Goal: Task Accomplishment & Management: Complete application form

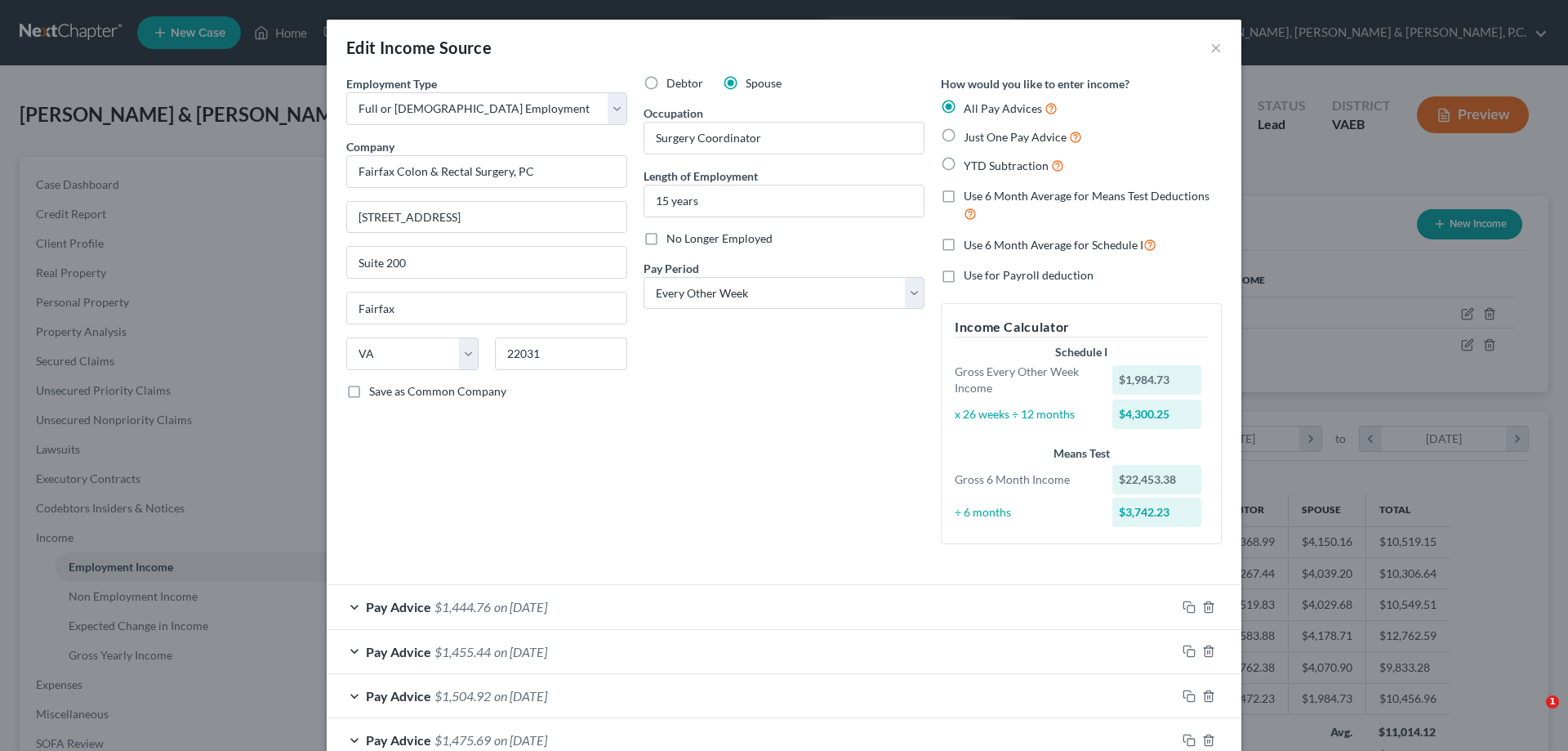
select select "0"
select select "48"
select select "2"
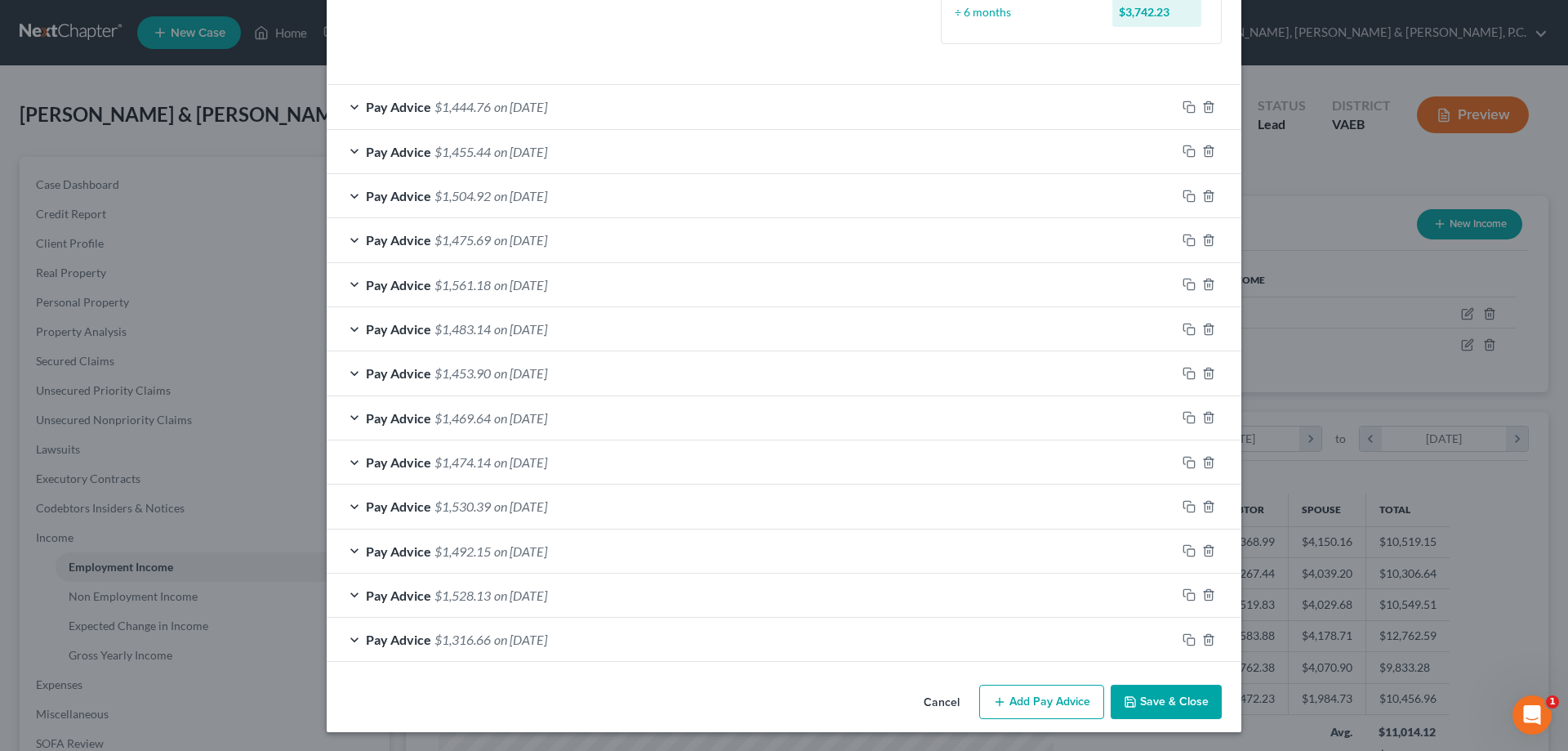
scroll to position [501, 0]
click at [1013, 692] on button "Add Pay Advice" at bounding box center [1042, 701] width 125 height 35
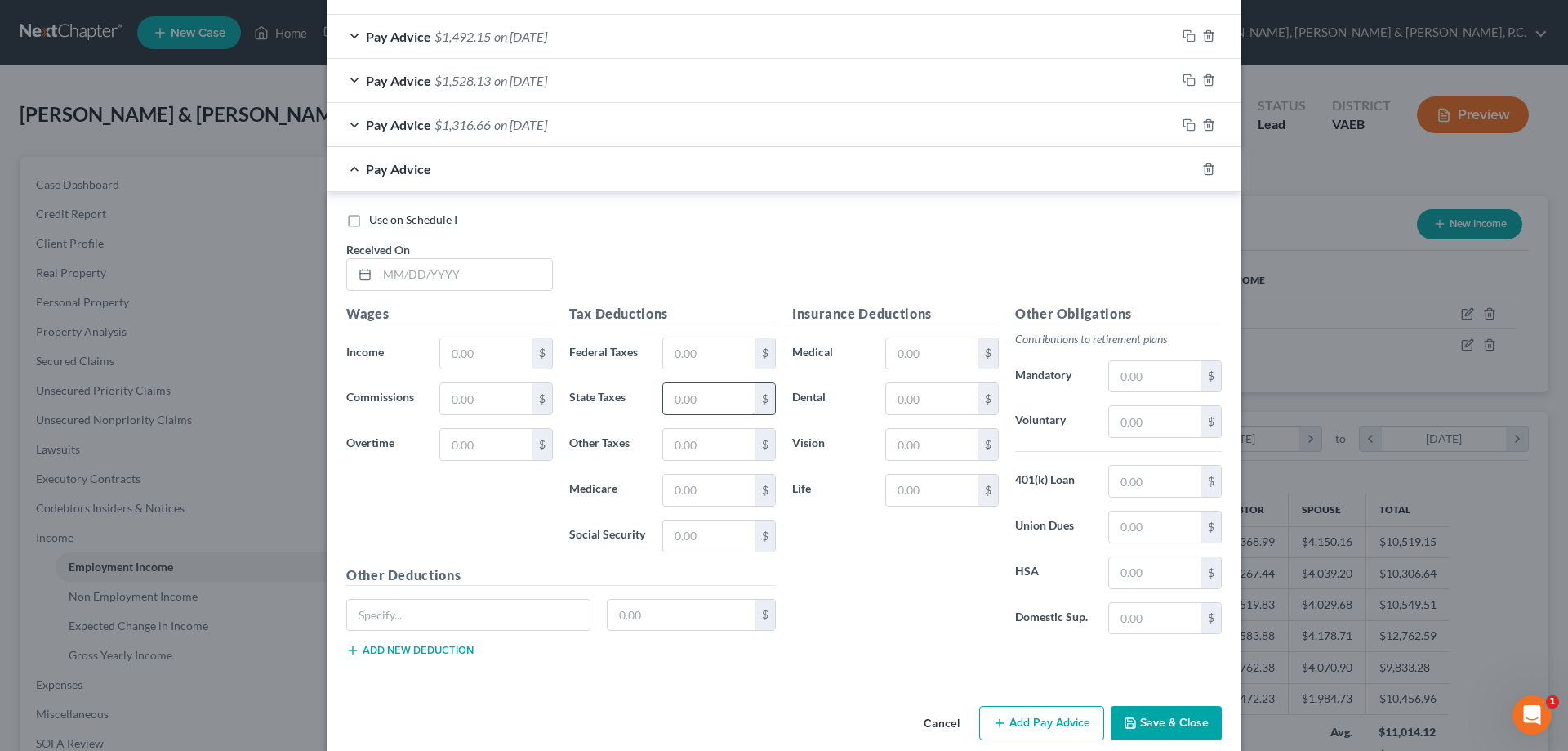
scroll to position [1037, 0]
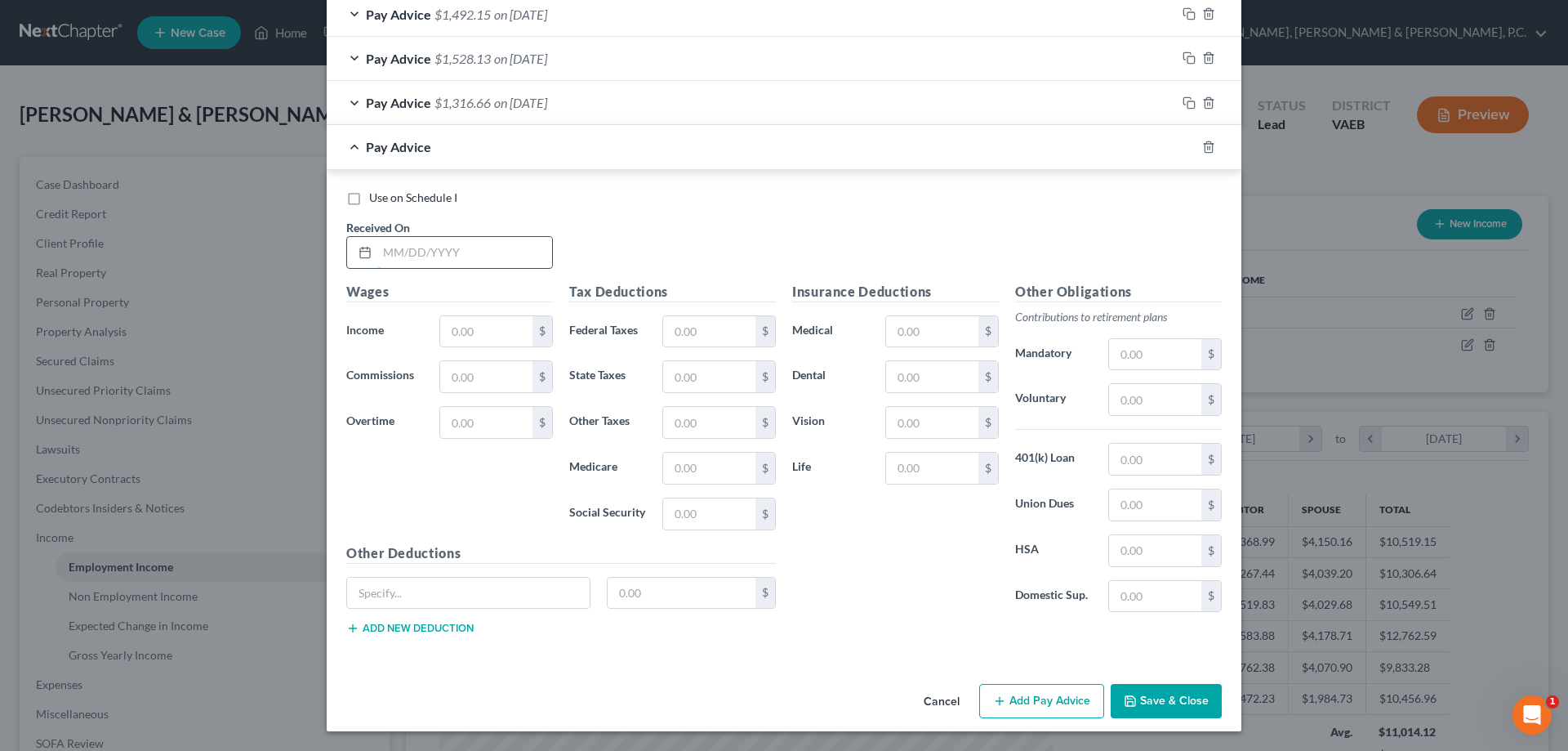
click at [515, 254] on input "text" at bounding box center [464, 253] width 175 height 31
type input "07/18/2025"
click at [484, 326] on input "text" at bounding box center [486, 331] width 92 height 31
type input "2"
type input "2,003.75"
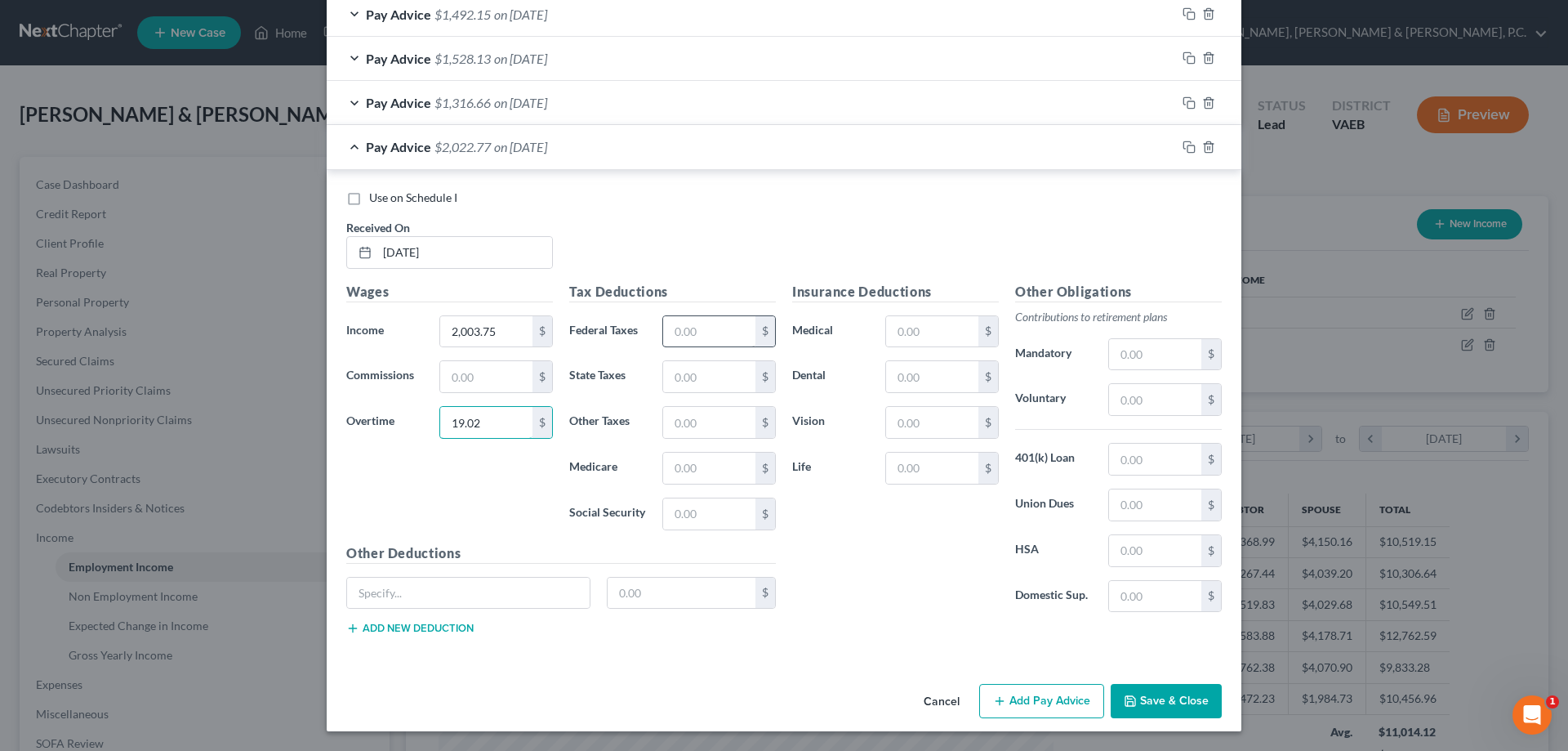
type input "19.02"
click at [675, 326] on input "text" at bounding box center [708, 331] width 92 height 31
type input "119.51"
type input "77.11"
type input "28.97"
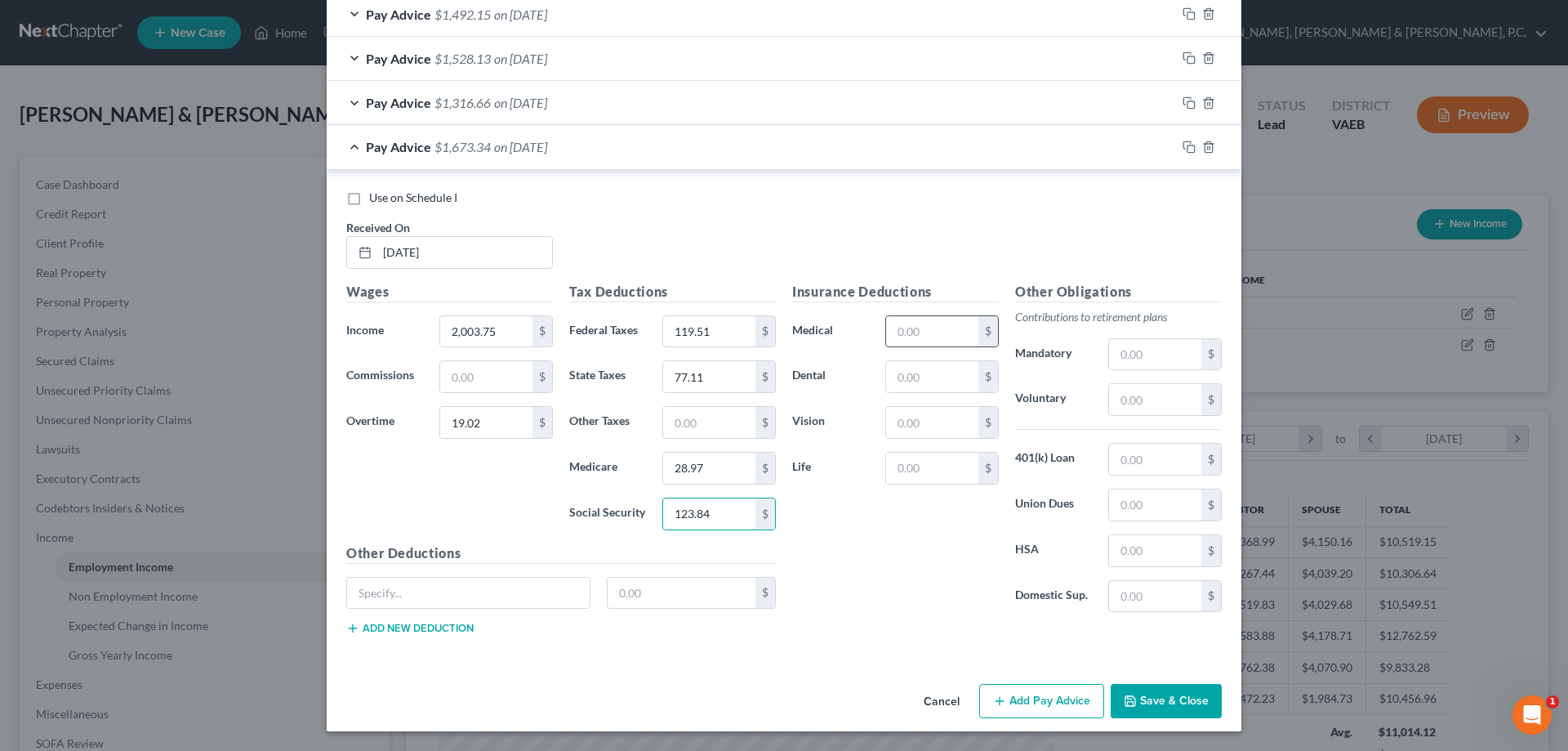
type input "123.84"
click at [955, 335] on input "text" at bounding box center [932, 331] width 92 height 31
type input "22.18"
type input "3.12"
type input "80.92"
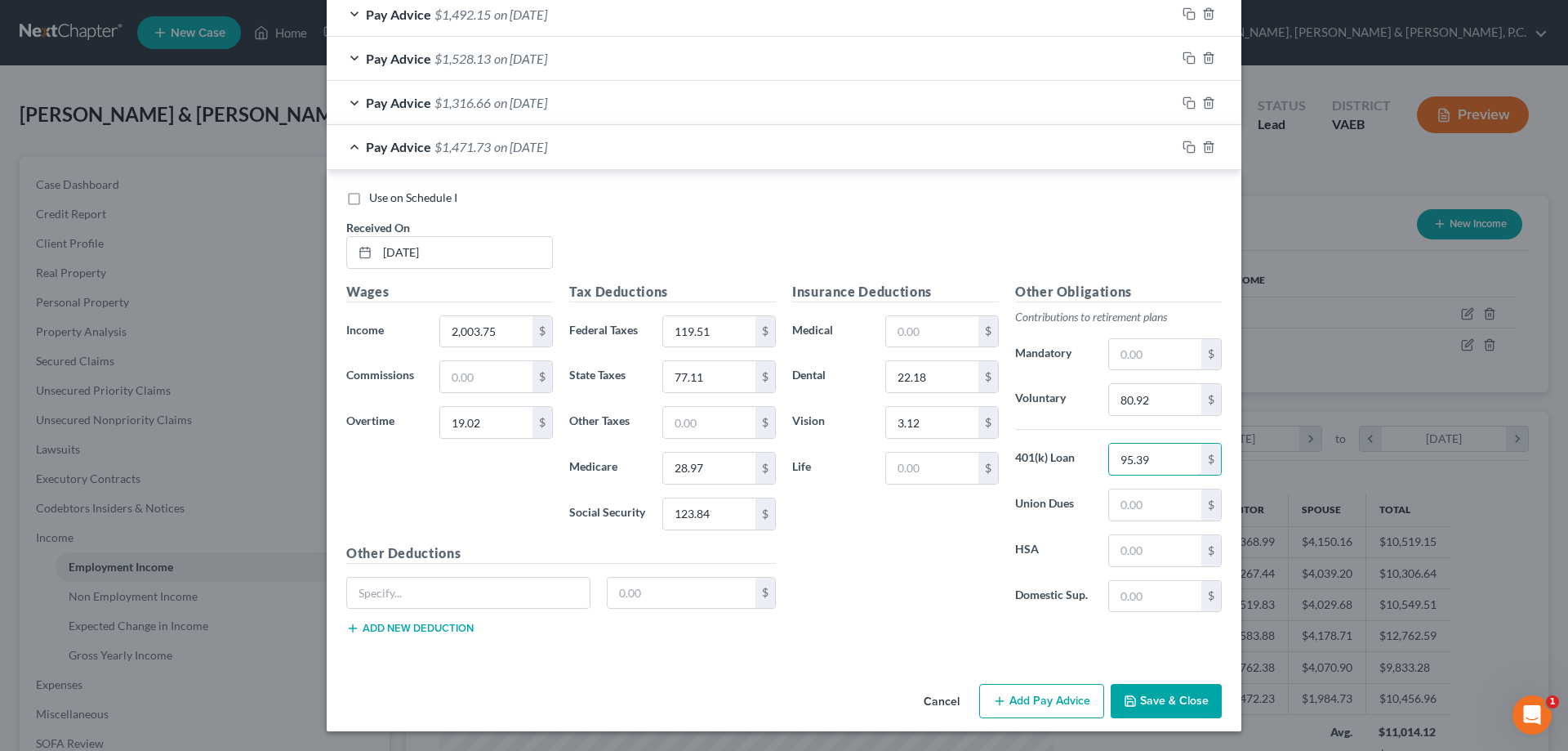
type input "95.39"
click at [1067, 708] on button "Add Pay Advice" at bounding box center [1042, 701] width 125 height 35
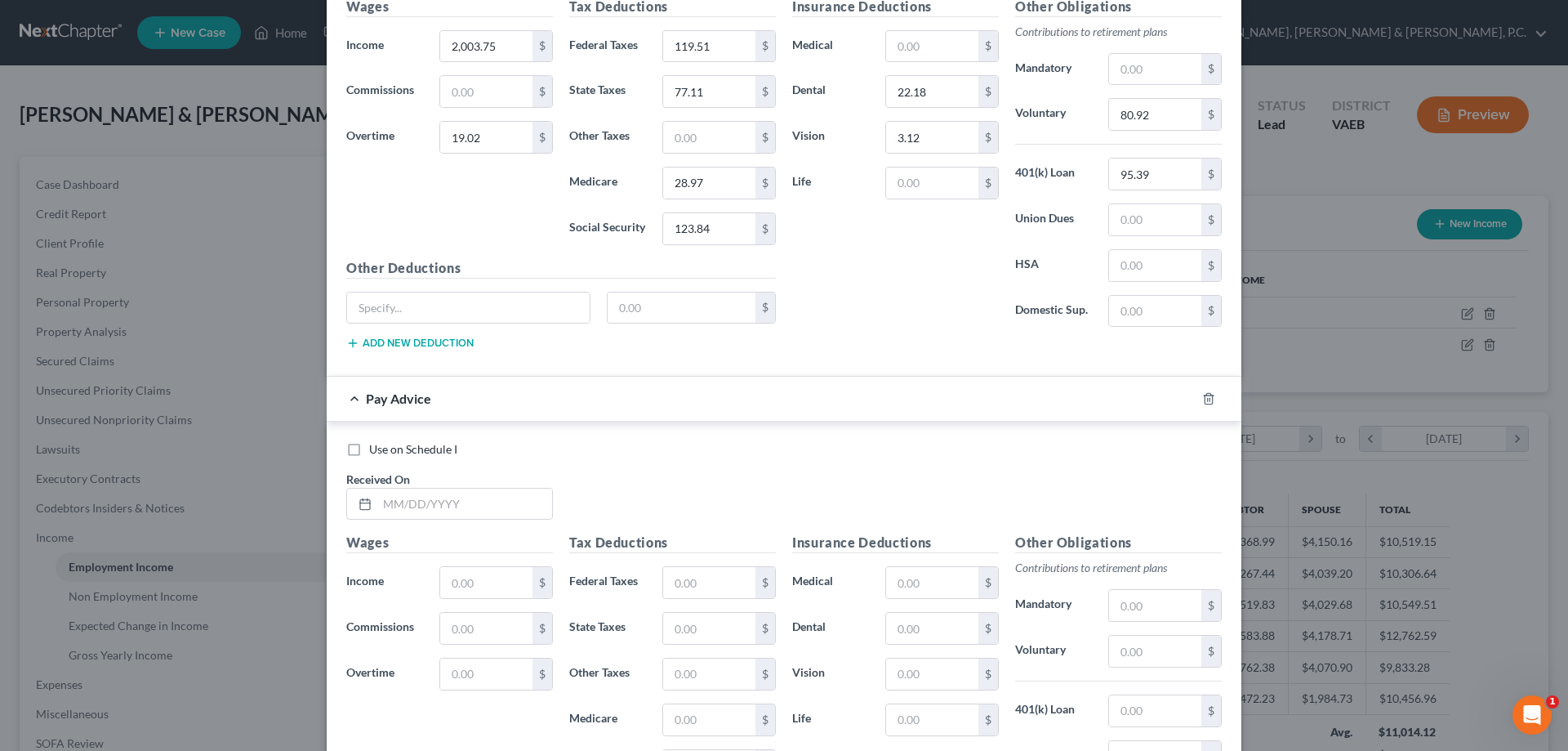
scroll to position [1364, 0]
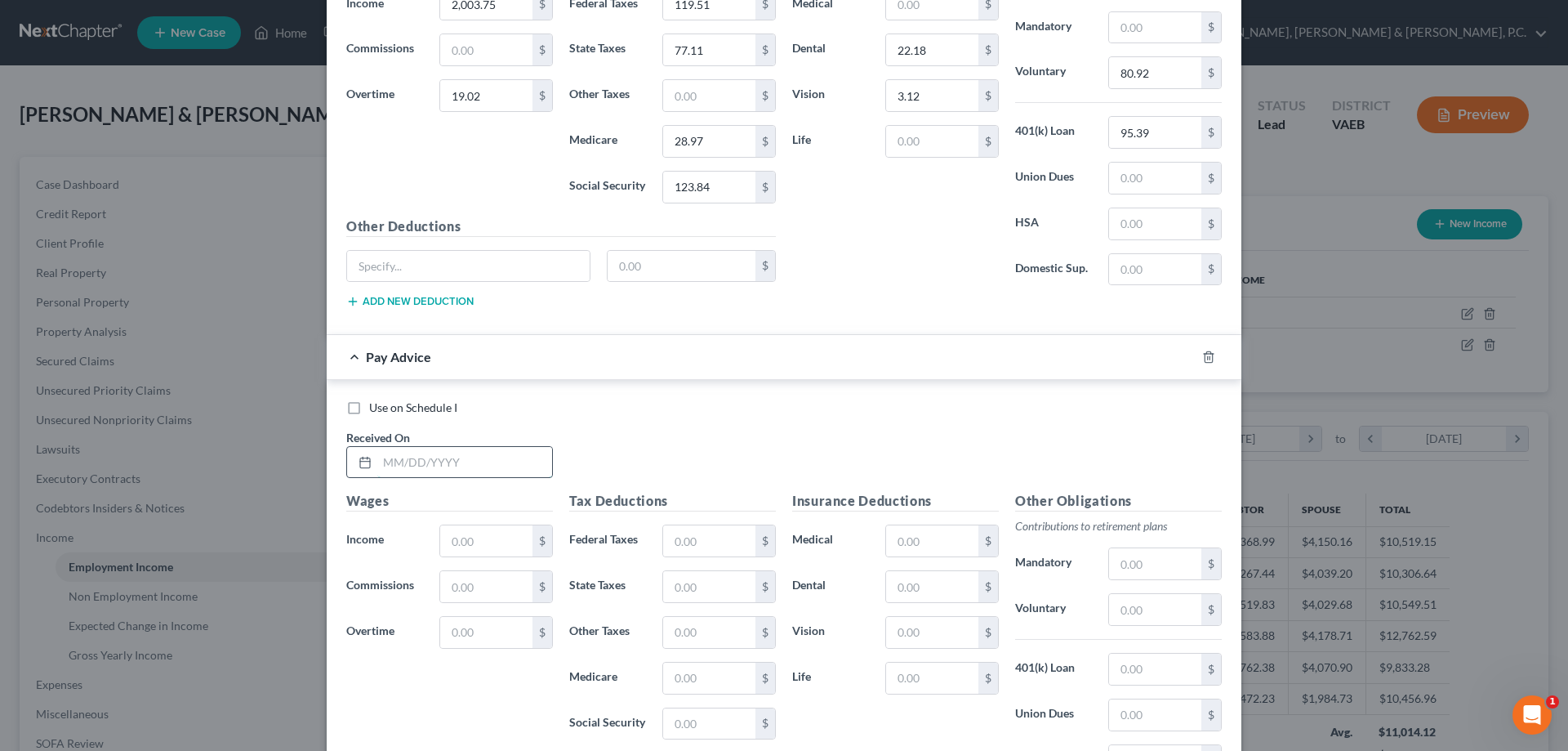
click at [476, 462] on input "text" at bounding box center [464, 462] width 175 height 31
type input "08/01/2025"
type input "2,016.43"
type input "38.05"
type input "123.24"
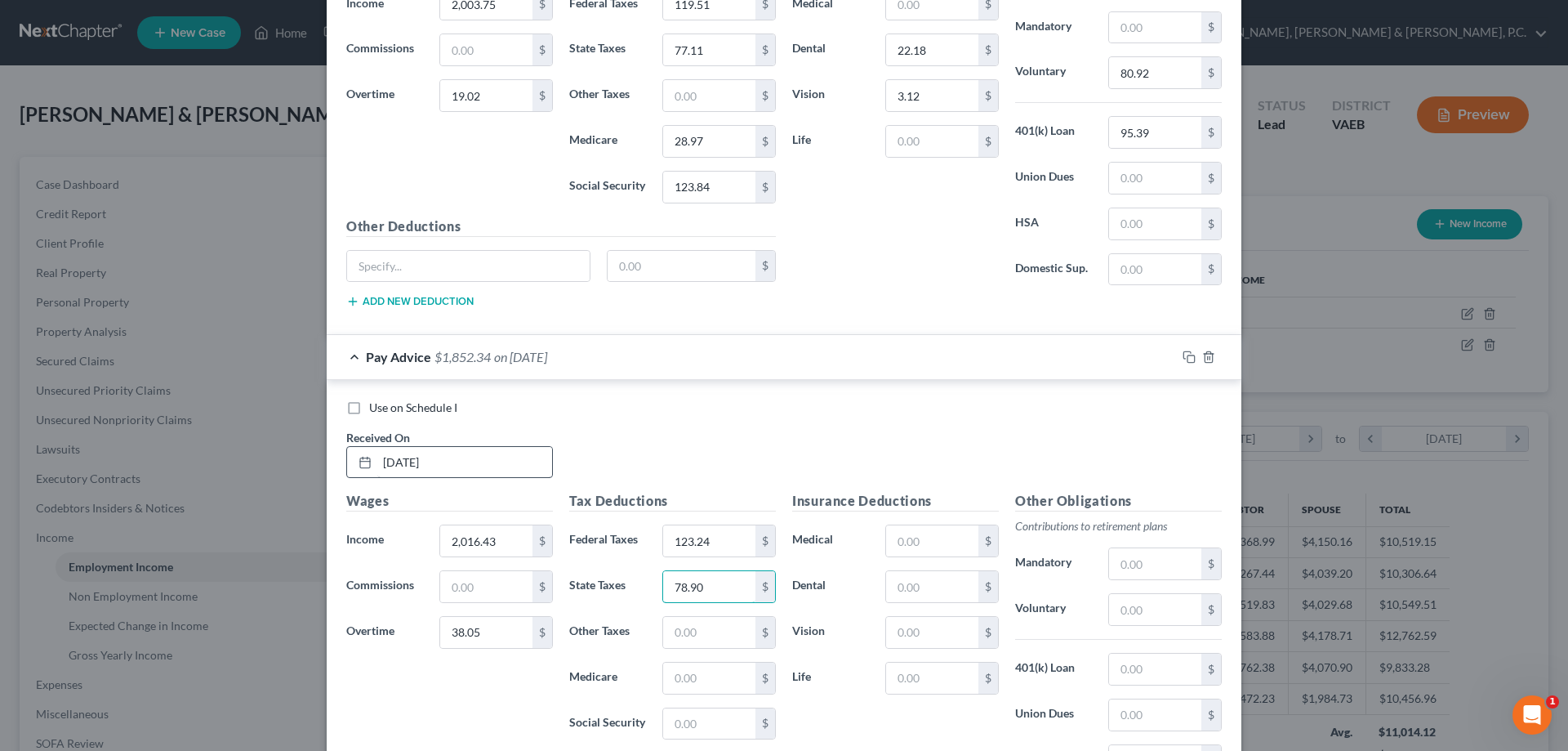
type input "78.90"
type input "29.42"
type input "125.81"
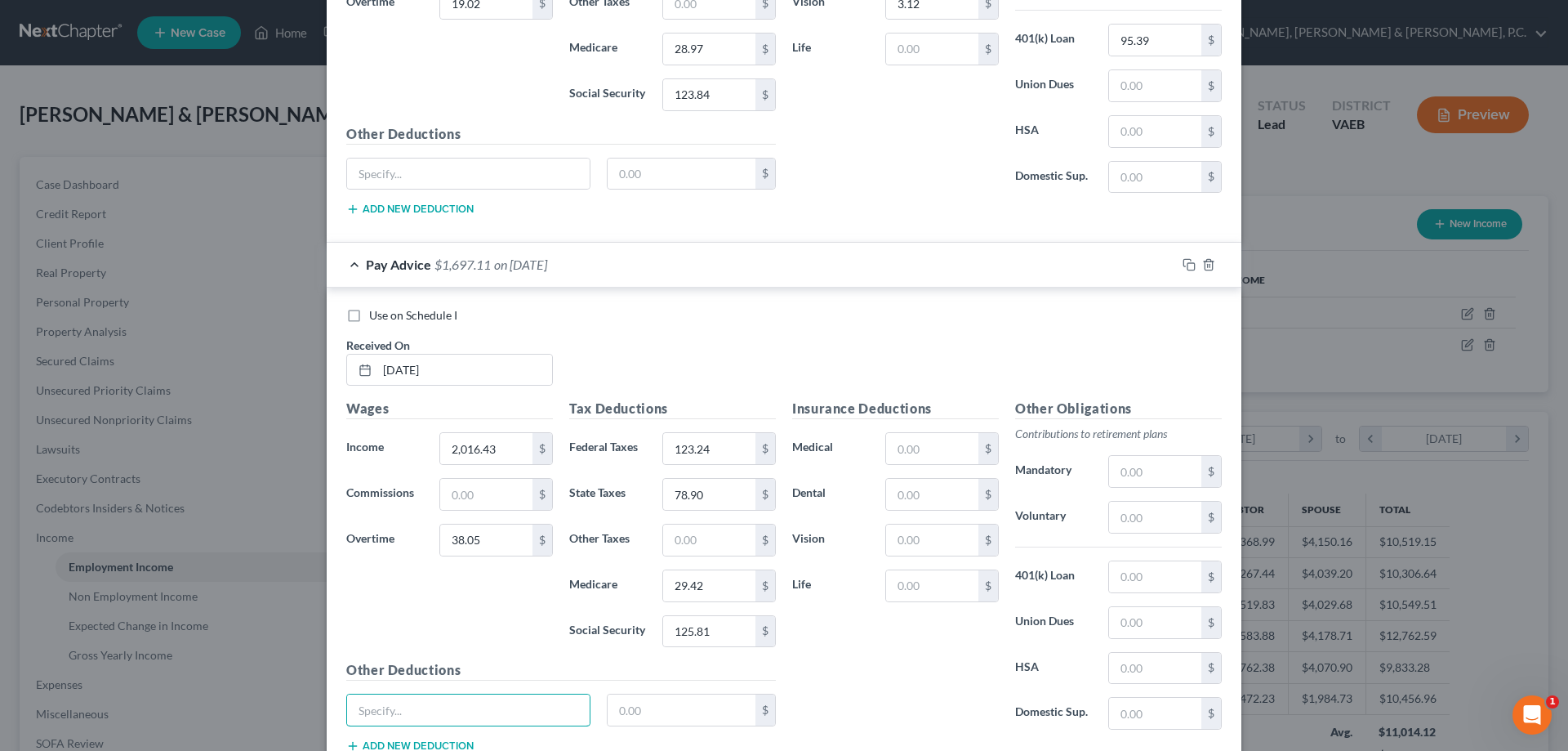
scroll to position [1411, 0]
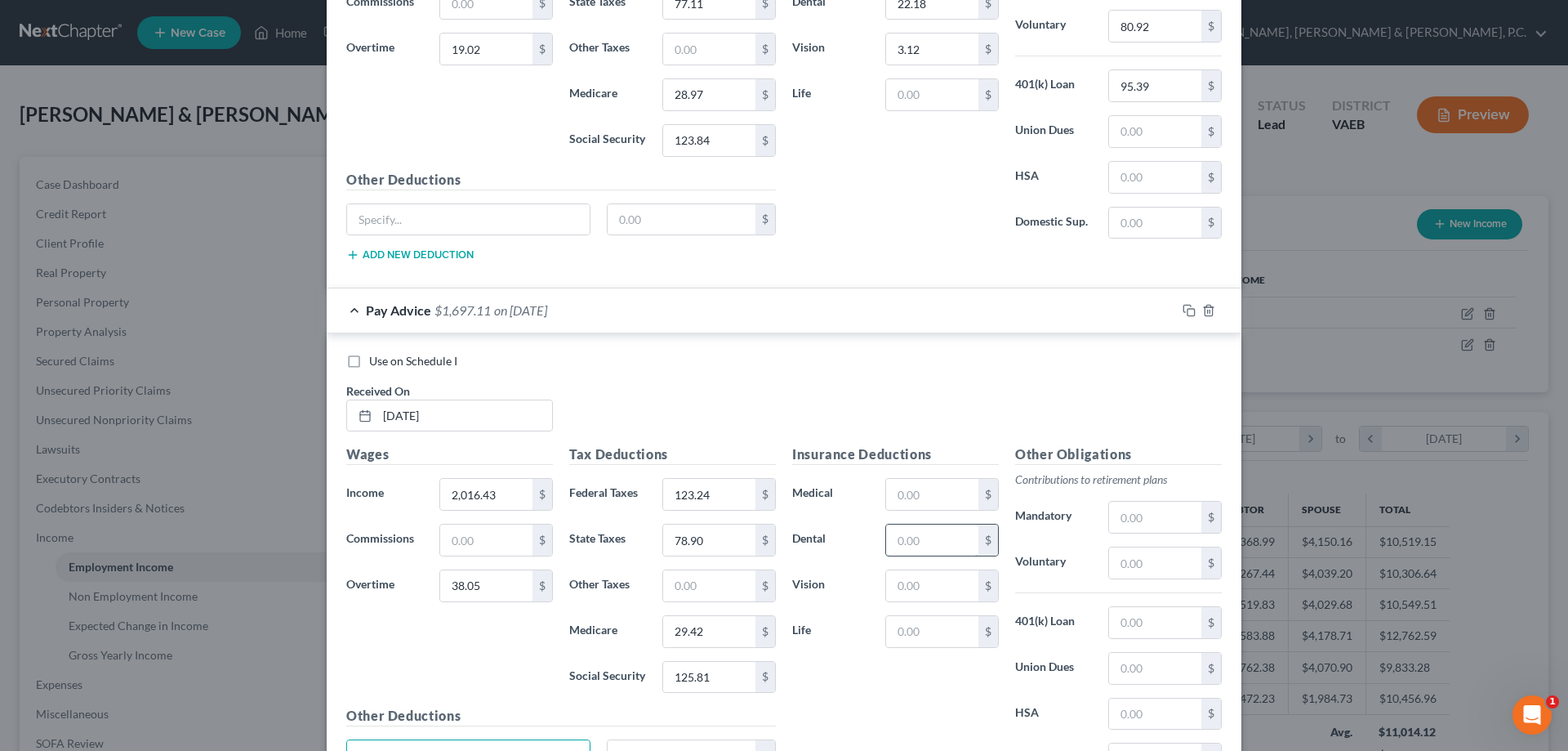
click at [925, 535] on input "text" at bounding box center [932, 540] width 92 height 31
type input "22.18"
type input "3.12"
type input "82.18"
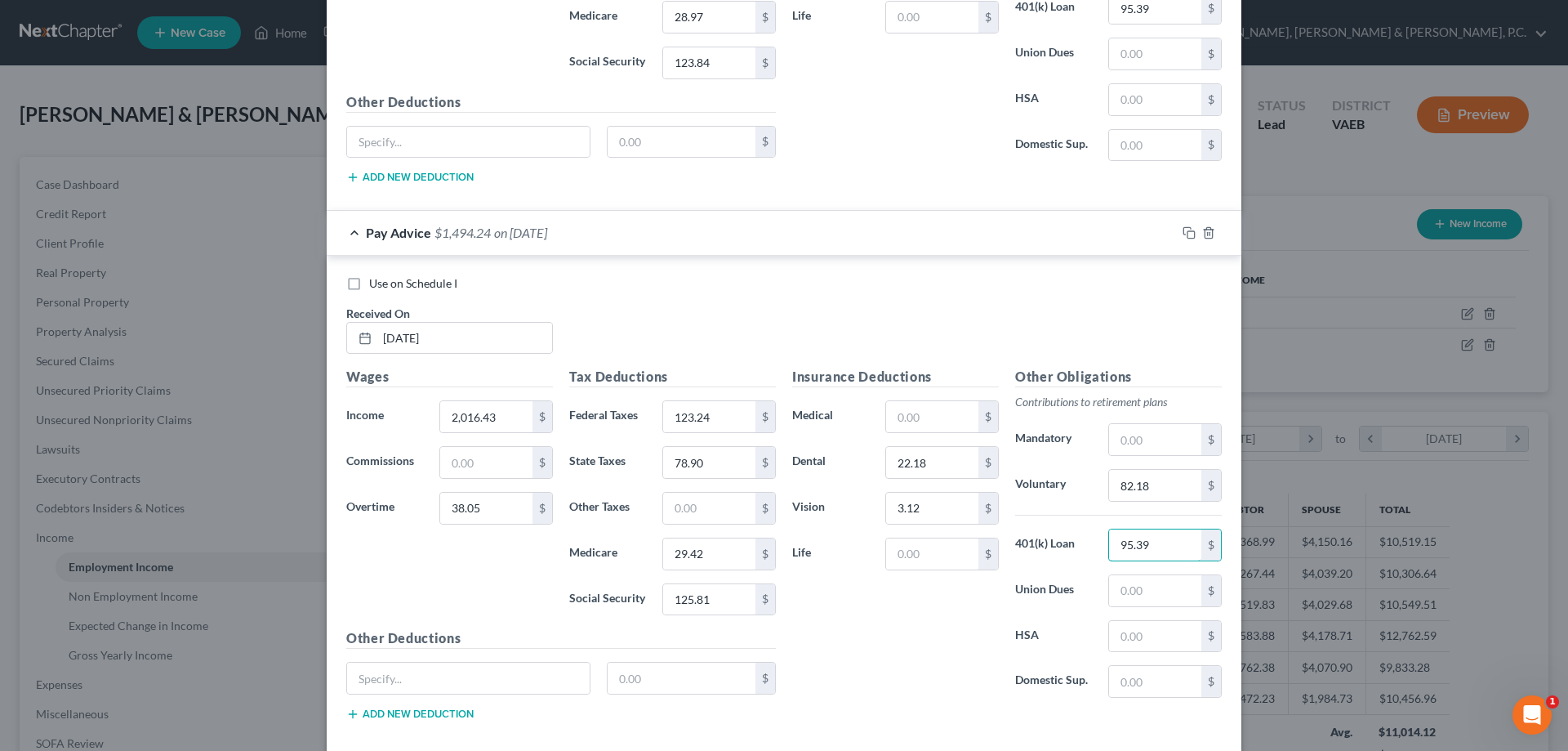
scroll to position [1574, 0]
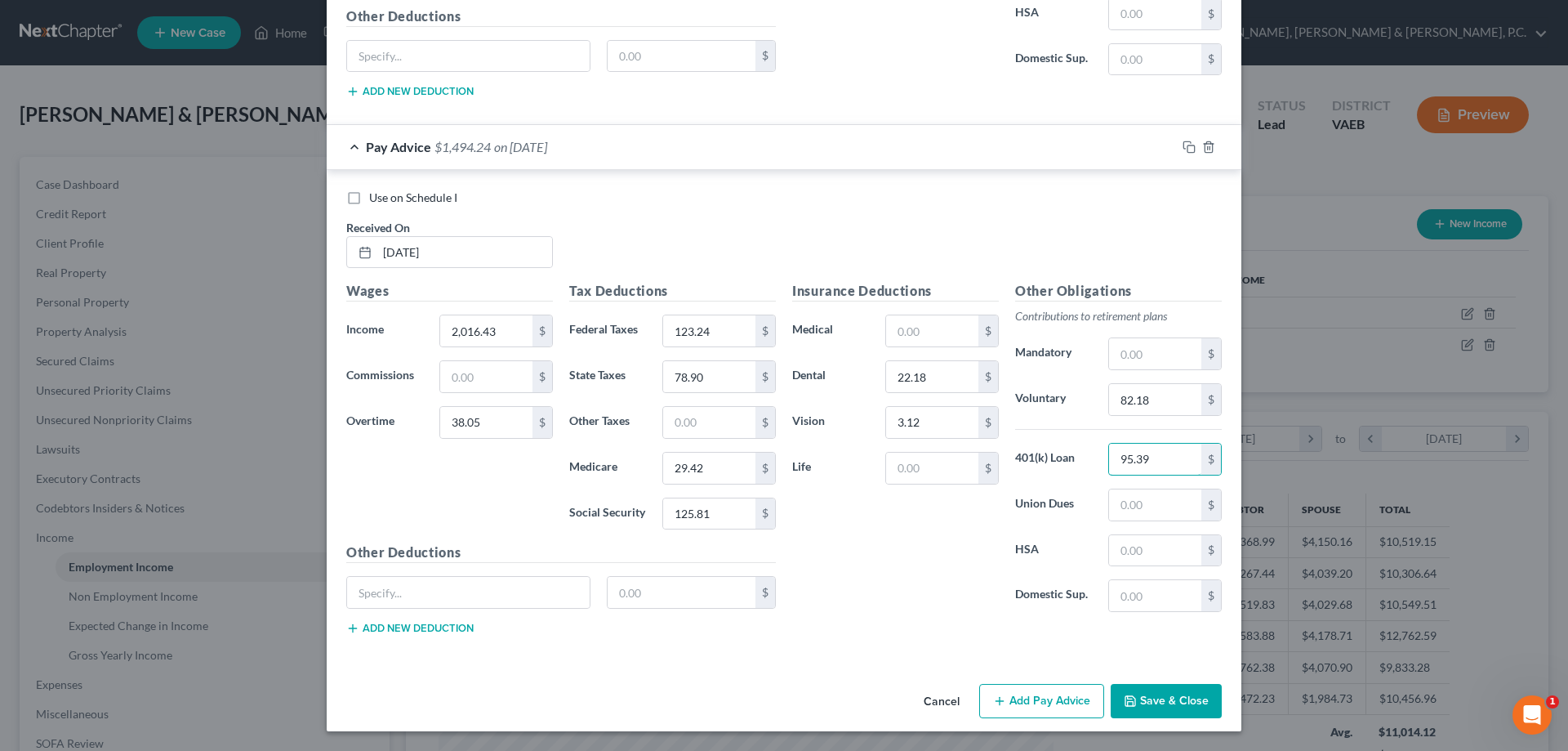
type input "95.39"
click at [1051, 701] on button "Add Pay Advice" at bounding box center [1042, 701] width 125 height 35
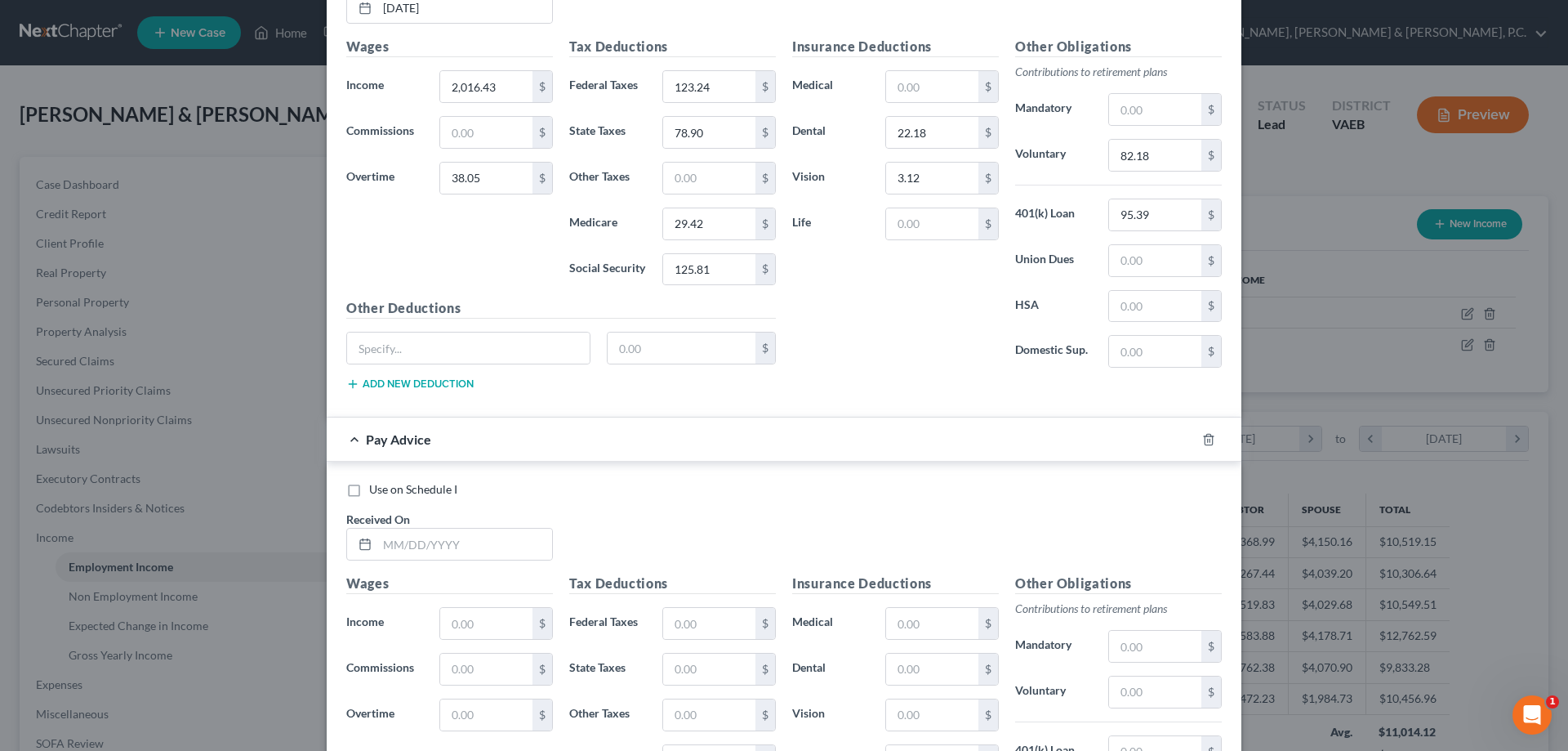
scroll to position [1819, 0]
click at [519, 541] on input "text" at bounding box center [464, 543] width 175 height 31
type input "08/15/2025"
type input "2,029.11"
type input "19.02"
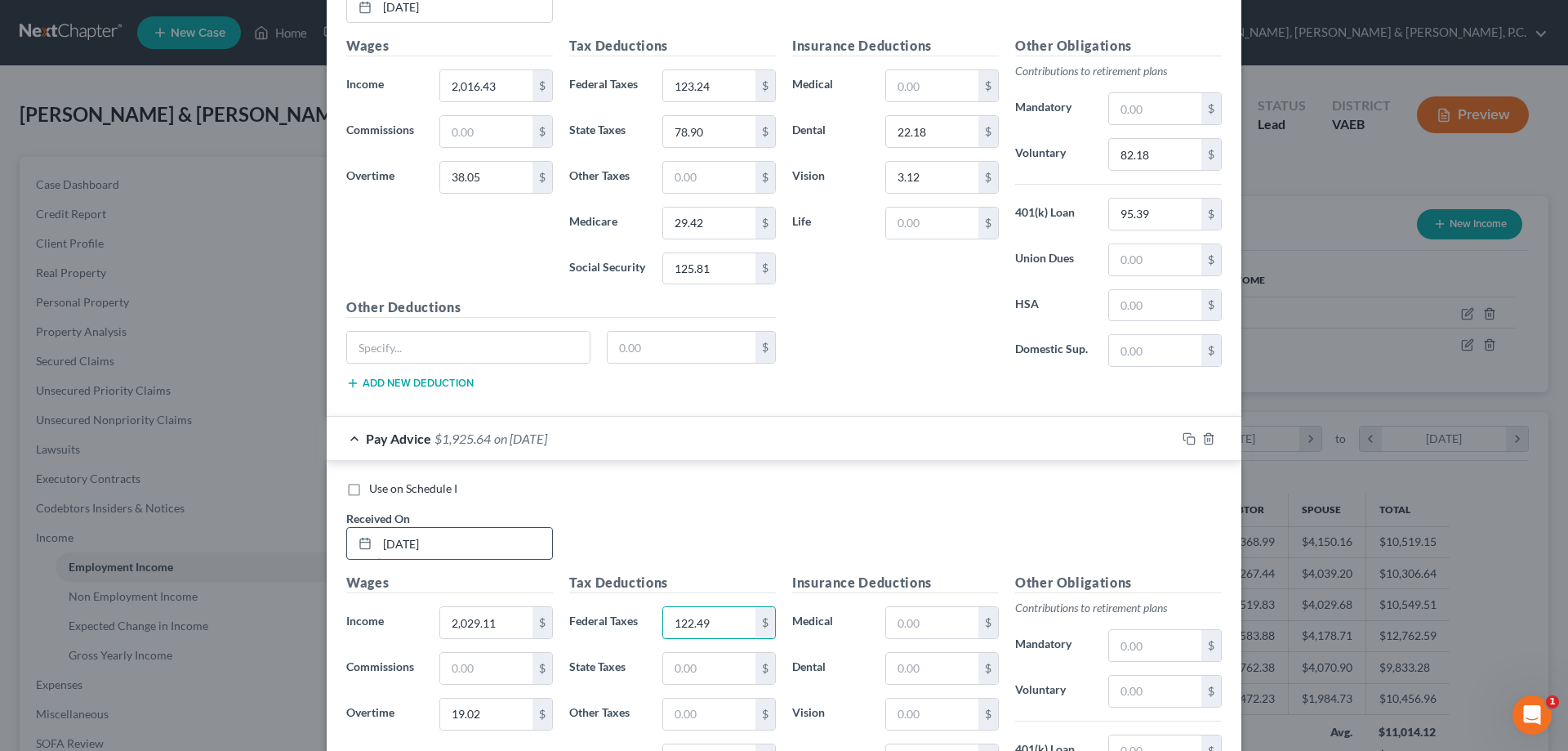
type input "122.49"
type input "78.54"
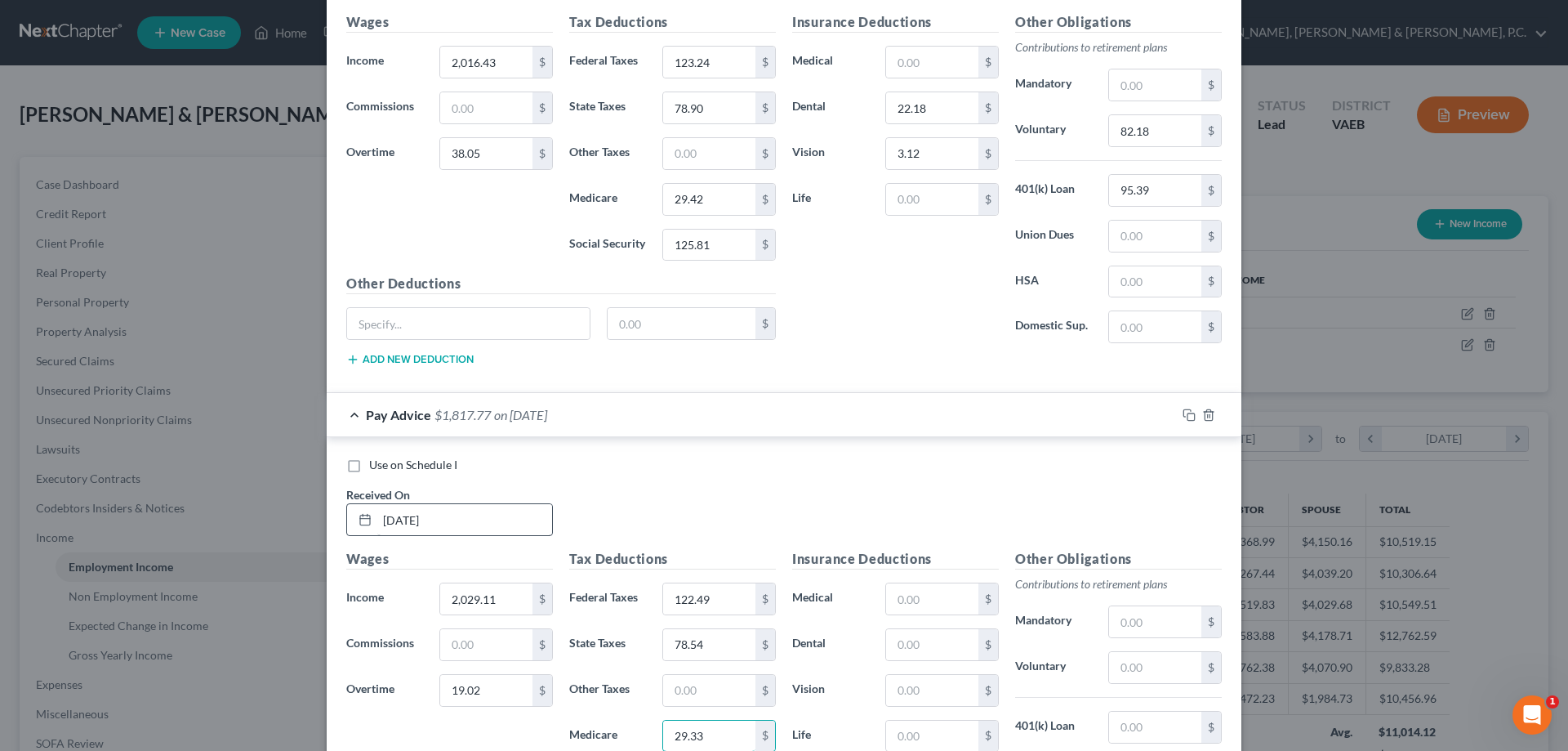
type input "29.33"
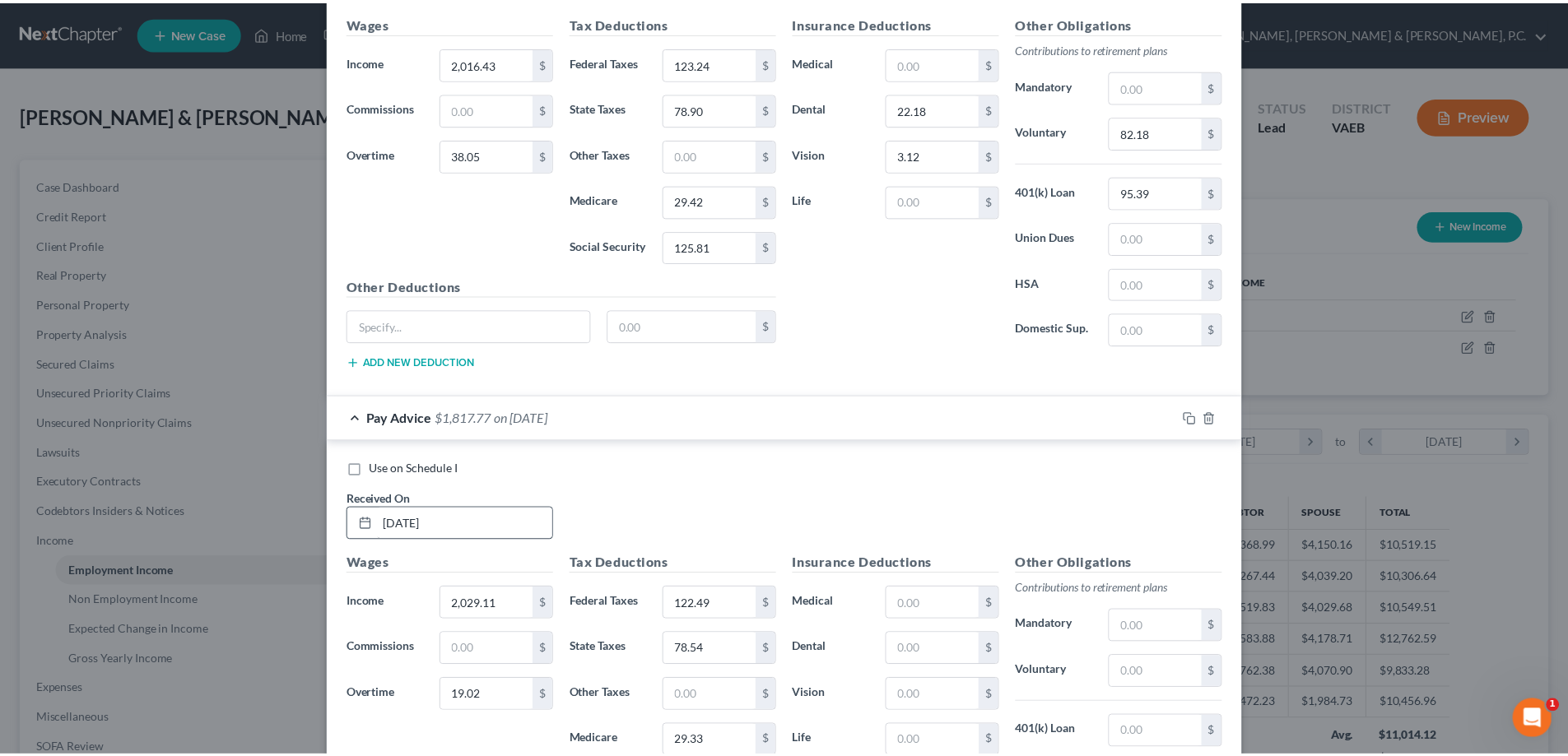
scroll to position [2124, 0]
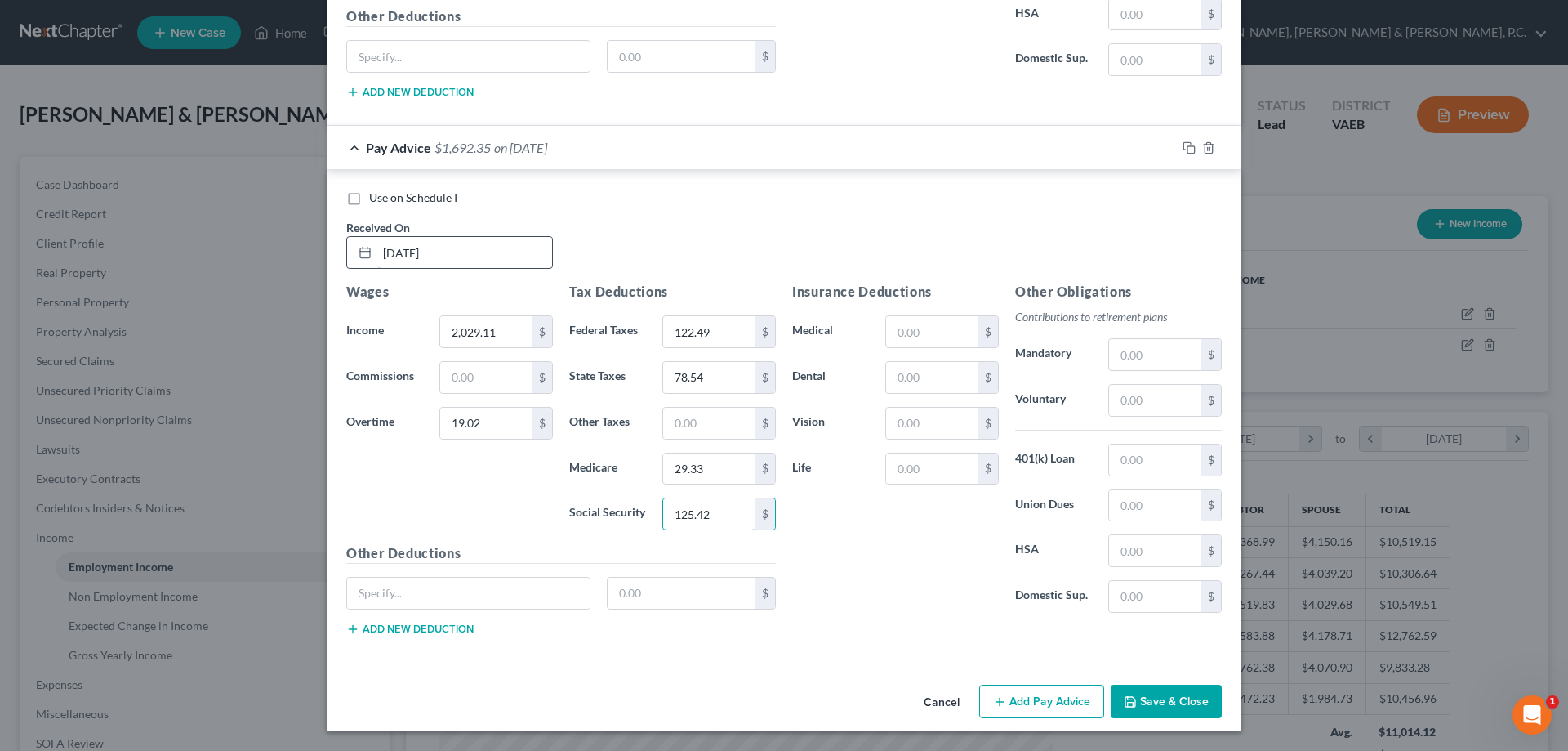
type input "125.42"
type input "22.18"
type input "3.12"
type input "81.92"
type input "95.39"
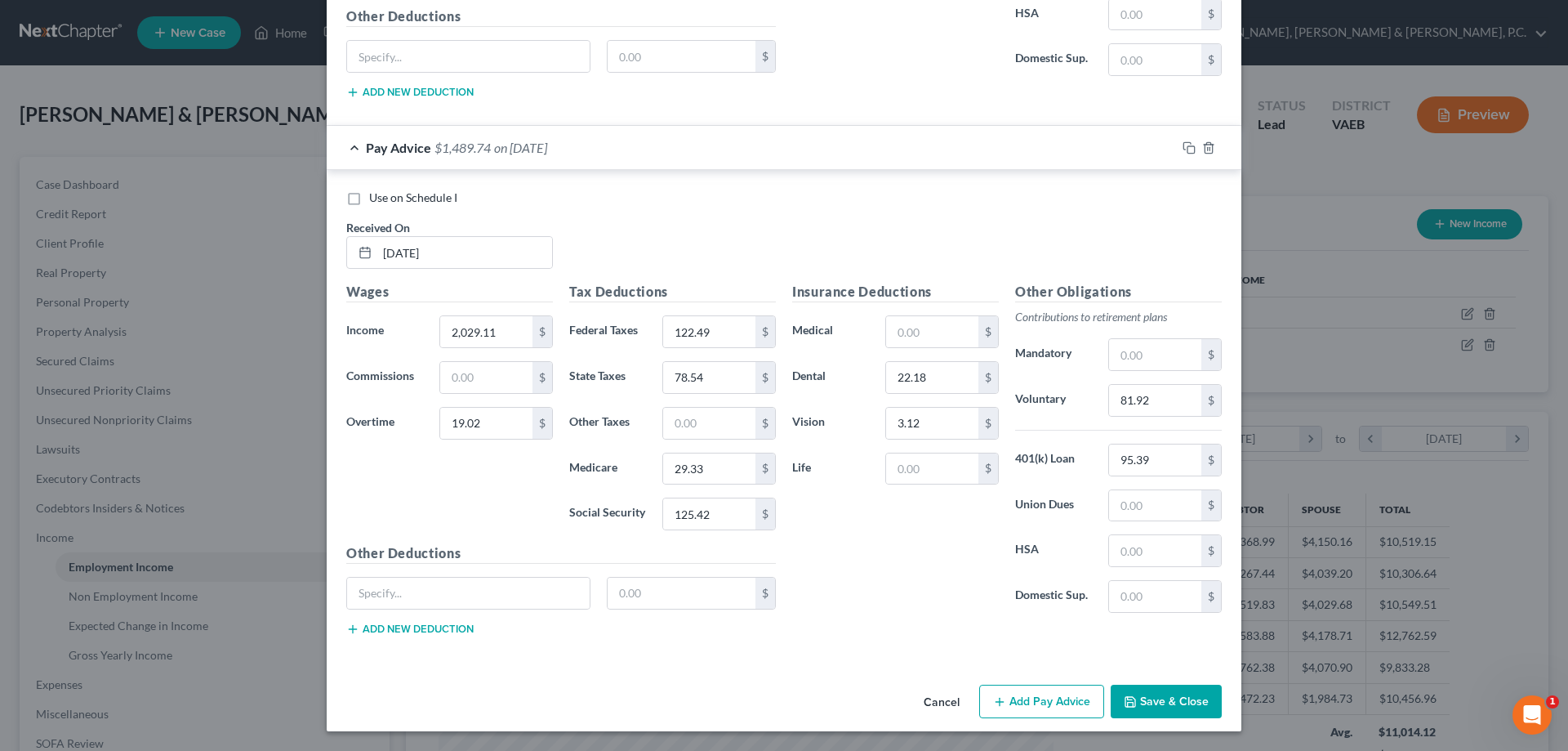
click at [1140, 704] on button "Save & Close" at bounding box center [1167, 702] width 111 height 35
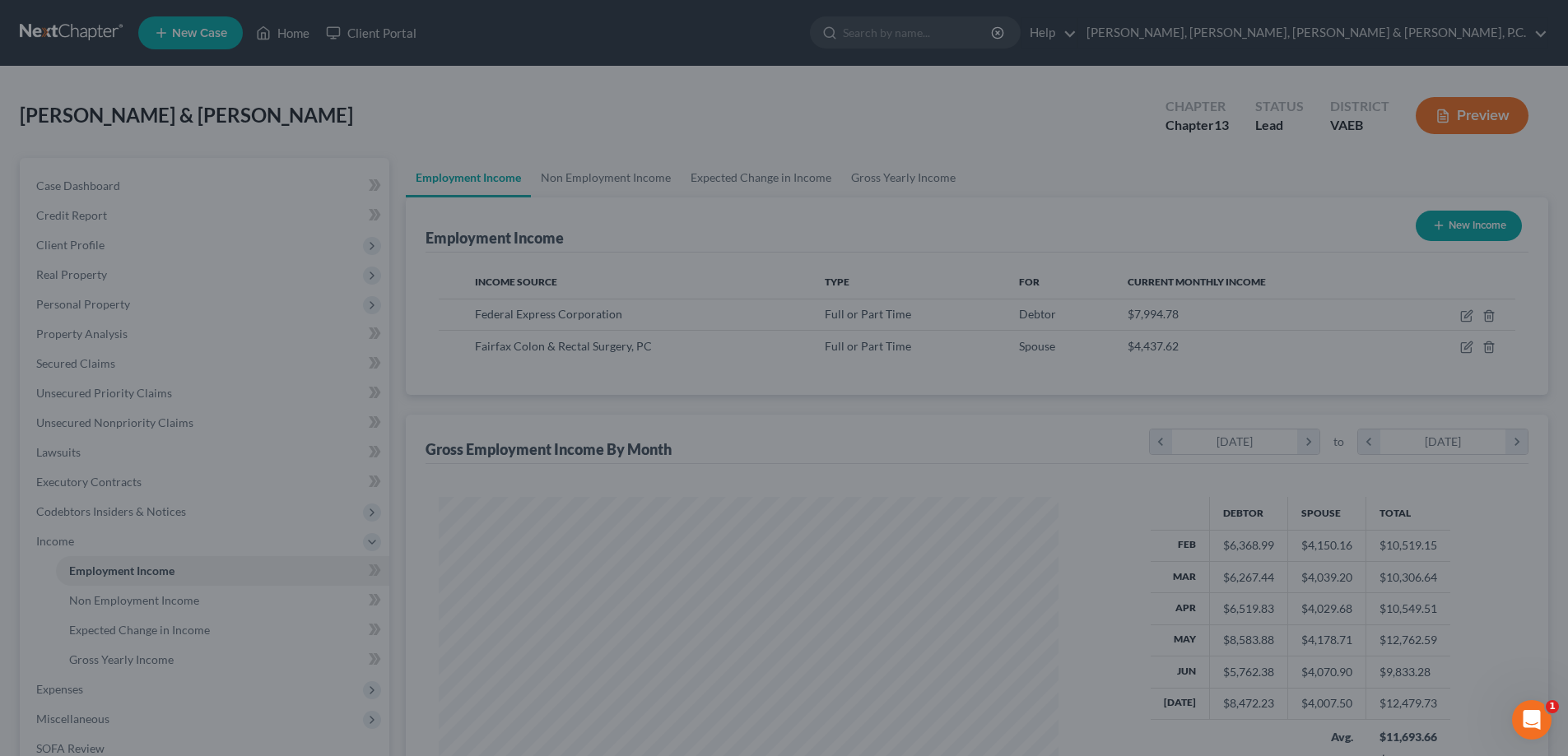
scroll to position [822332, 822372]
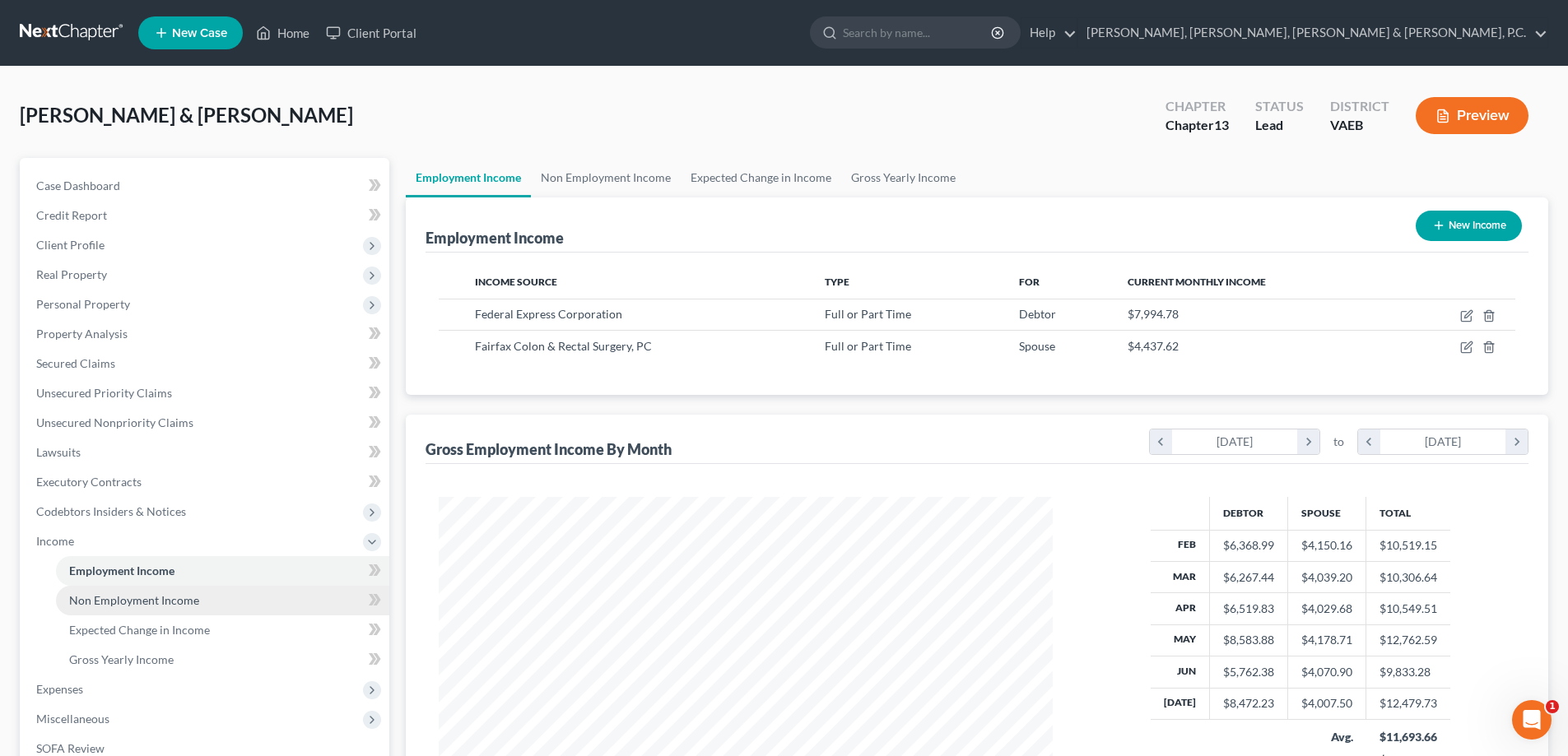
click at [130, 589] on link "Non Employment Income" at bounding box center [223, 600] width 334 height 30
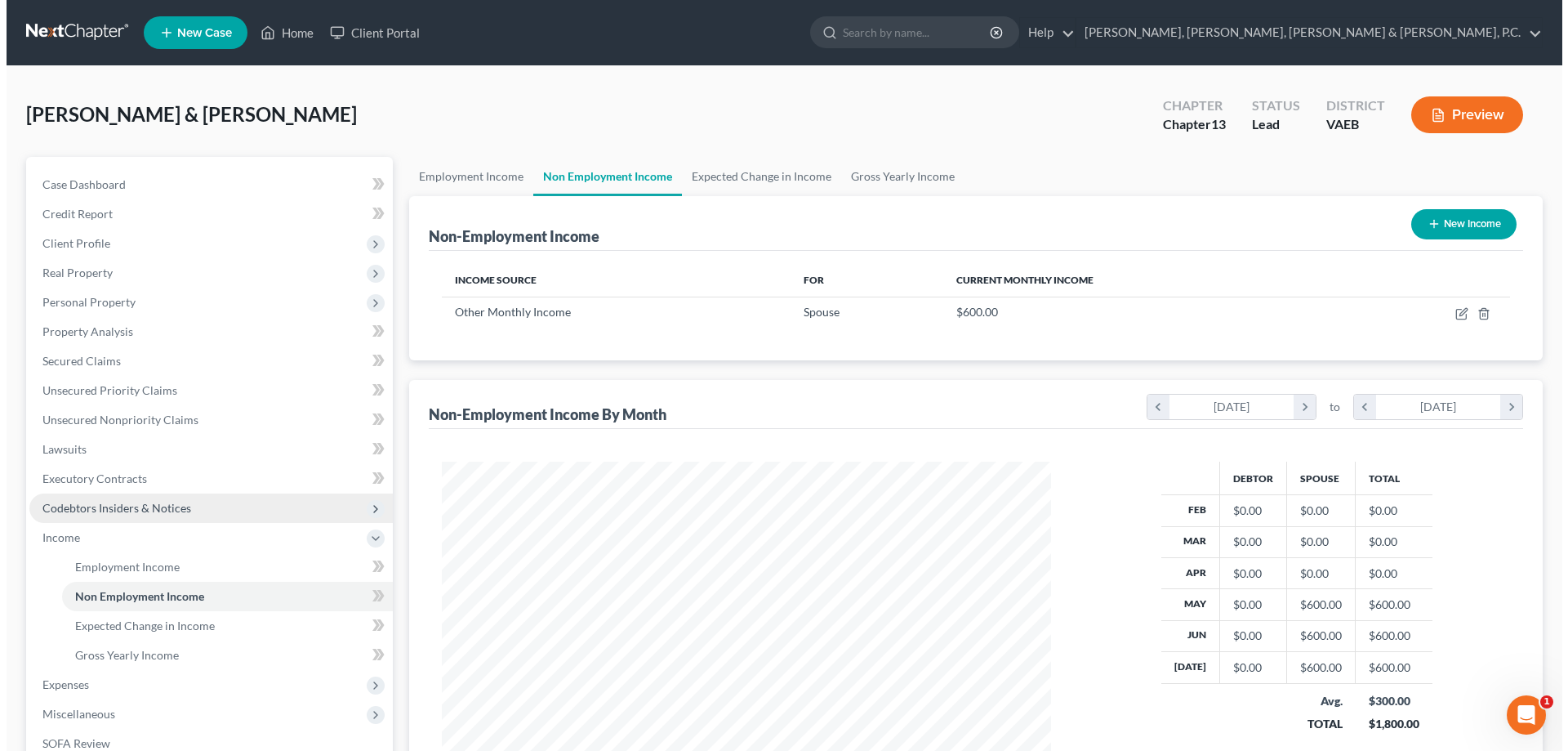
scroll to position [305, 642]
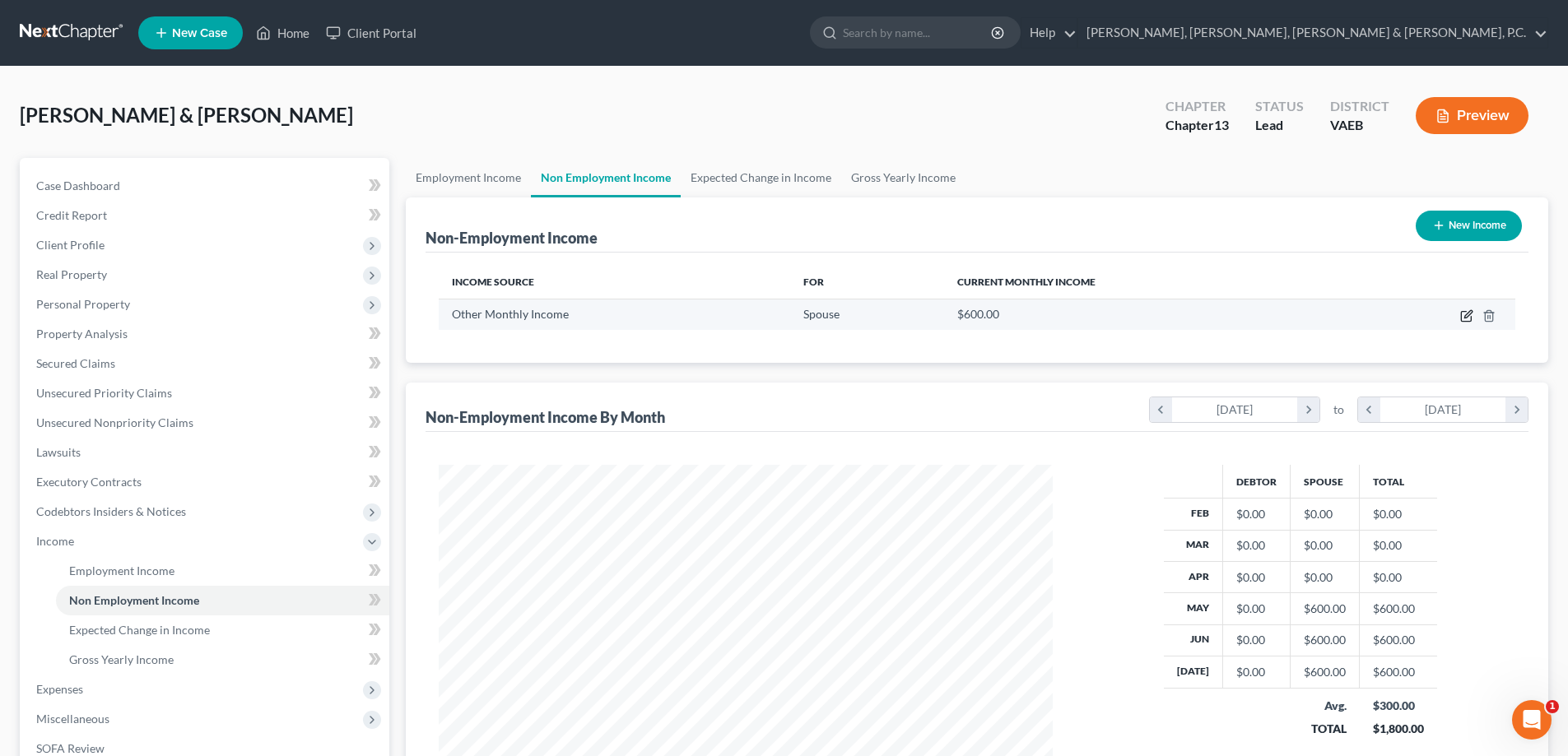
click at [1462, 315] on icon "button" at bounding box center [1466, 317] width 10 height 10
select select "13"
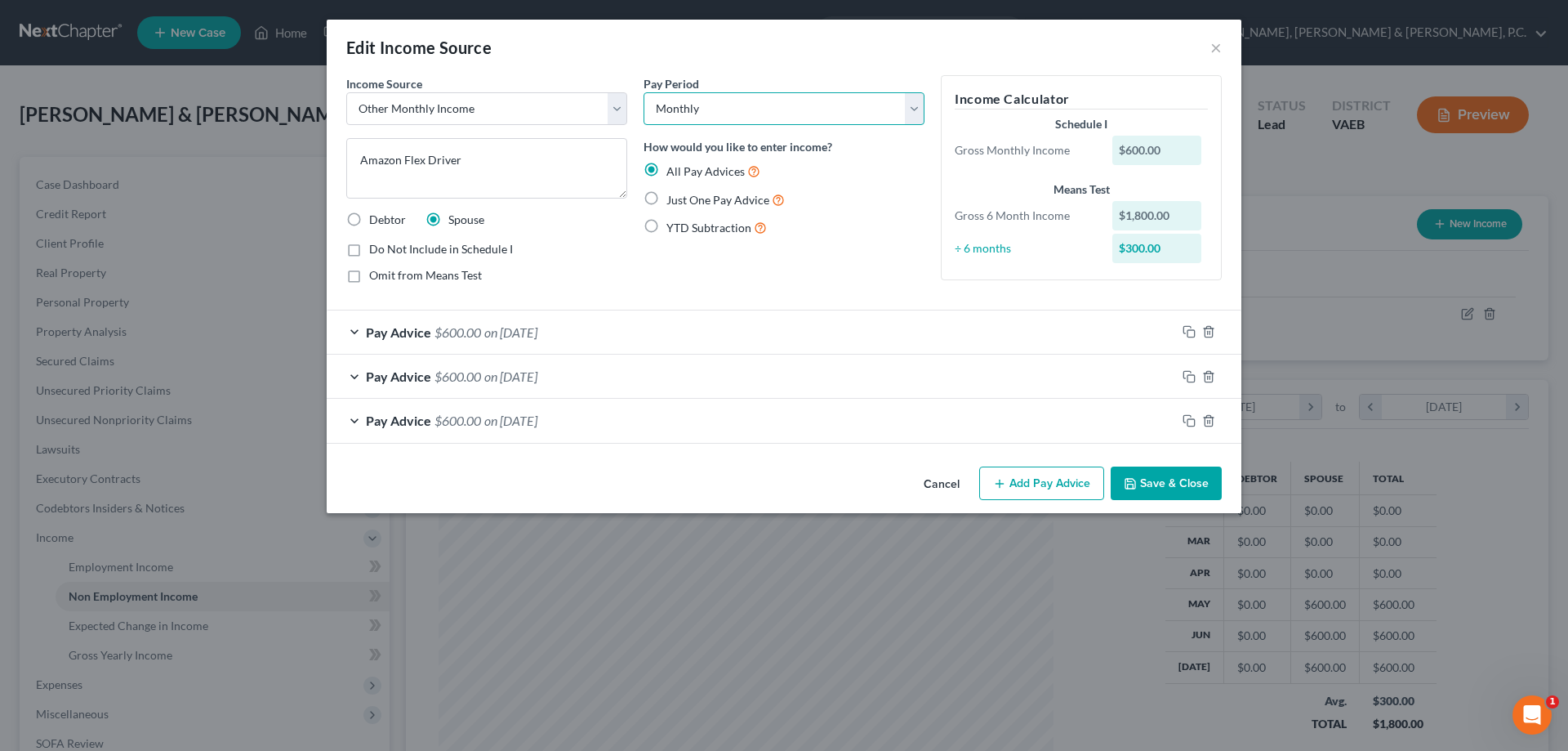
click at [703, 114] on select "Select Monthly Twice Monthly Every Other Week Weekly" at bounding box center [784, 108] width 281 height 33
select select "3"
click at [643, 92] on select "Select Monthly Twice Monthly Every Other Week Weekly" at bounding box center [784, 108] width 281 height 33
click at [610, 421] on div "Pay Advice $600.00 on 05/31/2025" at bounding box center [751, 420] width 849 height 43
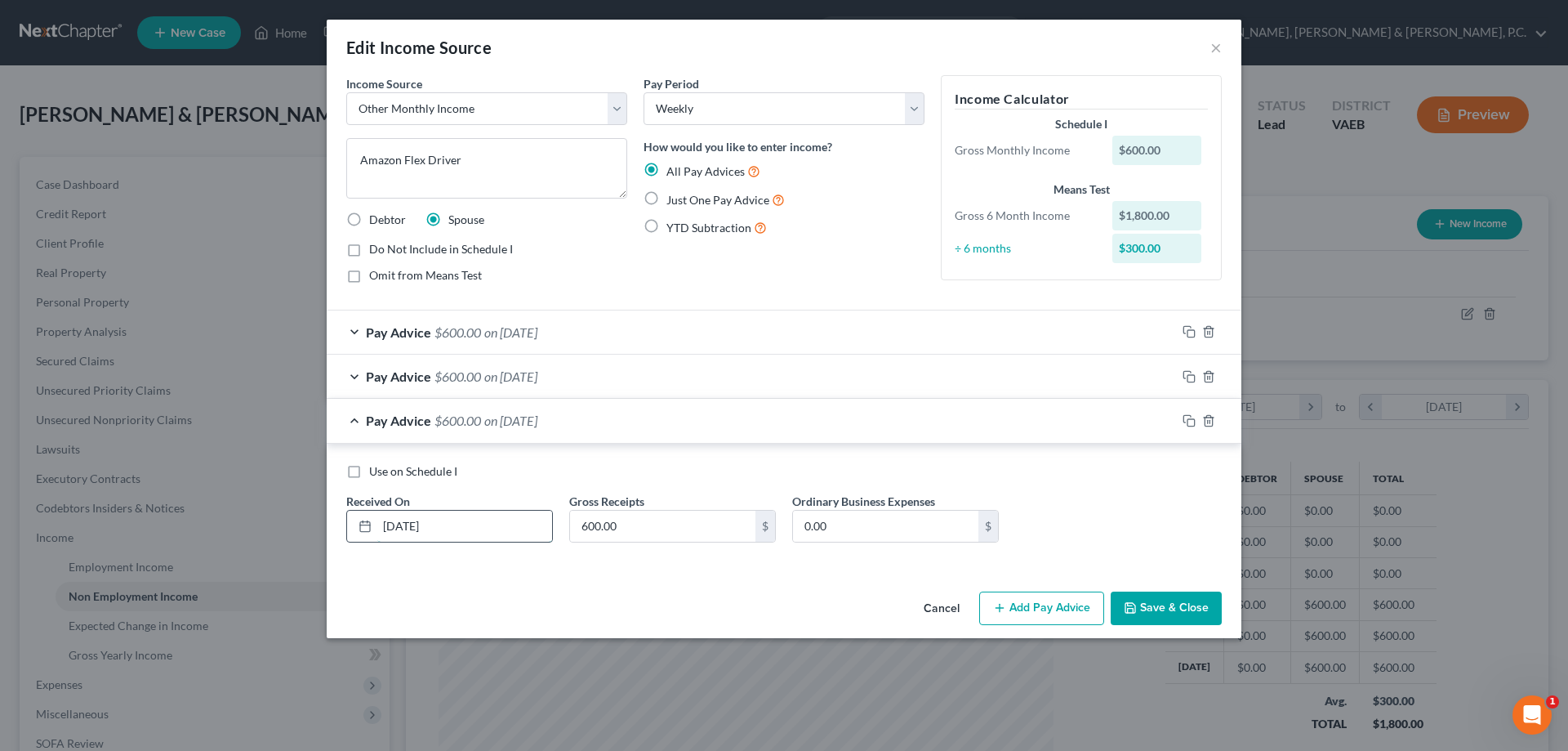
click at [482, 524] on input "05/31/2025" at bounding box center [464, 526] width 175 height 31
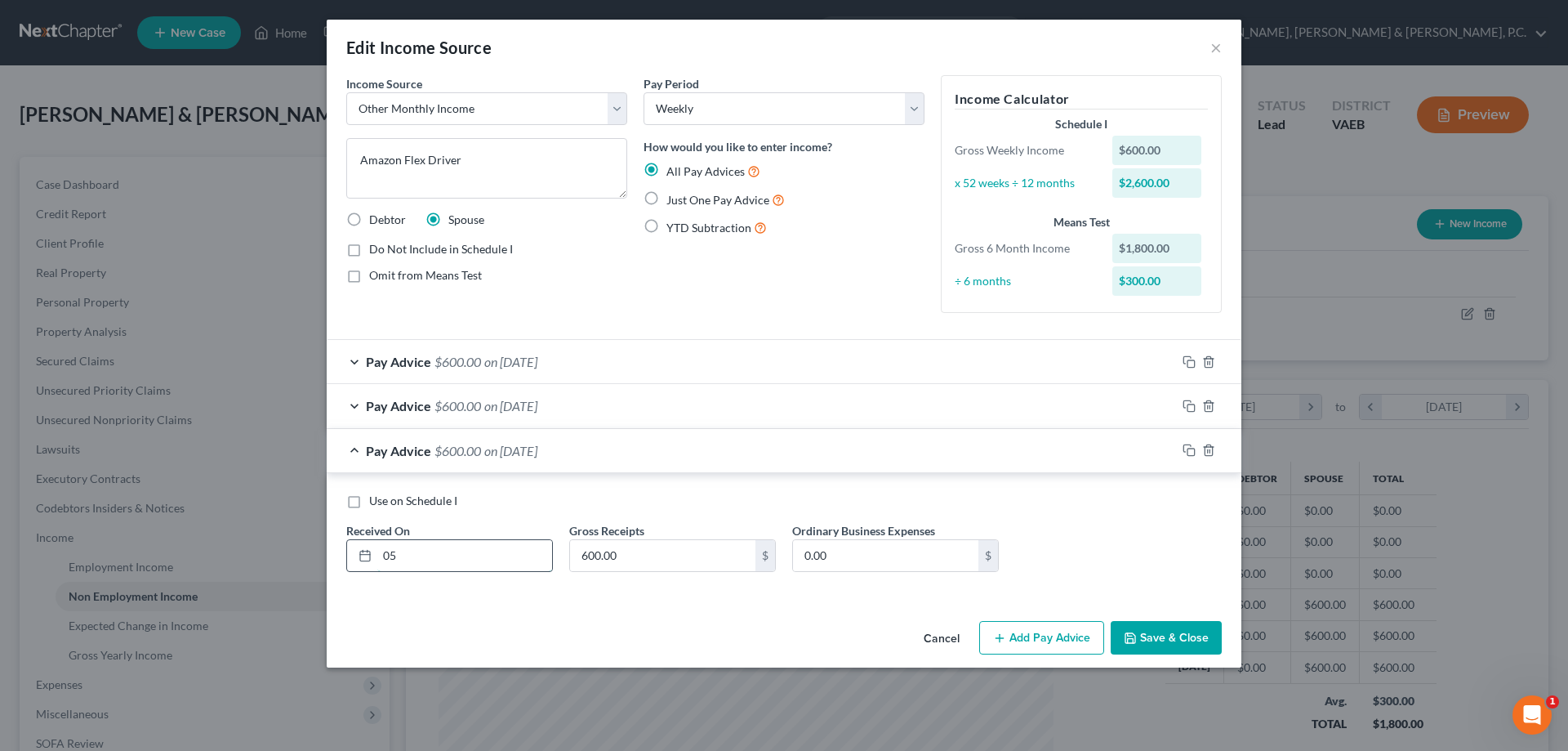
type input "0"
type input "05/16/2025"
click at [684, 550] on input "600.00" at bounding box center [663, 555] width 186 height 31
type input "135"
click at [616, 408] on div "Pay Advice $600.00 on 06/30/2025" at bounding box center [751, 405] width 849 height 43
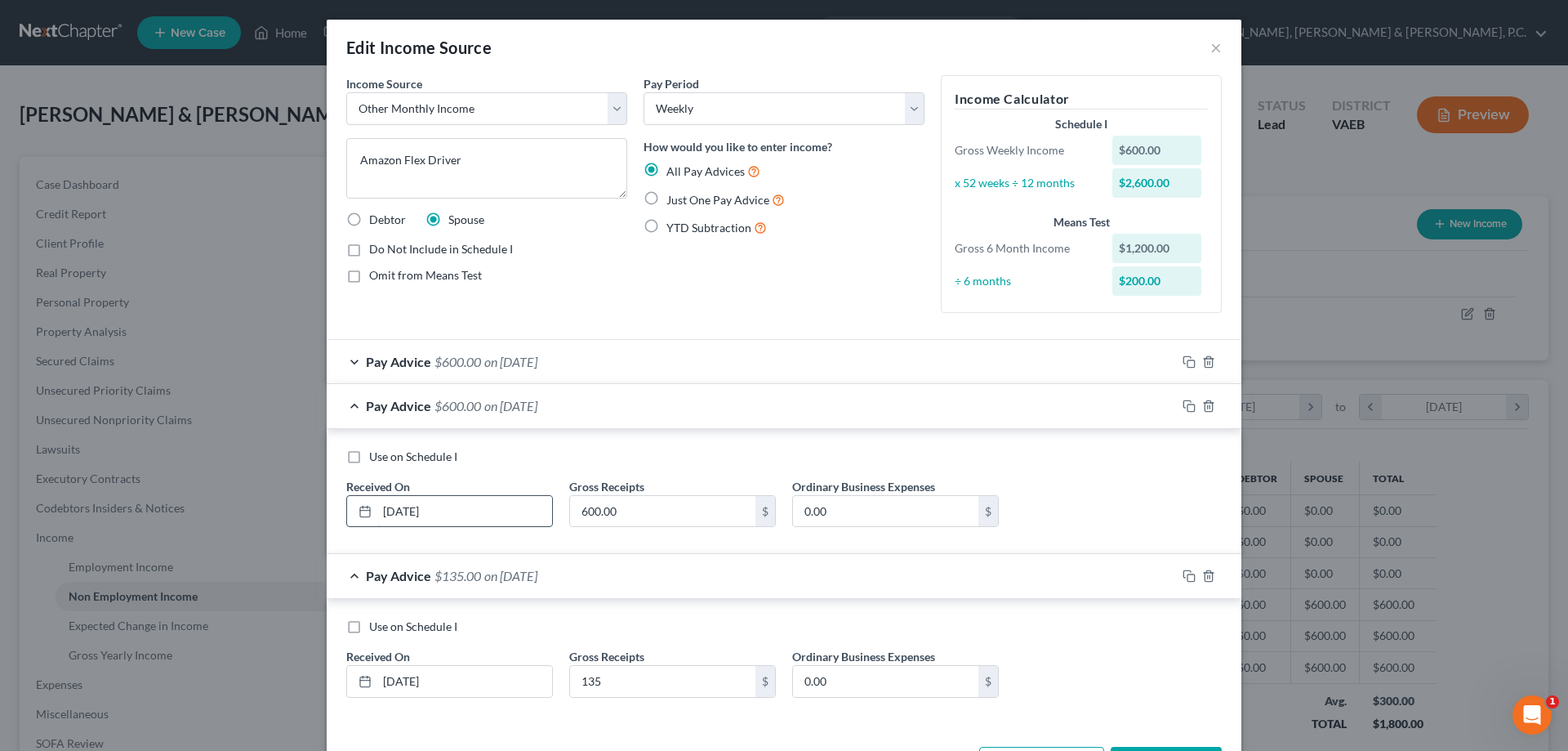
click at [475, 504] on input "06/30/2025" at bounding box center [464, 511] width 175 height 31
type input "0"
type input "05/30/2025"
click at [621, 514] on input "600.00" at bounding box center [663, 511] width 186 height 31
type input "68.50"
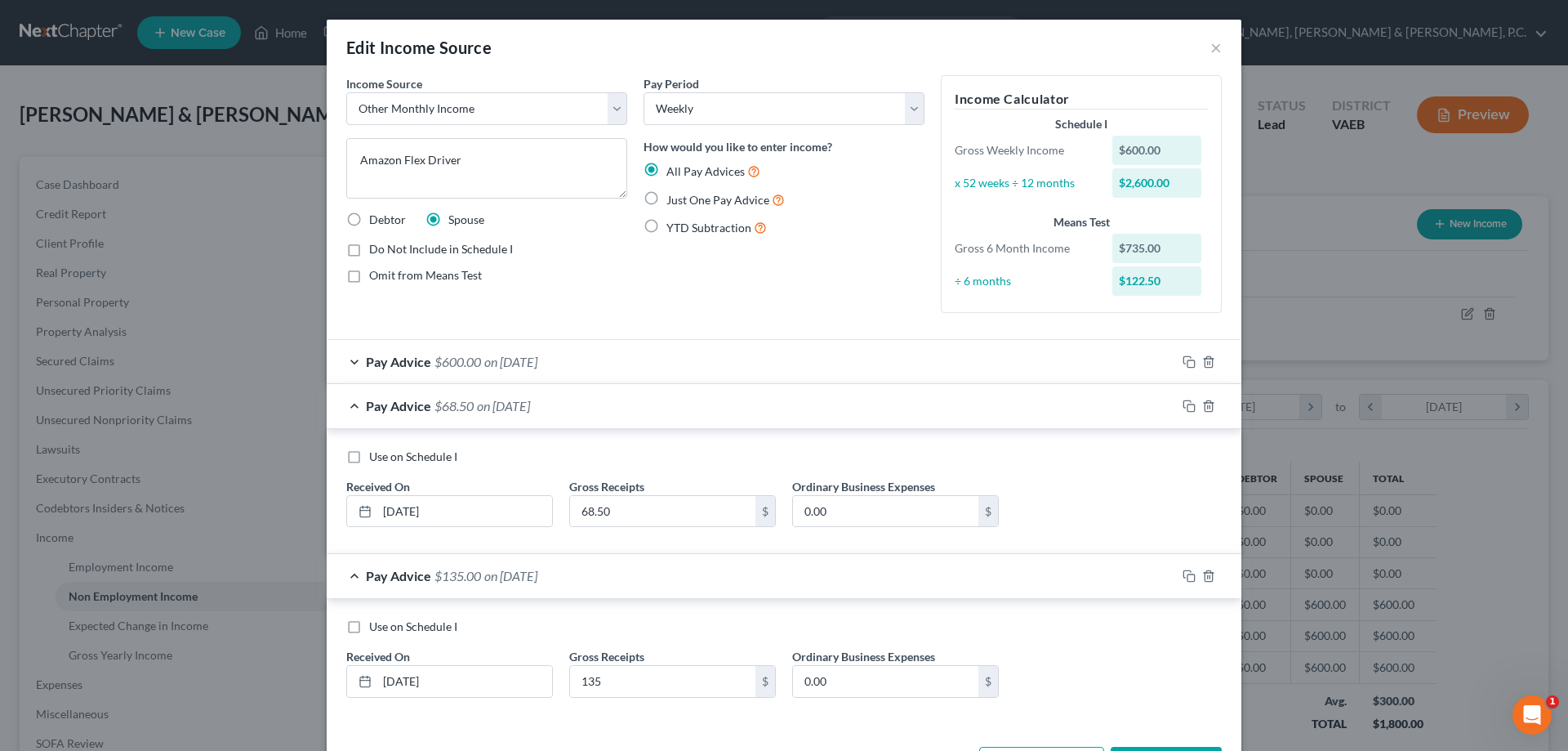
click at [597, 353] on div "Pay Advice $600.00 on 07/31/2025" at bounding box center [751, 361] width 849 height 43
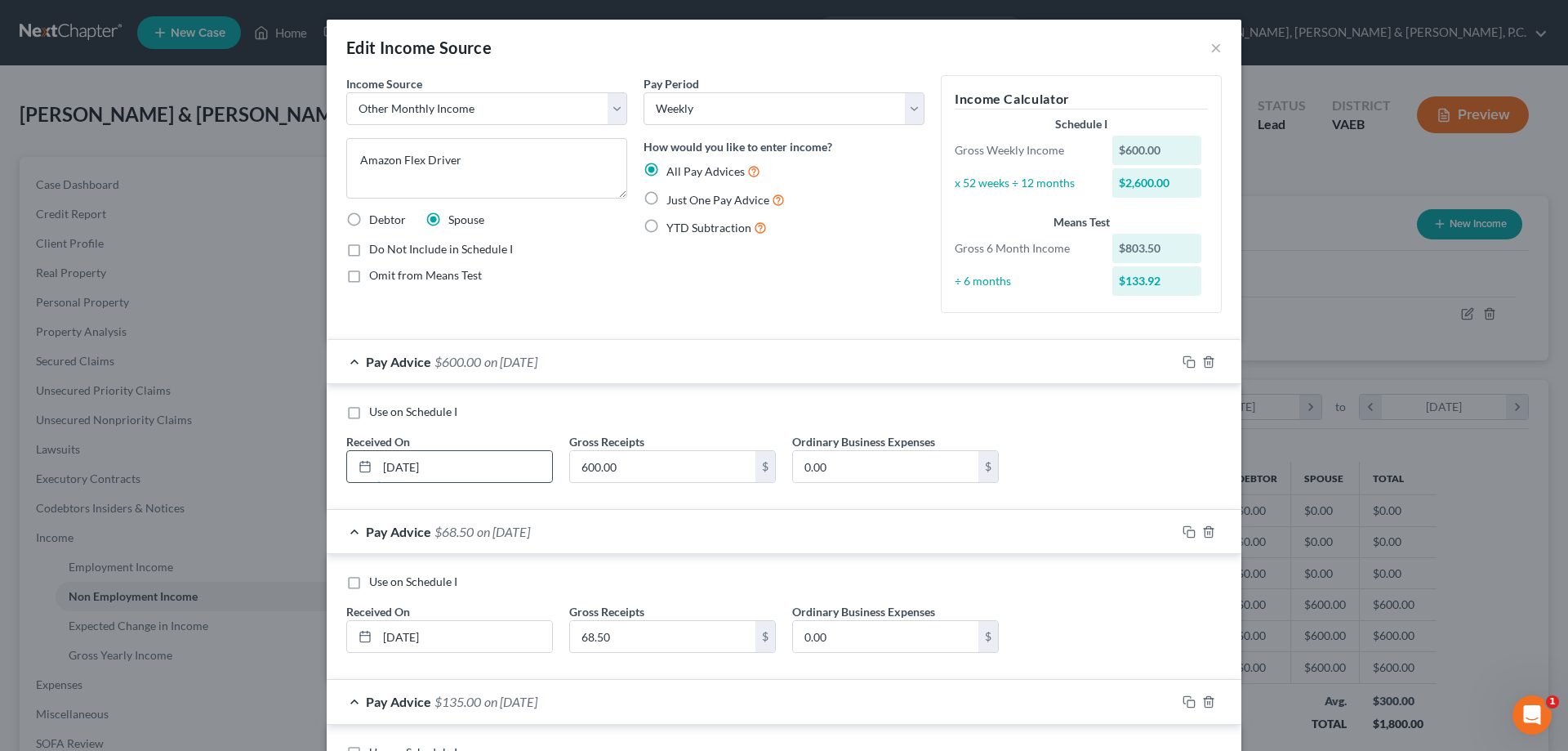
click at [469, 465] on input "07/31/2025" at bounding box center [464, 466] width 175 height 31
type input "0"
type input "06/06/2025"
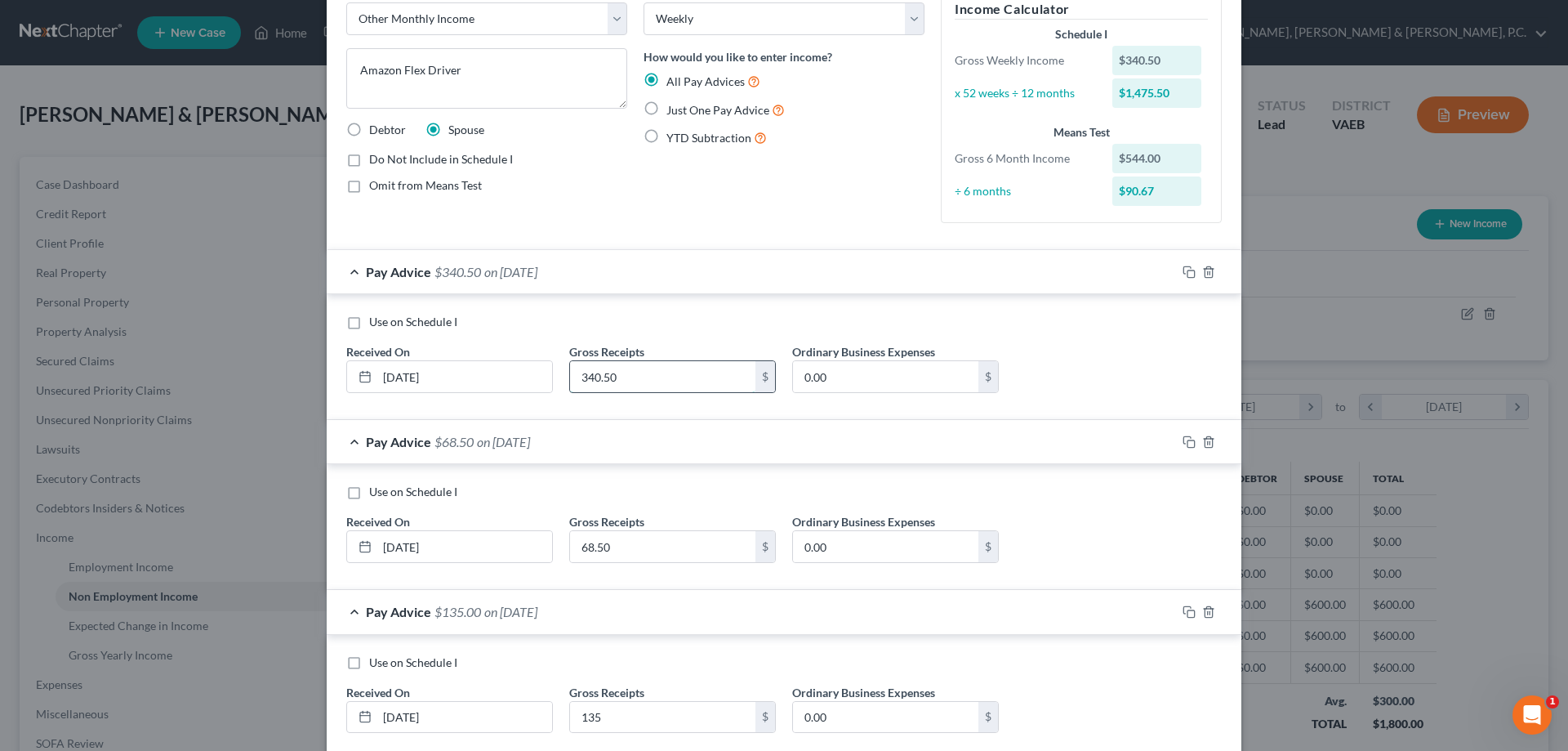
scroll to position [188, 0]
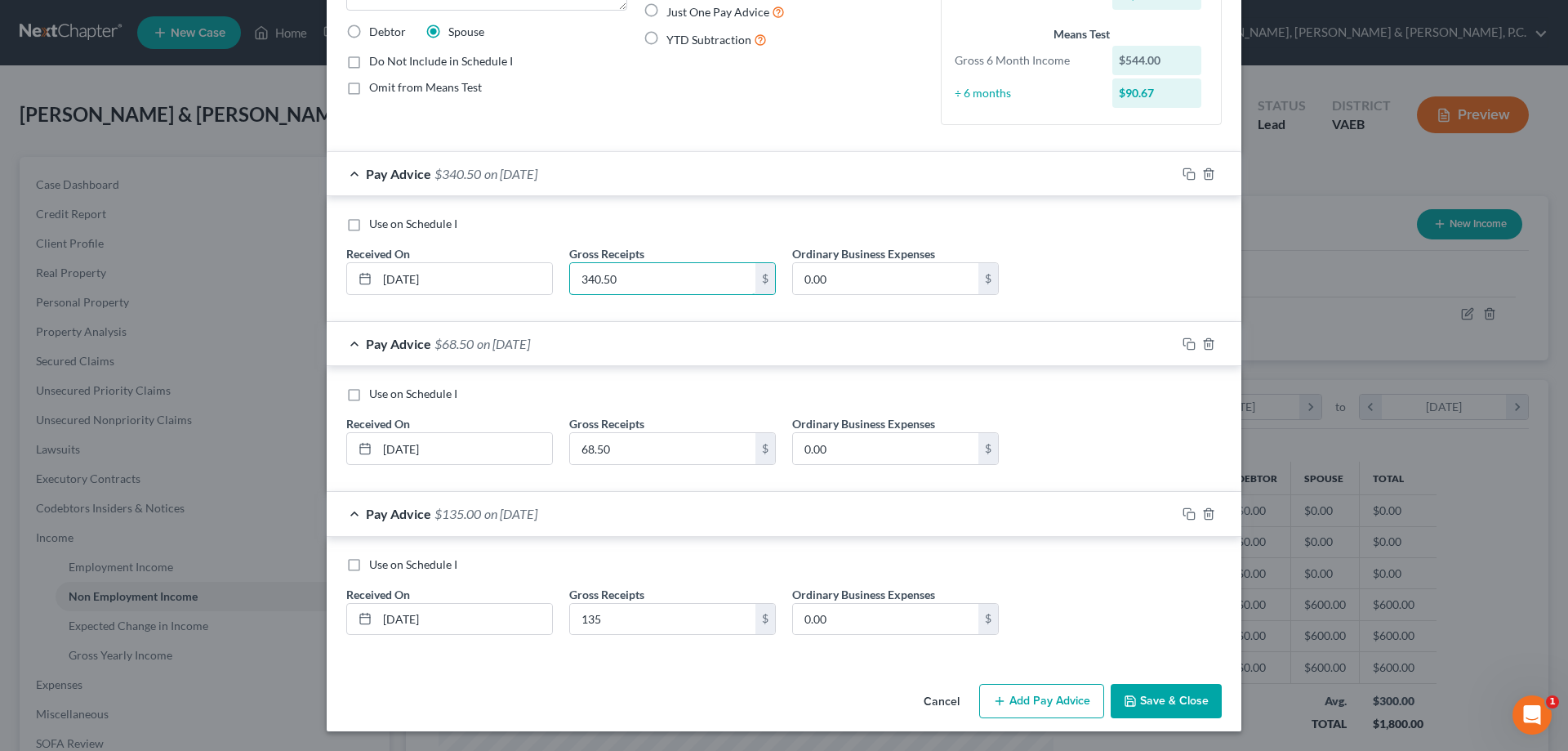
type input "340.50"
click at [1032, 694] on button "Add Pay Advice" at bounding box center [1042, 701] width 125 height 35
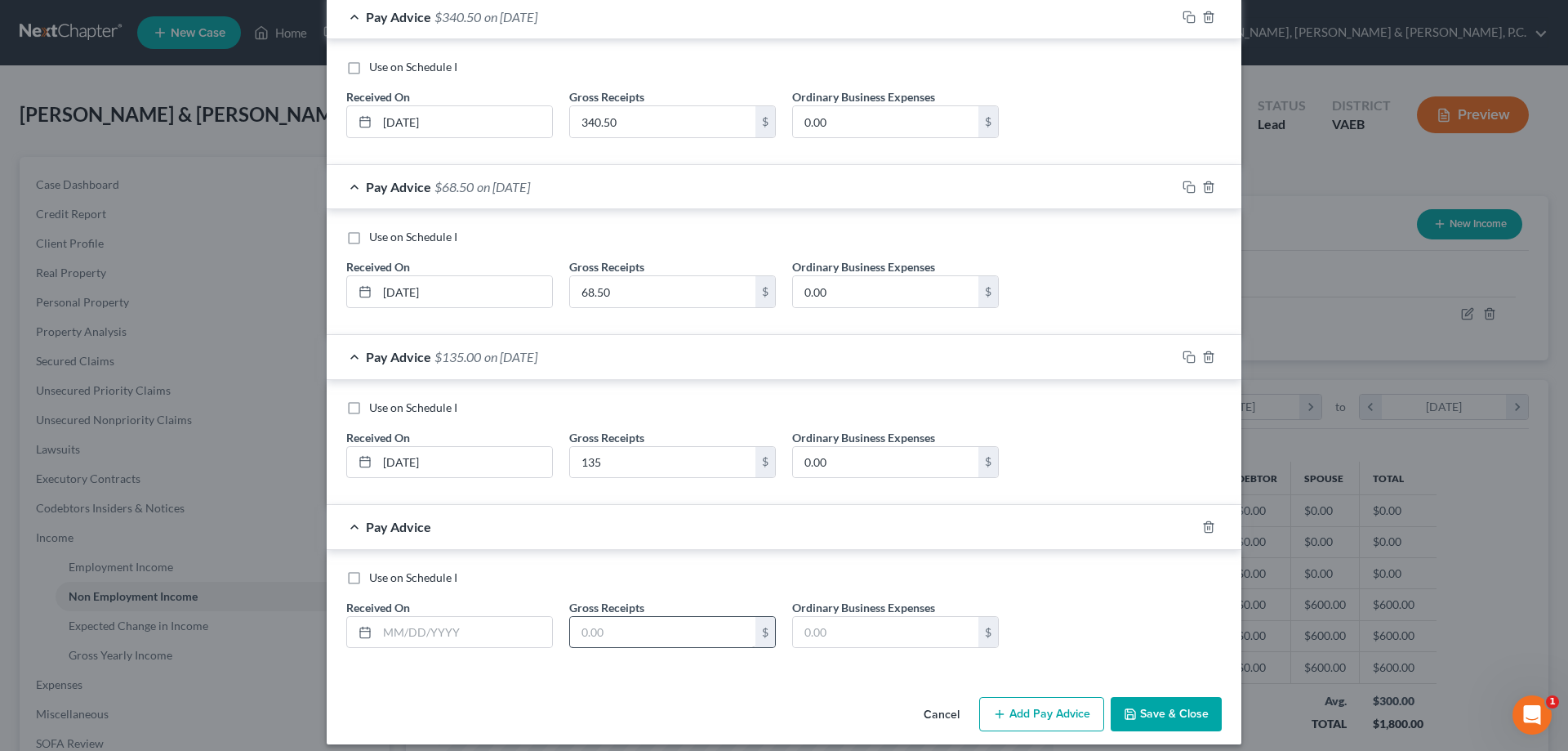
scroll to position [358, 0]
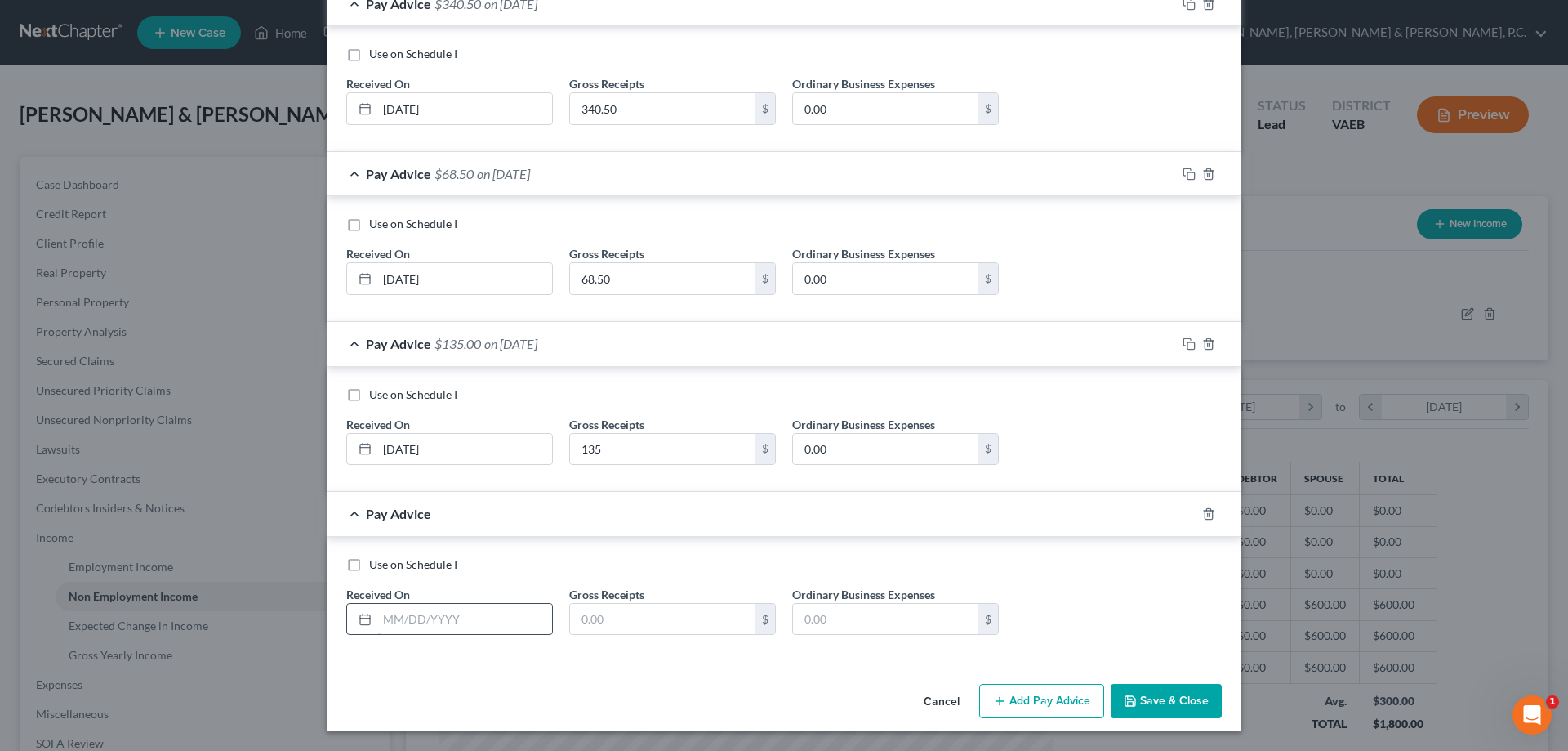
click at [486, 625] on input "text" at bounding box center [464, 619] width 175 height 31
type input "06/16/2025"
type input "193"
click at [1003, 703] on button "Add Pay Advice" at bounding box center [1042, 701] width 125 height 35
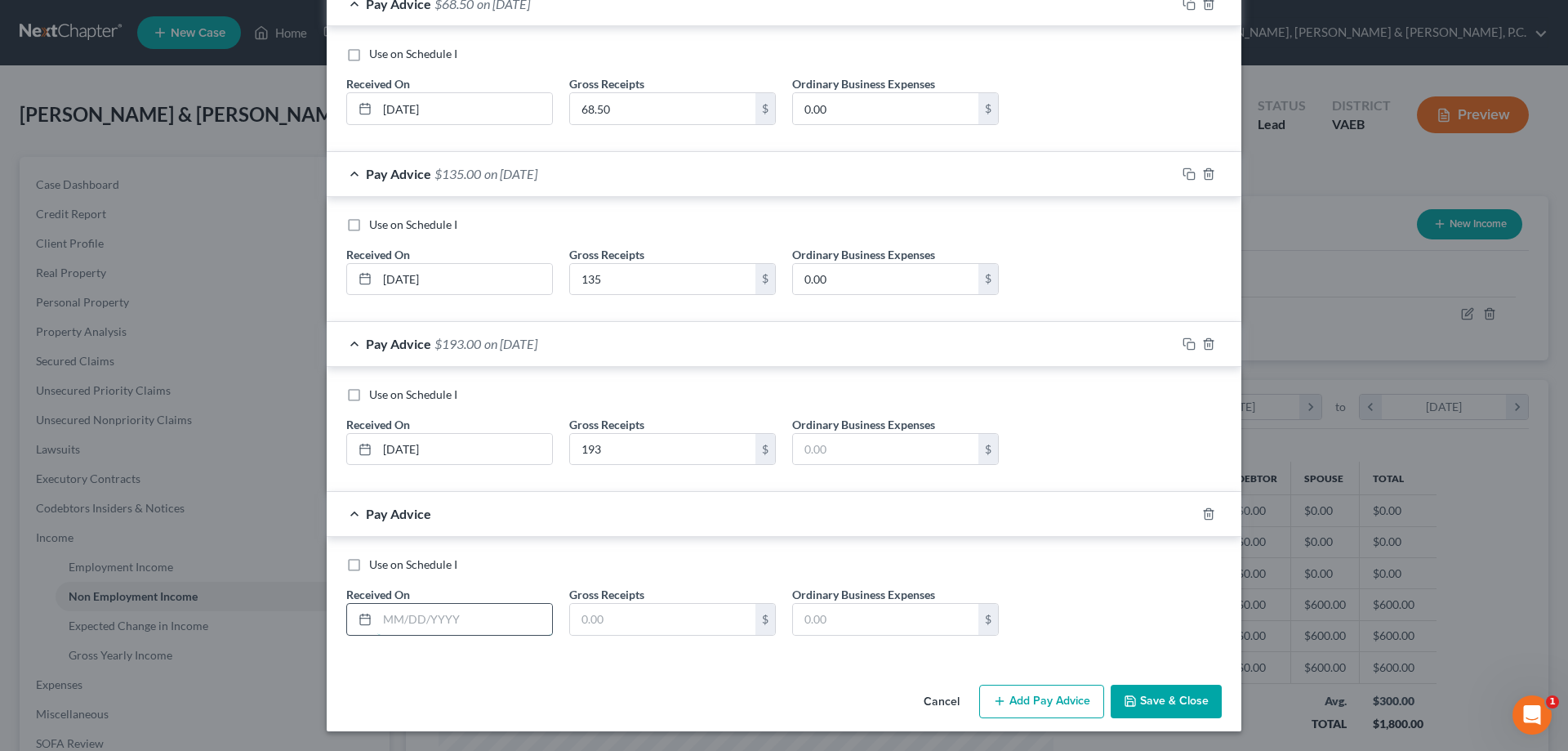
click at [534, 621] on input "text" at bounding box center [464, 619] width 175 height 31
type input "06/30/2025"
type input "605.50"
click at [1066, 704] on button "Add Pay Advice" at bounding box center [1042, 702] width 125 height 35
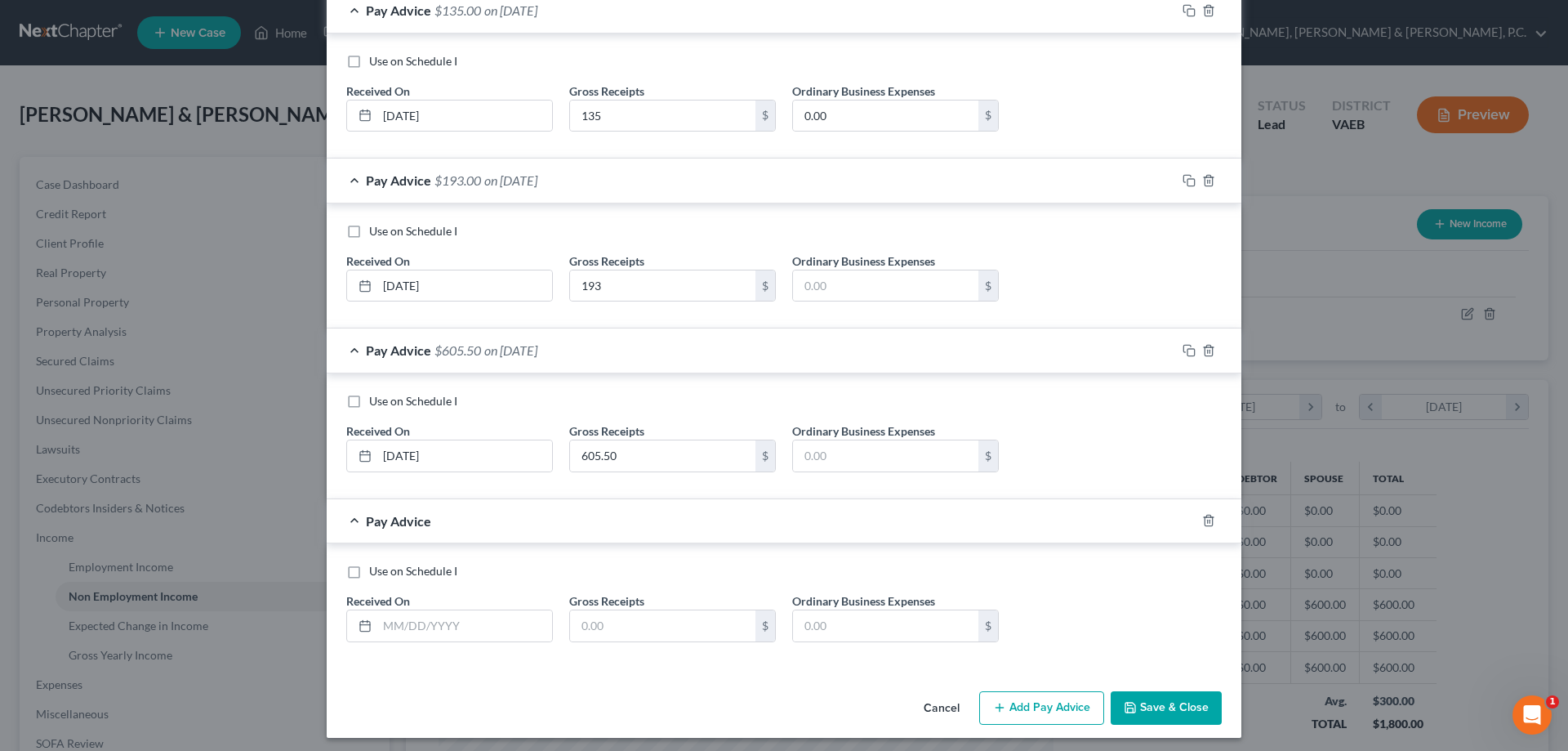
scroll to position [698, 0]
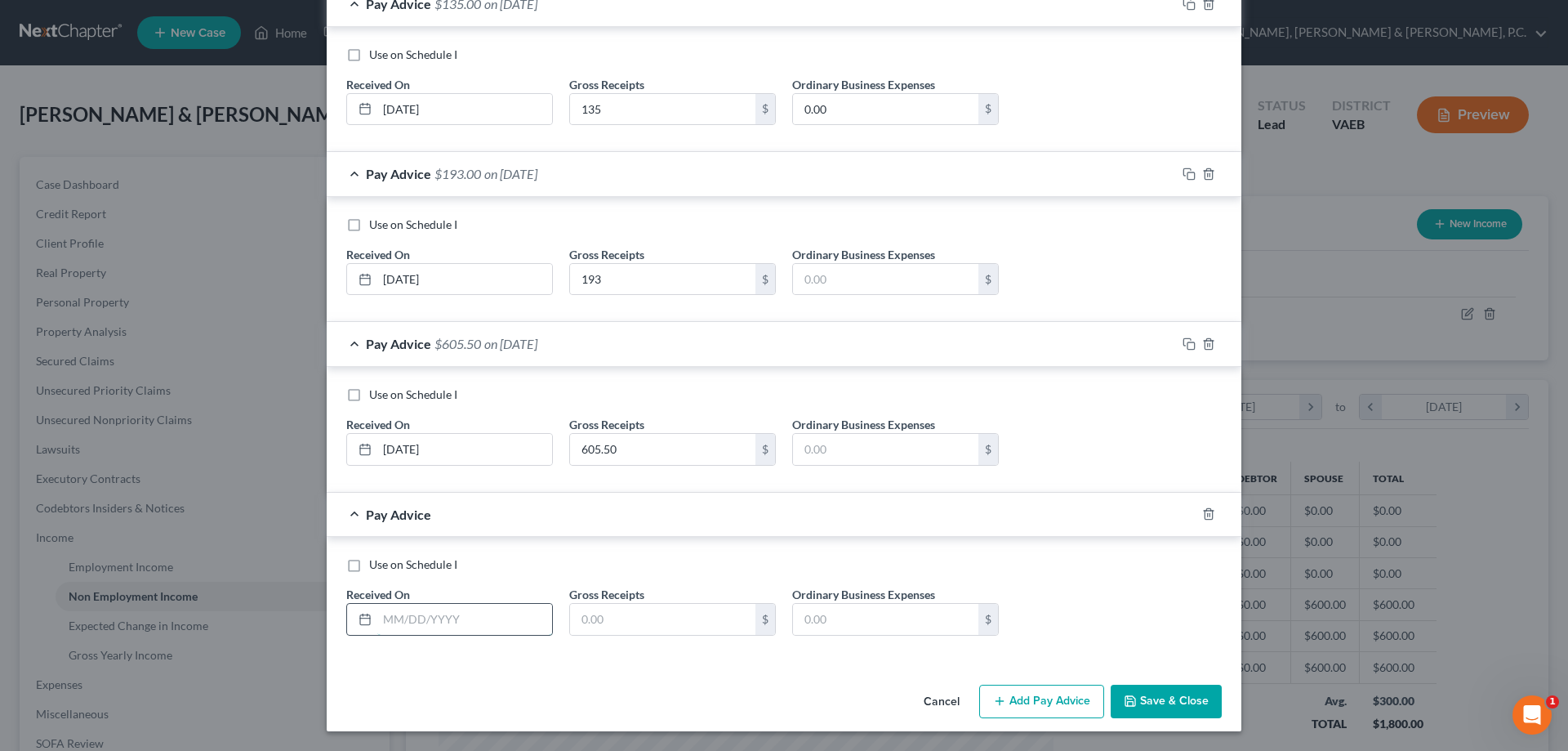
click at [499, 626] on input "text" at bounding box center [464, 619] width 175 height 31
type input "07/04/2025"
type input "214"
click at [1043, 700] on button "Add Pay Advice" at bounding box center [1042, 702] width 125 height 35
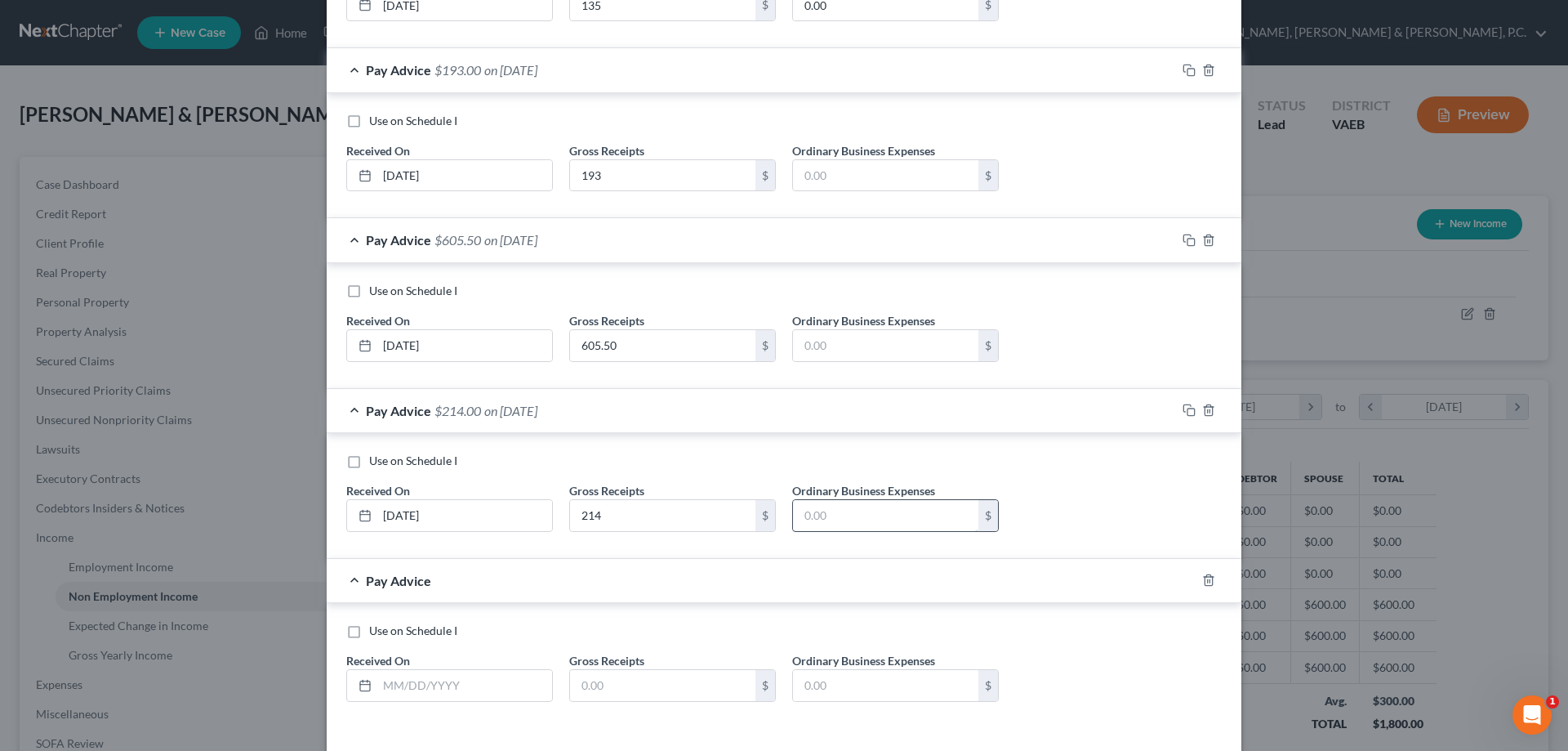
scroll to position [868, 0]
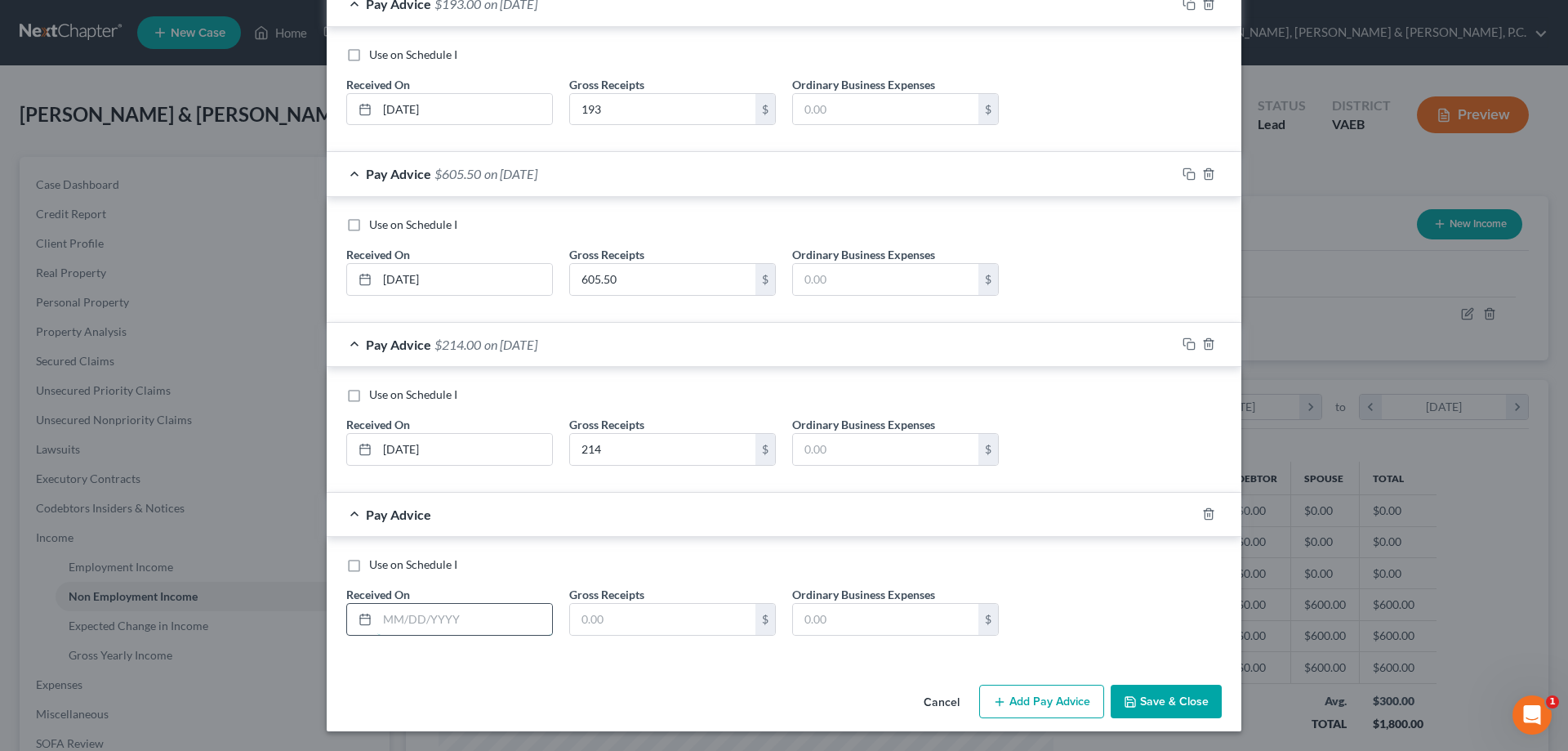
click at [486, 619] on input "text" at bounding box center [464, 619] width 175 height 31
type input "07/11/2025"
type input "354"
click at [1041, 697] on button "Add Pay Advice" at bounding box center [1042, 702] width 125 height 35
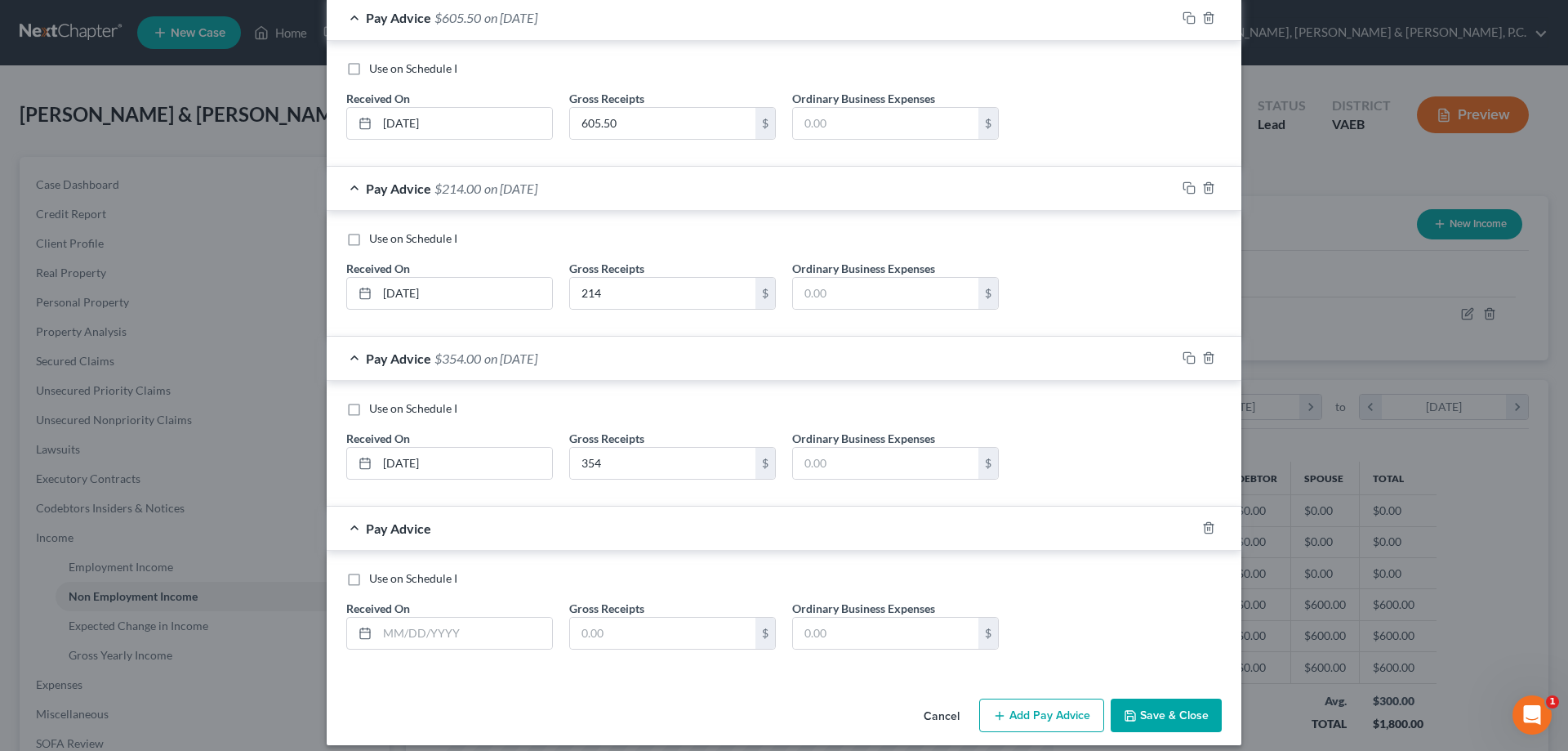
scroll to position [1038, 0]
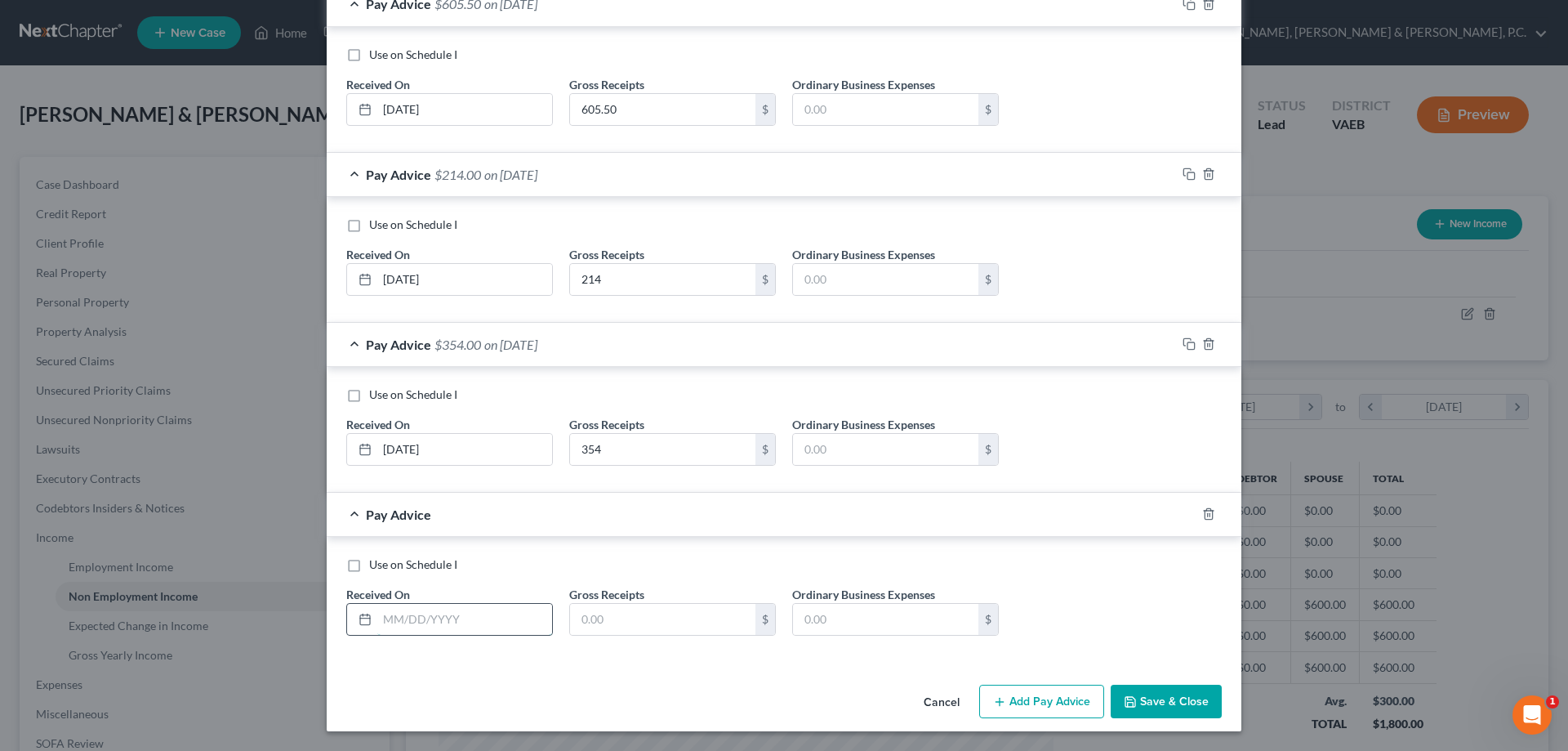
click at [485, 612] on input "text" at bounding box center [464, 619] width 175 height 31
type input "07/21/2025"
type input "268.50"
click at [997, 692] on button "Add Pay Advice" at bounding box center [1042, 702] width 125 height 35
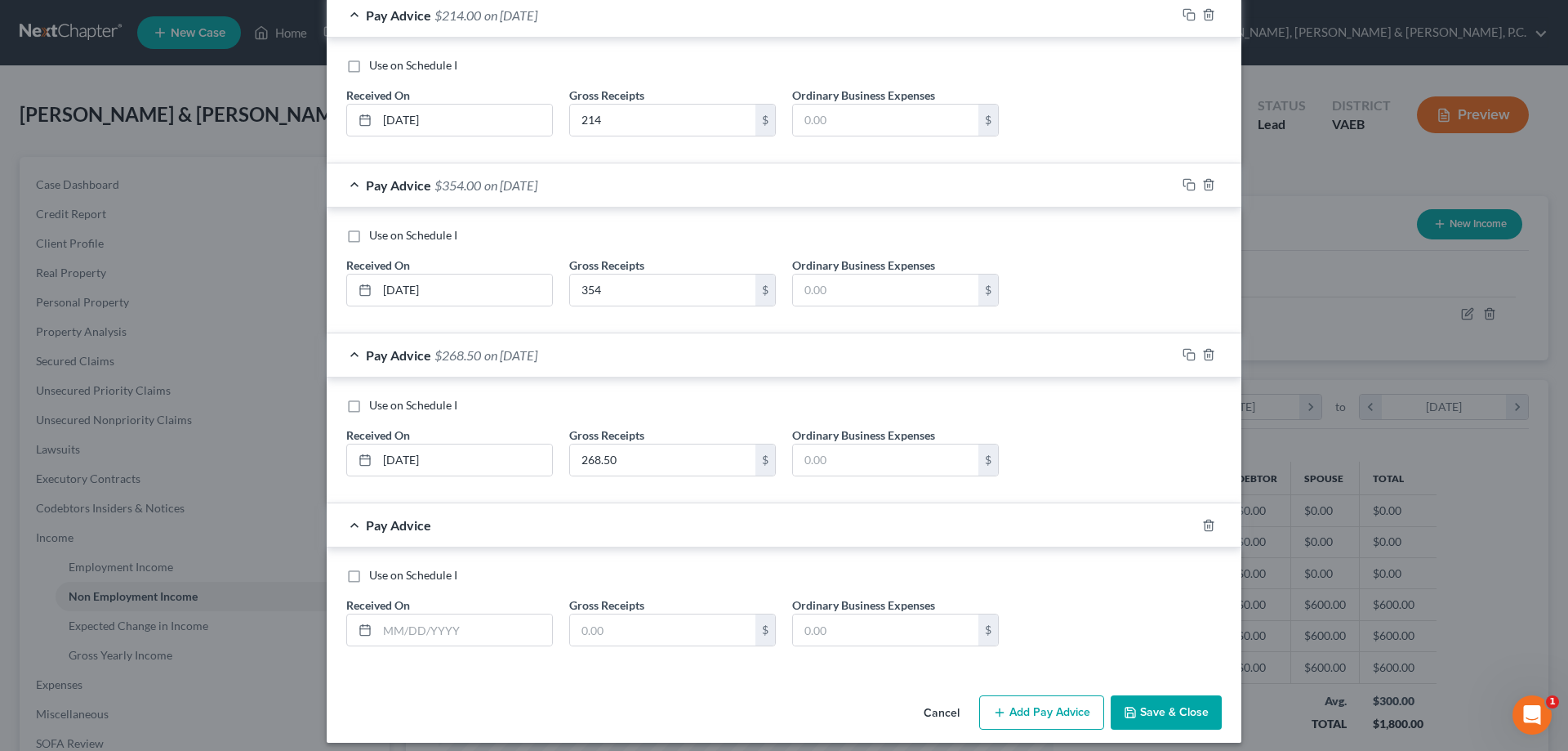
scroll to position [1209, 0]
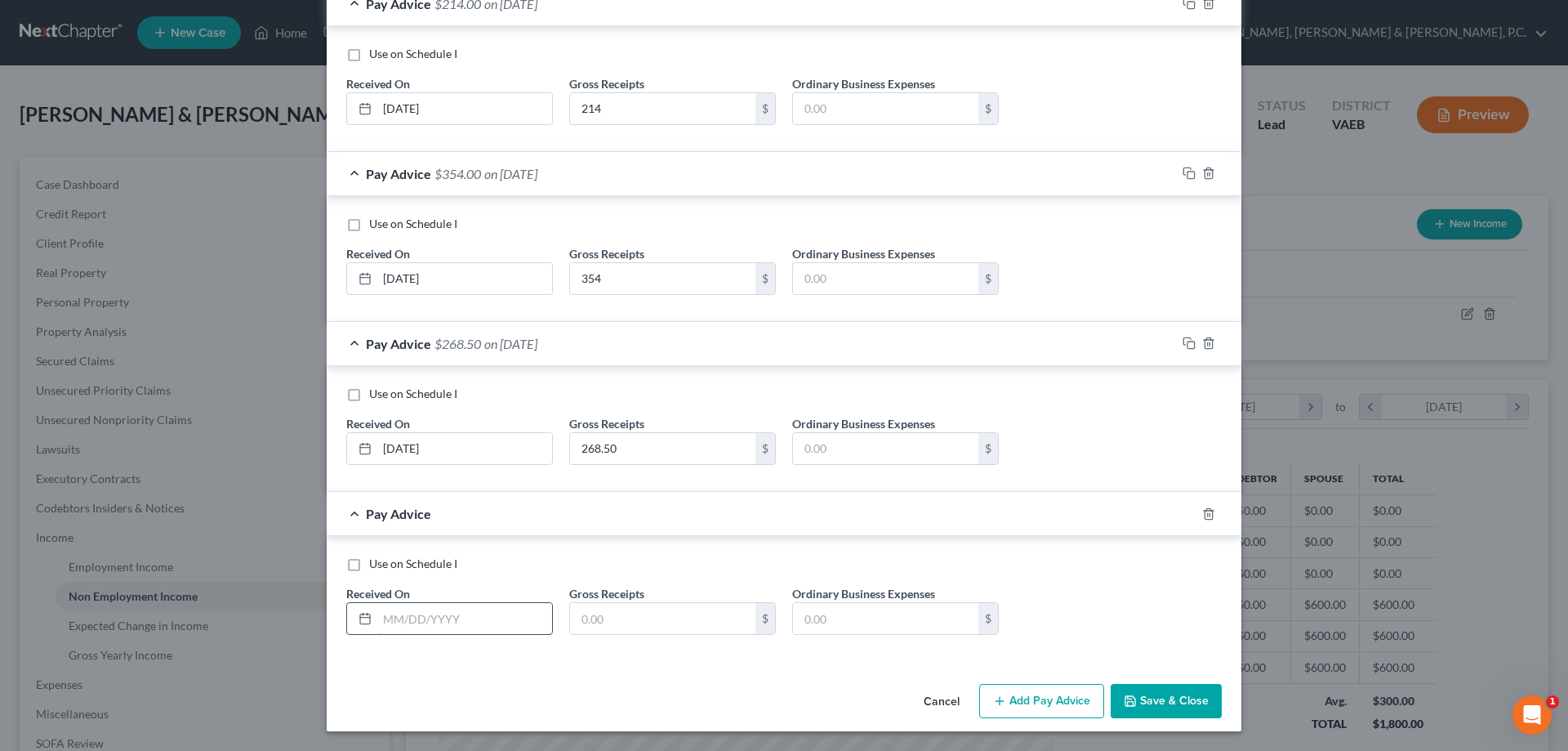
click at [478, 618] on input "text" at bounding box center [464, 618] width 175 height 31
type input "07/27/2025"
type input "390.50"
click at [1032, 695] on button "Add Pay Advice" at bounding box center [1042, 701] width 125 height 35
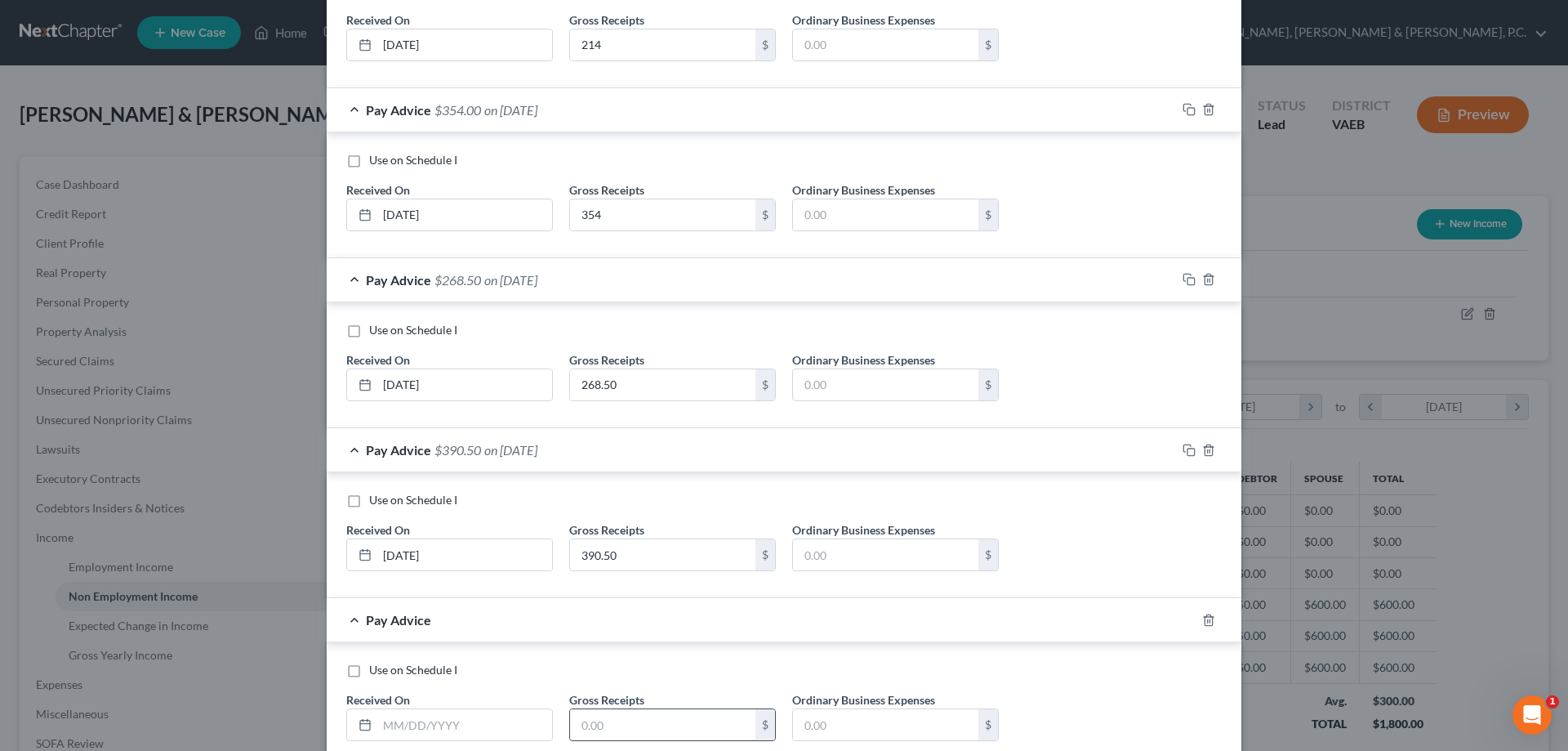
scroll to position [1372, 0]
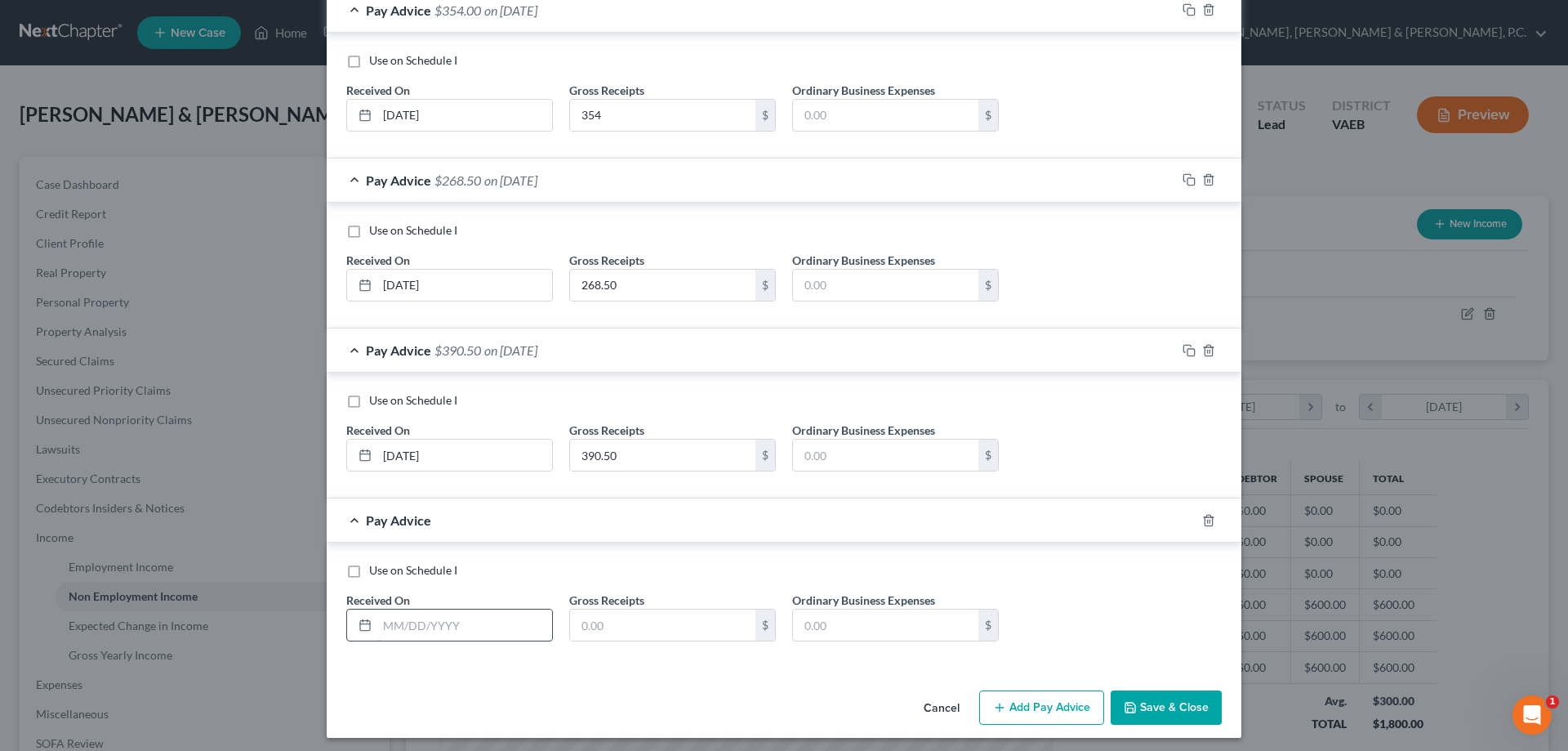
click at [505, 634] on input "text" at bounding box center [464, 625] width 175 height 31
type input "08/03/2025"
type input "394.50"
click at [1063, 700] on button "Add Pay Advice" at bounding box center [1042, 707] width 125 height 35
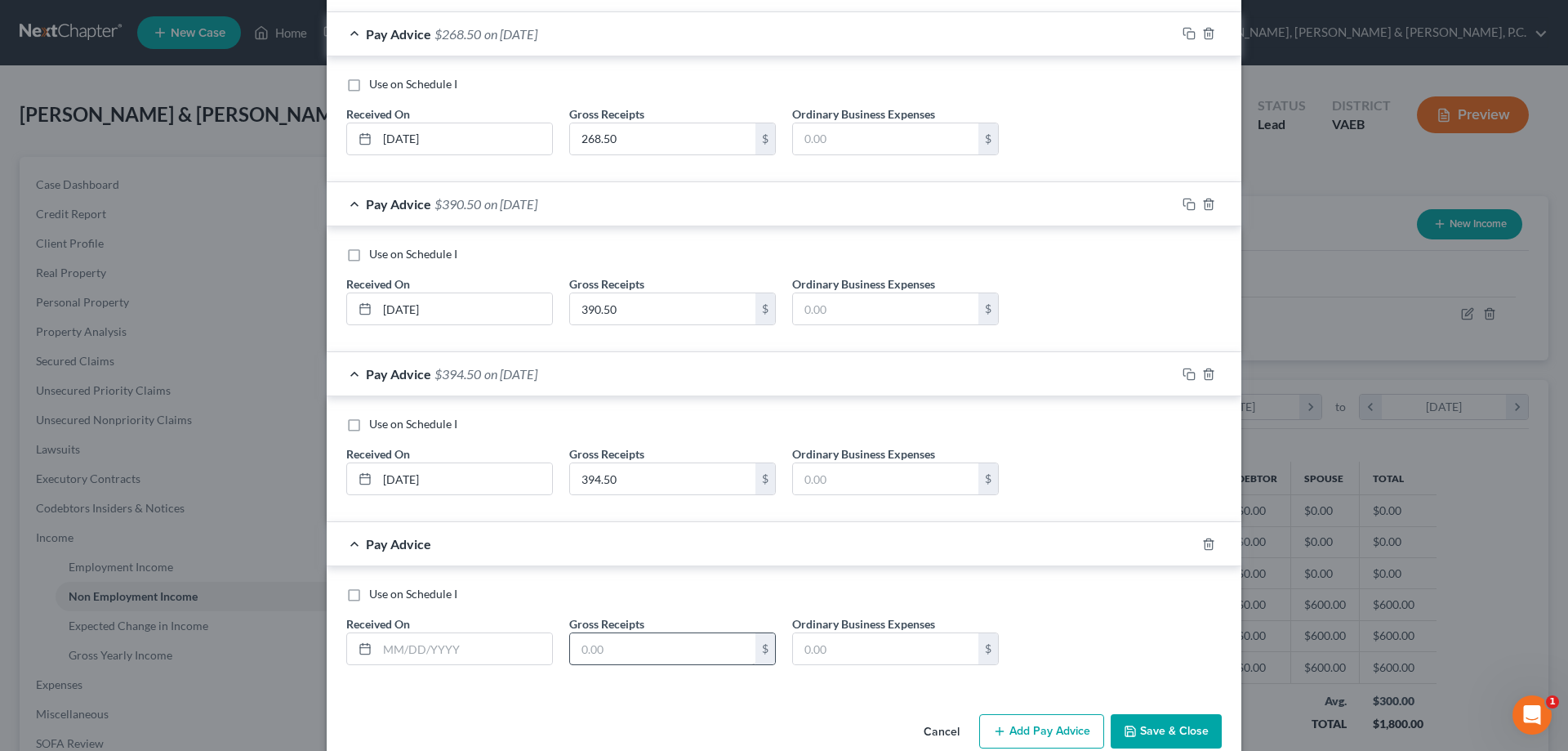
scroll to position [1548, 0]
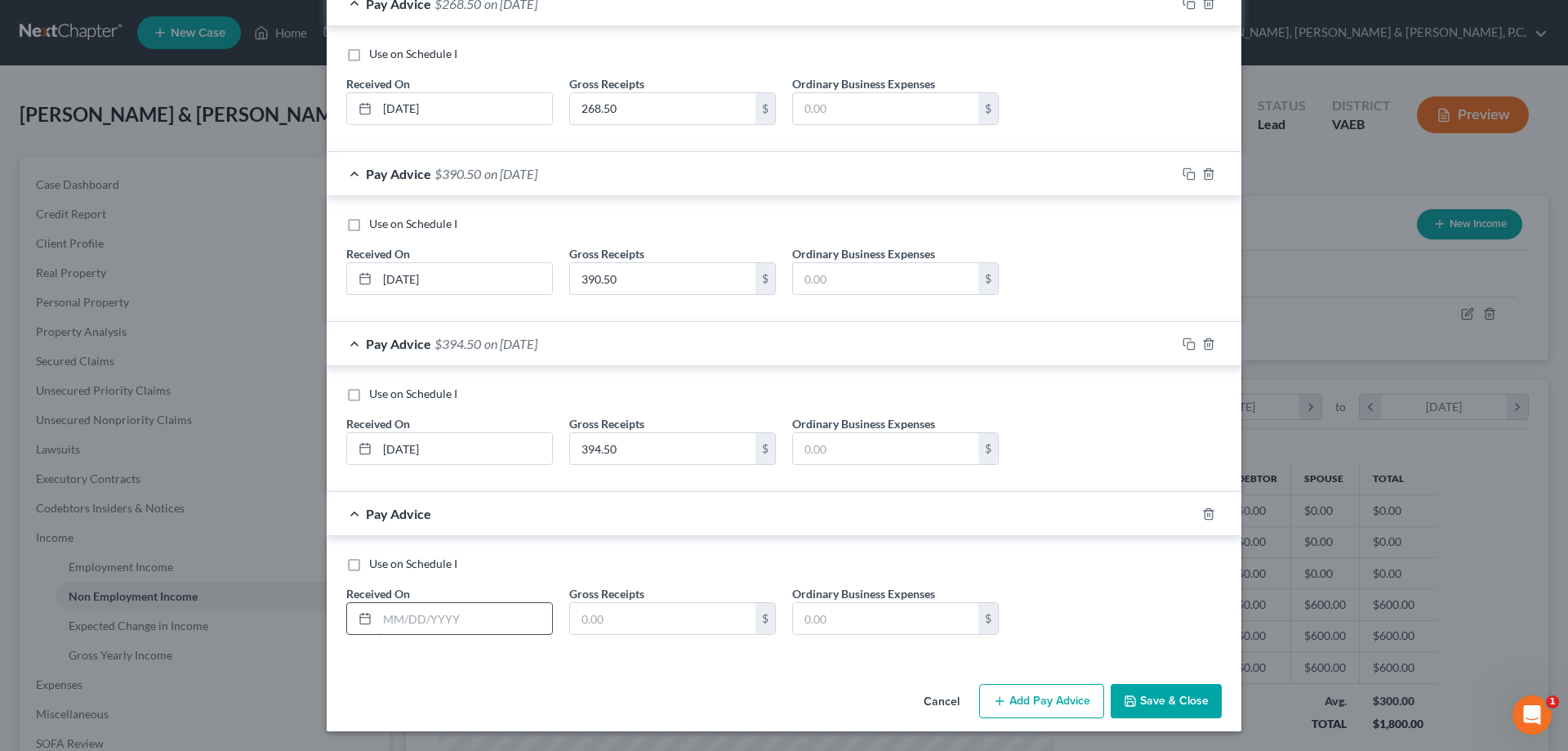
click at [523, 614] on input "text" at bounding box center [464, 618] width 175 height 31
type input "08/08/2025"
type input "331.50"
click at [1069, 701] on button "Add Pay Advice" at bounding box center [1042, 701] width 125 height 35
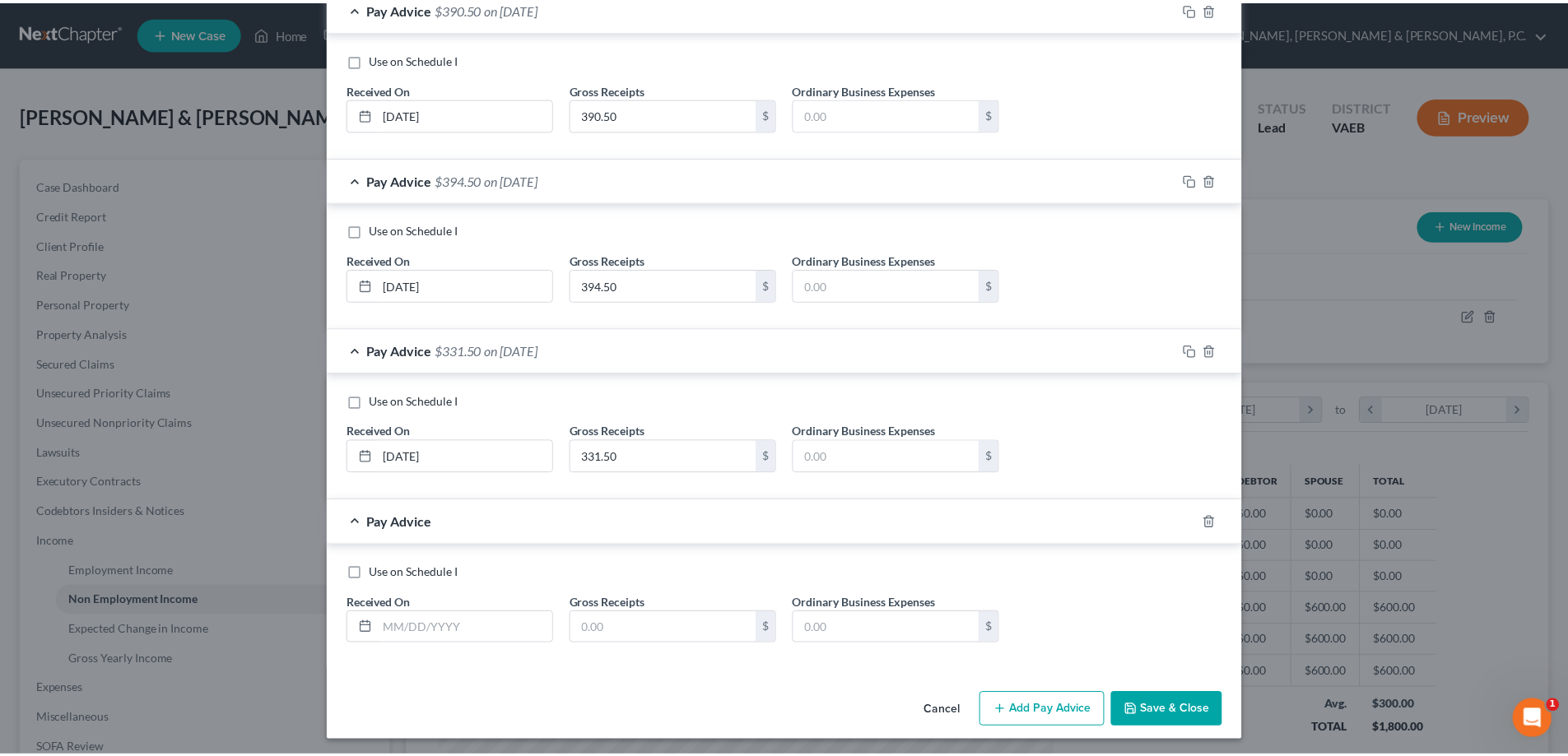
scroll to position [1730, 0]
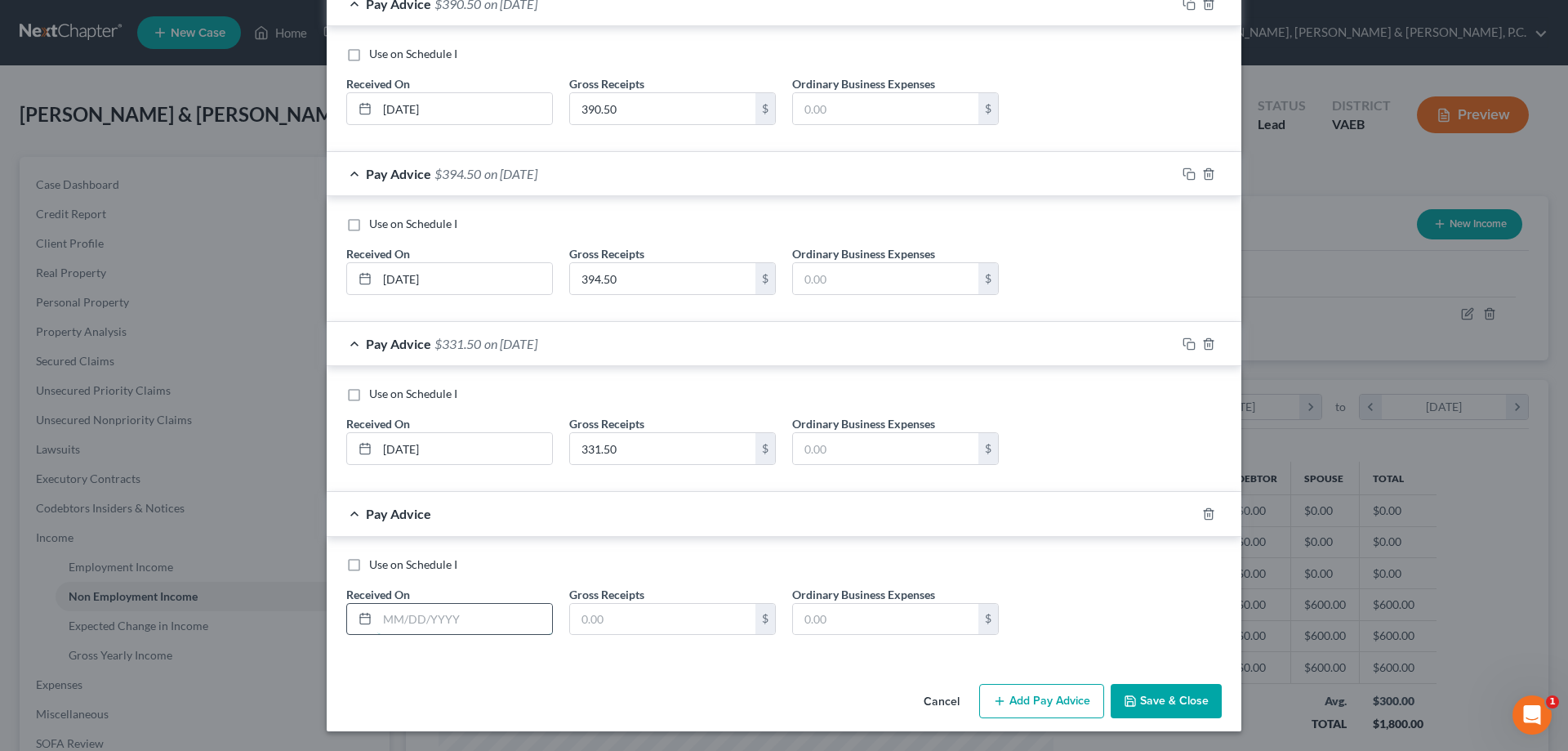
click at [471, 623] on input "text" at bounding box center [464, 619] width 175 height 31
type input "08/15/2025"
type input "467"
click at [1155, 693] on button "Save & Close" at bounding box center [1167, 701] width 111 height 35
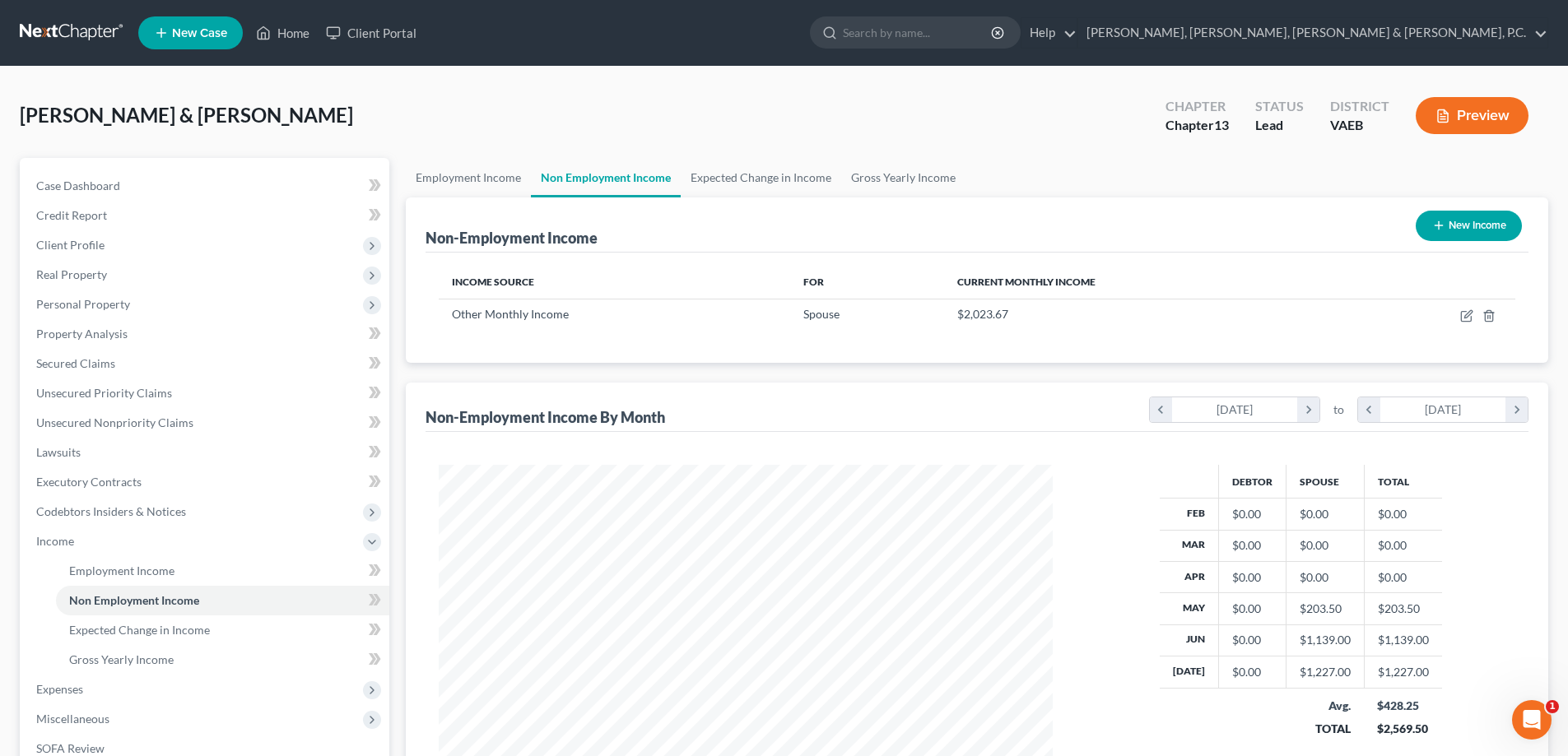
scroll to position [82, 0]
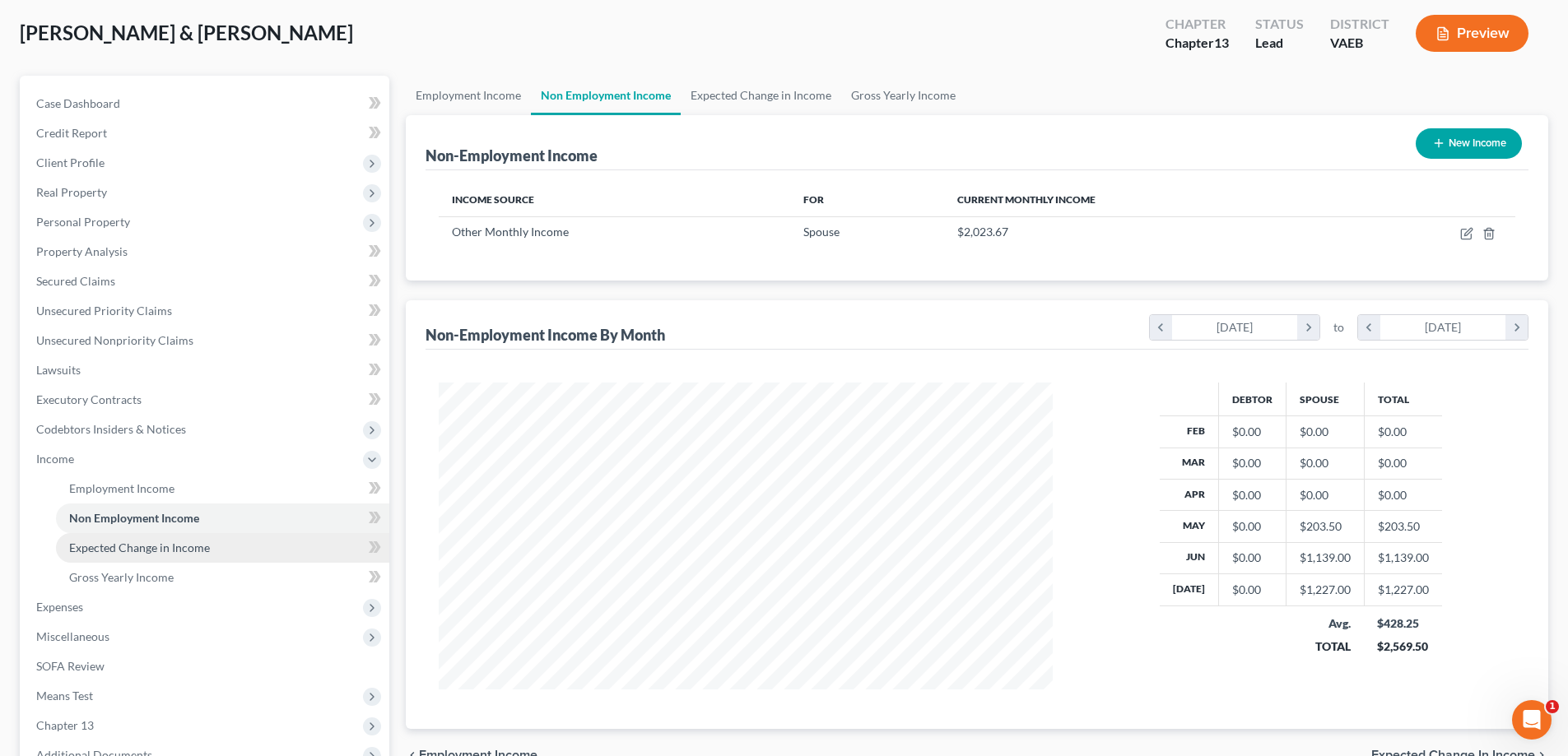
click at [200, 540] on link "Expected Change in Income" at bounding box center [223, 548] width 334 height 30
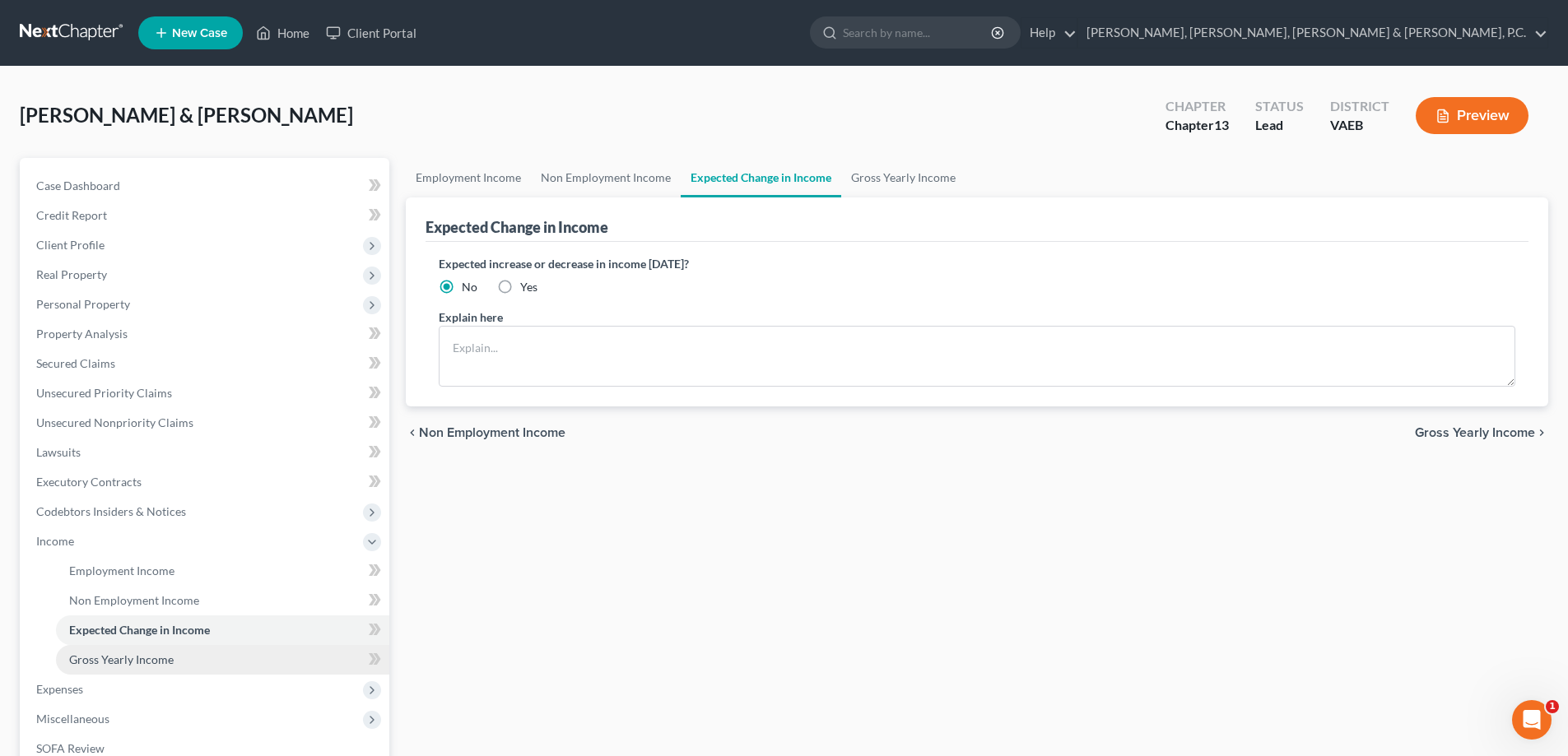
click at [147, 652] on span "Gross Yearly Income" at bounding box center [121, 659] width 105 height 14
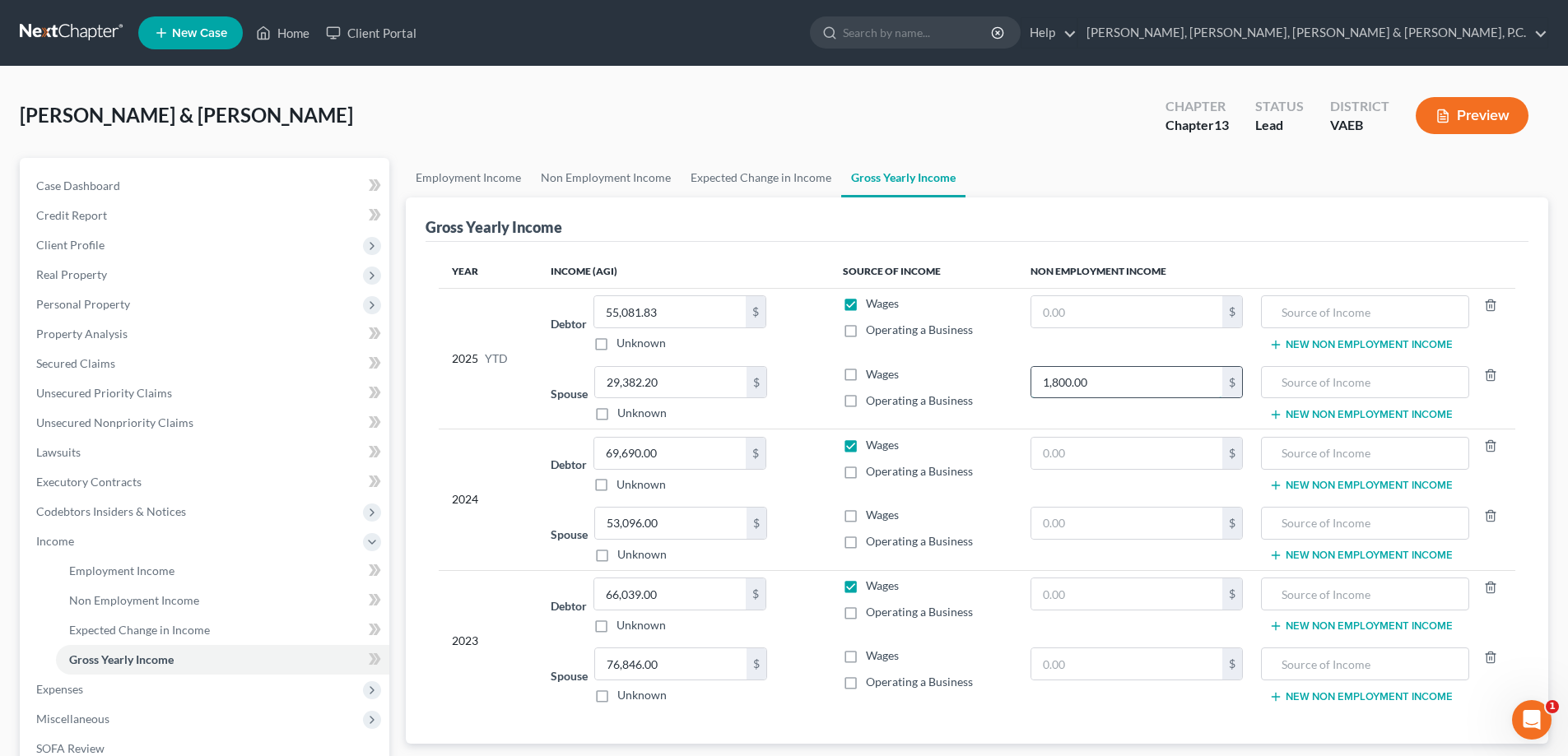
click at [1097, 375] on input "1,800.00" at bounding box center [1126, 382] width 191 height 31
click at [85, 688] on span "Expenses" at bounding box center [206, 689] width 366 height 30
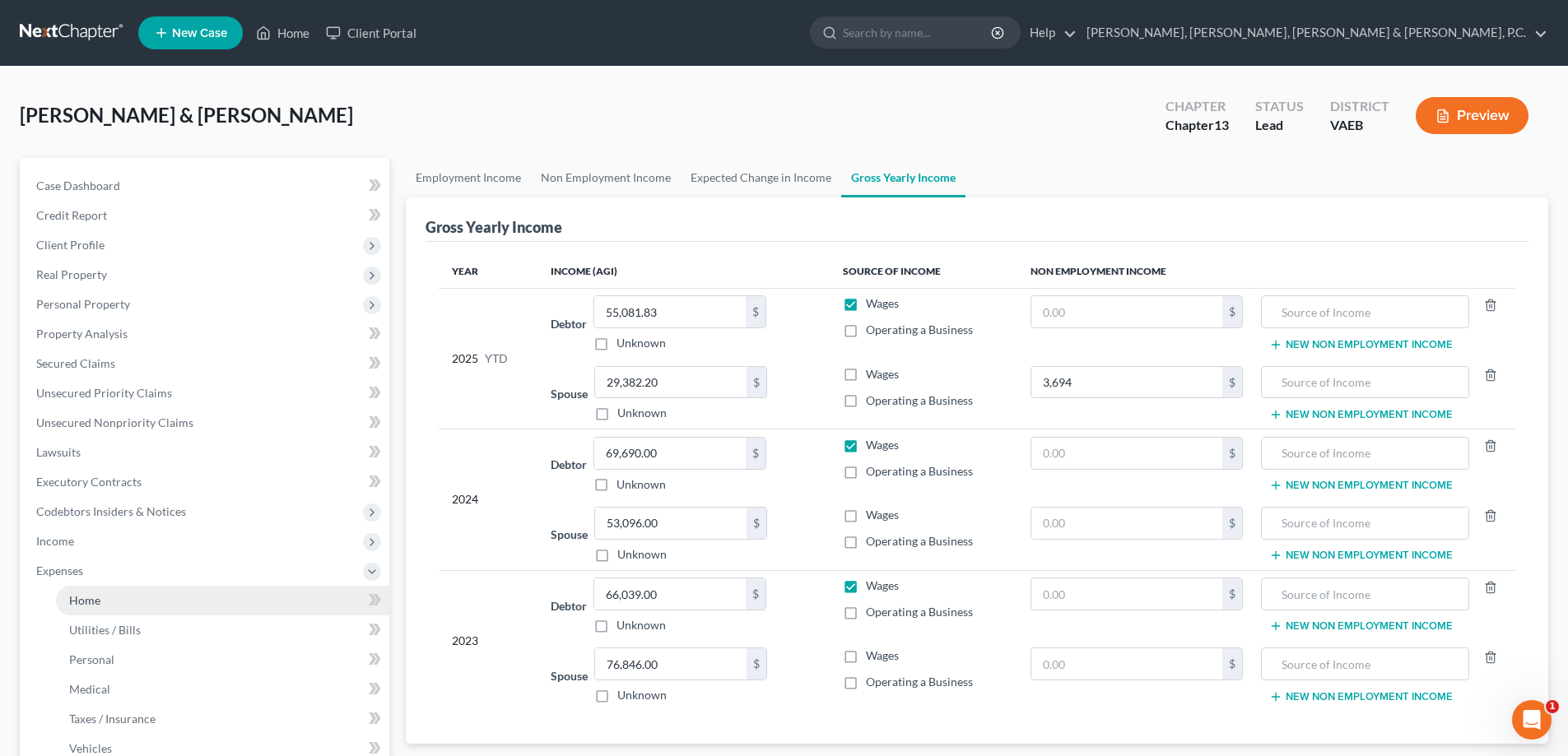
click at [97, 591] on link "Home" at bounding box center [223, 600] width 334 height 30
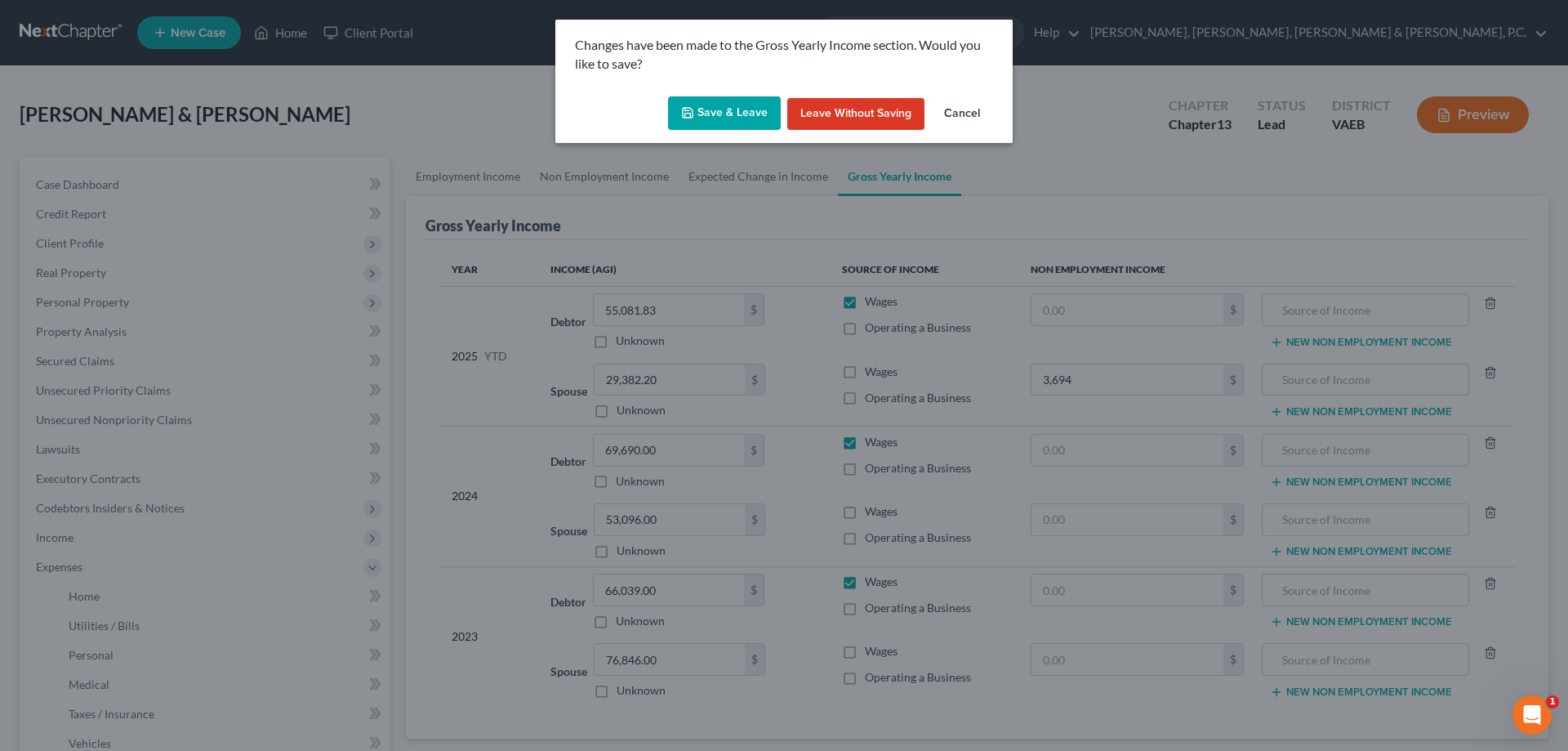
click at [713, 114] on button "Save & Leave" at bounding box center [724, 113] width 112 height 35
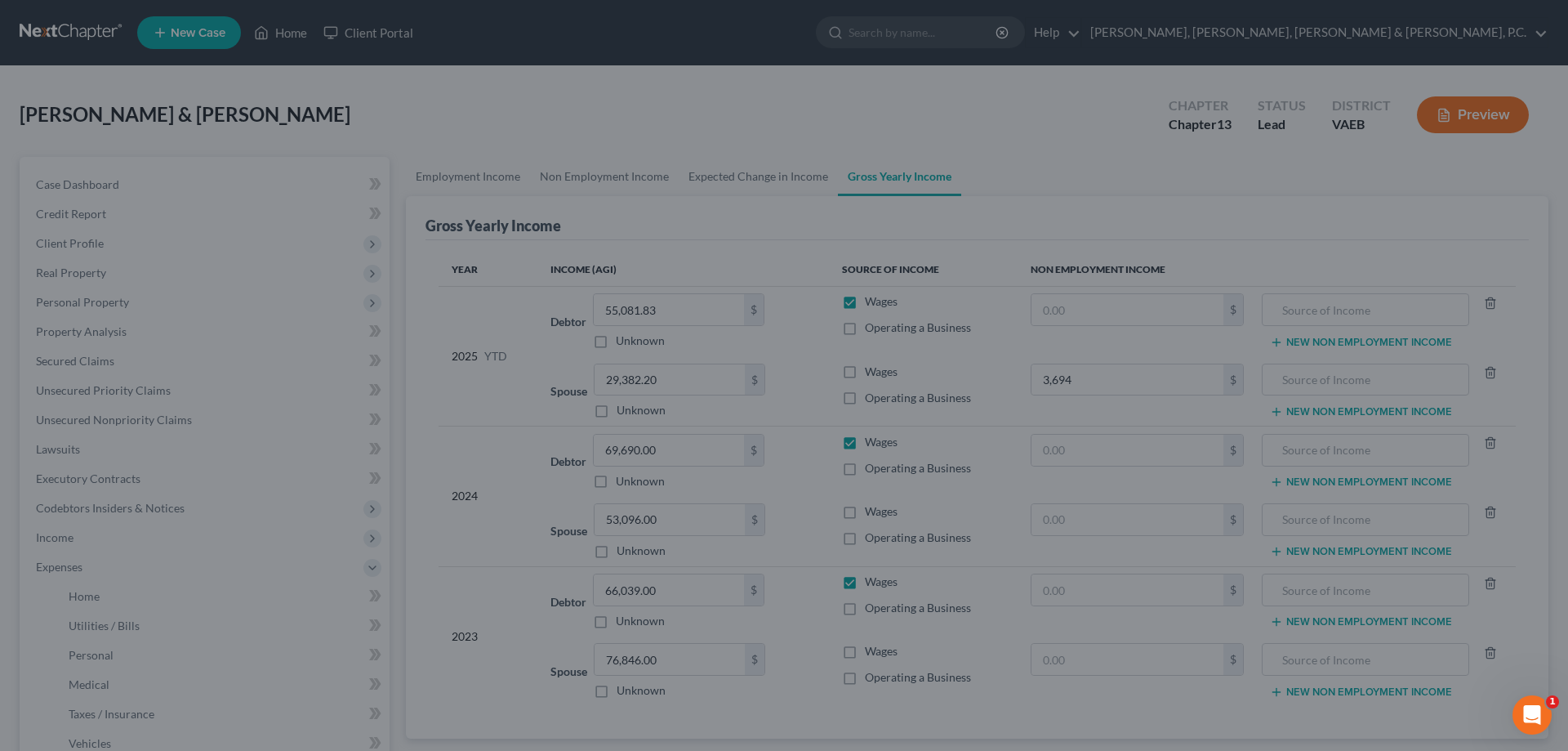
type input "3,694.00"
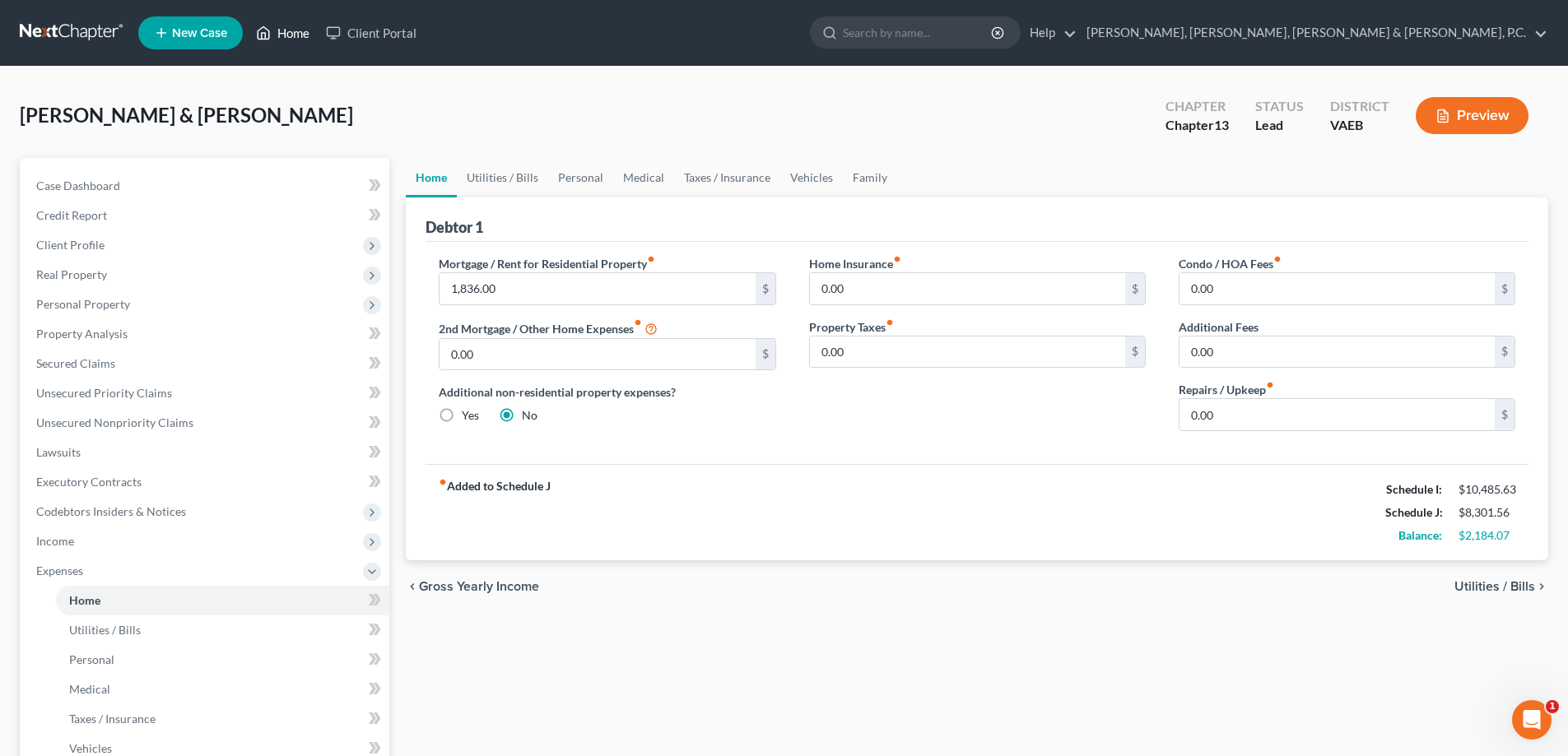
click at [292, 36] on link "Home" at bounding box center [282, 32] width 70 height 30
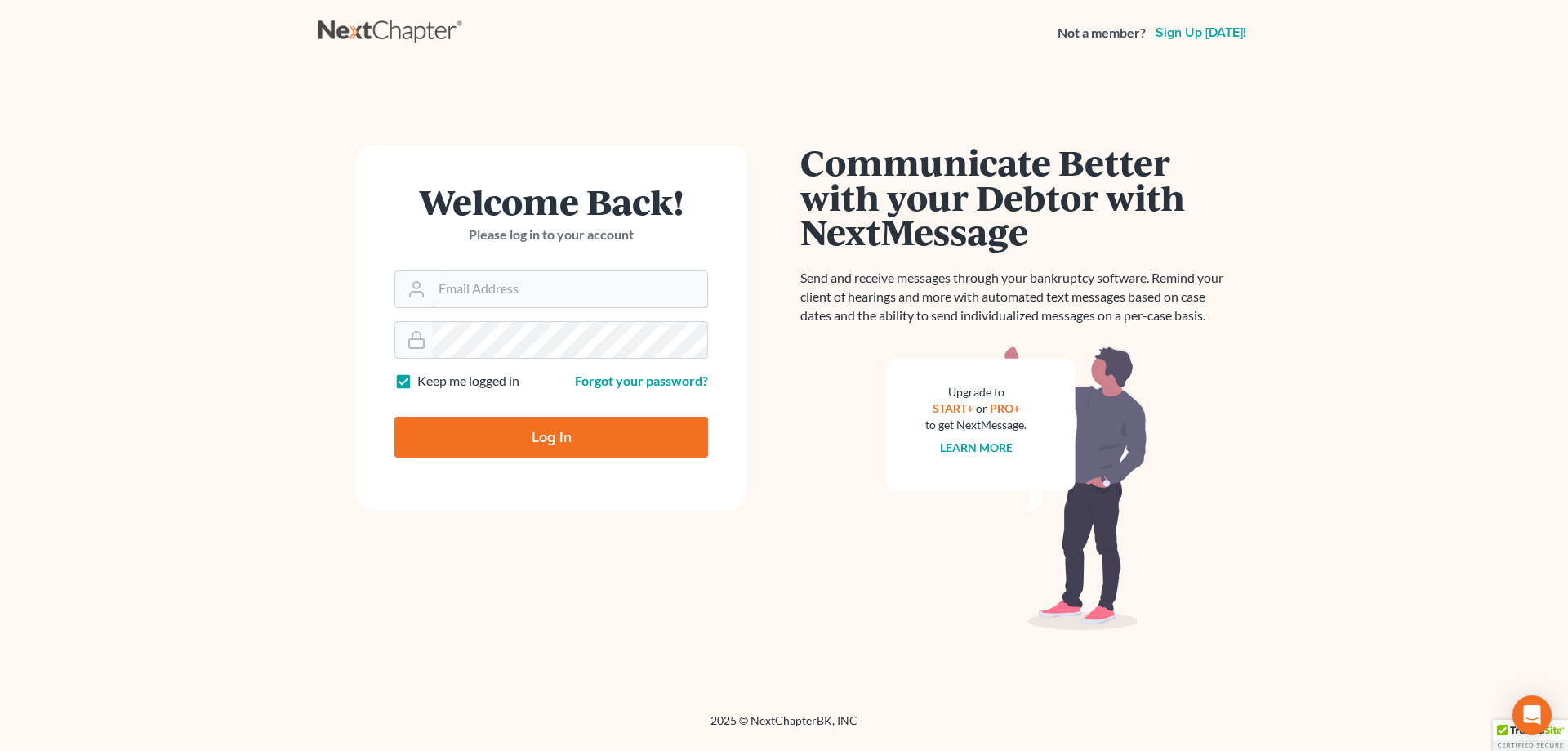
type input "[EMAIL_ADDRESS][DOMAIN_NAME]"
click at [545, 434] on input "Log In" at bounding box center [551, 437] width 313 height 41
type input "Thinking..."
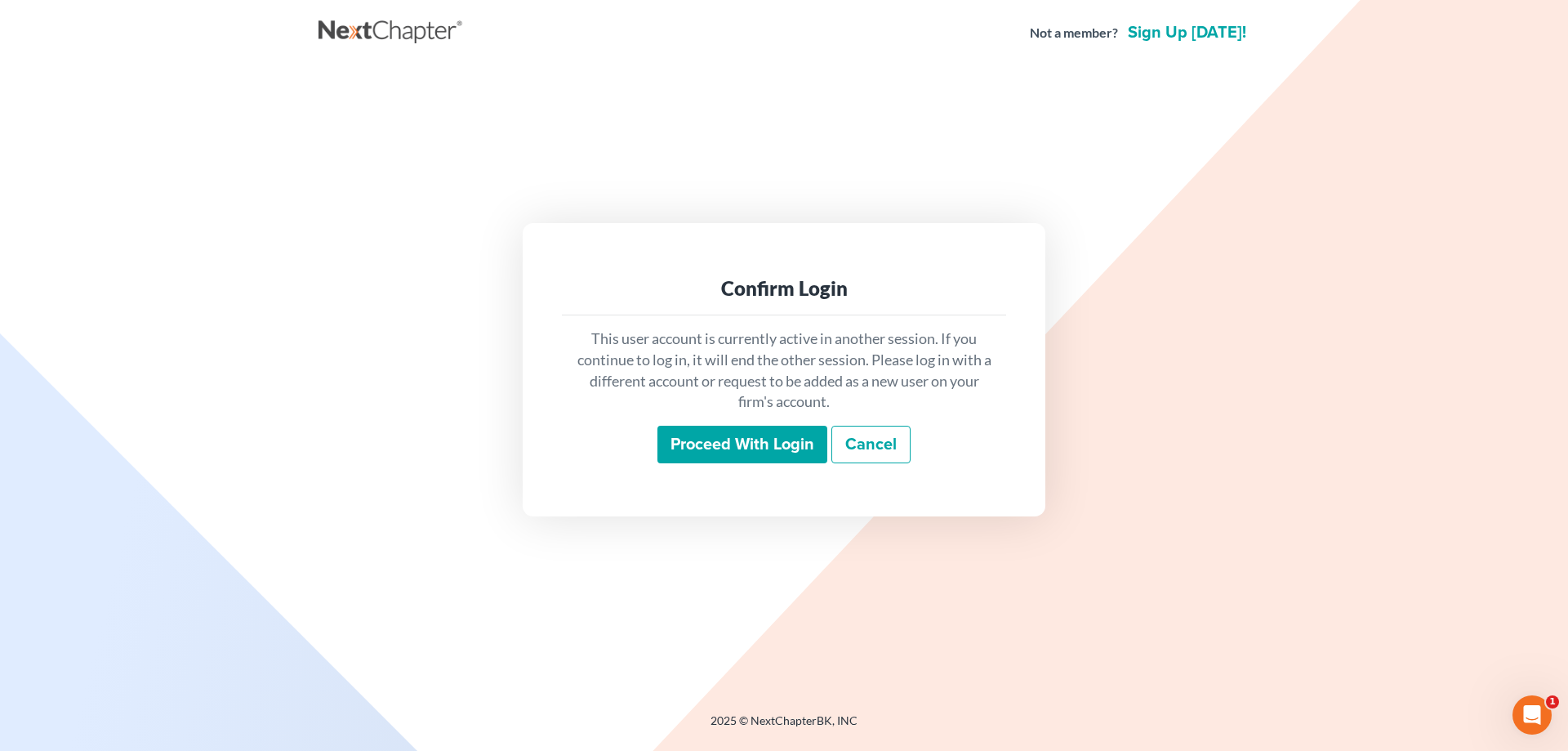
click at [724, 450] on input "Proceed with login" at bounding box center [742, 444] width 170 height 37
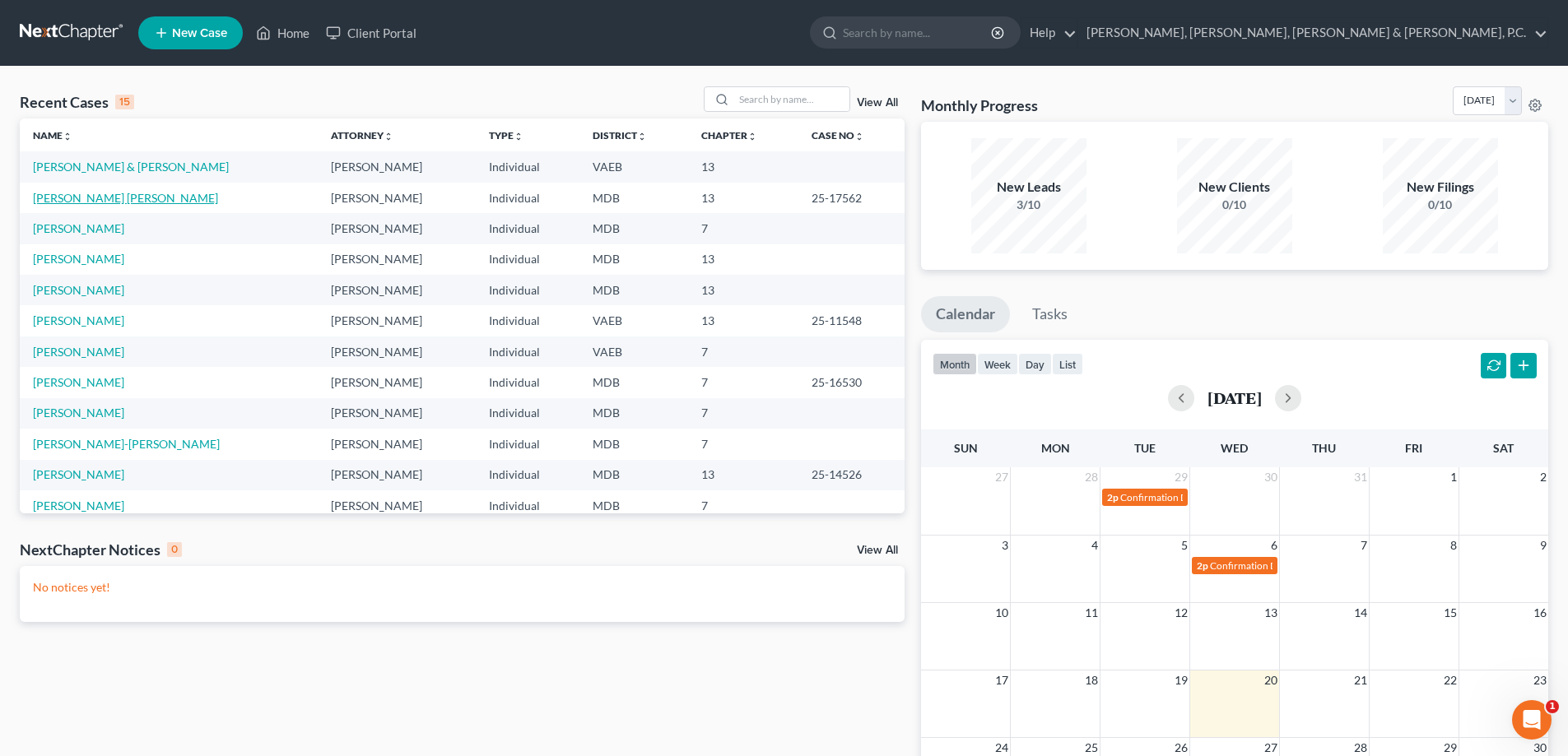
click at [121, 196] on link "Richards Smith, Monique" at bounding box center [126, 197] width 185 height 14
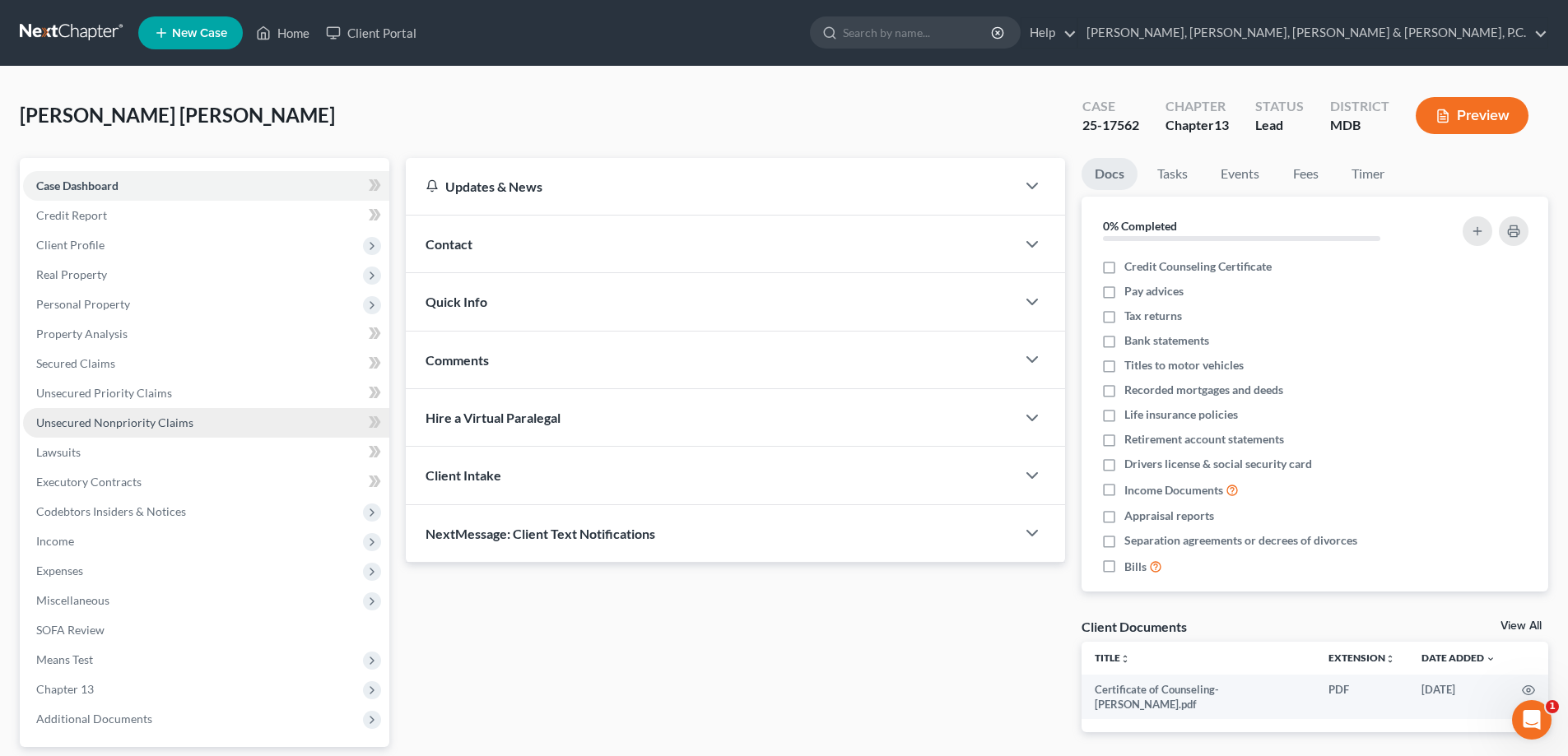
click at [128, 421] on span "Unsecured Nonpriority Claims" at bounding box center [115, 423] width 157 height 14
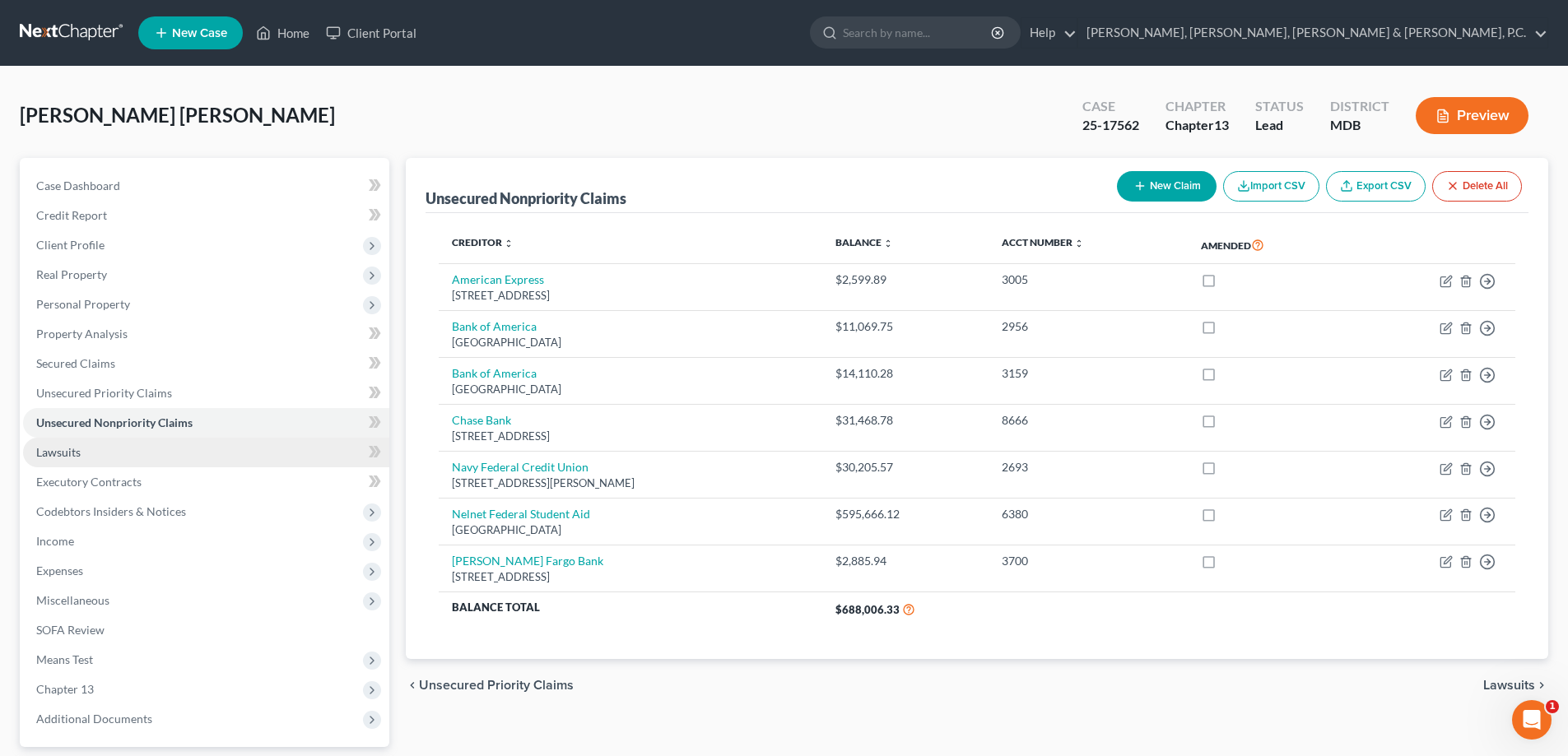
click at [73, 453] on span "Lawsuits" at bounding box center [59, 452] width 44 height 14
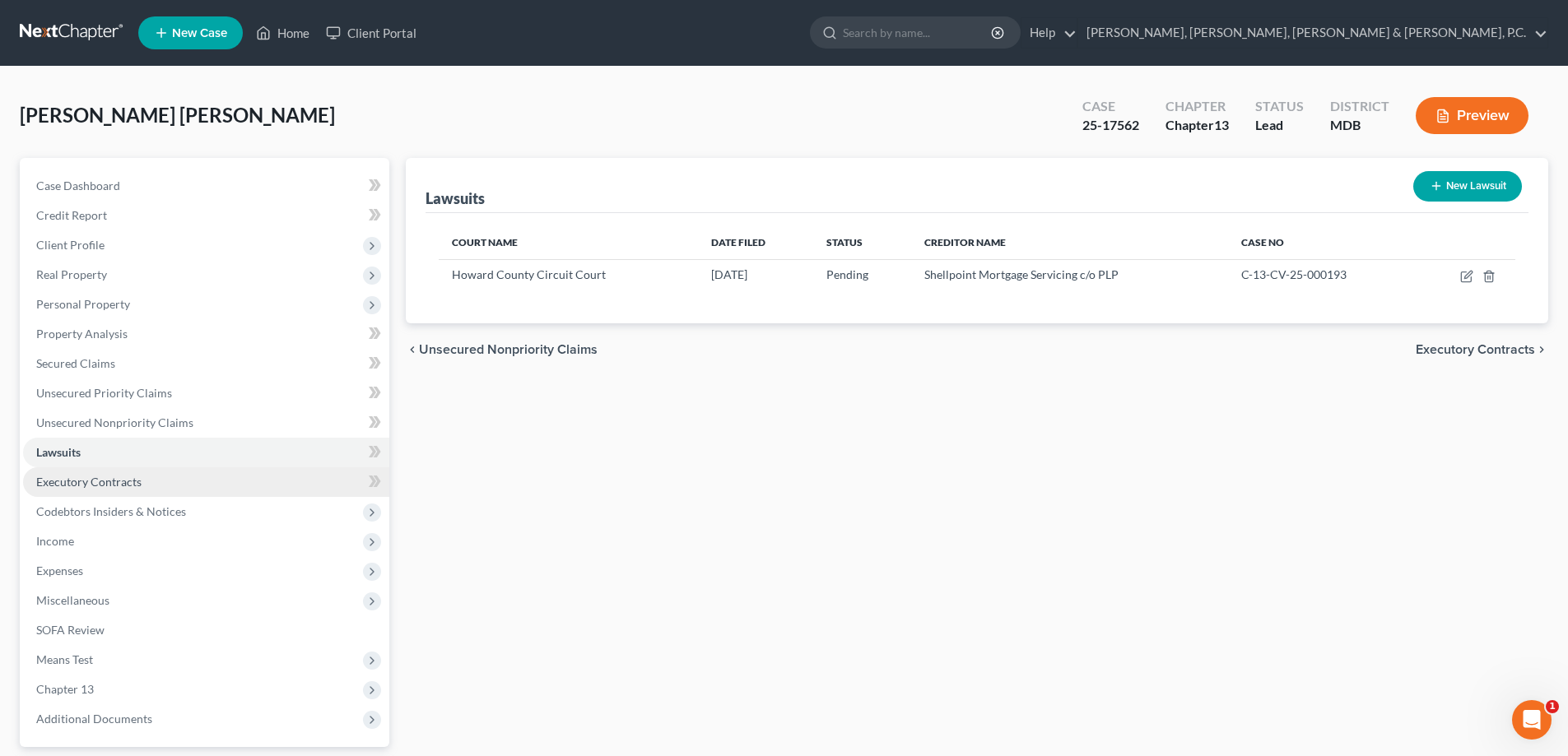
click at [76, 482] on span "Executory Contracts" at bounding box center [89, 481] width 105 height 14
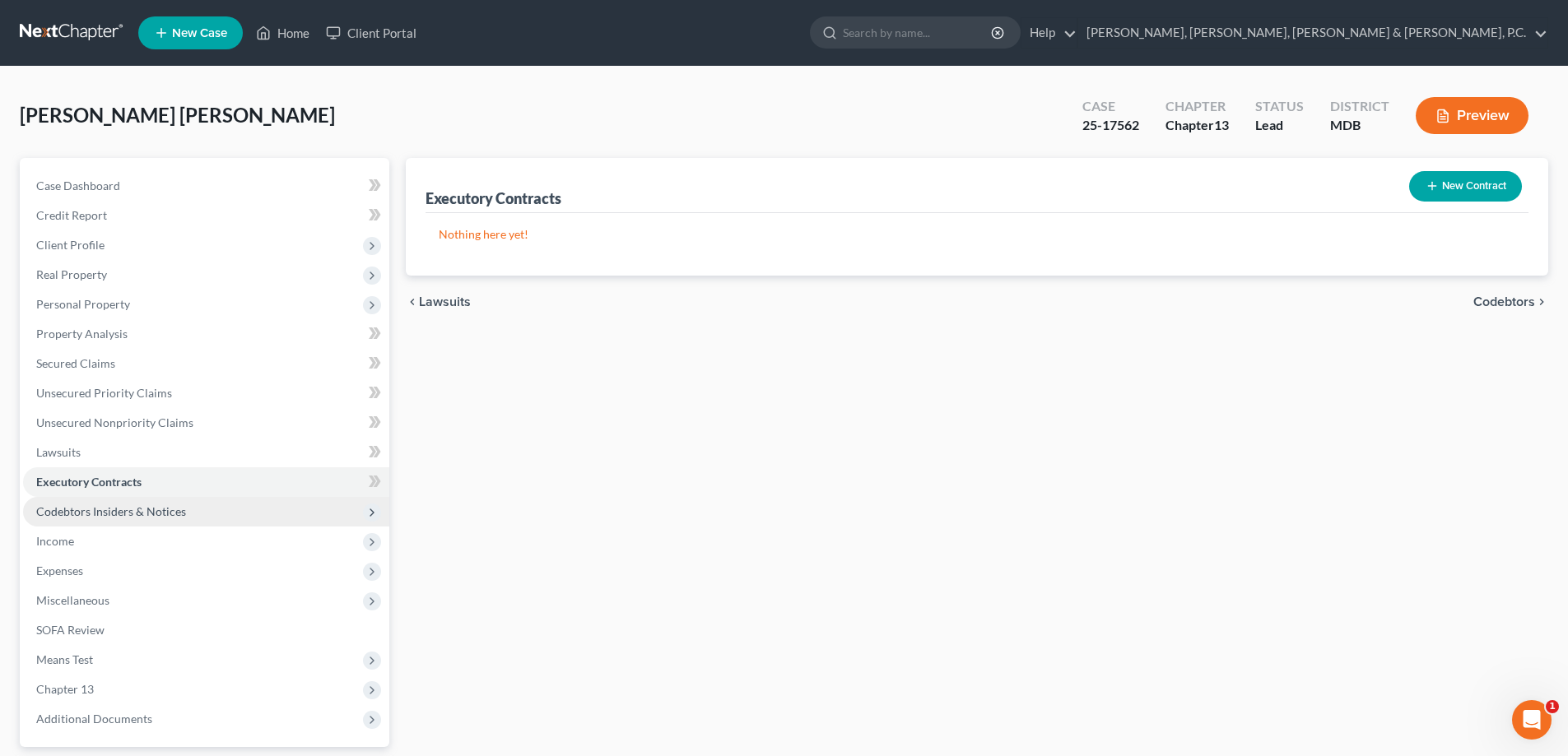
click at [91, 514] on span "Codebtors Insiders & Notices" at bounding box center [111, 511] width 150 height 14
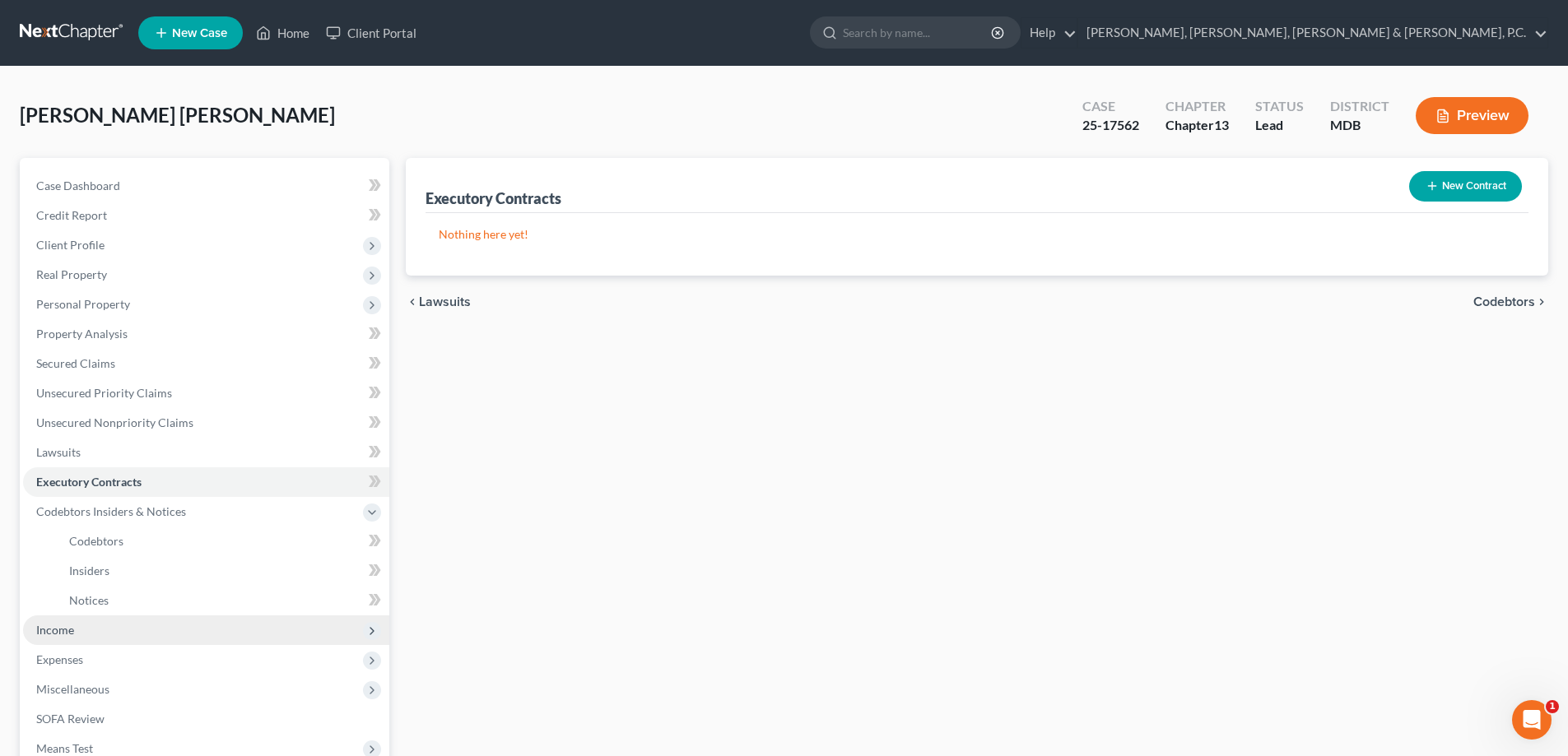
click at [56, 625] on span "Income" at bounding box center [55, 629] width 37 height 14
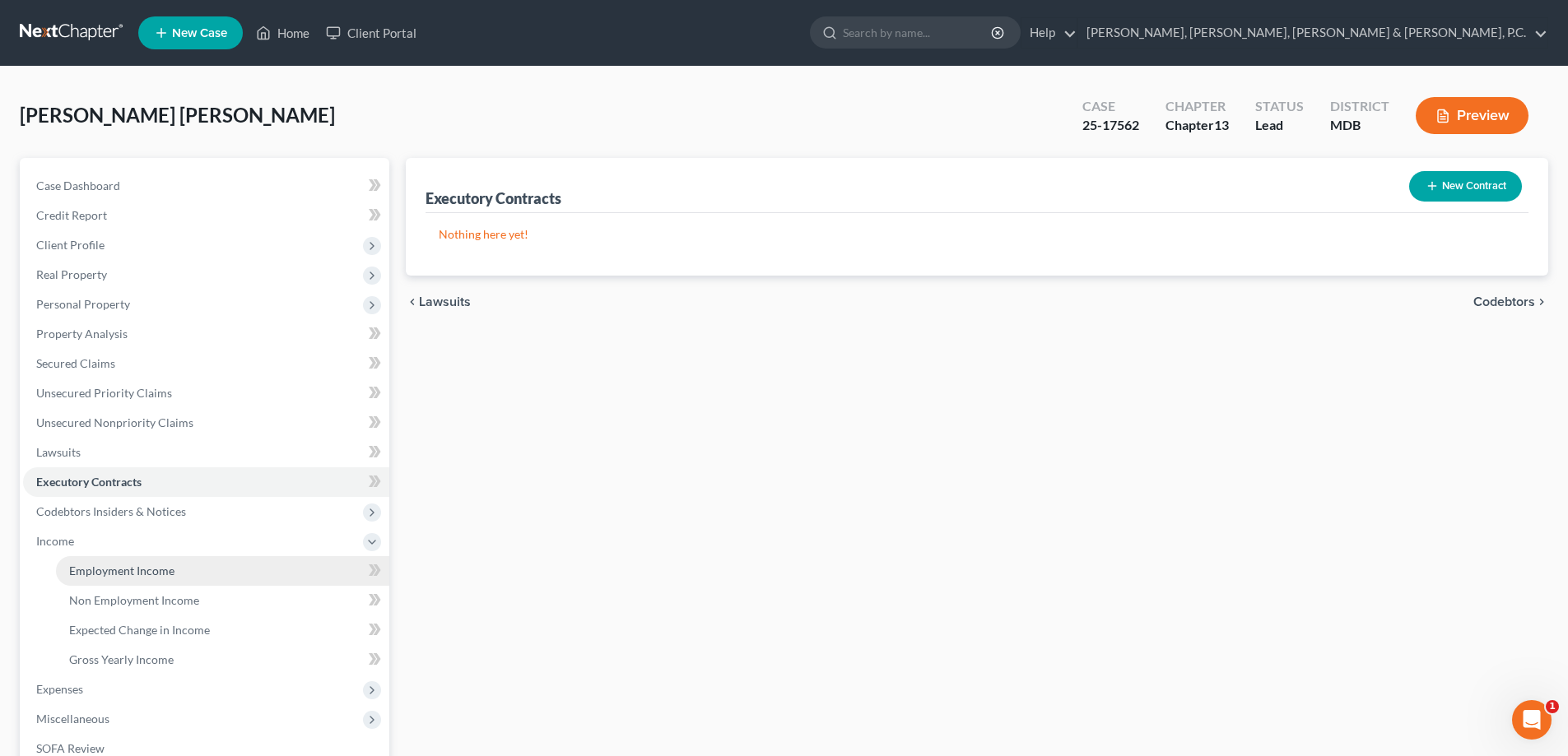
click at [83, 561] on link "Employment Income" at bounding box center [223, 571] width 334 height 30
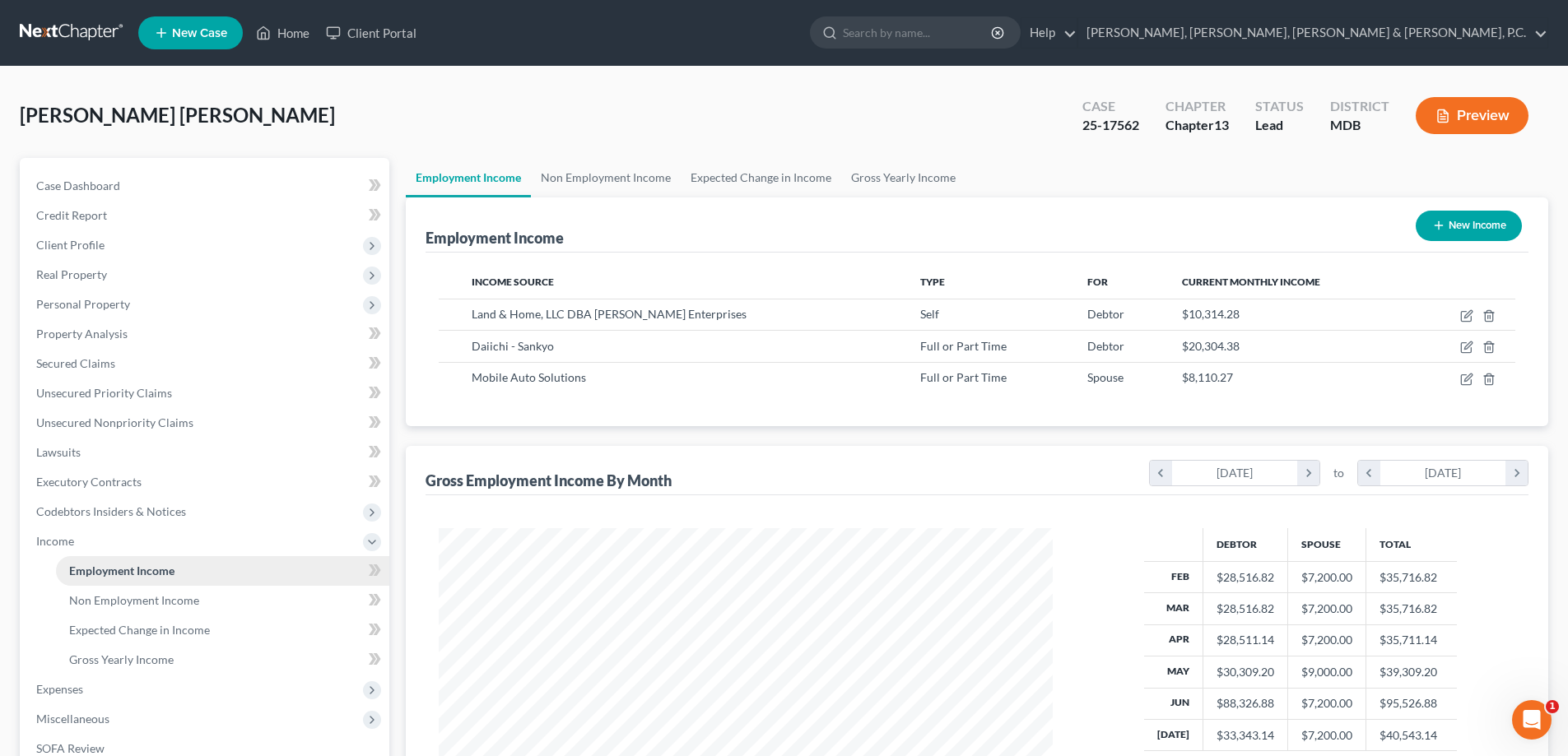
scroll to position [307, 647]
click at [281, 33] on link "Home" at bounding box center [282, 32] width 70 height 30
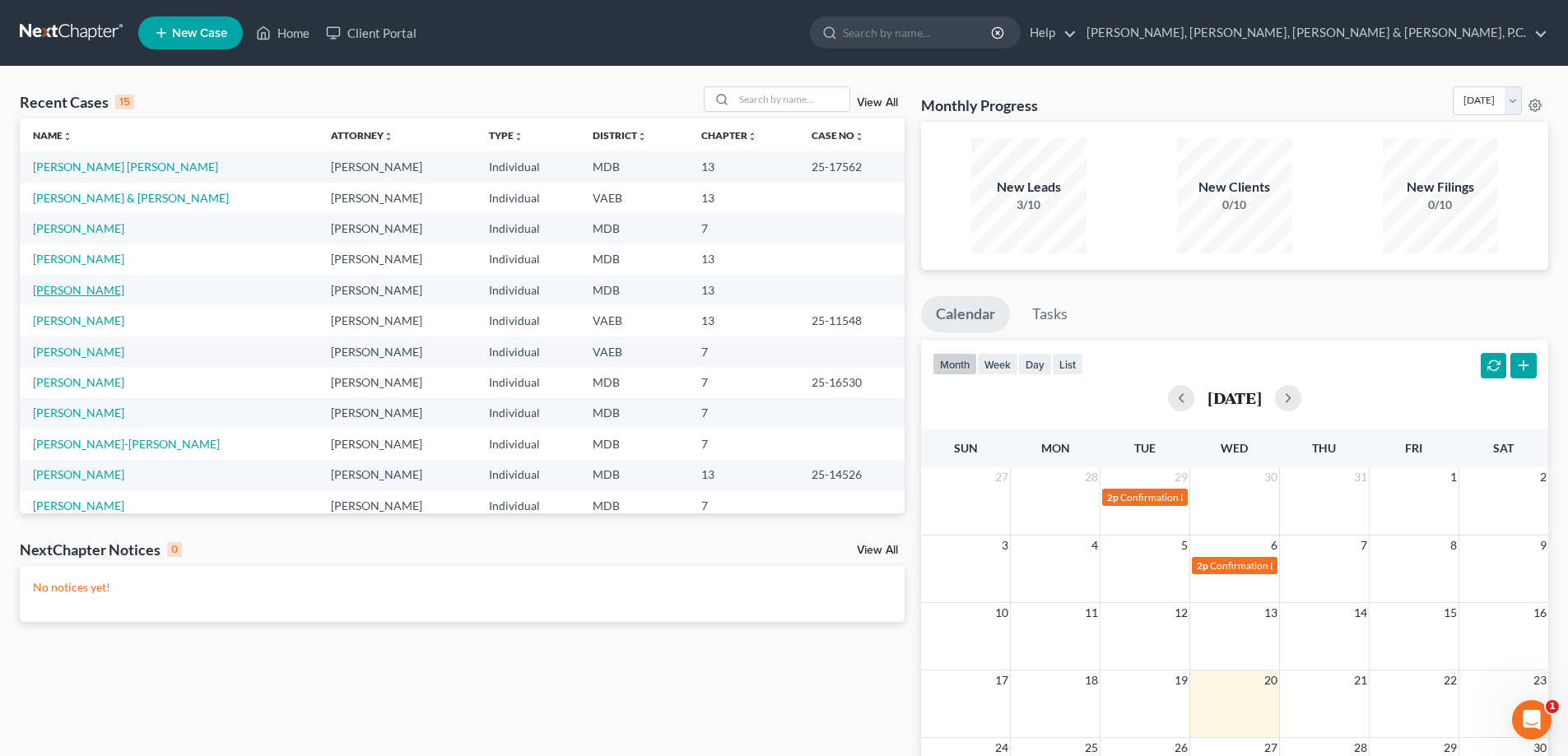
click at [124, 296] on link "Ferrell-Scott, Tanya" at bounding box center [78, 290] width 91 height 14
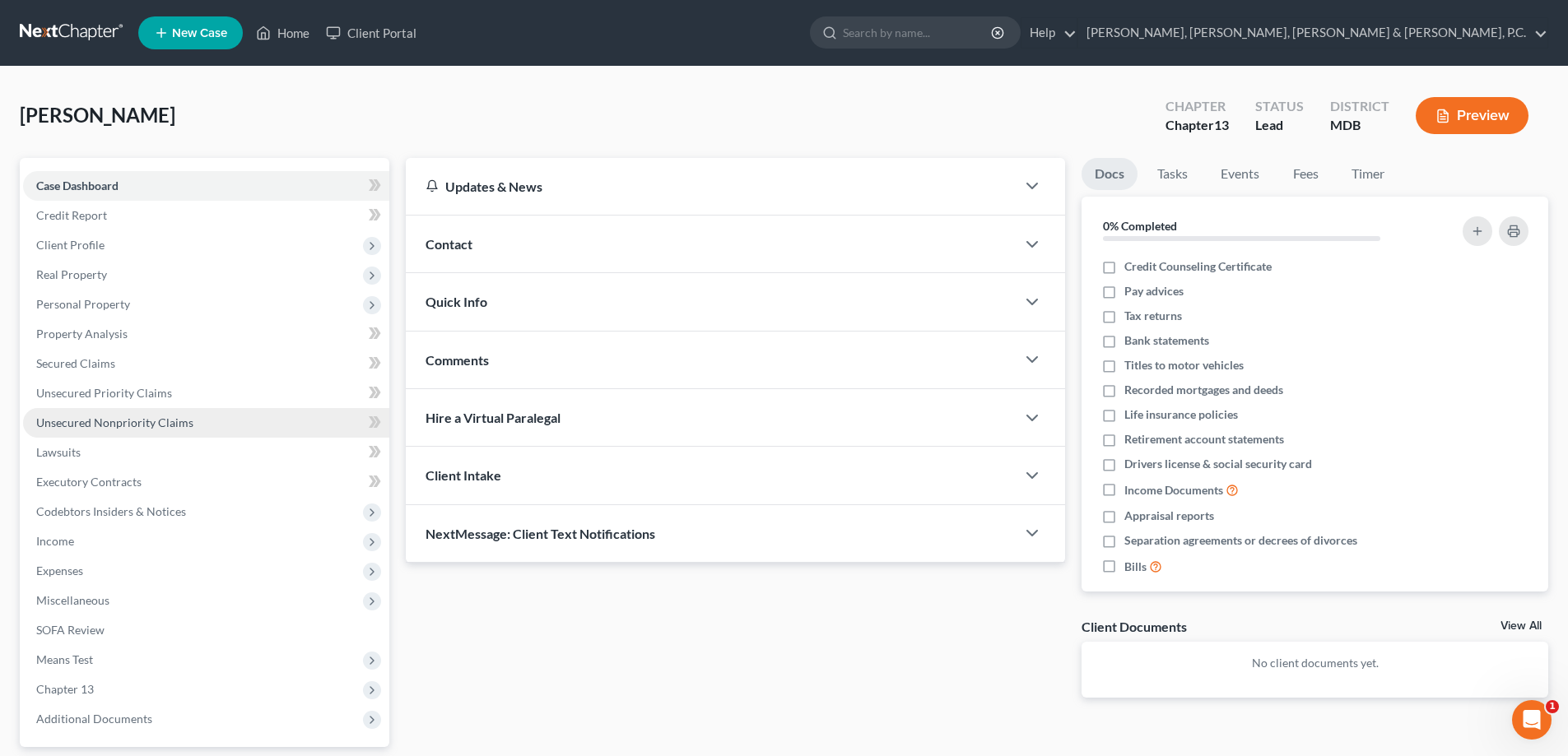
click at [83, 426] on span "Unsecured Nonpriority Claims" at bounding box center [115, 423] width 157 height 14
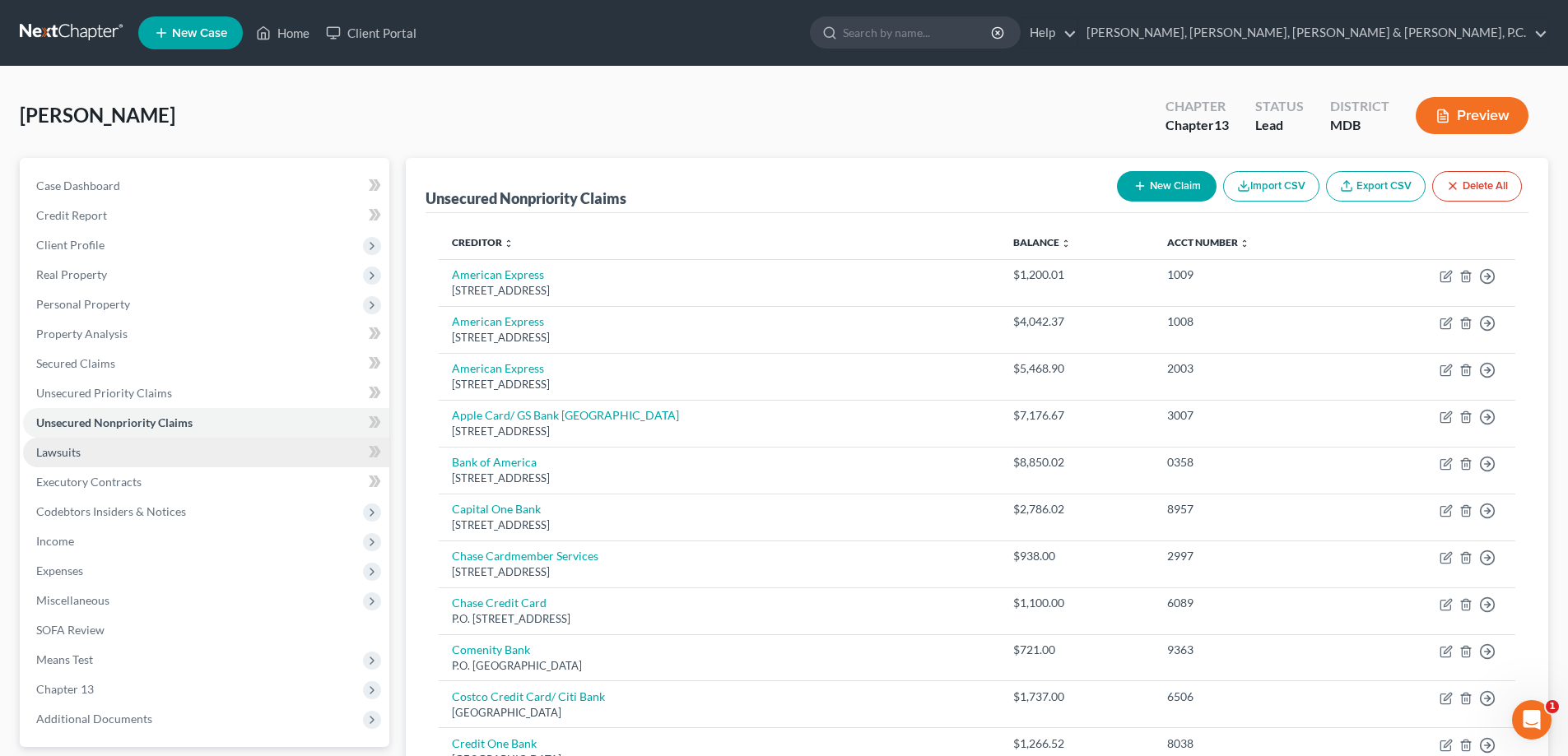
click at [72, 445] on span "Lawsuits" at bounding box center [59, 452] width 44 height 14
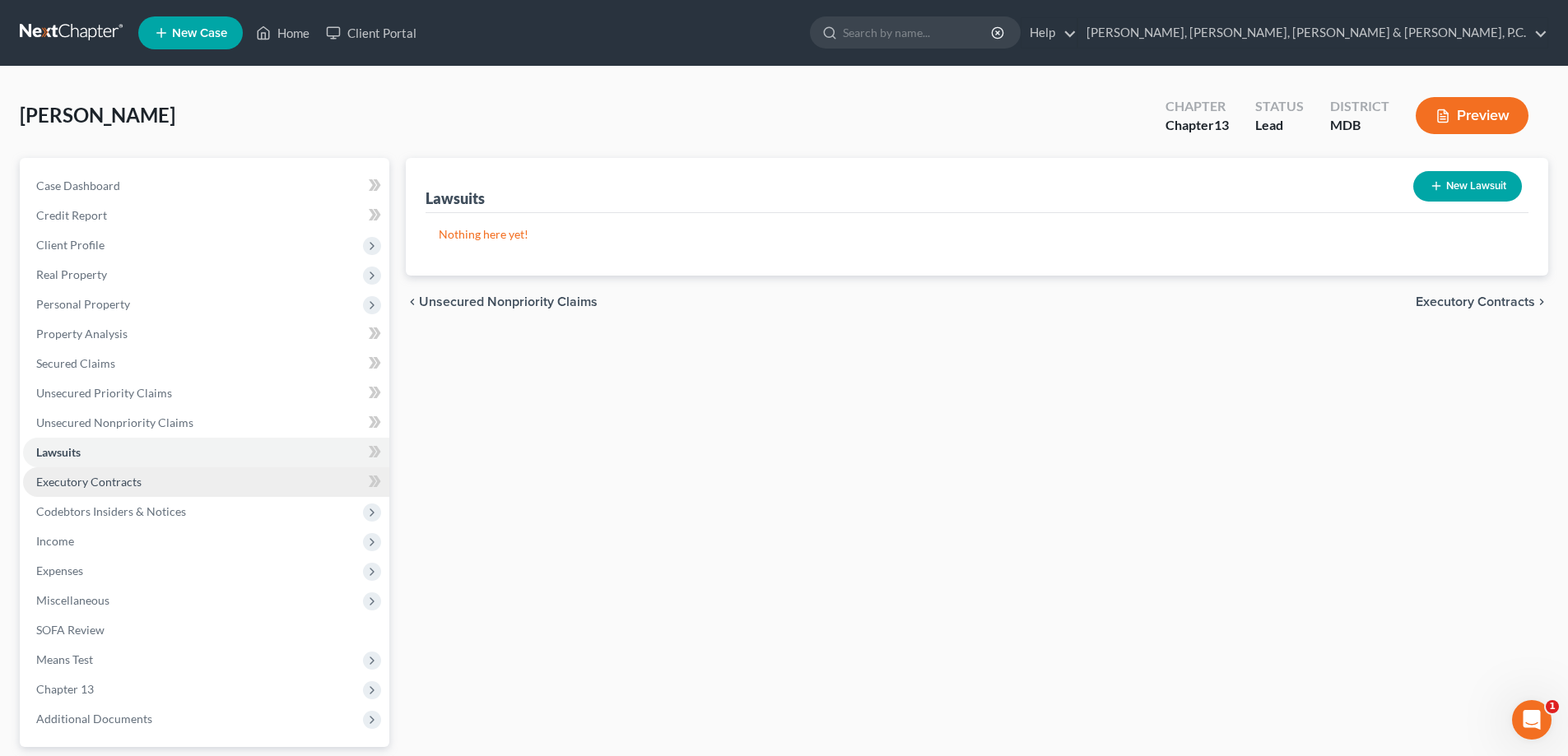
click at [74, 477] on span "Executory Contracts" at bounding box center [89, 481] width 105 height 14
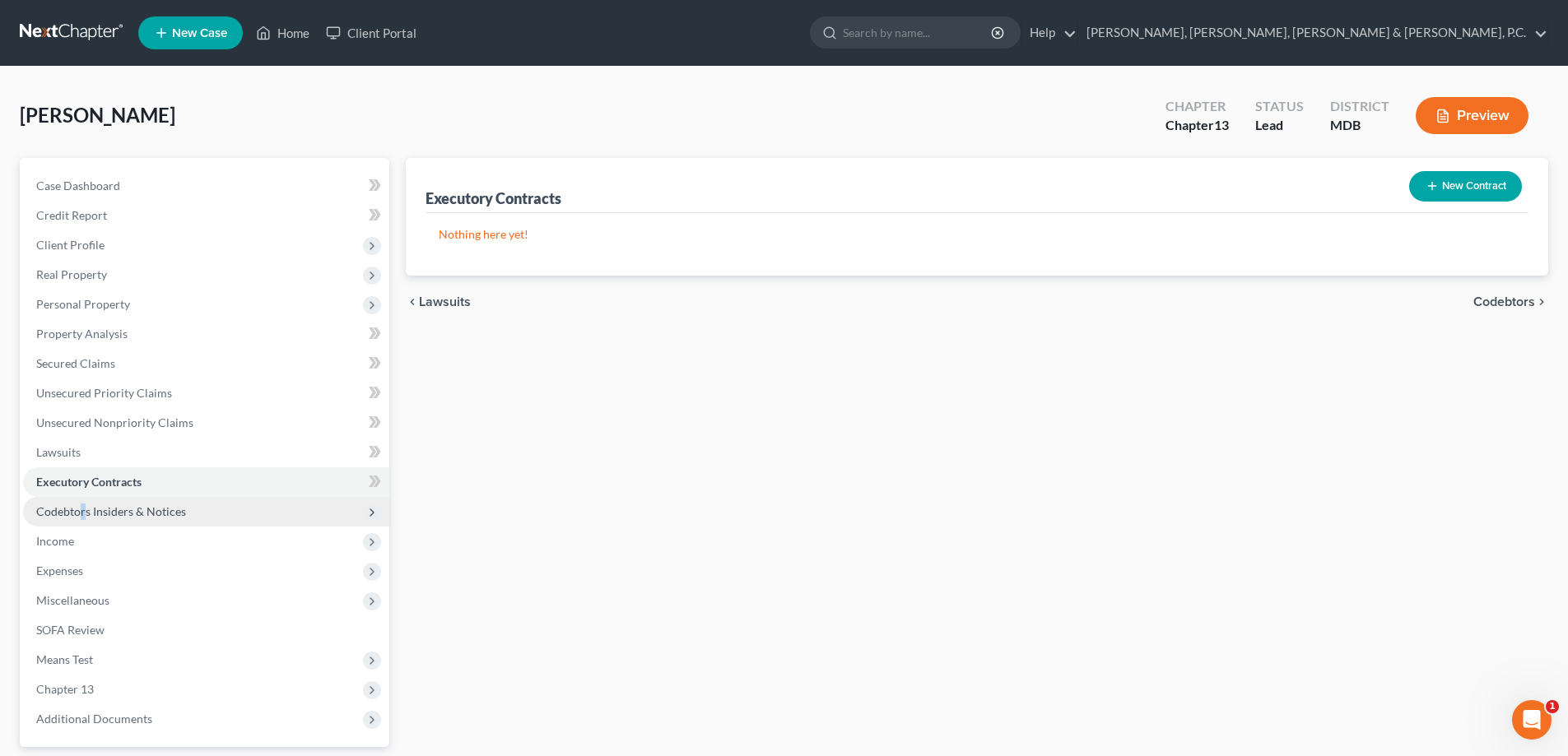
click at [83, 501] on span "Codebtors Insiders & Notices" at bounding box center [206, 511] width 366 height 30
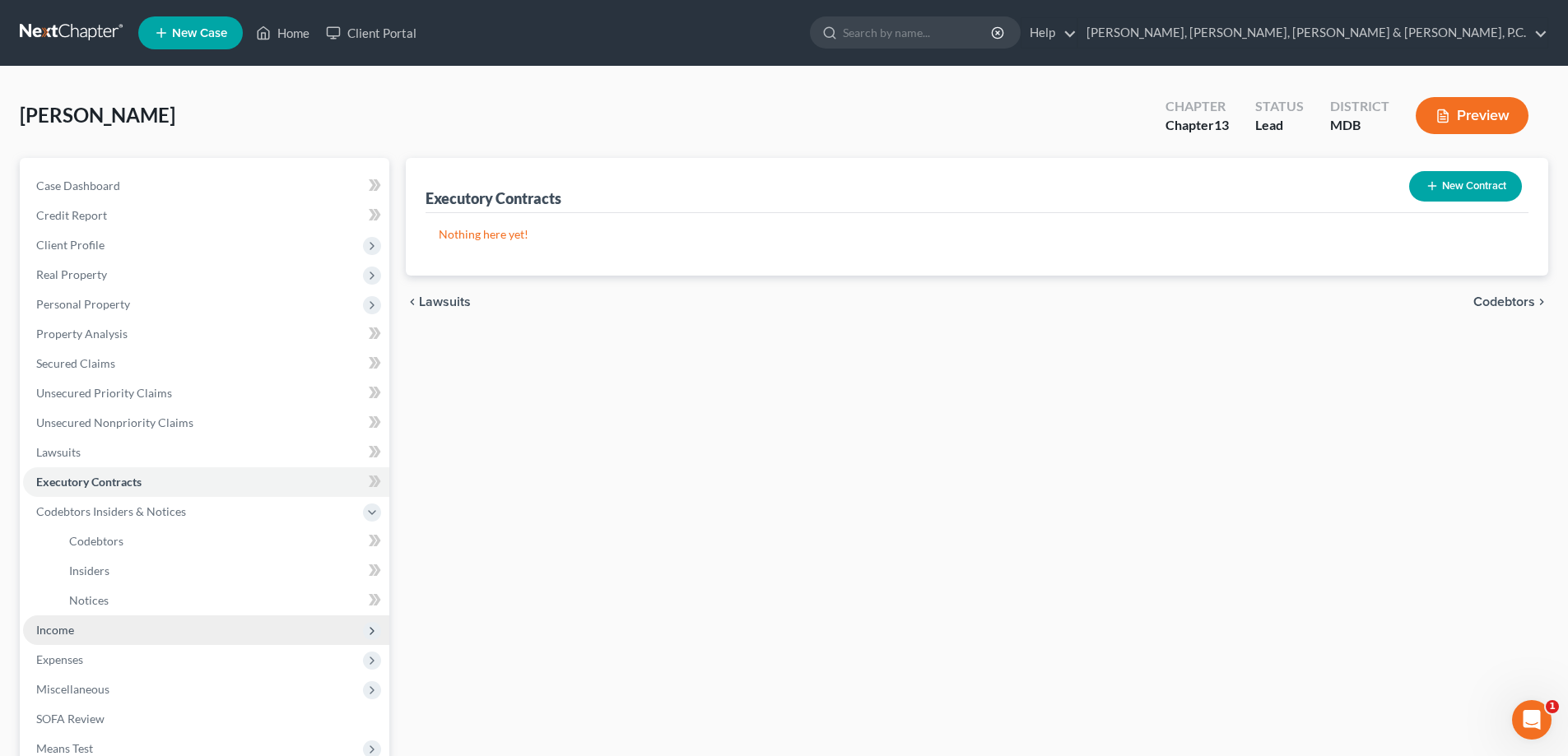
click at [55, 617] on span "Income" at bounding box center [206, 630] width 366 height 30
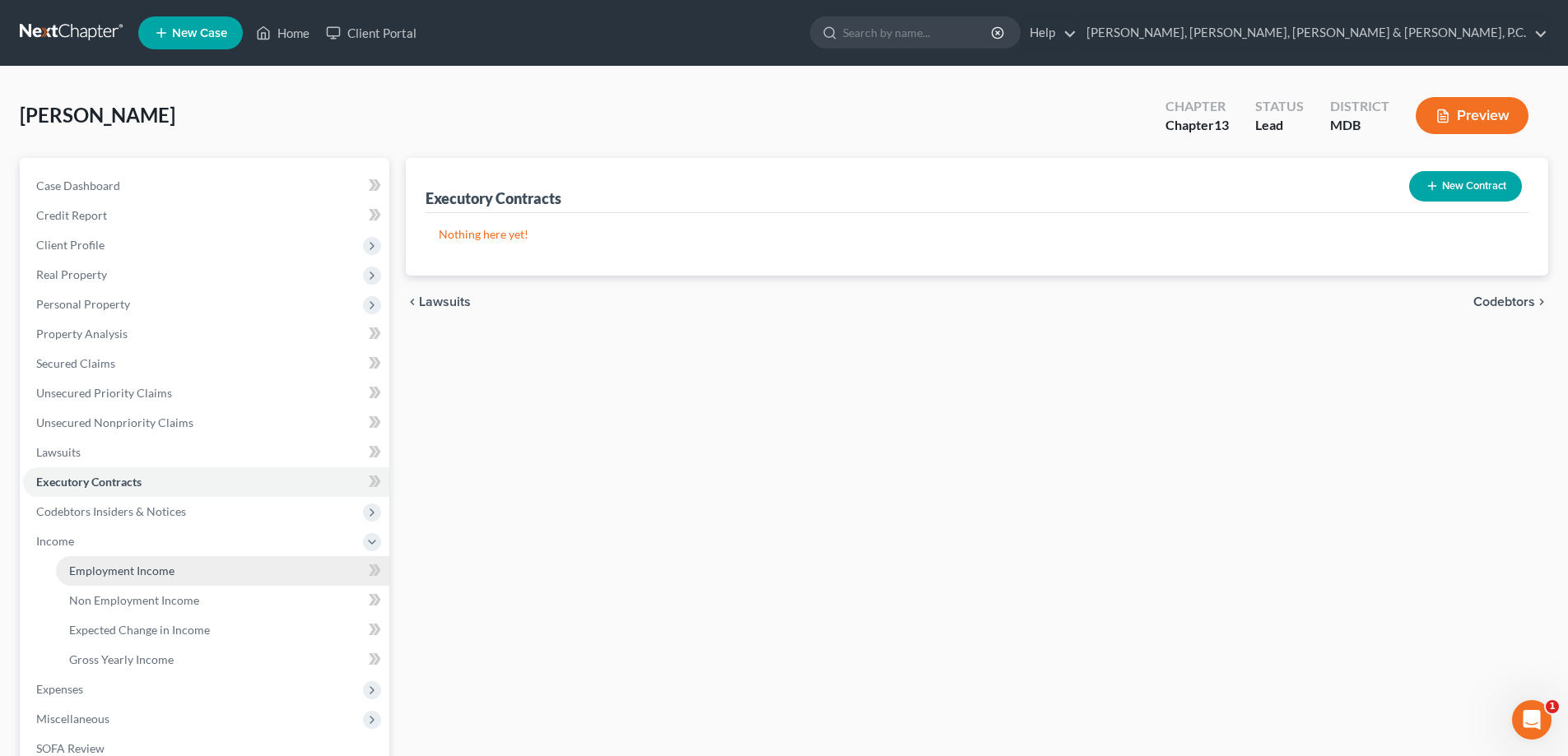
click at [103, 569] on span "Employment Income" at bounding box center [122, 571] width 105 height 14
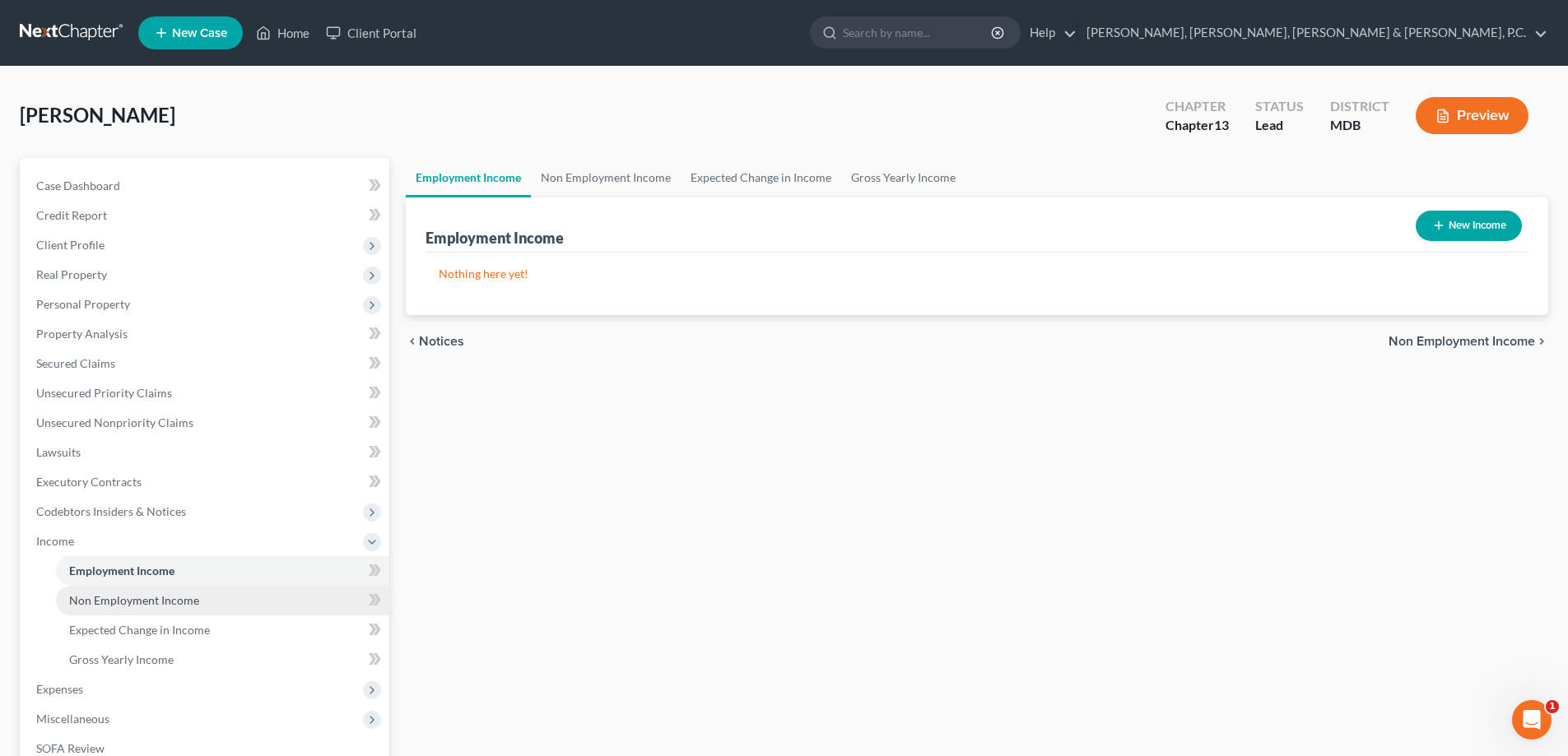
click at [137, 595] on span "Non Employment Income" at bounding box center [134, 600] width 130 height 14
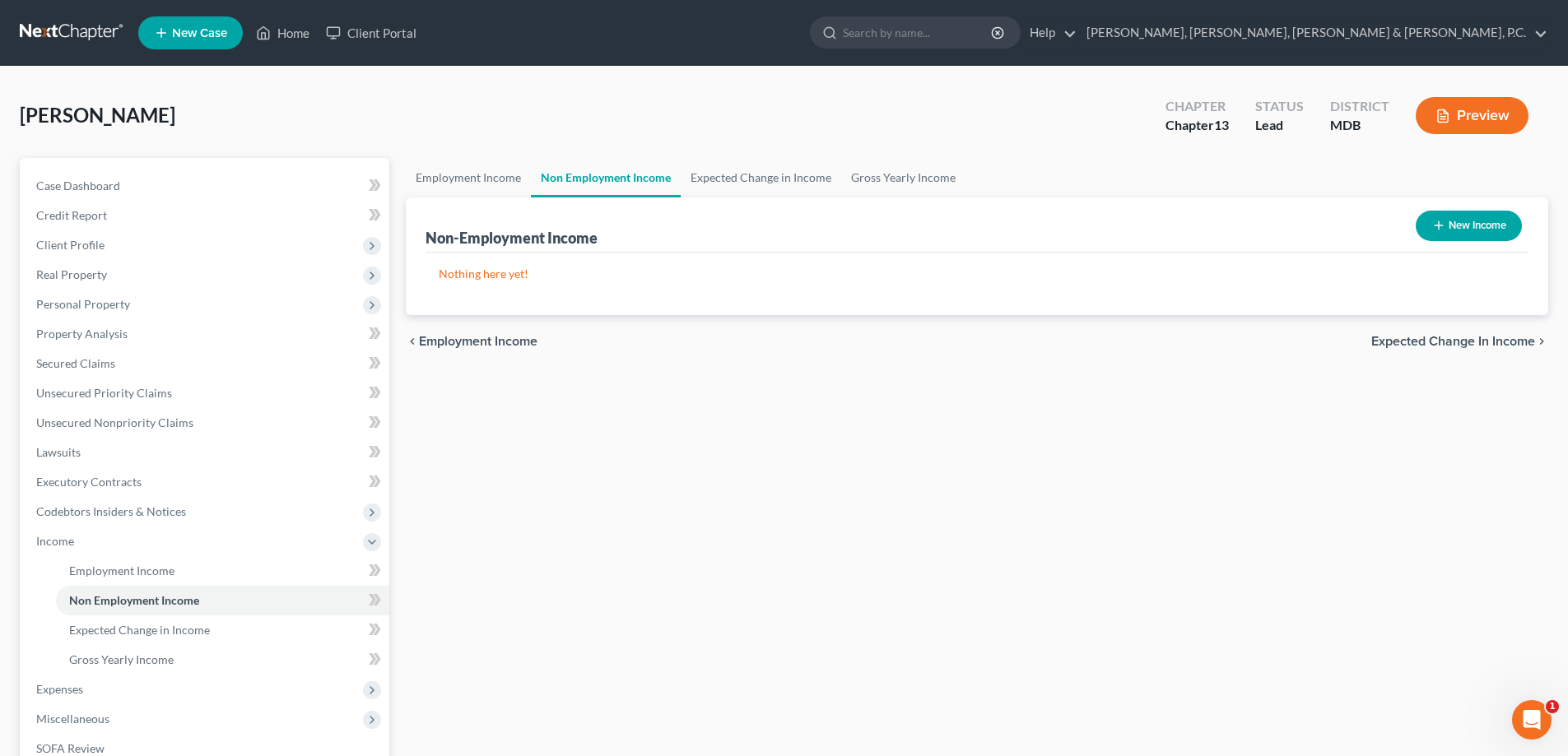
click at [1454, 225] on button "New Income" at bounding box center [1468, 226] width 106 height 31
select select "0"
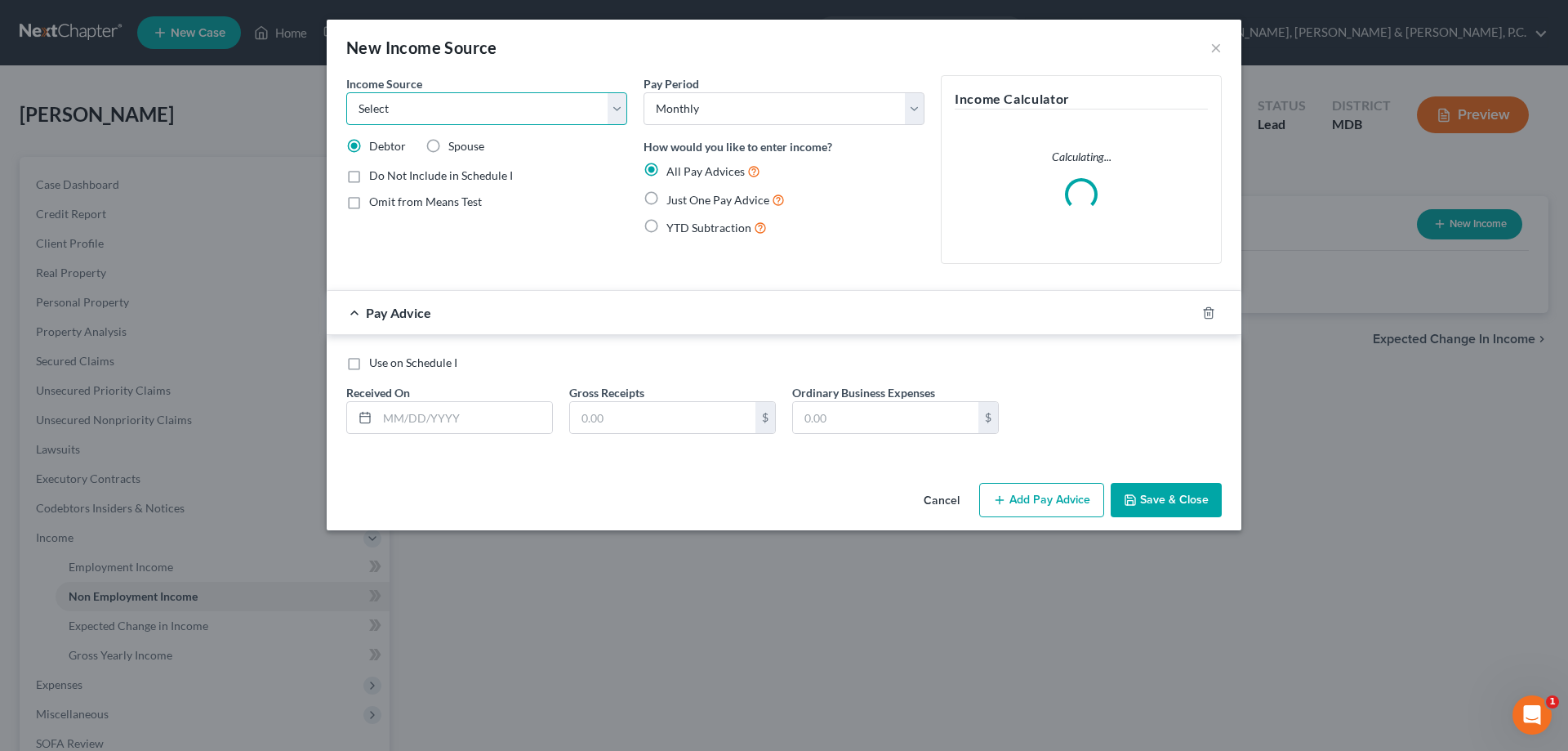
click at [541, 110] on select "Select Unemployment Disability (from employer) Pension Retirement Social Securi…" at bounding box center [486, 108] width 281 height 33
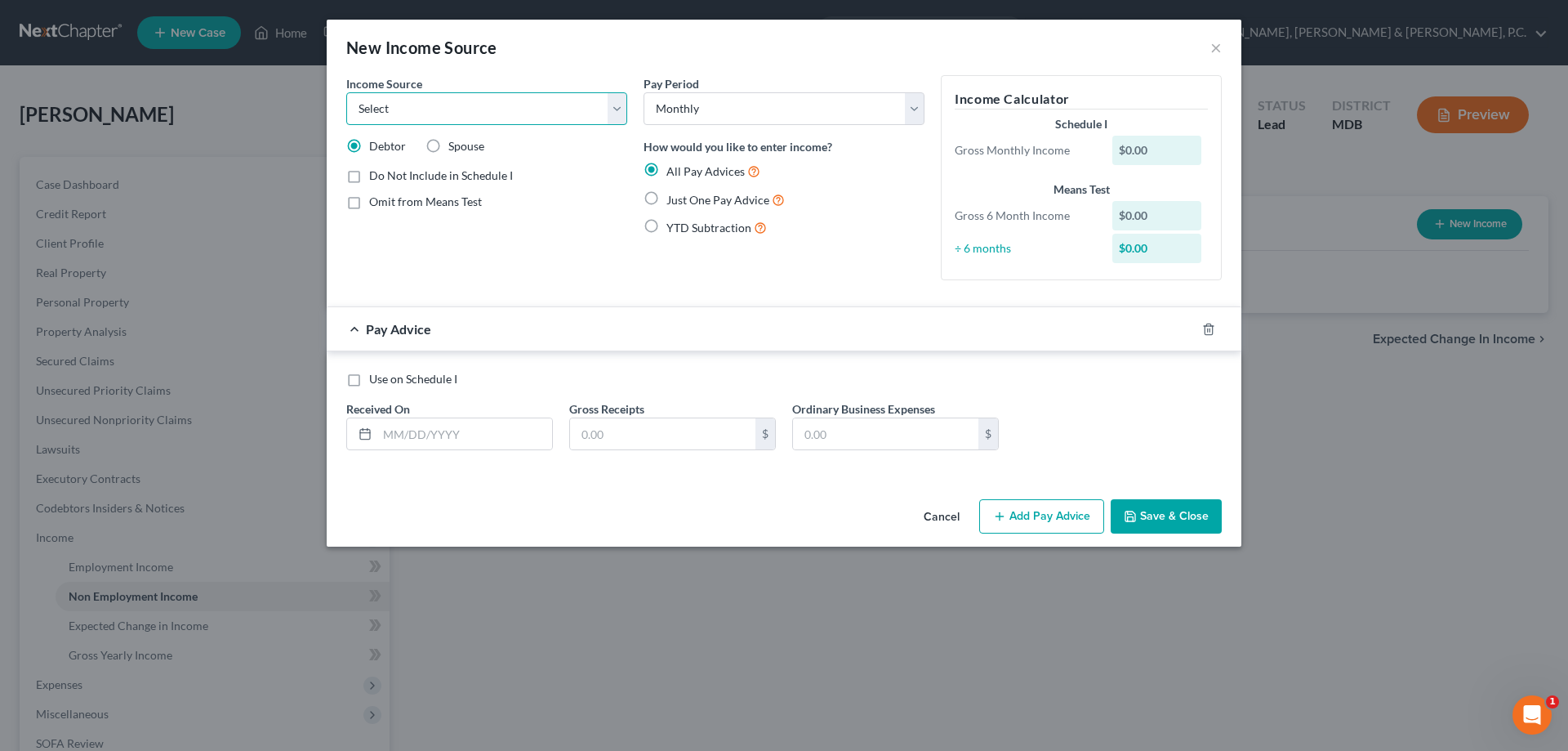
select select "4"
click at [346, 92] on select "Select Unemployment Disability (from employer) Pension Retirement Social Securi…" at bounding box center [486, 108] width 281 height 33
click at [453, 425] on input "text" at bounding box center [464, 433] width 175 height 31
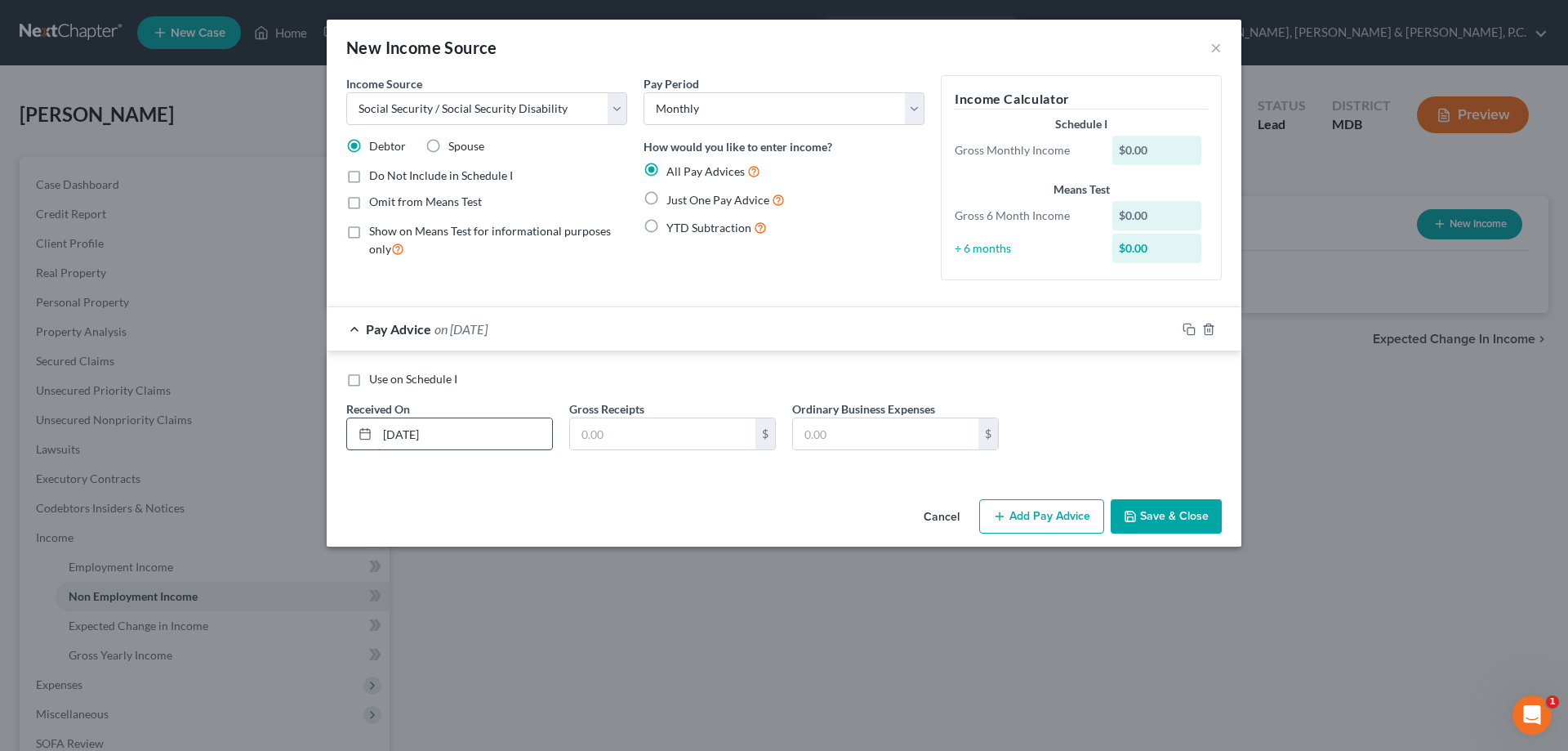
type input "02/01/2025"
type input "3,521"
click at [1033, 512] on button "Add Pay Advice" at bounding box center [1042, 516] width 125 height 35
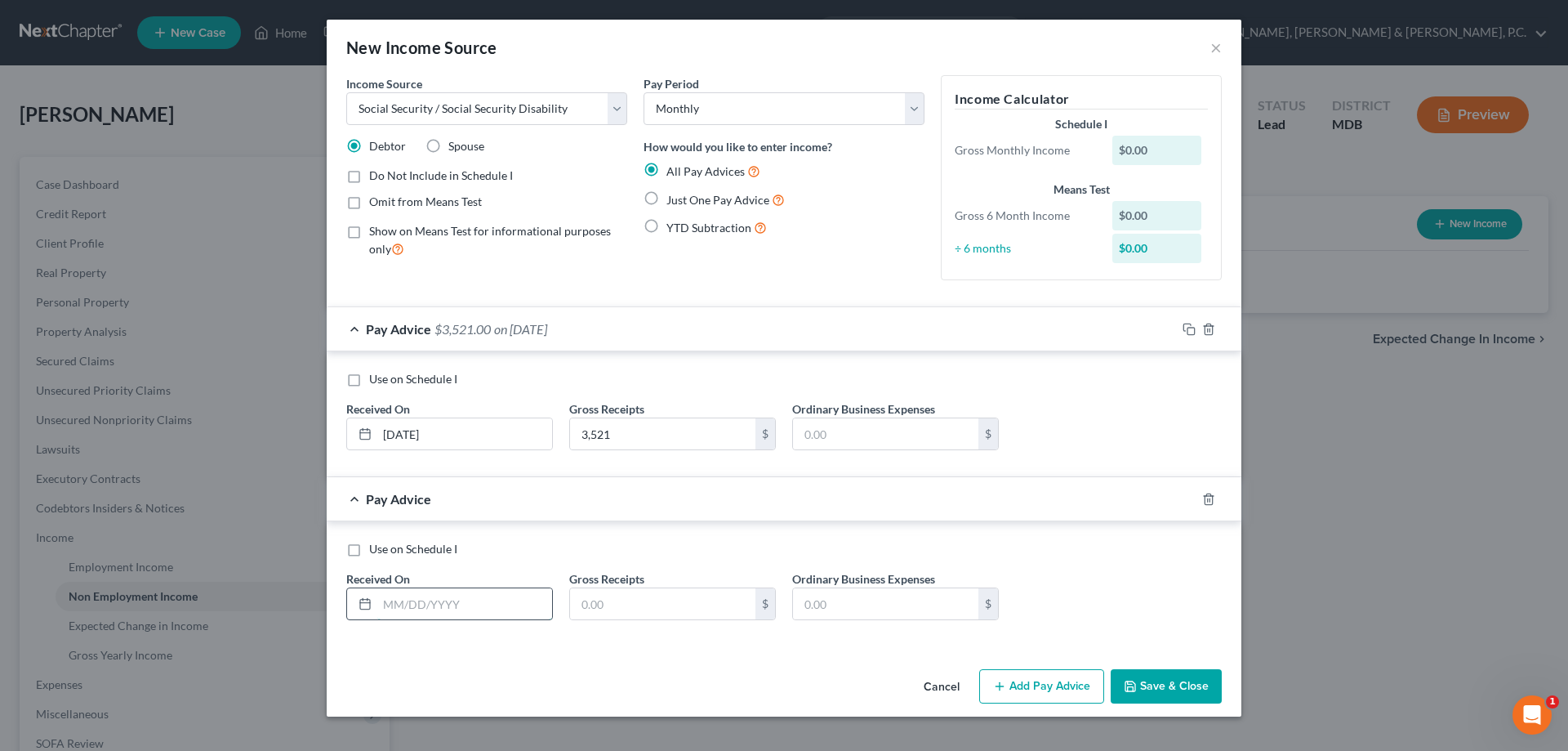
click at [509, 601] on input "text" at bounding box center [464, 604] width 175 height 31
type input "03/01/2025"
type input "3,521"
click at [1028, 689] on button "Add Pay Advice" at bounding box center [1042, 686] width 125 height 35
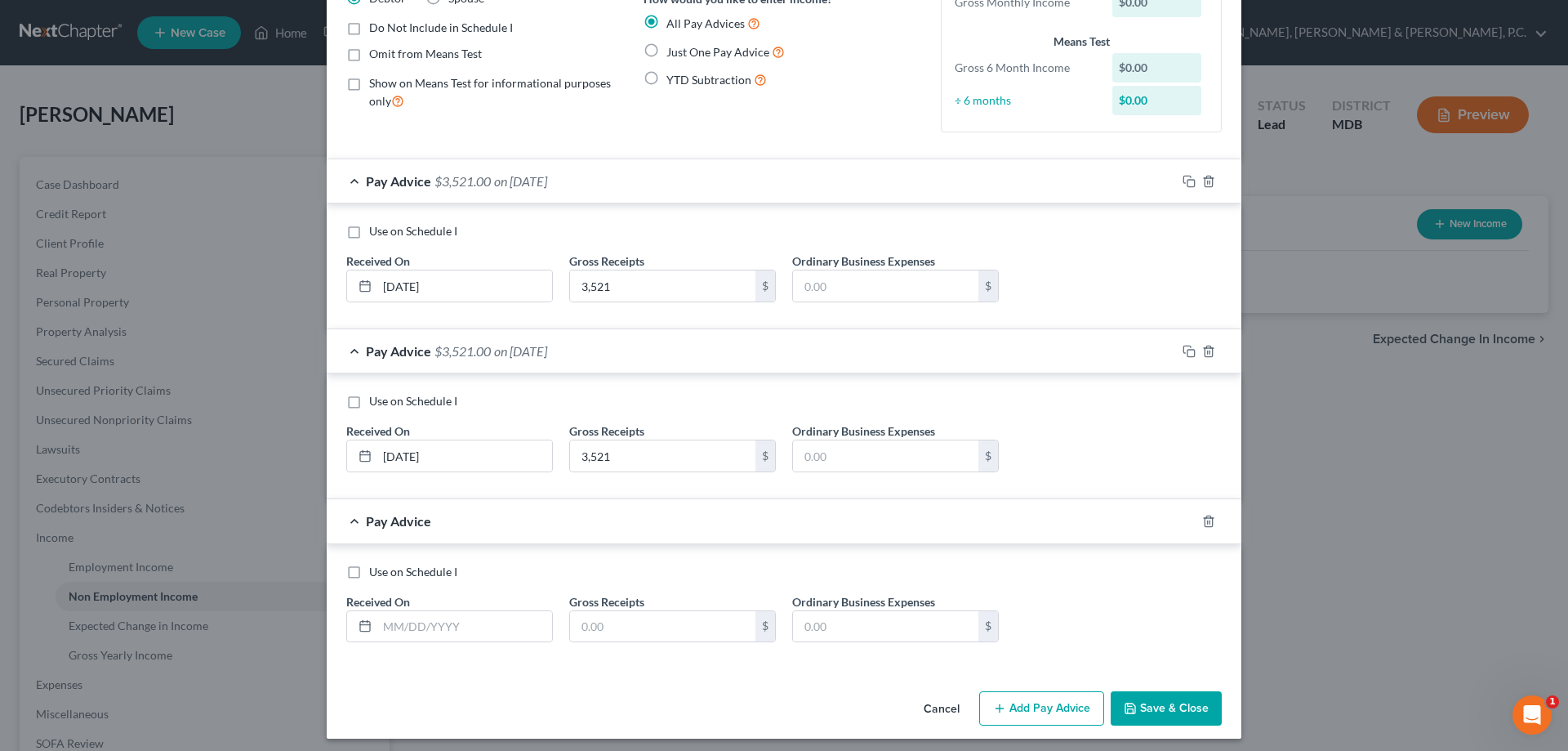
scroll to position [155, 0]
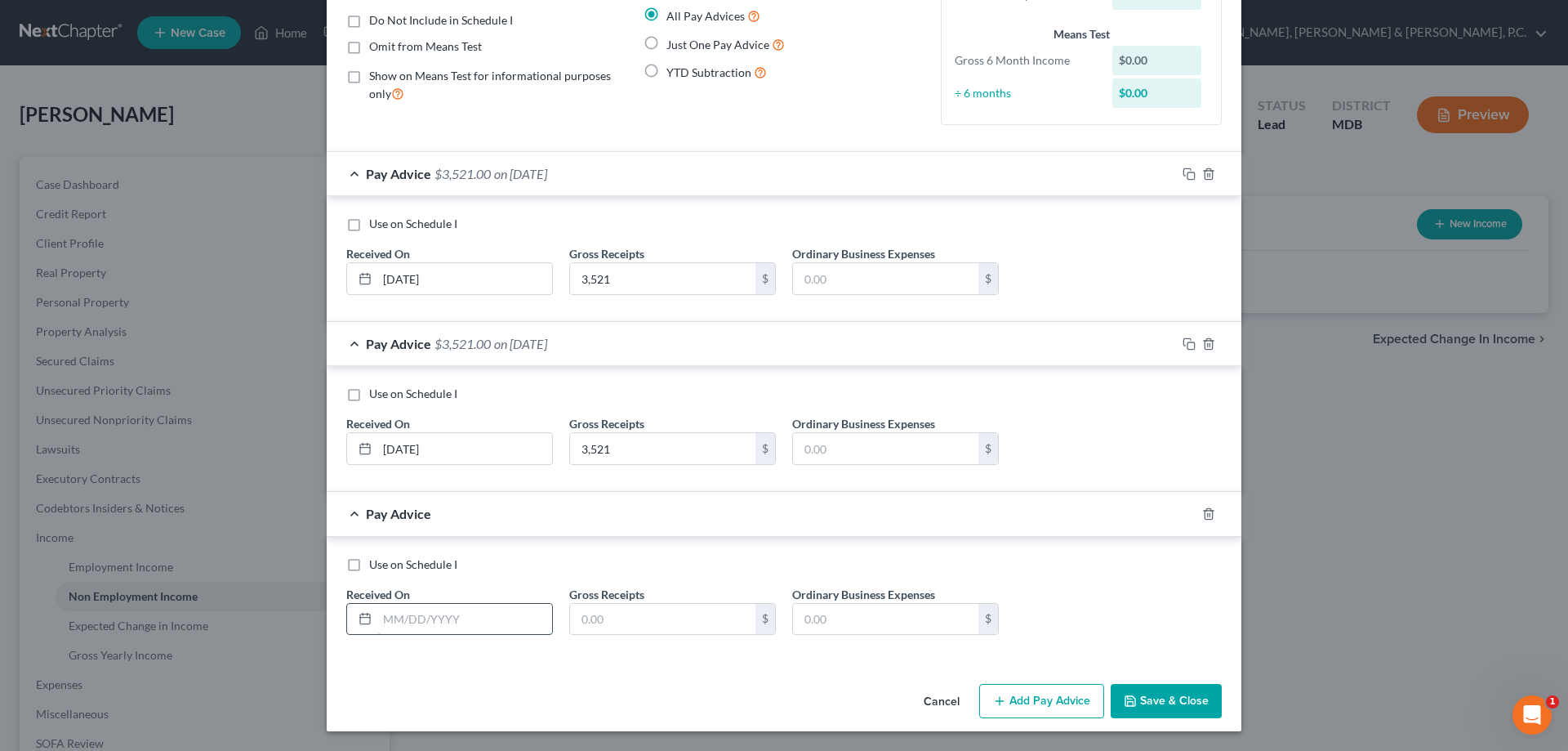
click at [513, 619] on input "text" at bounding box center [464, 619] width 175 height 31
type input "04/01/2025"
type input "3,521"
click at [993, 698] on icon "button" at bounding box center [999, 700] width 13 height 13
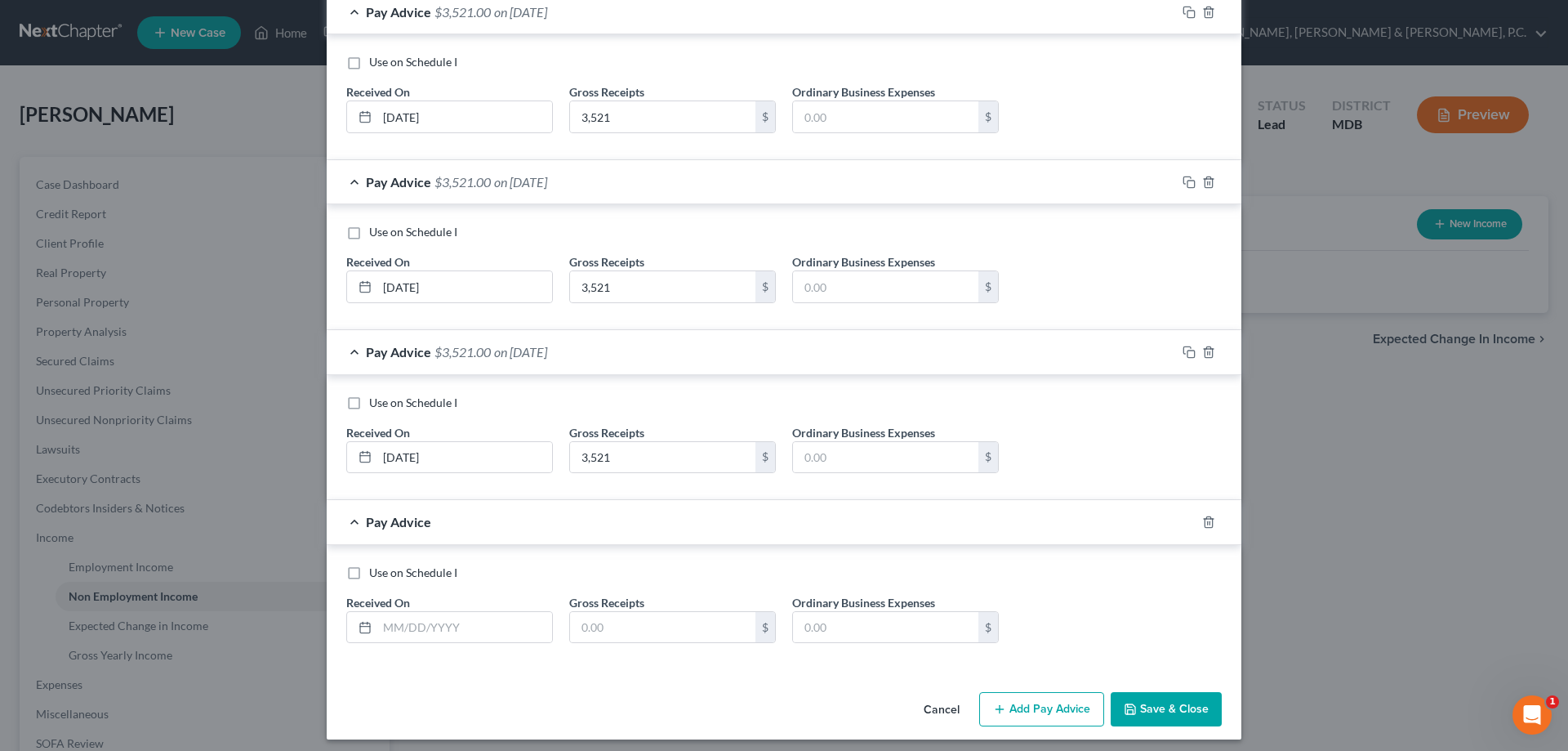
scroll to position [318, 0]
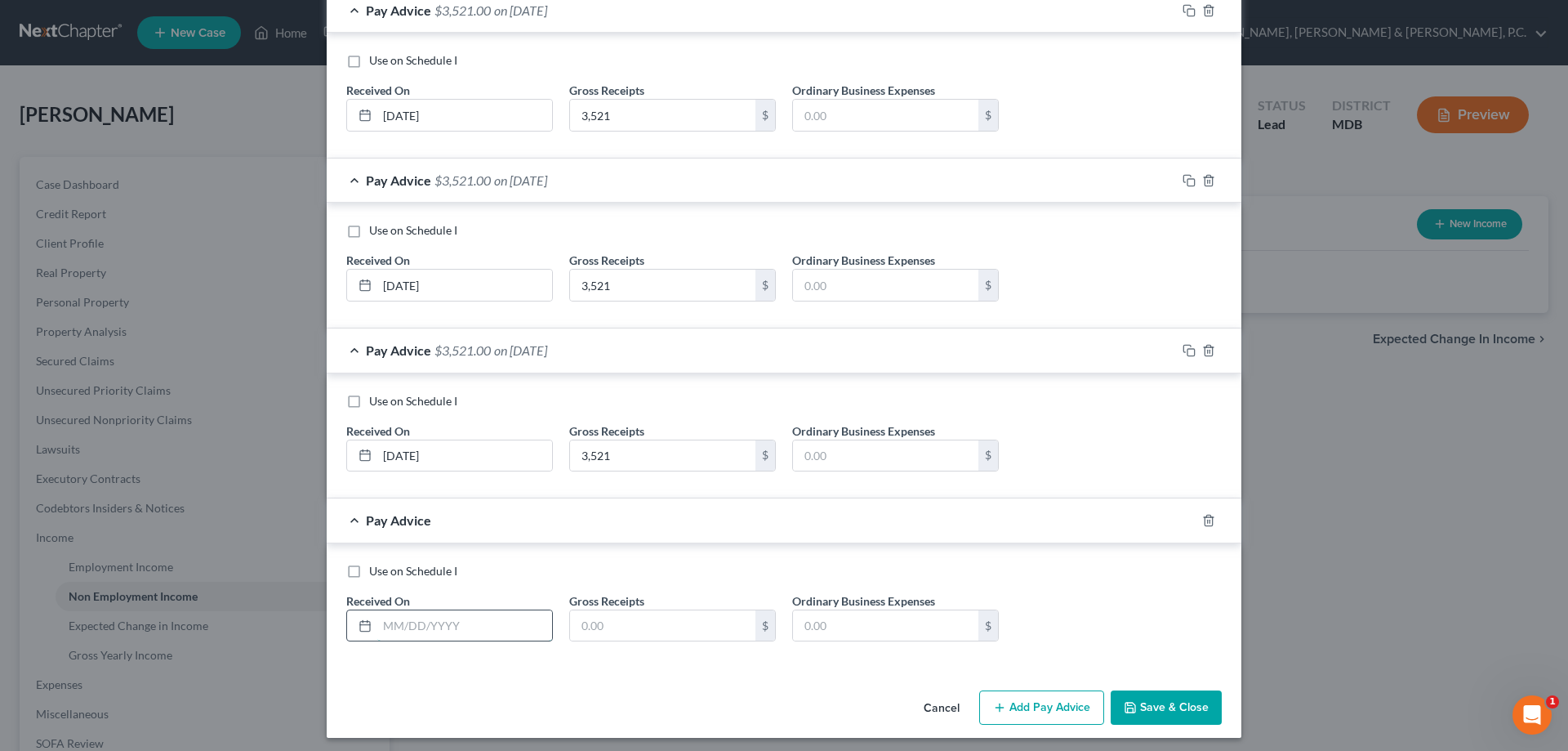
click at [488, 626] on input "text" at bounding box center [464, 626] width 175 height 31
type input "05/01/2025"
type input "3,521"
click at [1048, 698] on button "Add Pay Advice" at bounding box center [1042, 707] width 125 height 35
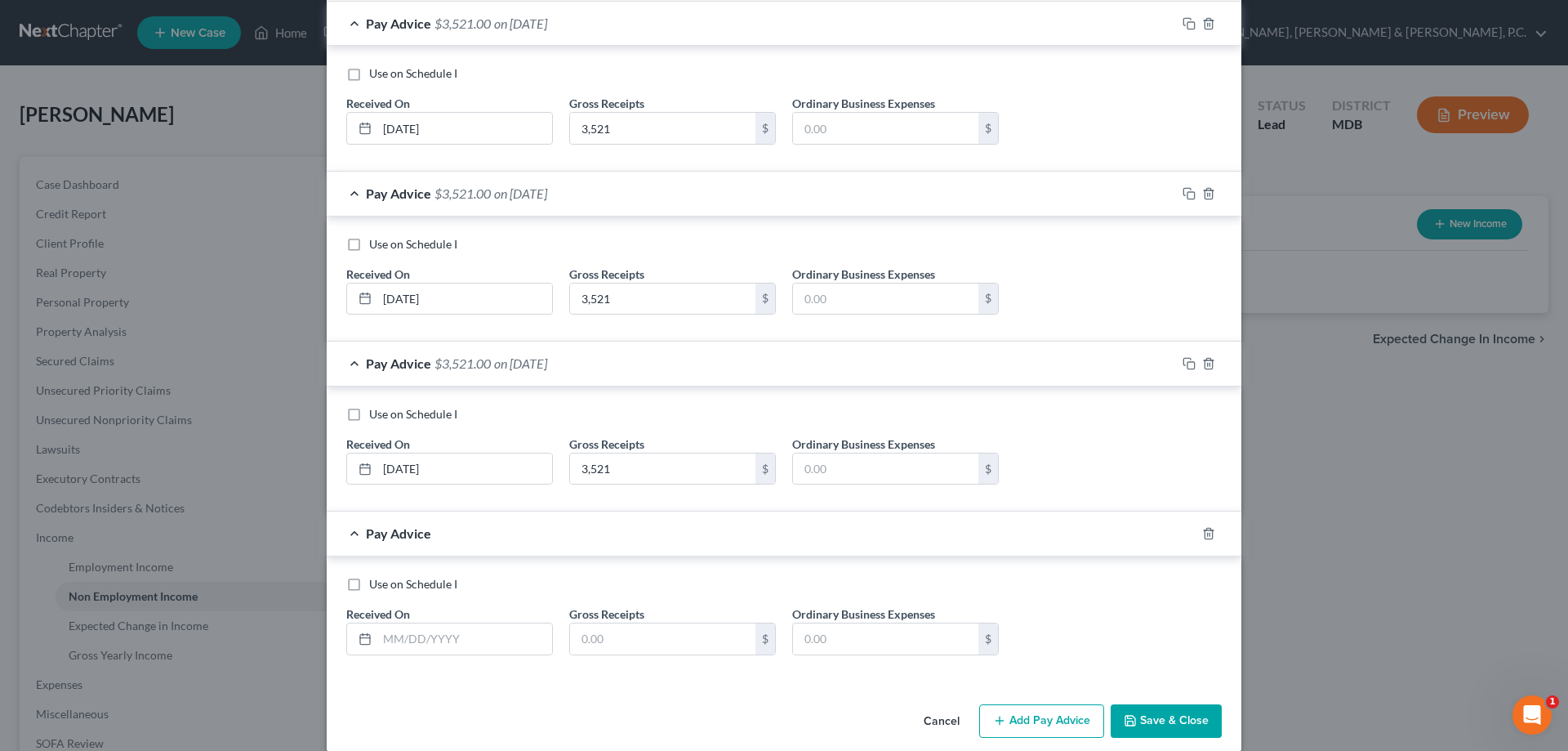
scroll to position [482, 0]
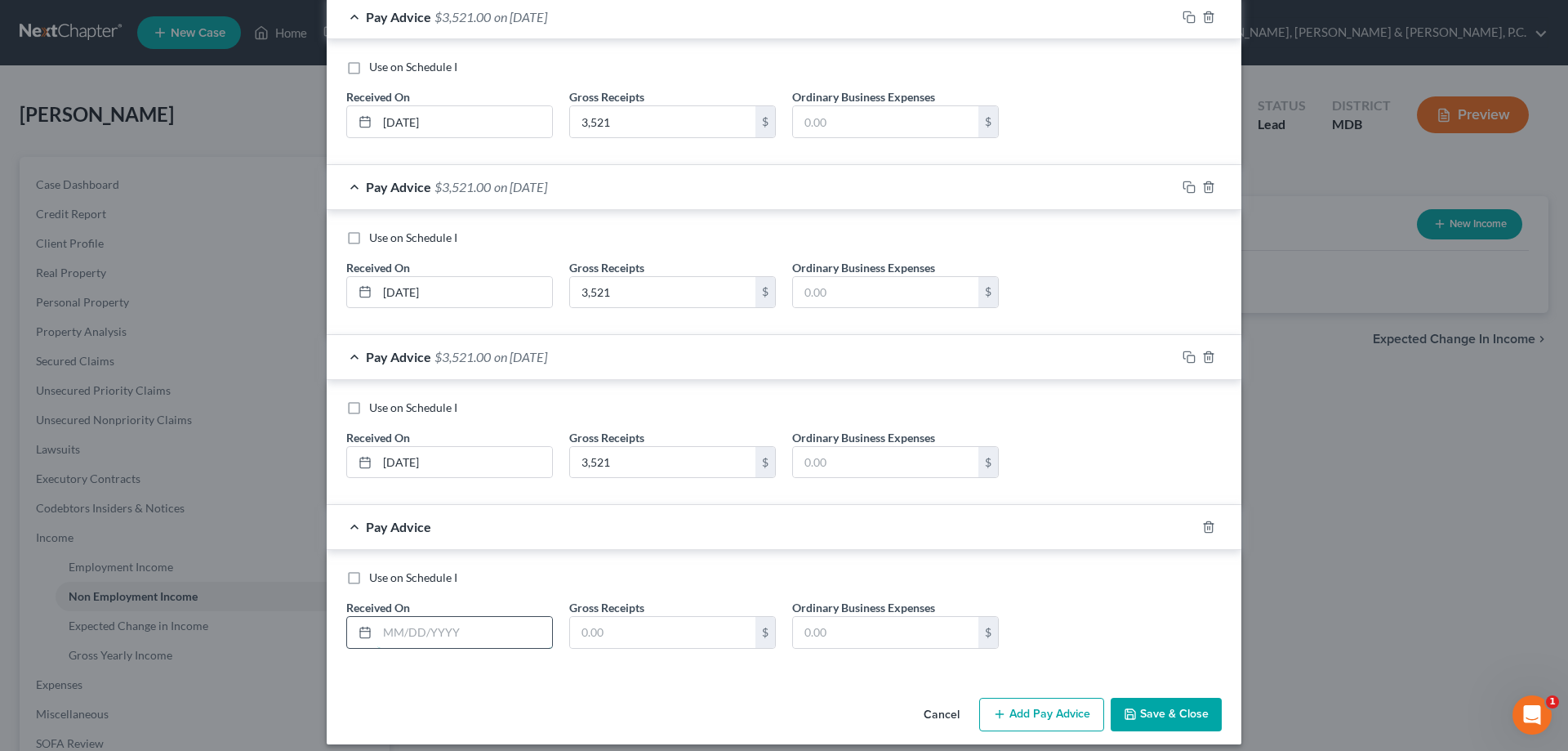
click at [483, 636] on input "text" at bounding box center [464, 632] width 175 height 31
type input "06/01/2025"
type input "3,521"
click at [1045, 715] on button "Add Pay Advice" at bounding box center [1042, 715] width 125 height 35
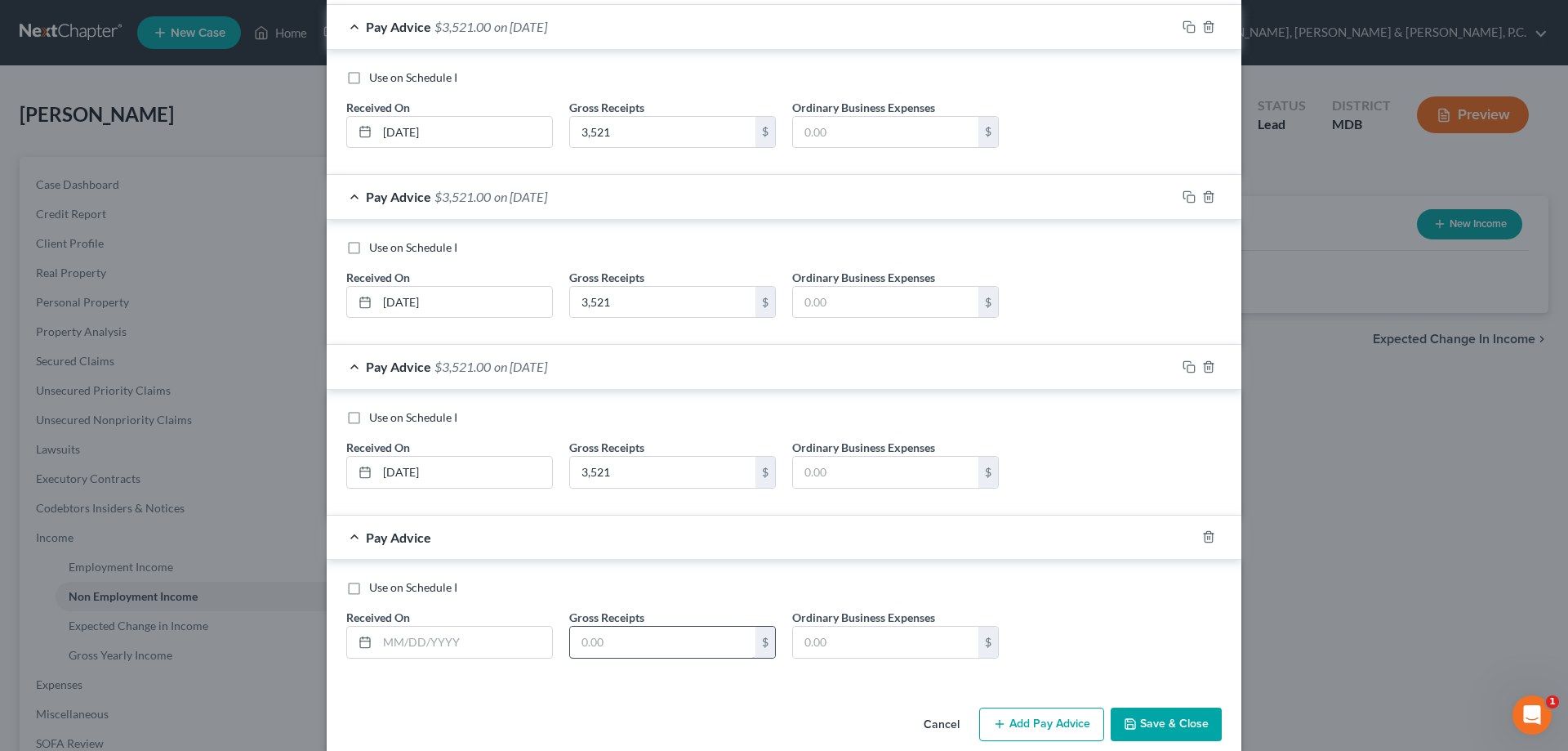
scroll to position [665, 0]
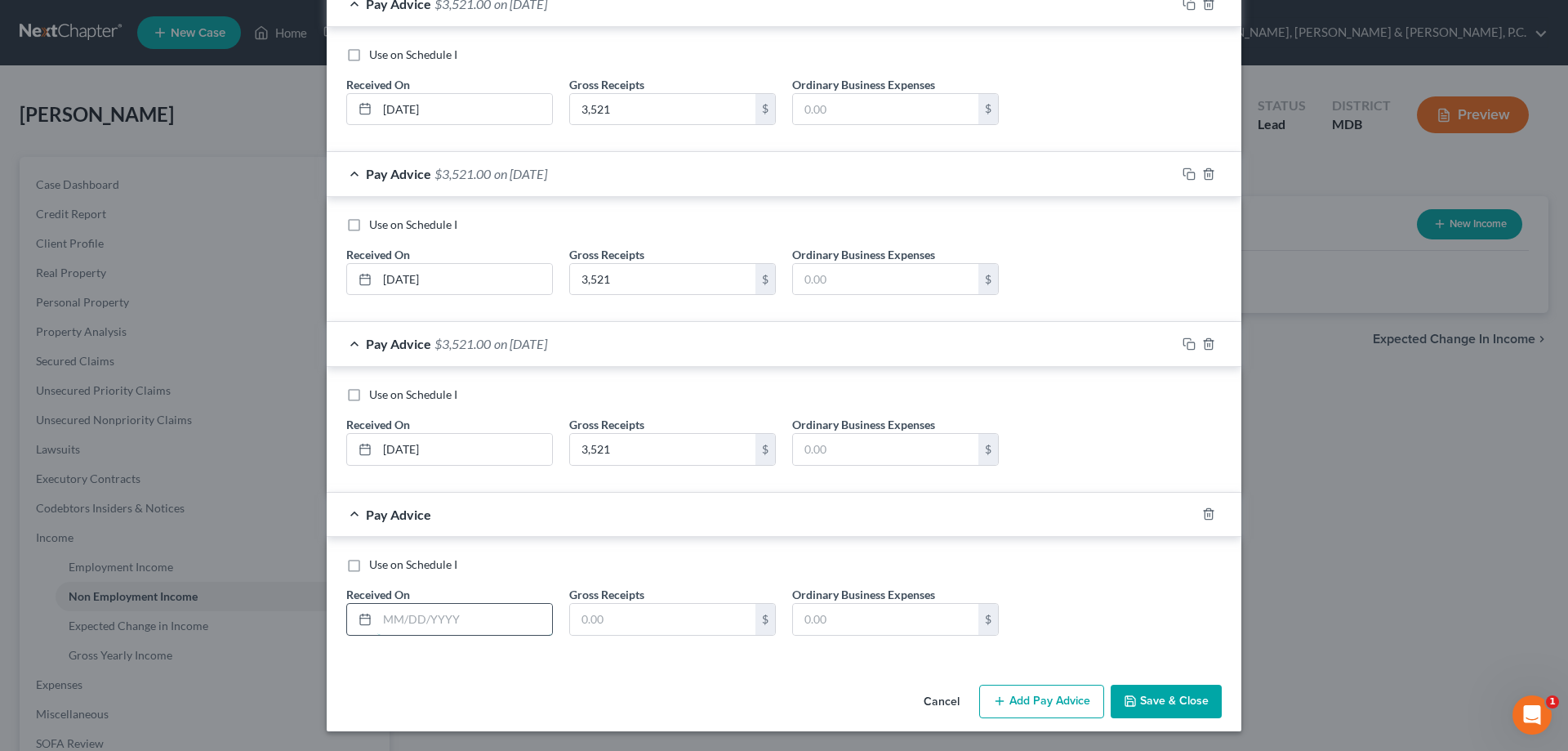
click at [535, 622] on input "text" at bounding box center [464, 619] width 175 height 31
type input "07/01/2025"
type input "3,521"
click at [1042, 707] on button "Add Pay Advice" at bounding box center [1042, 702] width 125 height 35
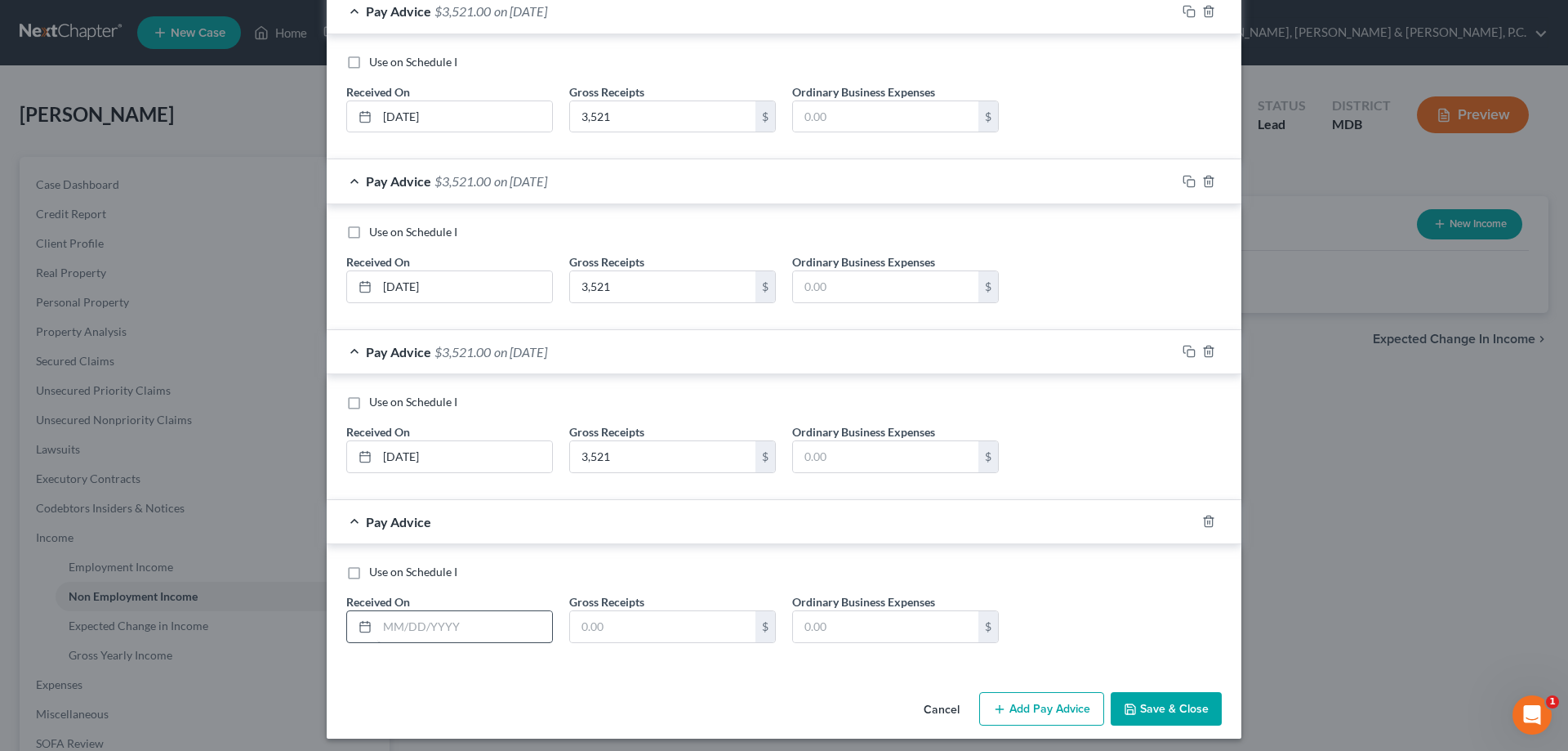
scroll to position [829, 0]
click at [498, 629] on input "text" at bounding box center [464, 626] width 175 height 31
type input "08/01/2025"
type input "3,521"
click at [1181, 708] on button "Save & Close" at bounding box center [1167, 708] width 111 height 35
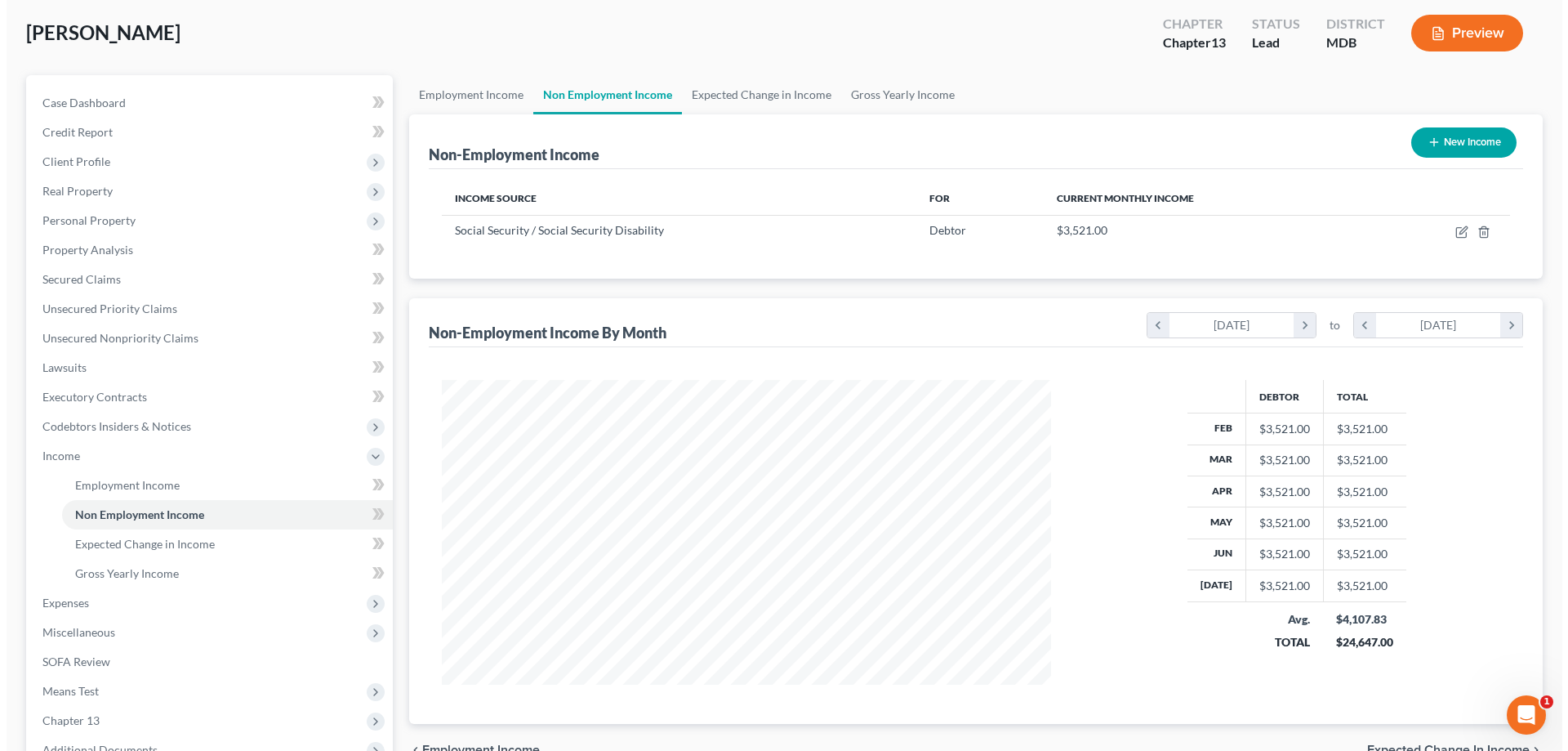
scroll to position [0, 0]
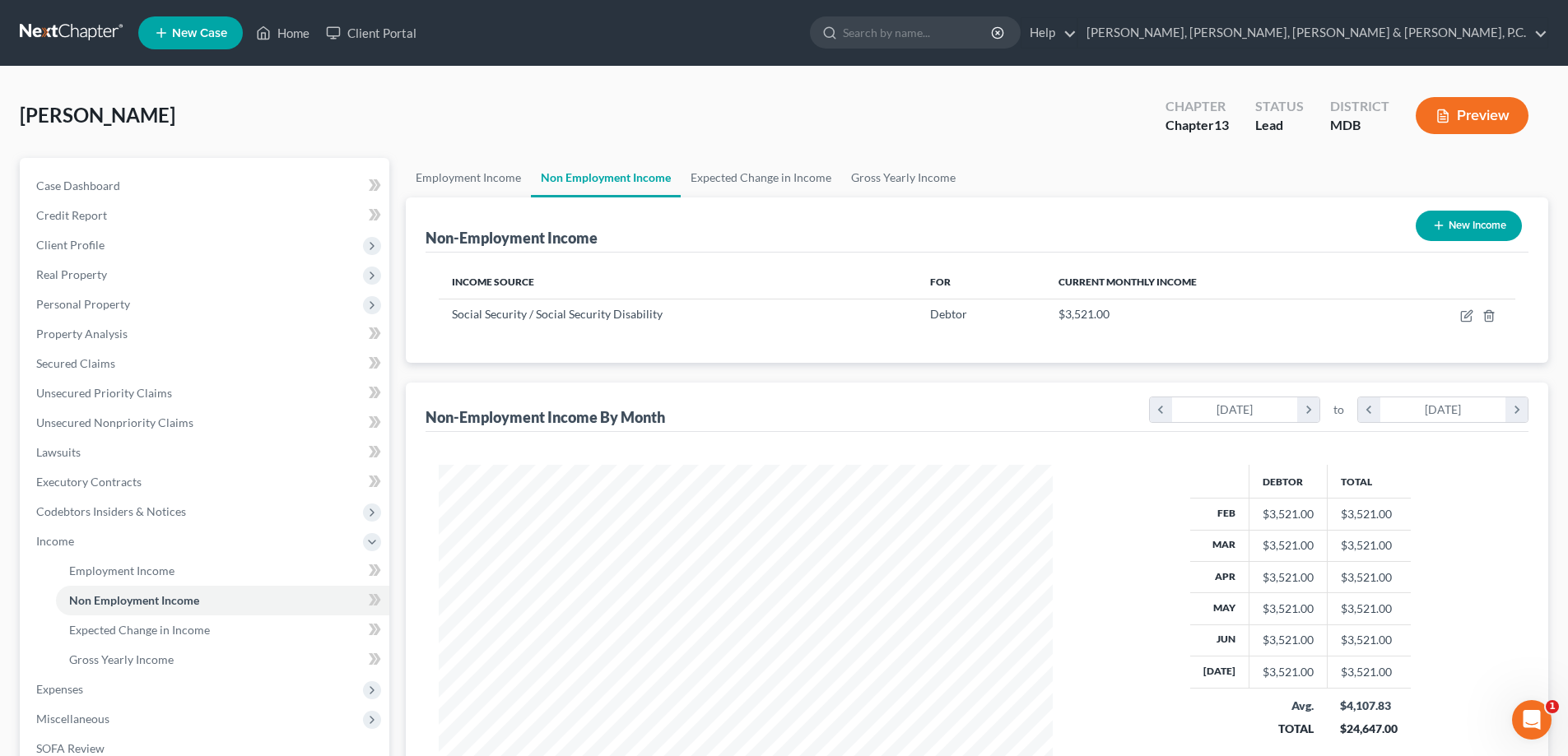
click at [1463, 219] on button "New Income" at bounding box center [1468, 226] width 106 height 31
select select "0"
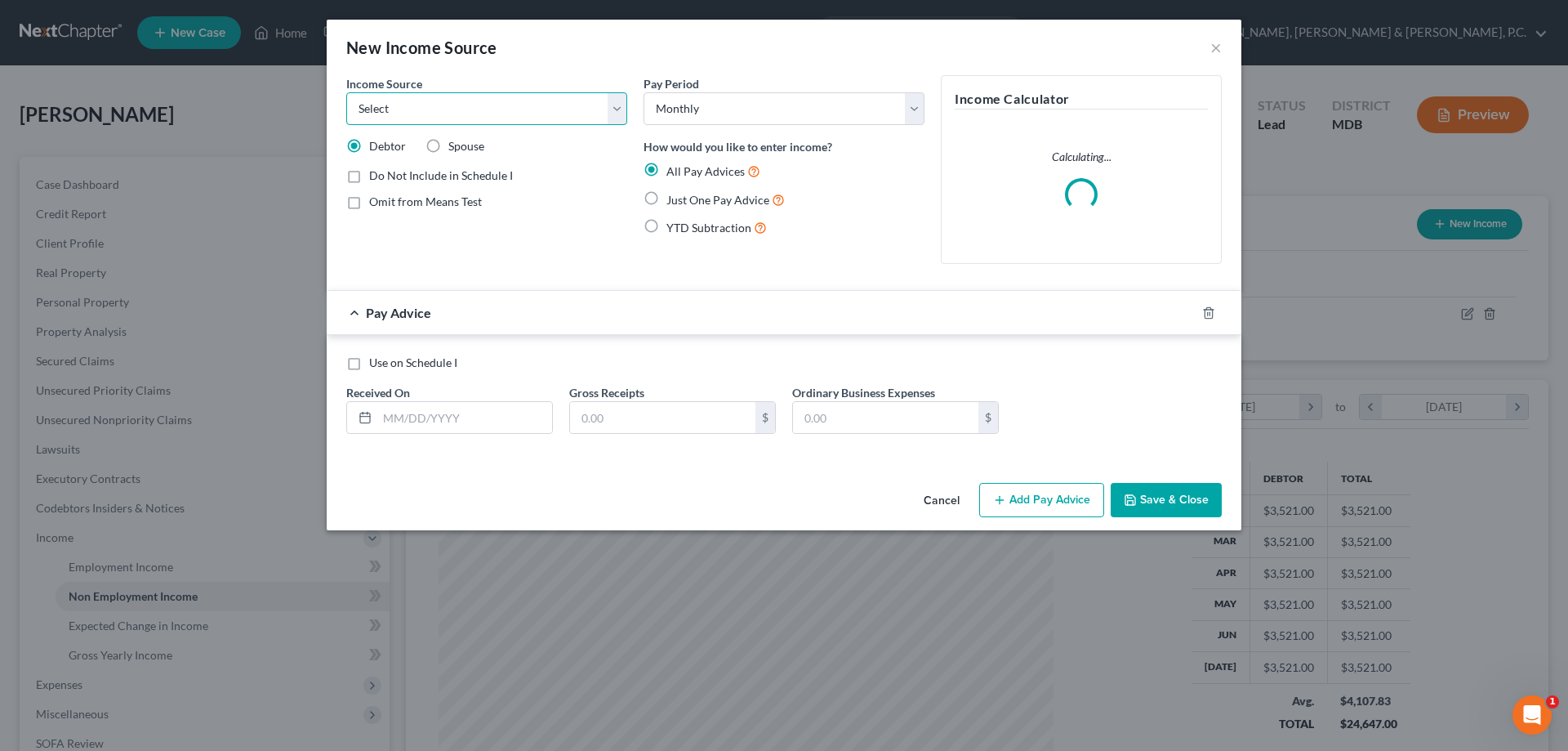
click at [554, 110] on select "Select Unemployment Disability (from employer) Pension Retirement Social Securi…" at bounding box center [486, 108] width 281 height 33
select select "2"
click at [346, 92] on select "Select Unemployment Disability (from employer) Pension Retirement Social Securi…" at bounding box center [486, 108] width 281 height 33
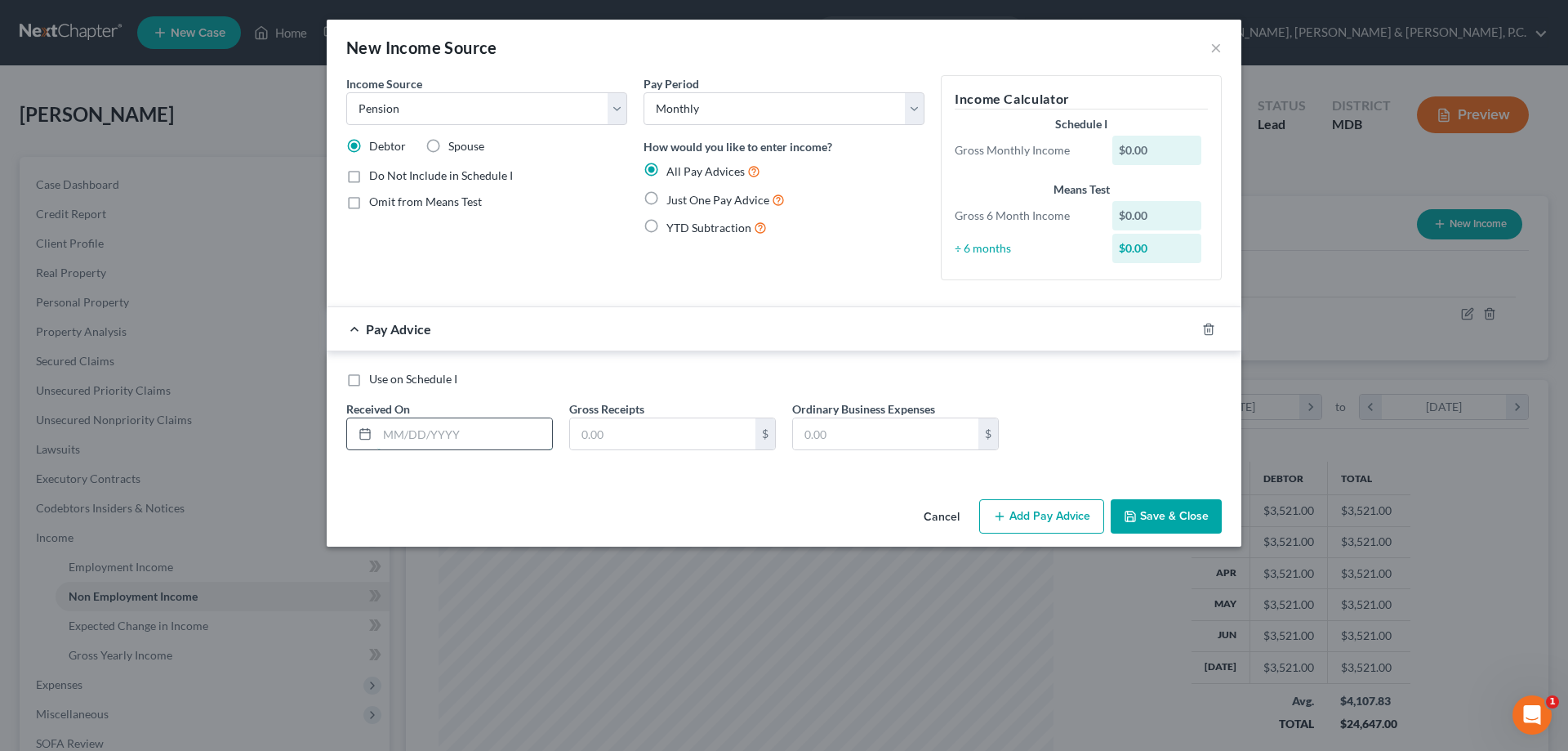
click at [473, 434] on input "text" at bounding box center [464, 433] width 175 height 31
type input "3"
type input "02/01/2025"
type input "3,495.68"
click at [1039, 515] on button "Add Pay Advice" at bounding box center [1042, 516] width 125 height 35
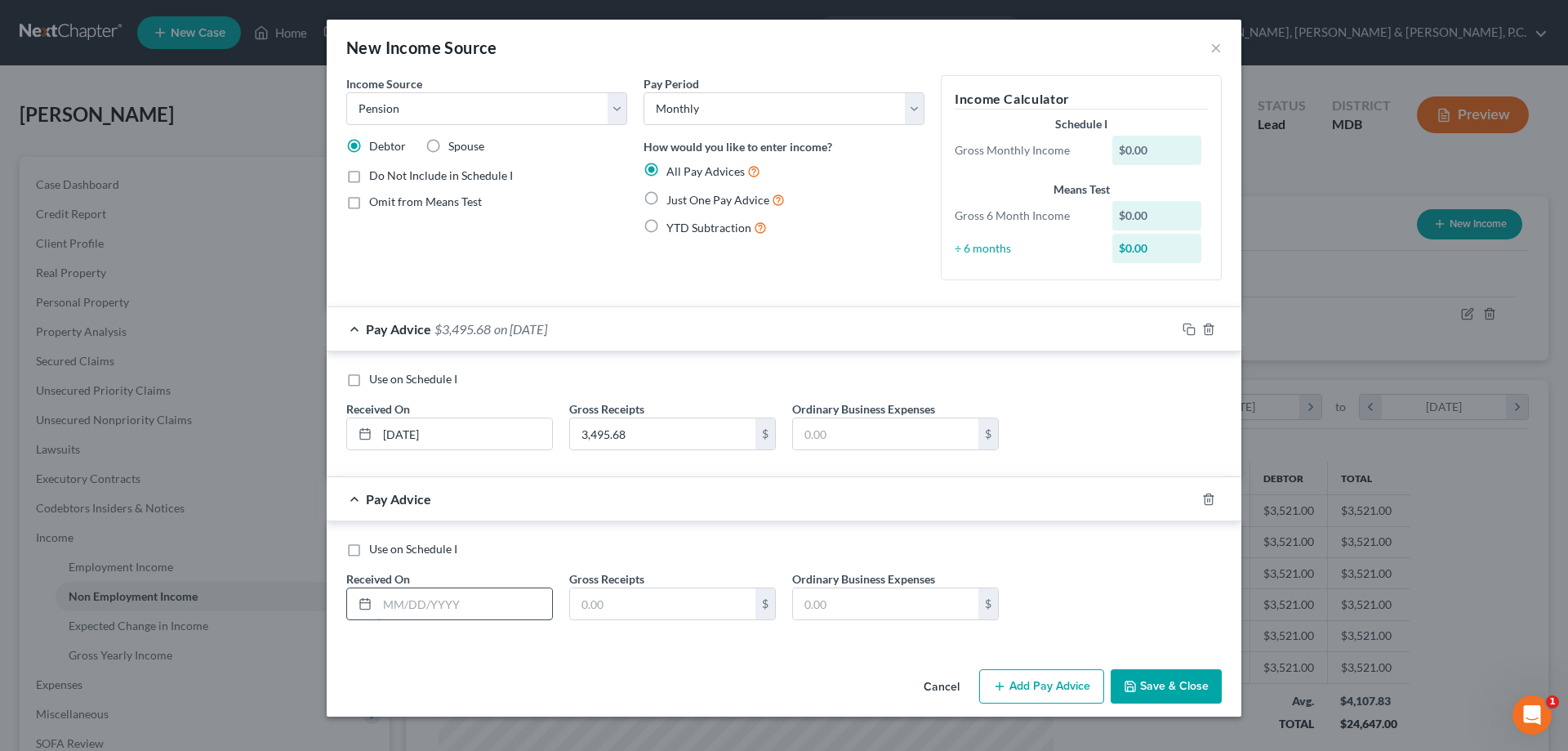
click at [484, 600] on input "text" at bounding box center [464, 604] width 175 height 31
type input "03/01/2025"
type input "3,495.68"
click at [1053, 692] on button "Add Pay Advice" at bounding box center [1042, 686] width 125 height 35
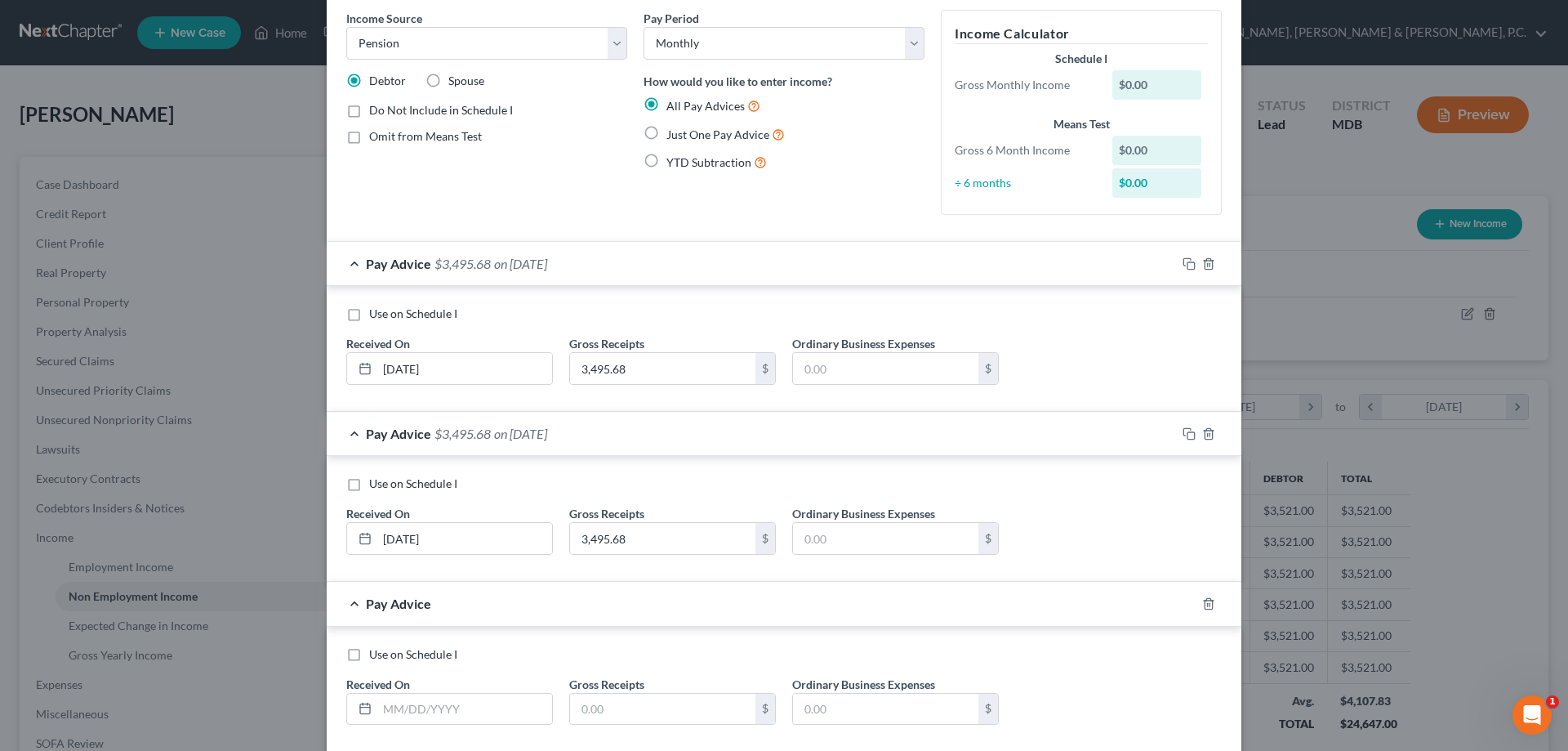
scroll to position [155, 0]
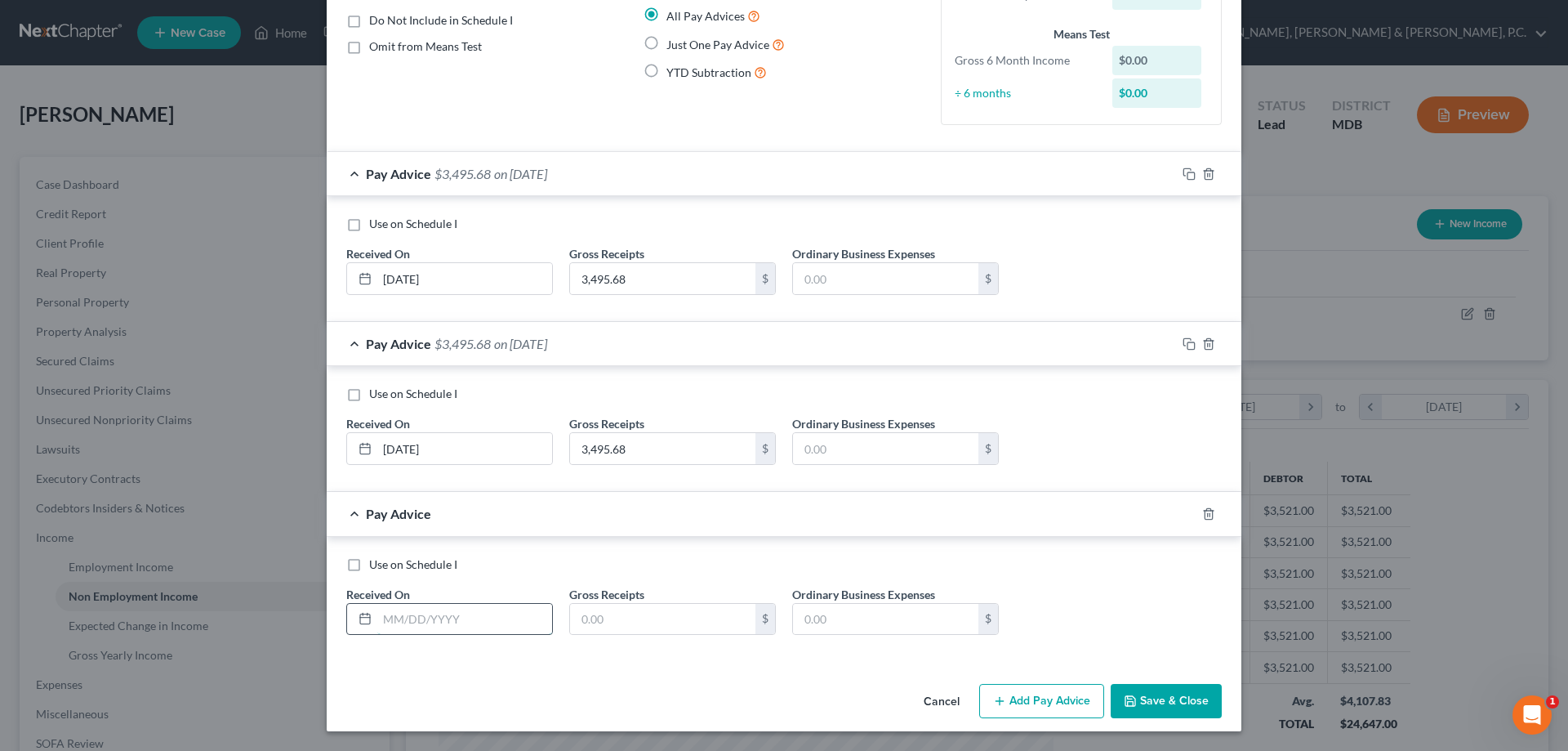
click at [494, 622] on input "text" at bounding box center [464, 619] width 175 height 31
type input "04/01/2025"
type input "3,495.68"
click at [1002, 705] on button "Add Pay Advice" at bounding box center [1042, 701] width 125 height 35
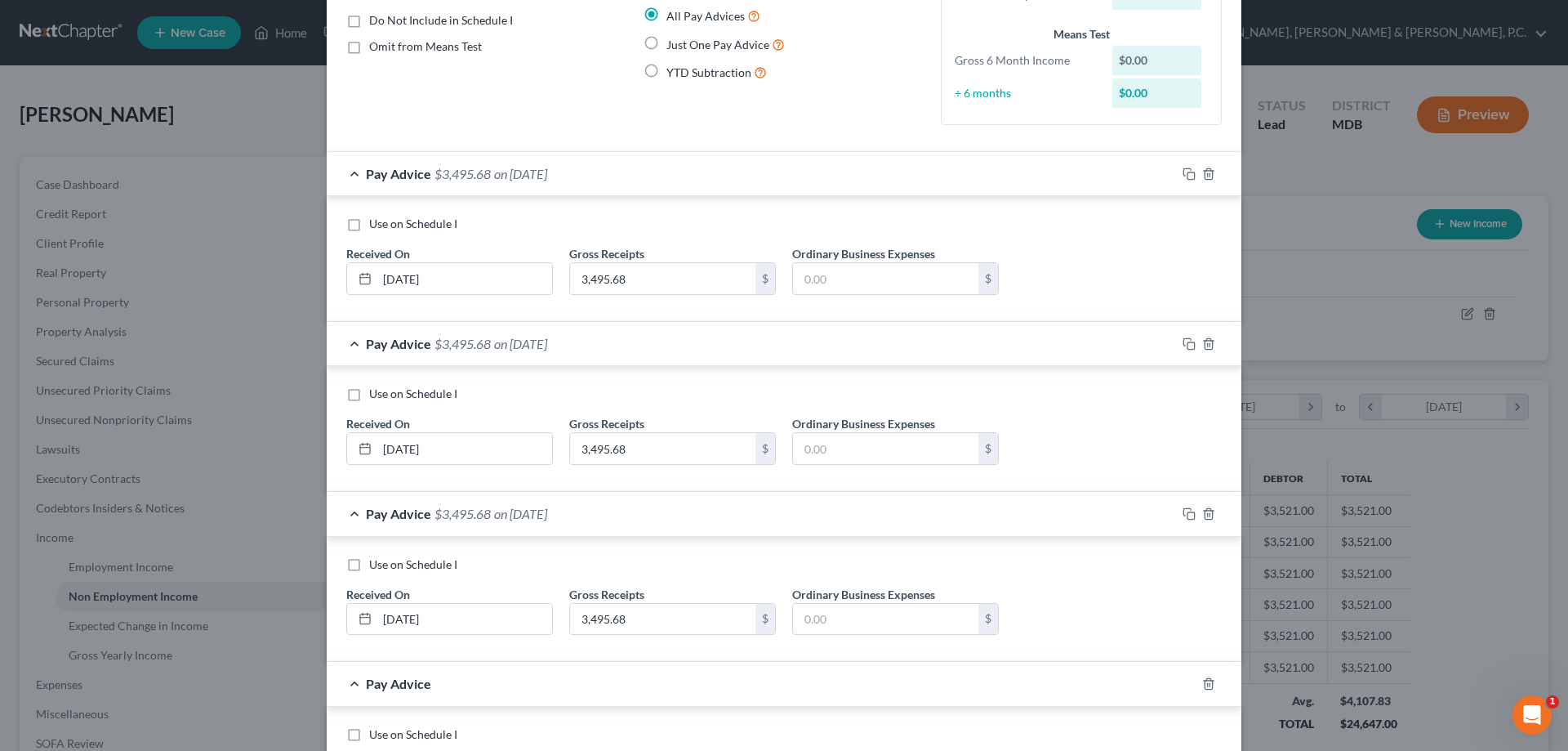
scroll to position [318, 0]
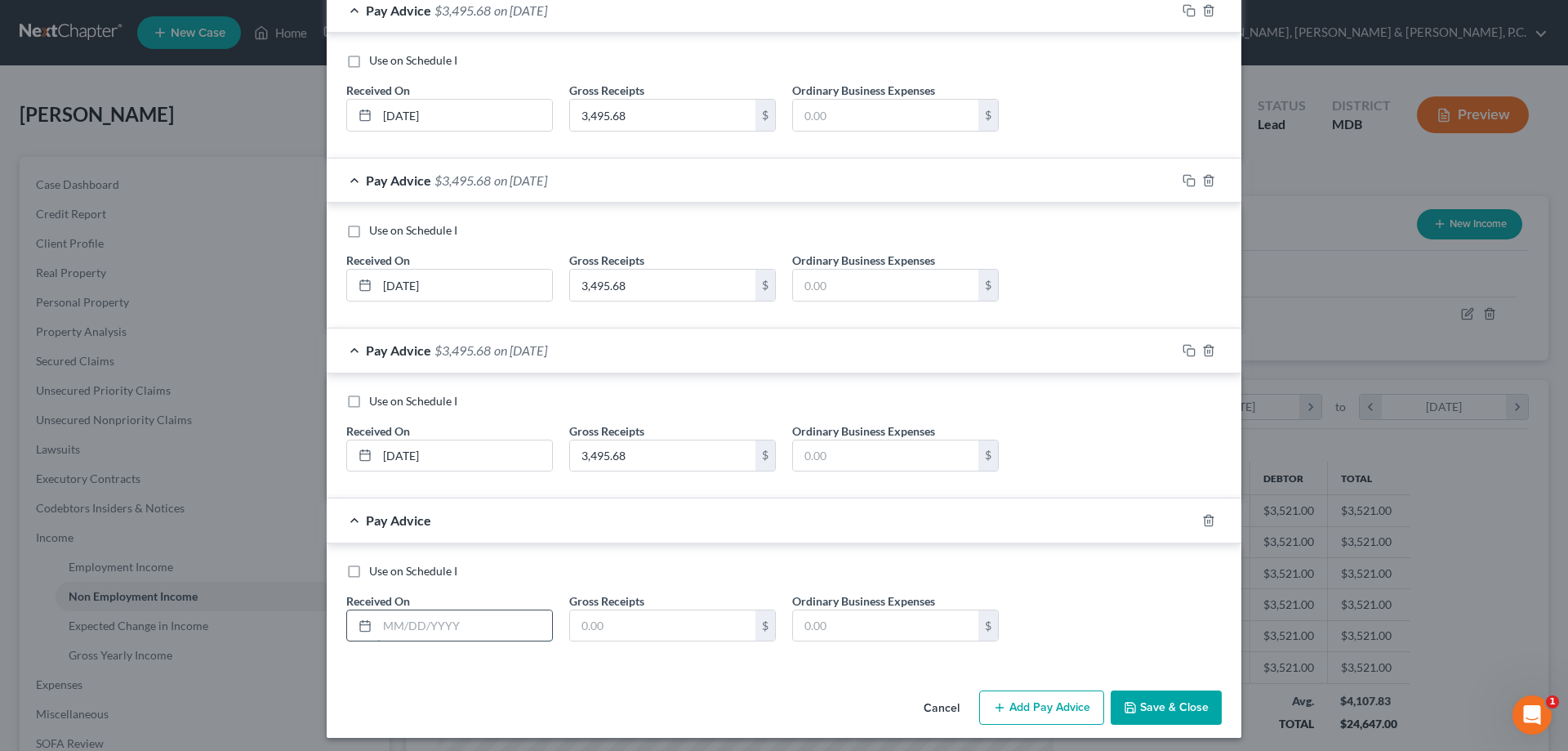
click at [518, 634] on input "text" at bounding box center [464, 626] width 175 height 31
type input "05/01/2025"
type input "3,495.68"
click at [1032, 710] on button "Add Pay Advice" at bounding box center [1042, 707] width 125 height 35
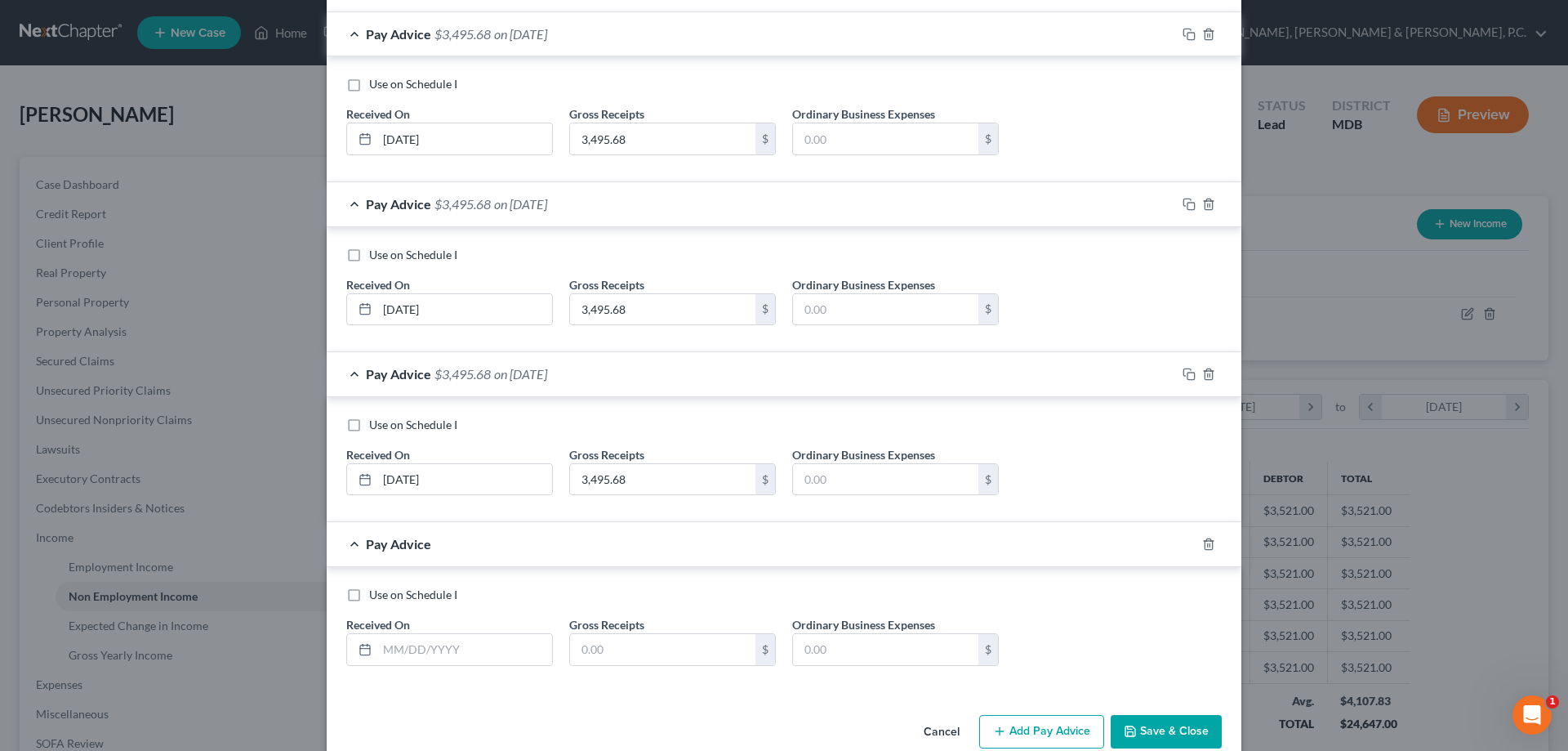
scroll to position [482, 0]
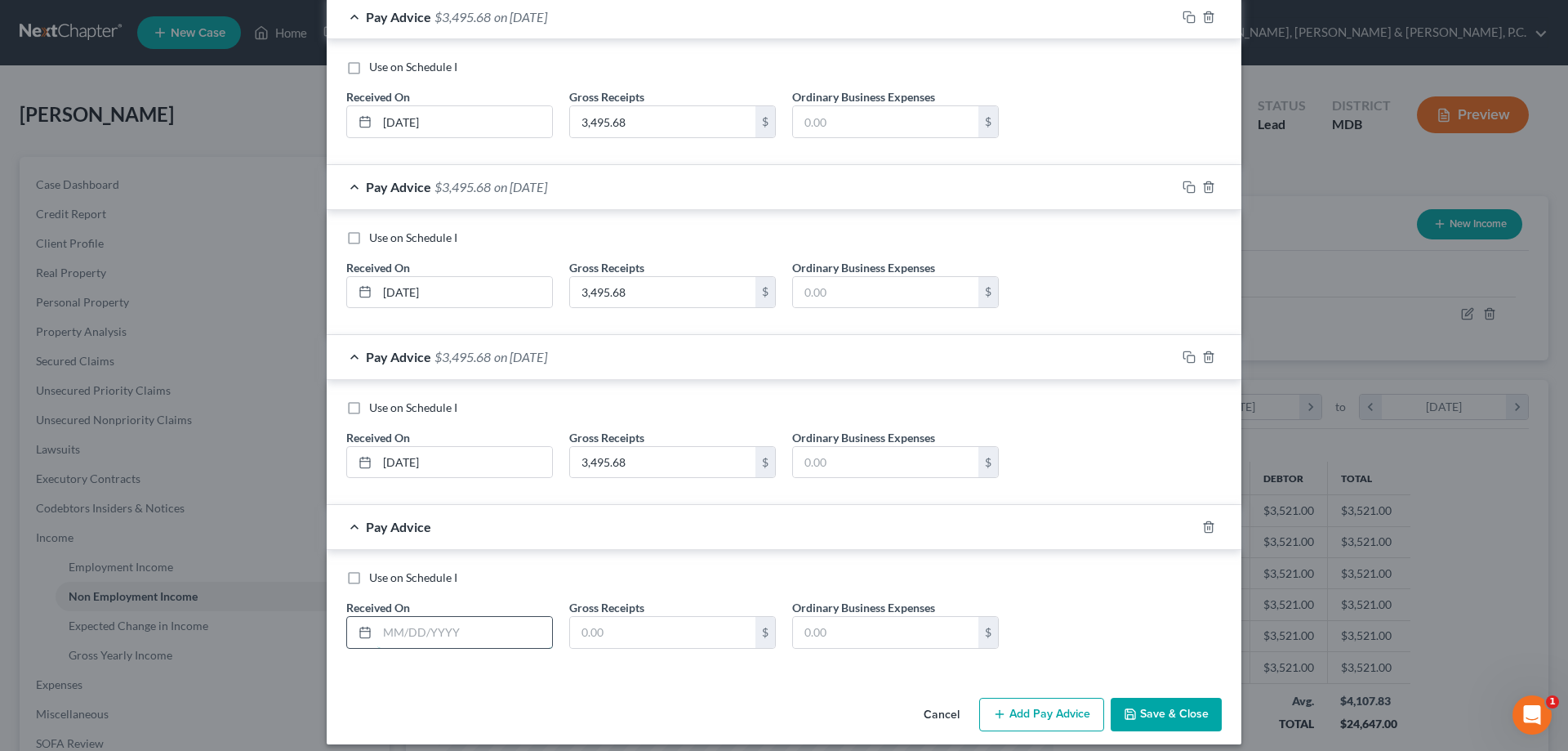
click at [511, 640] on input "text" at bounding box center [464, 632] width 175 height 31
type input "06/01/2025"
type input "3,495.68"
click at [1068, 716] on button "Add Pay Advice" at bounding box center [1042, 715] width 125 height 35
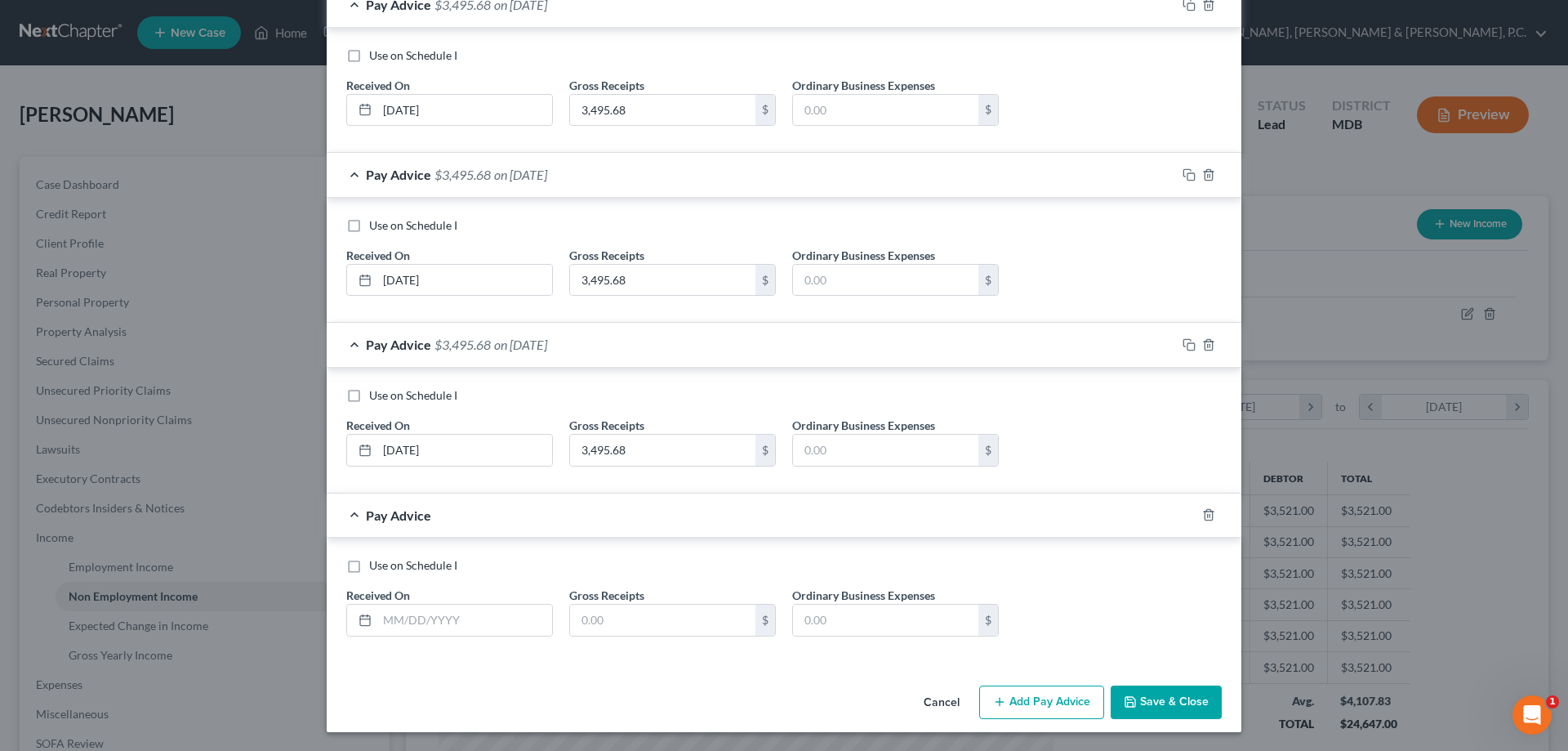
scroll to position [665, 0]
click at [425, 618] on input "text" at bounding box center [464, 619] width 175 height 31
type input "07/01/2025"
type input "3,495.68"
click at [1018, 706] on button "Add Pay Advice" at bounding box center [1042, 702] width 125 height 35
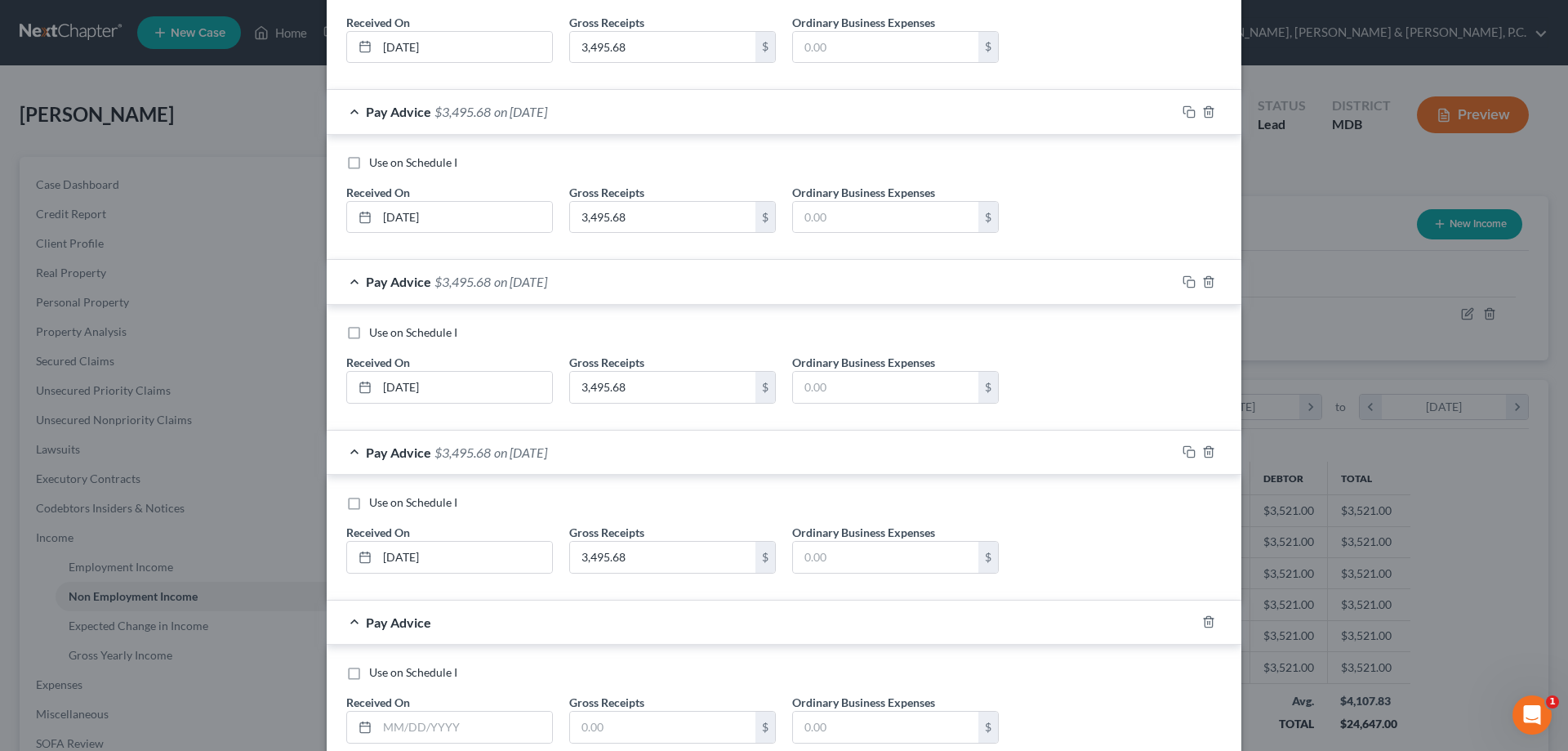
scroll to position [829, 0]
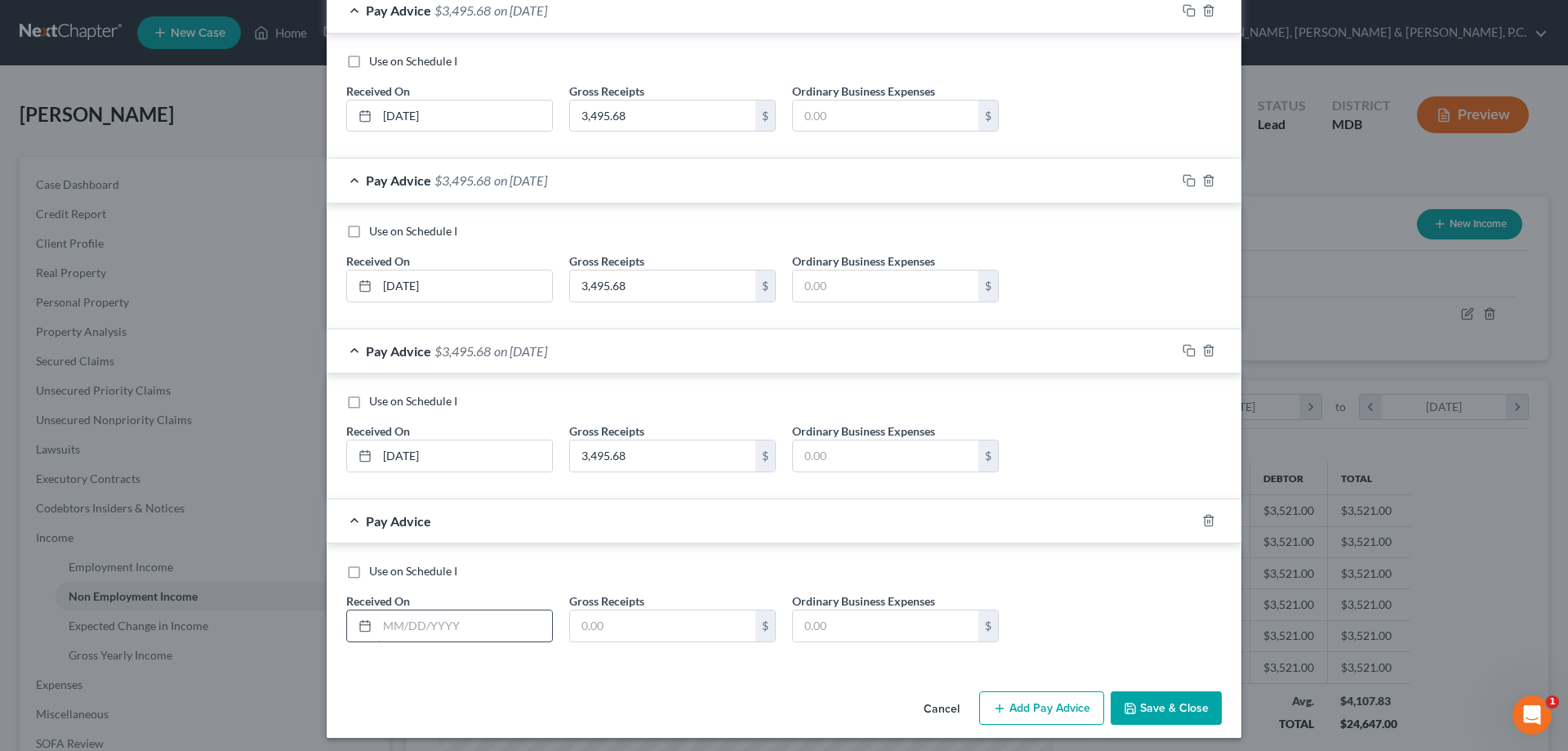
click at [468, 623] on input "text" at bounding box center [464, 626] width 175 height 31
type input "08/01/2025"
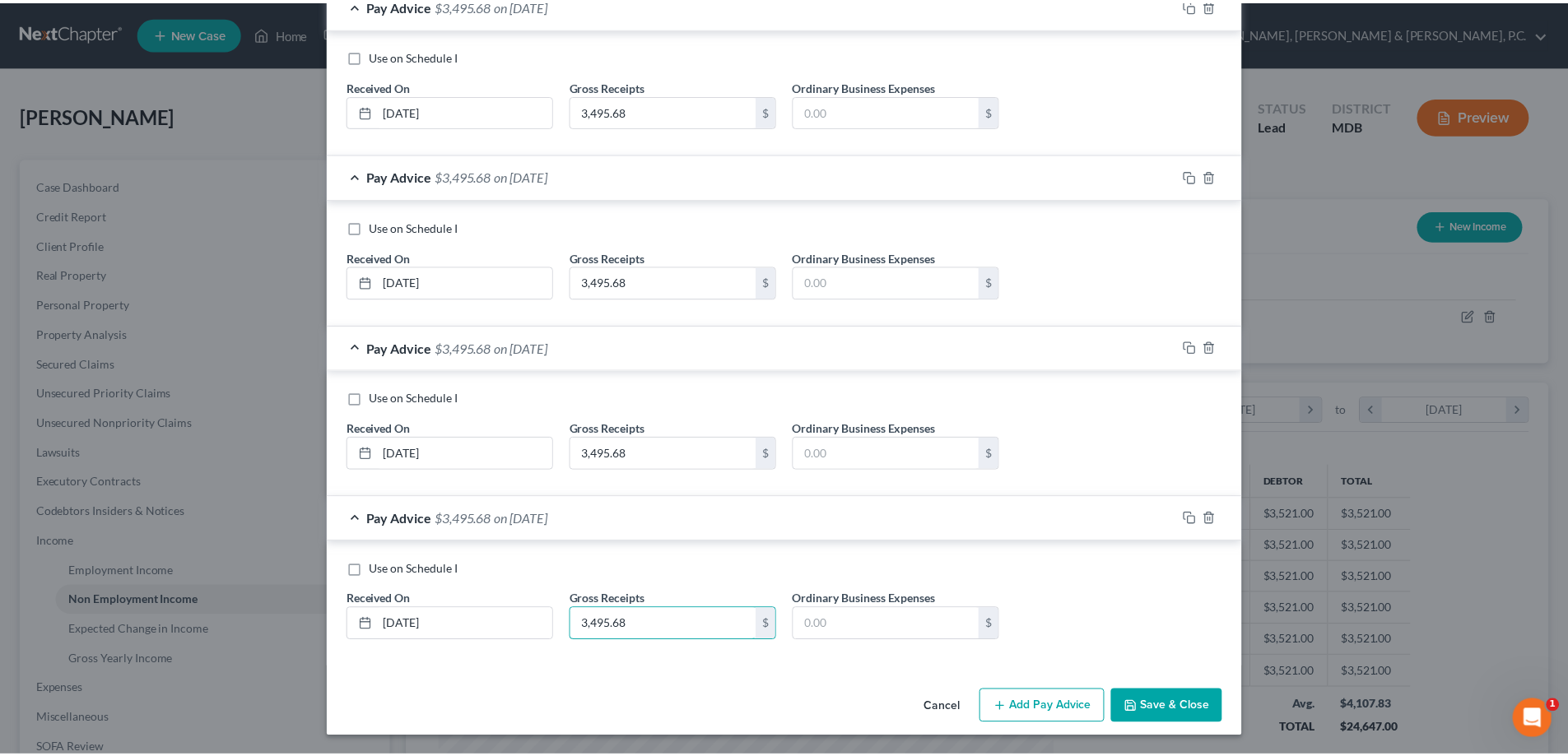
scroll to position [841, 0]
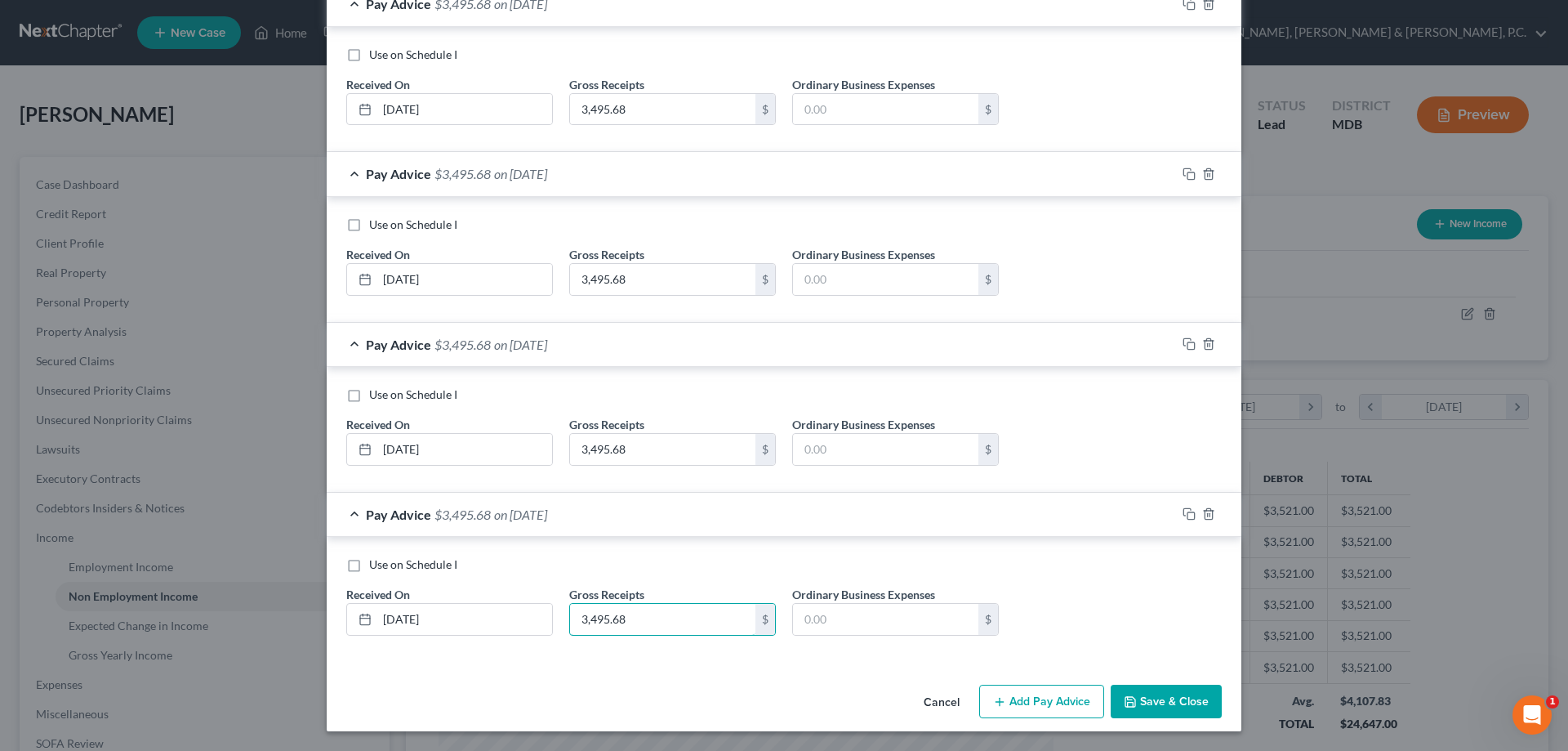
type input "3,495.68"
click at [1166, 694] on button "Save & Close" at bounding box center [1167, 702] width 111 height 35
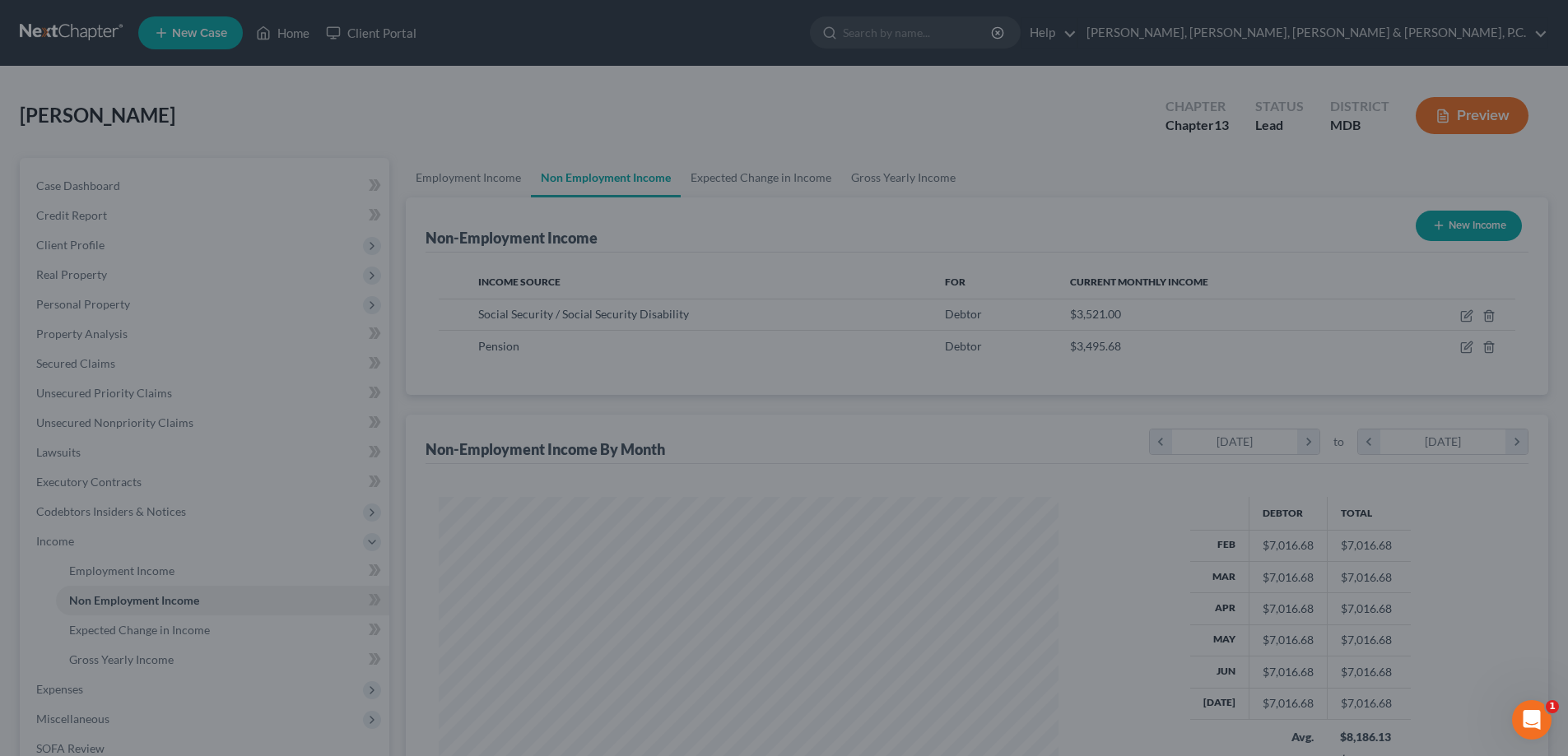
scroll to position [822332, 822372]
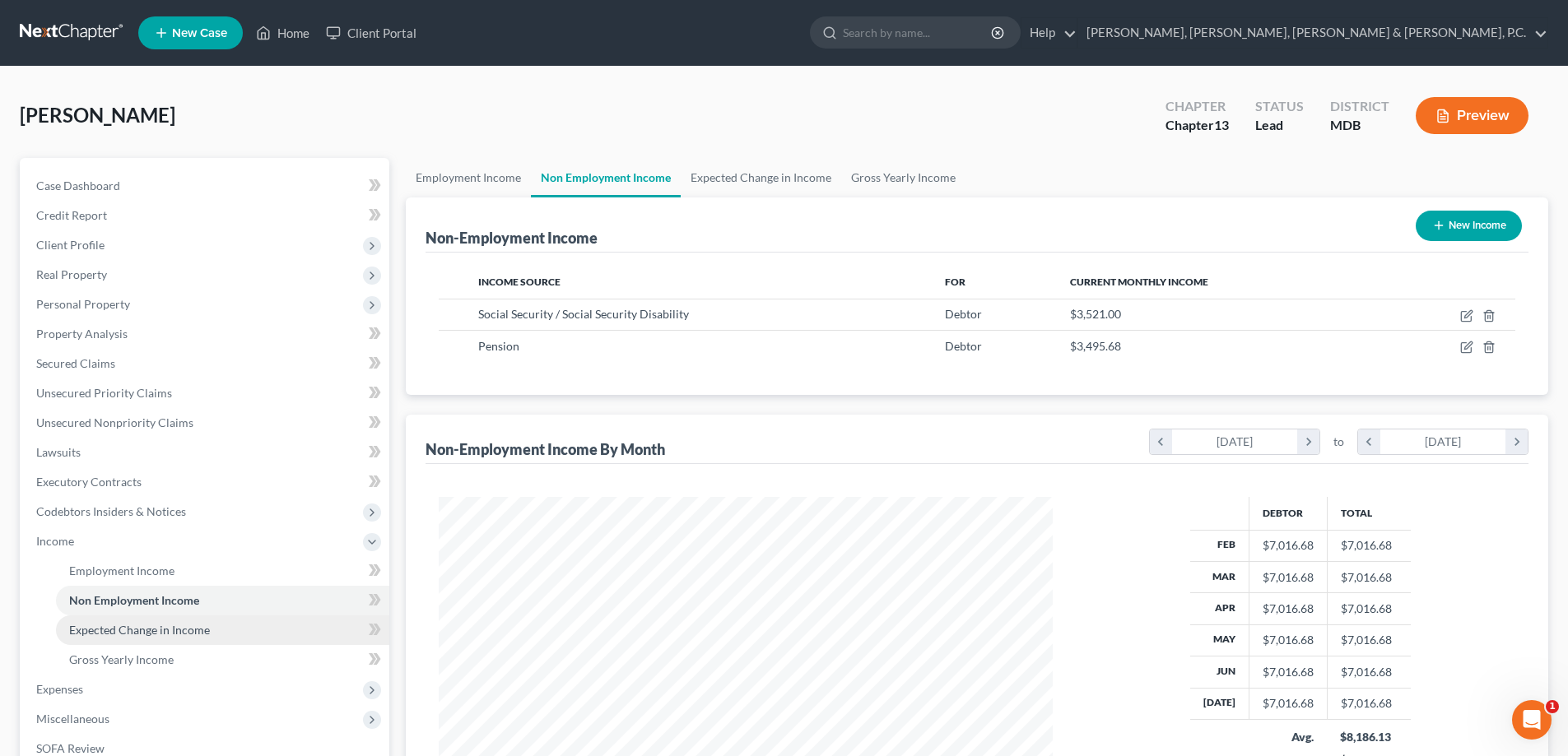
click at [208, 628] on span "Expected Change in Income" at bounding box center [139, 629] width 140 height 14
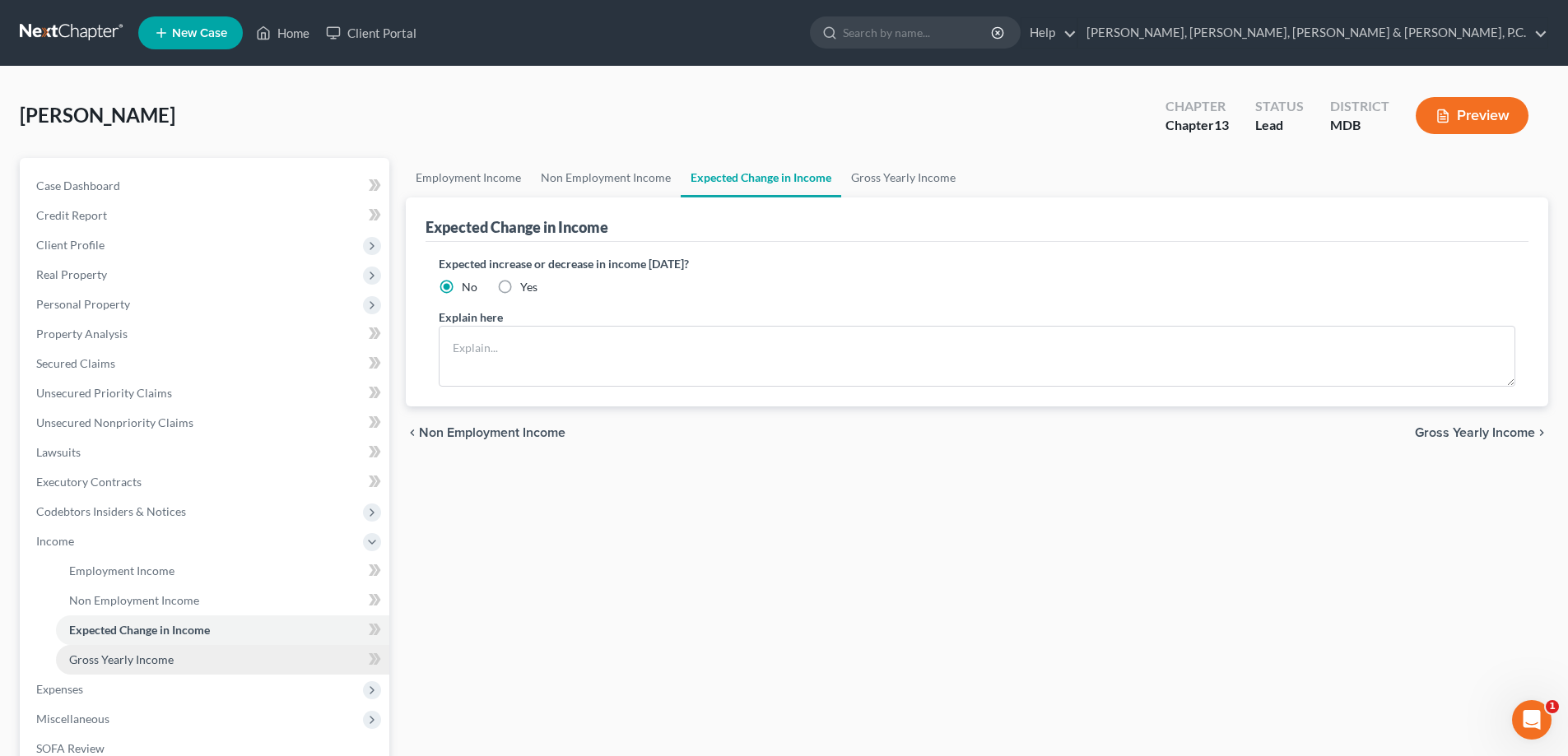
click at [126, 659] on span "Gross Yearly Income" at bounding box center [121, 659] width 105 height 14
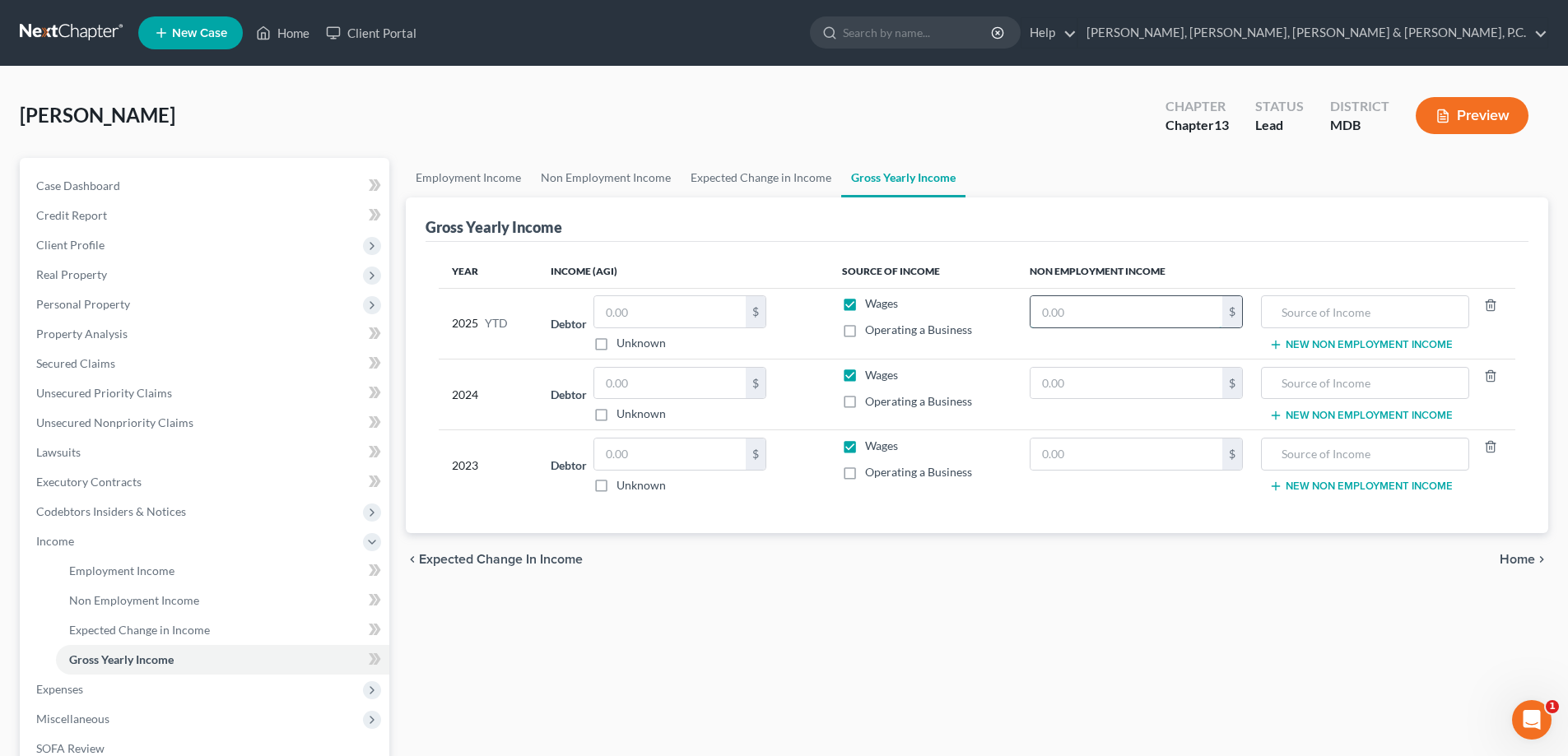
click at [1046, 311] on input "text" at bounding box center [1126, 311] width 191 height 31
type input "56,133.44"
click at [662, 383] on input "text" at bounding box center [670, 383] width 151 height 31
type input "132,925"
click at [670, 460] on input "text" at bounding box center [670, 454] width 151 height 31
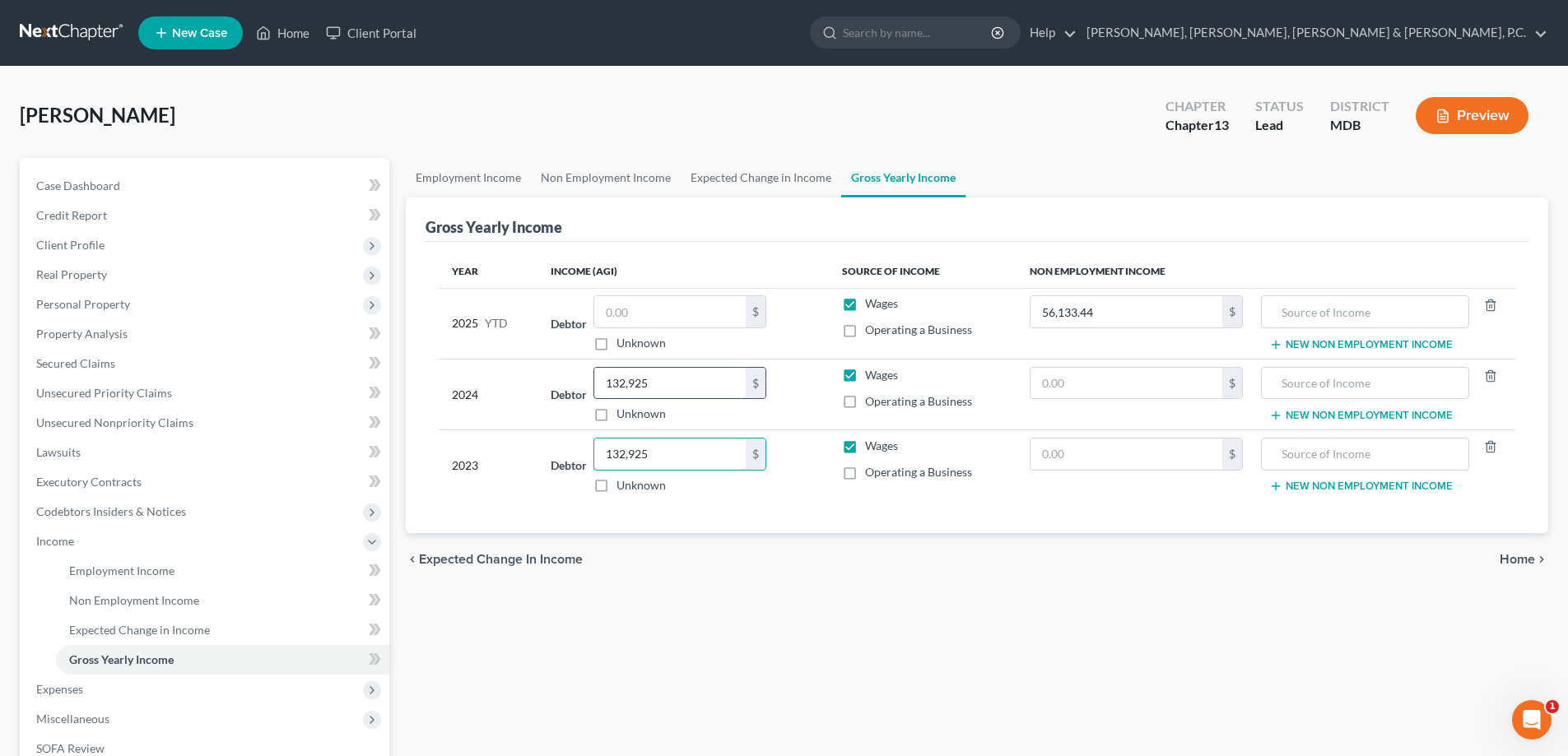
type input "132,925"
click at [689, 384] on input "132,925" at bounding box center [670, 383] width 151 height 31
click at [56, 689] on span "Expenses" at bounding box center [60, 689] width 47 height 14
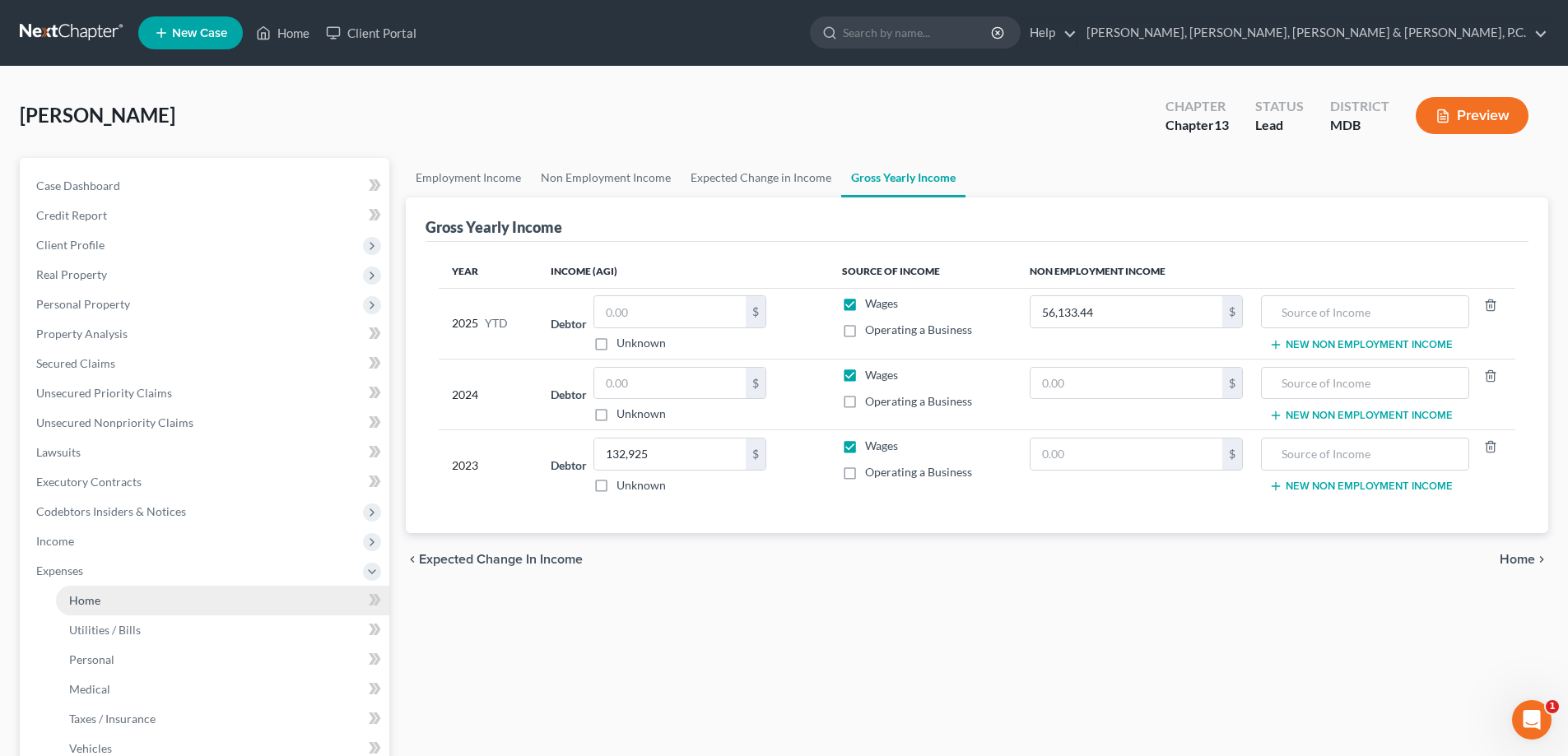
click at [88, 594] on span "Home" at bounding box center [84, 600] width 31 height 14
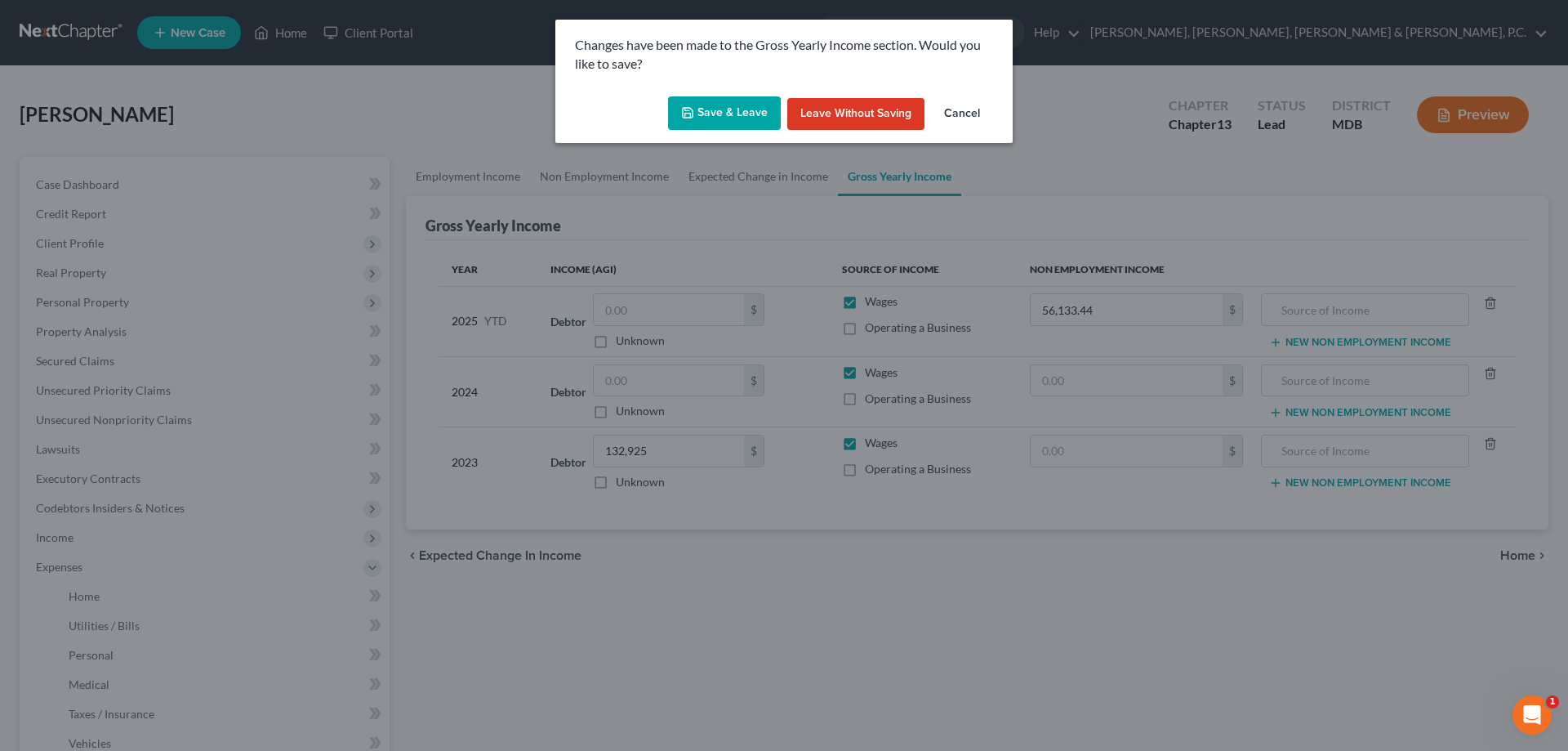
click at [746, 113] on button "Save & Leave" at bounding box center [724, 113] width 112 height 35
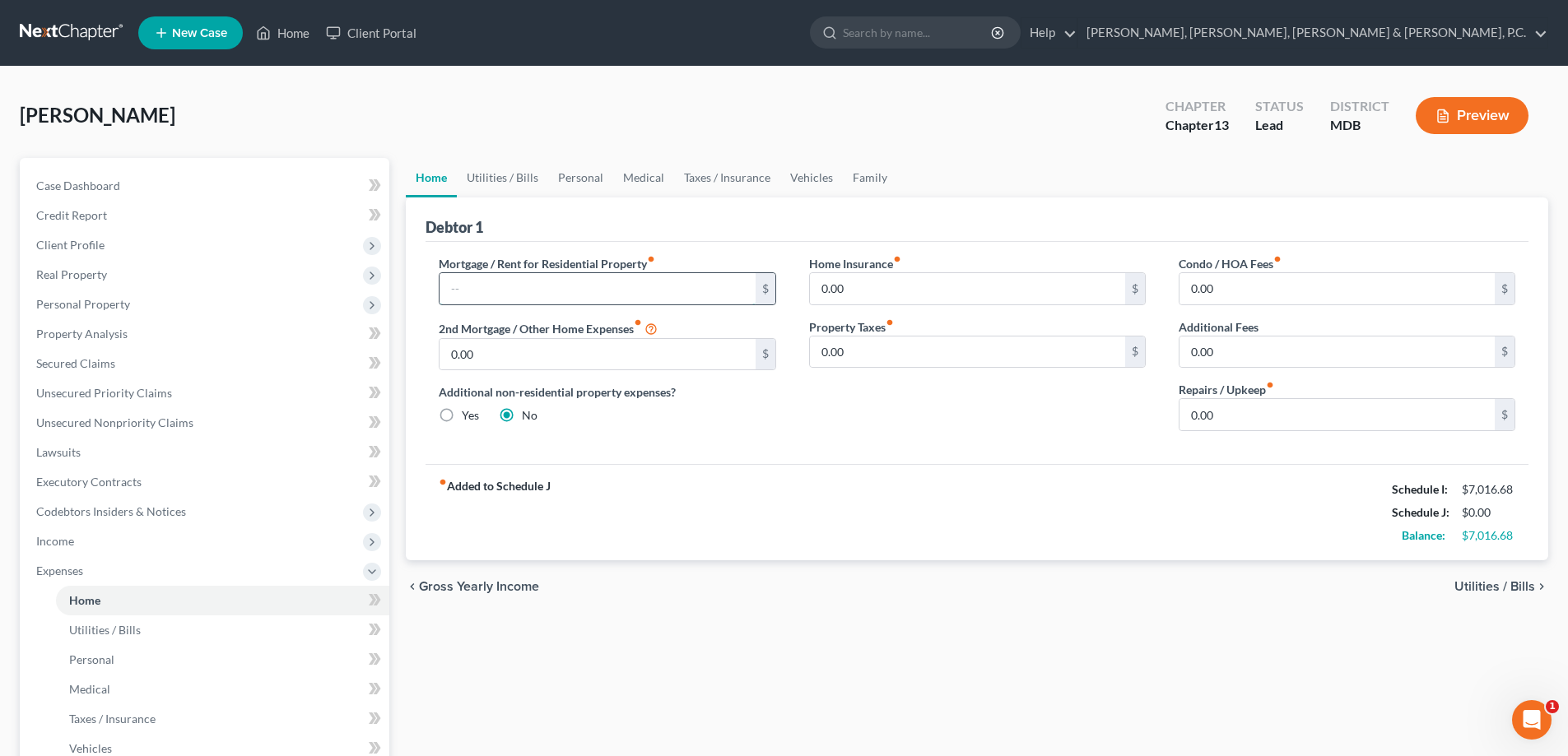
click at [633, 288] on input "text" at bounding box center [597, 288] width 315 height 31
type input "2,171.17"
click at [127, 623] on span "Utilities / Bills" at bounding box center [105, 629] width 71 height 14
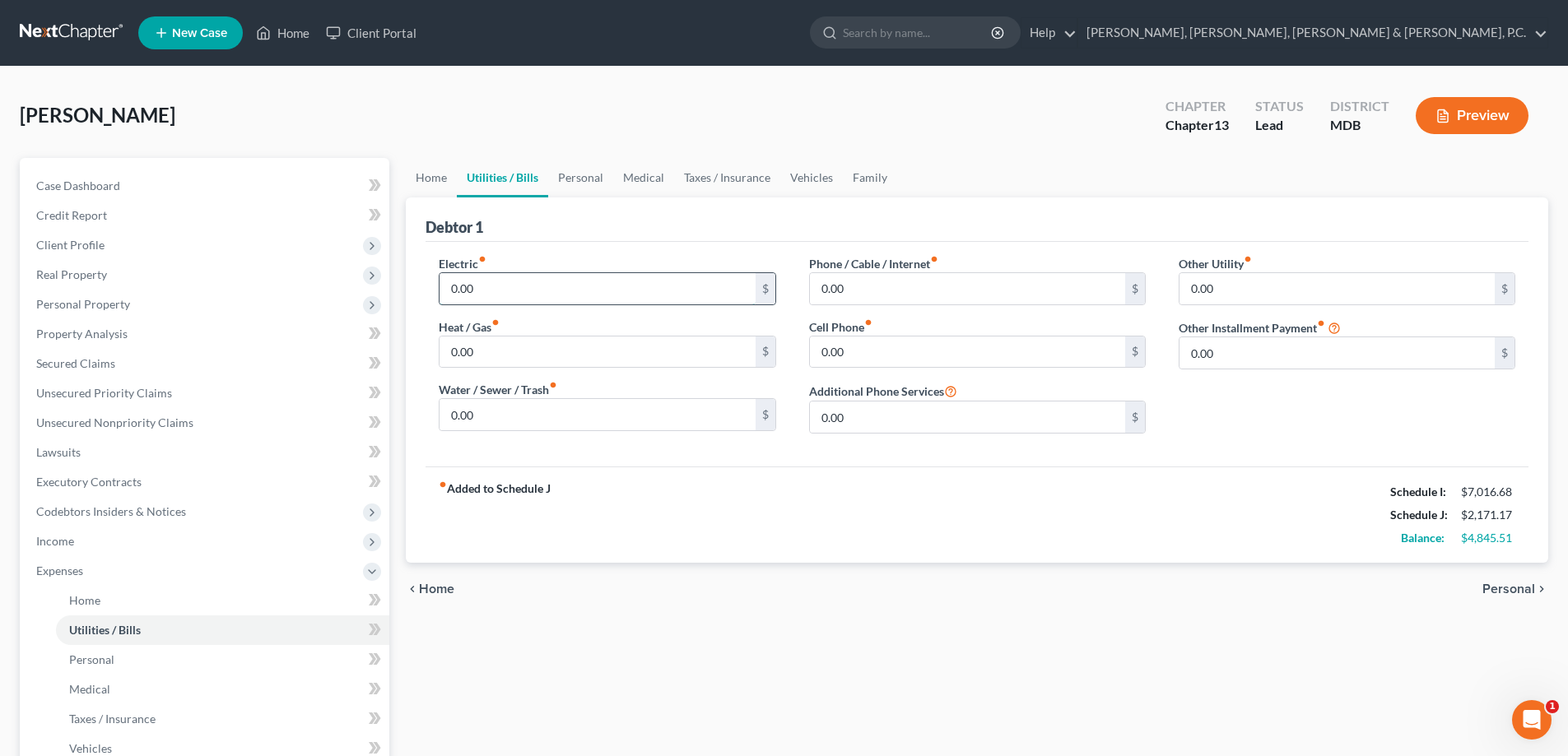
click at [488, 286] on input "0.00" at bounding box center [597, 288] width 315 height 31
type input "350"
click at [504, 415] on input "0.00" at bounding box center [597, 414] width 315 height 31
type input "120"
click at [852, 343] on input "0.00" at bounding box center [967, 352] width 315 height 31
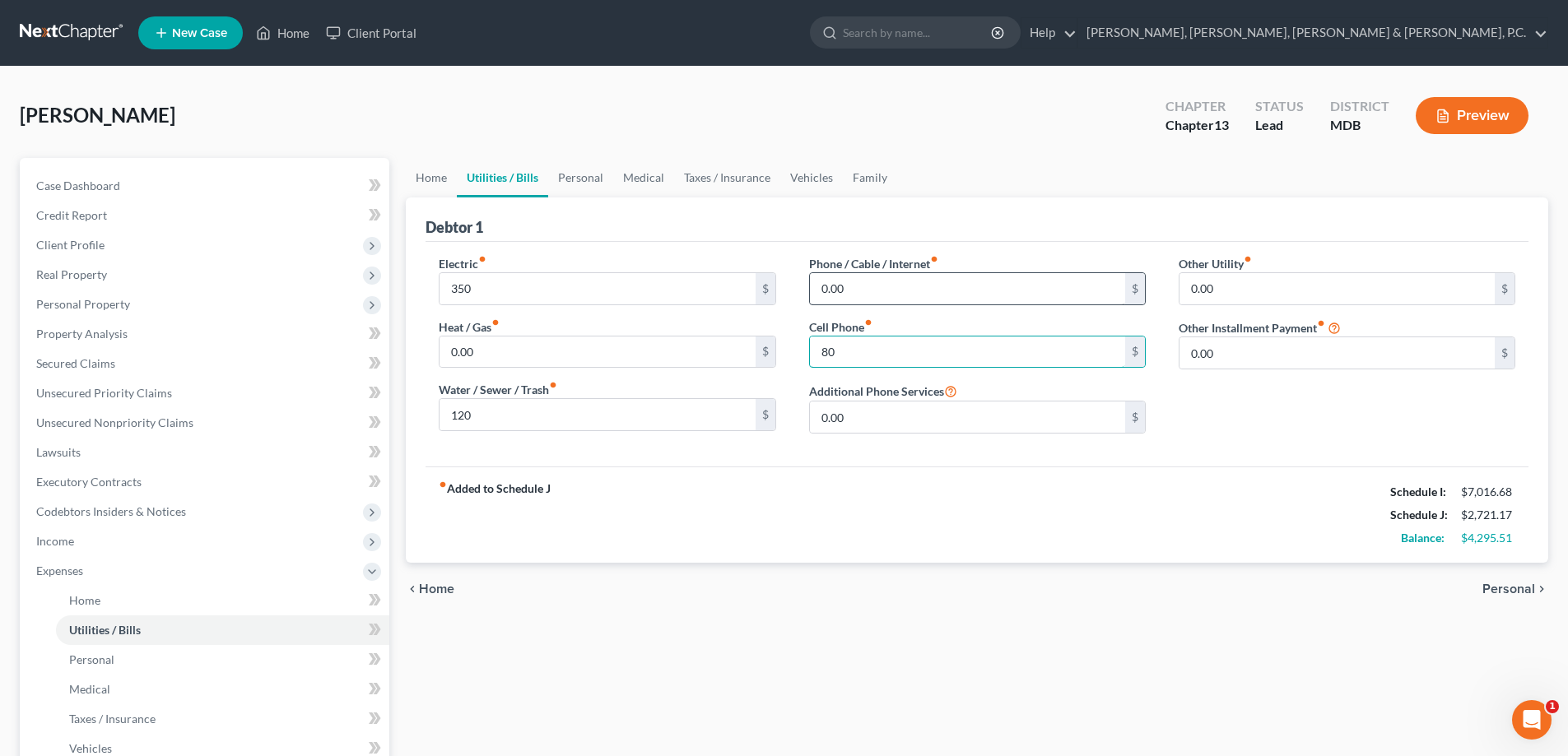
type input "80"
click at [922, 288] on input "0.00" at bounding box center [967, 288] width 315 height 31
type input "136"
click at [78, 659] on span "Personal" at bounding box center [91, 659] width 45 height 14
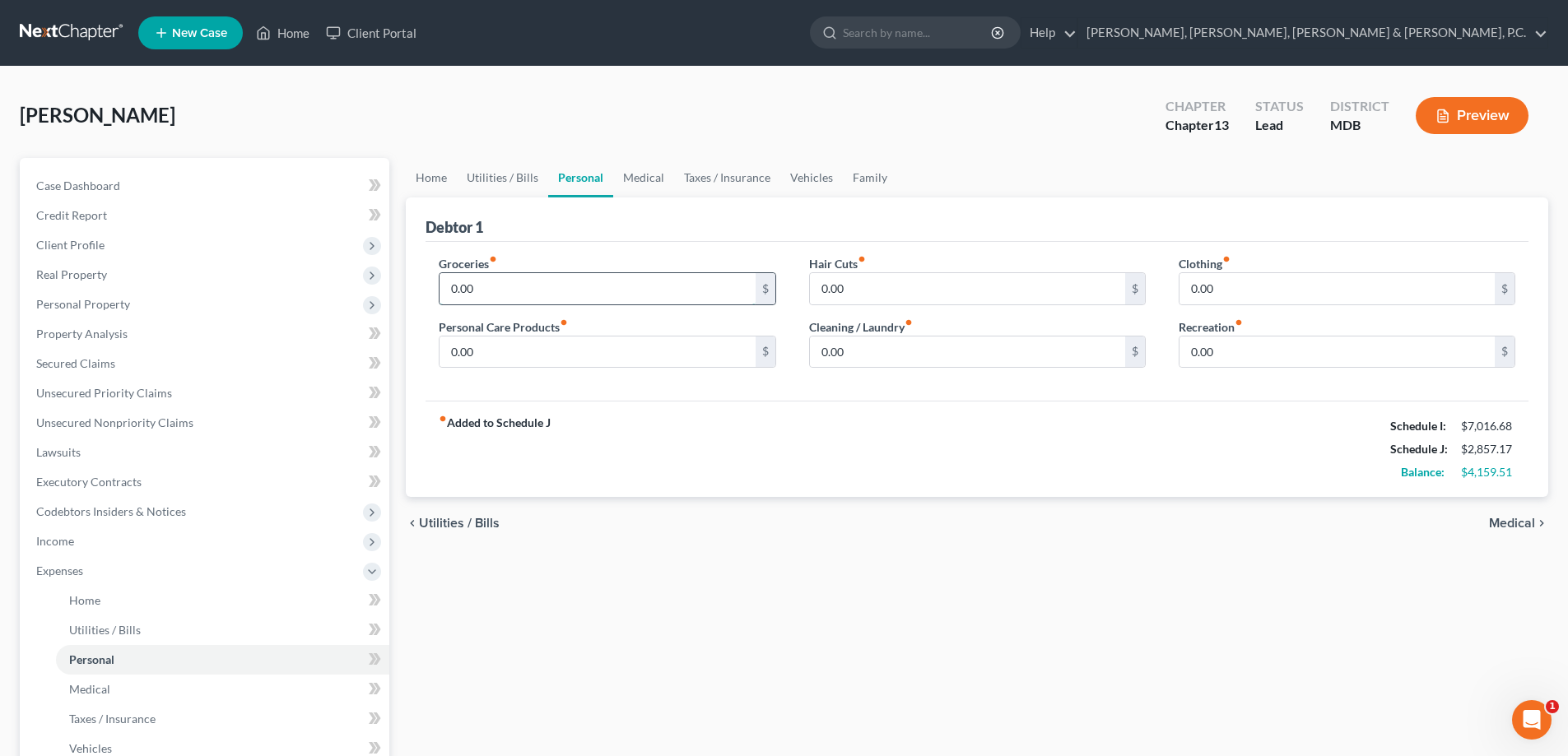
click at [511, 278] on input "0.00" at bounding box center [597, 288] width 315 height 31
type input "400"
click at [1229, 273] on input "0.00" at bounding box center [1337, 288] width 315 height 31
type input "250"
click at [972, 350] on input "0.00" at bounding box center [967, 352] width 315 height 31
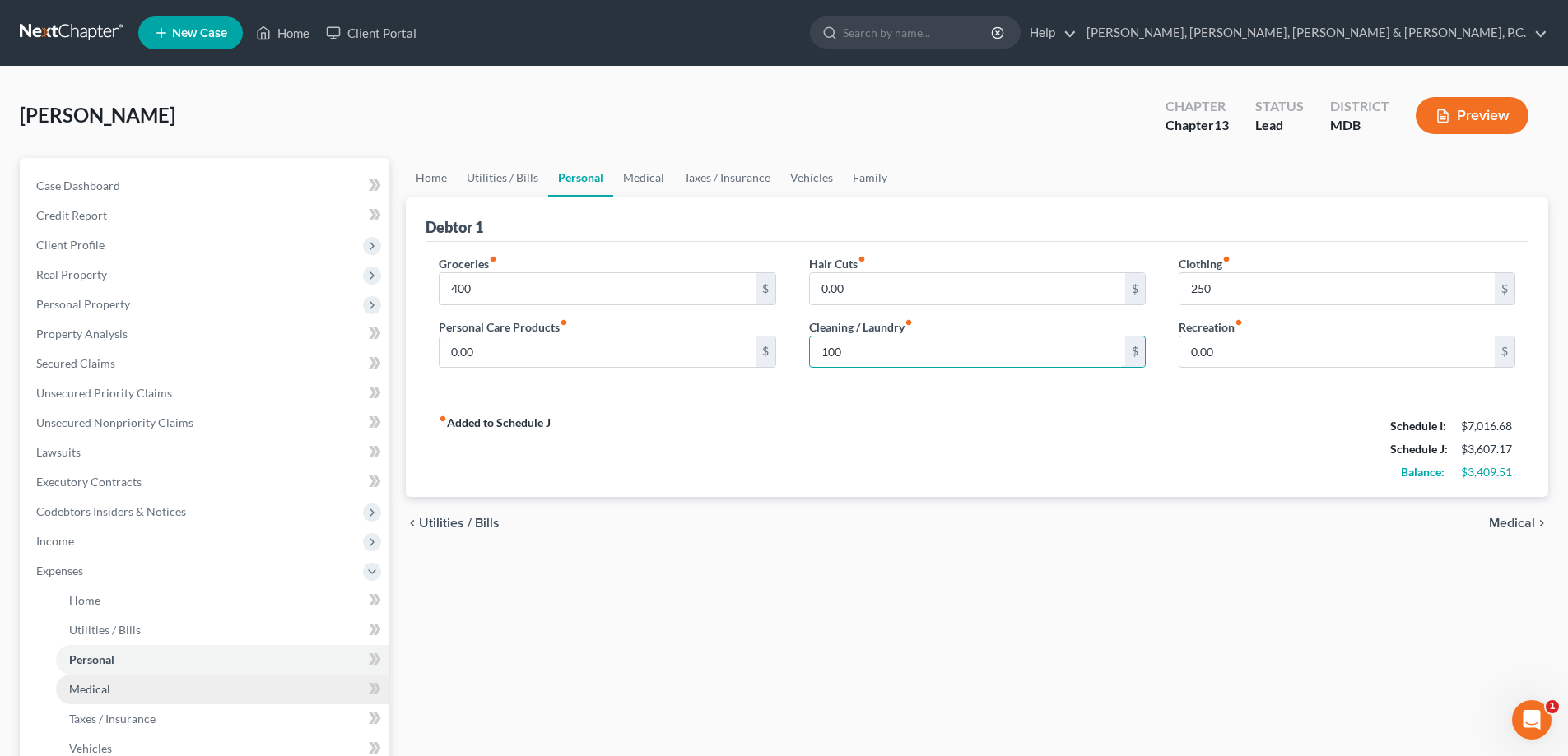
type input "100"
click at [102, 691] on span "Medical" at bounding box center [89, 689] width 41 height 14
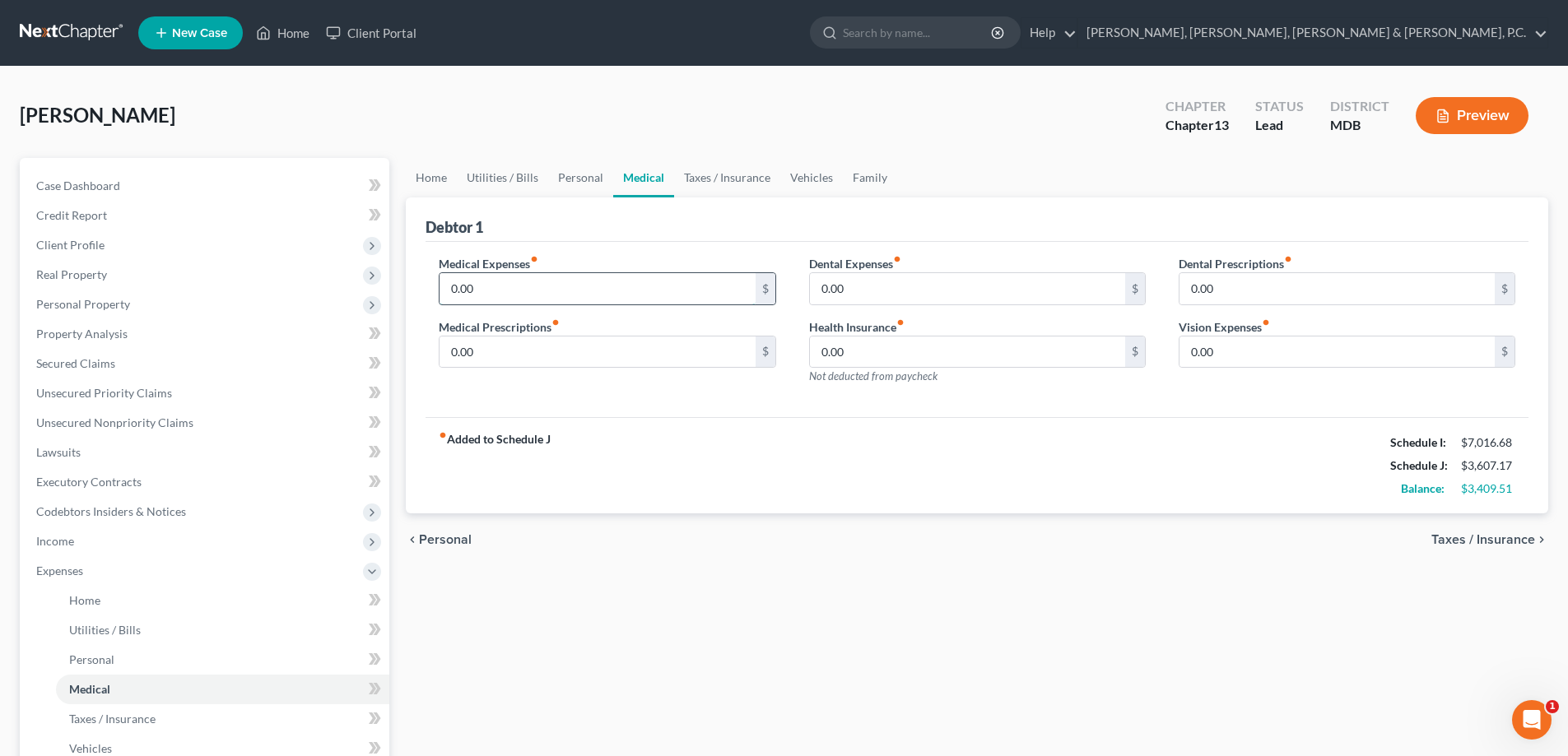
click at [532, 283] on input "0.00" at bounding box center [597, 288] width 315 height 31
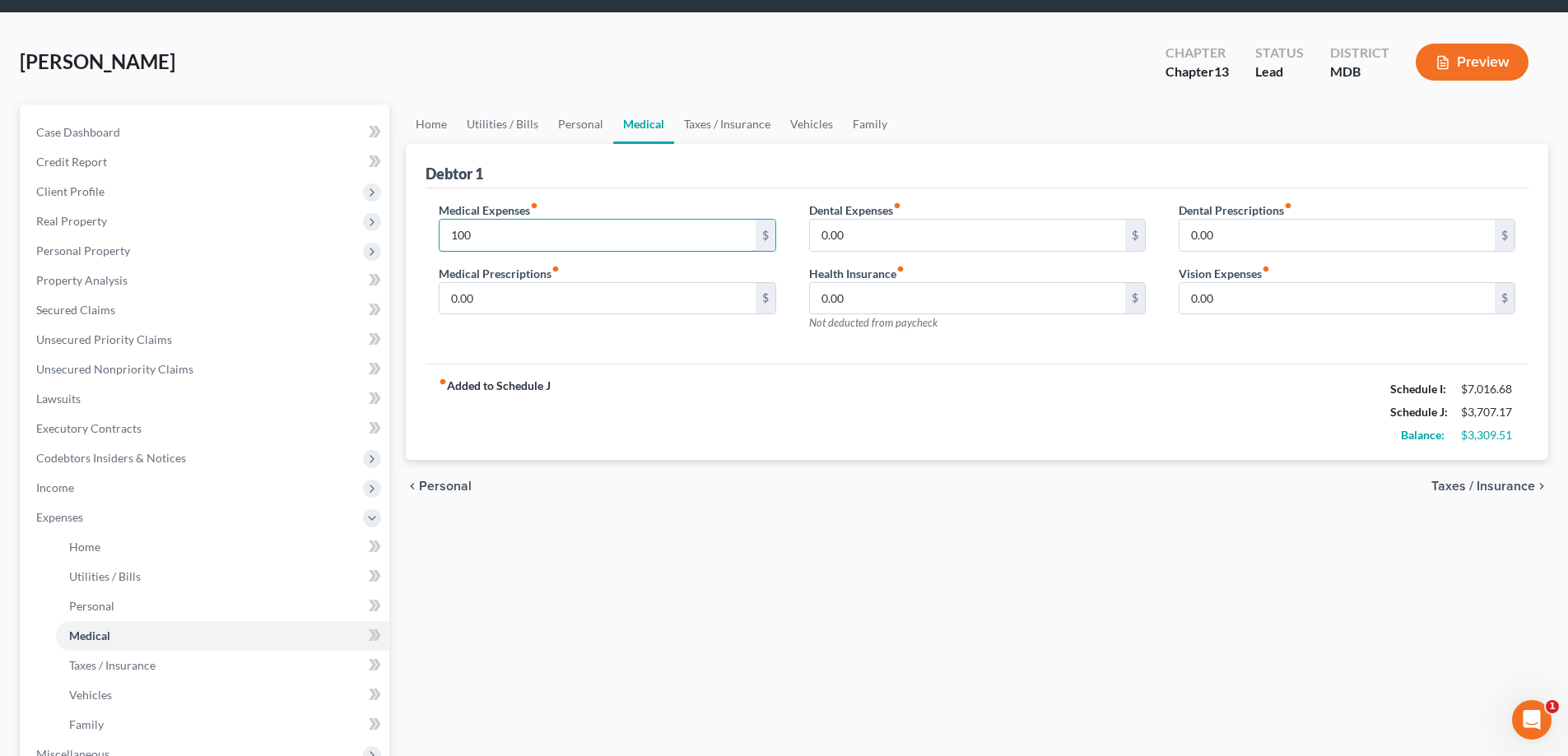
scroll to position [82, 0]
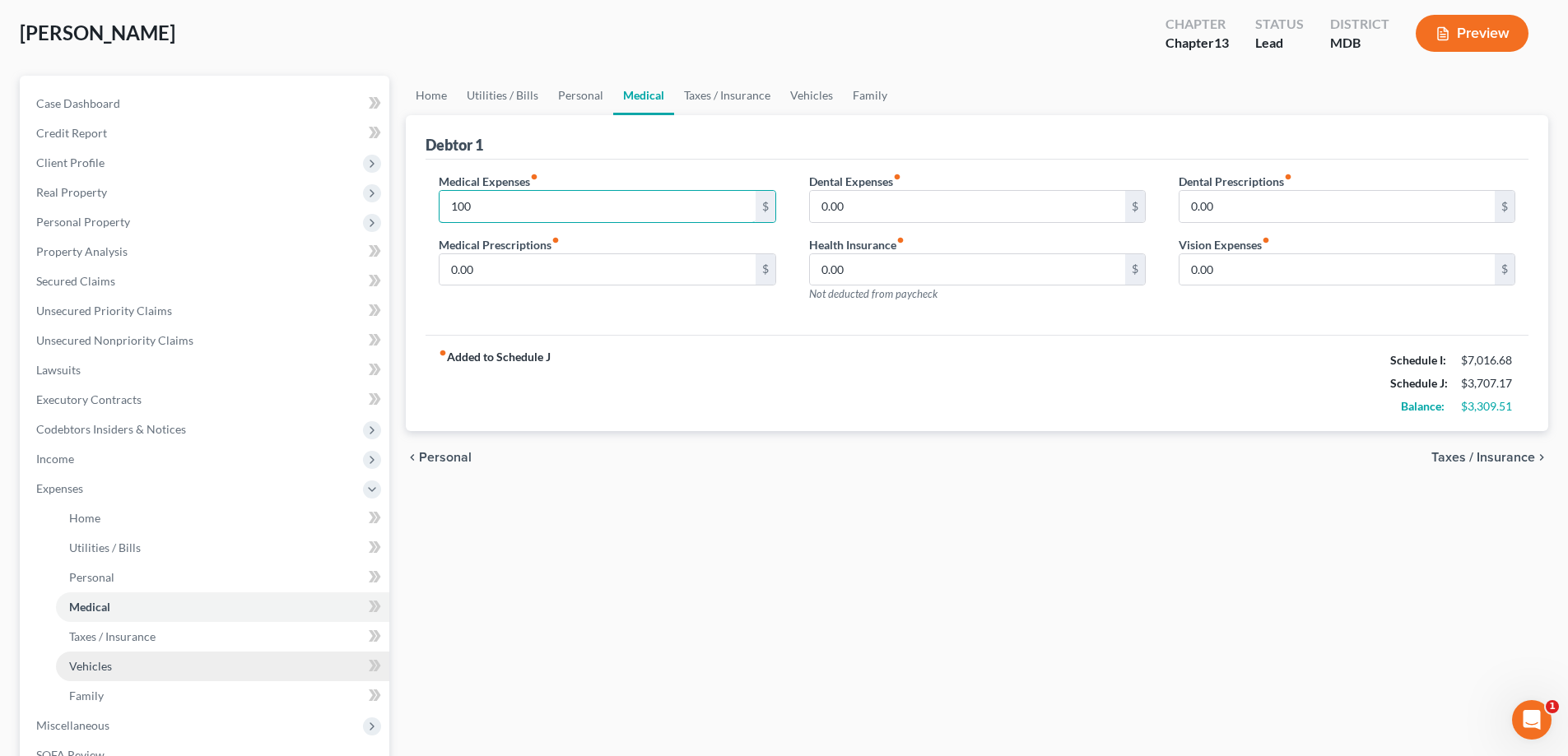
type input "100"
click at [99, 665] on span "Vehicles" at bounding box center [90, 666] width 43 height 14
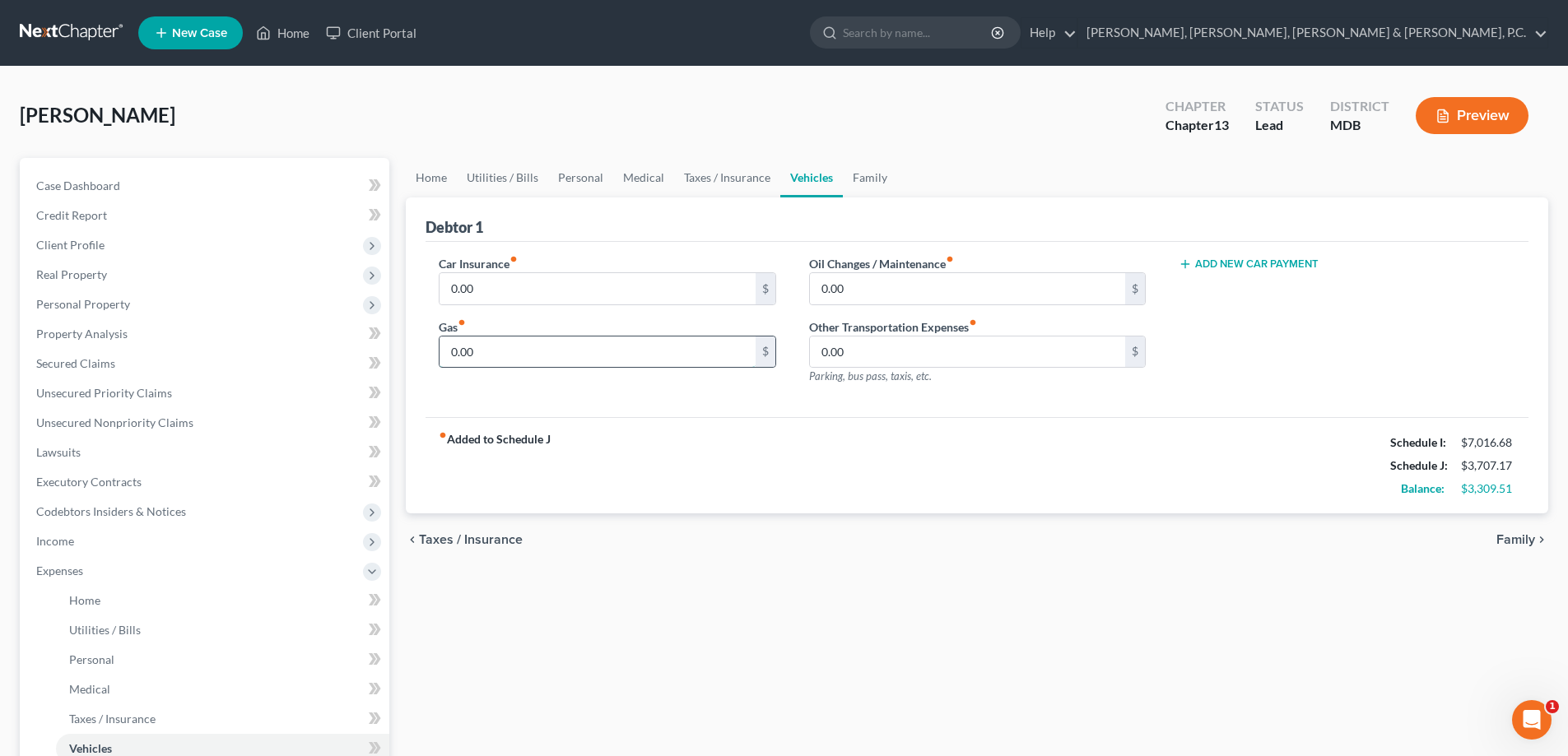
click at [470, 350] on input "0.00" at bounding box center [597, 352] width 315 height 31
type input "240"
click at [98, 662] on span "Personal" at bounding box center [91, 659] width 45 height 14
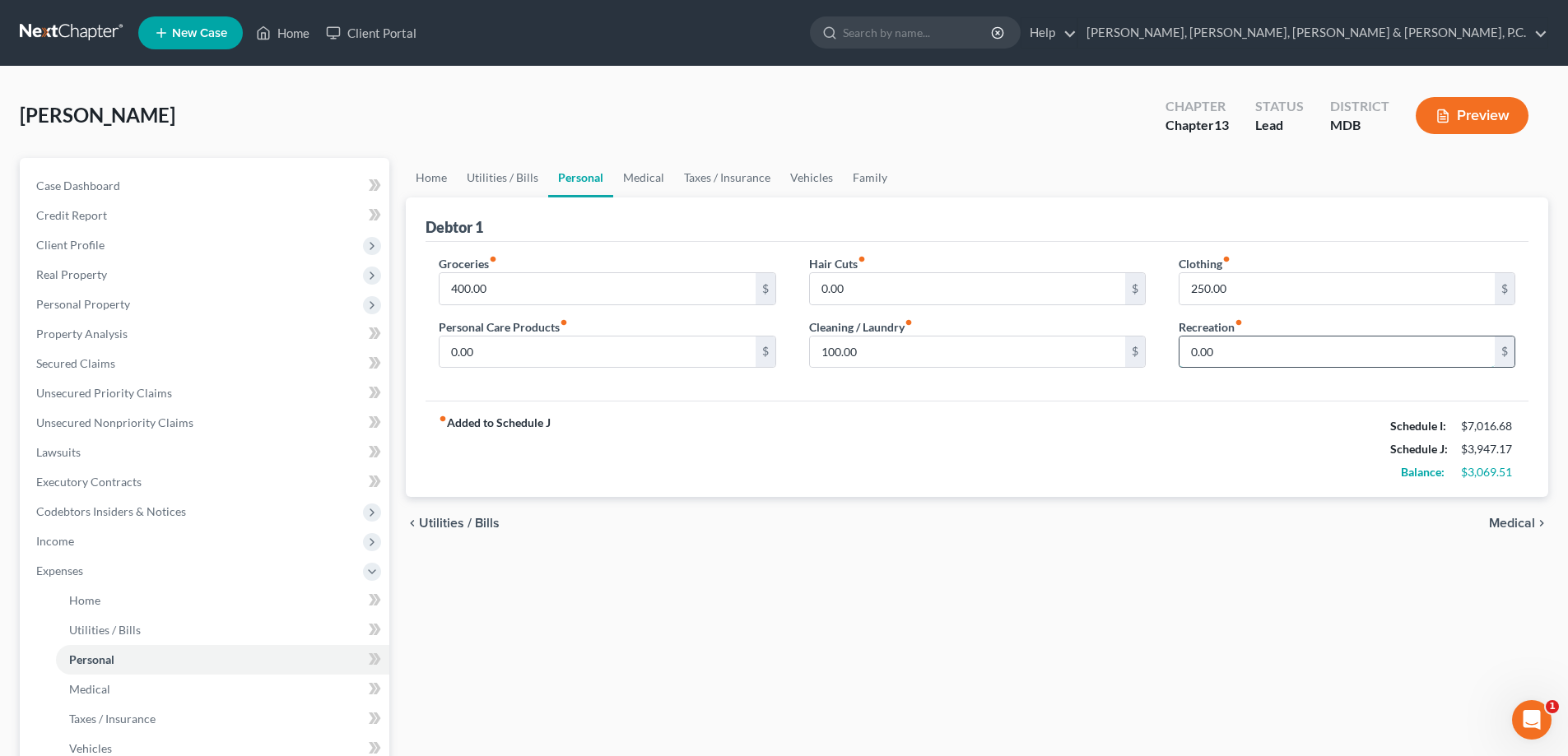
click at [1222, 353] on input "0.00" at bounding box center [1337, 352] width 315 height 31
type input "115"
click at [88, 688] on span "Medical" at bounding box center [89, 689] width 41 height 14
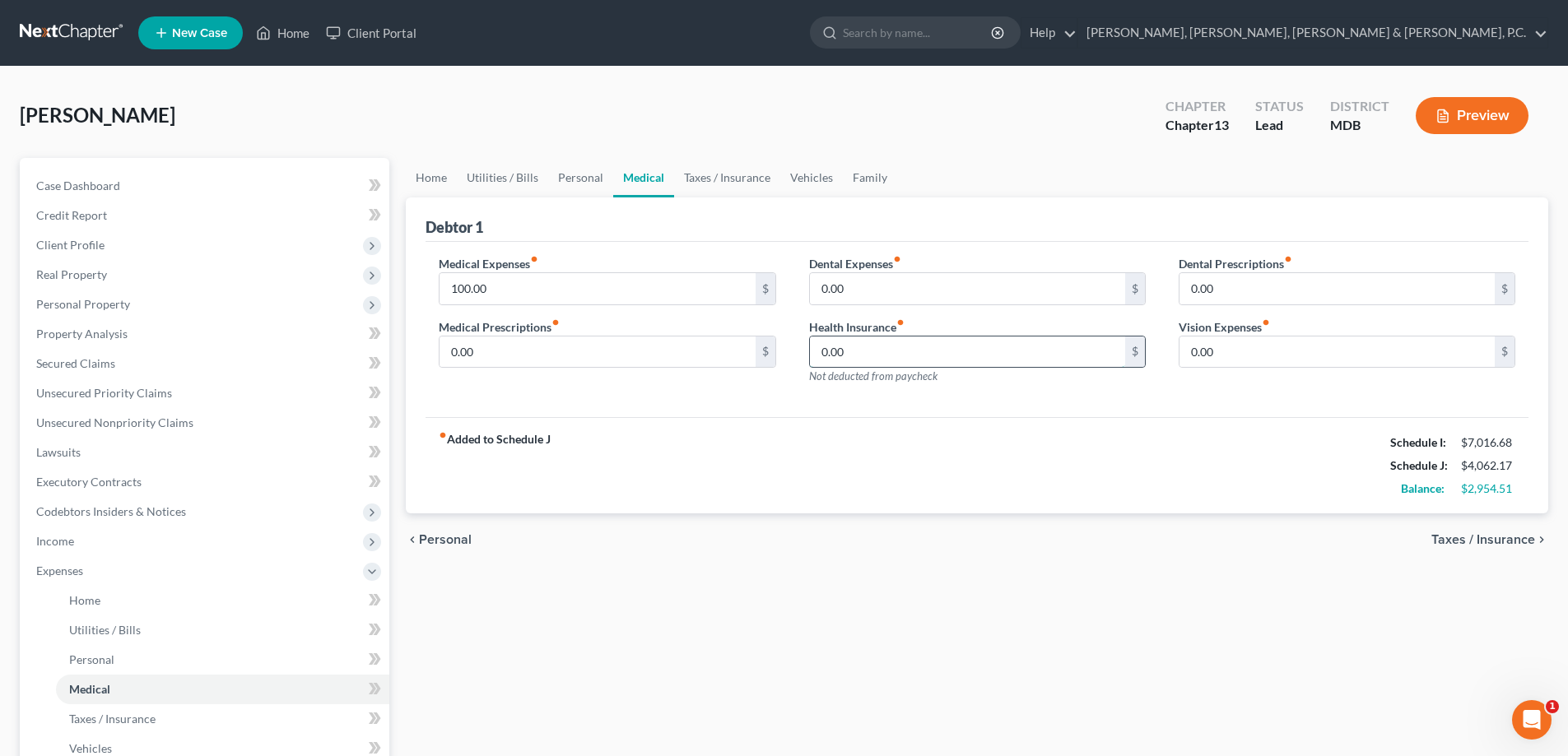
click at [900, 348] on input "0.00" at bounding box center [967, 352] width 315 height 31
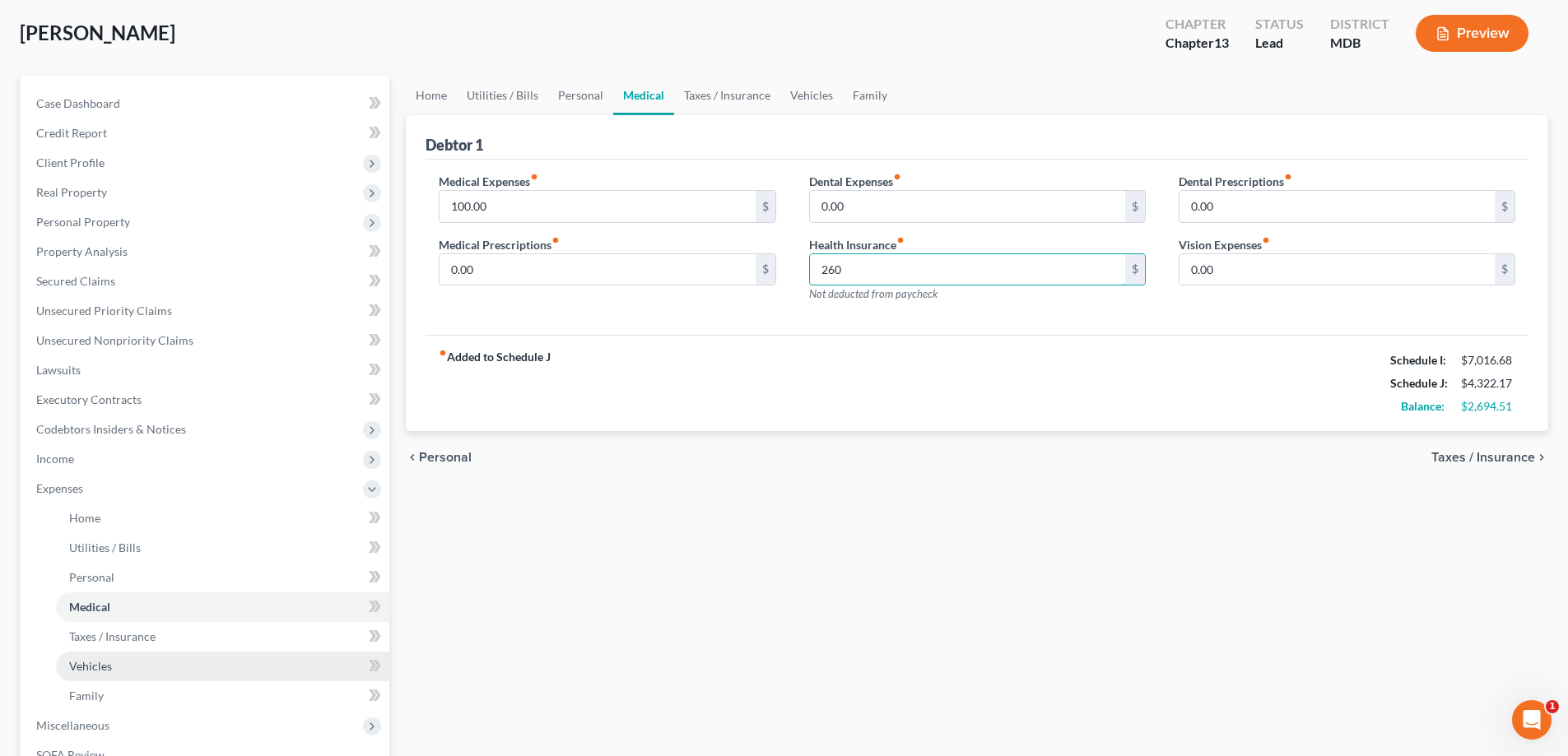
type input "260"
click at [107, 668] on span "Vehicles" at bounding box center [90, 666] width 43 height 14
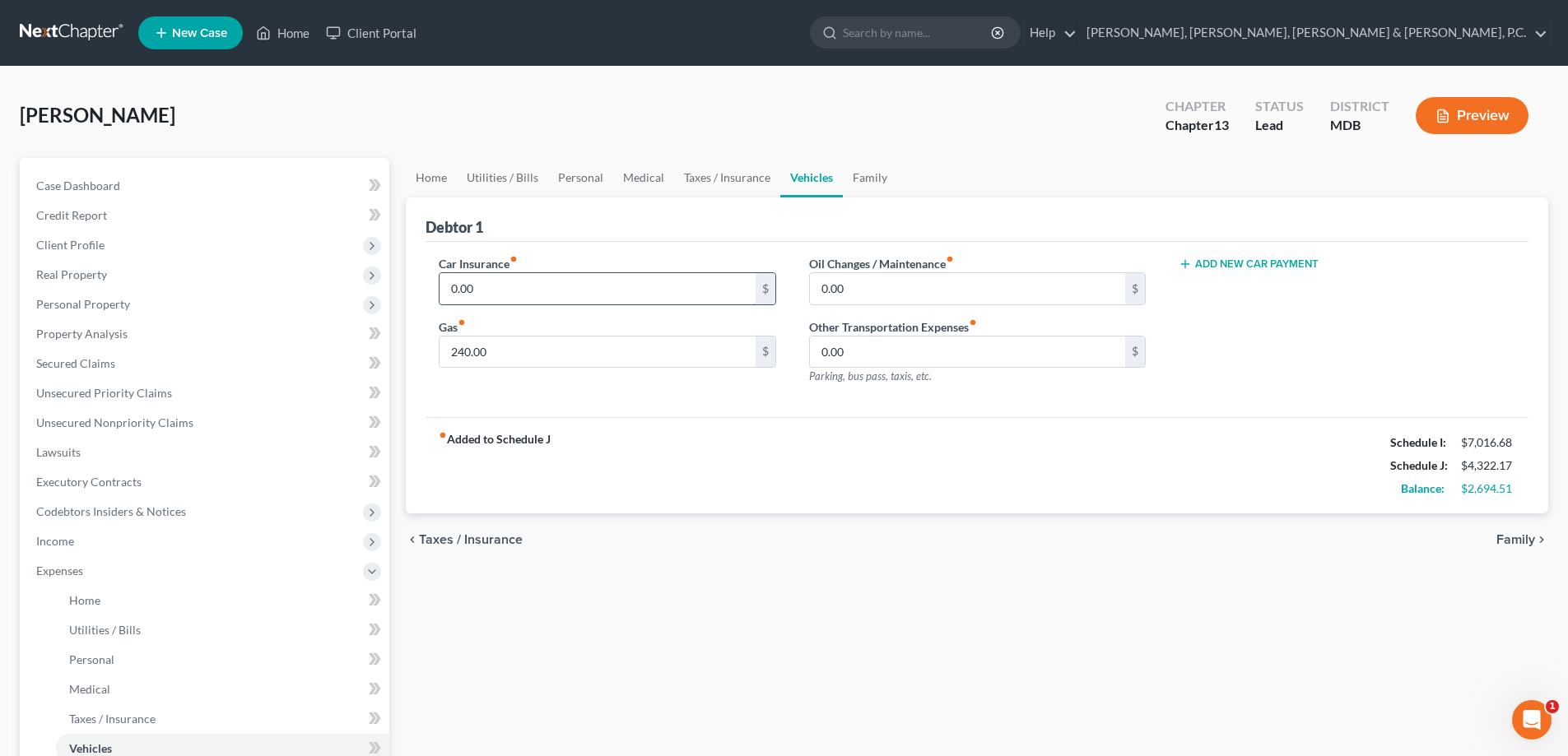
click at [499, 284] on input "0.00" at bounding box center [597, 288] width 315 height 31
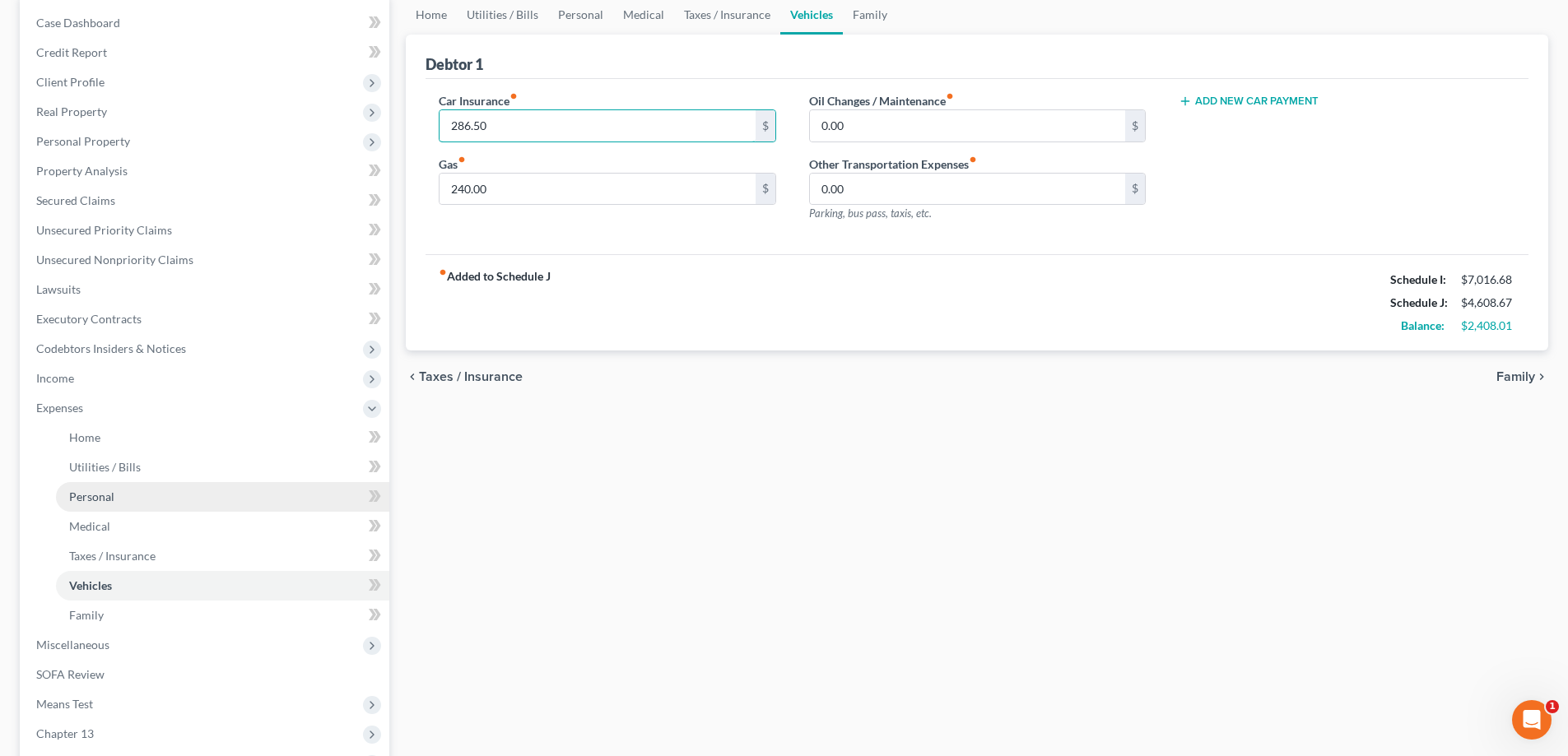
scroll to position [164, 0]
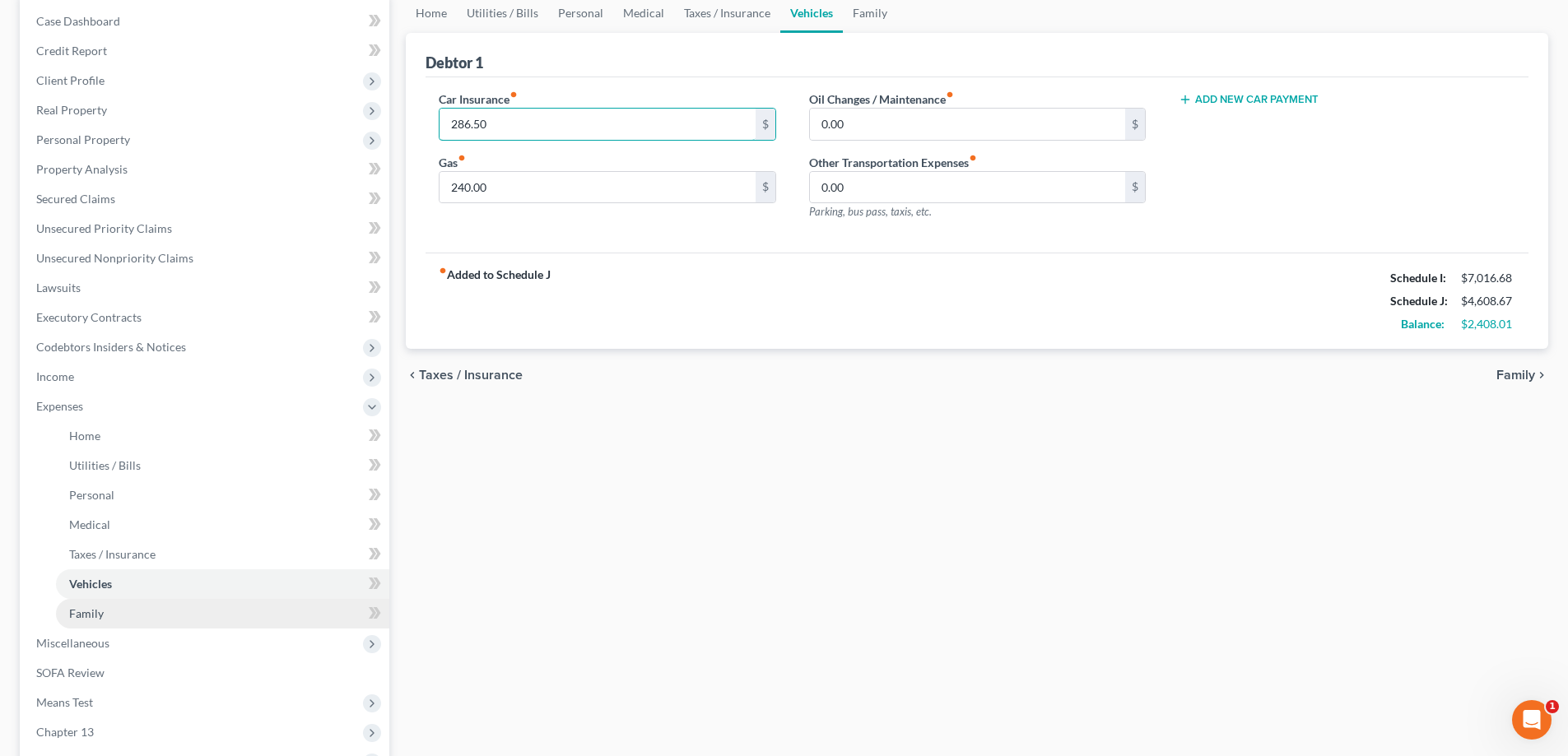
type input "286.50"
click at [100, 610] on span "Family" at bounding box center [86, 613] width 35 height 14
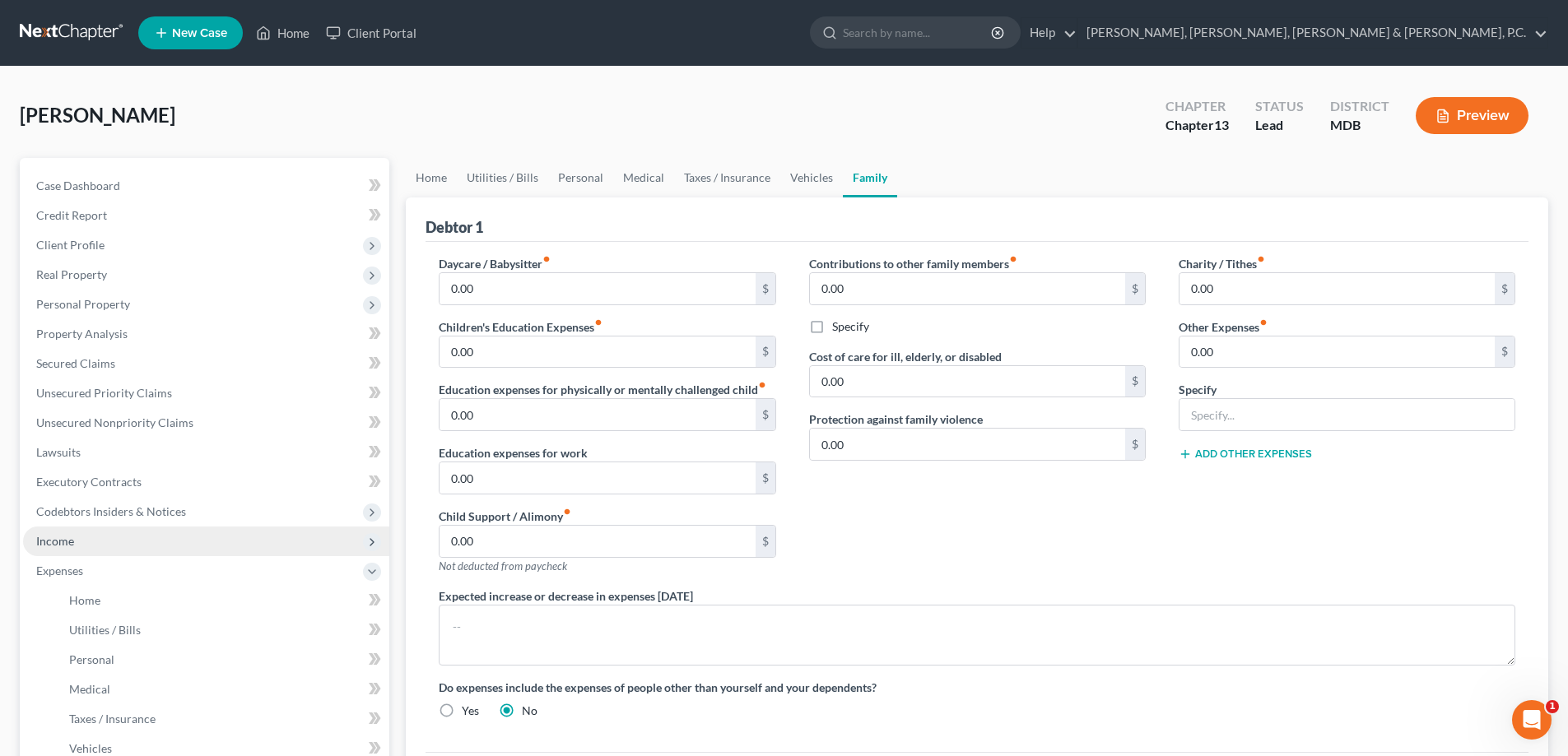
click at [70, 537] on span "Income" at bounding box center [55, 541] width 37 height 14
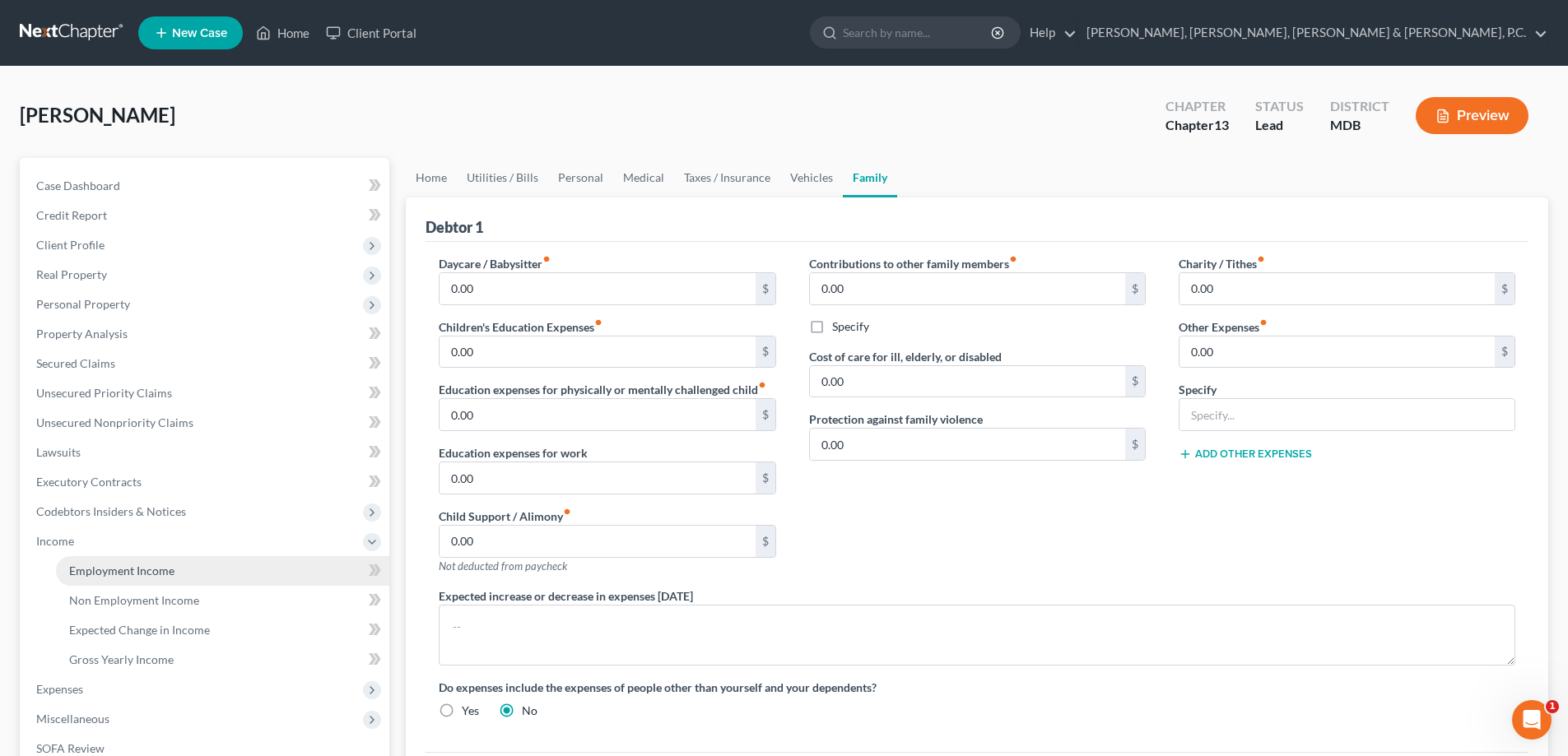
click at [94, 565] on span "Employment Income" at bounding box center [122, 571] width 105 height 14
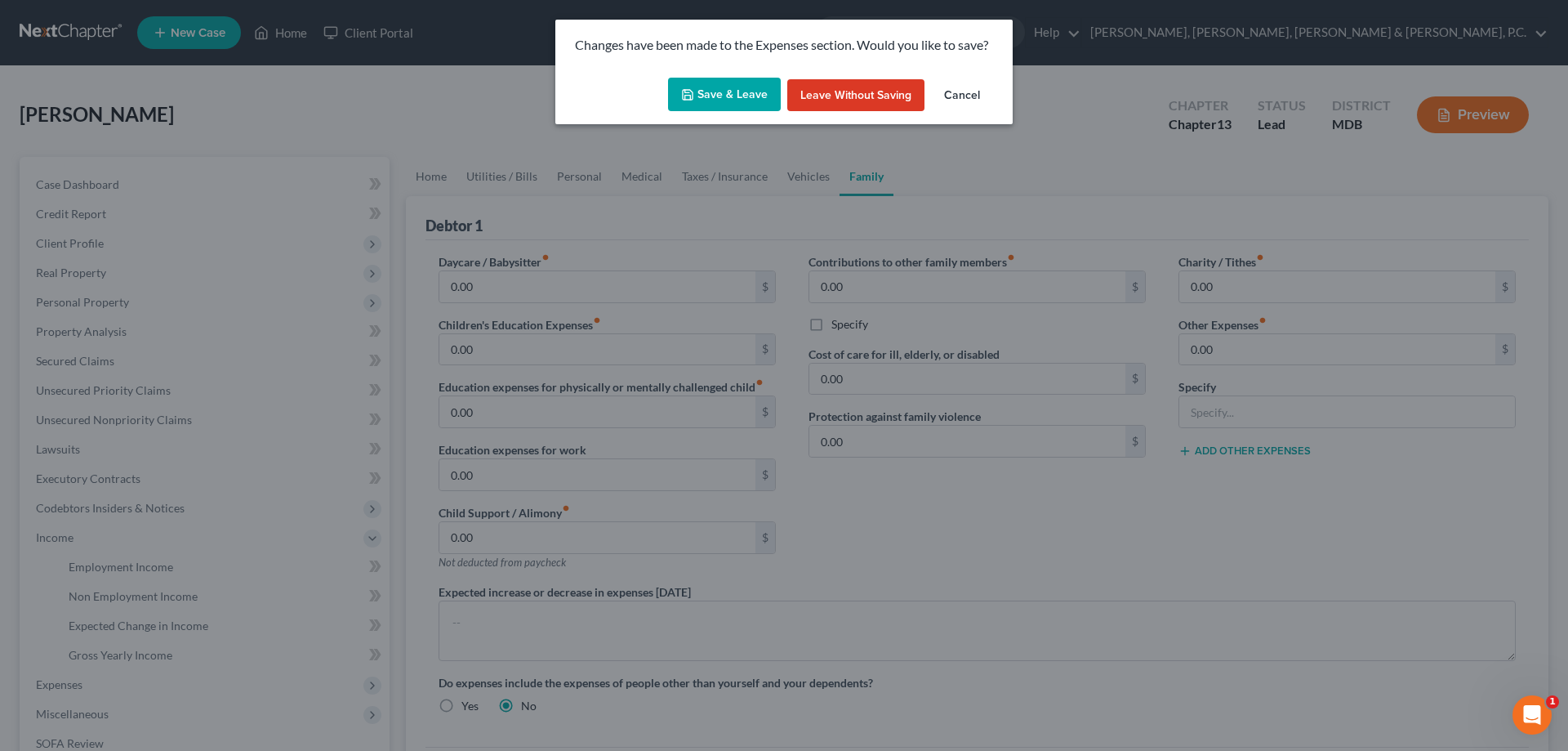
click at [703, 89] on button "Save & Leave" at bounding box center [724, 95] width 112 height 35
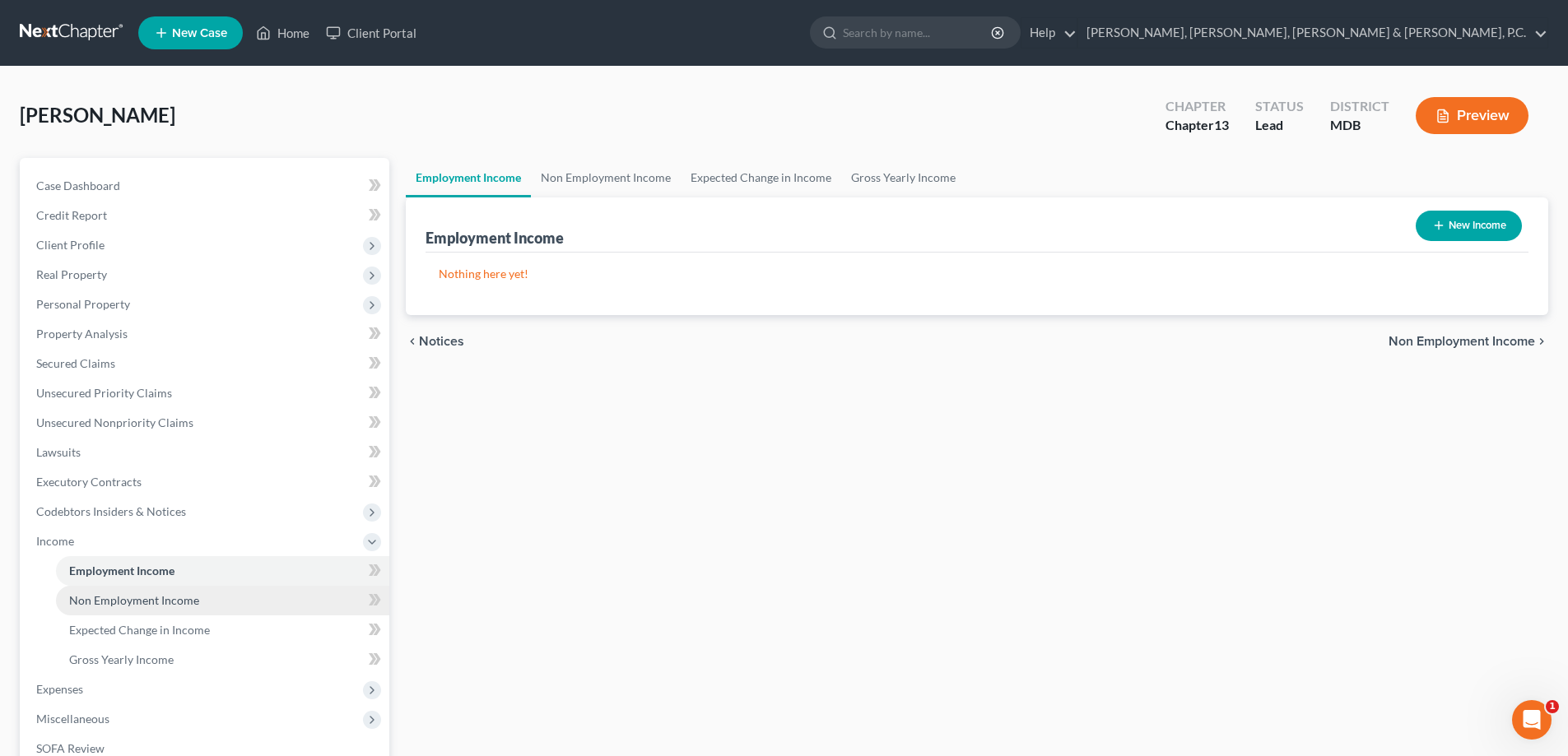
click at [180, 594] on span "Non Employment Income" at bounding box center [134, 600] width 130 height 14
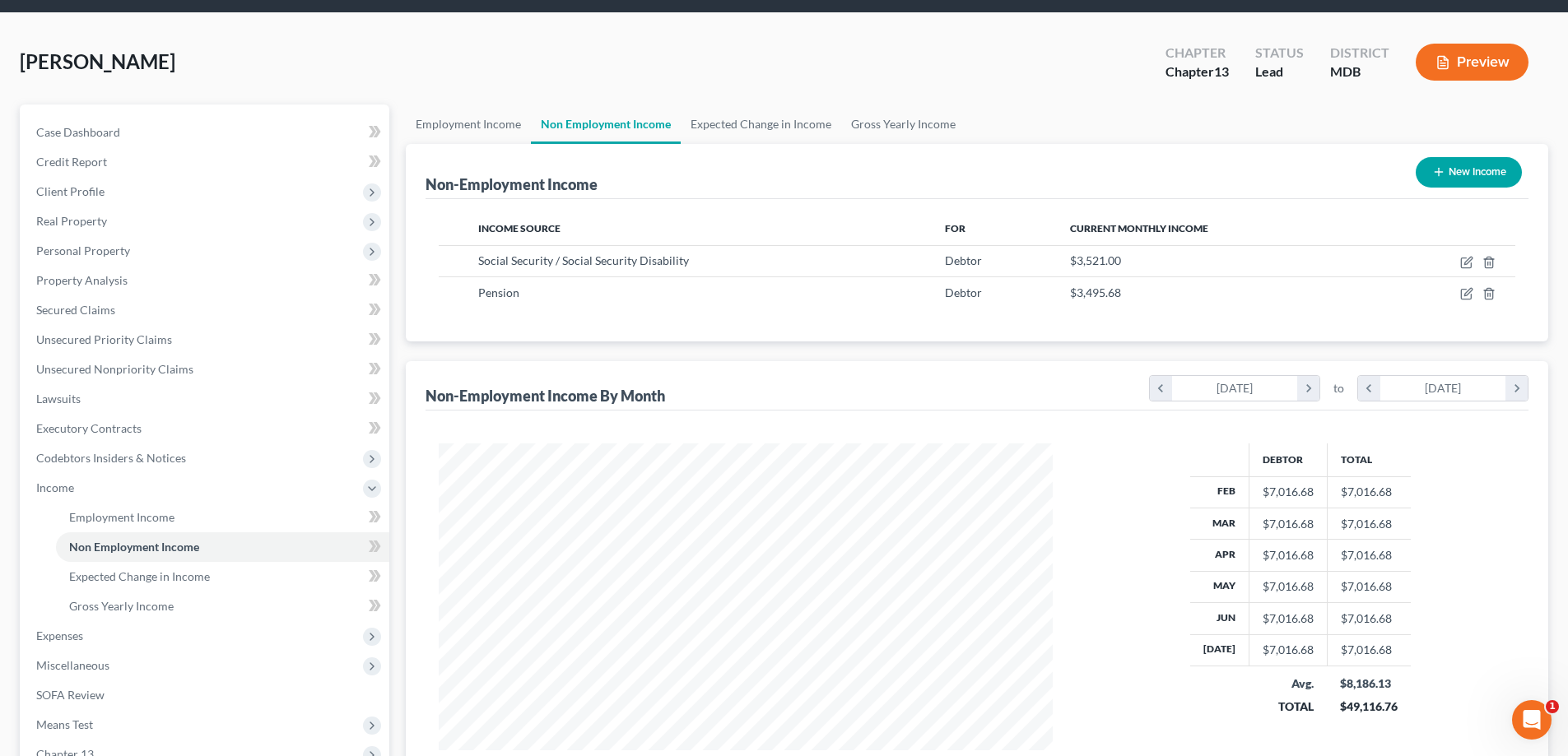
scroll to position [82, 0]
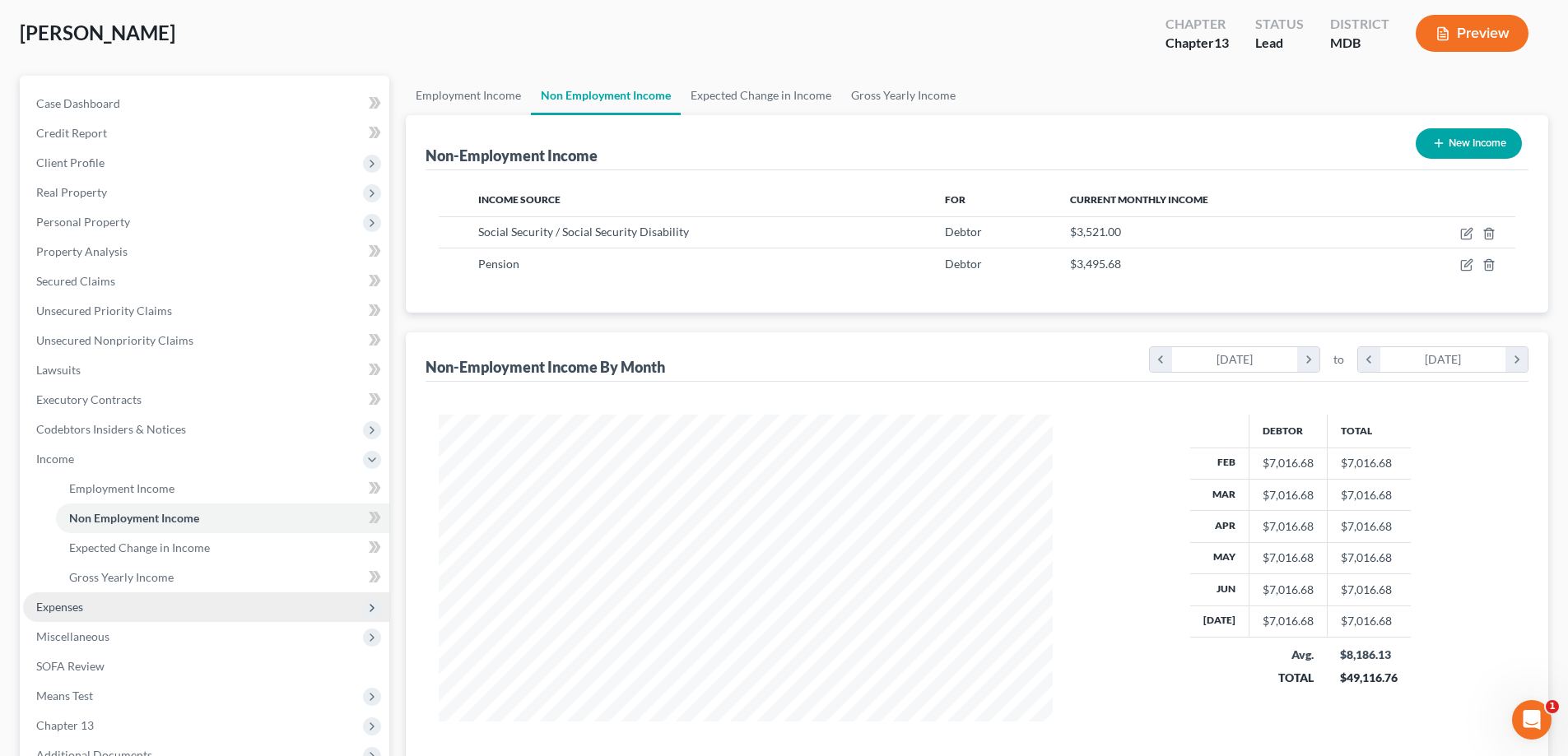
click at [76, 610] on span "Expenses" at bounding box center [60, 606] width 47 height 14
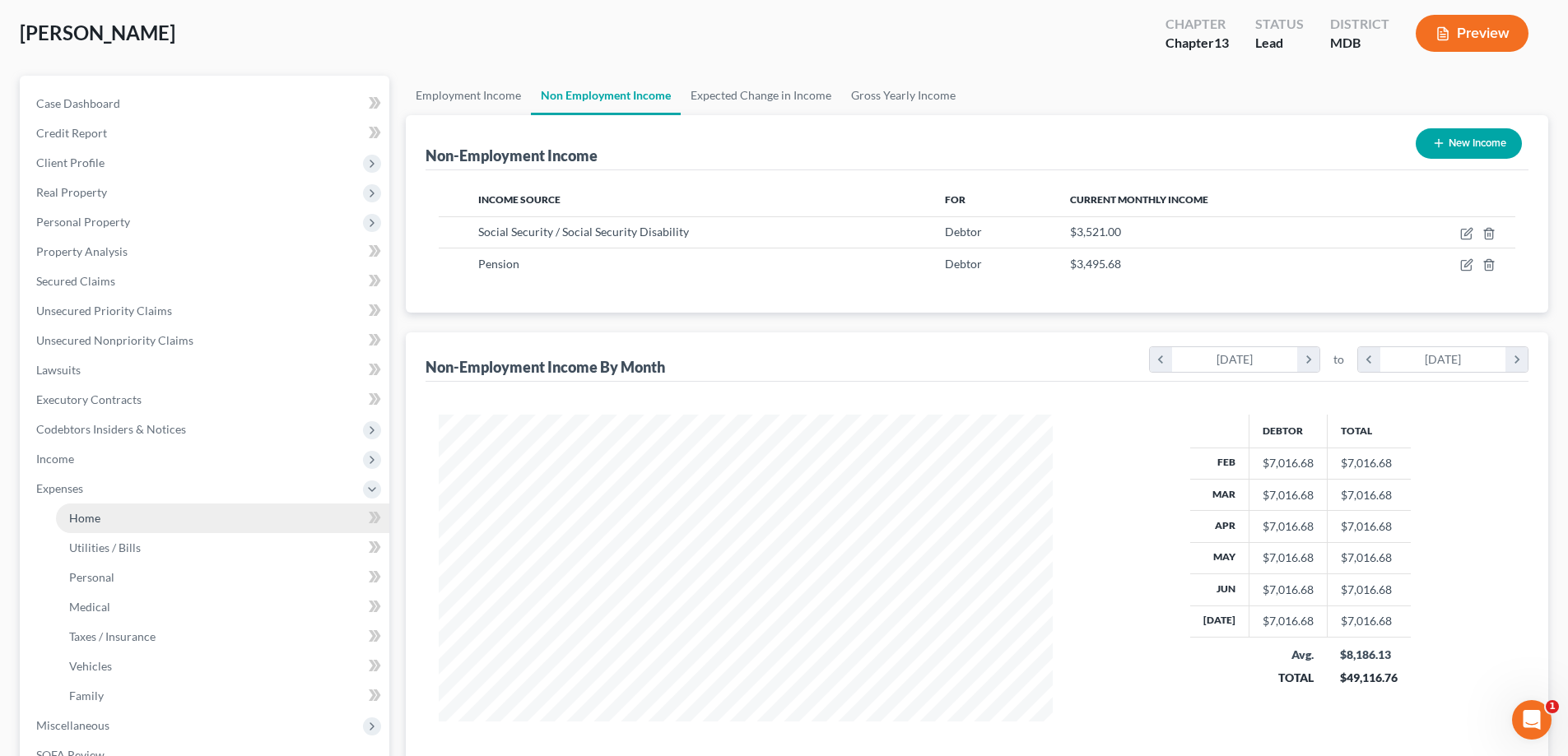
click at [94, 517] on span "Home" at bounding box center [84, 518] width 31 height 14
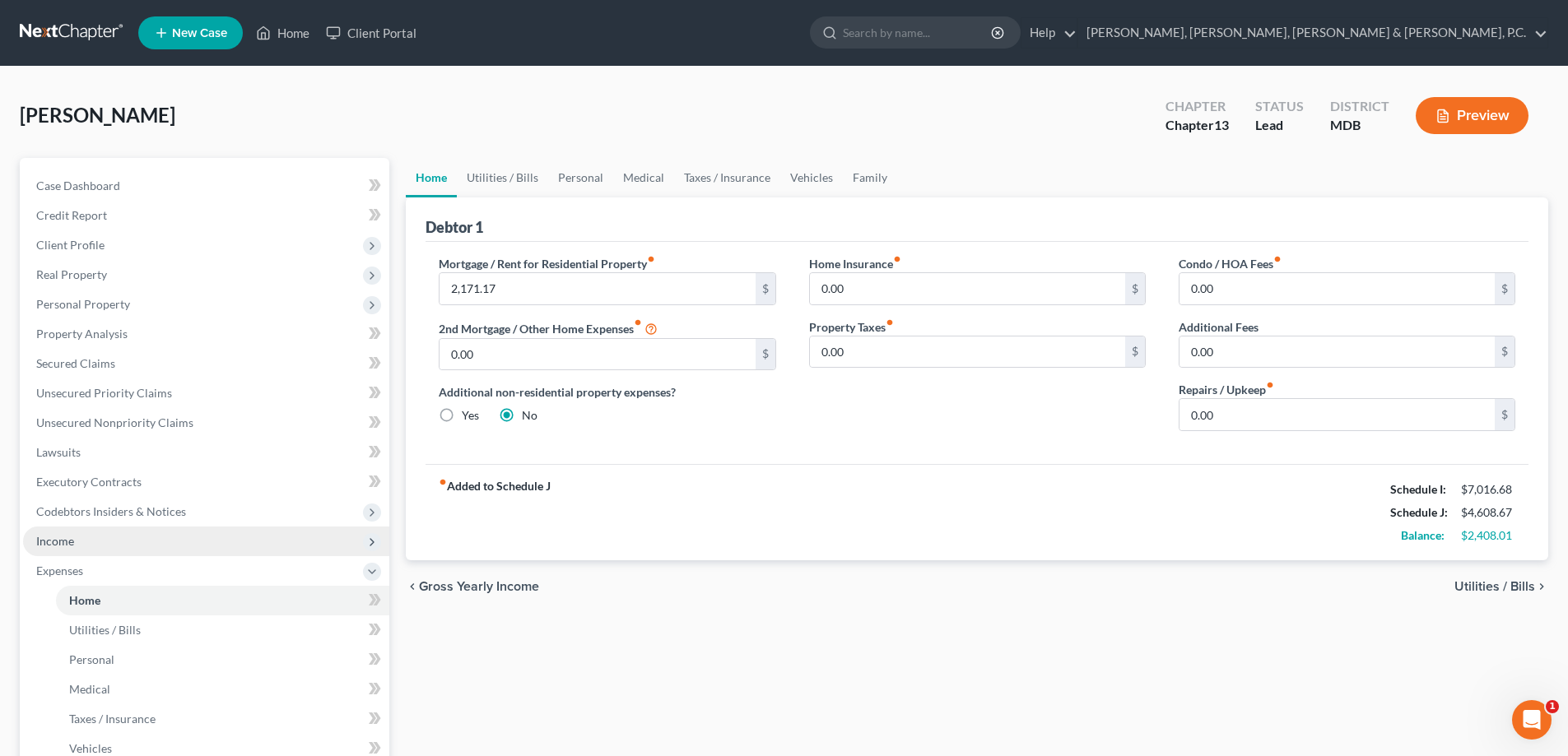
click at [73, 548] on span "Income" at bounding box center [206, 541] width 366 height 30
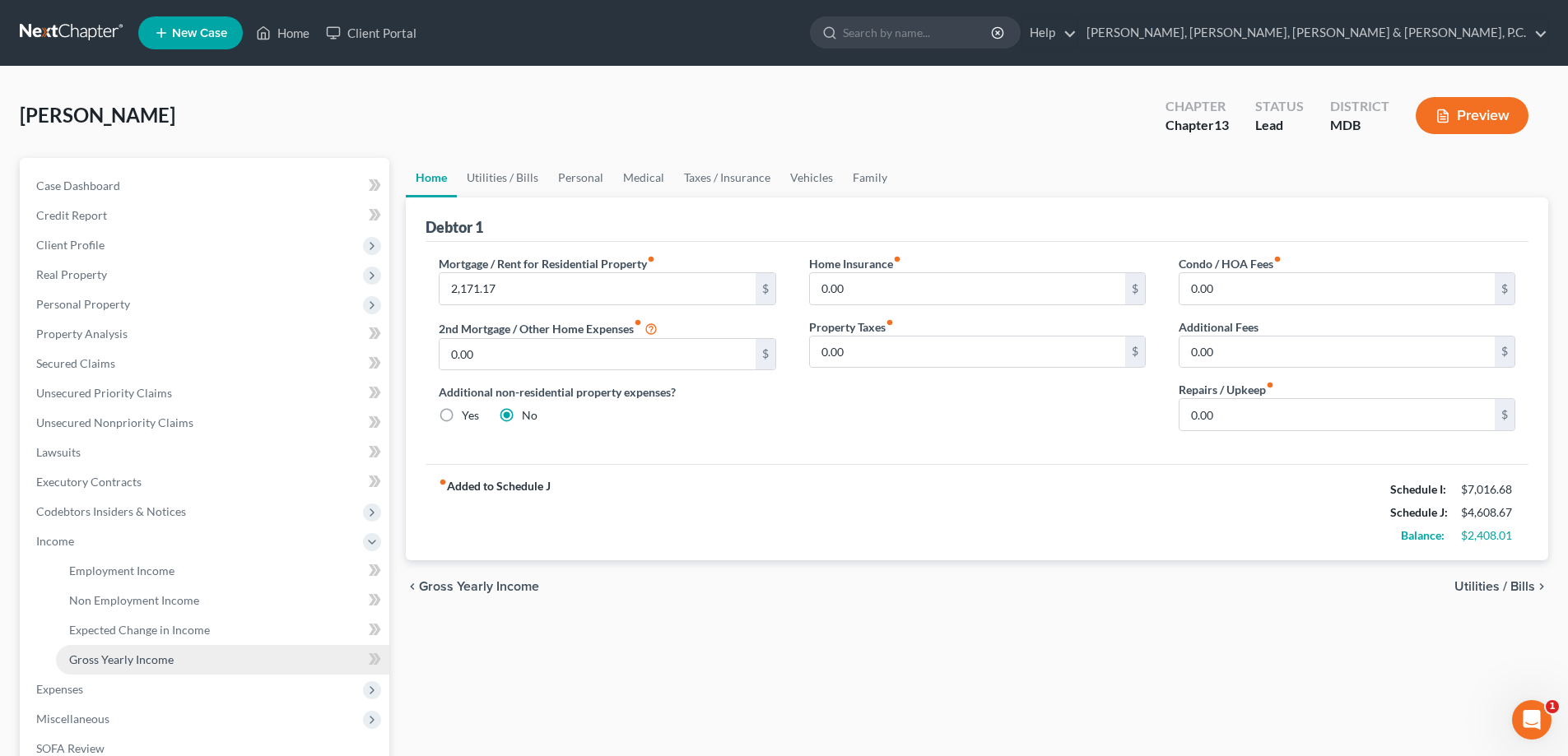
click at [104, 658] on span "Gross Yearly Income" at bounding box center [121, 659] width 105 height 14
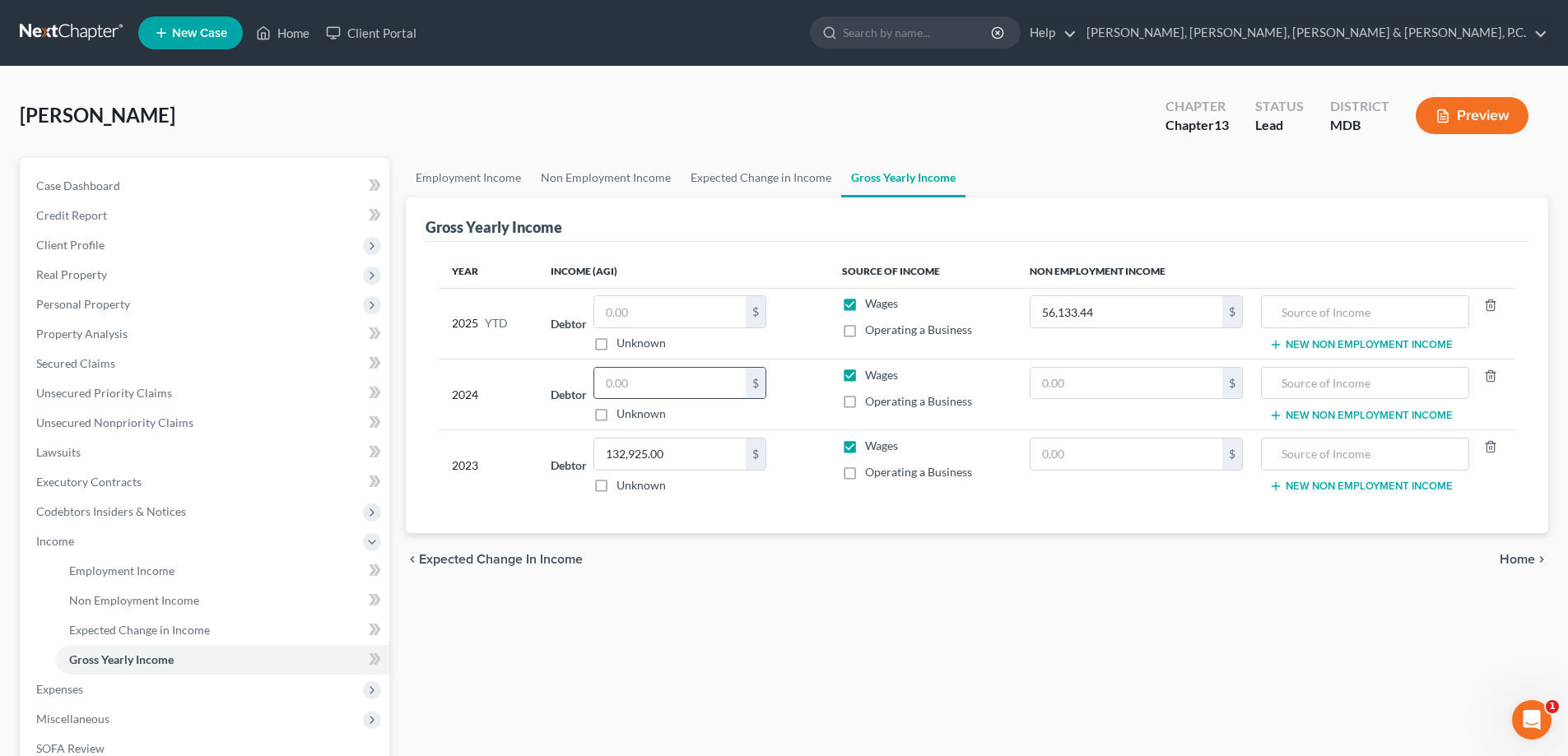
click at [632, 379] on input "text" at bounding box center [670, 383] width 151 height 31
type input "86,544"
click at [701, 447] on input "132,925.00" at bounding box center [670, 454] width 151 height 31
type input "175,451"
click at [723, 493] on td "Debtor 175,451.00 $ Unknown Balance Undetermined 175,451 $ Unknown" at bounding box center [682, 465] width 290 height 71
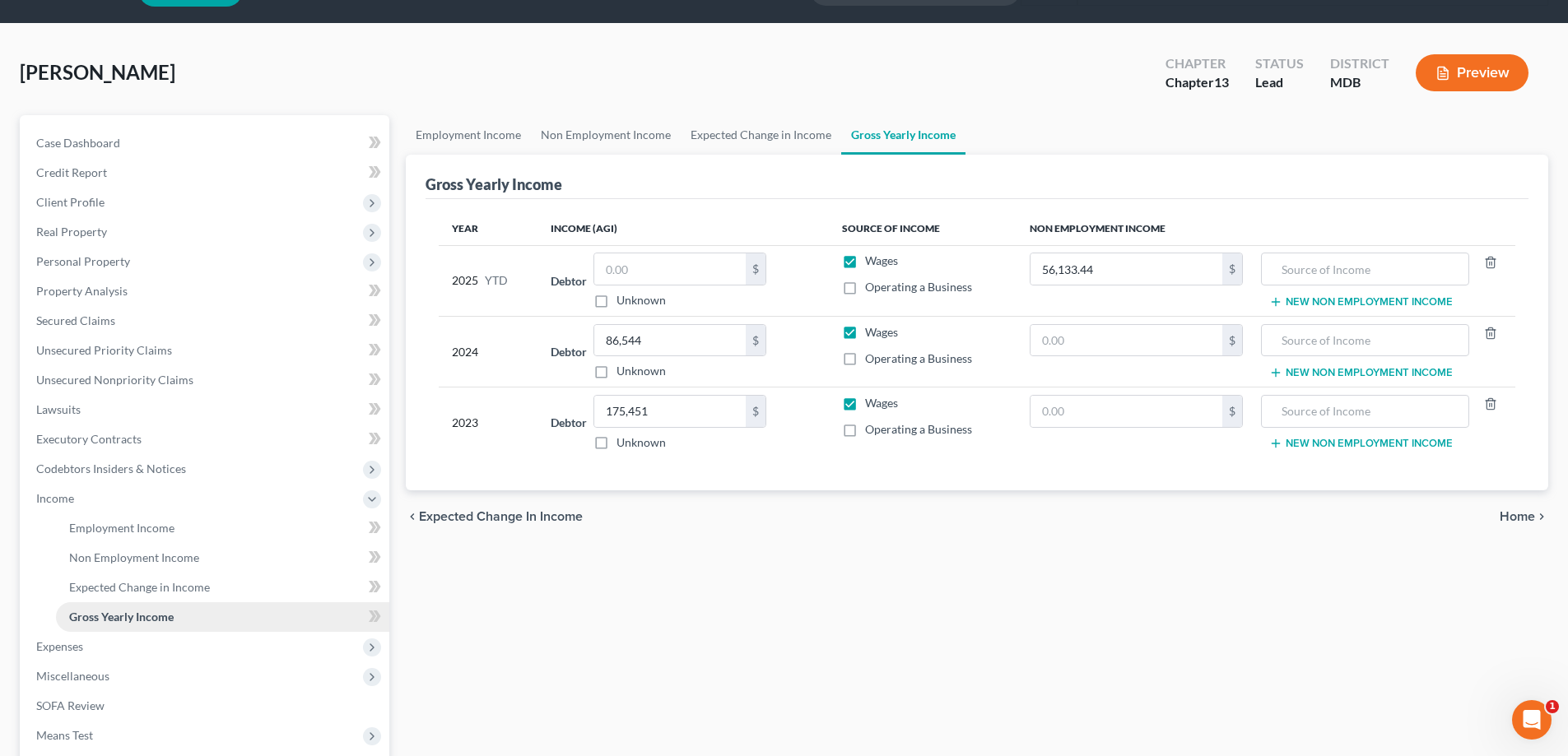
scroll to position [82, 0]
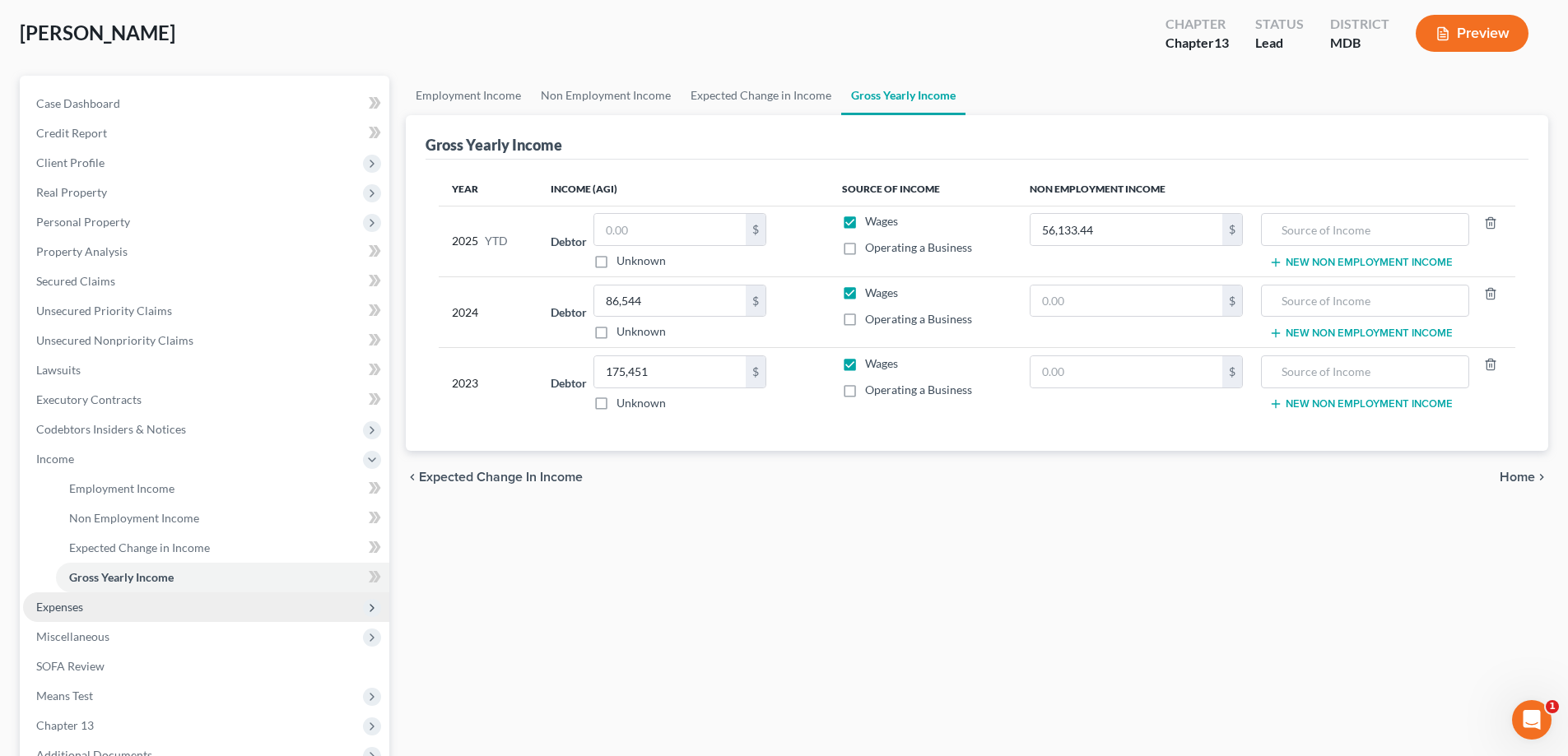
click at [84, 603] on span "Expenses" at bounding box center [206, 607] width 366 height 30
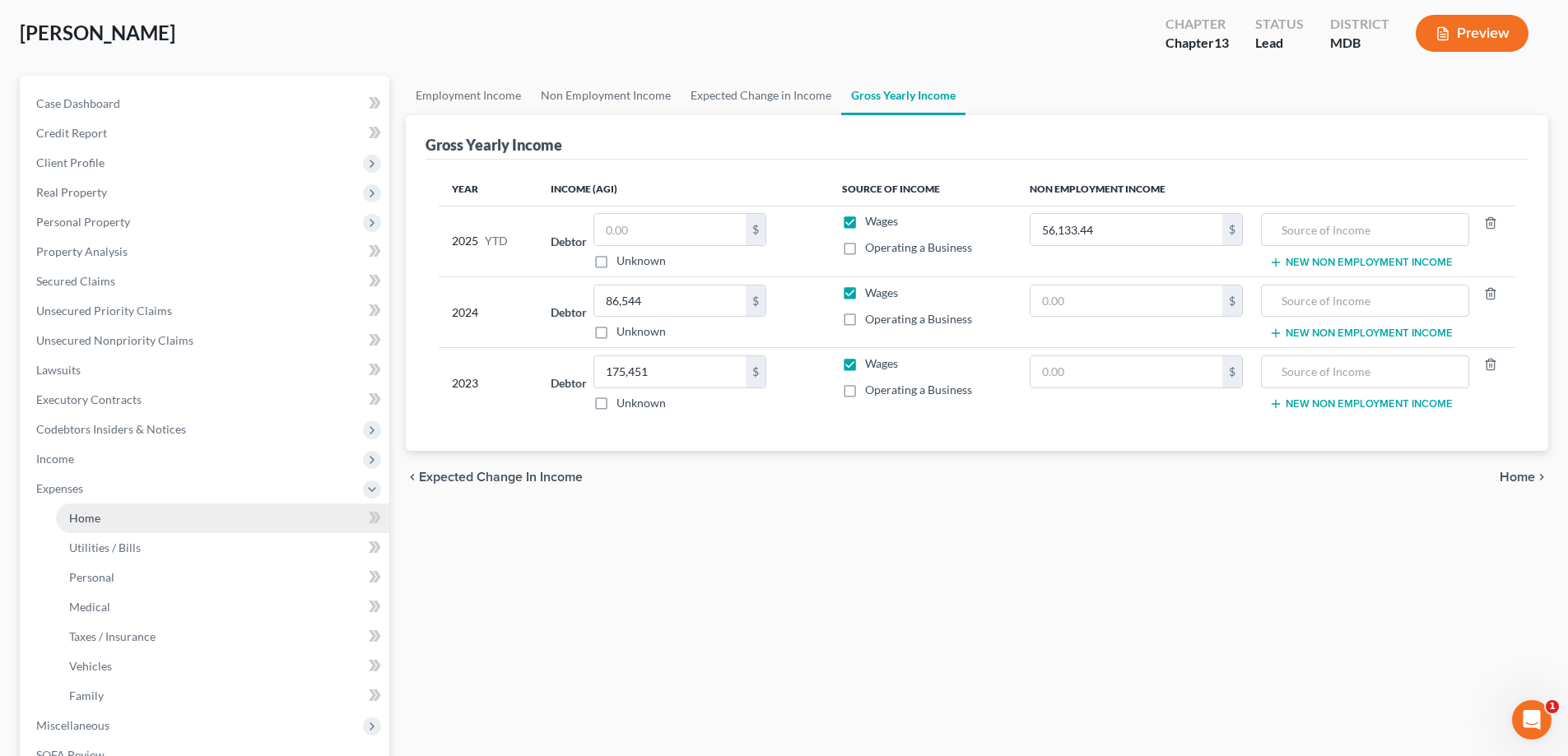
click at [99, 517] on span "Home" at bounding box center [84, 518] width 31 height 14
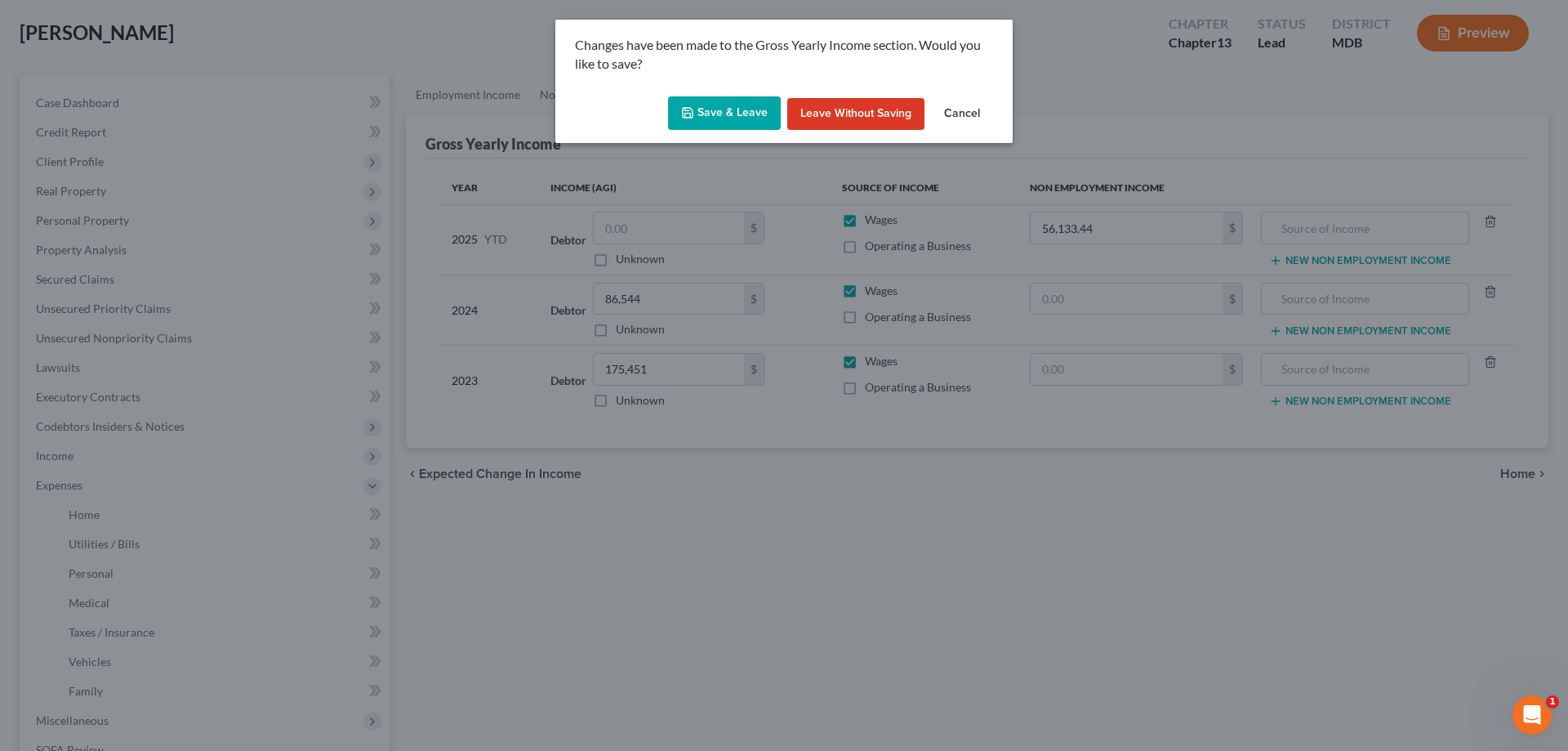
click at [751, 114] on button "Save & Leave" at bounding box center [724, 113] width 112 height 35
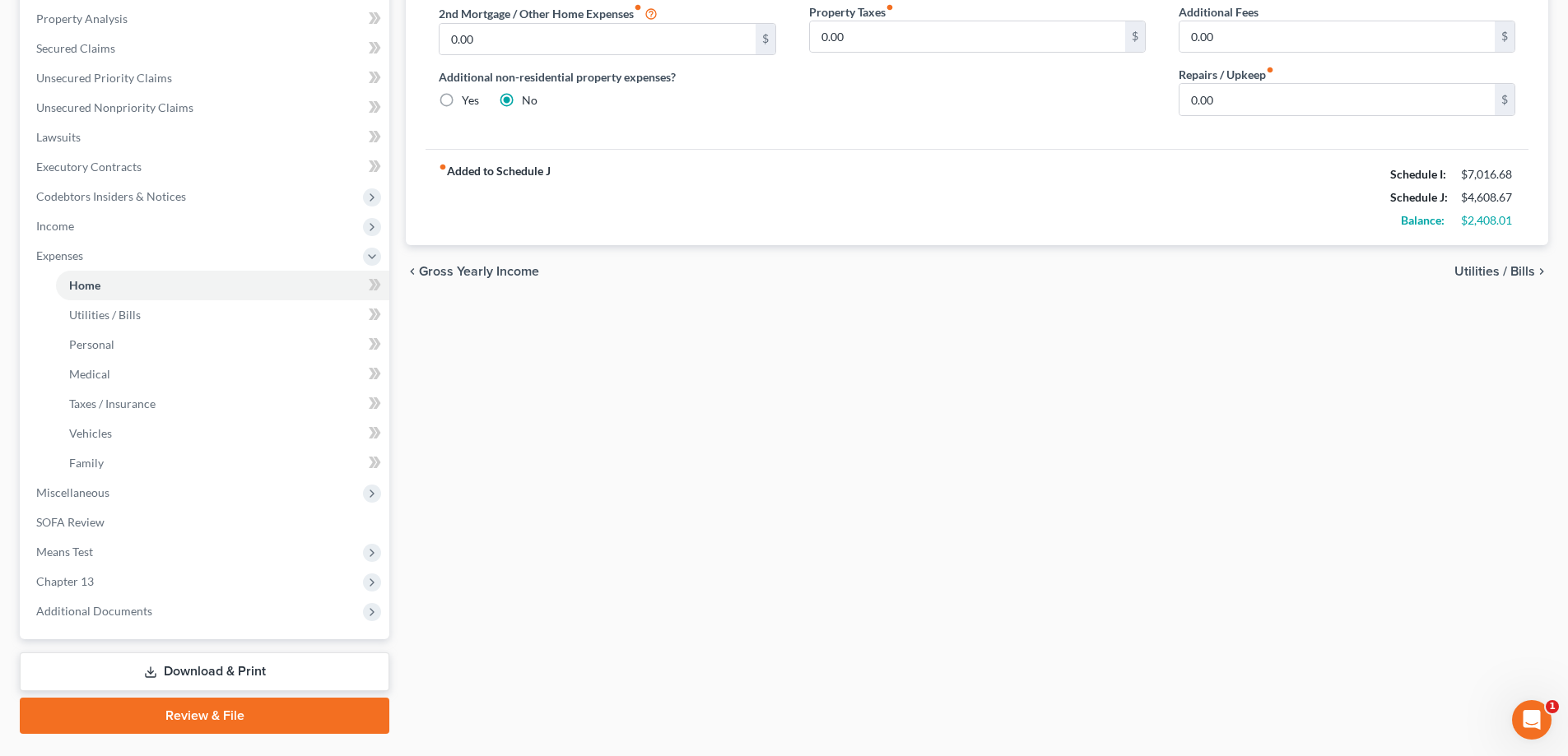
scroll to position [329, 0]
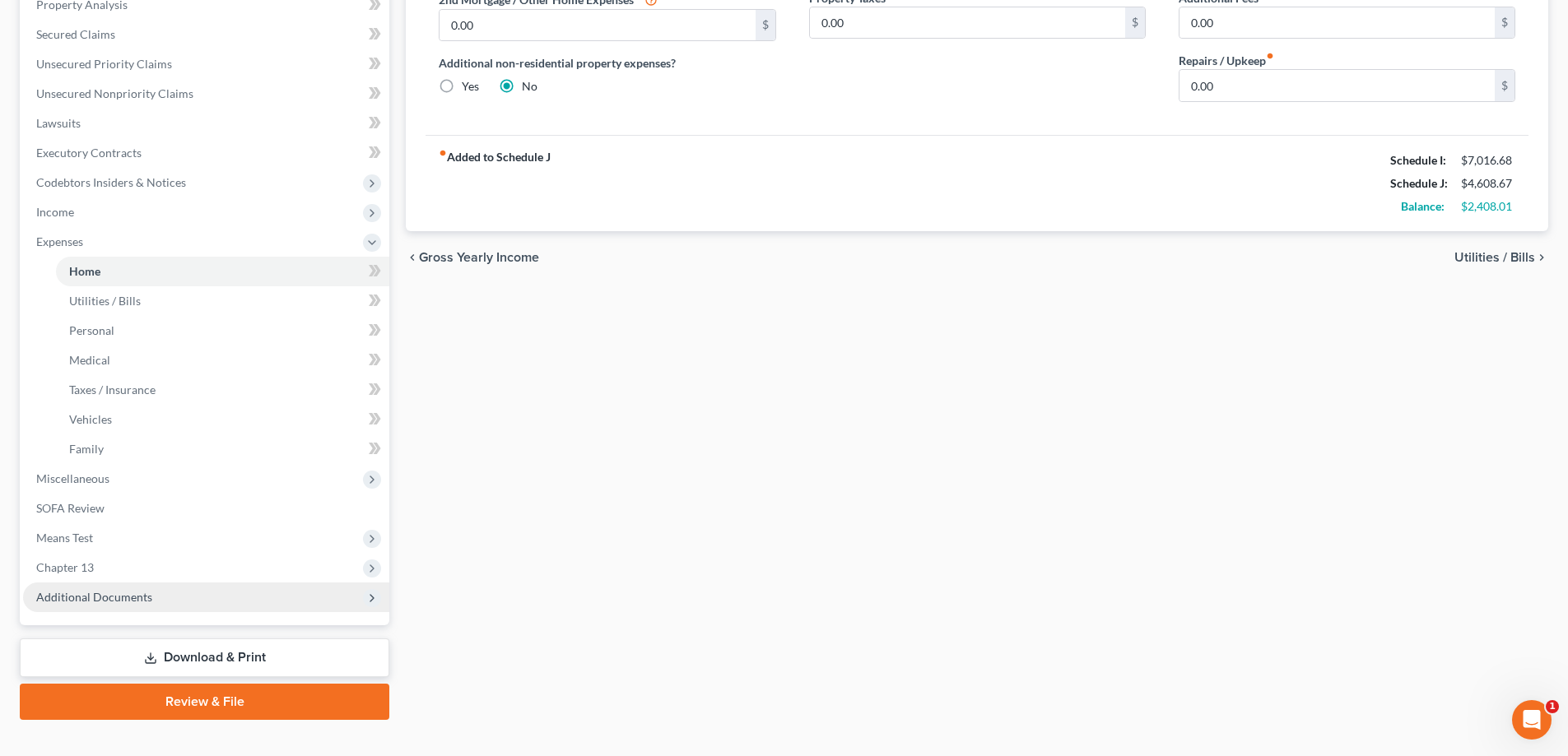
click at [128, 590] on span "Additional Documents" at bounding box center [94, 597] width 116 height 14
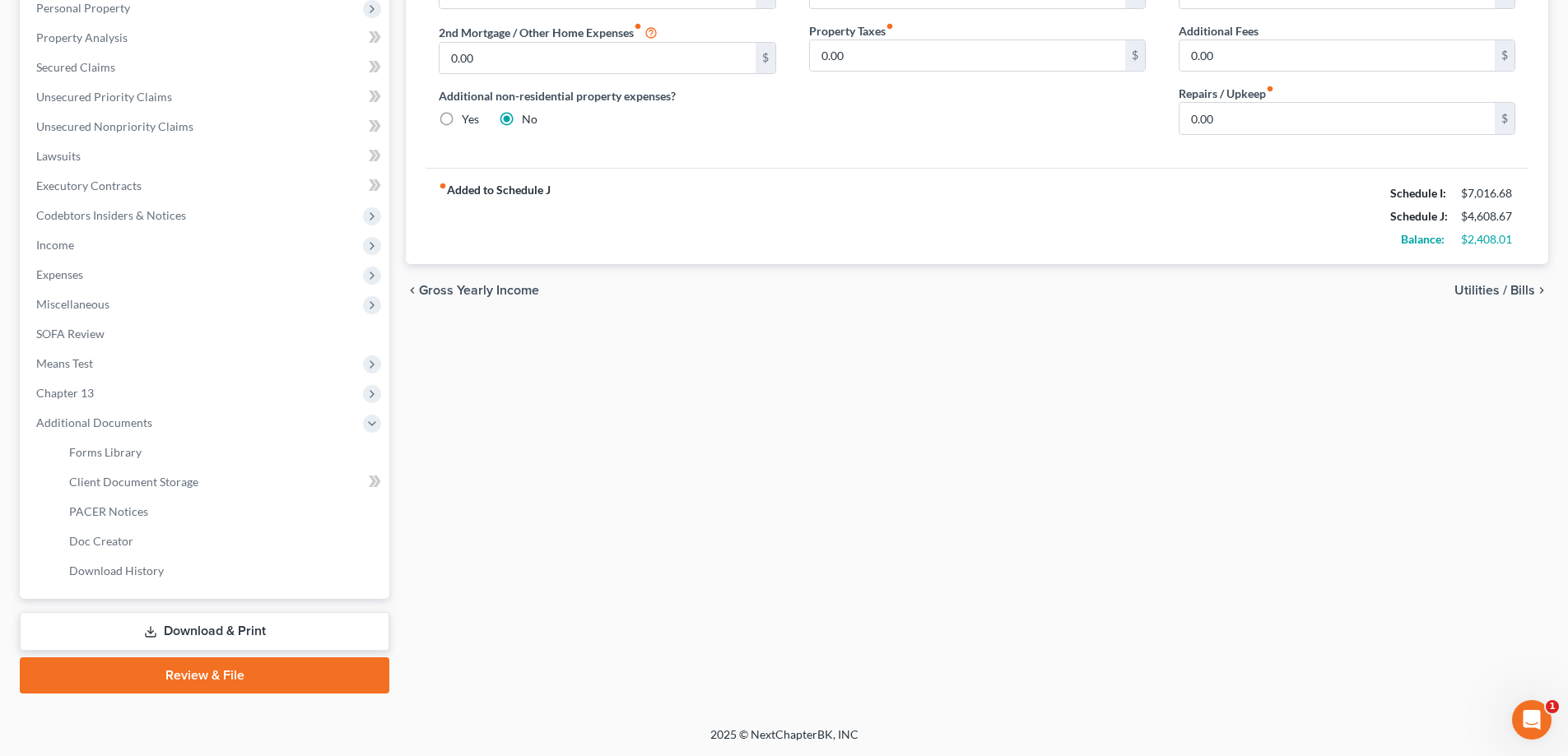
scroll to position [296, 0]
click at [145, 479] on span "Client Document Storage" at bounding box center [134, 481] width 129 height 14
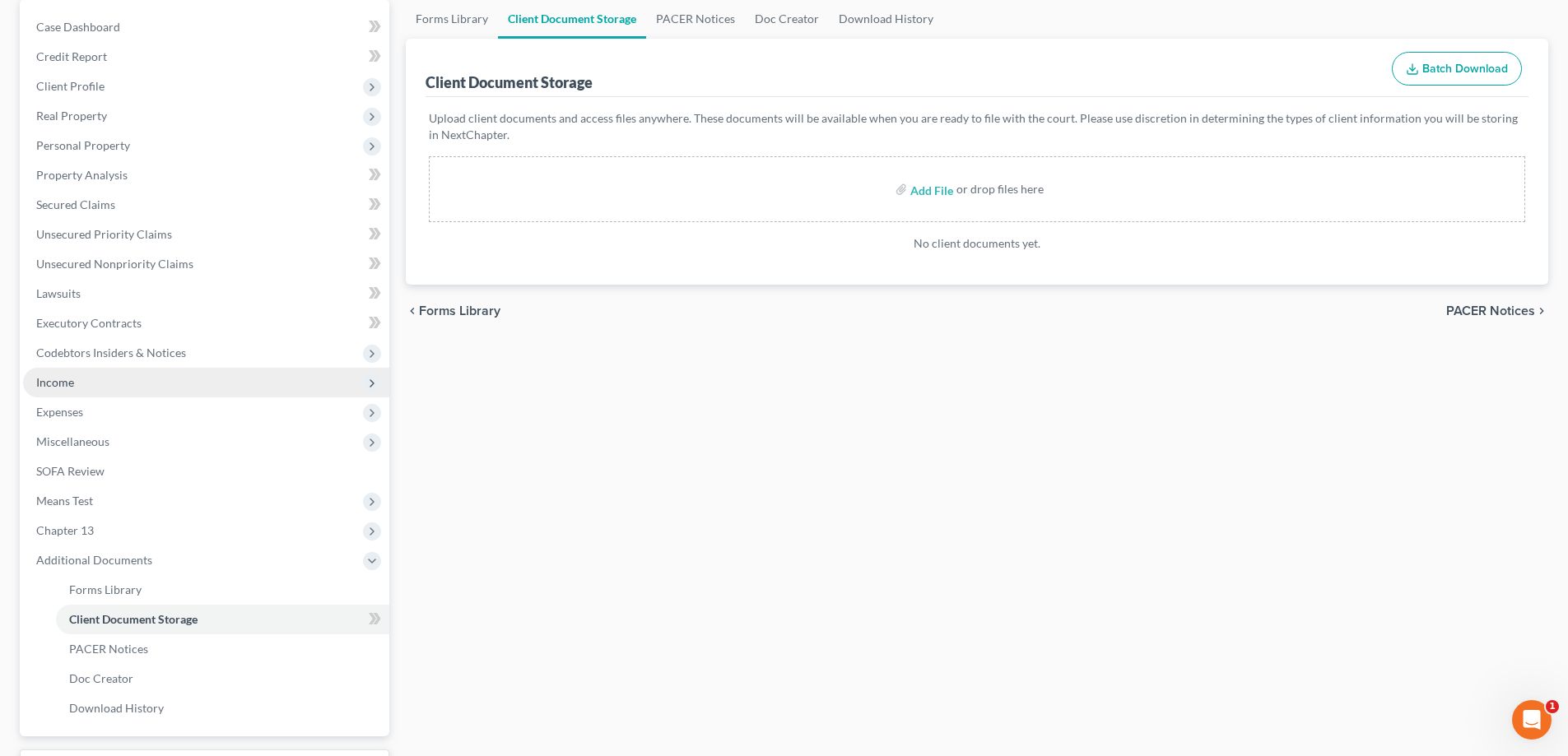
scroll to position [164, 0]
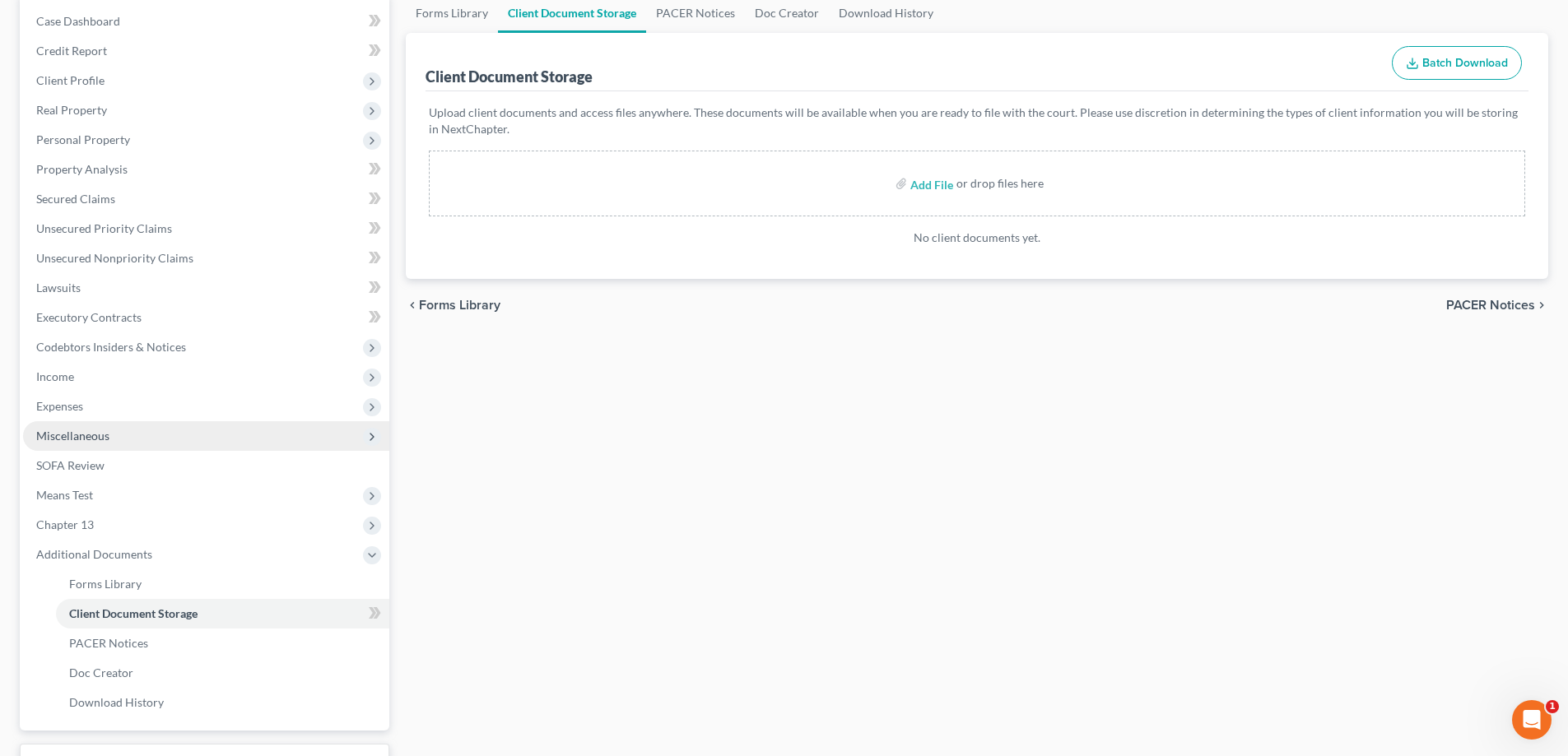
click at [94, 437] on span "Miscellaneous" at bounding box center [73, 435] width 73 height 14
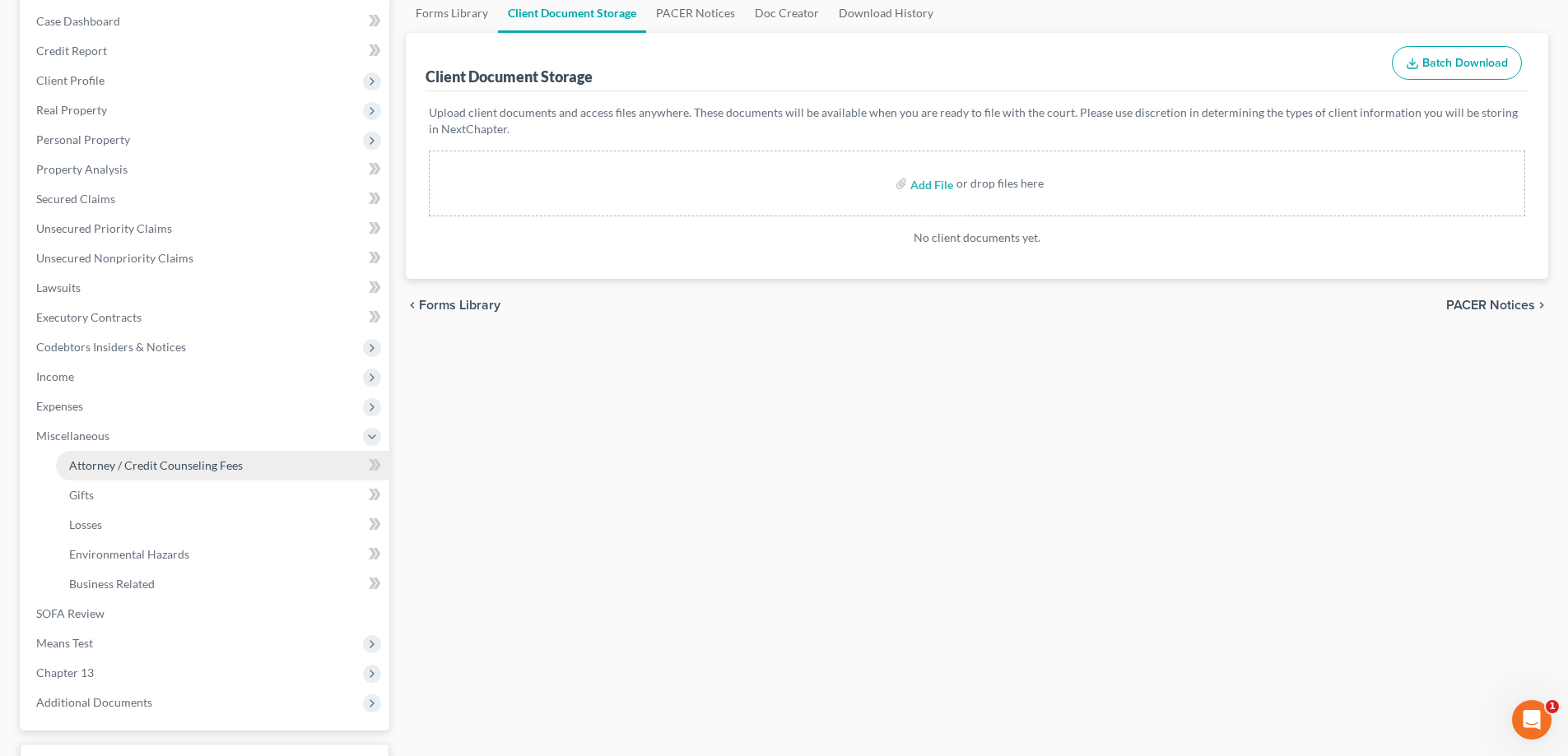
click at [88, 461] on span "Attorney / Credit Counseling Fees" at bounding box center [156, 465] width 174 height 14
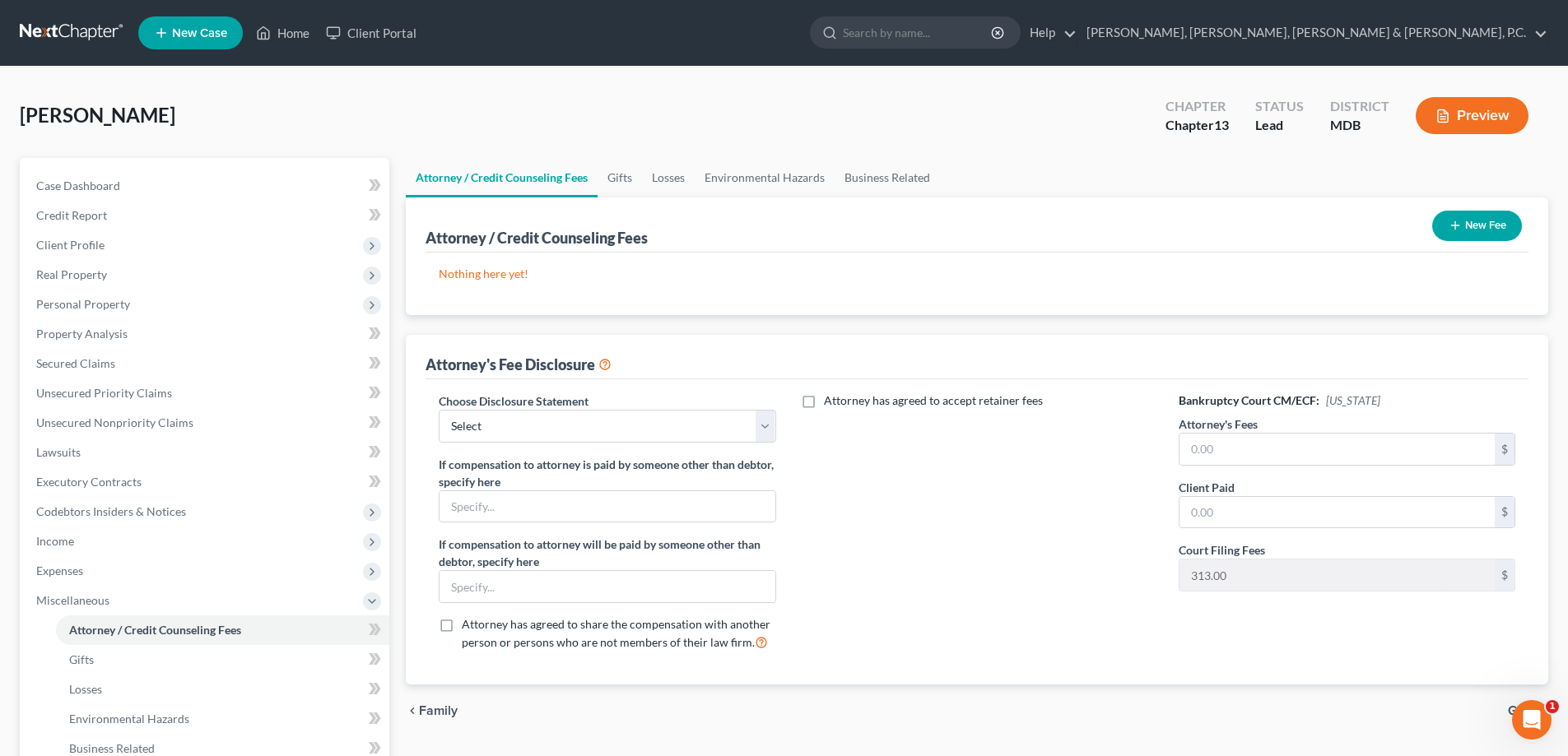
click at [1440, 225] on button "New Fee" at bounding box center [1476, 226] width 89 height 31
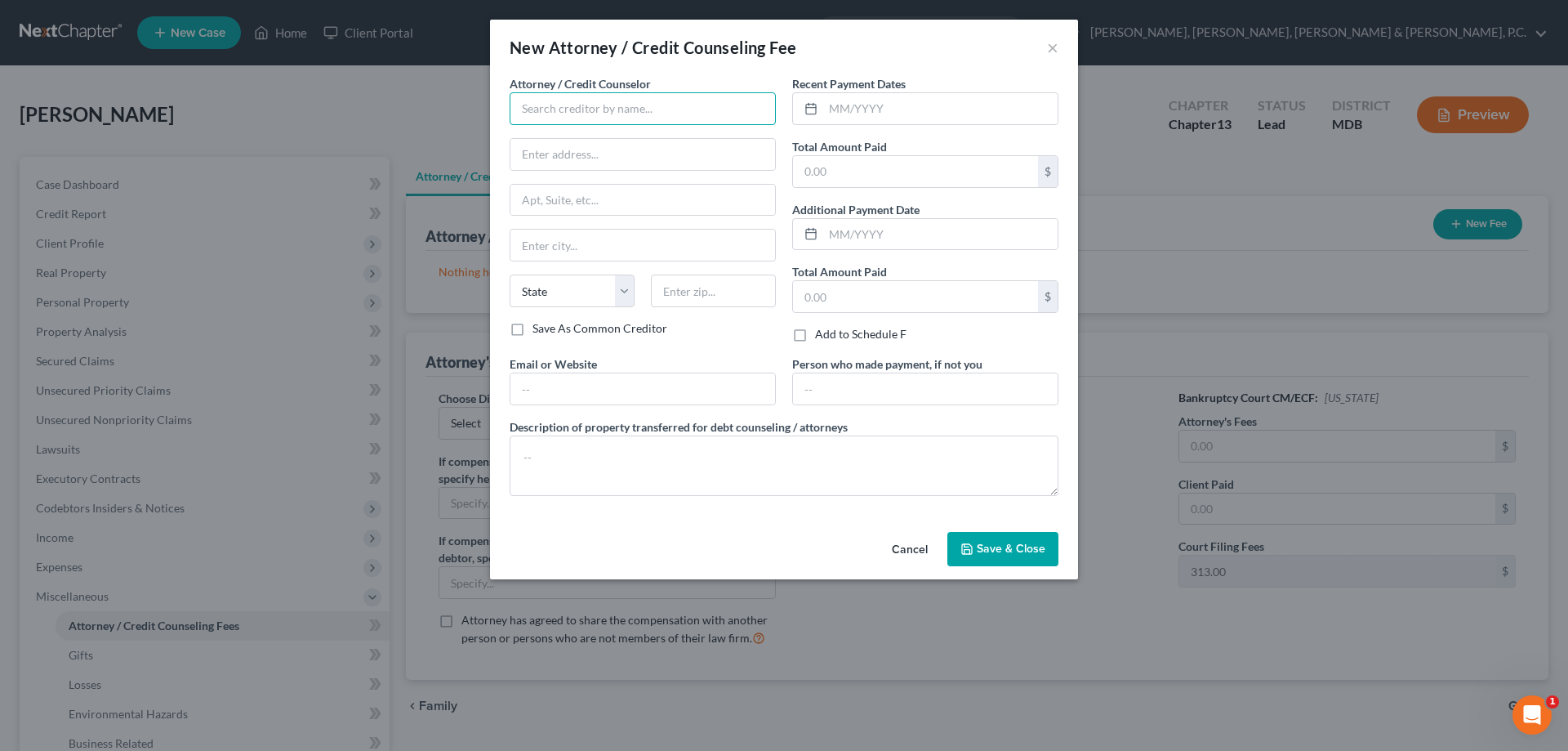
click at [683, 116] on input "text" at bounding box center [643, 108] width 266 height 33
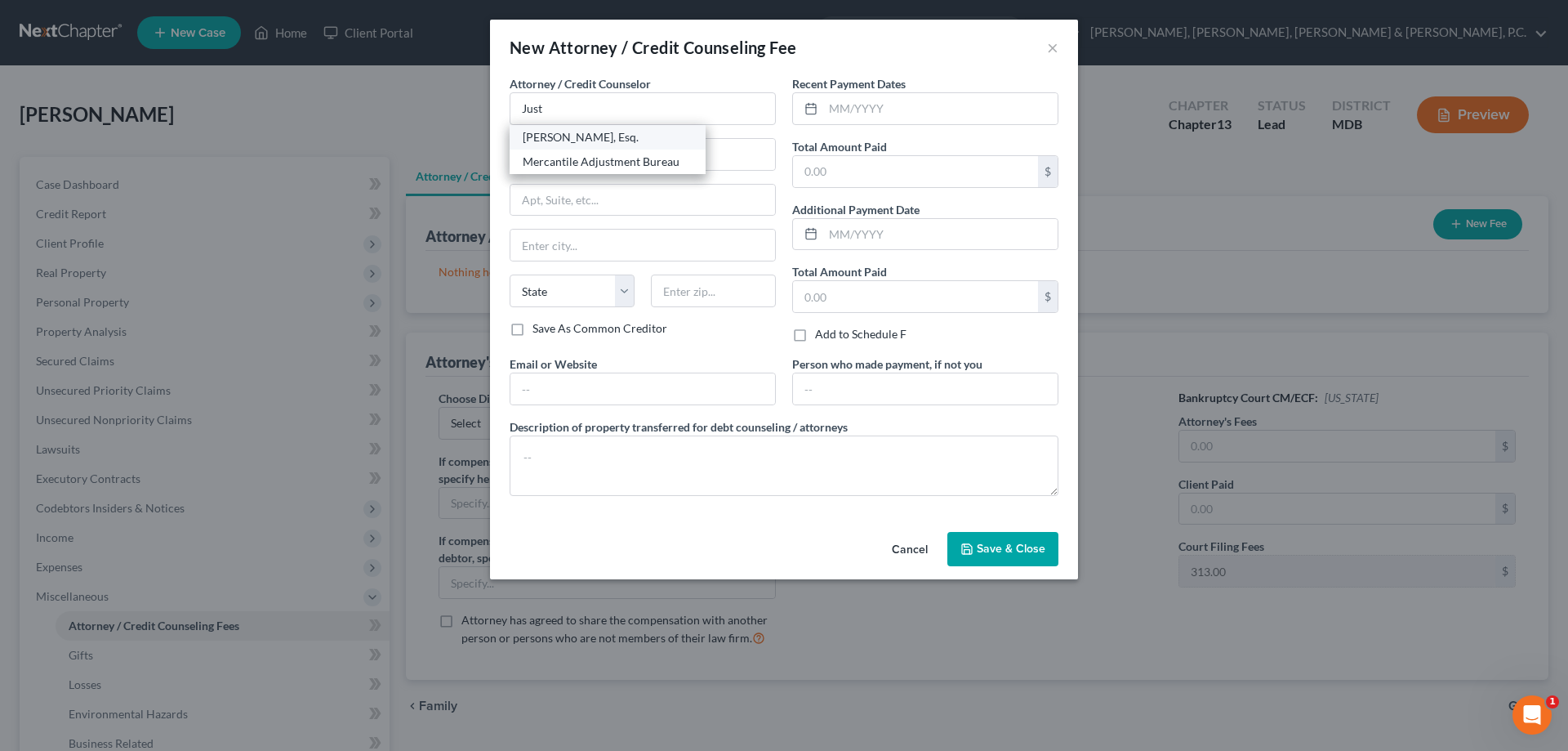
click at [627, 139] on div "Justin M. Reiner, Esq." at bounding box center [607, 137] width 170 height 16
type input "Justin M. Reiner, Esq."
type input "1401 Rockville Pike"
type input "Suite 650"
type input "Rockville"
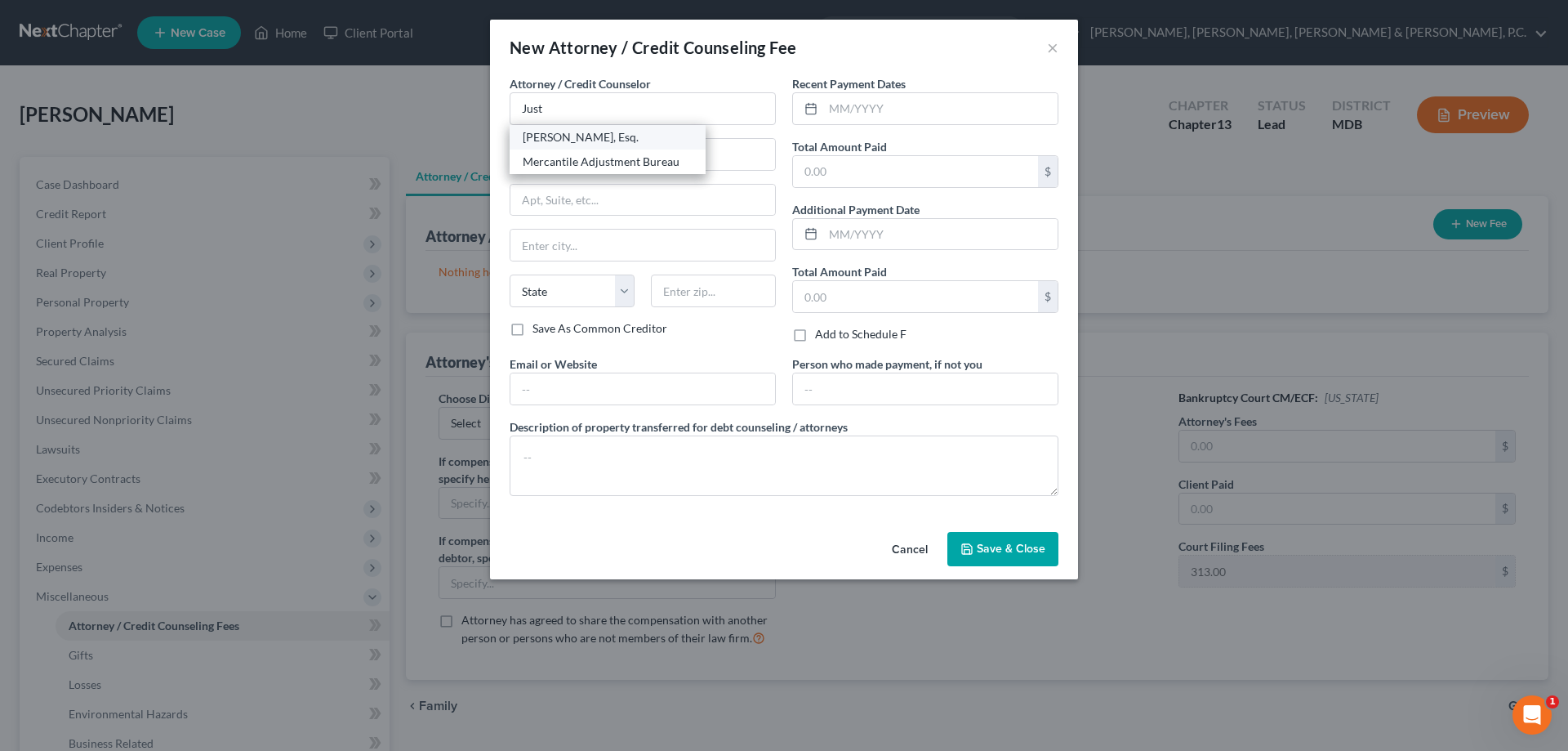
select select "21"
type input "20852"
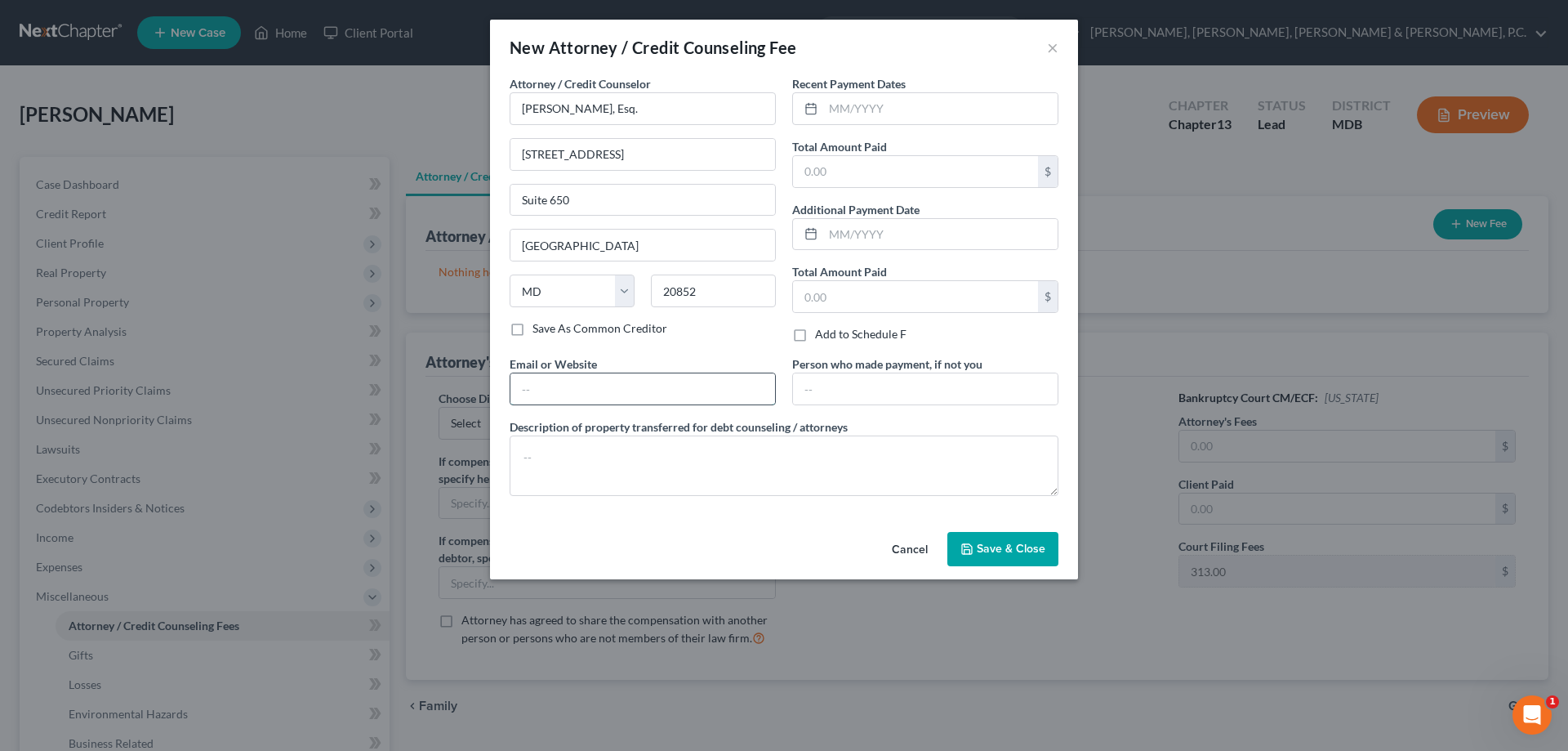
click at [545, 378] on input "text" at bounding box center [643, 389] width 264 height 31
type input "jmr@awbflaw.com"
click at [1034, 546] on span "Save & Close" at bounding box center [1011, 548] width 68 height 14
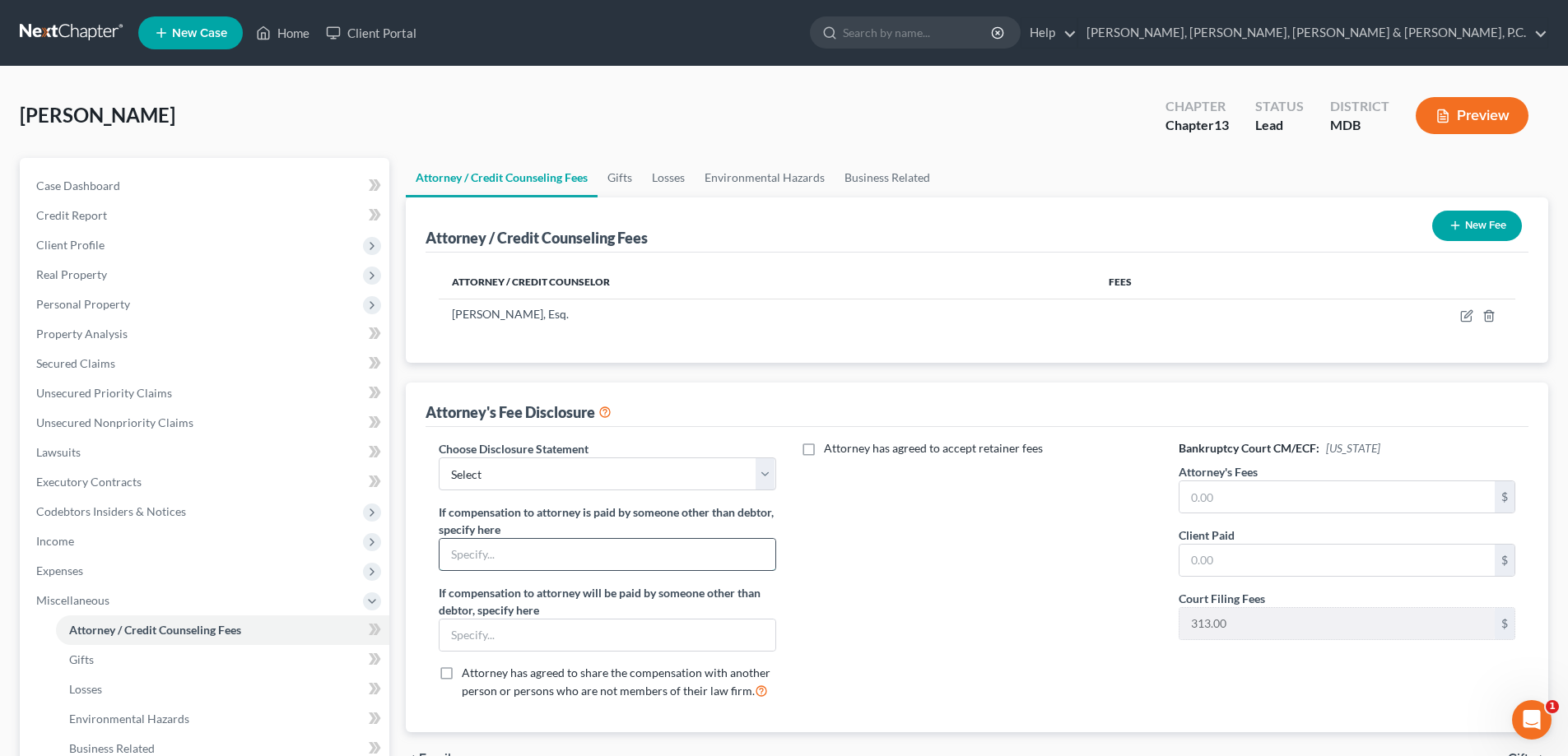
click at [624, 557] on input "text" at bounding box center [607, 554] width 335 height 31
type input "Debtor’s fees will be paid by legal plan"
click at [624, 633] on input "text" at bounding box center [607, 634] width 335 height 31
type input "Debtor's fees will be paid by legal plan"
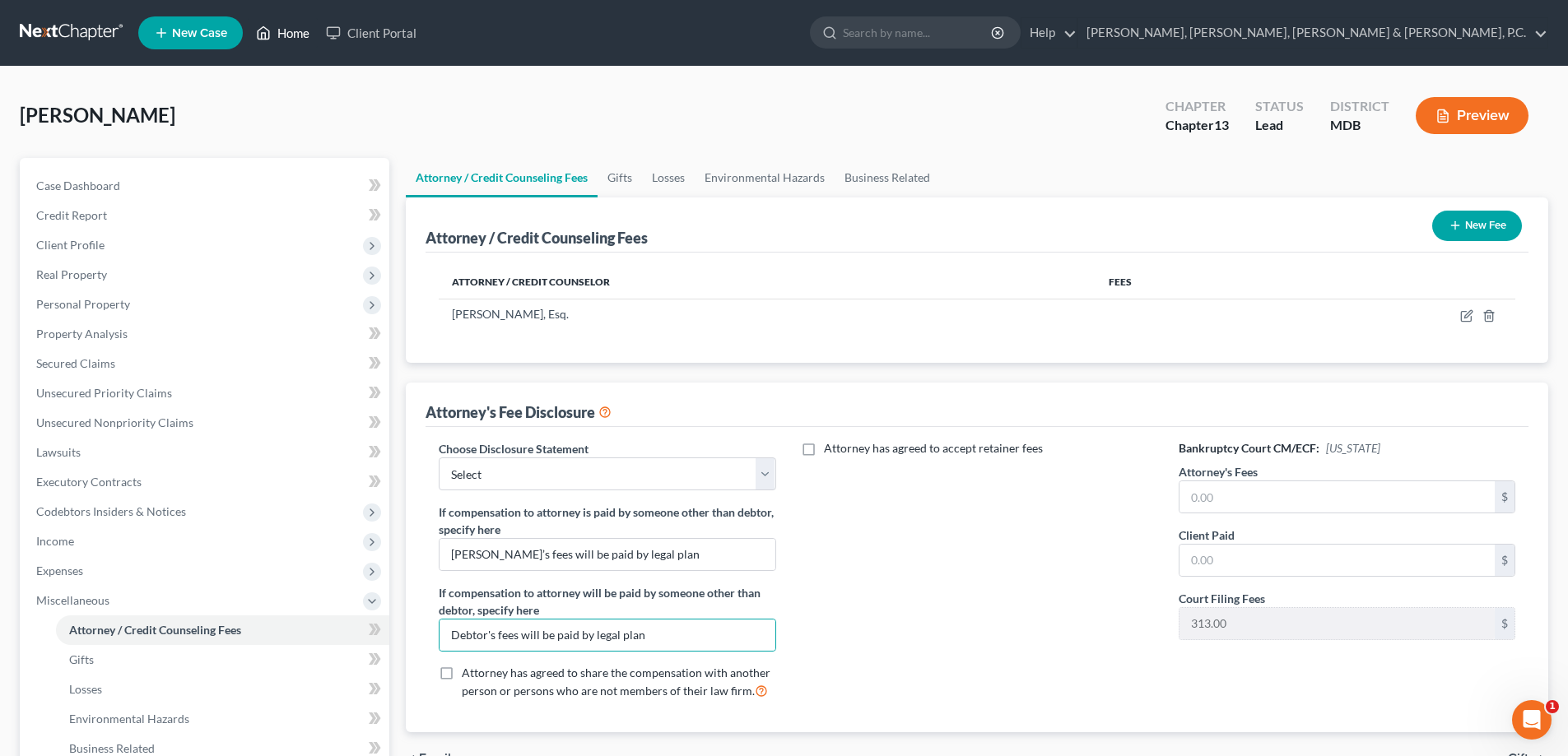
click at [288, 34] on link "Home" at bounding box center [282, 32] width 70 height 30
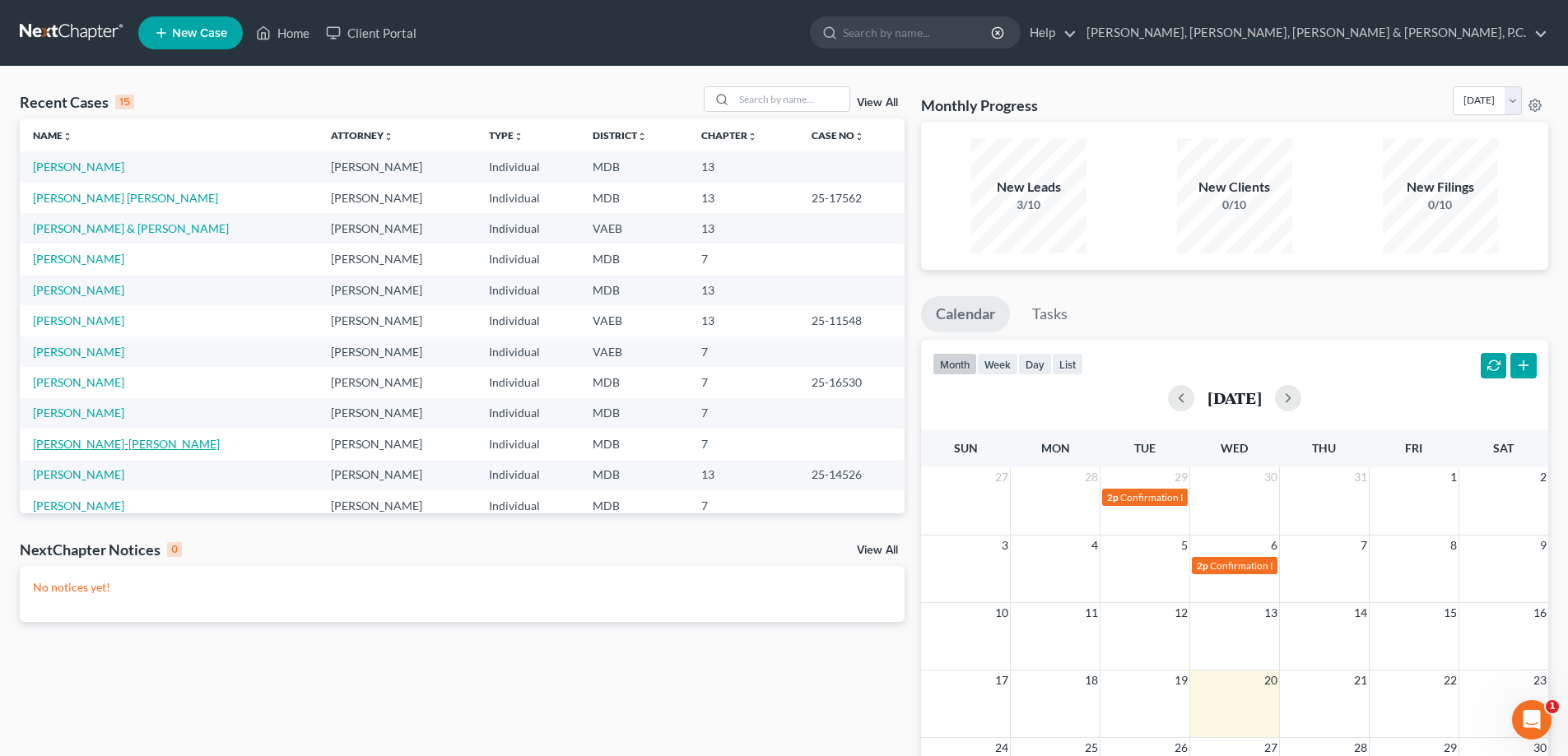
click at [125, 447] on link "Prather-El, Alexander" at bounding box center [127, 444] width 187 height 14
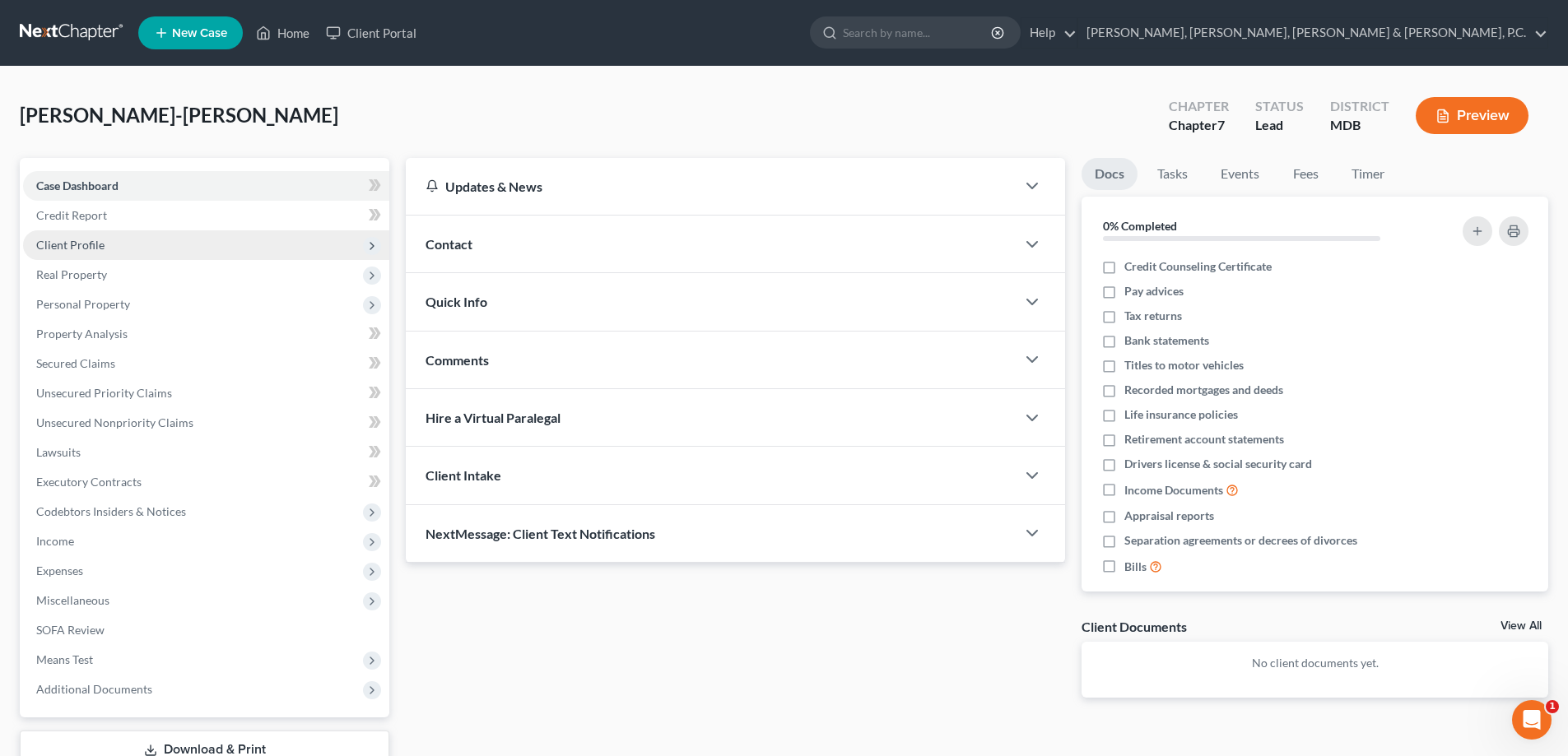
click at [84, 242] on span "Client Profile" at bounding box center [71, 245] width 68 height 14
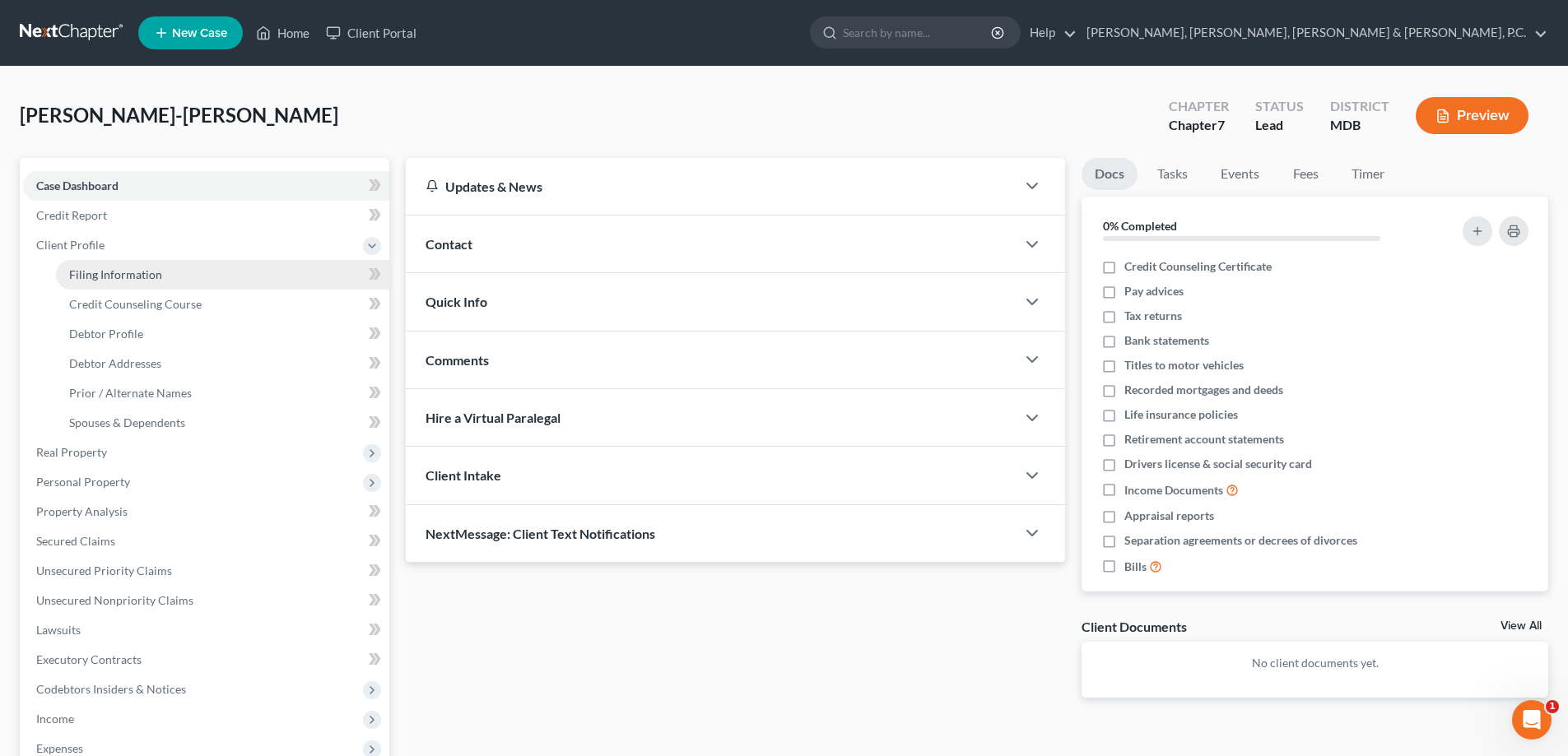
click at [91, 269] on span "Filing Information" at bounding box center [115, 274] width 93 height 14
select select "1"
select select "0"
select select "21"
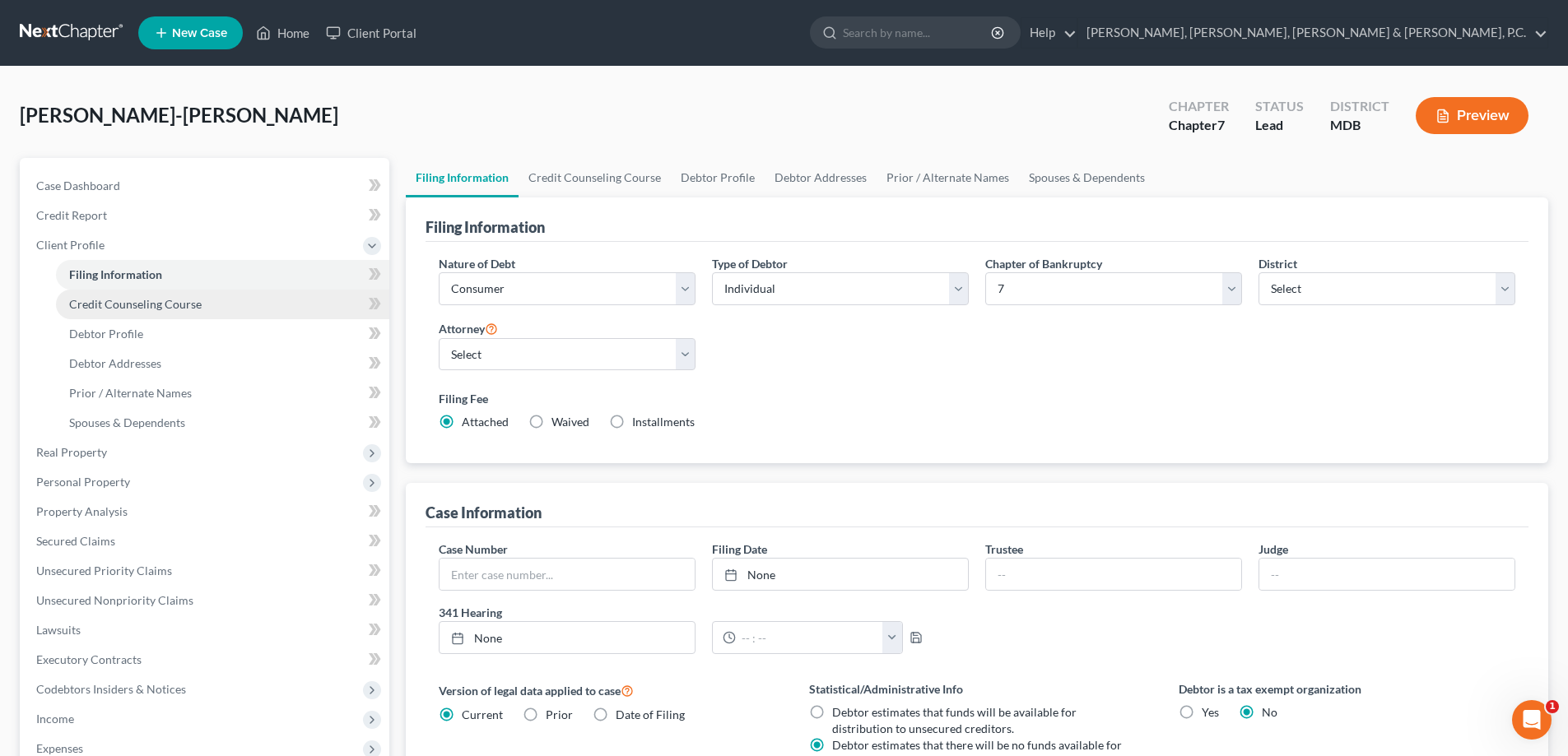
click at [106, 301] on span "Credit Counseling Course" at bounding box center [135, 304] width 133 height 14
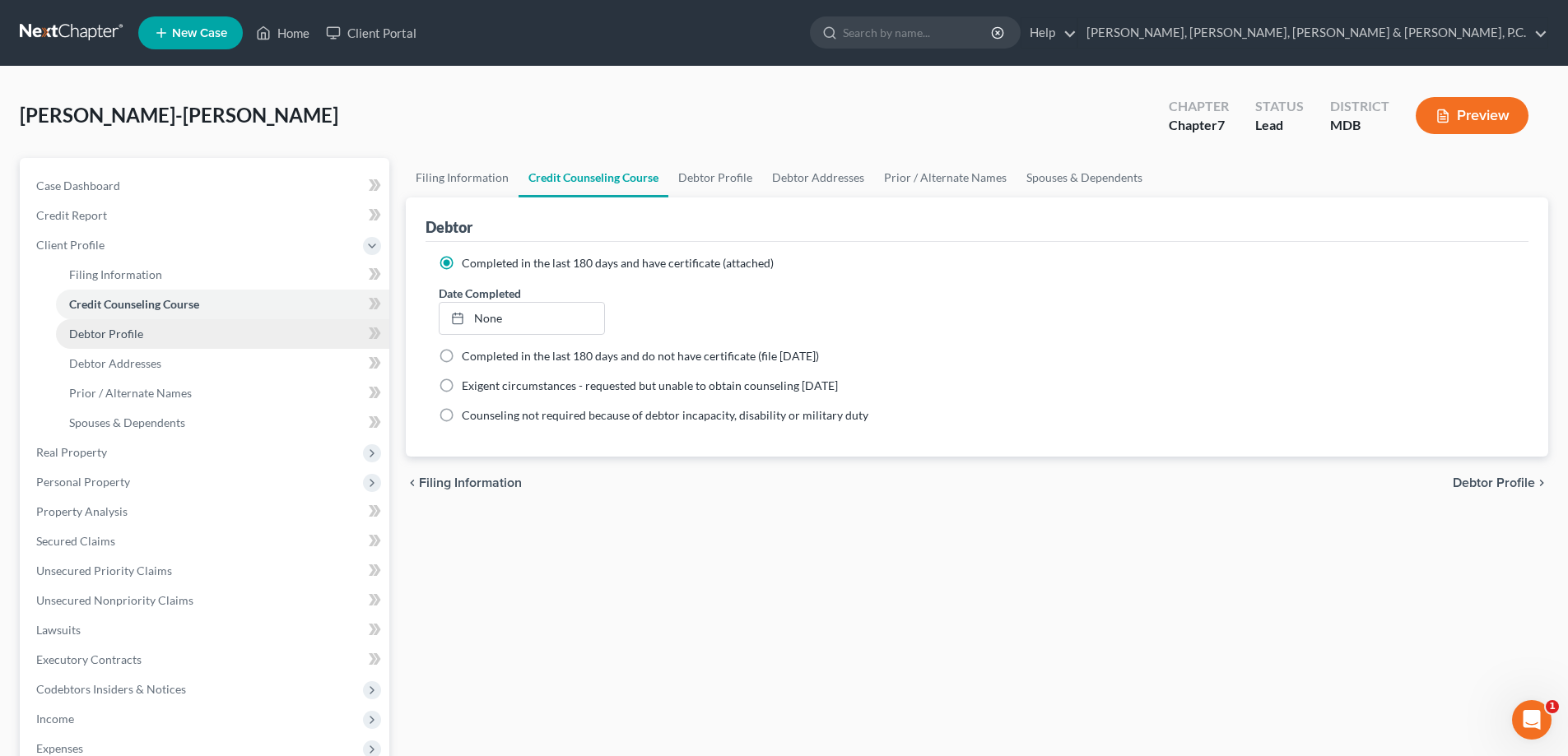
click at [113, 325] on link "Debtor Profile" at bounding box center [223, 333] width 334 height 30
select select "0"
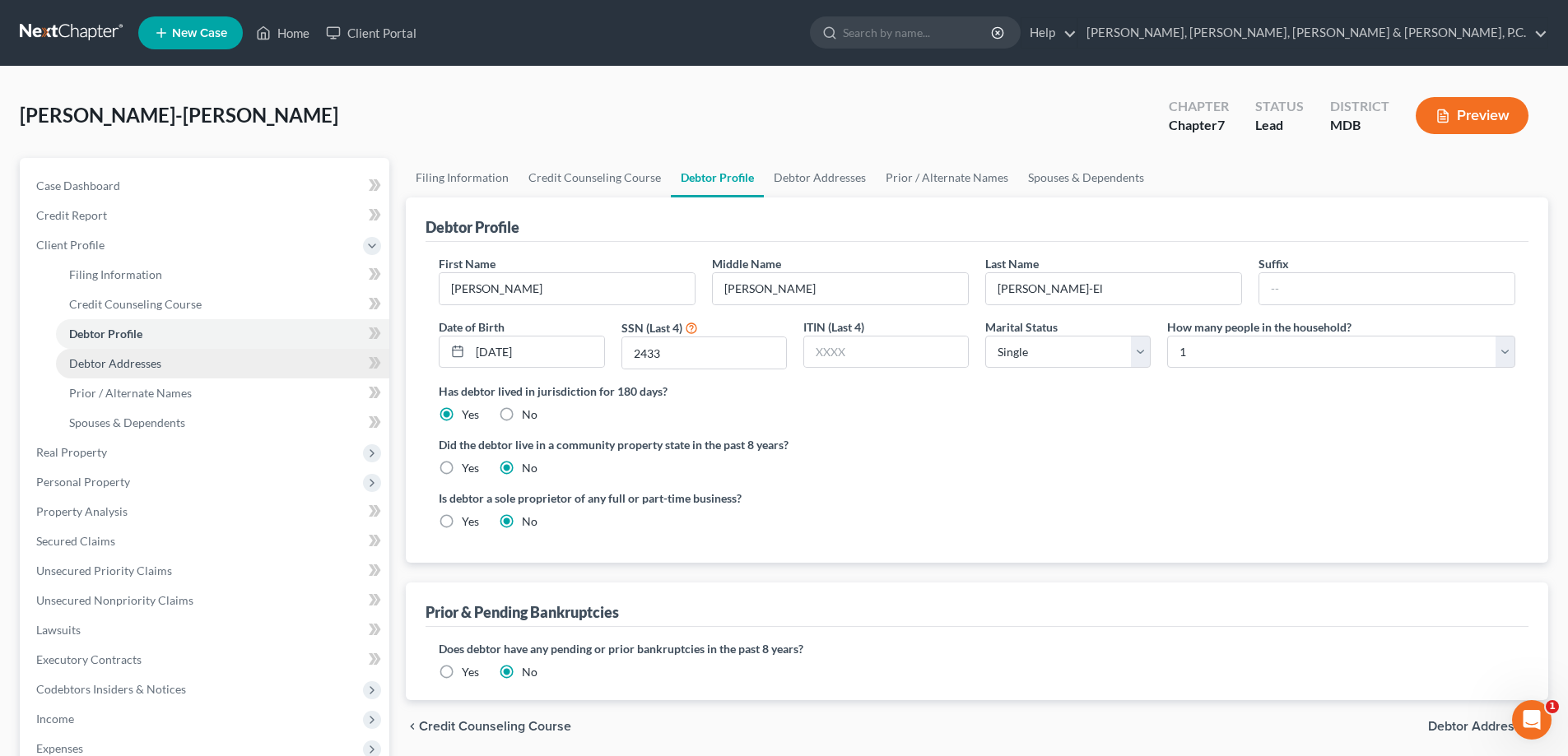
click at [119, 356] on span "Debtor Addresses" at bounding box center [115, 363] width 92 height 14
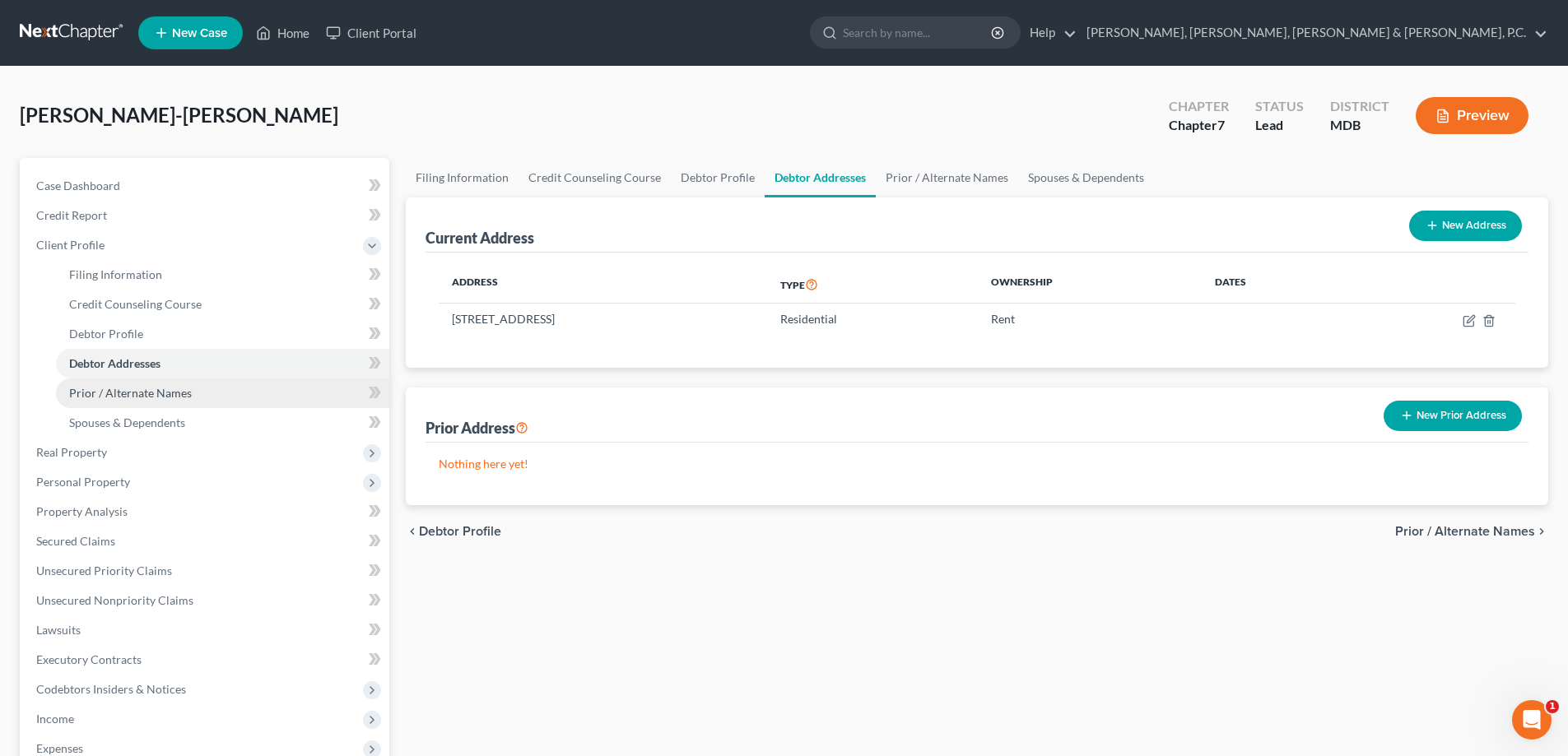
click at [137, 390] on span "Prior / Alternate Names" at bounding box center [130, 393] width 123 height 14
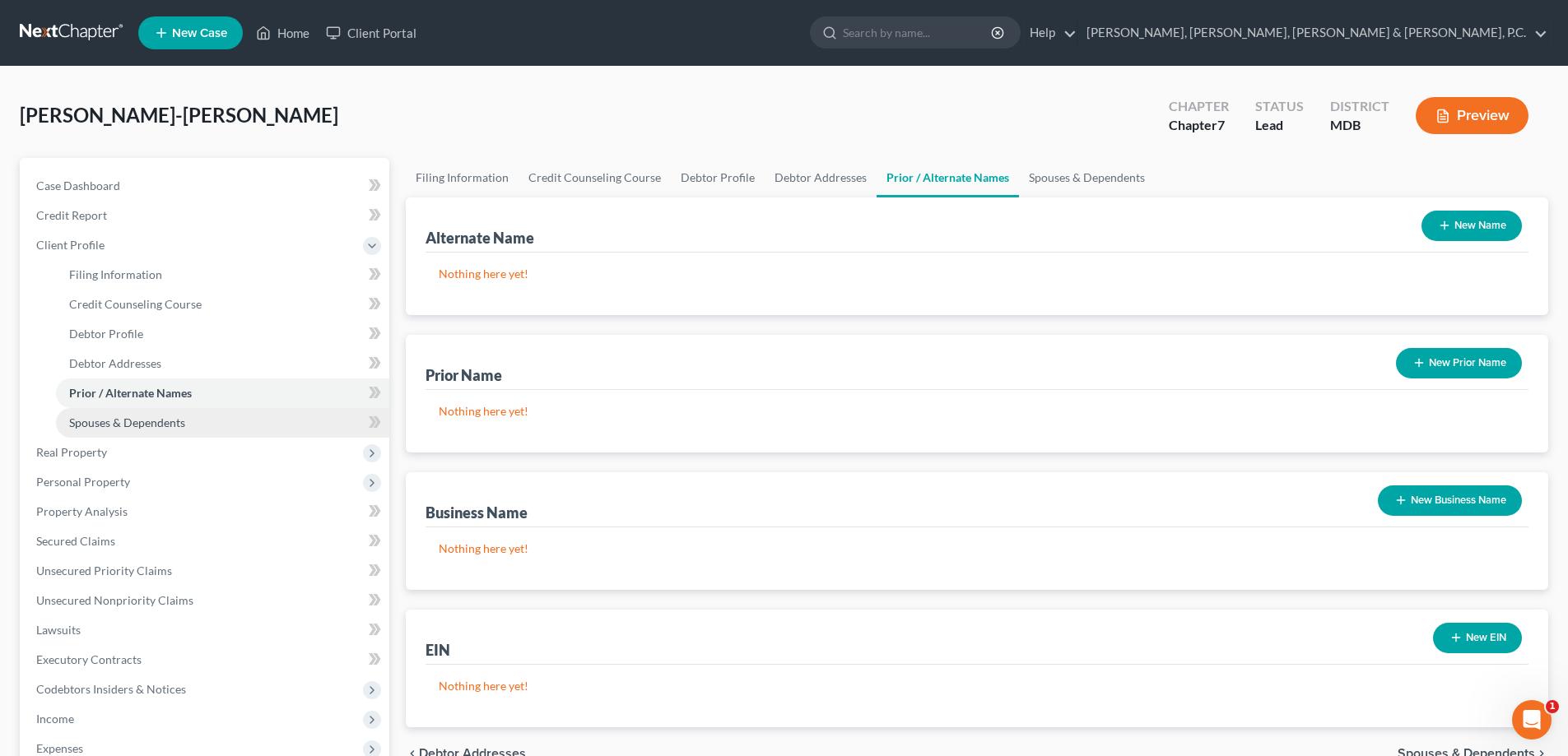
click at [138, 415] on link "Spouses & Dependents" at bounding box center [223, 423] width 334 height 30
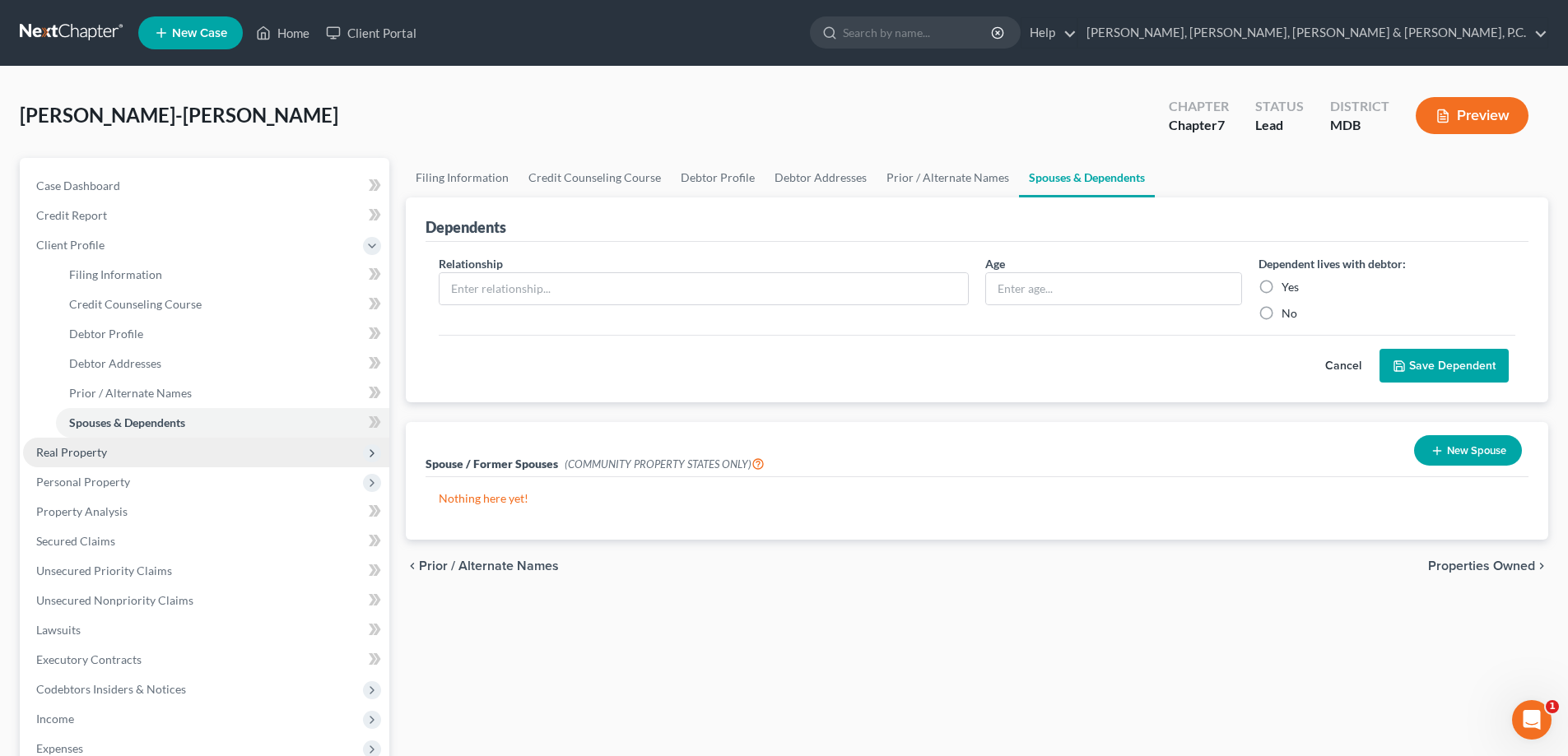
click at [96, 447] on span "Real Property" at bounding box center [71, 452] width 71 height 14
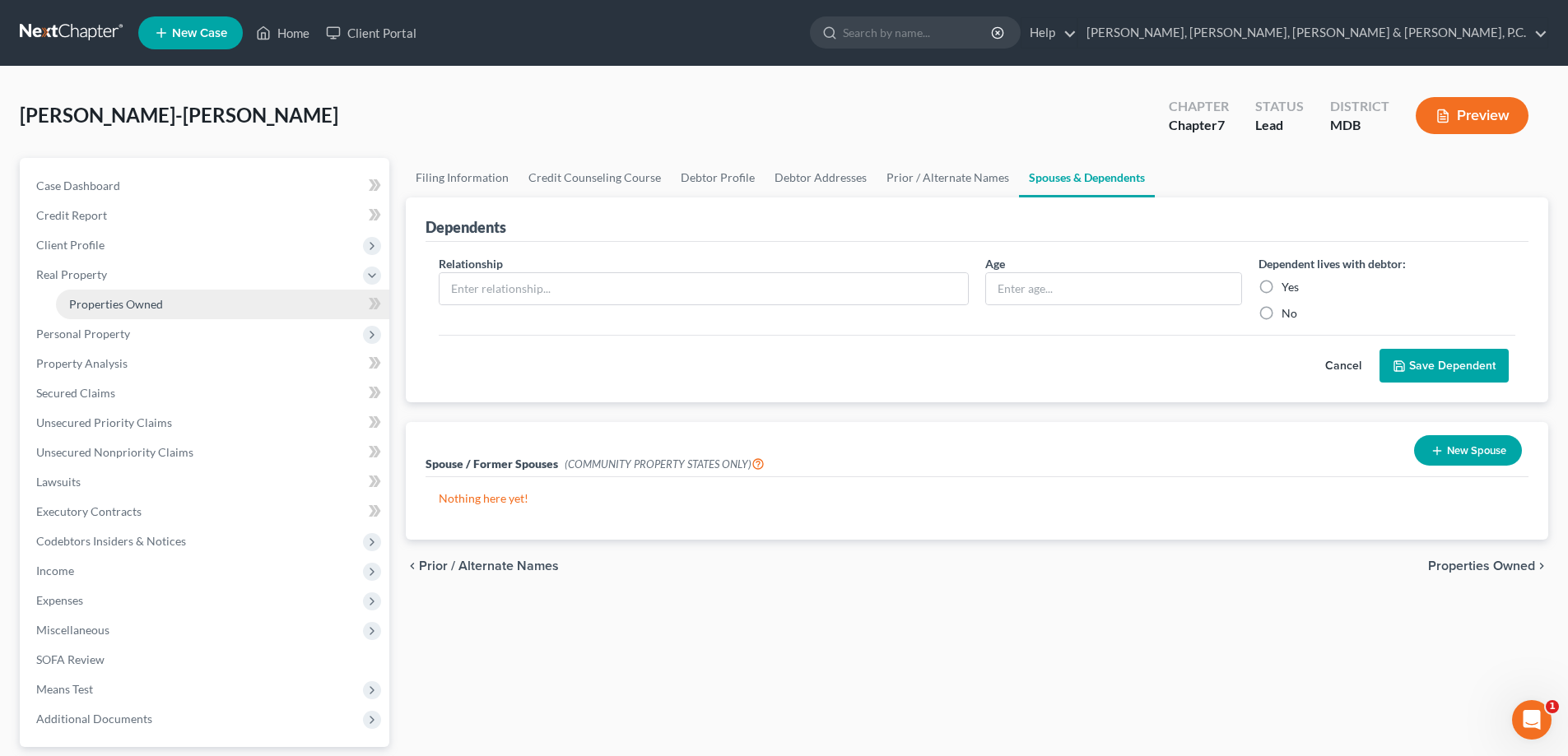
click at [117, 304] on span "Properties Owned" at bounding box center [116, 304] width 94 height 14
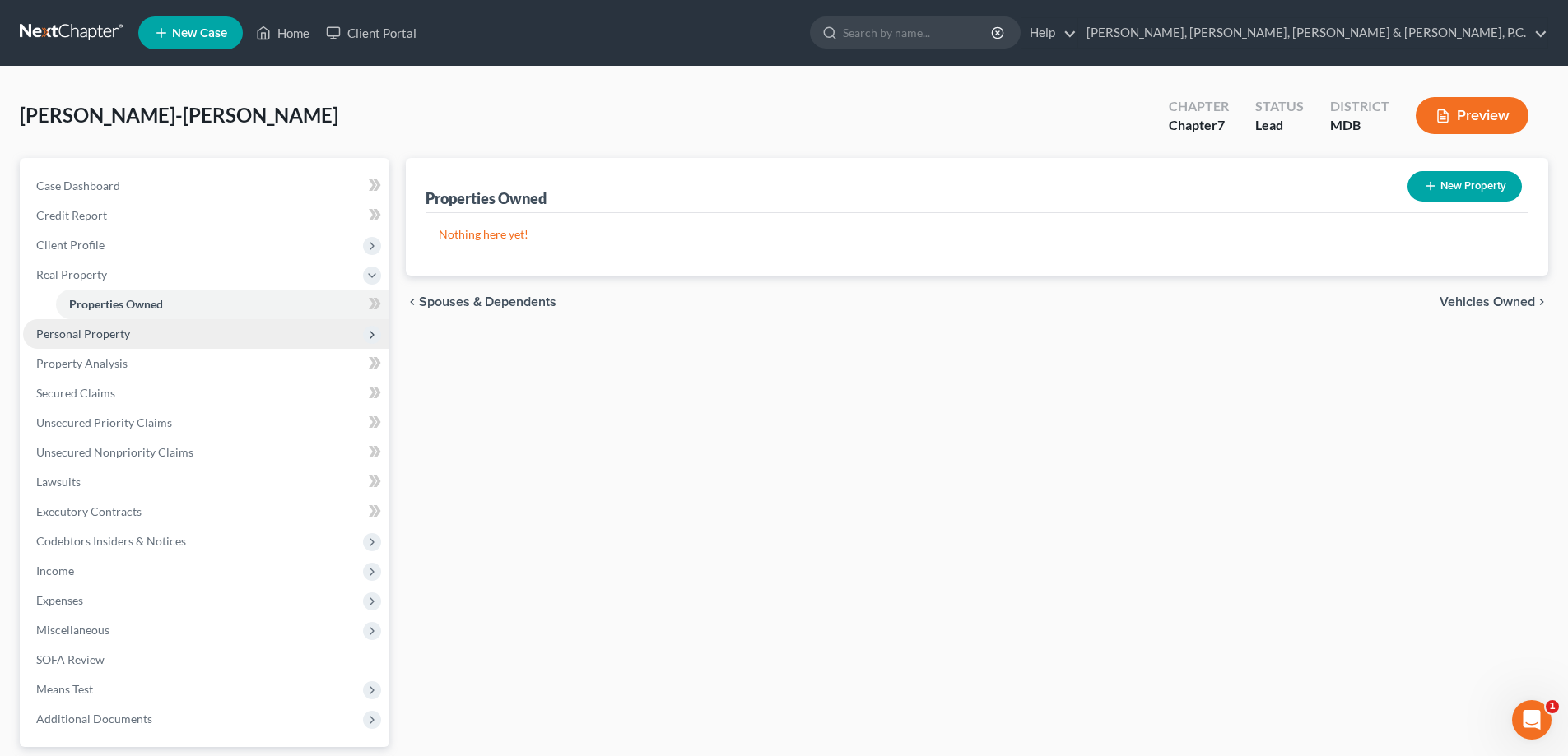
click at [100, 327] on span "Personal Property" at bounding box center [83, 333] width 94 height 14
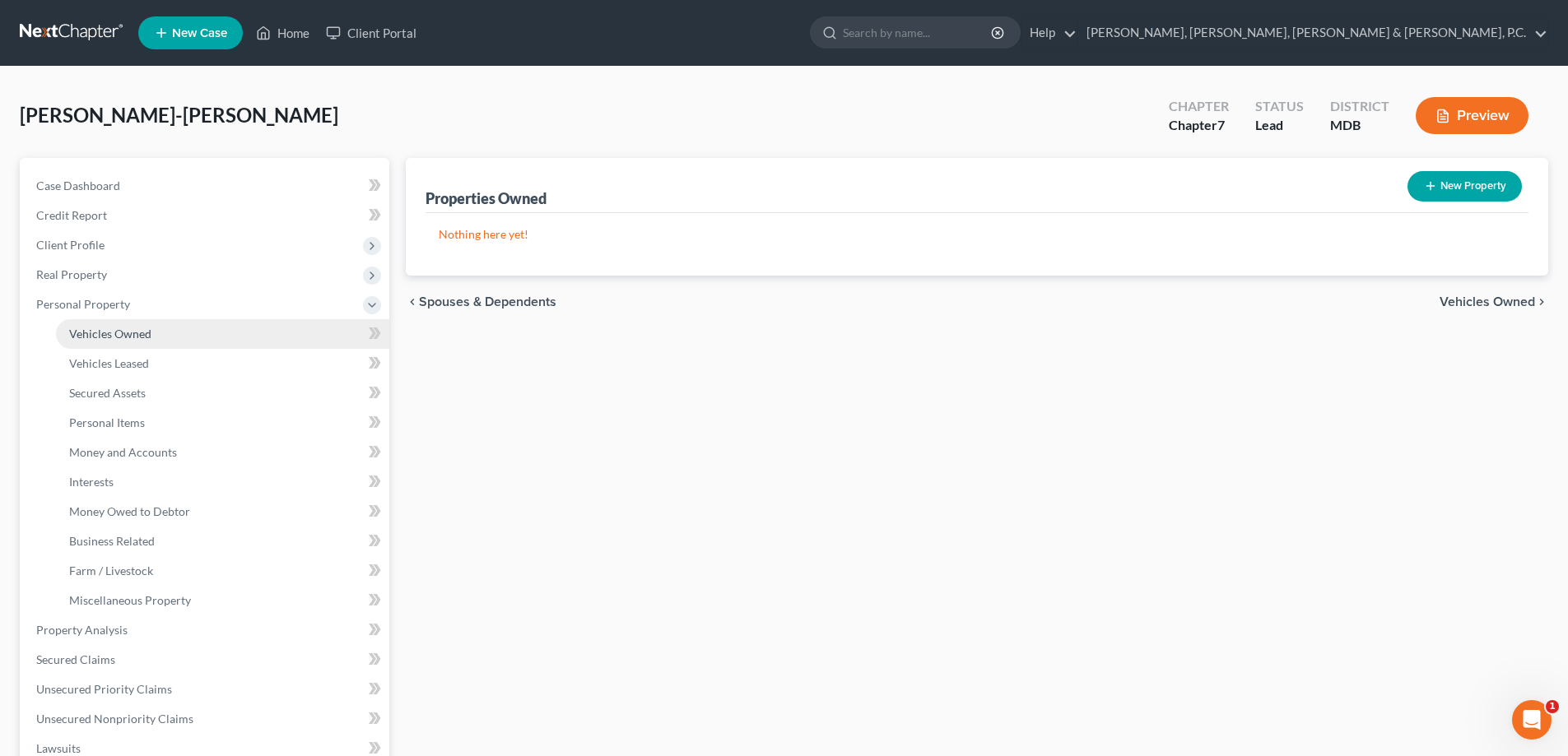
click at [104, 333] on span "Vehicles Owned" at bounding box center [110, 333] width 83 height 14
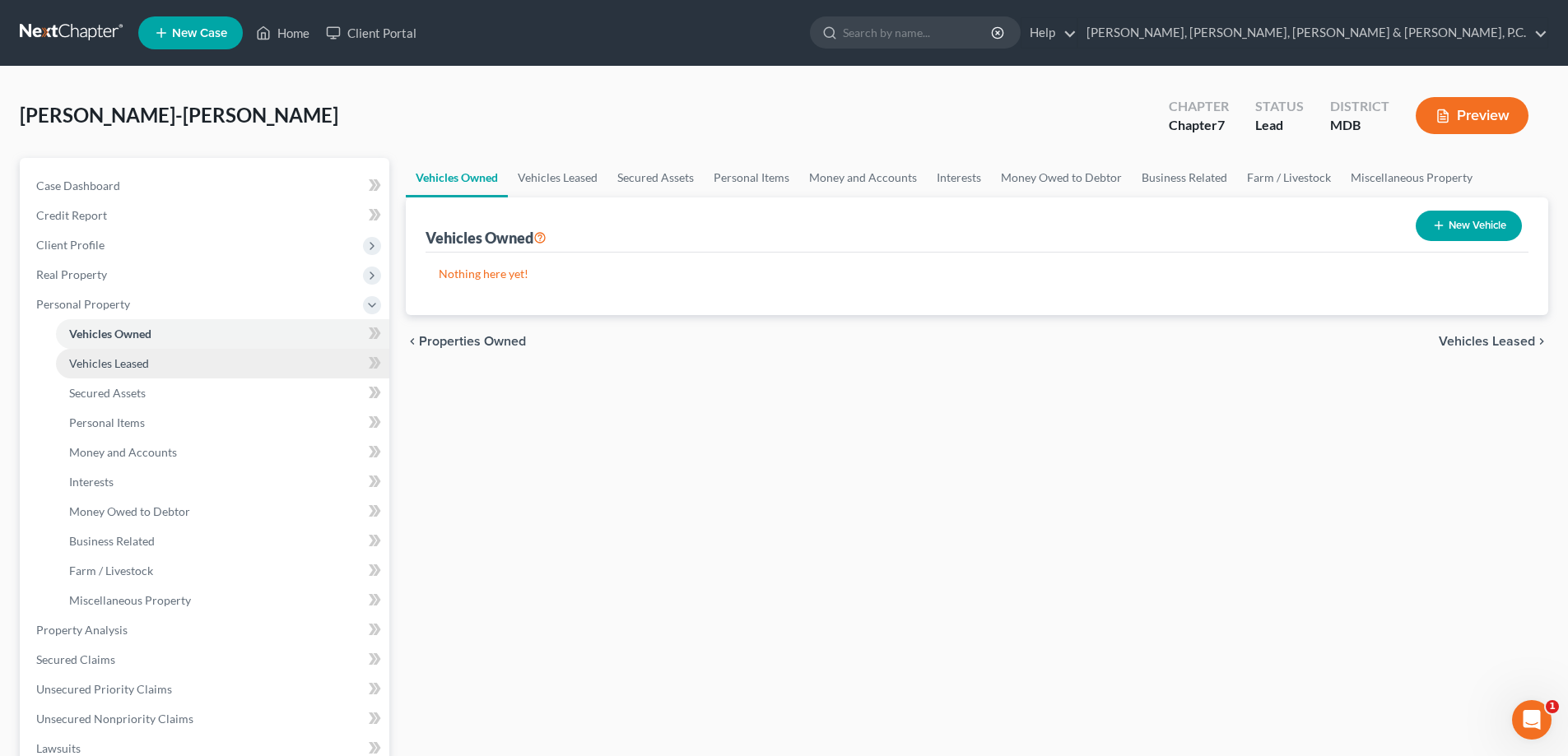
click at [105, 364] on span "Vehicles Leased" at bounding box center [109, 363] width 80 height 14
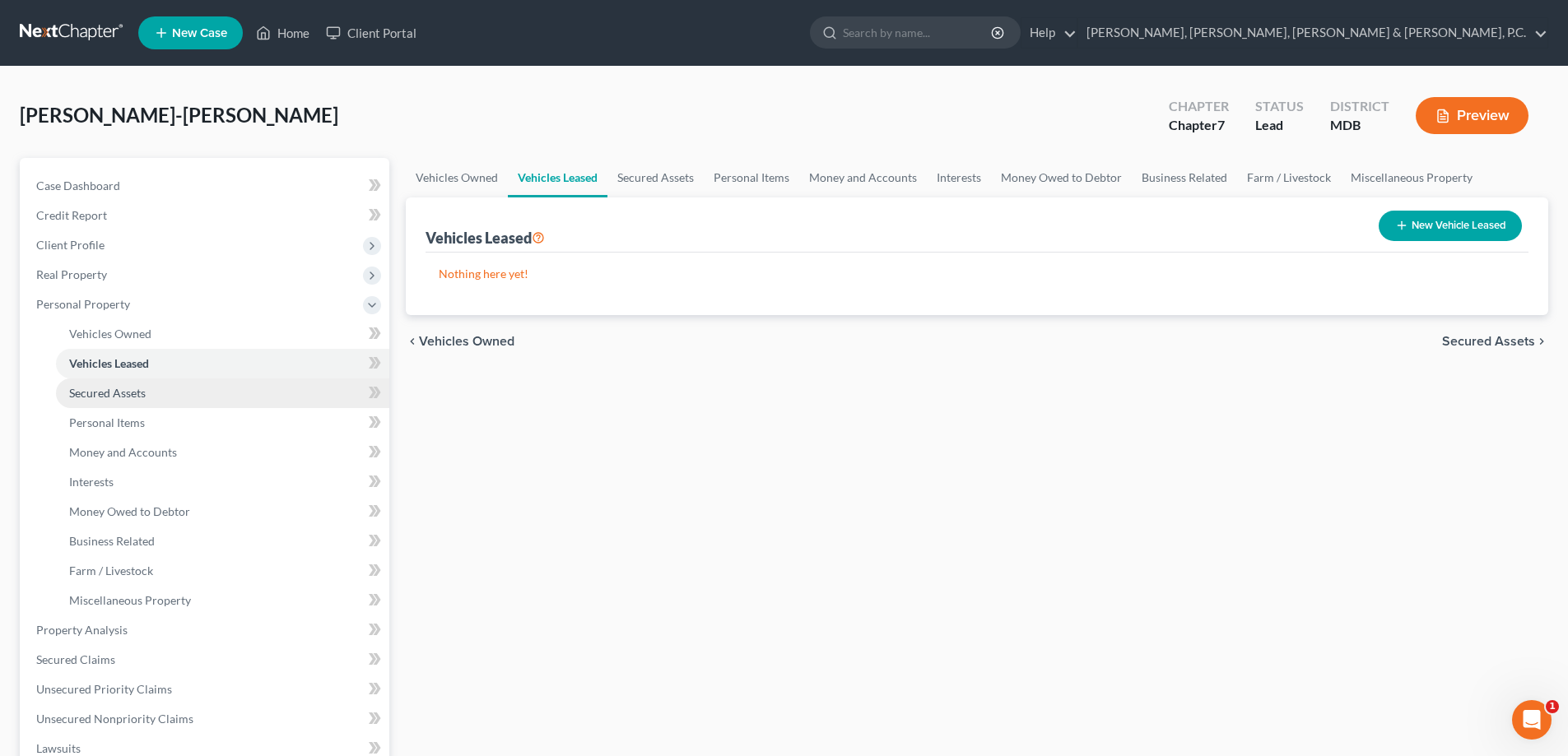
click at [111, 386] on span "Secured Assets" at bounding box center [107, 393] width 77 height 14
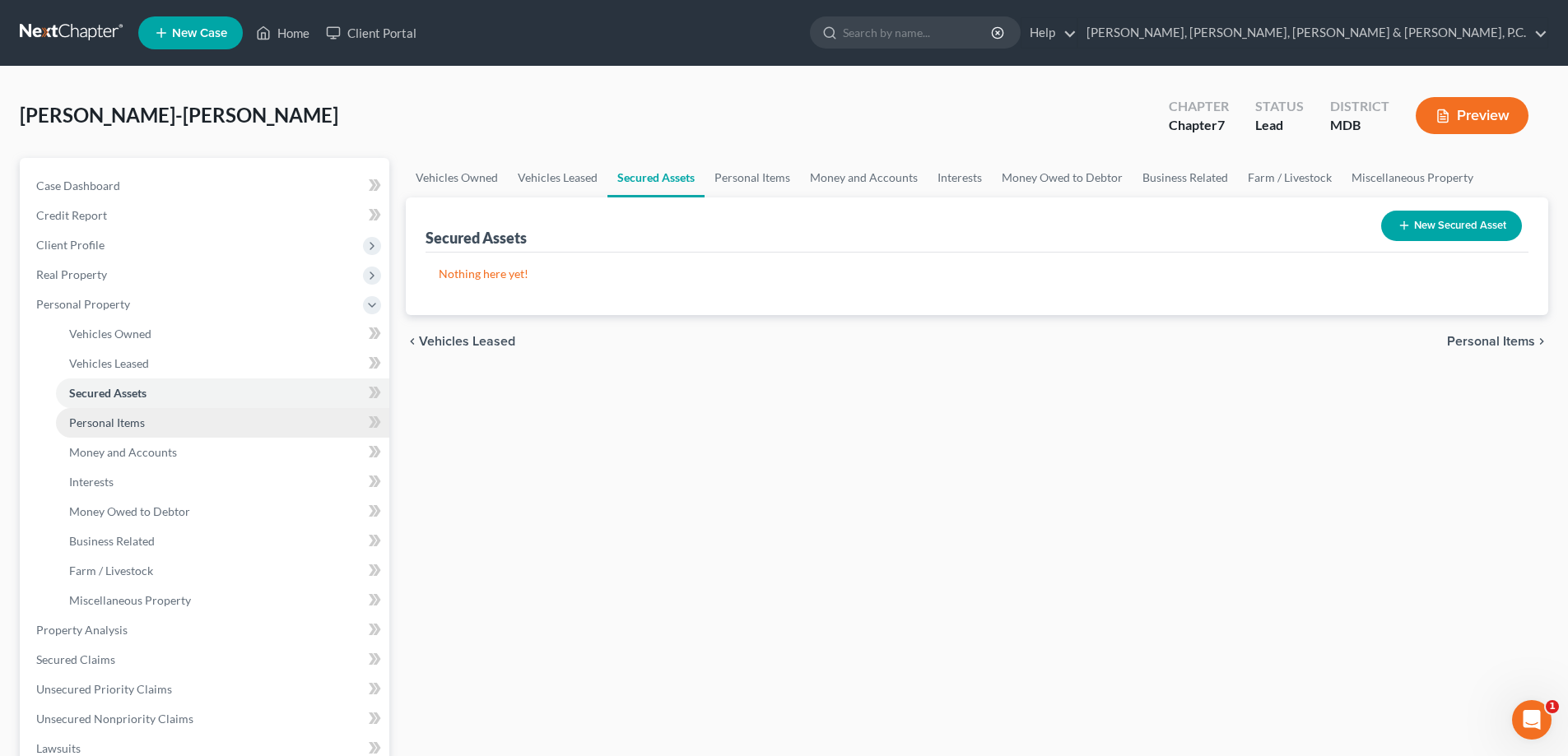
click at [114, 416] on span "Personal Items" at bounding box center [106, 423] width 76 height 14
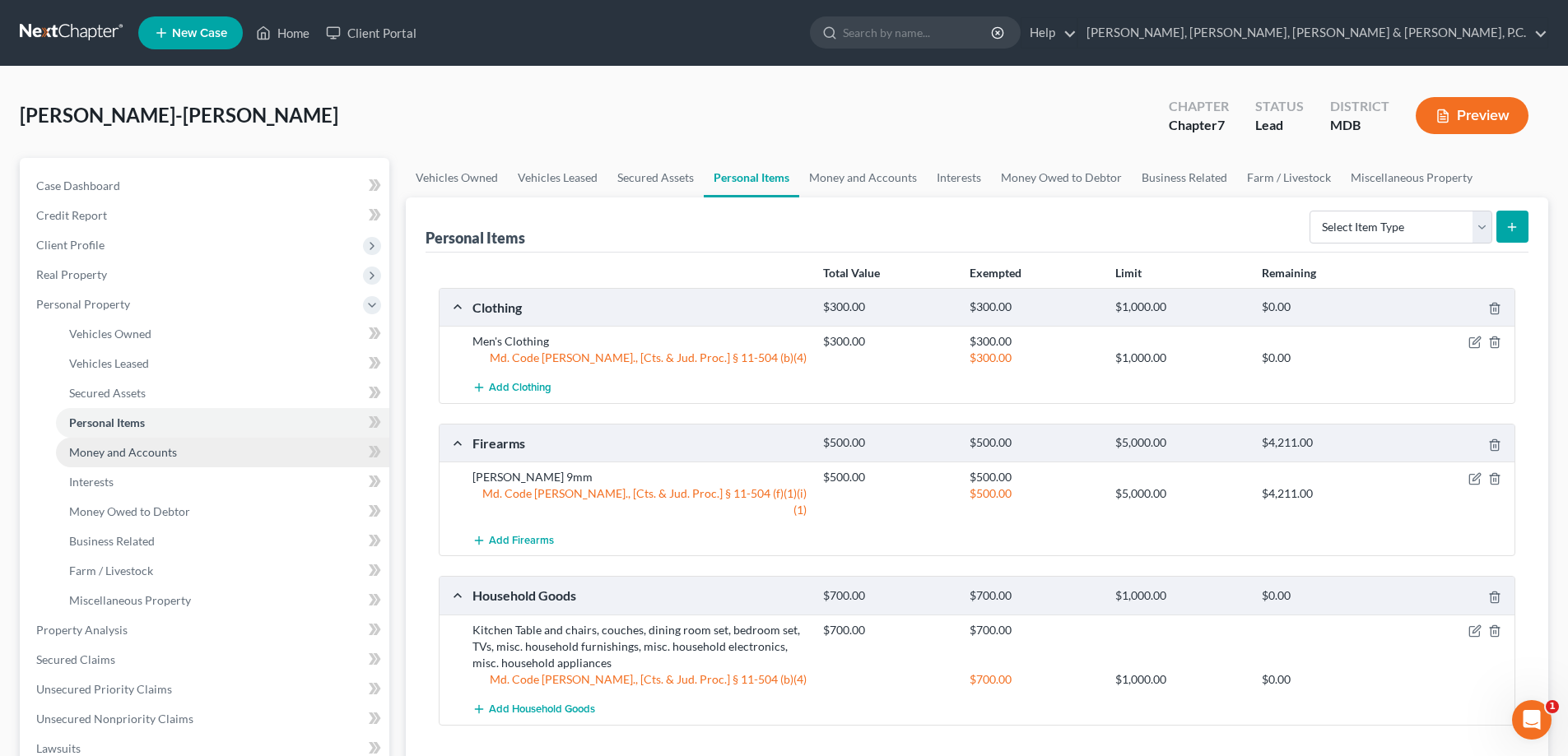
click at [124, 448] on span "Money and Accounts" at bounding box center [123, 452] width 108 height 14
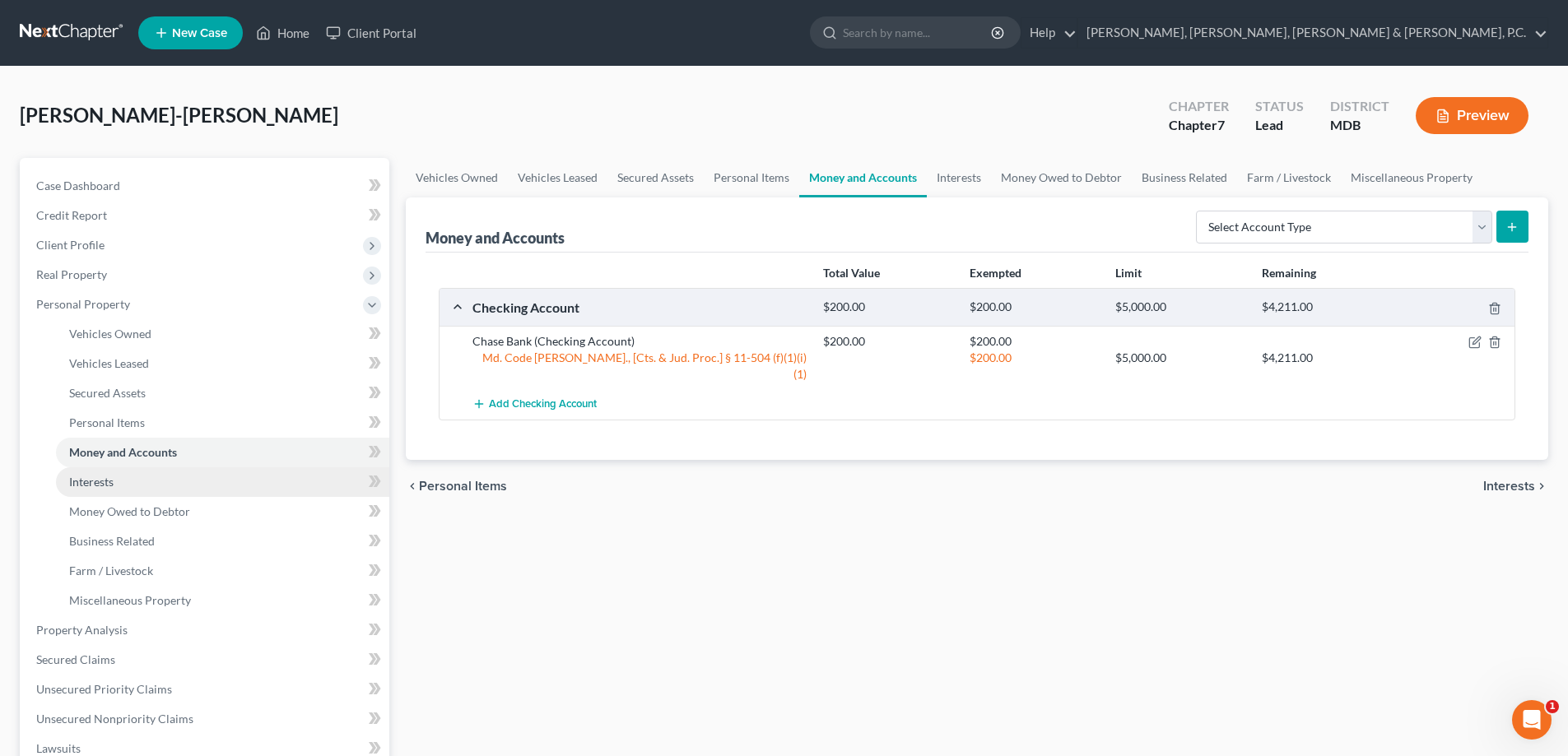
click at [120, 480] on link "Interests" at bounding box center [223, 481] width 334 height 30
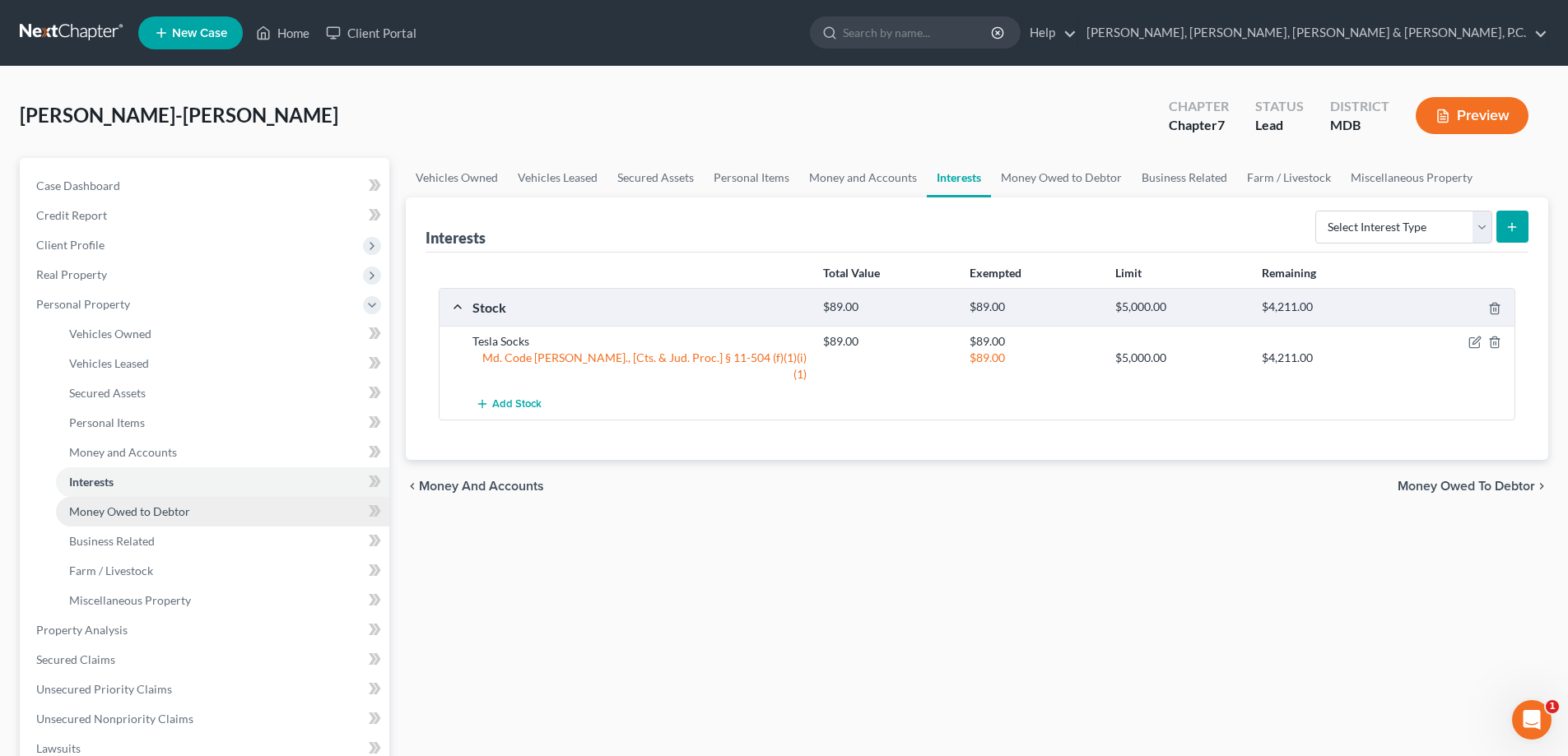
click at [123, 506] on span "Money Owed to Debtor" at bounding box center [129, 511] width 121 height 14
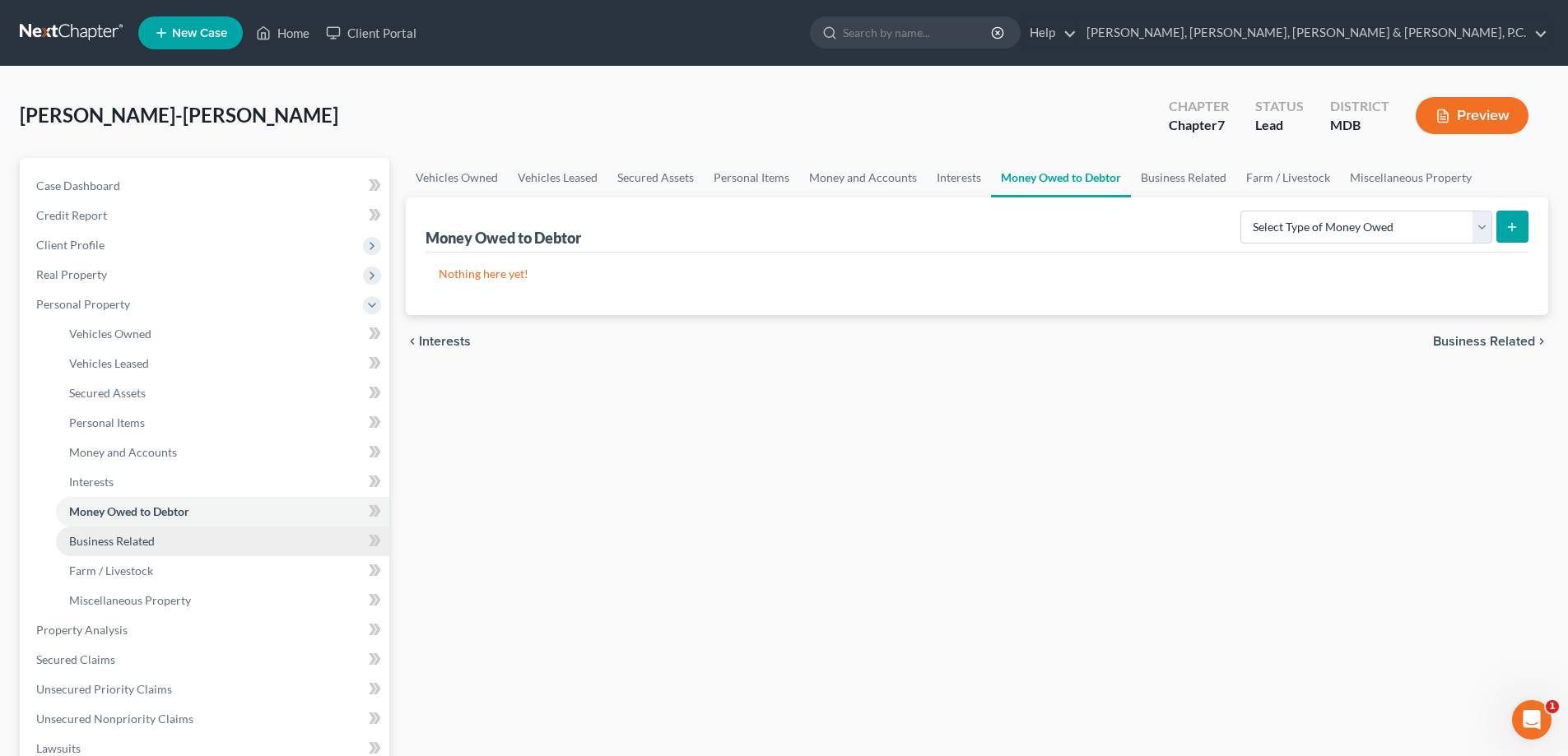
click at [126, 538] on span "Business Related" at bounding box center [111, 541] width 86 height 14
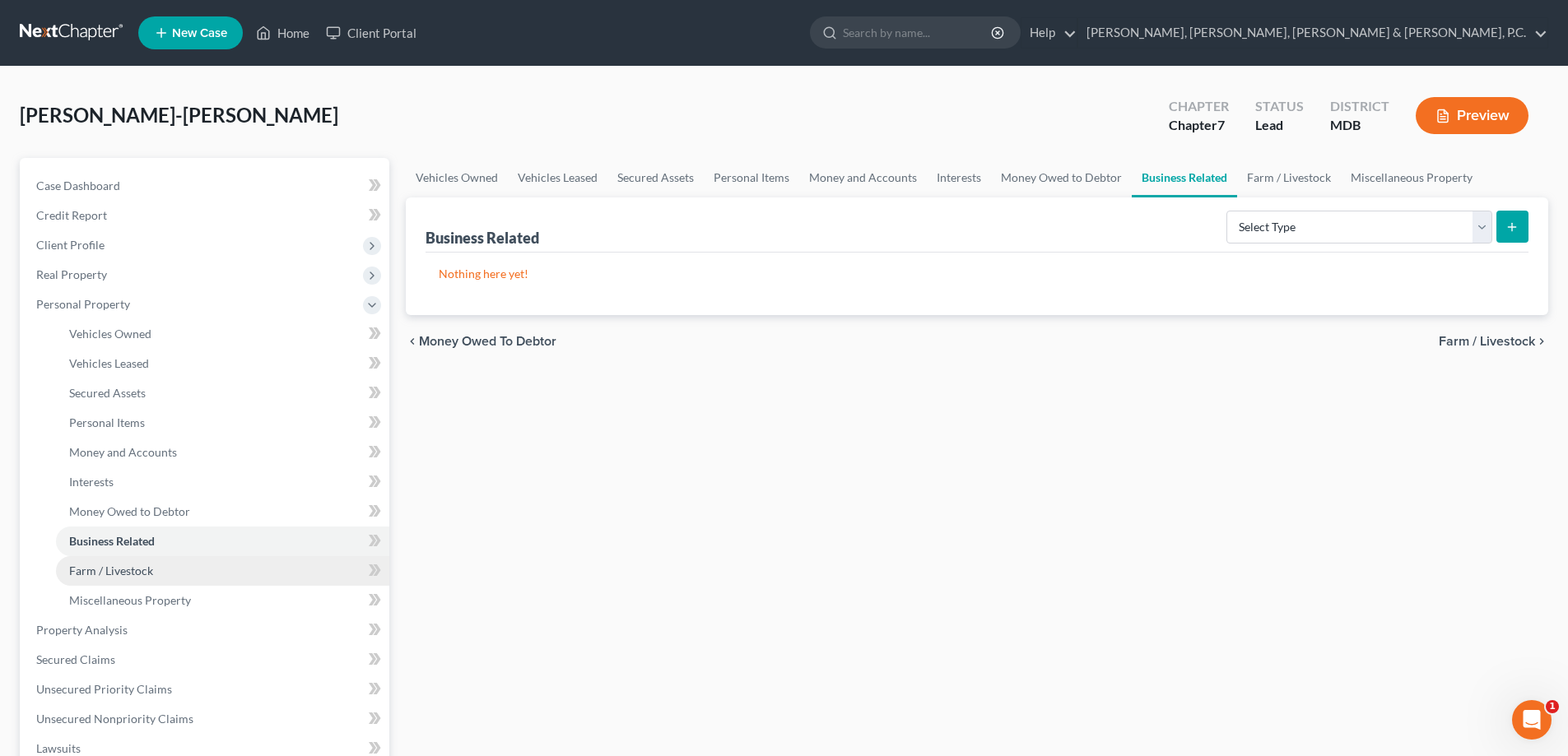
click at [123, 567] on span "Farm / Livestock" at bounding box center [111, 571] width 84 height 14
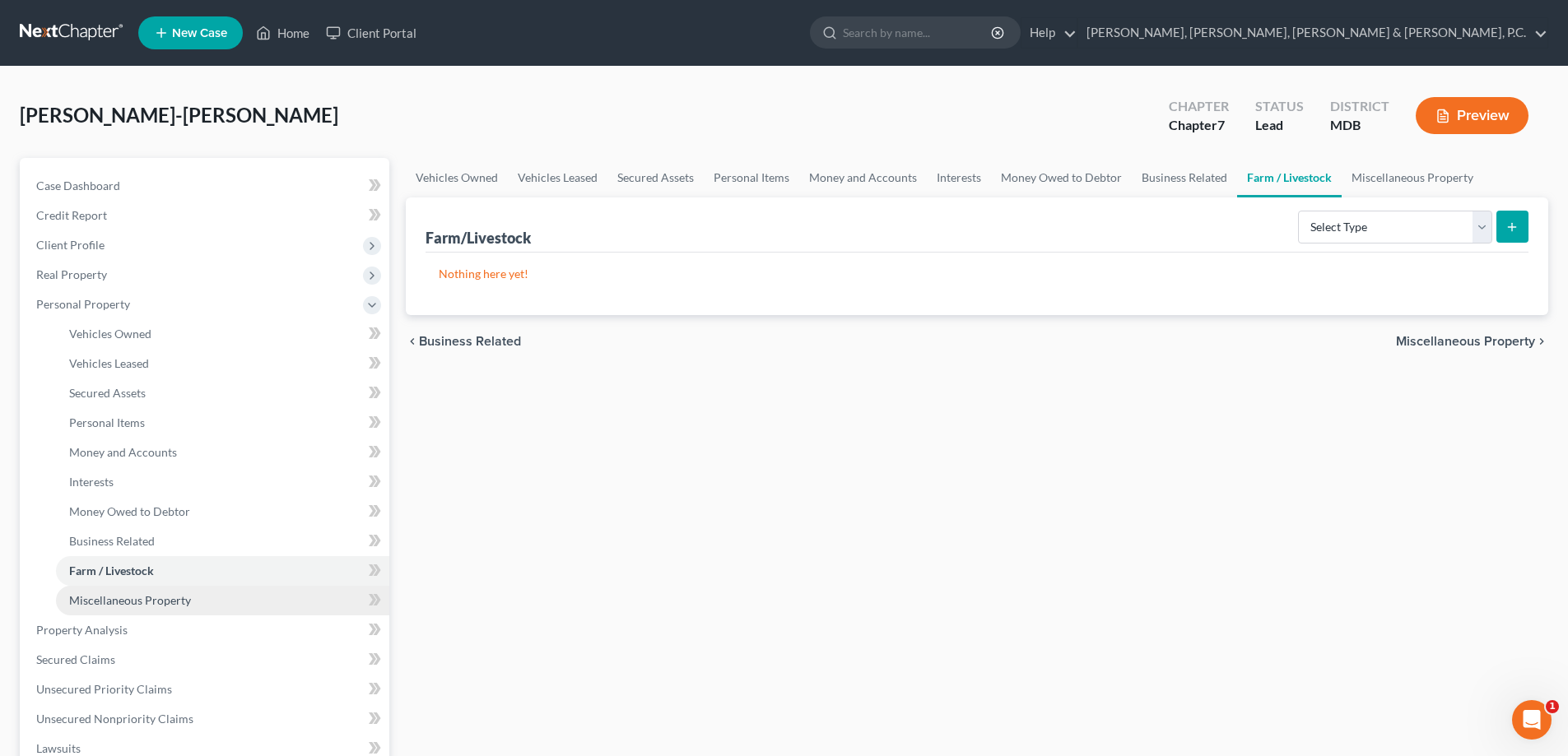
click at [124, 594] on span "Miscellaneous Property" at bounding box center [129, 600] width 122 height 14
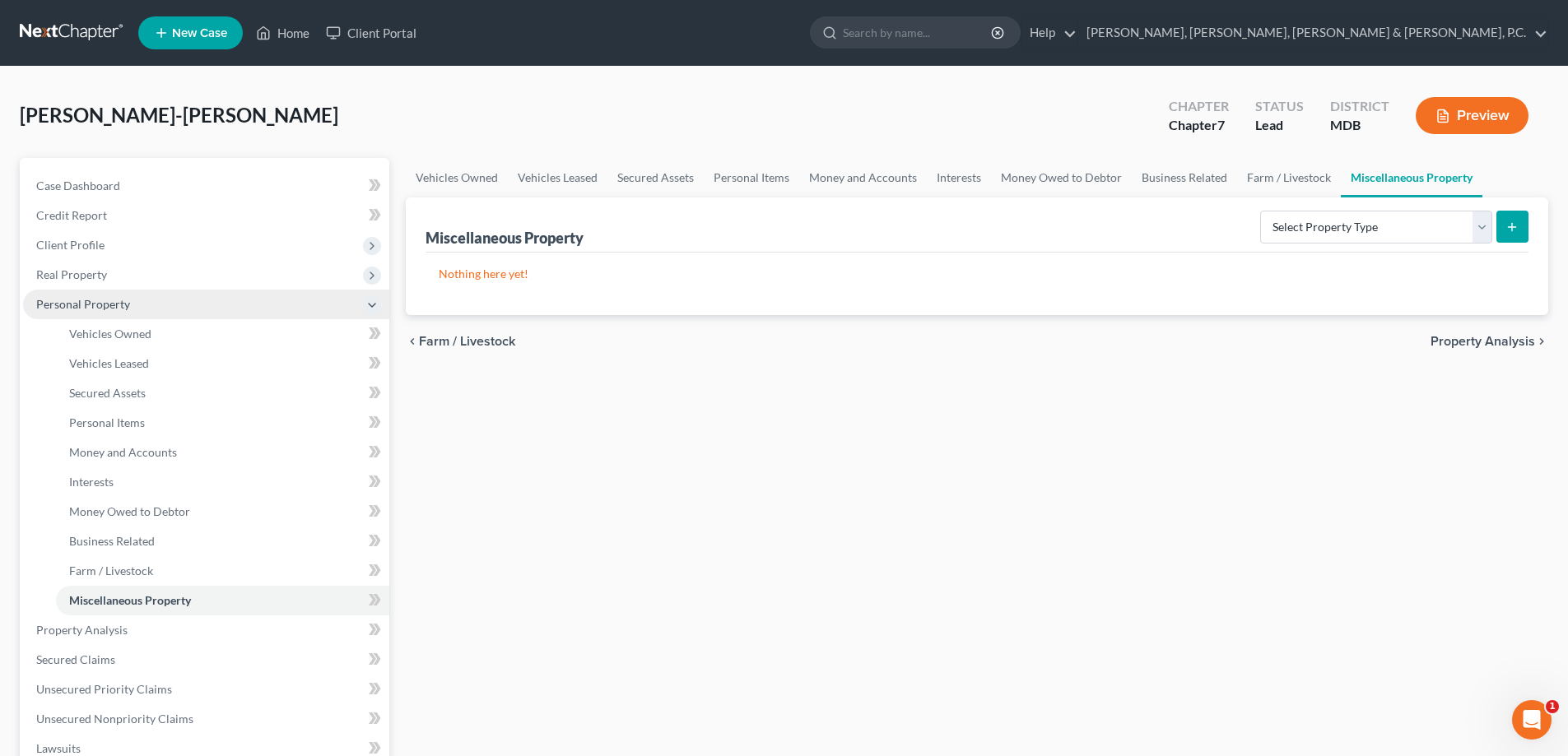
click at [88, 299] on span "Personal Property" at bounding box center [83, 304] width 94 height 14
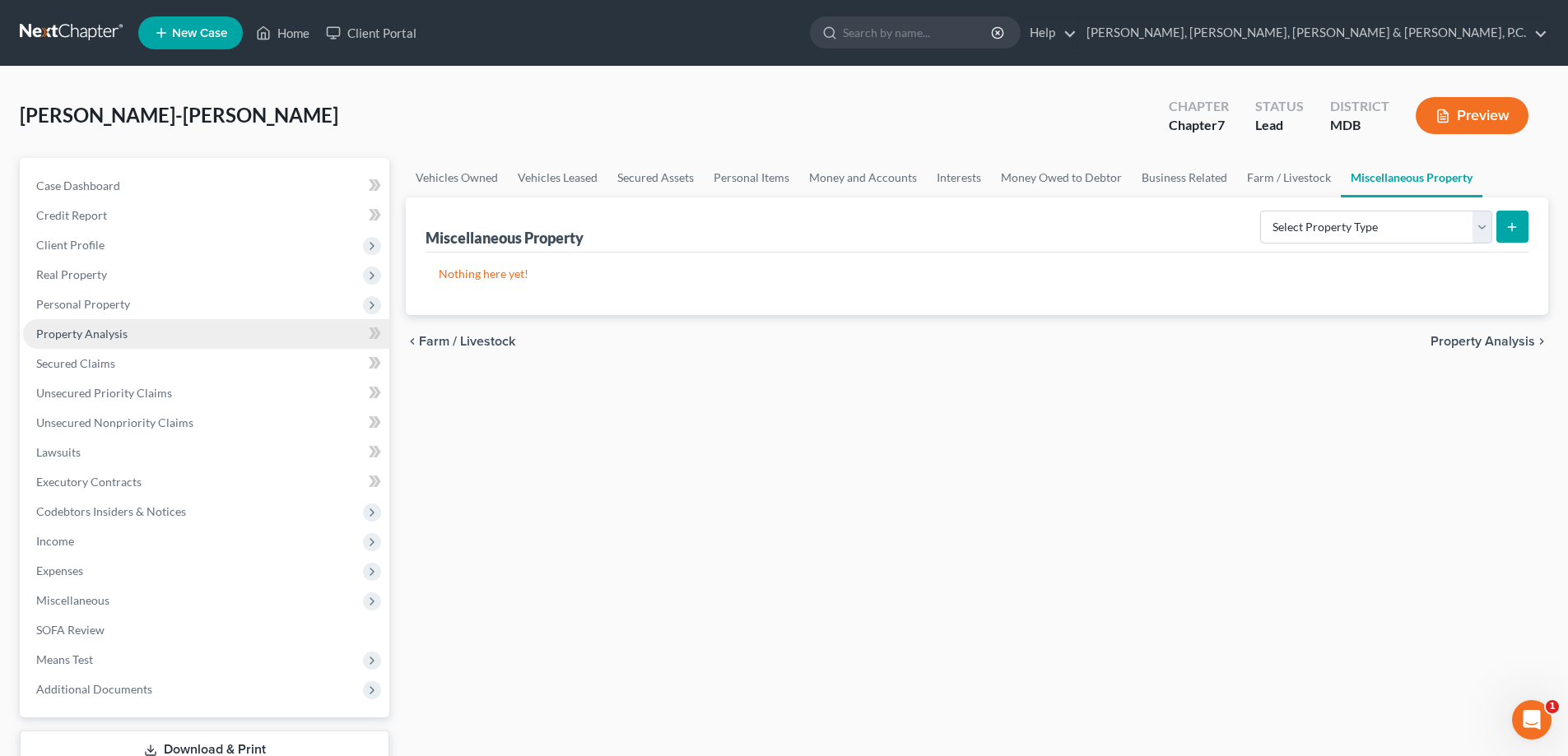
click at [101, 331] on span "Property Analysis" at bounding box center [82, 333] width 91 height 14
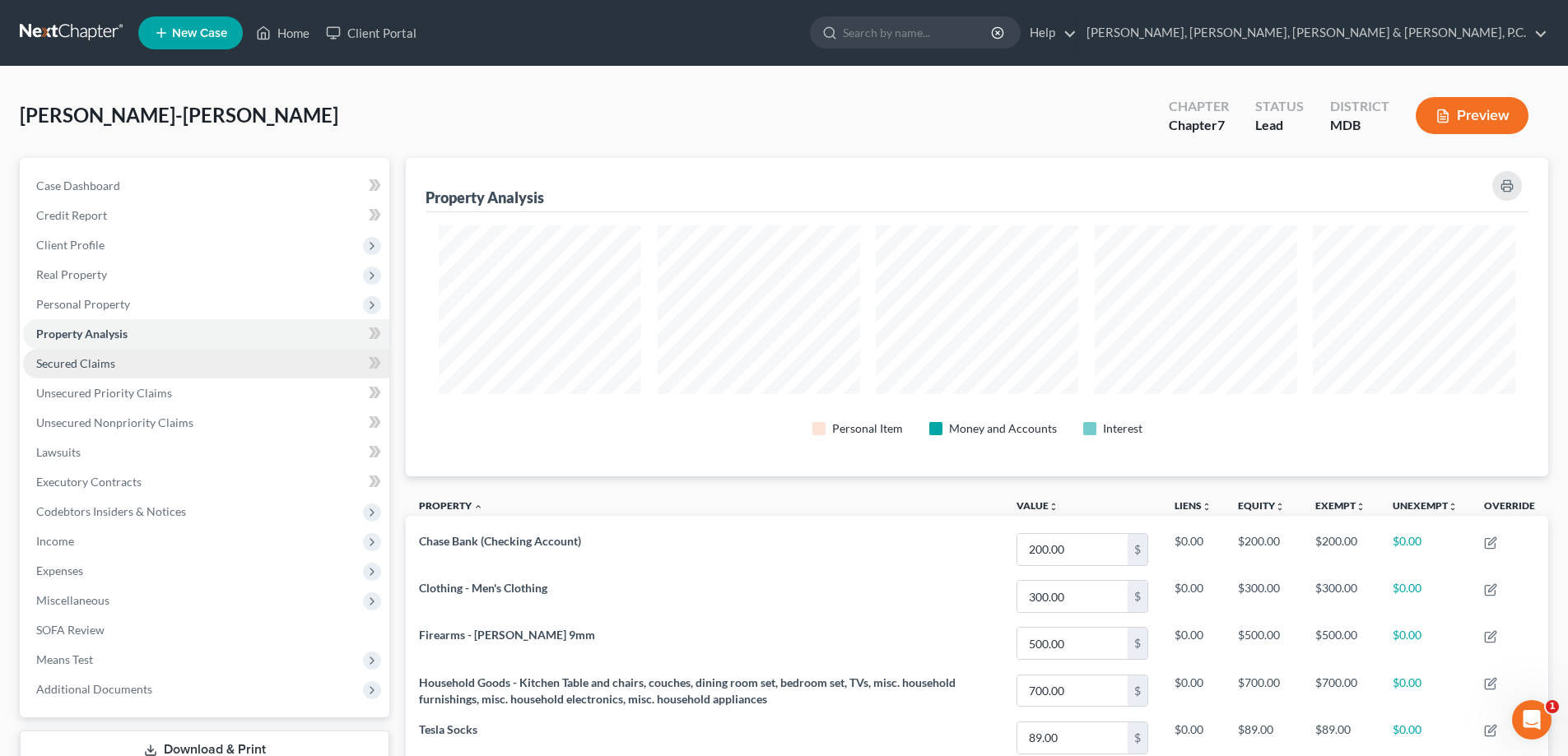
click at [83, 356] on span "Secured Claims" at bounding box center [76, 363] width 79 height 14
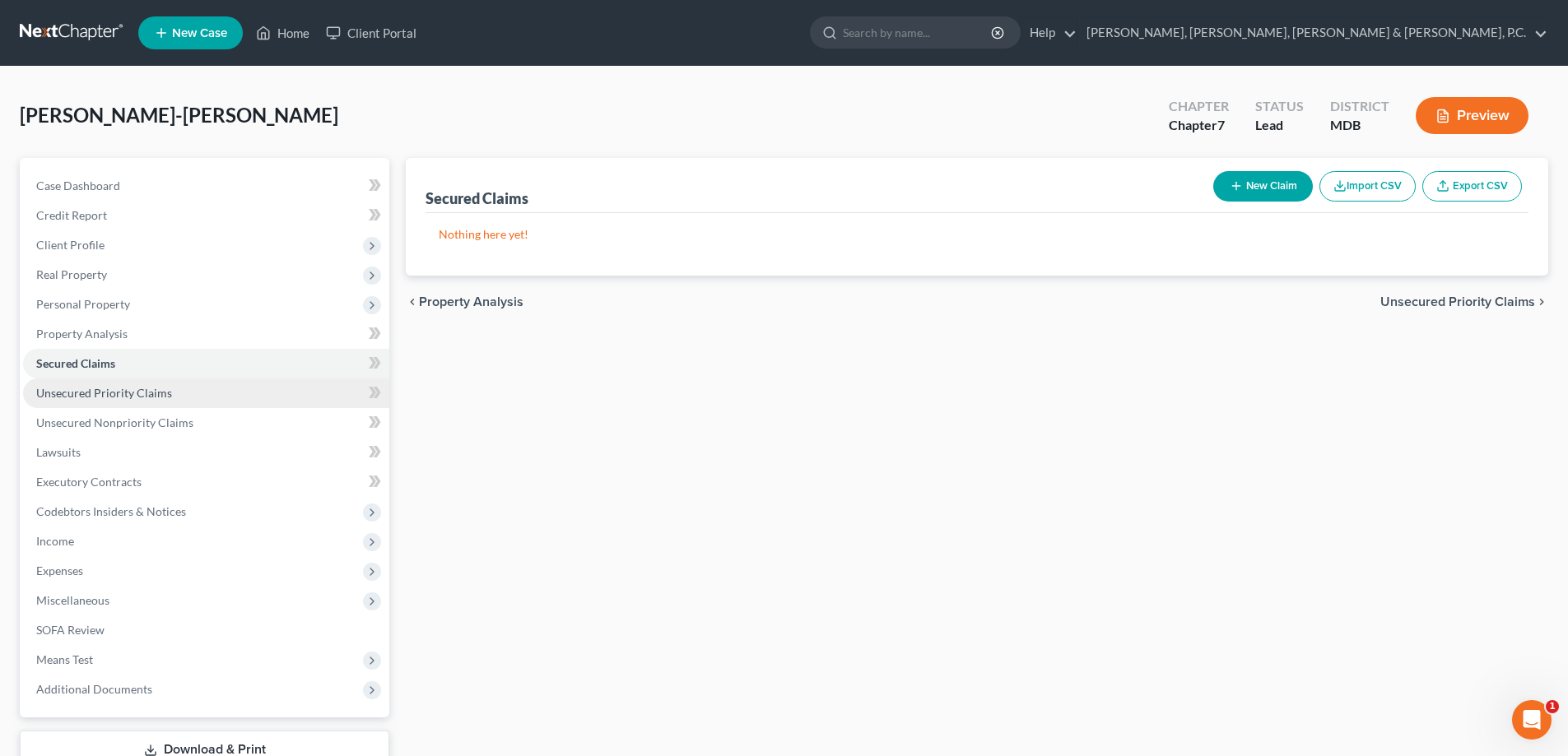
click at [101, 394] on span "Unsecured Priority Claims" at bounding box center [105, 393] width 136 height 14
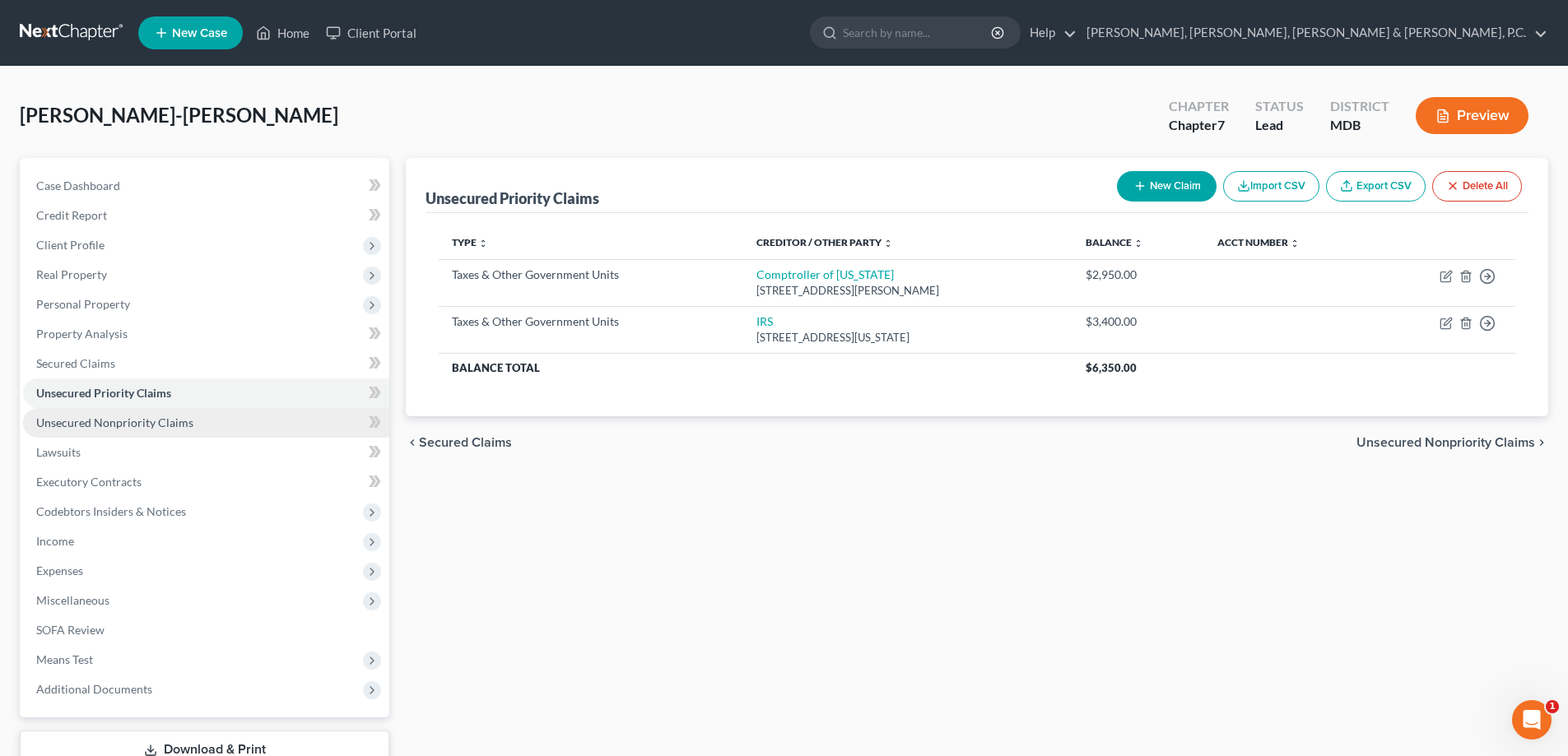
click at [110, 419] on span "Unsecured Nonpriority Claims" at bounding box center [115, 423] width 157 height 14
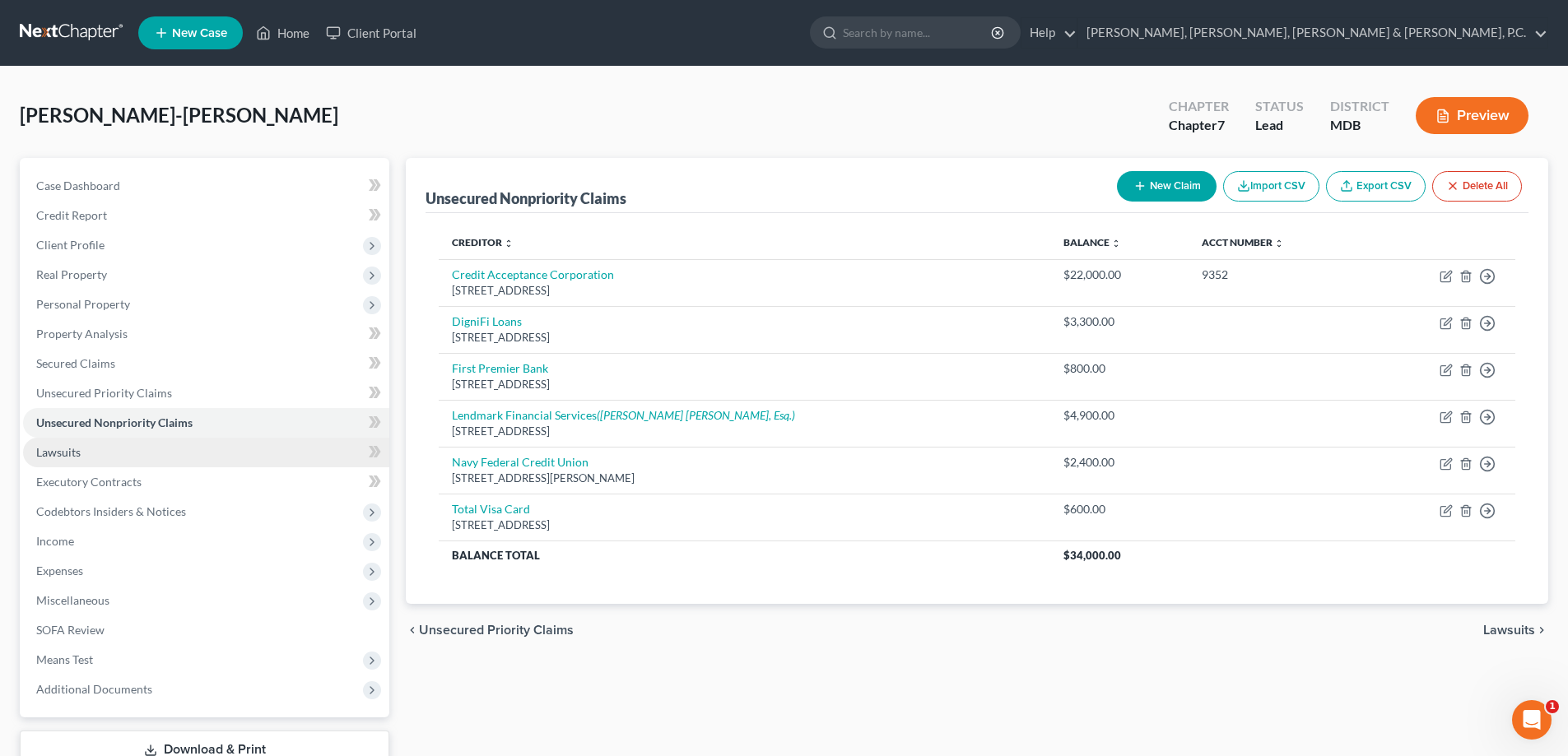
click at [86, 448] on link "Lawsuits" at bounding box center [206, 452] width 366 height 30
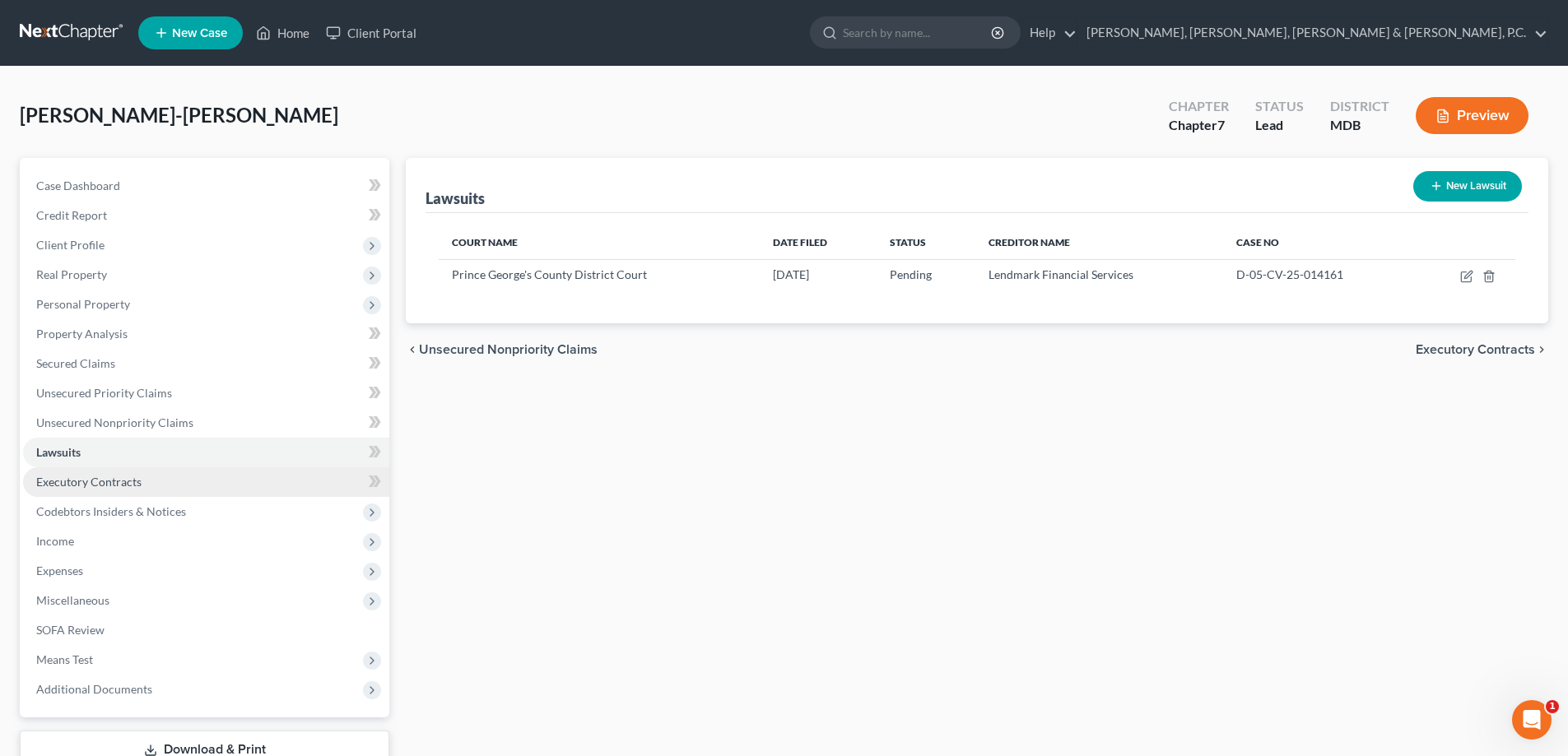
click at [92, 480] on span "Executory Contracts" at bounding box center [89, 481] width 105 height 14
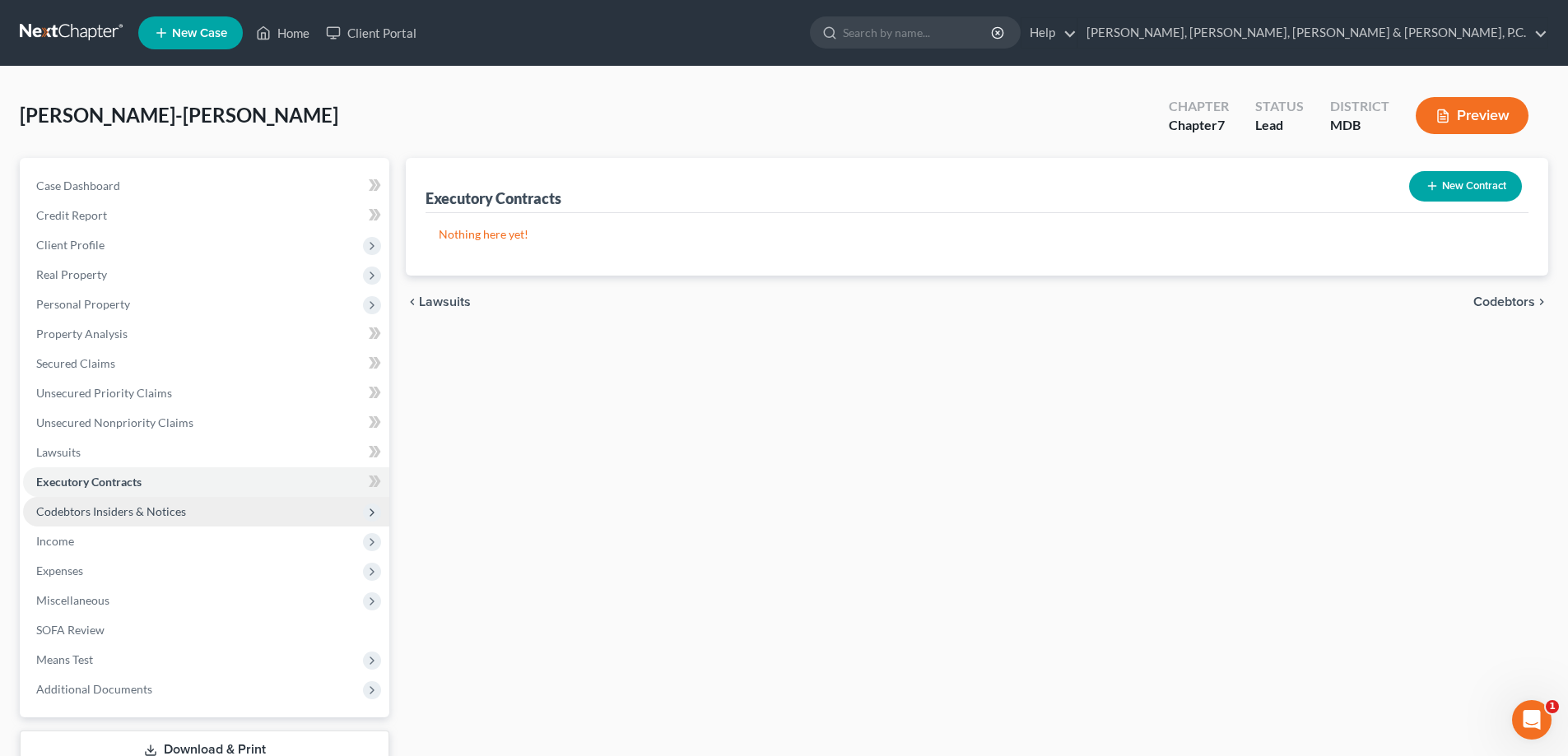
click at [99, 507] on span "Codebtors Insiders & Notices" at bounding box center [111, 511] width 150 height 14
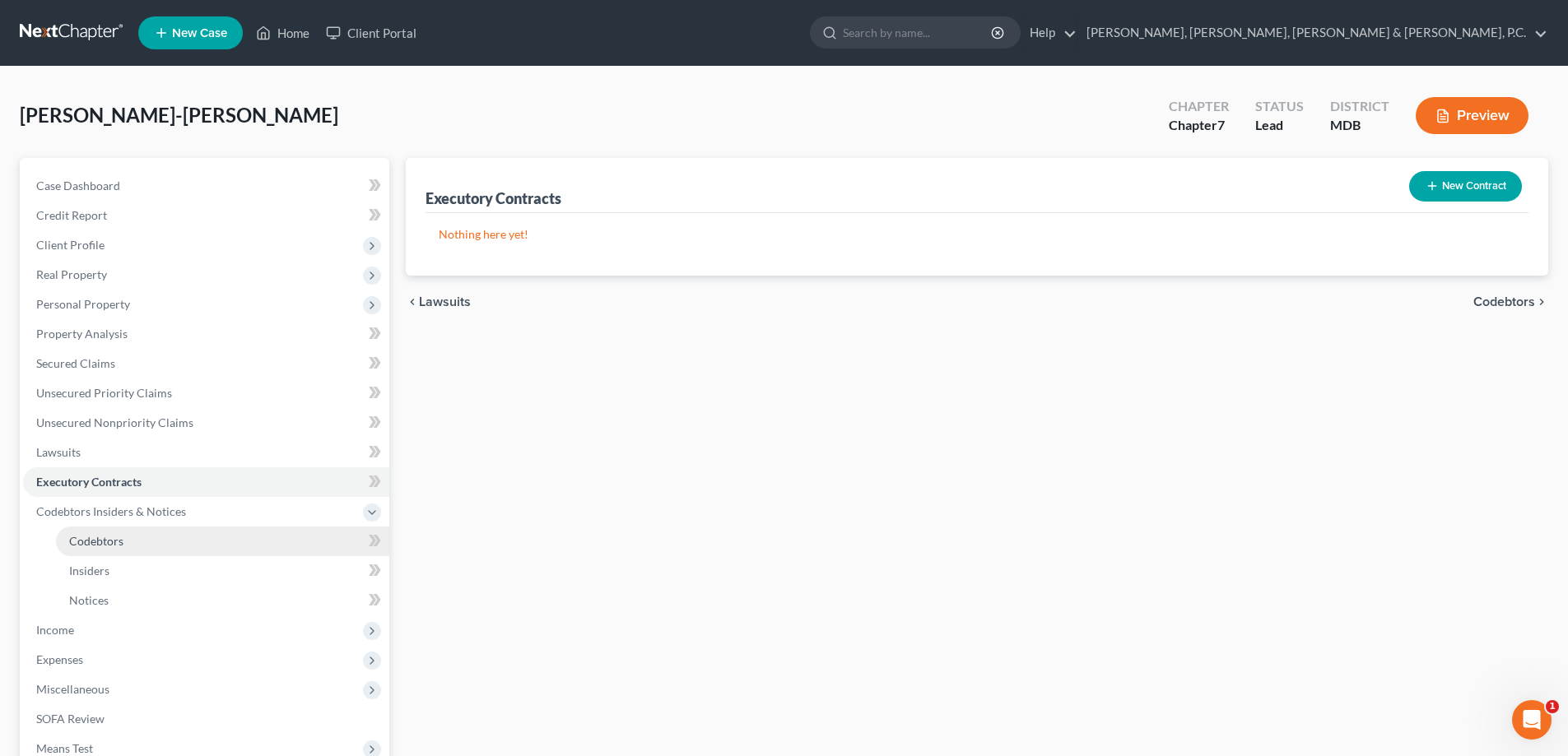
click at [107, 529] on link "Codebtors" at bounding box center [223, 541] width 334 height 30
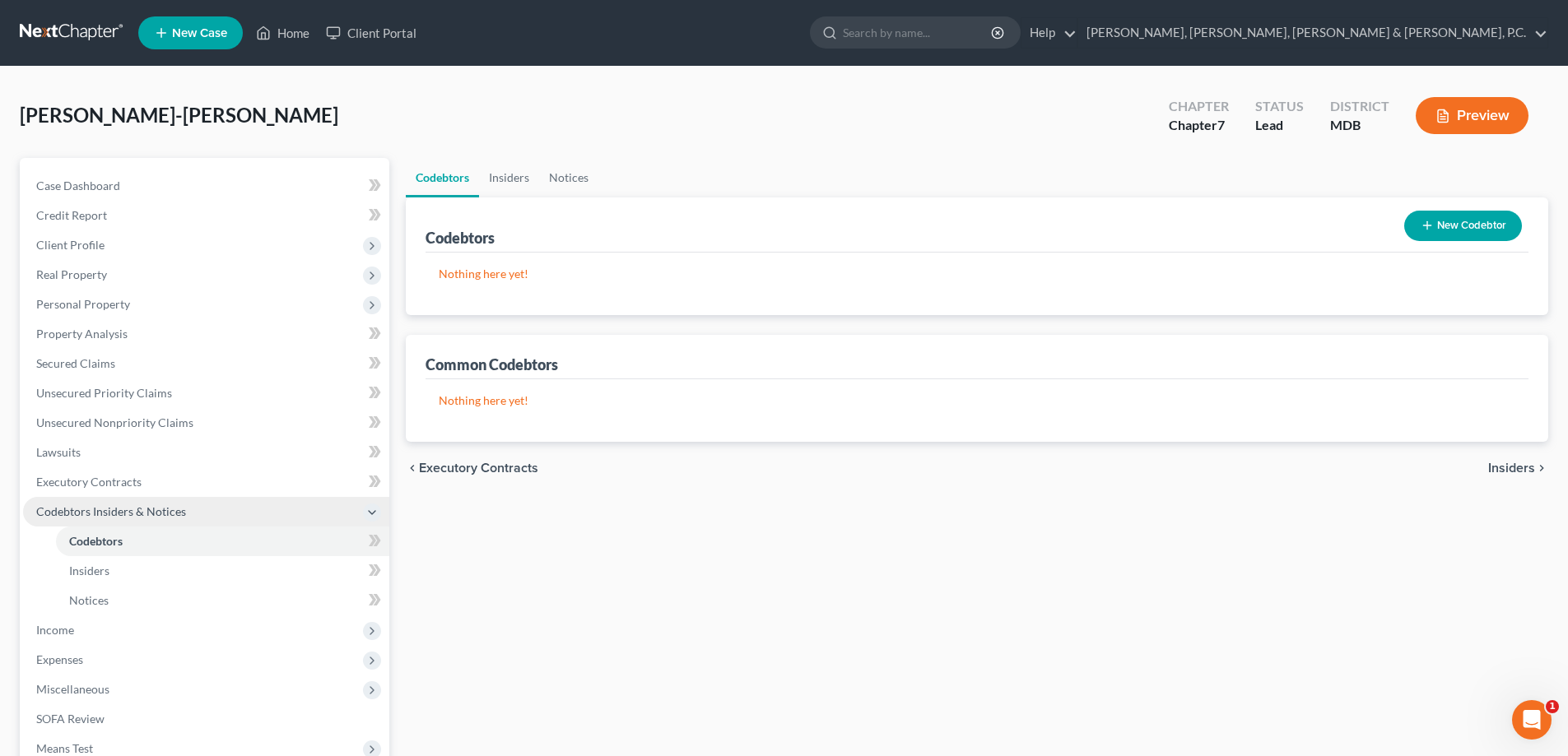
click at [120, 502] on span "Codebtors Insiders & Notices" at bounding box center [206, 511] width 366 height 30
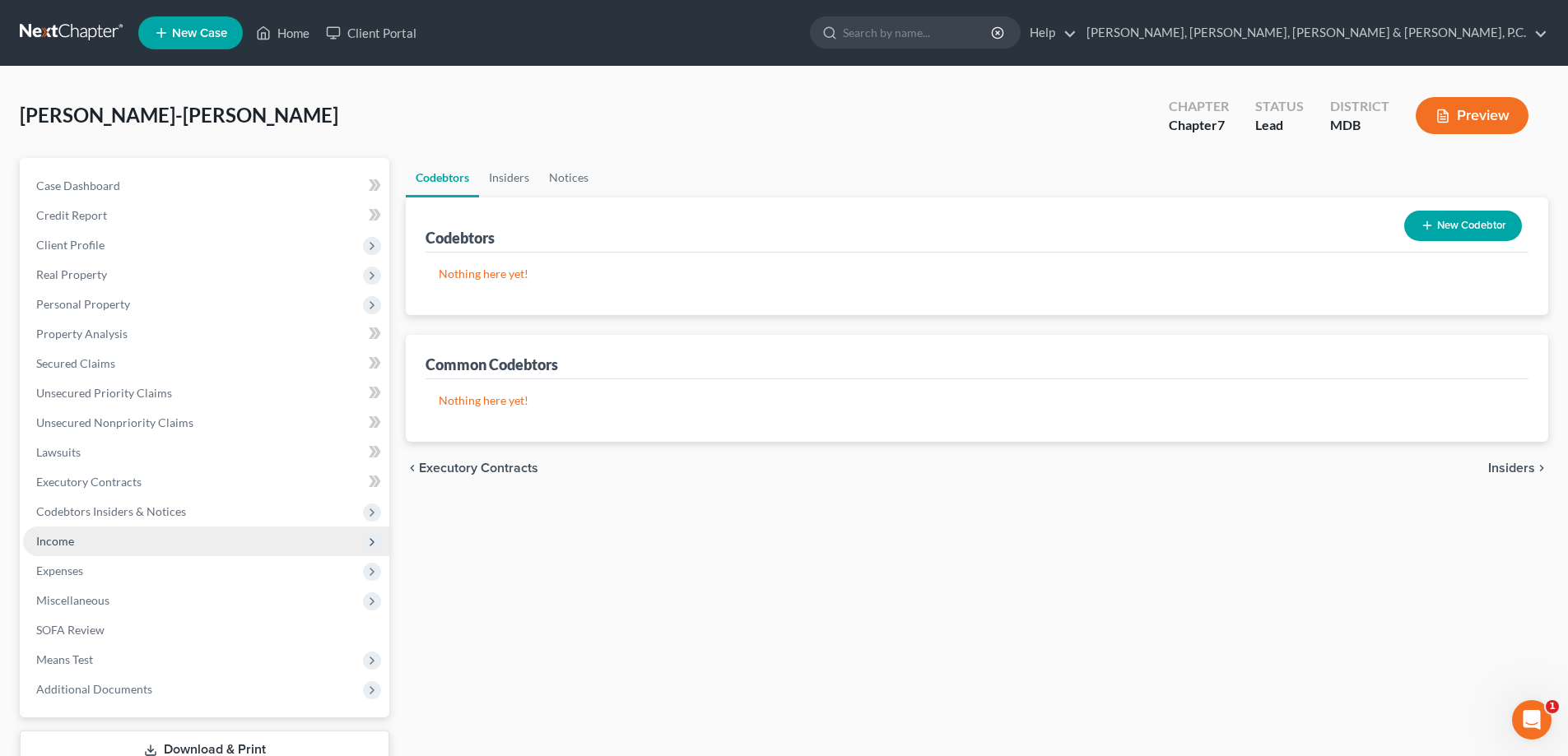
click at [63, 543] on span "Income" at bounding box center [55, 541] width 37 height 14
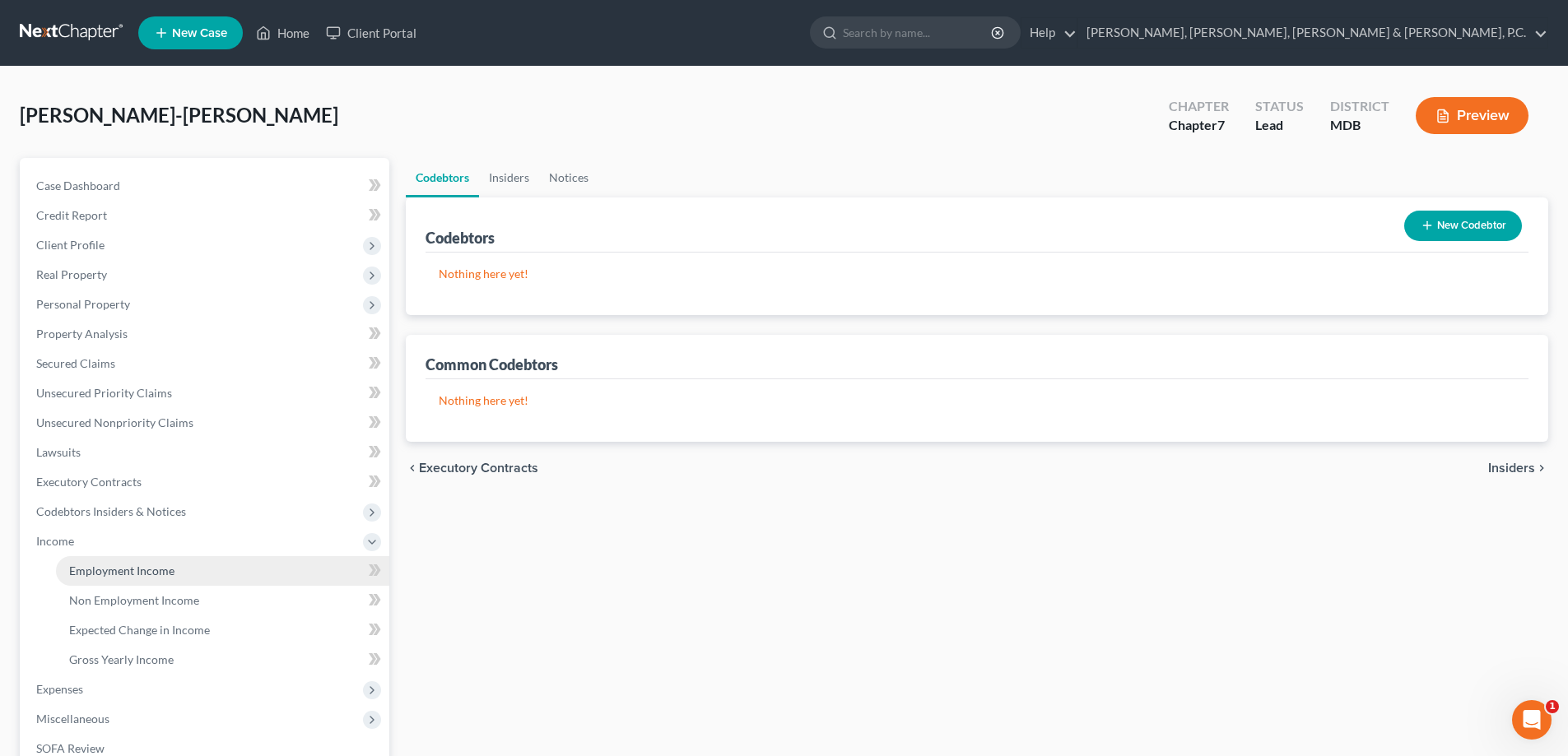
click at [82, 567] on span "Employment Income" at bounding box center [122, 571] width 105 height 14
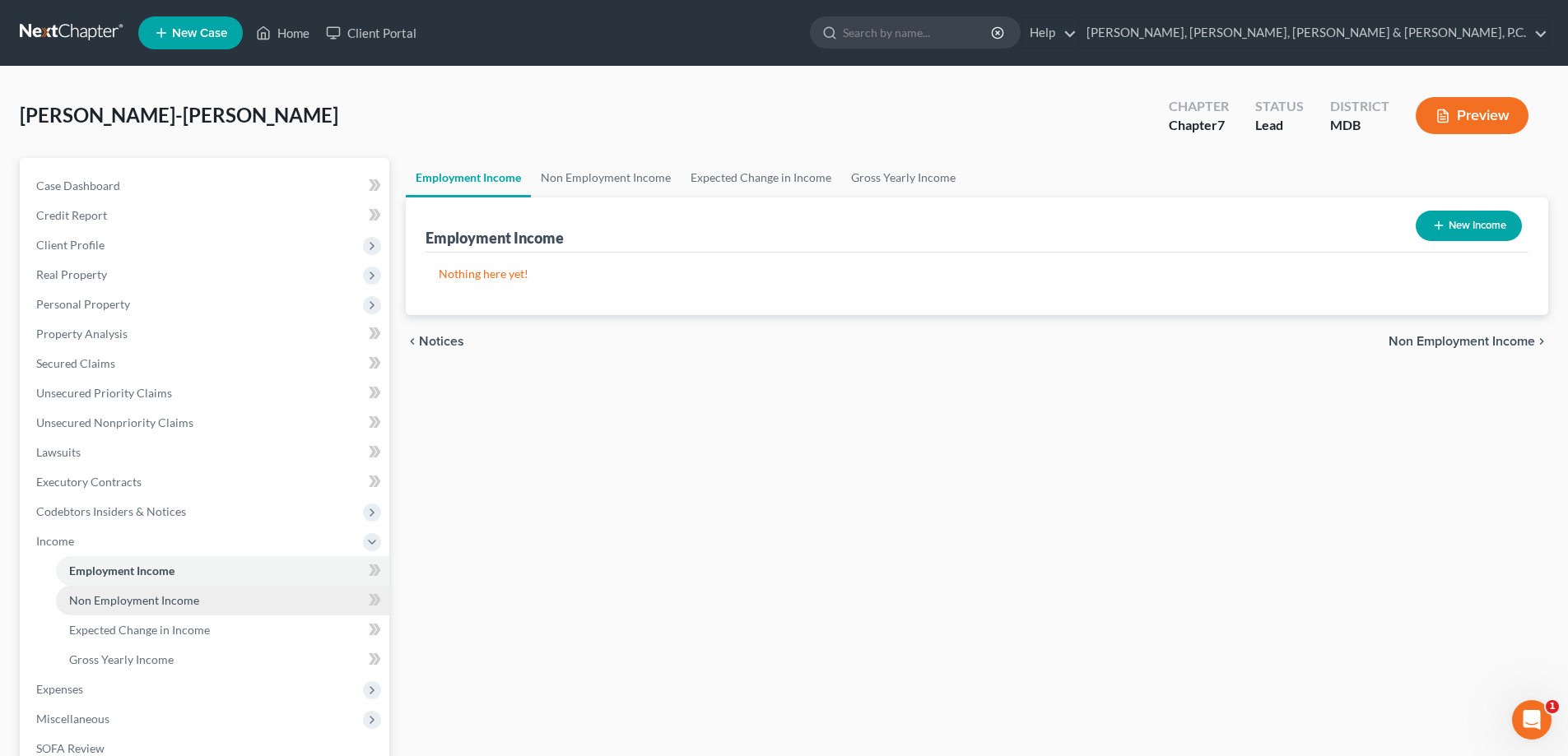
click at [108, 600] on span "Non Employment Income" at bounding box center [134, 600] width 130 height 14
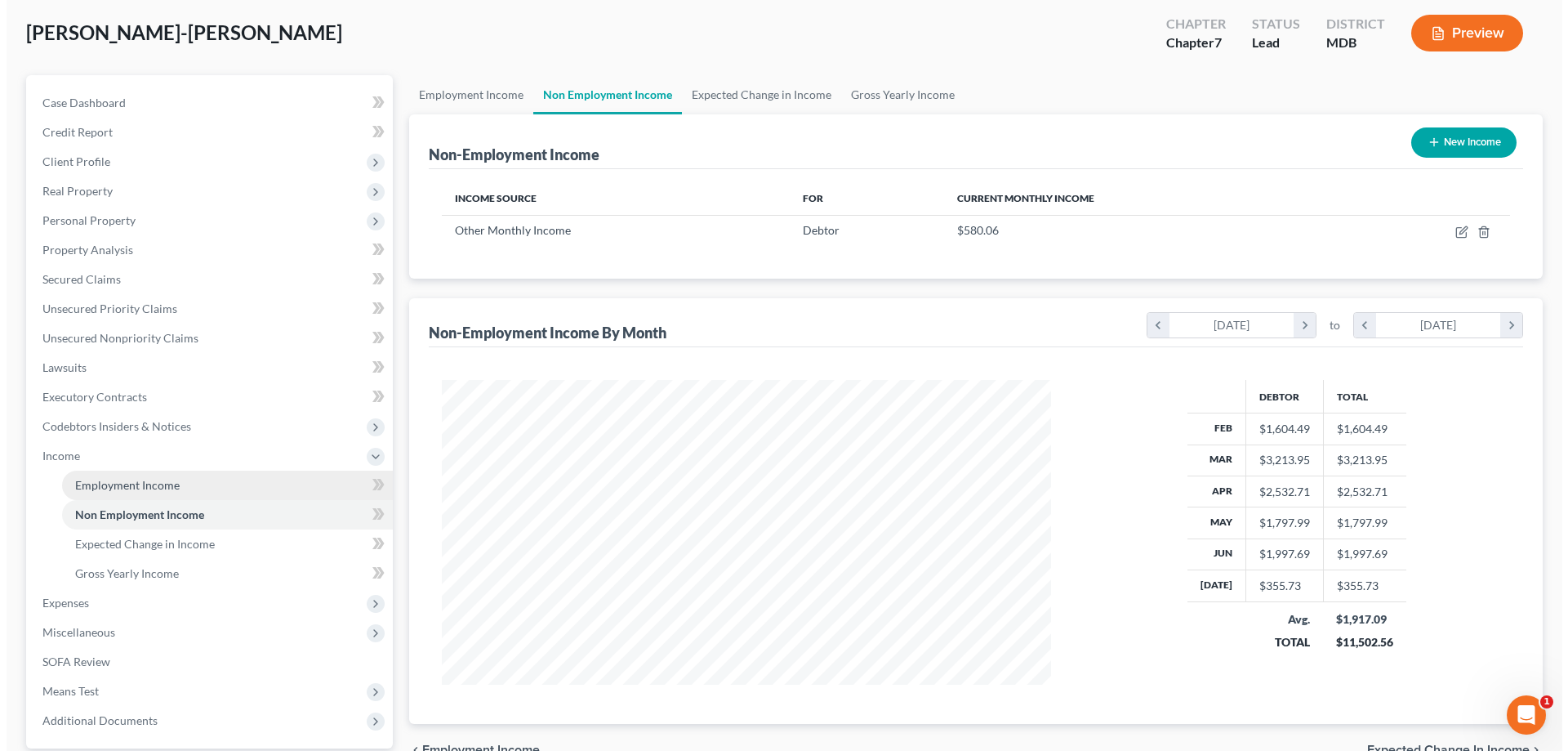
scroll to position [163, 0]
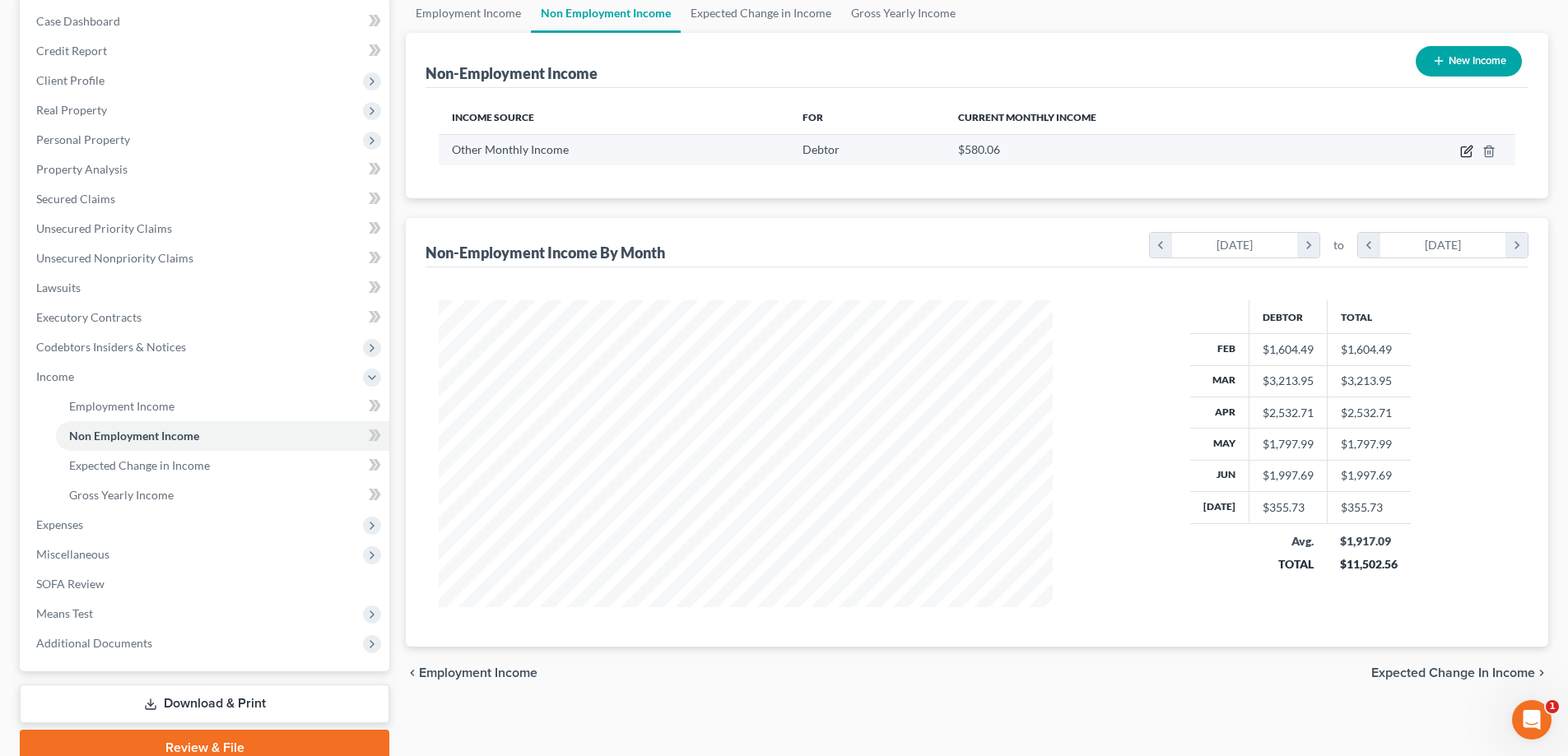
click at [1466, 151] on icon "button" at bounding box center [1468, 149] width 8 height 8
select select "13"
select select "3"
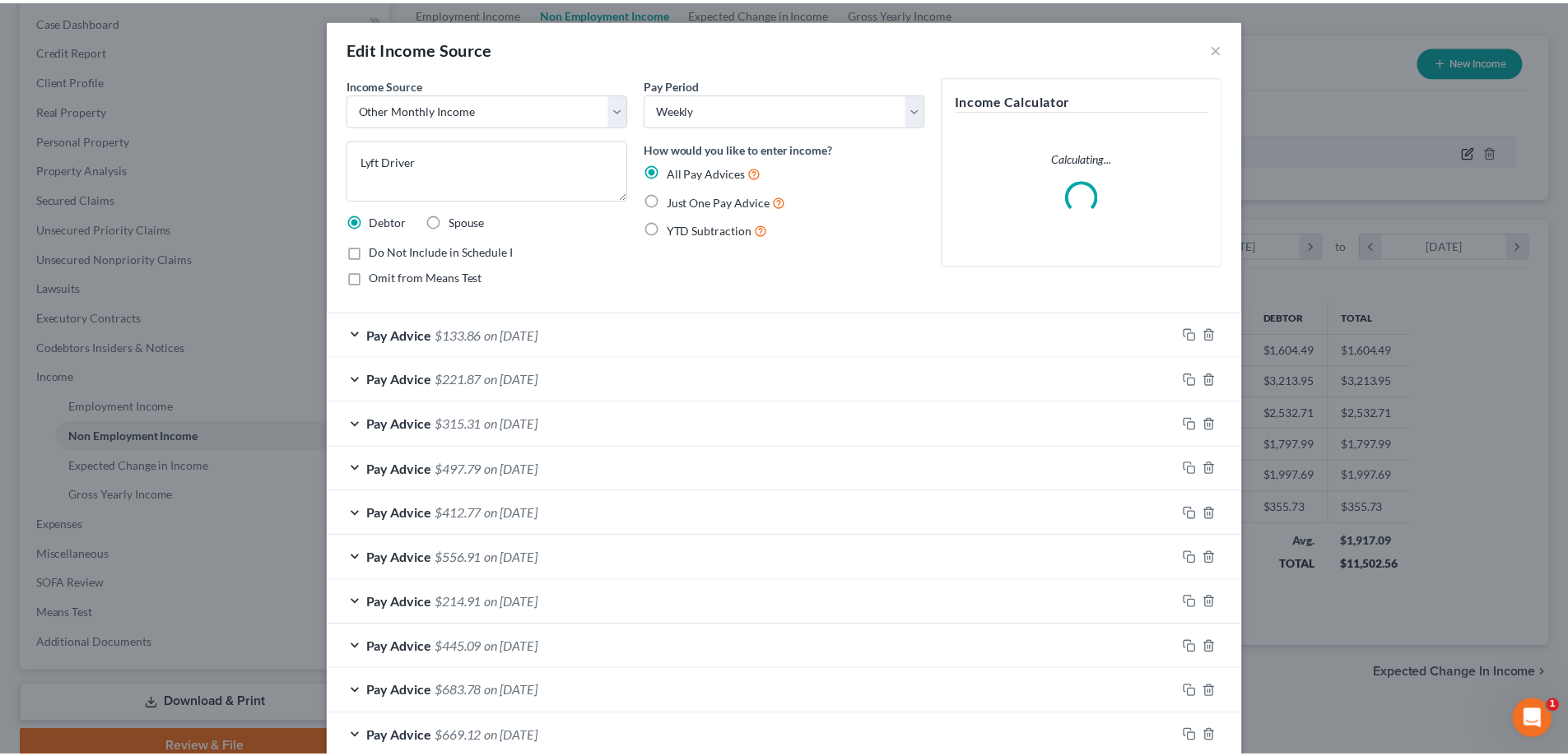
scroll to position [310, 653]
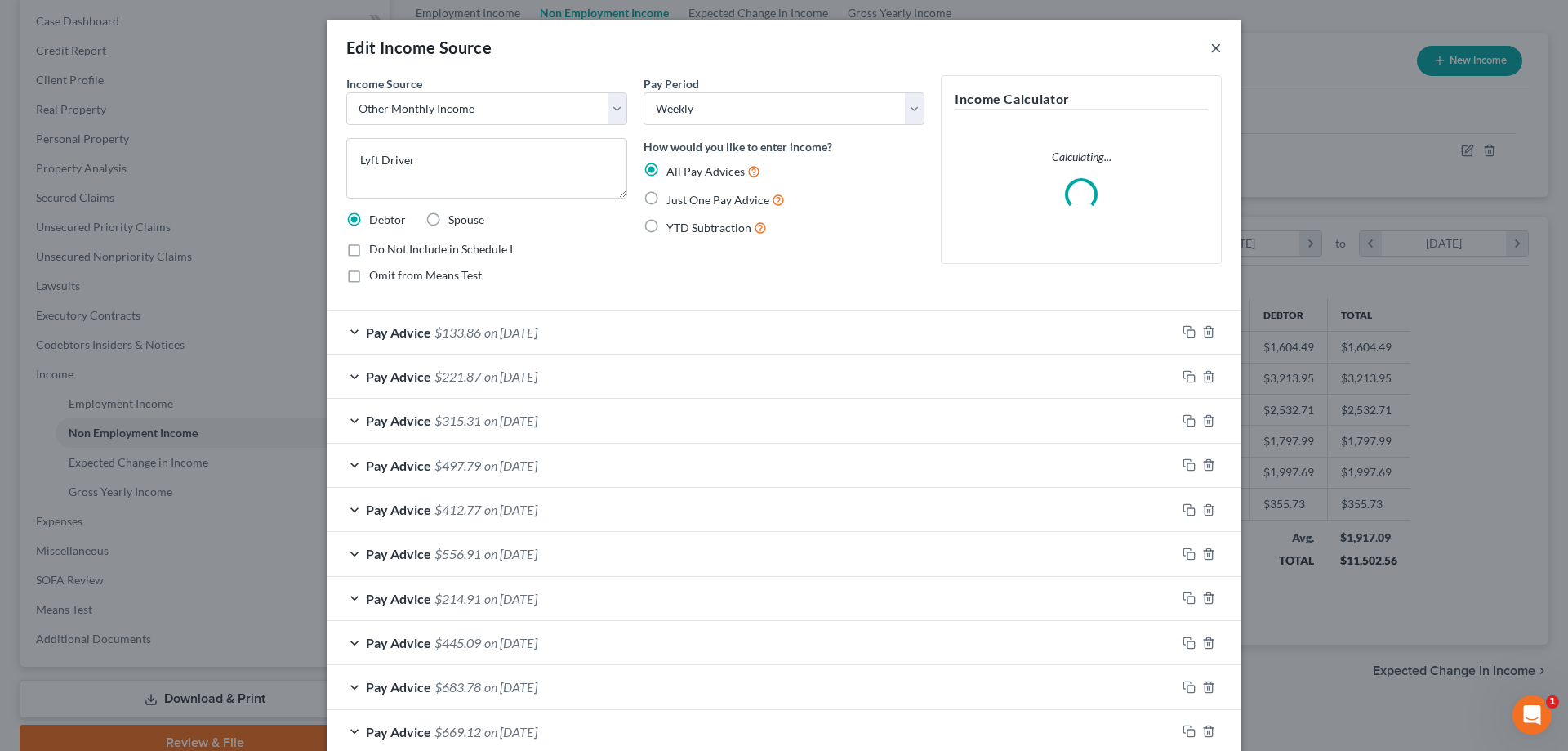
click at [1213, 50] on button "×" at bounding box center [1217, 46] width 12 height 19
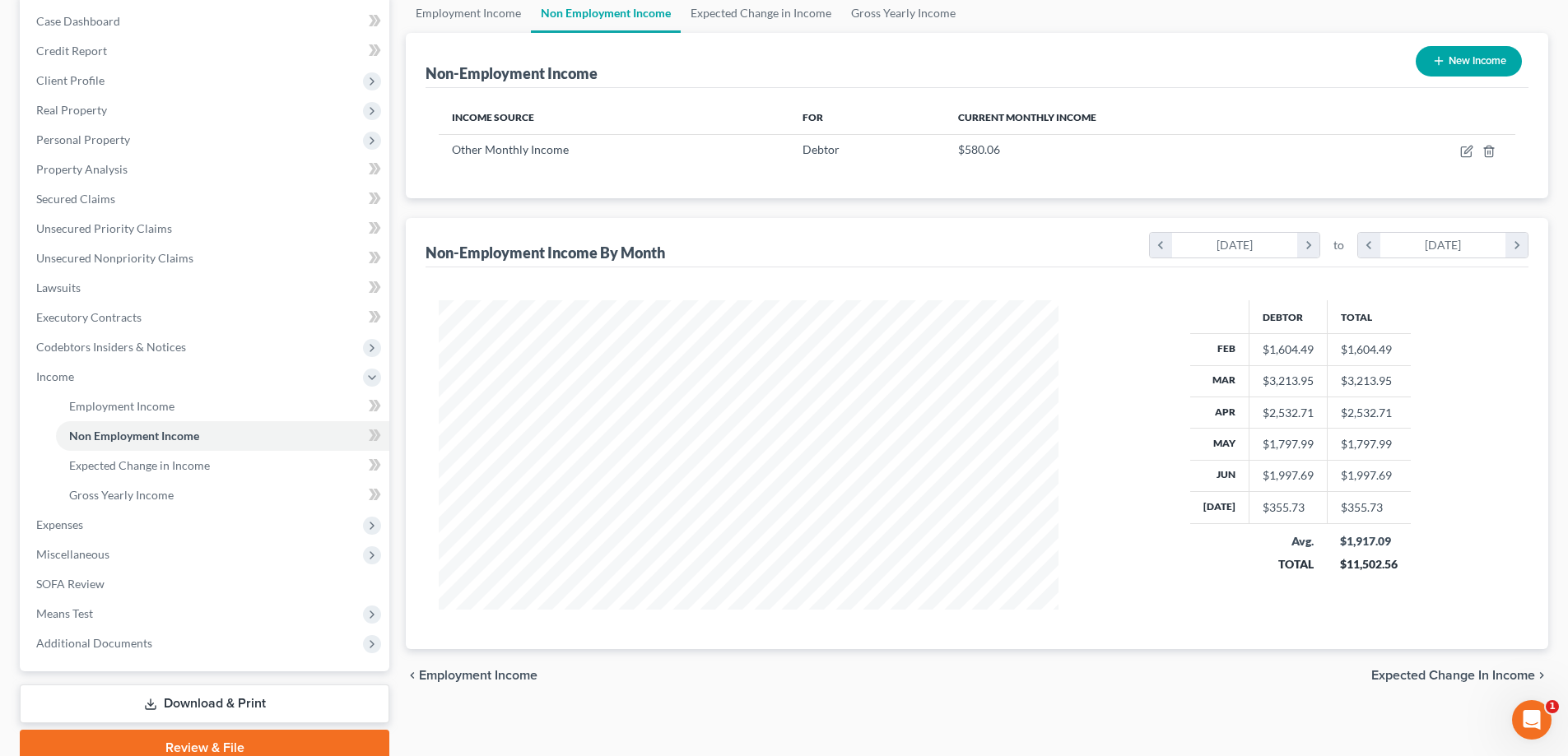
scroll to position [822332, 822372]
click at [204, 469] on span "Expected Change in Income" at bounding box center [139, 465] width 140 height 14
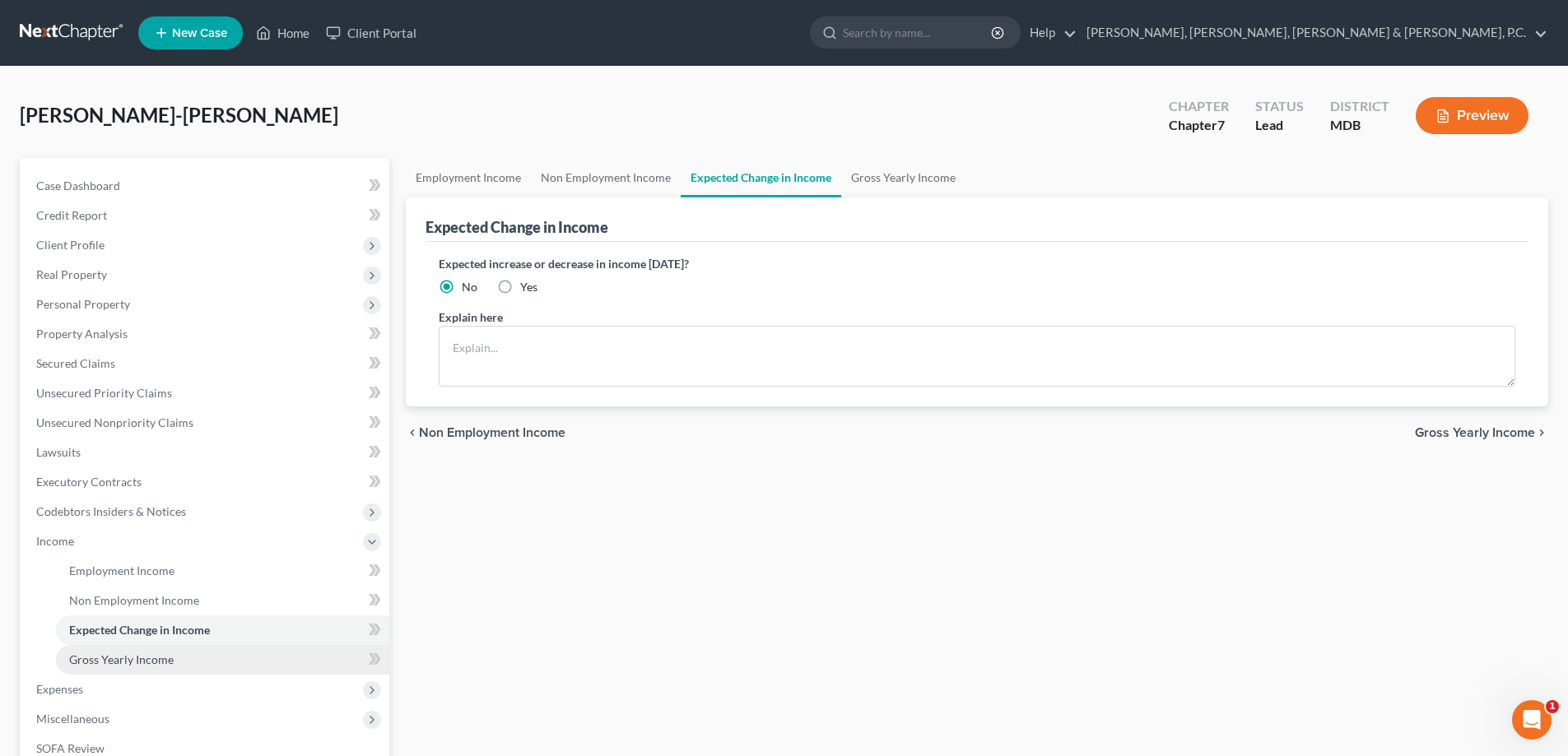
click at [142, 653] on span "Gross Yearly Income" at bounding box center [121, 659] width 105 height 14
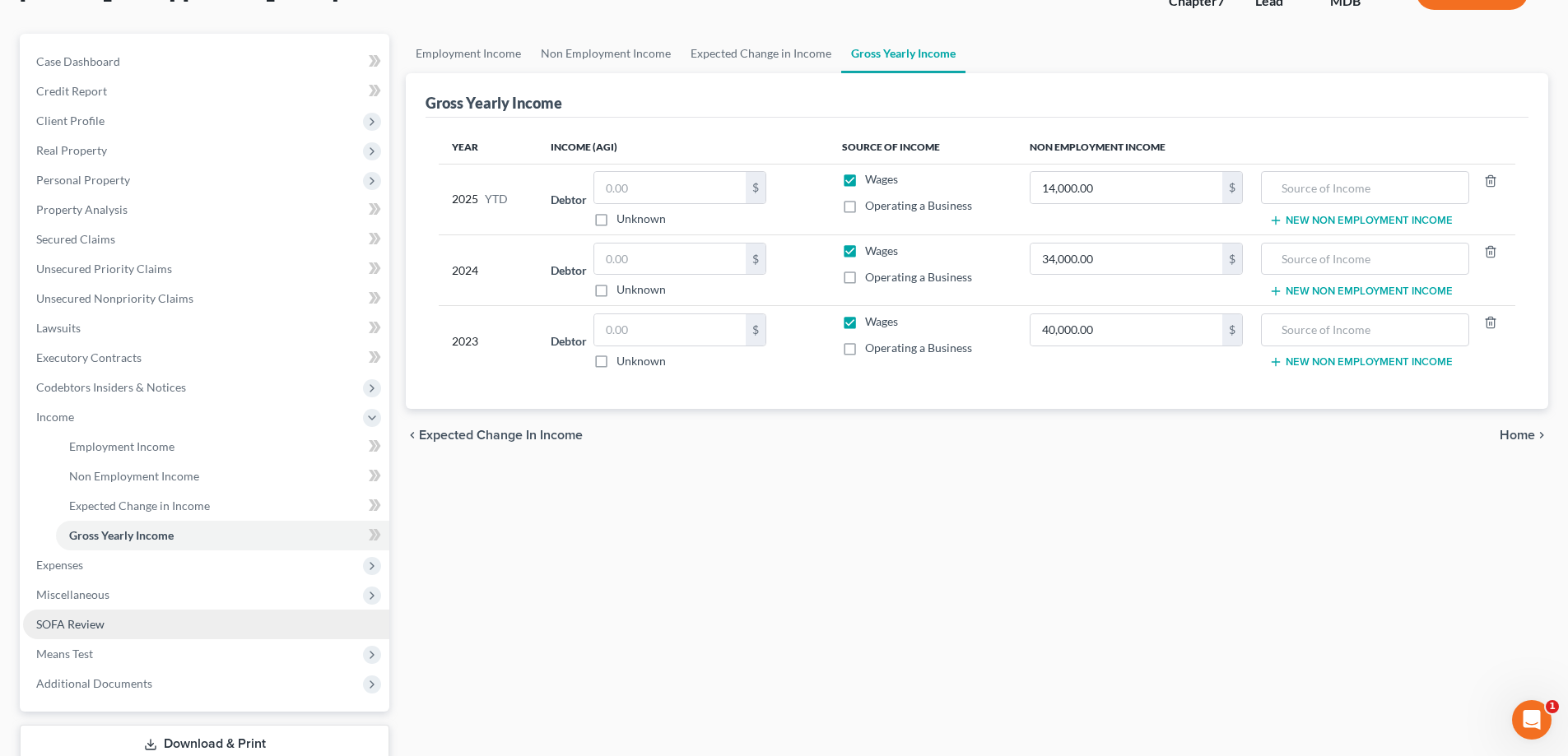
scroll to position [164, 0]
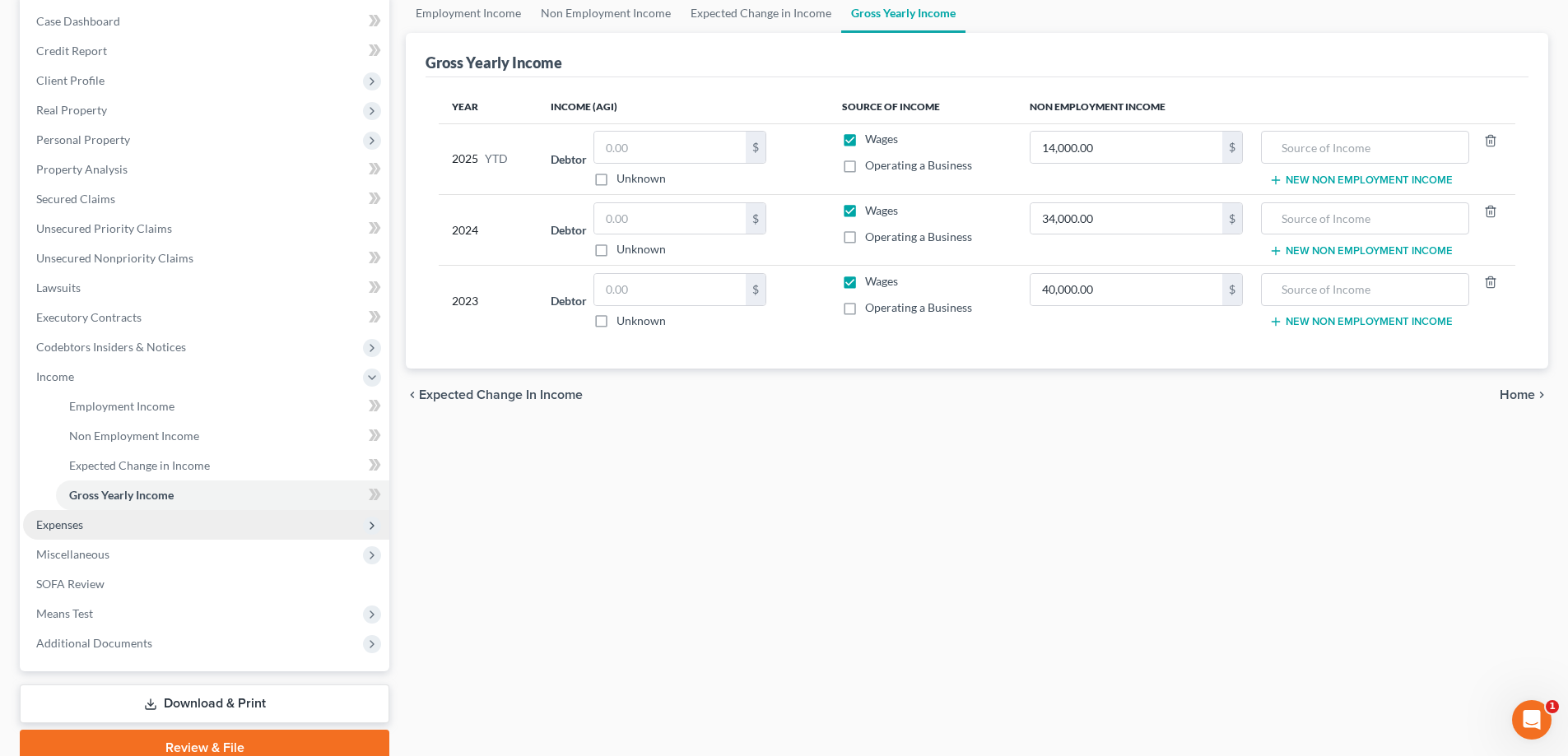
click at [60, 524] on span "Expenses" at bounding box center [60, 524] width 47 height 14
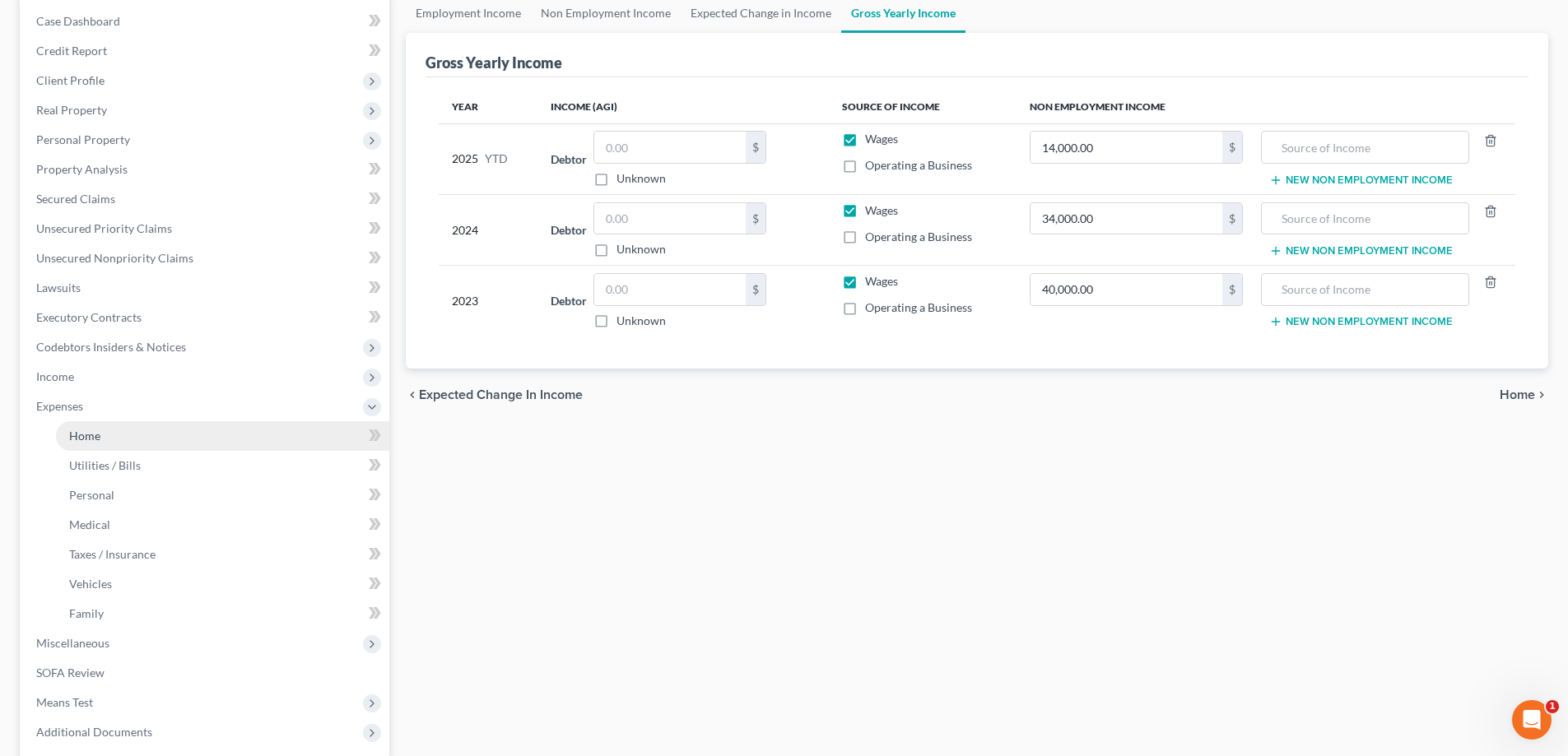
click at [79, 435] on span "Home" at bounding box center [84, 435] width 31 height 14
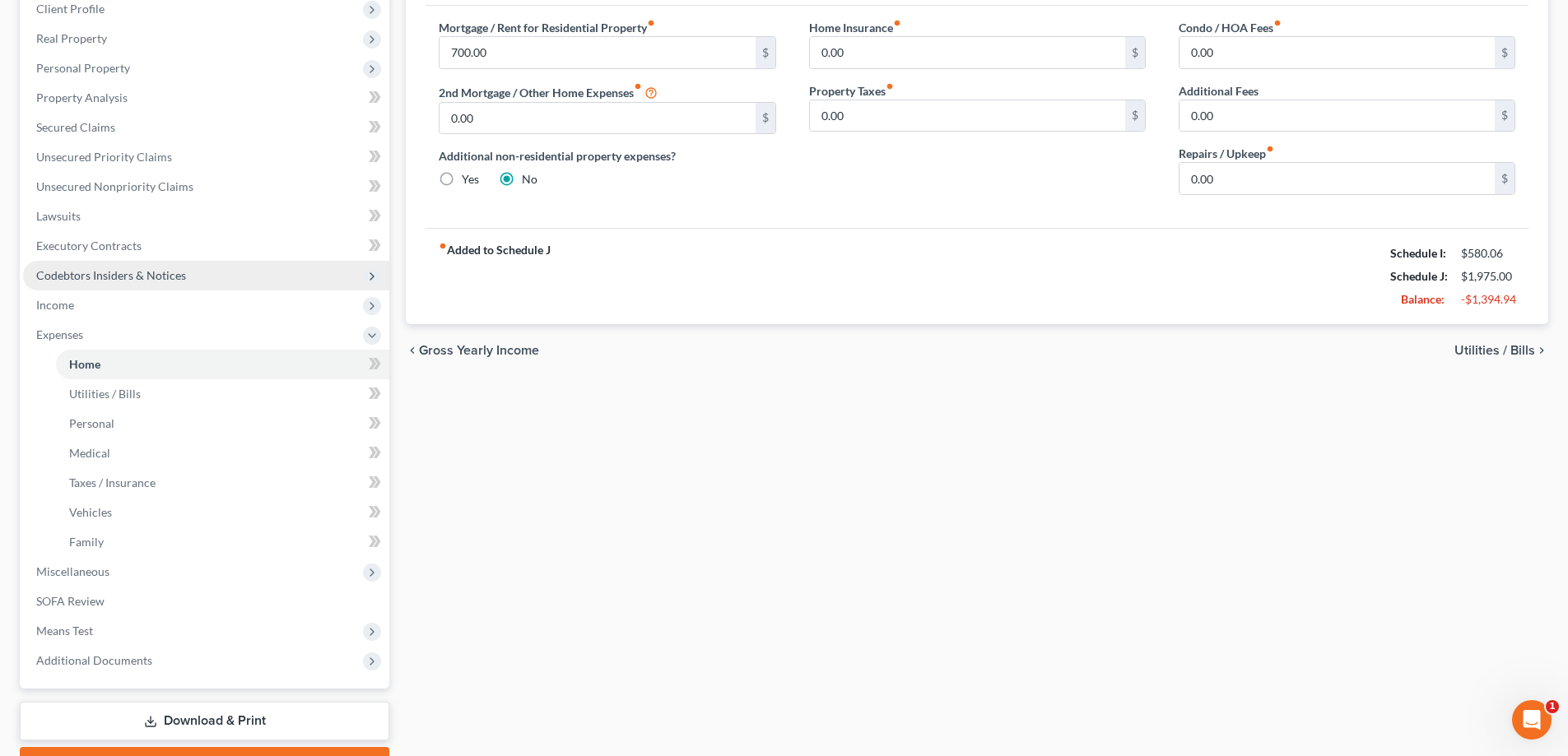
scroll to position [247, 0]
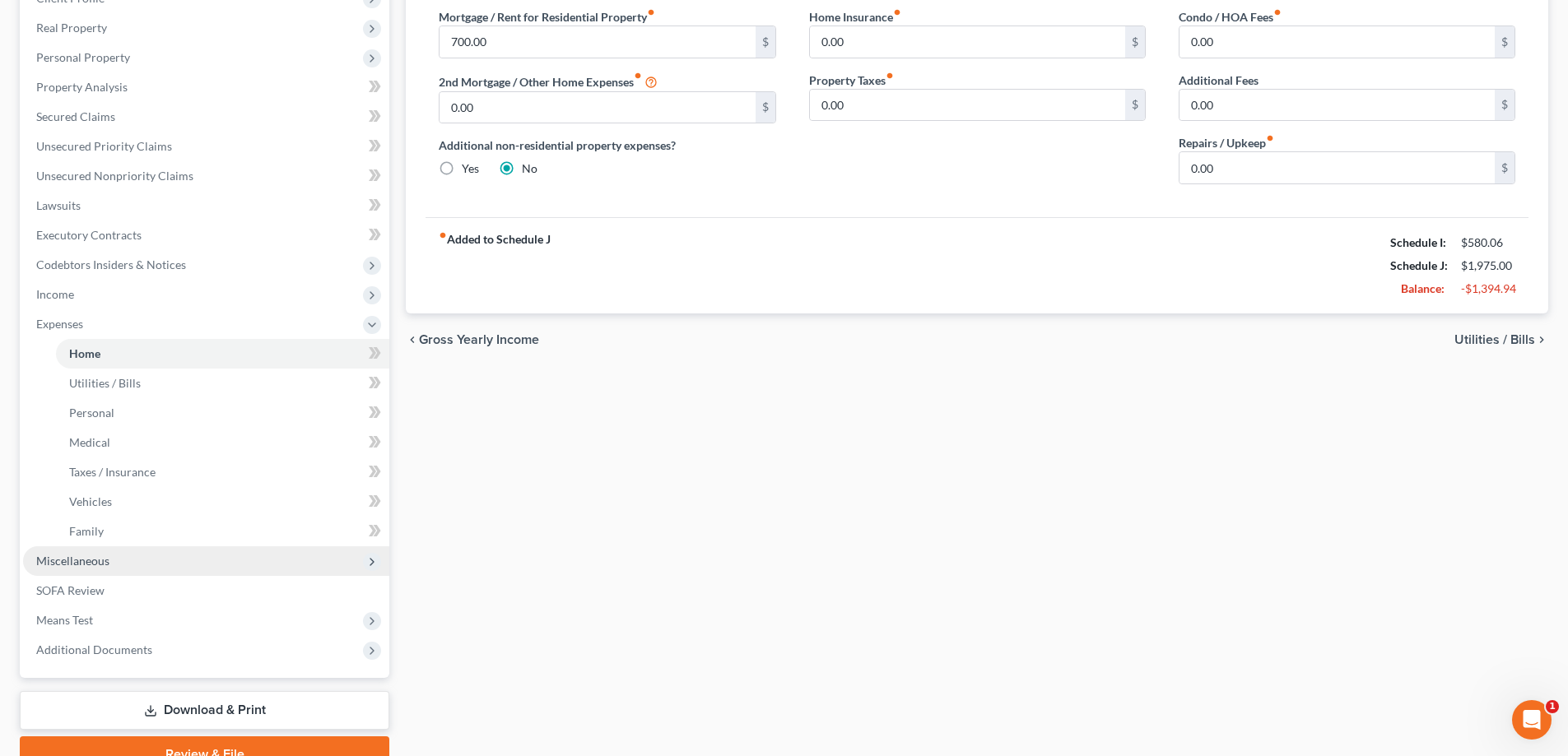
click at [88, 554] on span "Miscellaneous" at bounding box center [73, 560] width 73 height 14
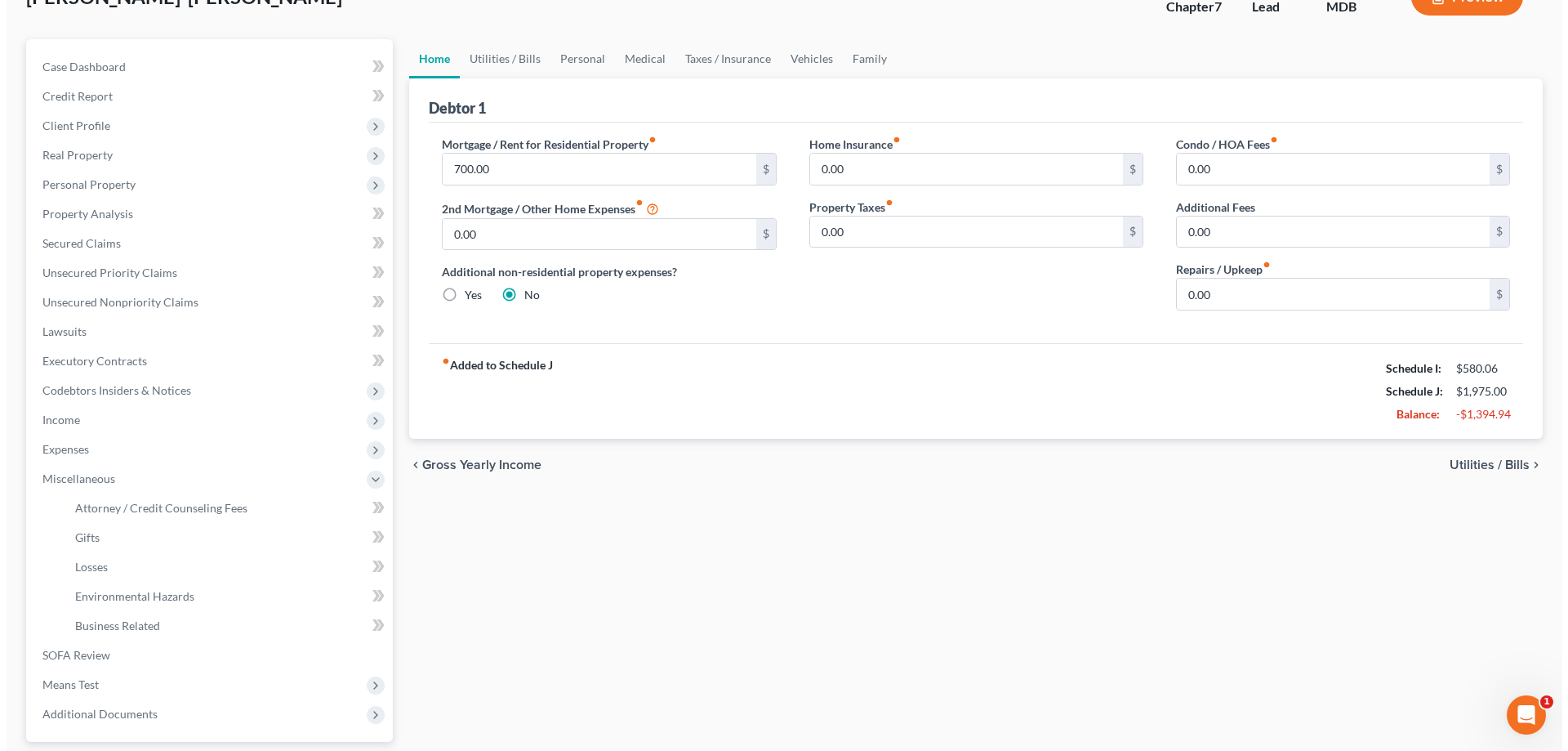
scroll to position [0, 0]
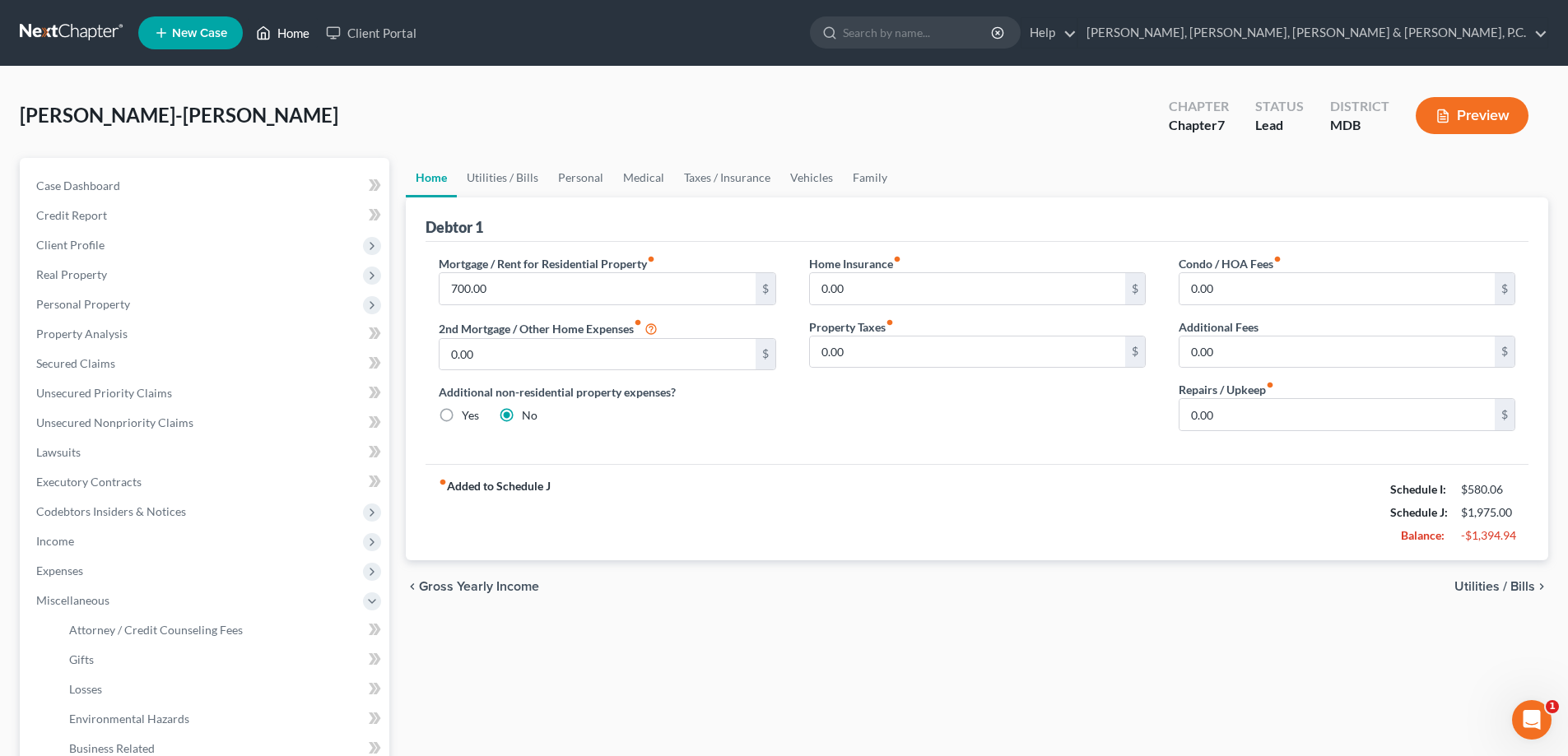
click at [287, 32] on link "Home" at bounding box center [282, 32] width 70 height 30
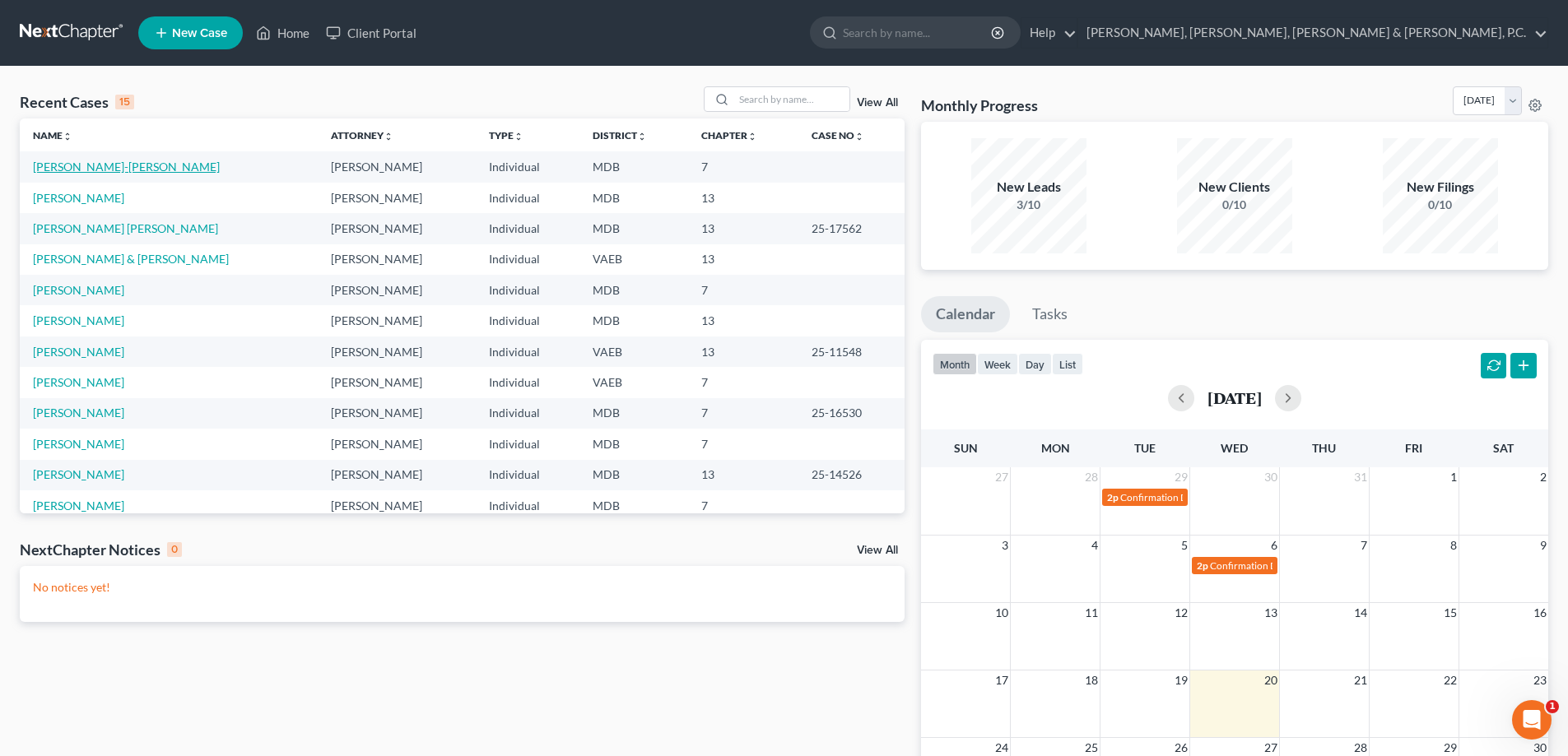
click at [70, 170] on link "Prather-El, Alexander" at bounding box center [127, 167] width 187 height 14
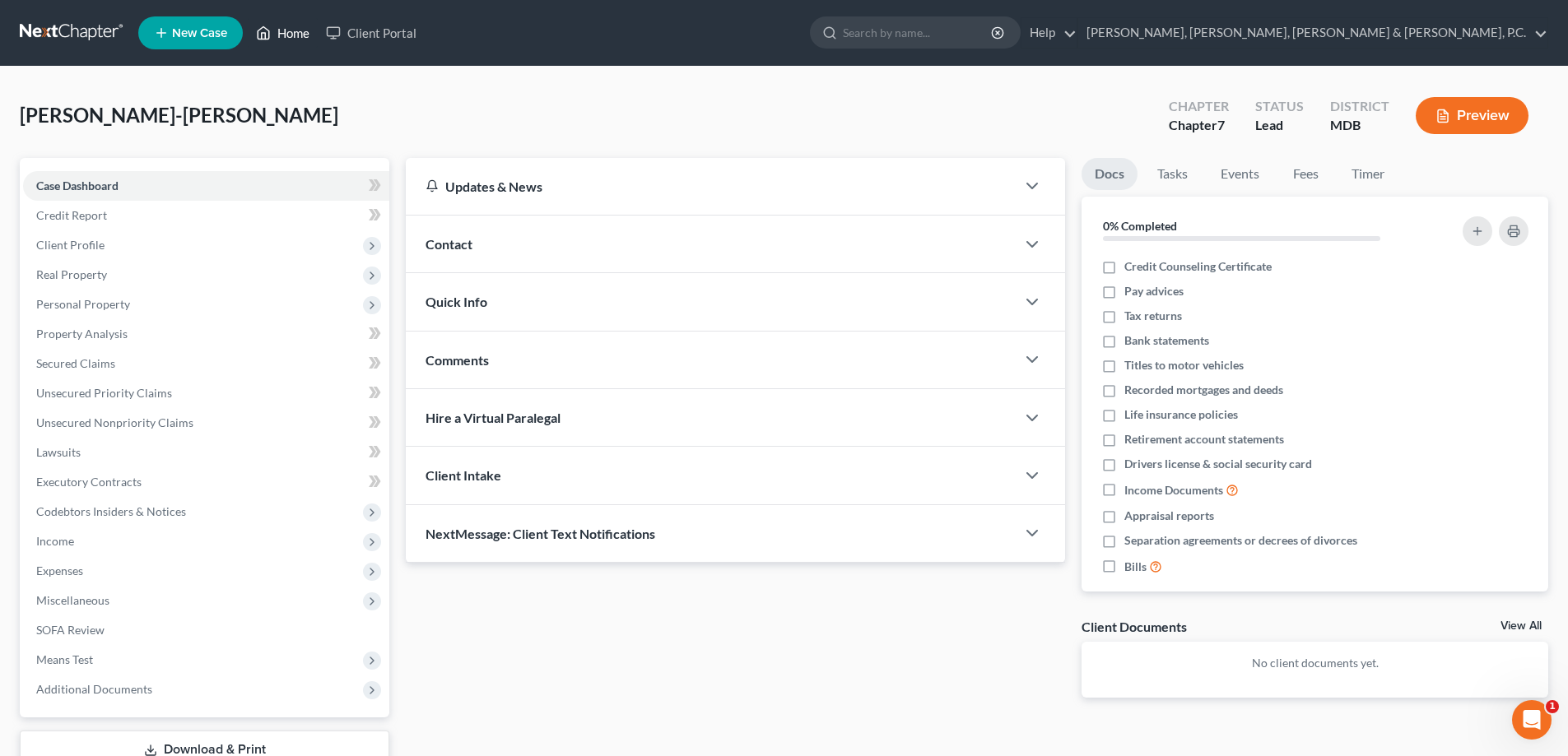
click at [303, 35] on link "Home" at bounding box center [282, 32] width 70 height 30
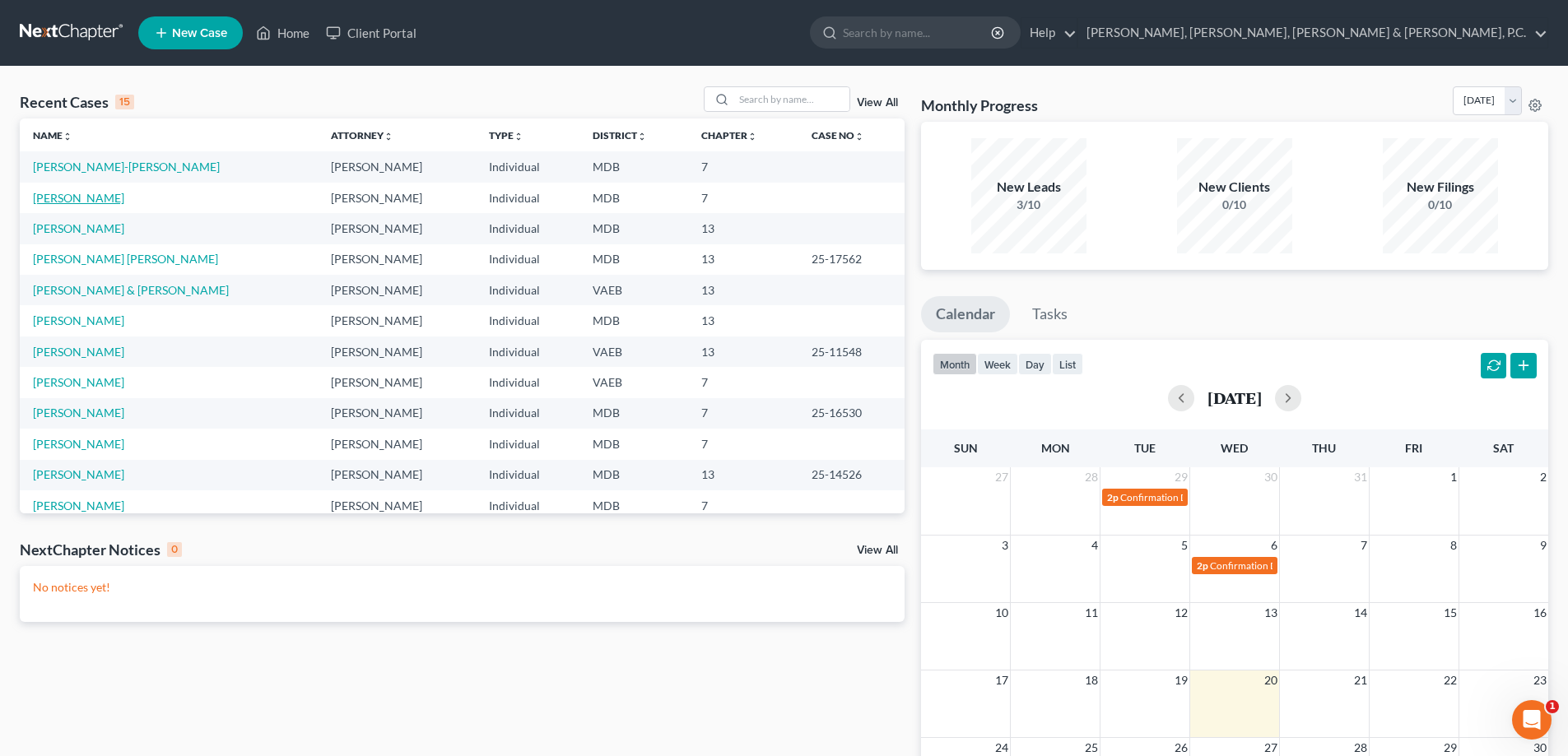
click at [78, 200] on link "Grant, Roman" at bounding box center [78, 197] width 91 height 14
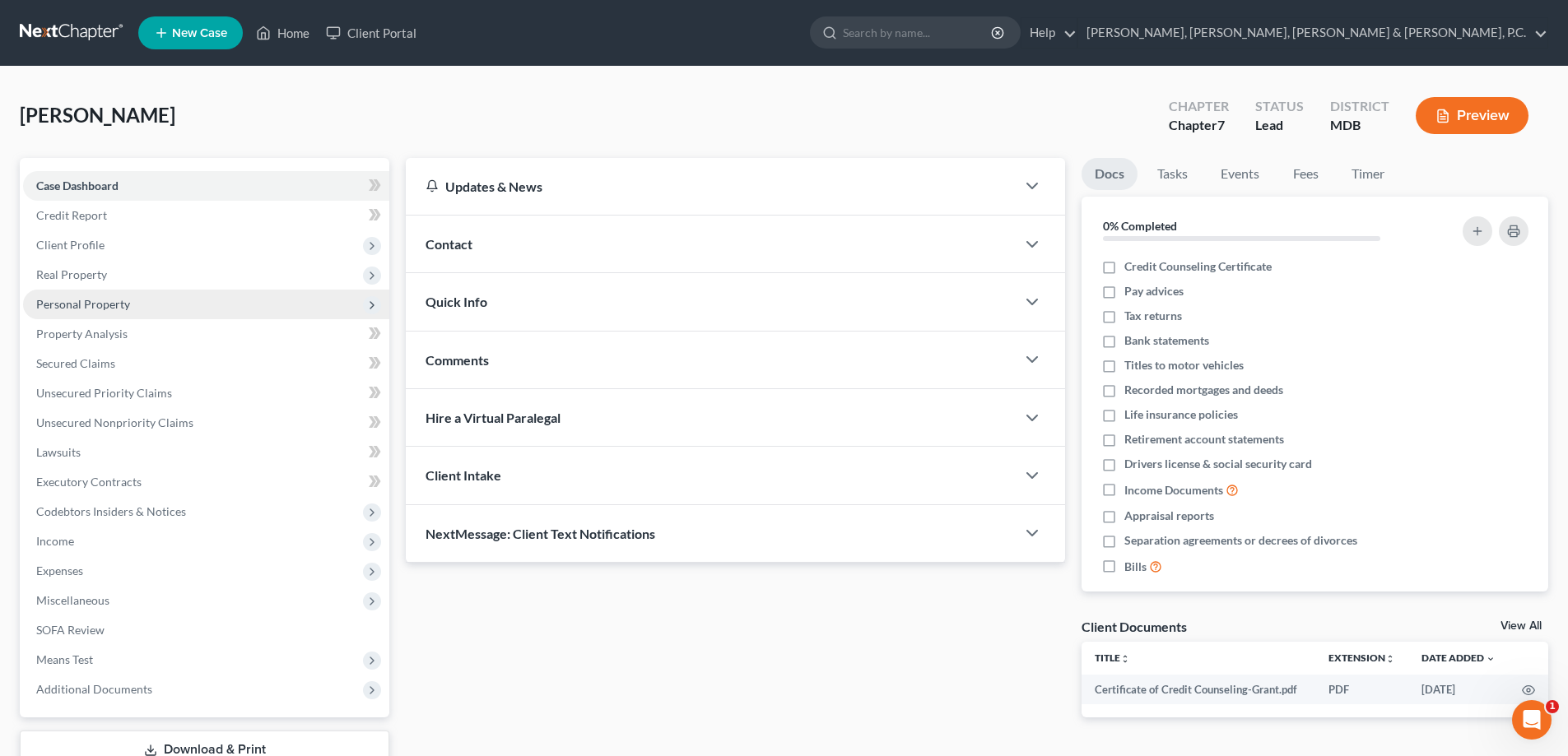
click at [128, 300] on span "Personal Property" at bounding box center [206, 304] width 366 height 30
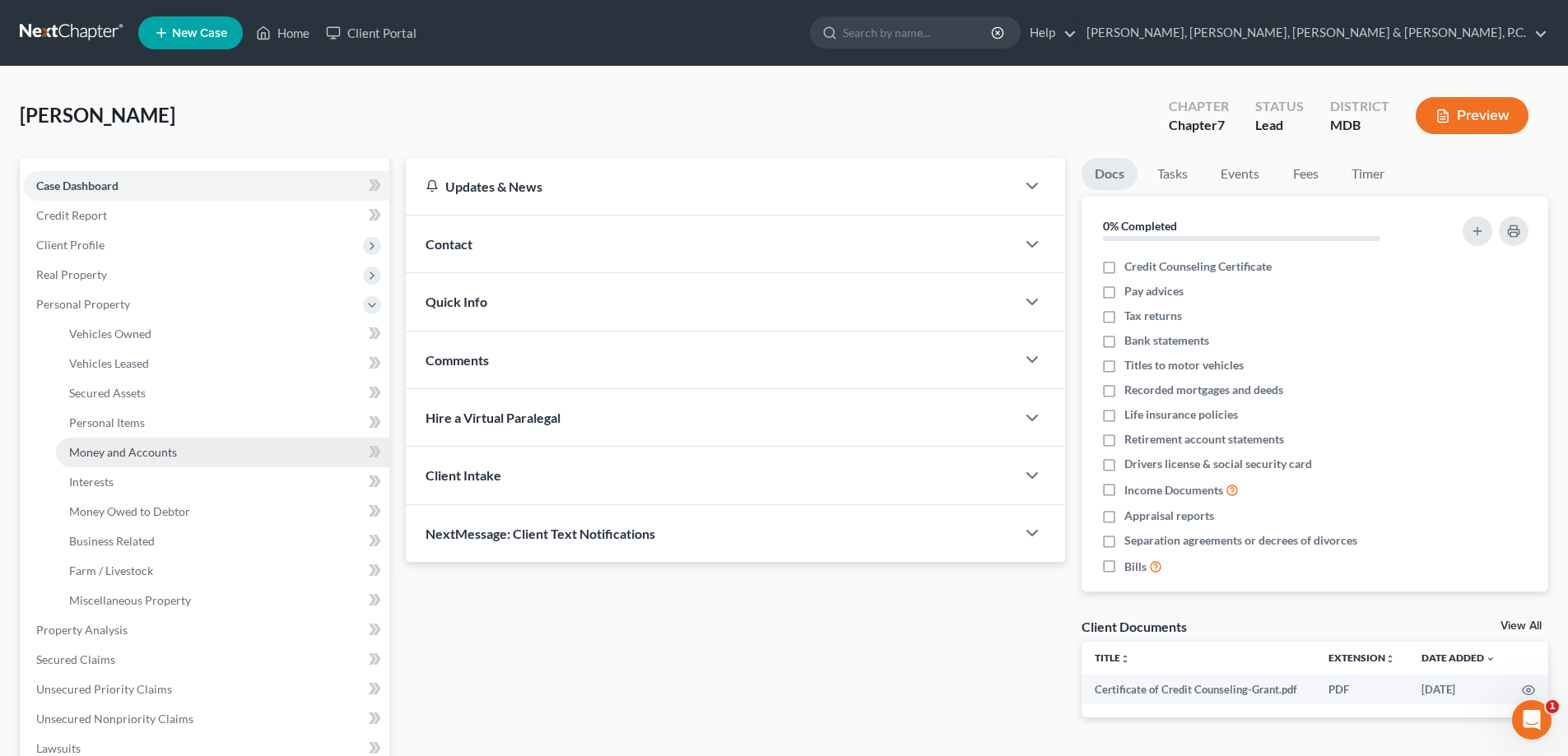
click at [119, 446] on span "Money and Accounts" at bounding box center [123, 452] width 108 height 14
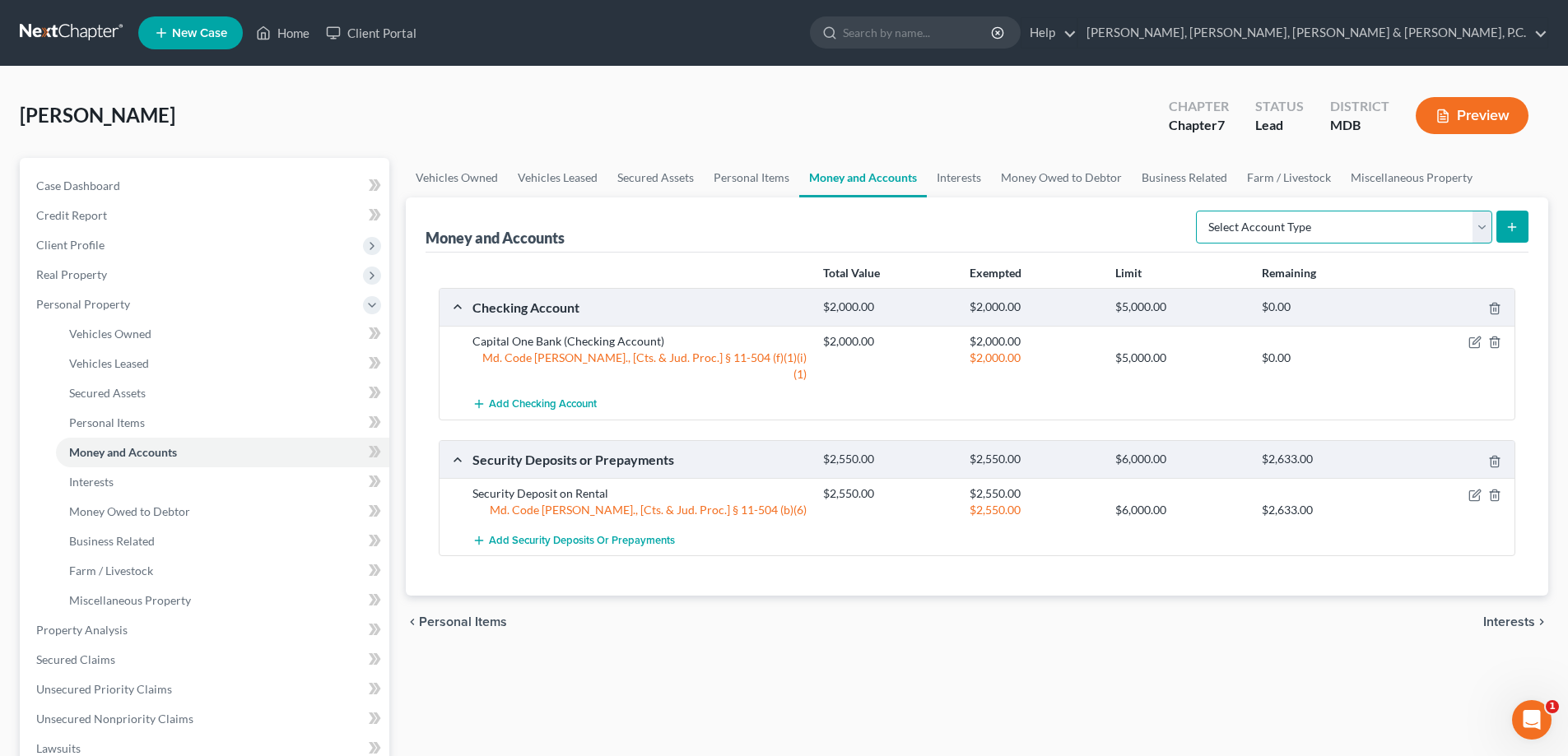
click at [1479, 232] on select "Select Account Type Brokerage Cash on Hand Certificates of Deposit Checking Acc…" at bounding box center [1344, 227] width 296 height 33
select select "savings"
click at [1199, 211] on select "Select Account Type Brokerage Cash on Hand Certificates of Deposit Checking Acc…" at bounding box center [1344, 227] width 296 height 33
click at [1516, 232] on icon "submit" at bounding box center [1511, 226] width 13 height 13
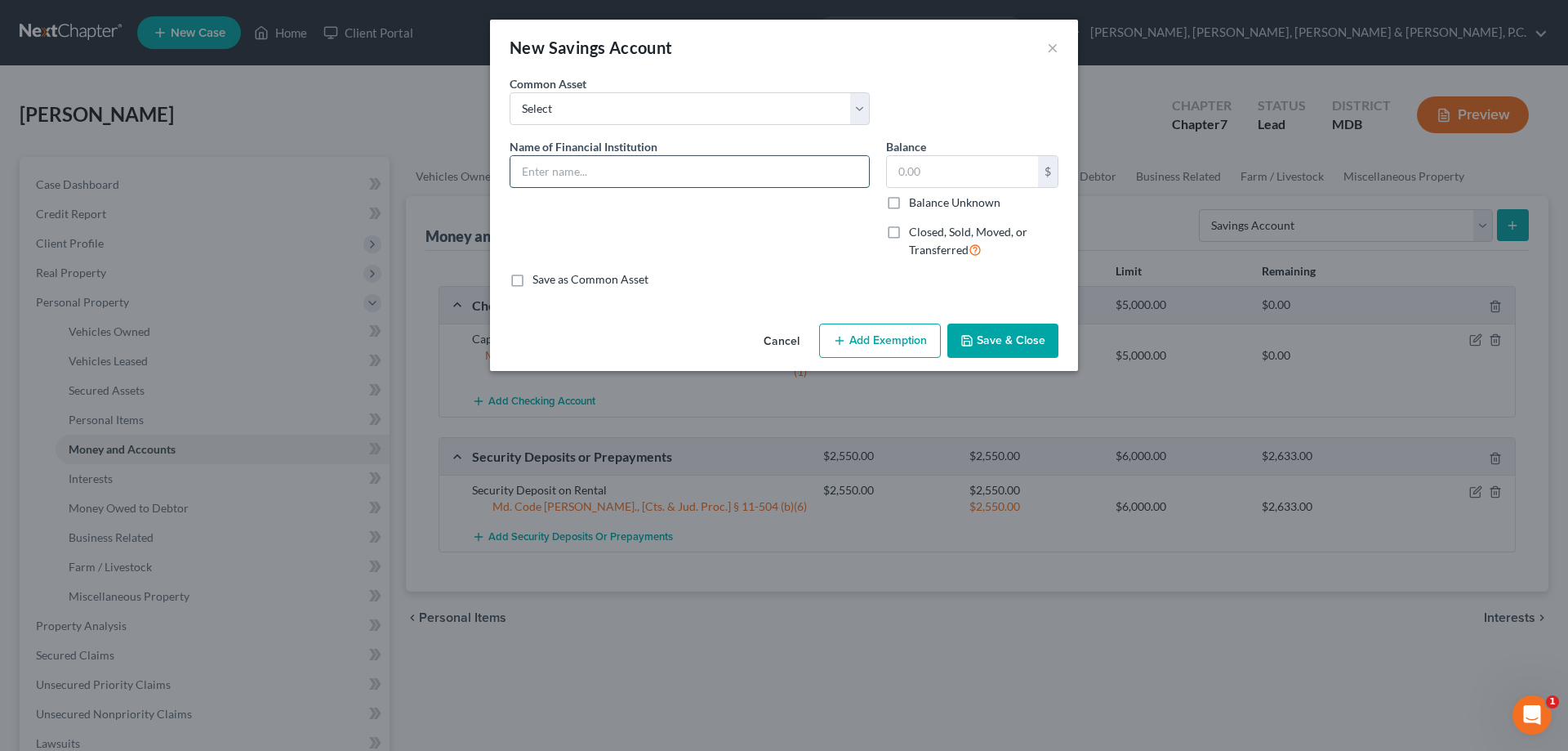
click at [757, 165] on input "text" at bounding box center [690, 171] width 359 height 31
type input "Ally Bank (2517)"
click at [920, 166] on input "text" at bounding box center [963, 171] width 151 height 31
type input "1"
click at [898, 335] on button "Add Exemption" at bounding box center [880, 340] width 122 height 35
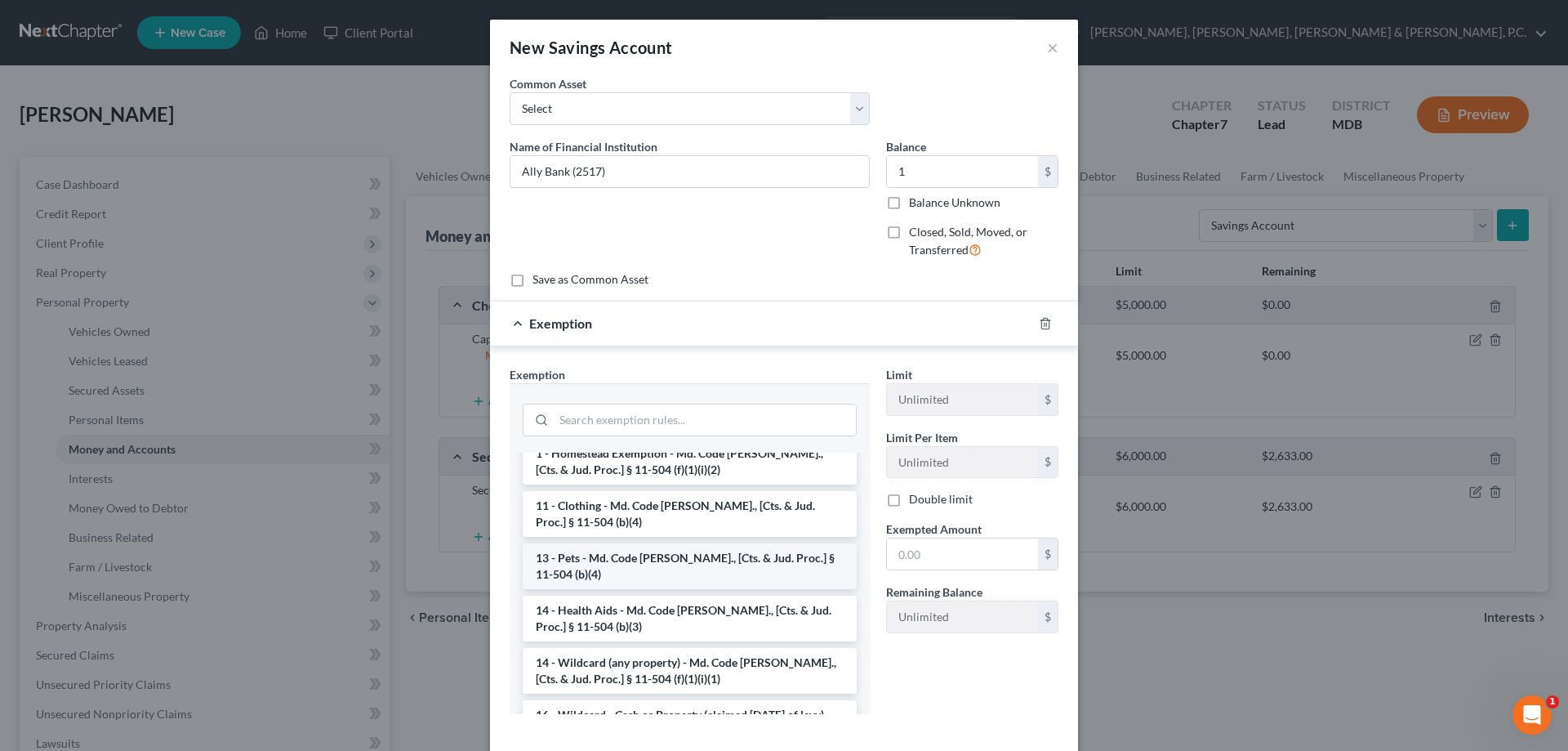
scroll to position [245, 0]
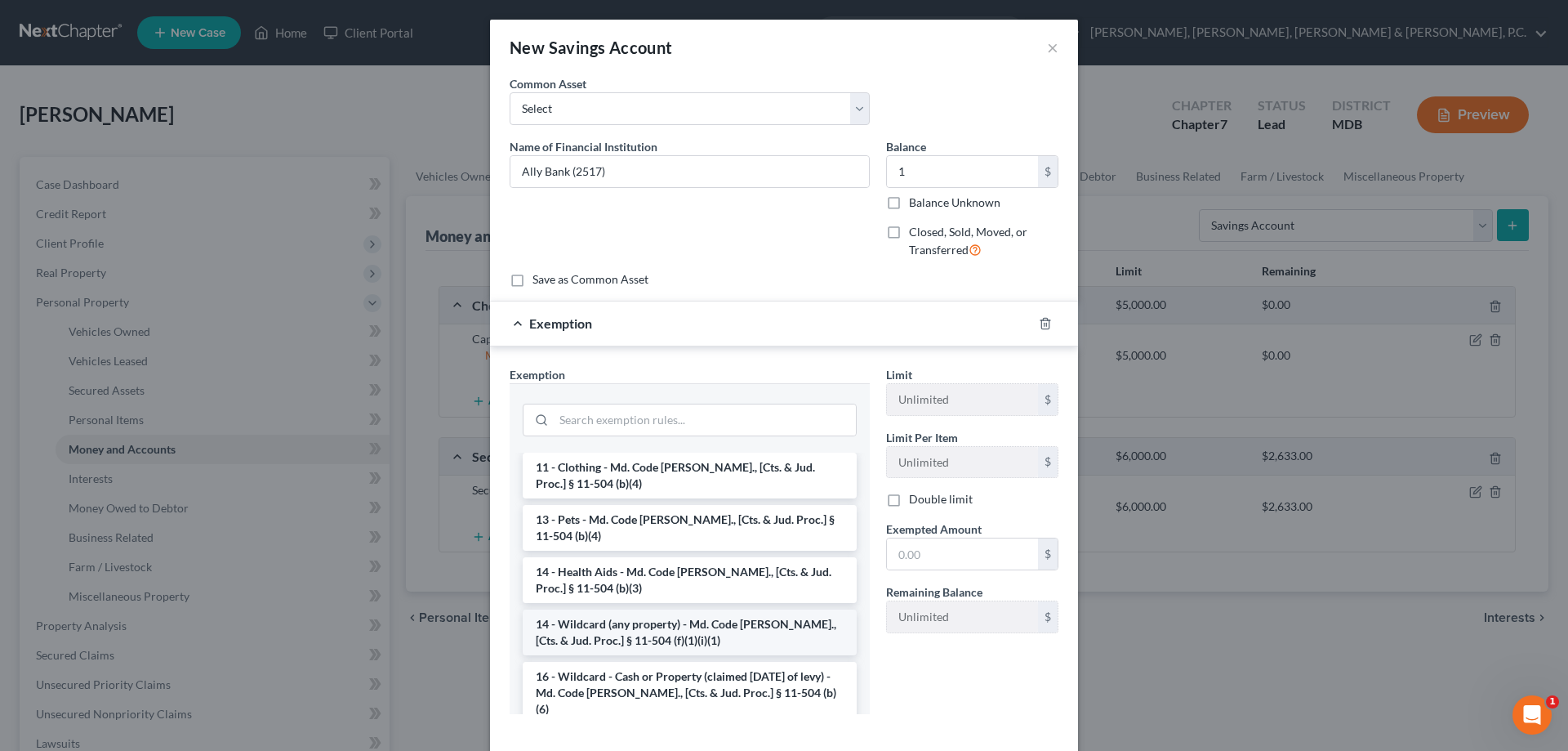
click at [714, 620] on li "14 - Wildcard (any property) - Md. Code Ann., [Cts. & Jud. Proc.] § 11-504 (f)(…" at bounding box center [690, 633] width 334 height 46
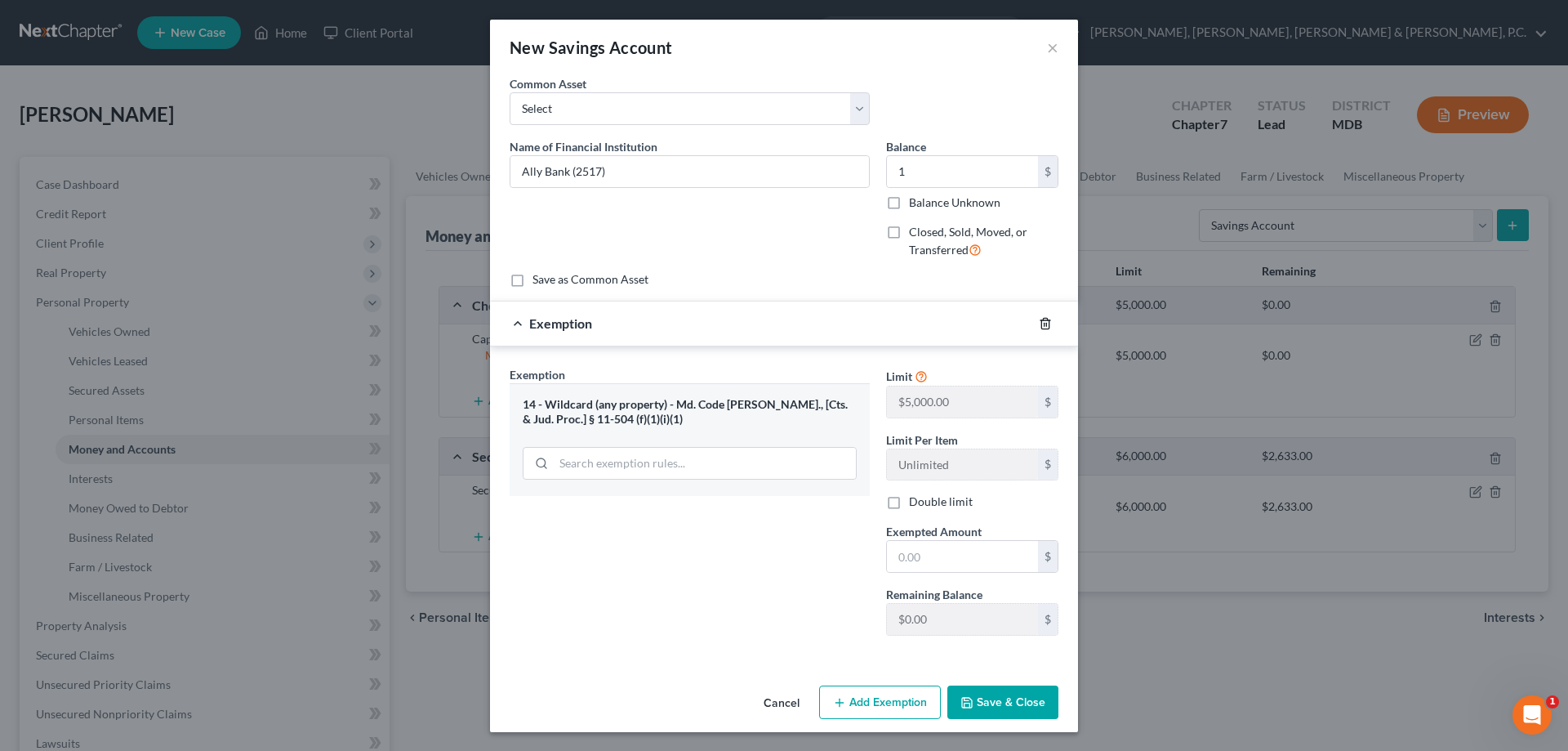
click at [1042, 324] on icon "button" at bounding box center [1044, 323] width 13 height 13
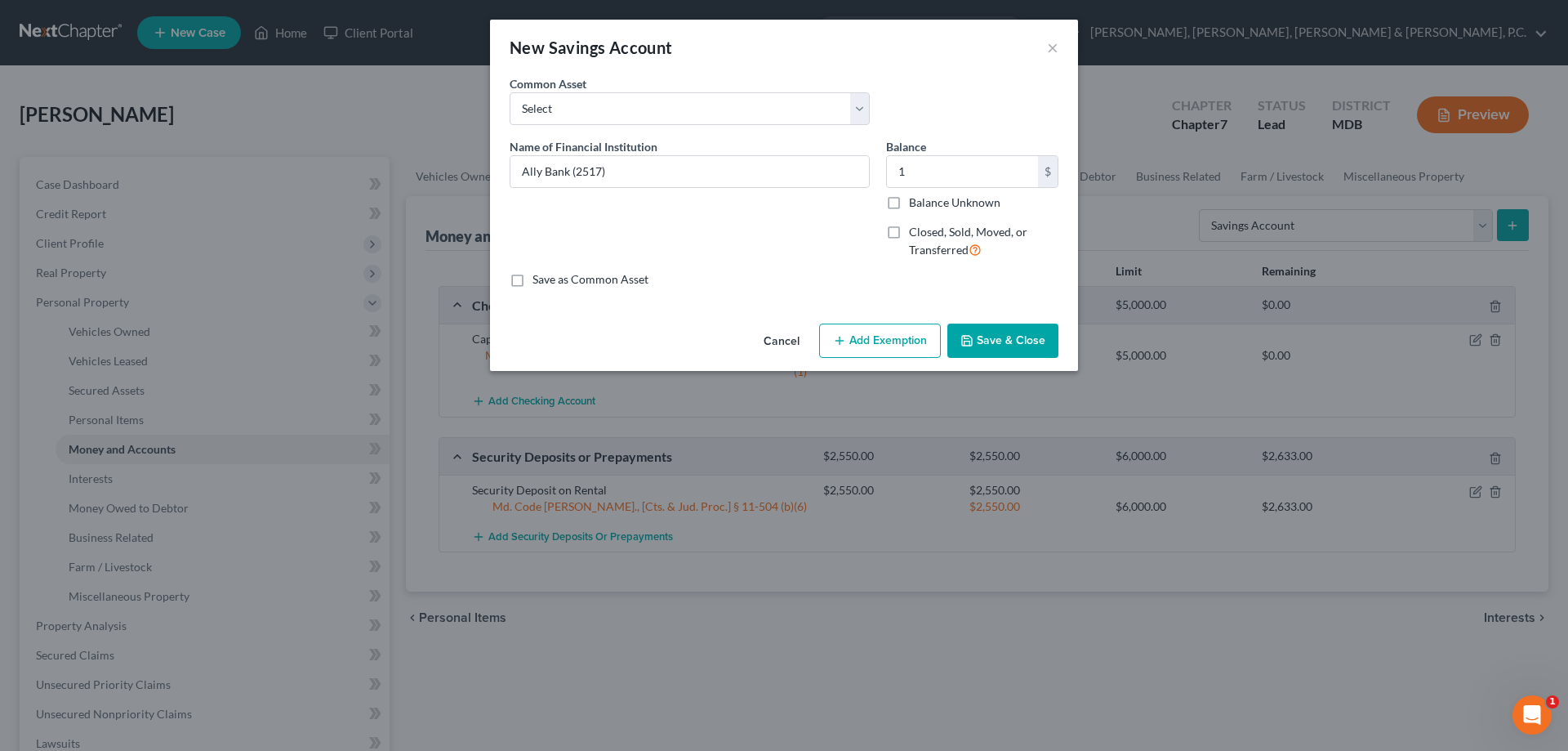
click at [913, 331] on button "Add Exemption" at bounding box center [880, 340] width 122 height 35
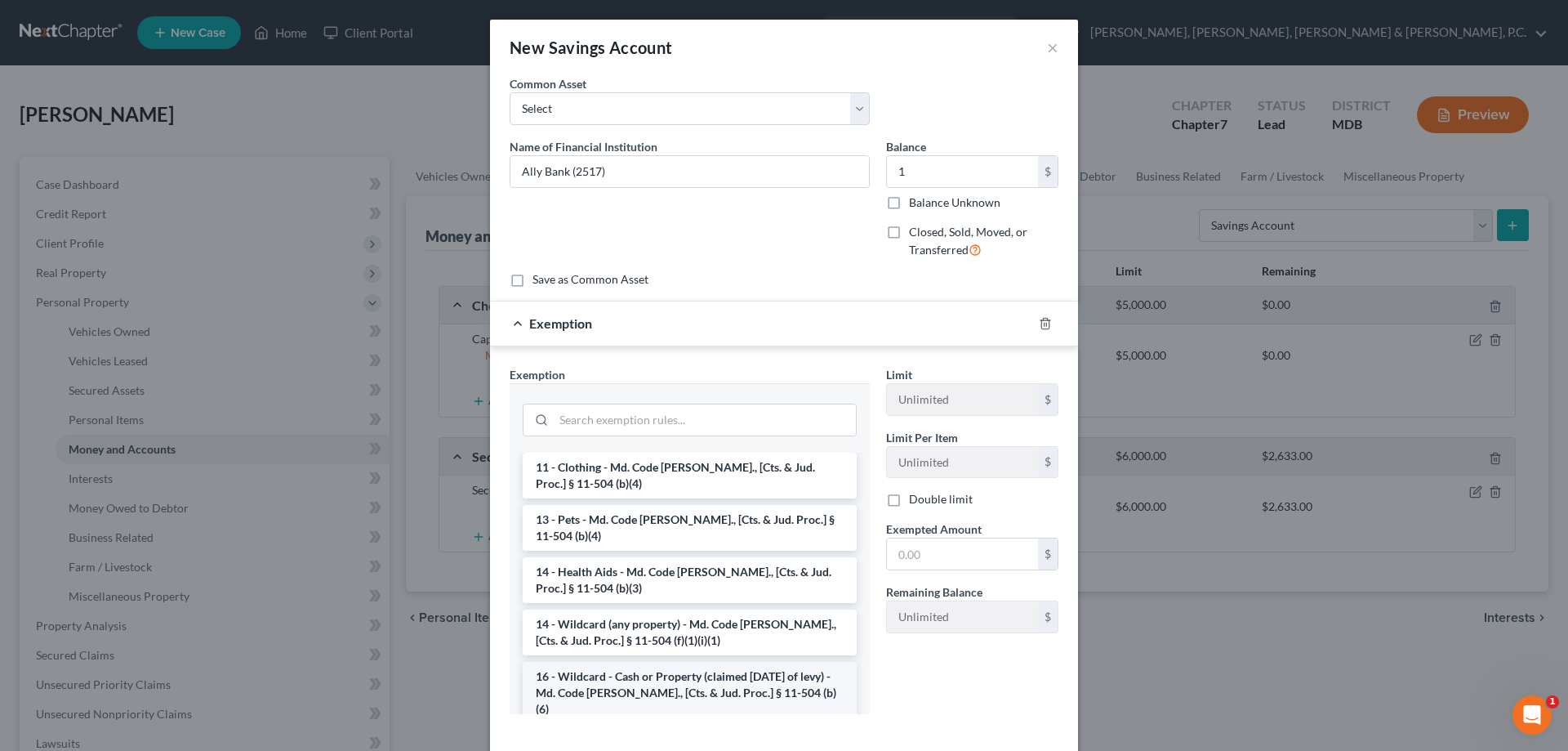
click at [713, 675] on li "16 - Wildcard - Cash or Property (claimed within Thirty Days of levy) - Md. Cod…" at bounding box center [690, 694] width 334 height 63
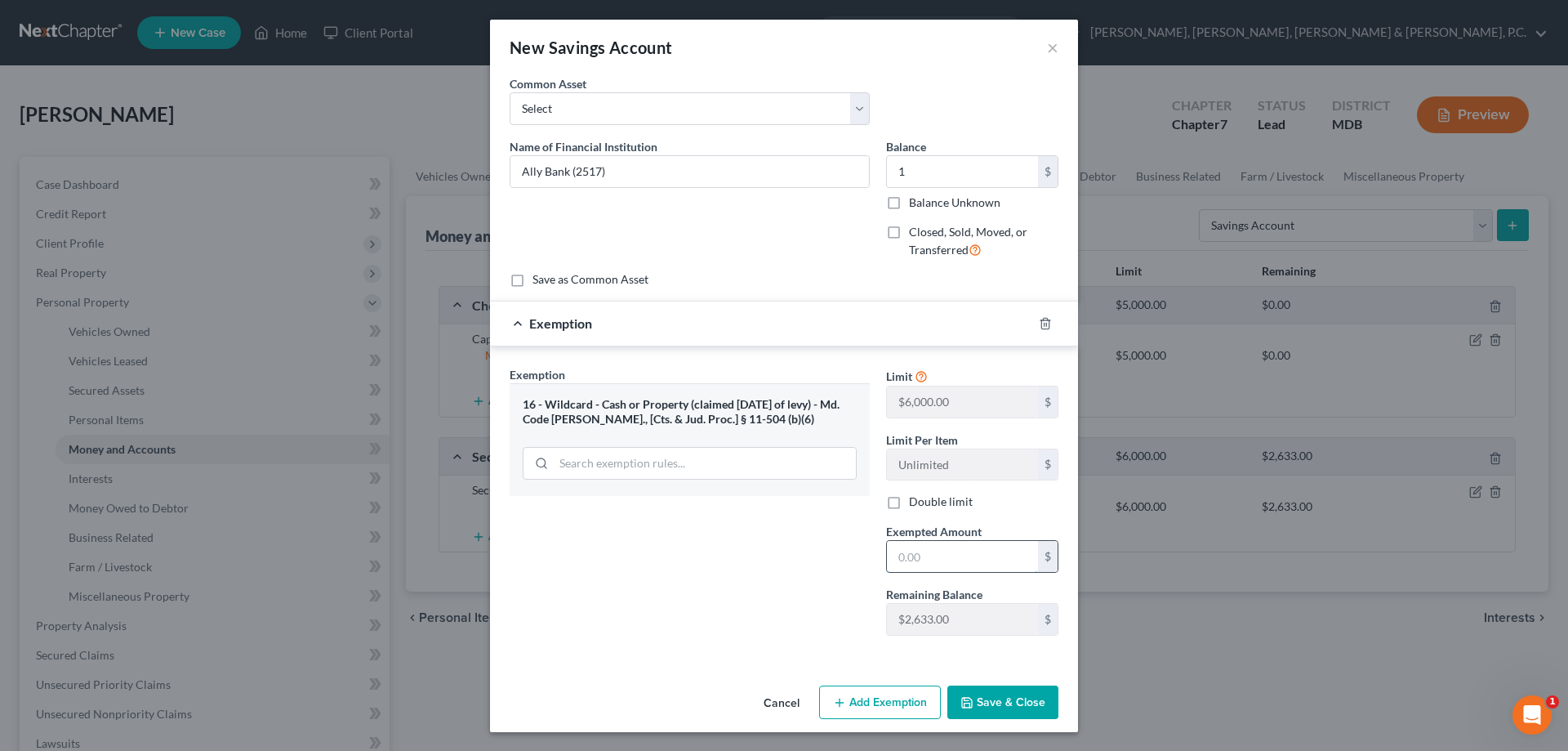
click at [911, 558] on input "text" at bounding box center [963, 556] width 151 height 31
type input "1"
click at [998, 695] on button "Save & Close" at bounding box center [1003, 703] width 111 height 35
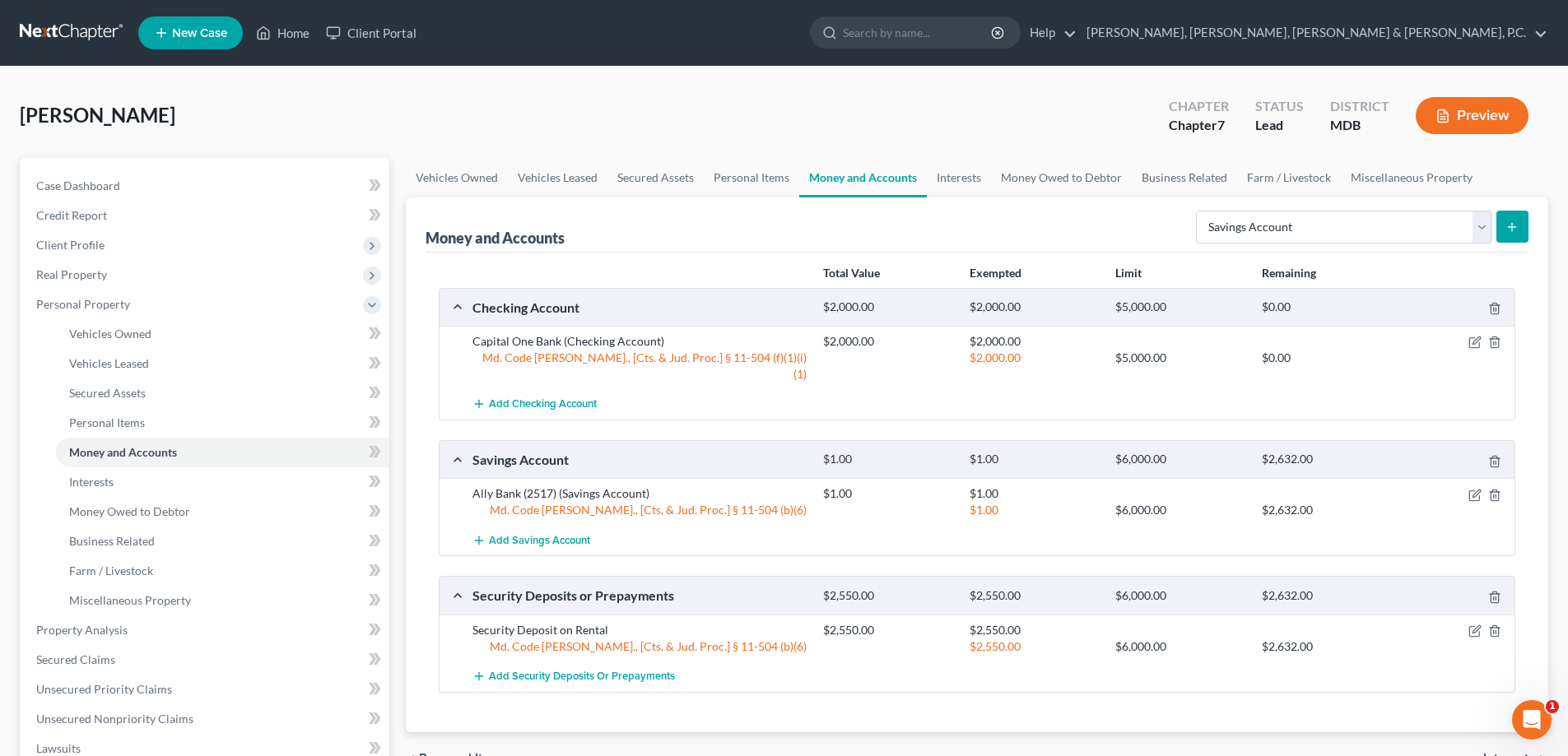
click at [1511, 230] on icon "submit" at bounding box center [1511, 226] width 13 height 13
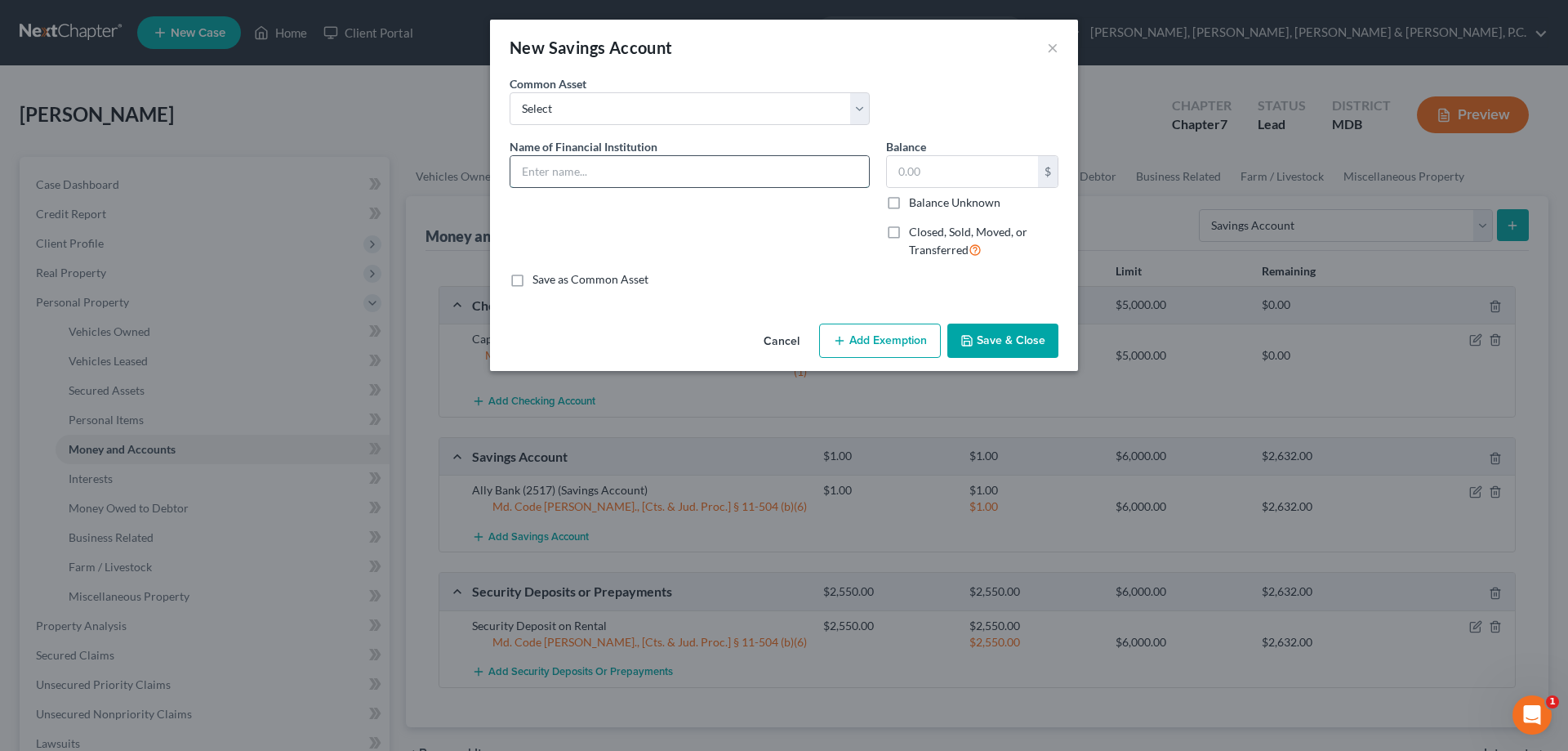
click at [657, 171] on input "text" at bounding box center [690, 171] width 359 height 31
type input "Ally Bank (8373)"
click at [951, 181] on input "text" at bounding box center [963, 171] width 151 height 31
type input "33"
click at [888, 337] on button "Add Exemption" at bounding box center [880, 340] width 122 height 35
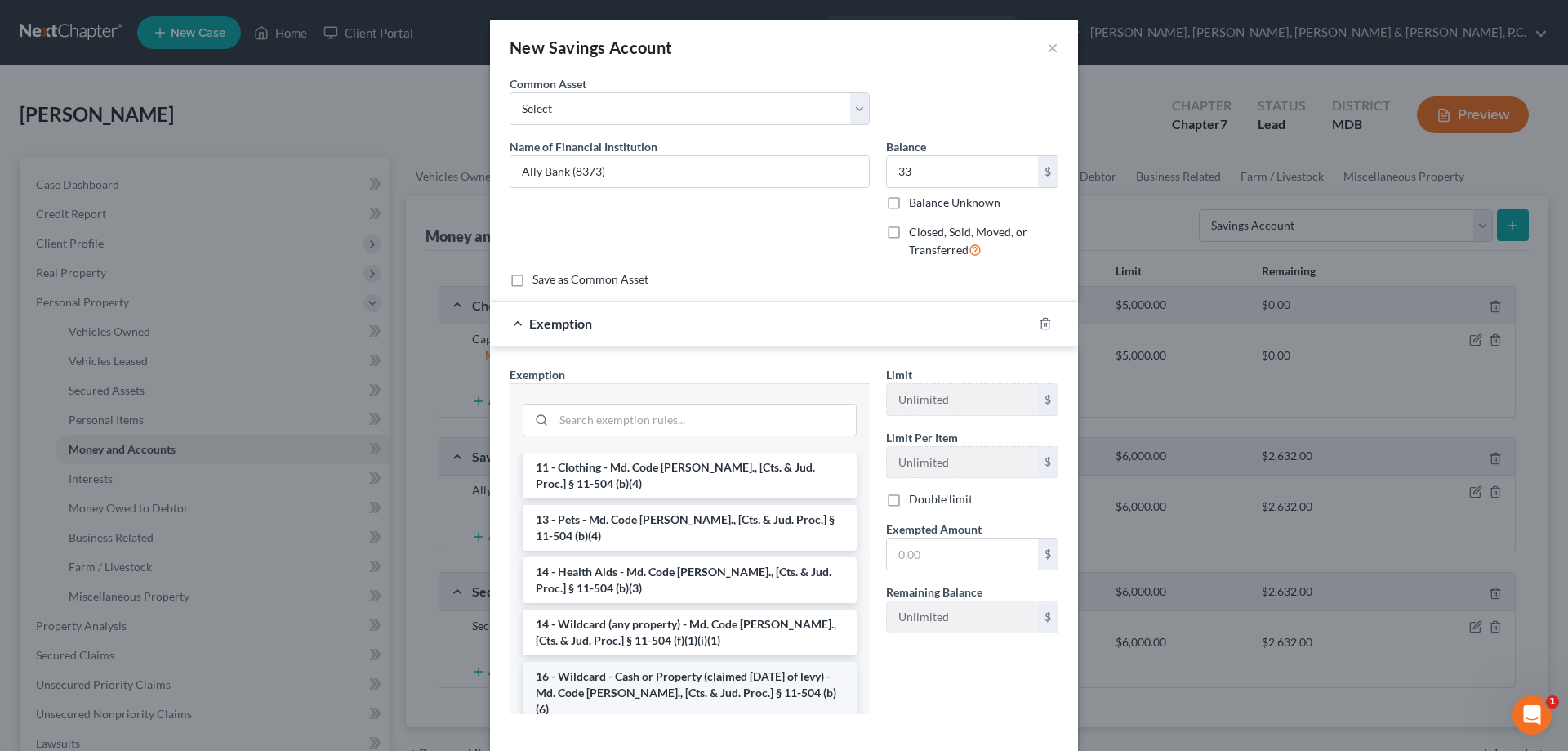
click at [703, 662] on li "16 - Wildcard - Cash or Property (claimed within Thirty Days of levy) - Md. Cod…" at bounding box center [690, 694] width 334 height 63
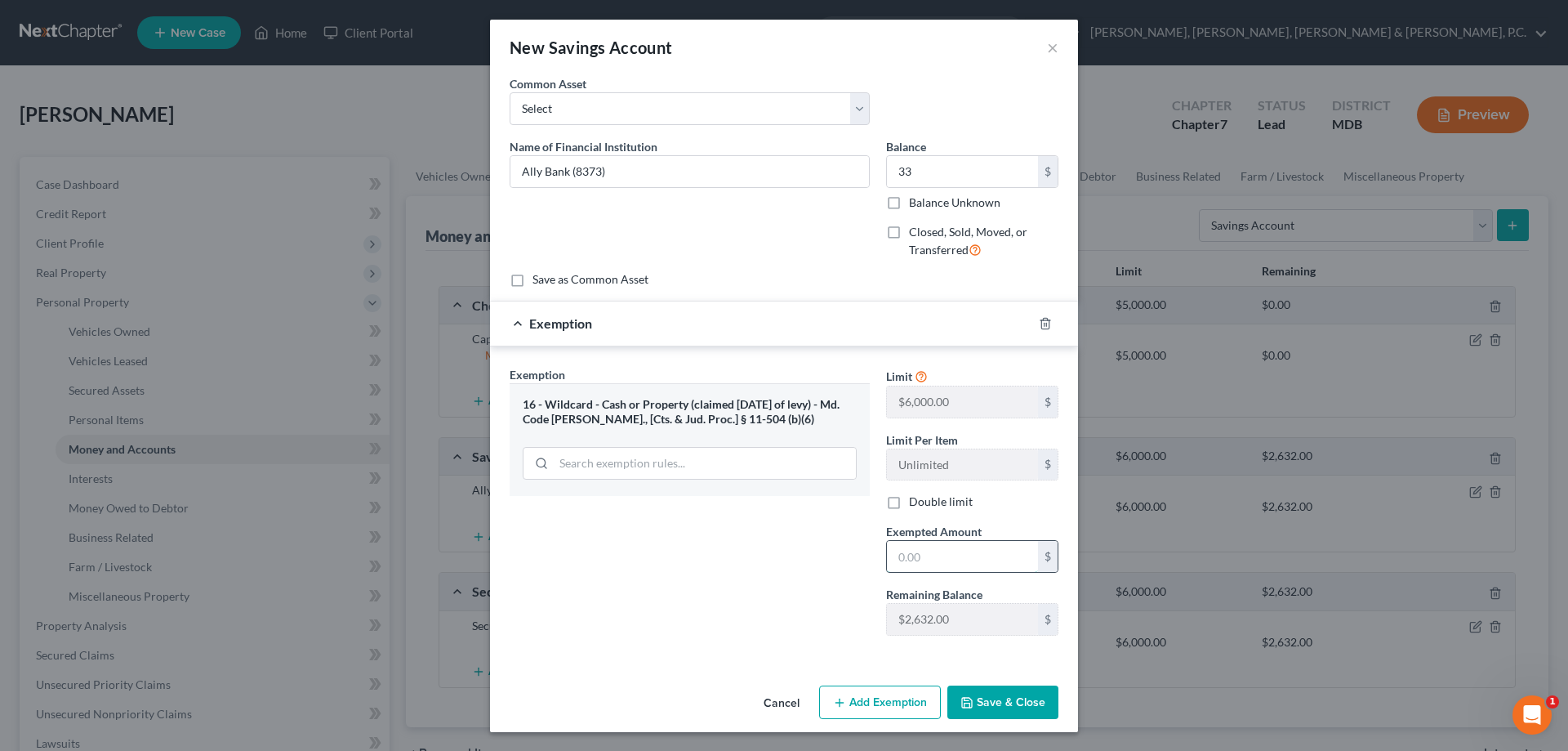
click at [920, 552] on input "text" at bounding box center [963, 556] width 151 height 31
type input "33"
click at [1013, 707] on button "Save & Close" at bounding box center [1003, 703] width 111 height 35
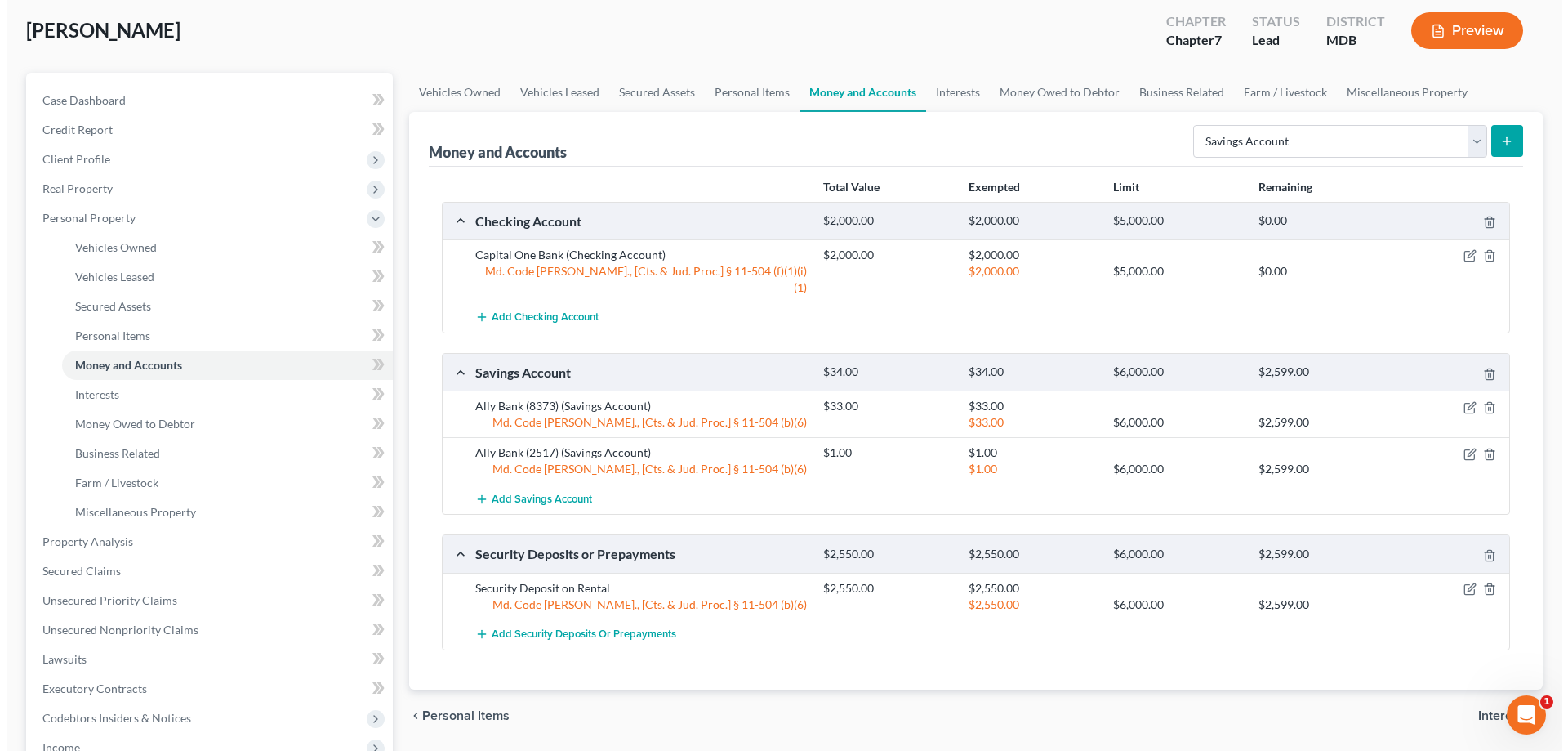
scroll to position [0, 0]
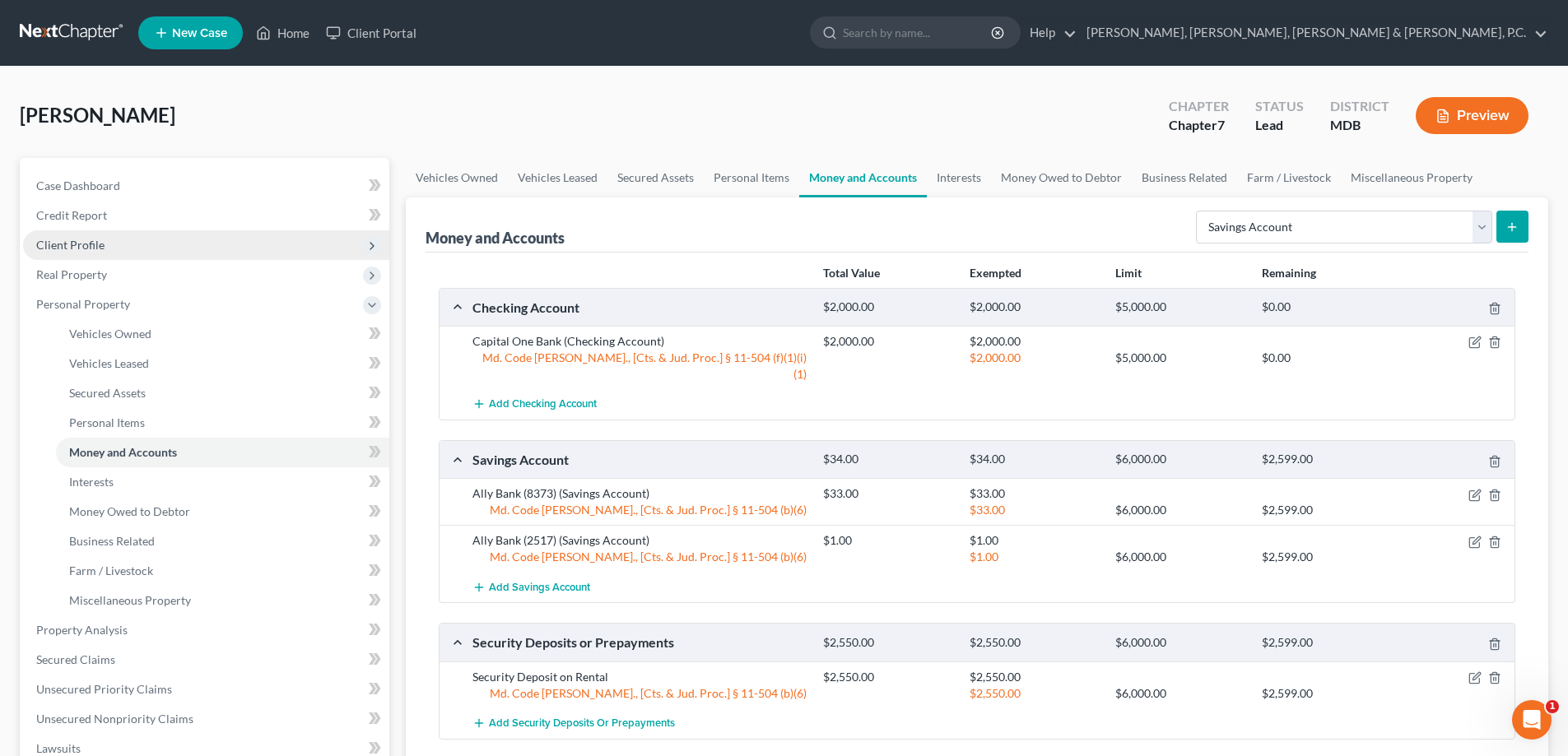
click at [89, 242] on span "Client Profile" at bounding box center [71, 245] width 68 height 14
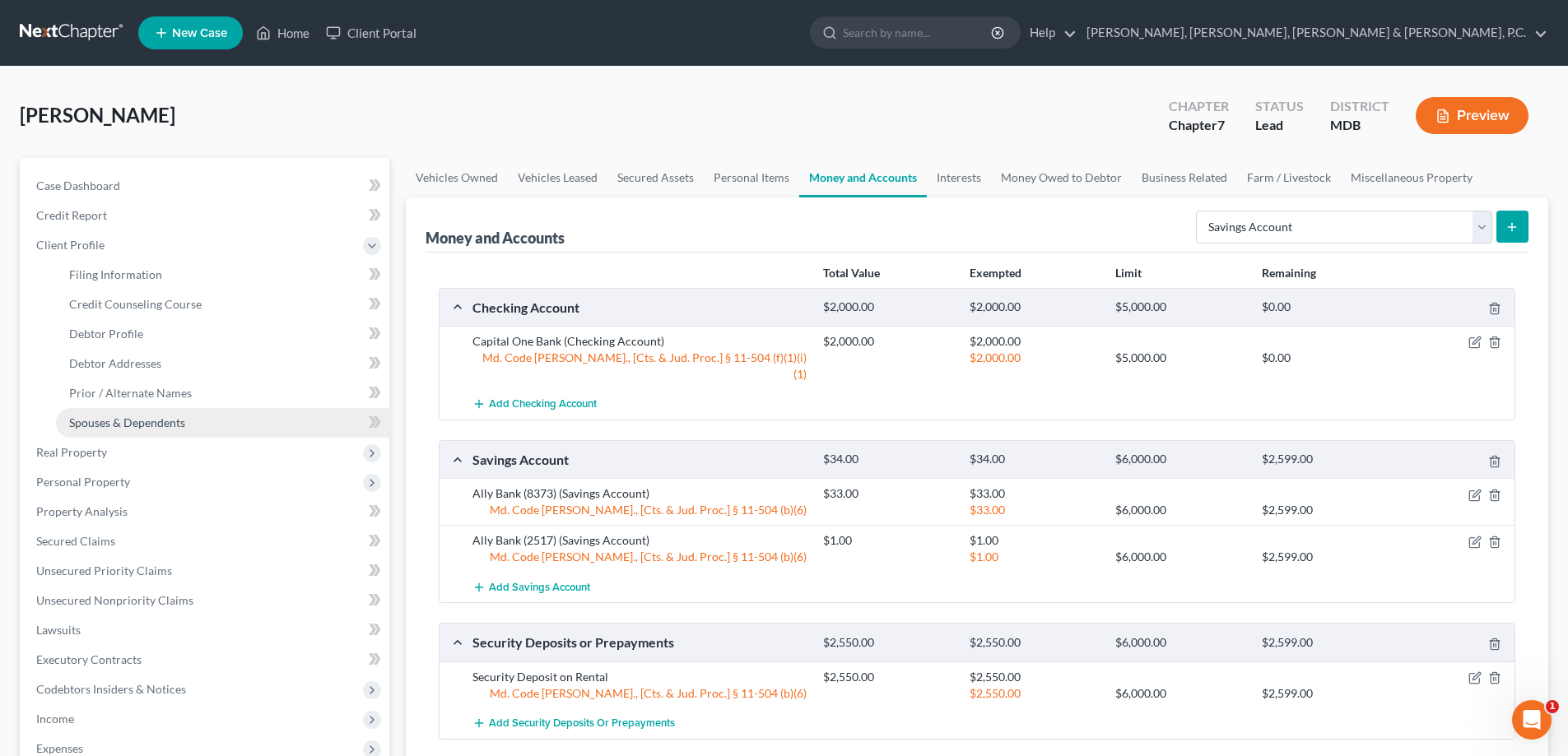
click at [108, 418] on span "Spouses & Dependents" at bounding box center [127, 423] width 116 height 14
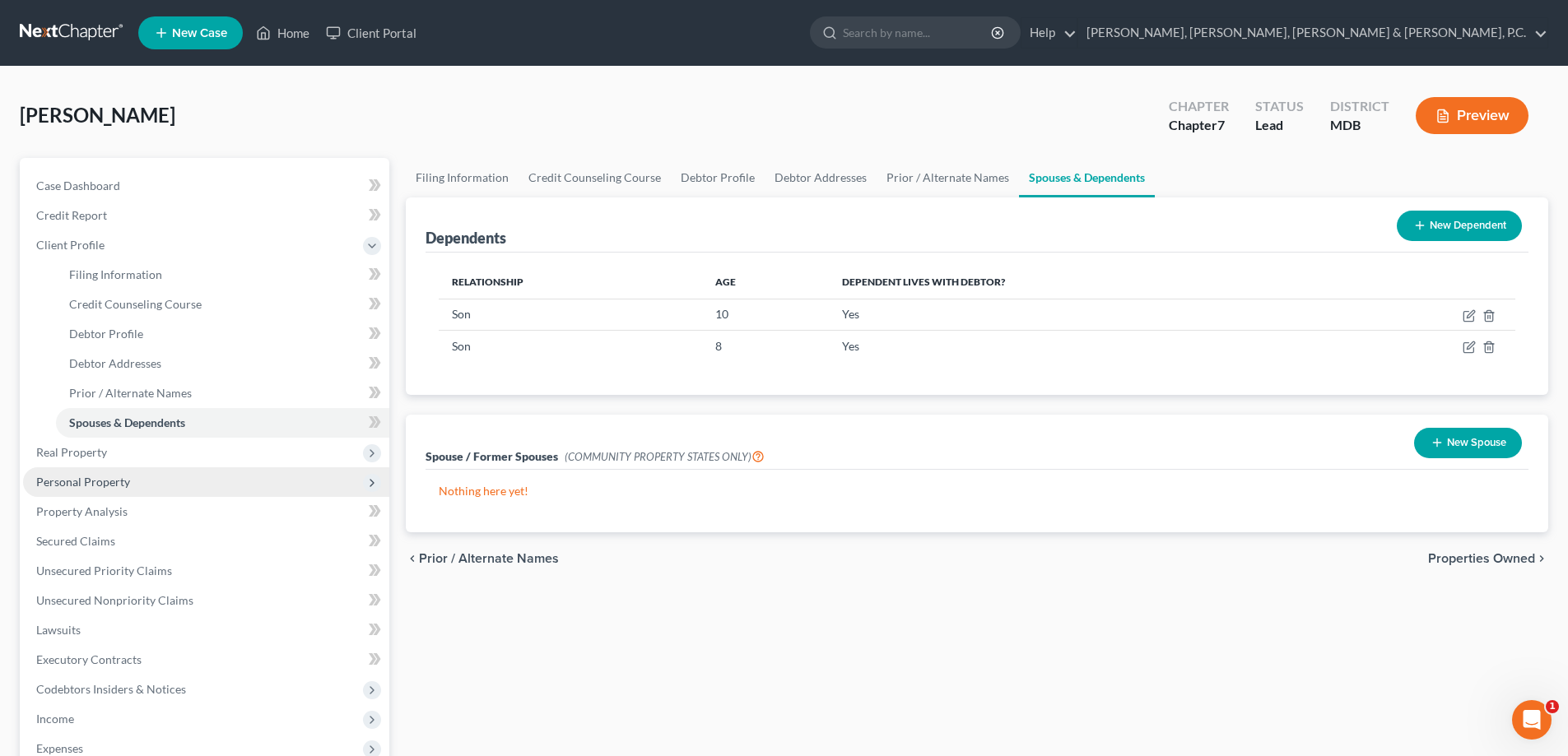
click at [90, 478] on span "Personal Property" at bounding box center [83, 481] width 94 height 14
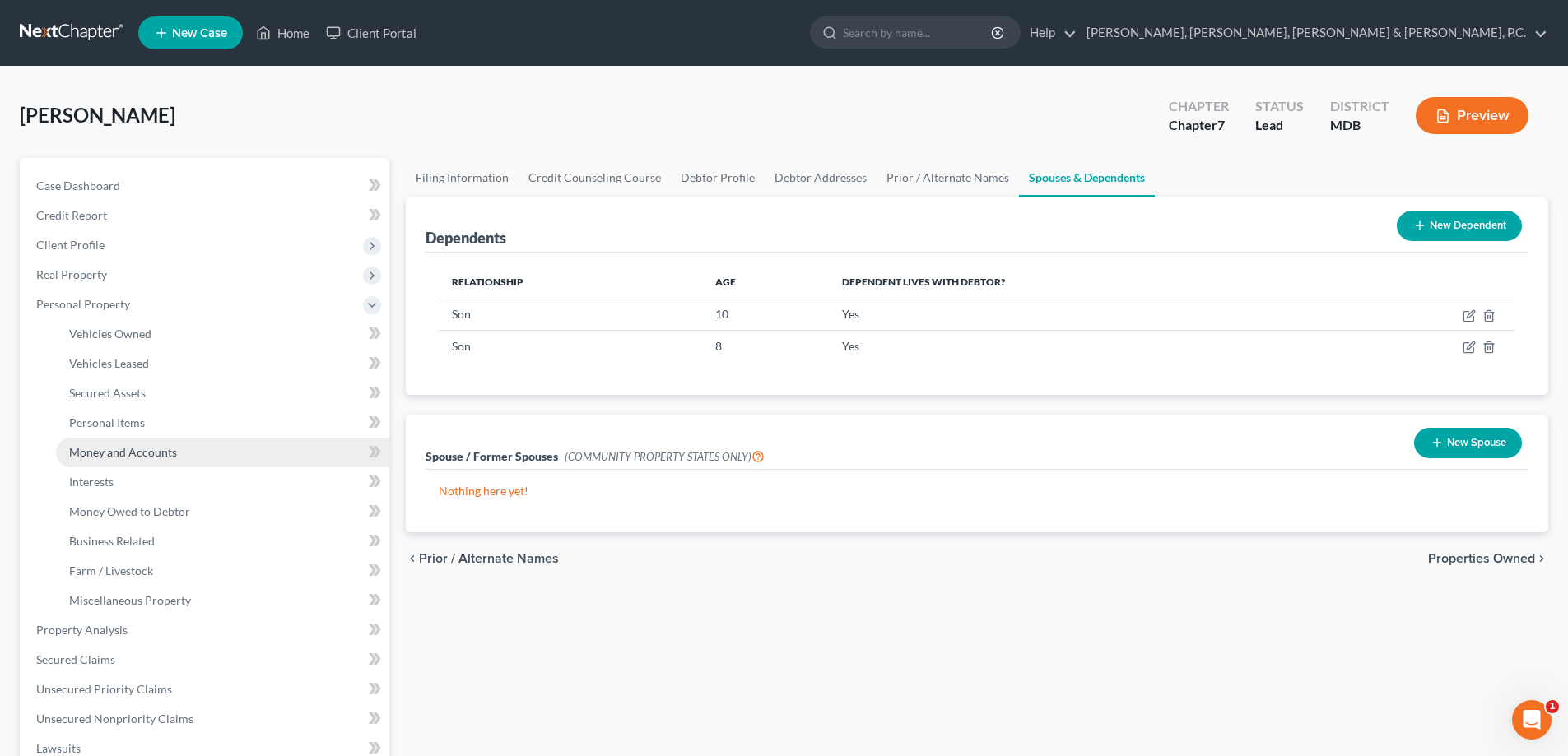
click at [109, 450] on span "Money and Accounts" at bounding box center [123, 452] width 108 height 14
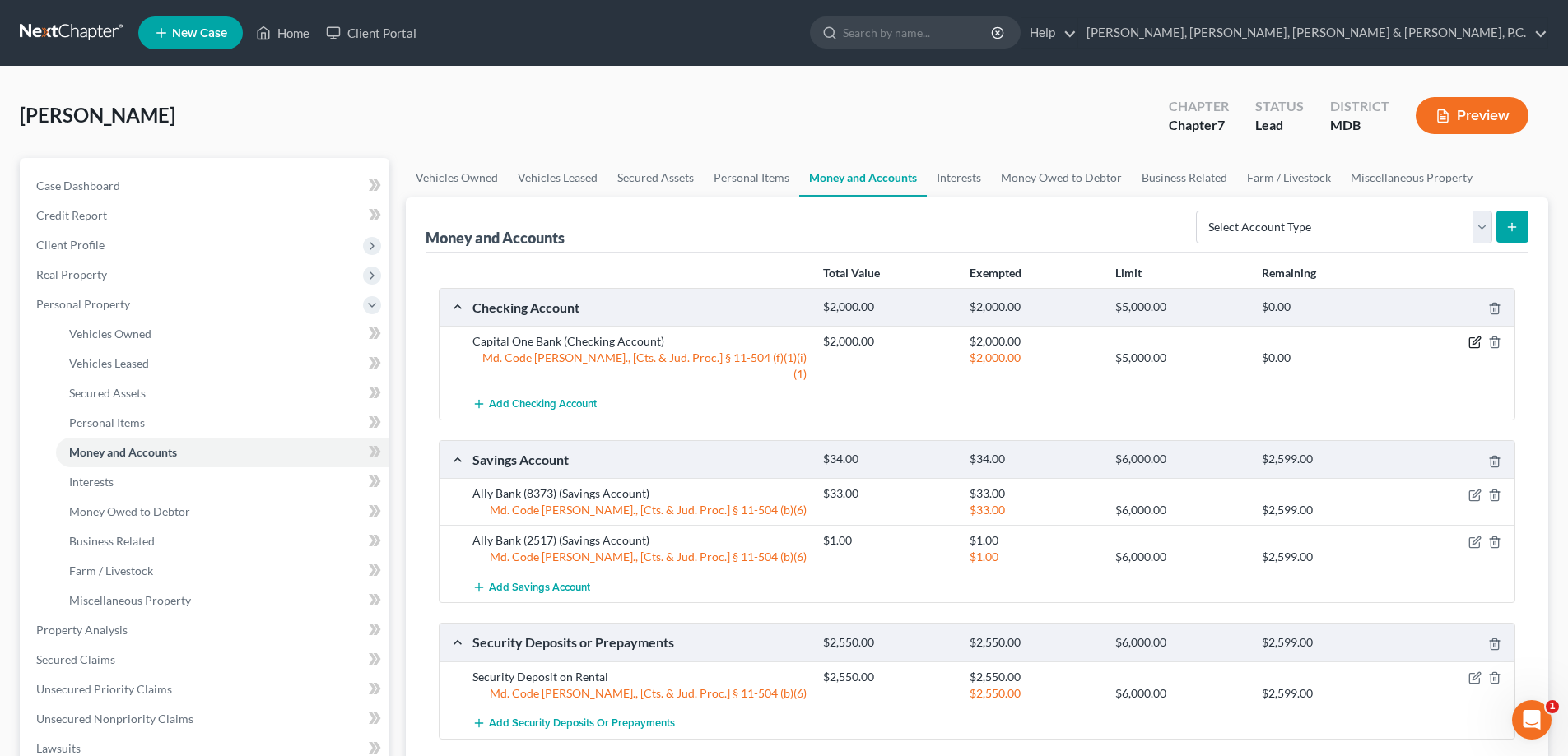
click at [1474, 341] on icon "button" at bounding box center [1474, 342] width 13 height 13
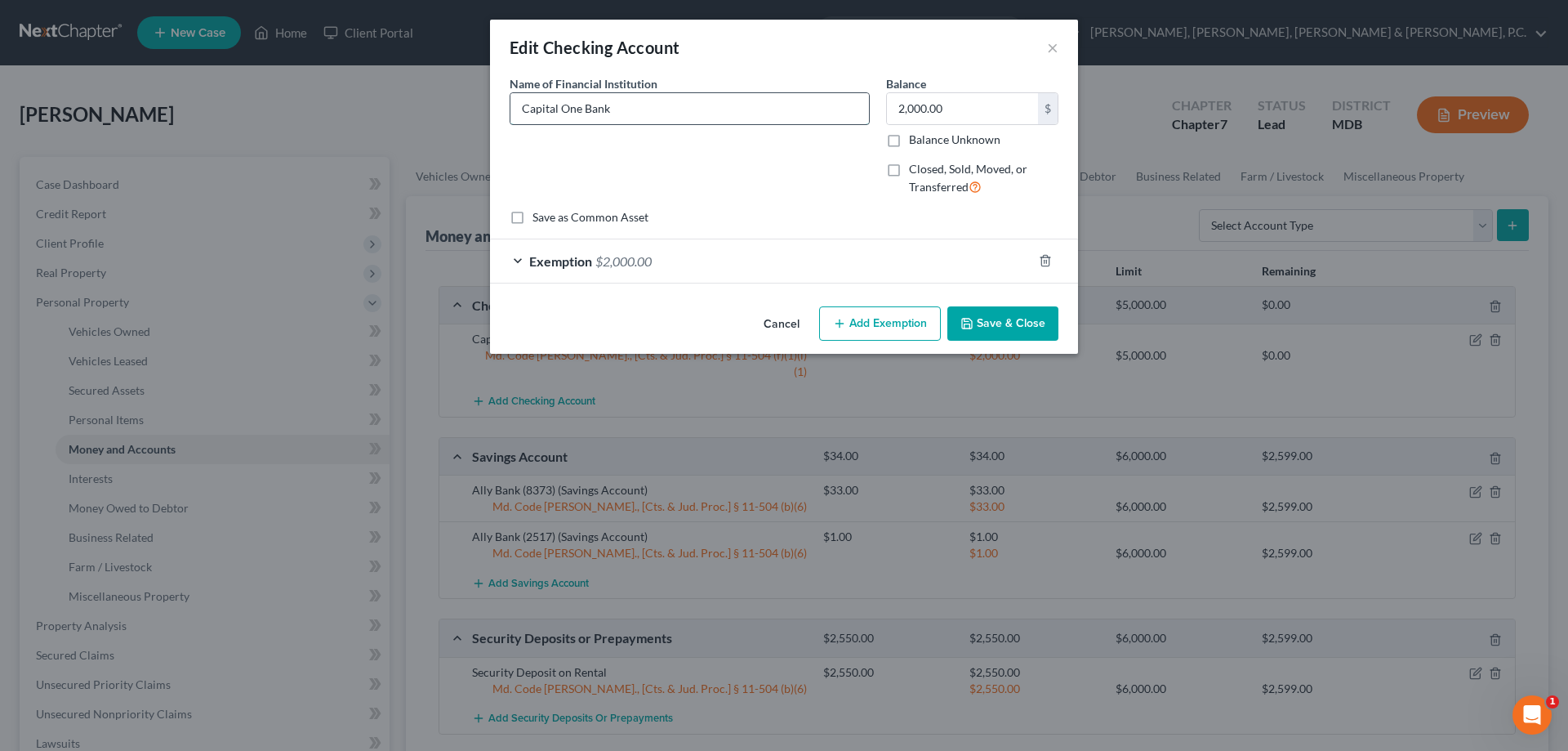
click at [652, 105] on input "Capital One Bank" at bounding box center [690, 108] width 359 height 31
type input "Capital One Bank (6397)"
click at [1024, 318] on button "Save & Close" at bounding box center [1003, 324] width 111 height 35
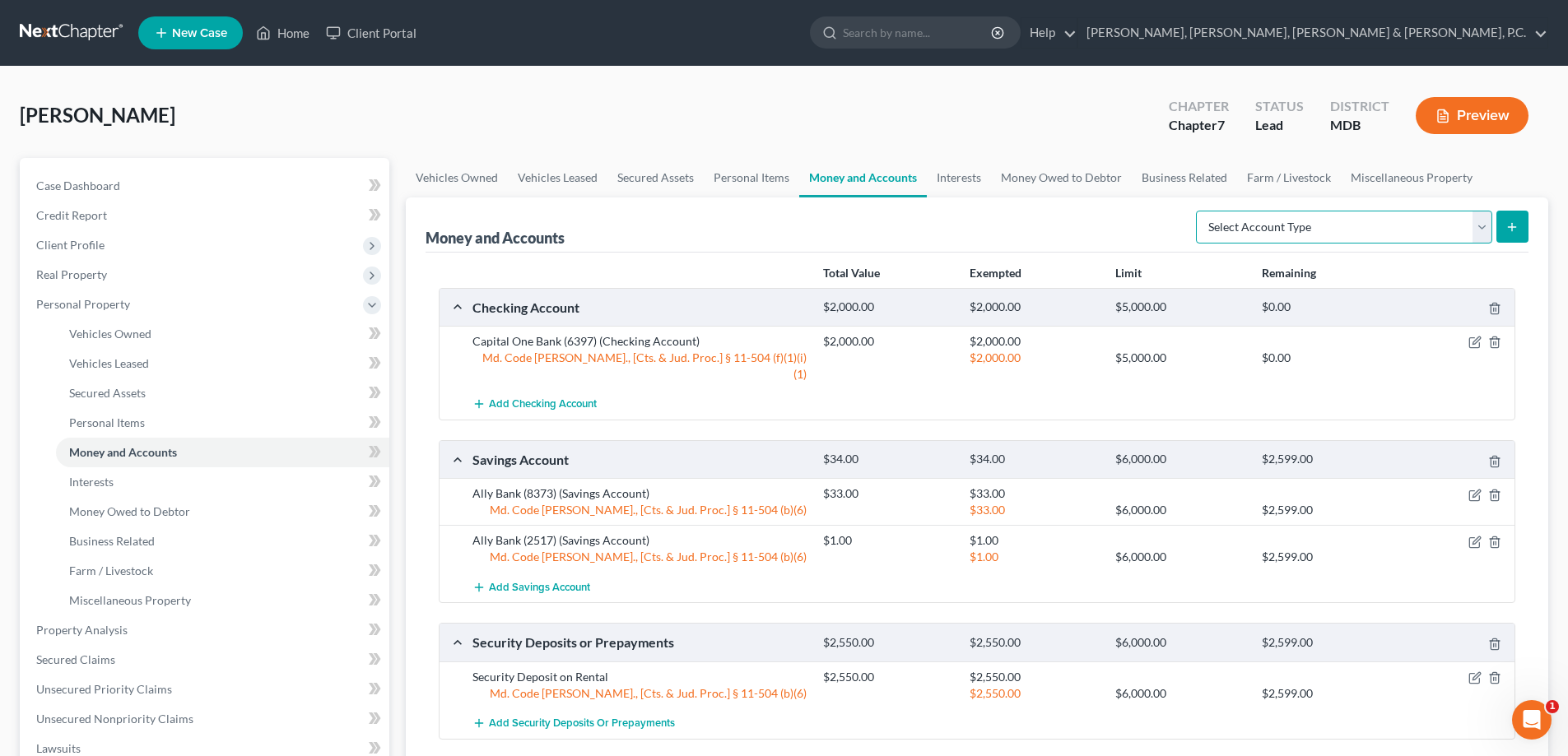
drag, startPoint x: 1480, startPoint y: 221, endPoint x: 1457, endPoint y: 231, distance: 25.1
click at [1480, 221] on select "Select Account Type Brokerage Cash on Hand Certificates of Deposit Checking Acc…" at bounding box center [1344, 227] width 296 height 33
select select "checking"
click at [1199, 211] on select "Select Account Type Brokerage Cash on Hand Certificates of Deposit Checking Acc…" at bounding box center [1344, 227] width 296 height 33
click at [1514, 230] on icon "submit" at bounding box center [1511, 226] width 13 height 13
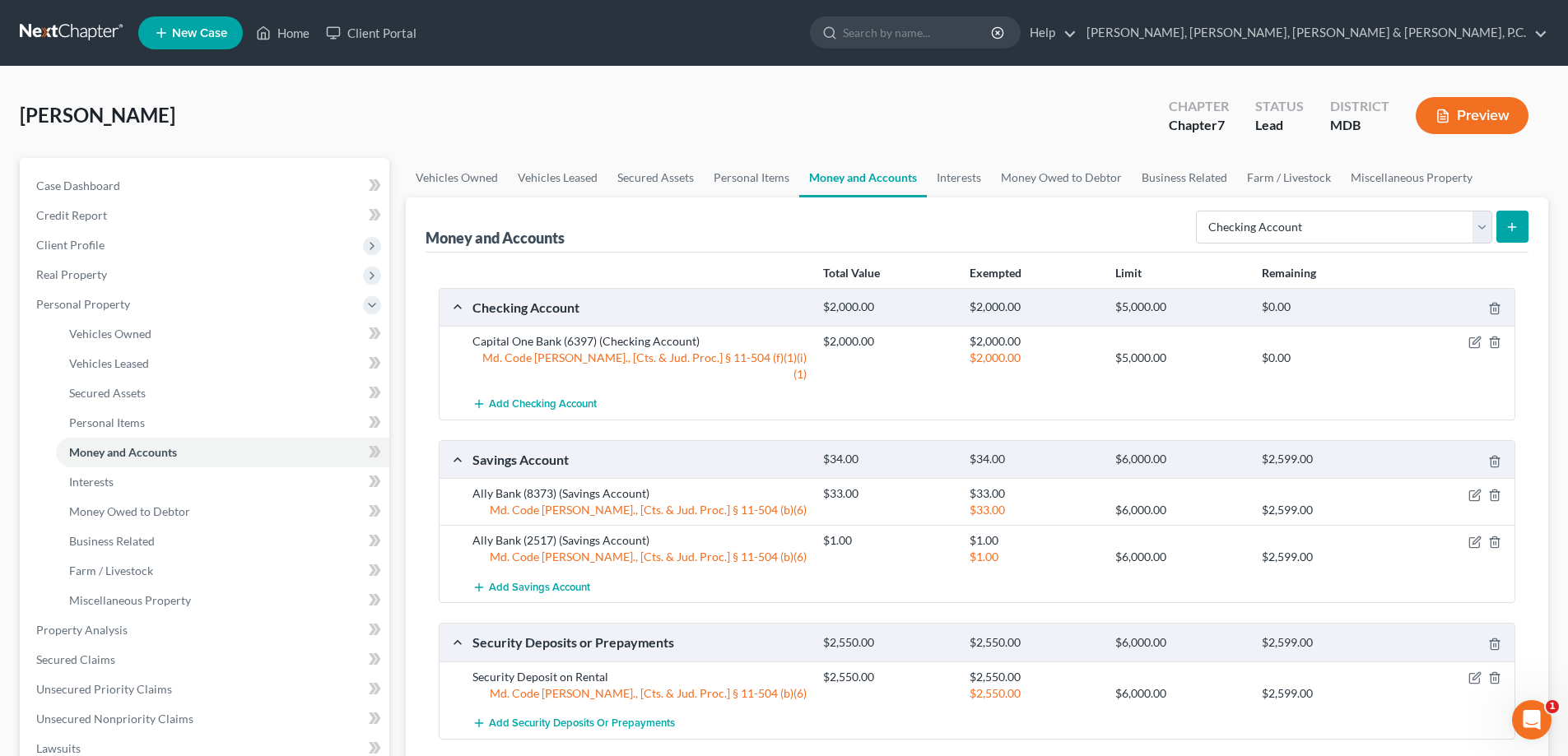
click at [1518, 229] on icon "submit" at bounding box center [1511, 226] width 13 height 13
click at [91, 486] on span "Interests" at bounding box center [91, 481] width 44 height 14
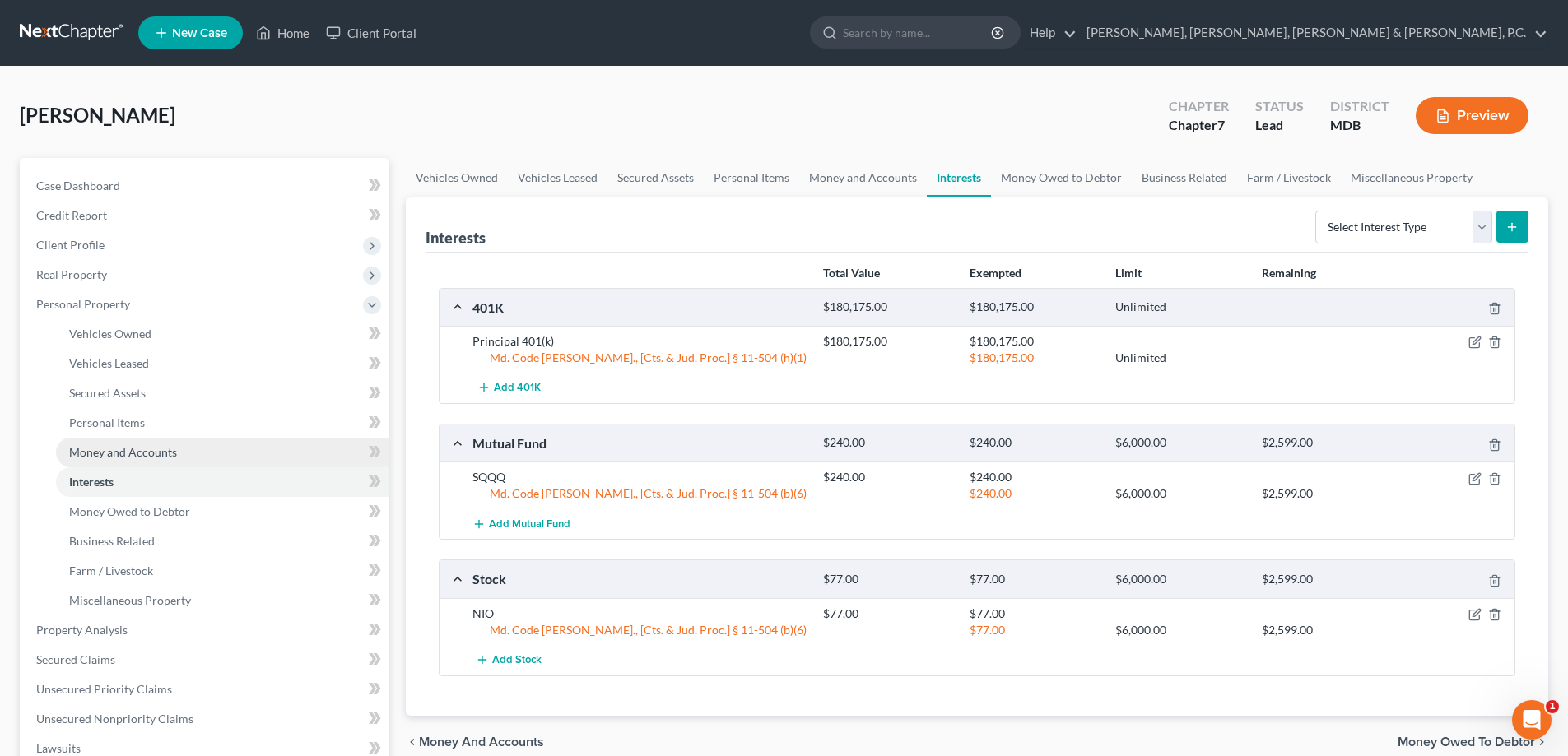
click at [123, 446] on span "Money and Accounts" at bounding box center [123, 452] width 108 height 14
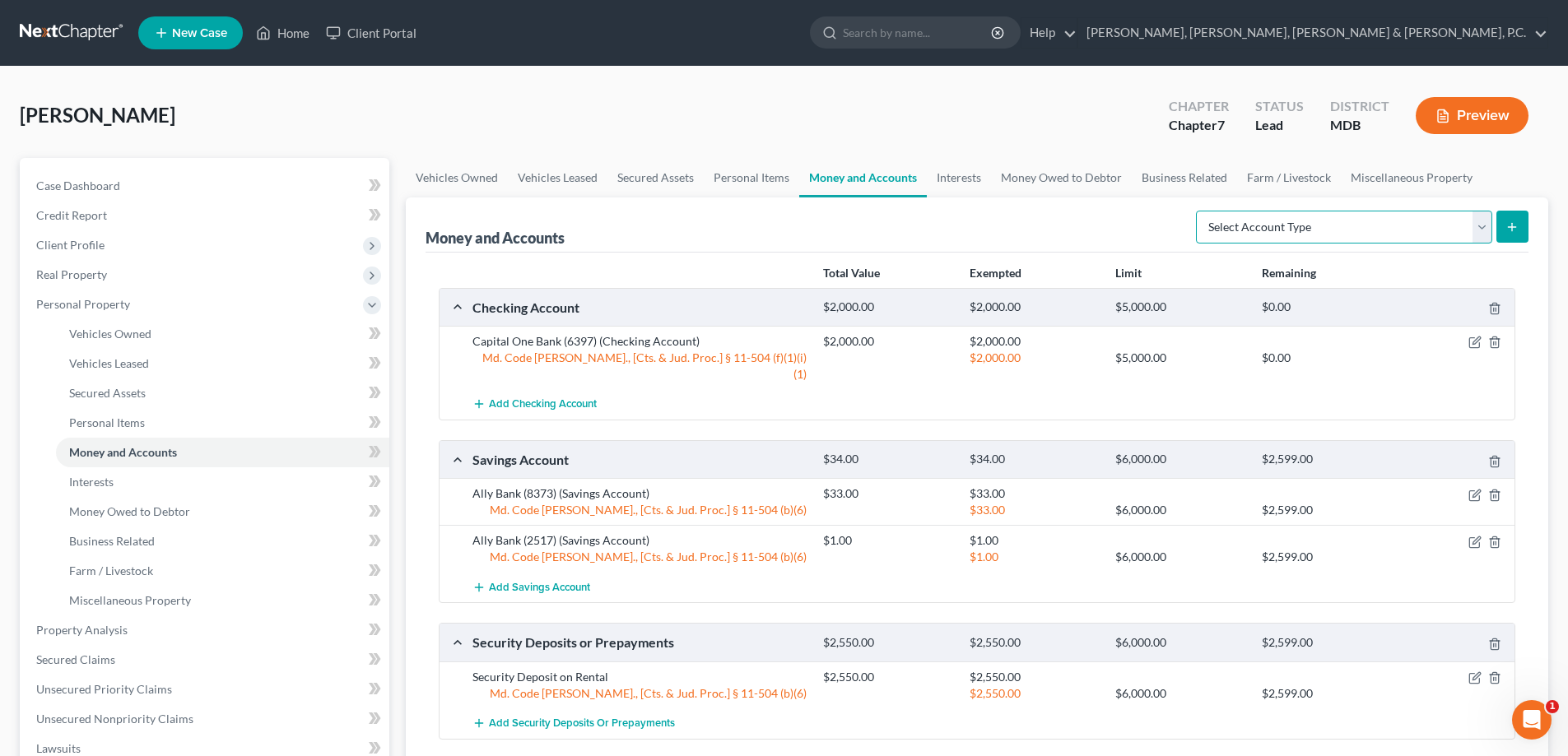
drag, startPoint x: 1482, startPoint y: 229, endPoint x: 1441, endPoint y: 242, distance: 43.0
click at [1482, 229] on select "Select Account Type Brokerage Cash on Hand Certificates of Deposit Checking Acc…" at bounding box center [1344, 227] width 296 height 33
select select "checking"
click at [1199, 211] on select "Select Account Type Brokerage Cash on Hand Certificates of Deposit Checking Acc…" at bounding box center [1344, 227] width 296 height 33
click at [1516, 227] on line "submit" at bounding box center [1512, 227] width 8 height 0
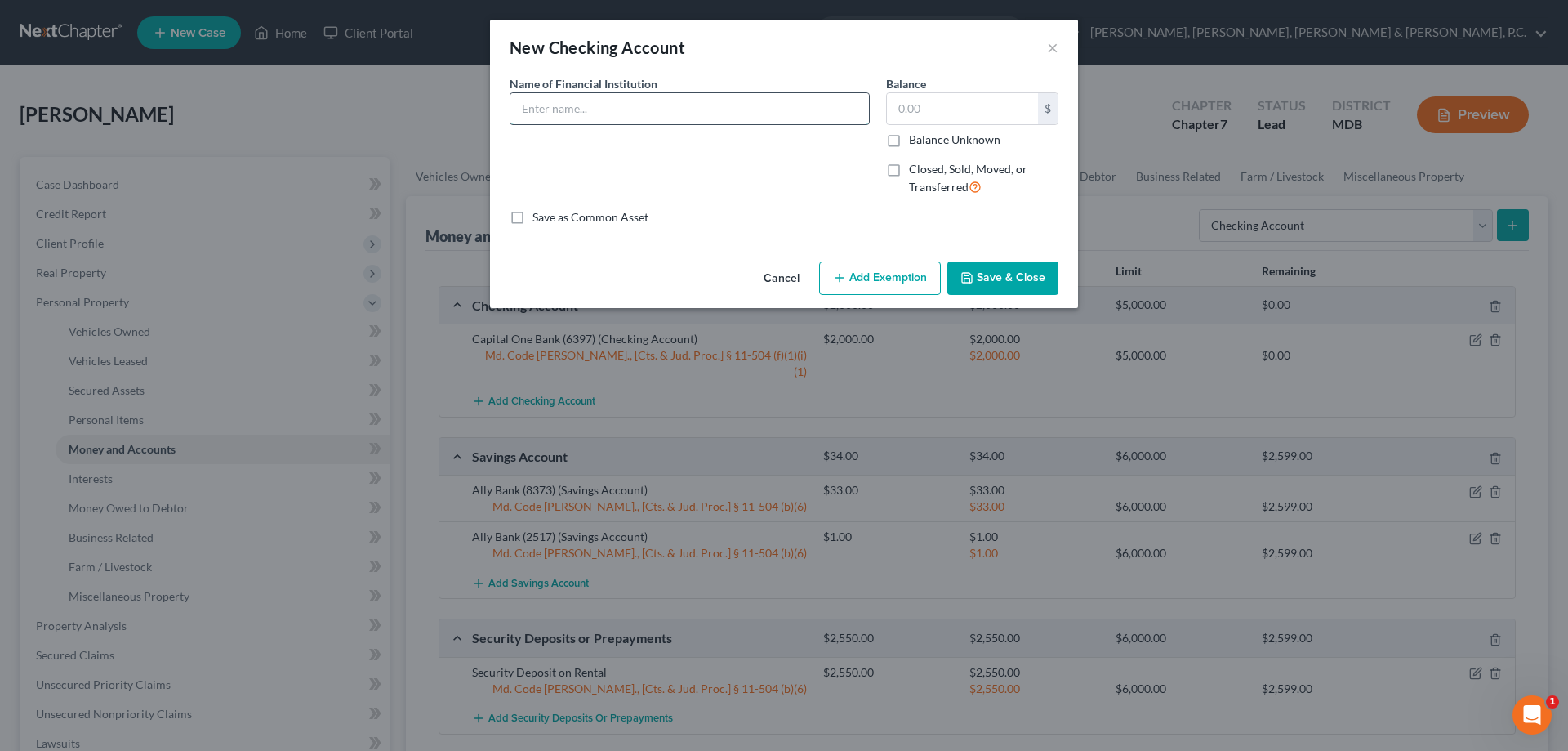
click at [672, 117] on input "text" at bounding box center [690, 108] width 359 height 31
click at [666, 112] on input "Capital One Bank" at bounding box center [690, 108] width 359 height 31
type input "Capital One Bank (7401)"
click at [923, 115] on input "text" at bounding box center [963, 108] width 151 height 31
type input "15"
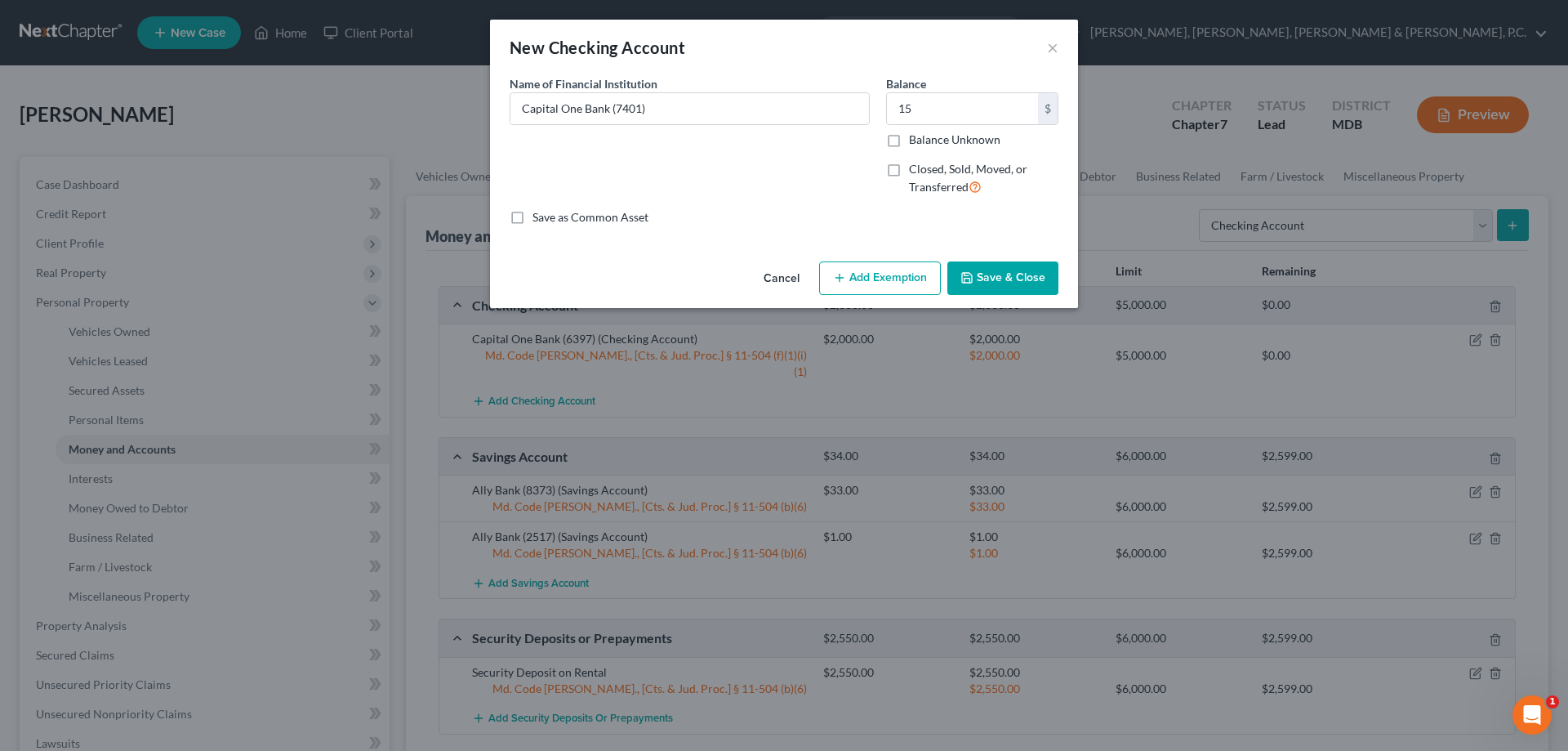
click at [891, 272] on button "Add Exemption" at bounding box center [880, 279] width 122 height 35
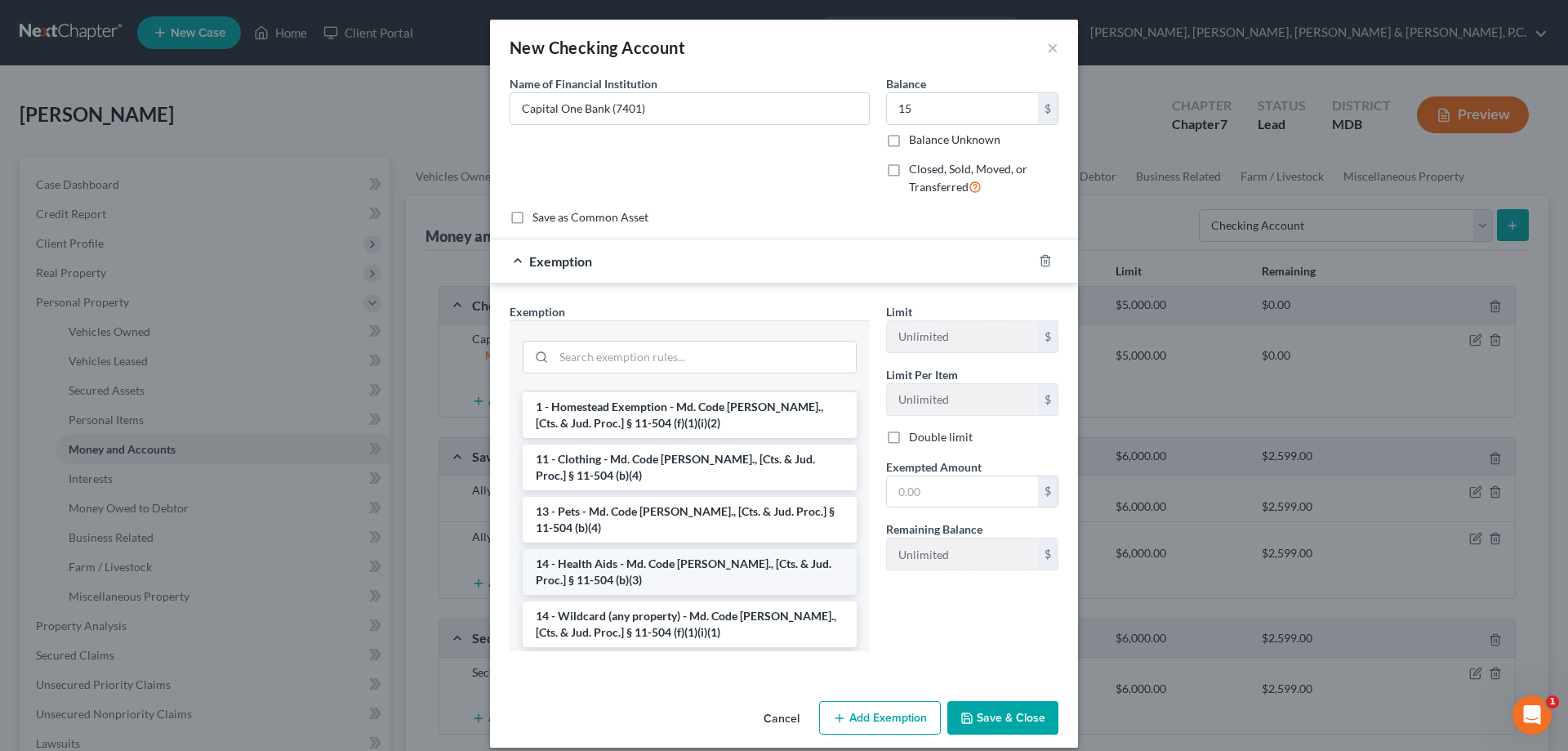
scroll to position [163, 0]
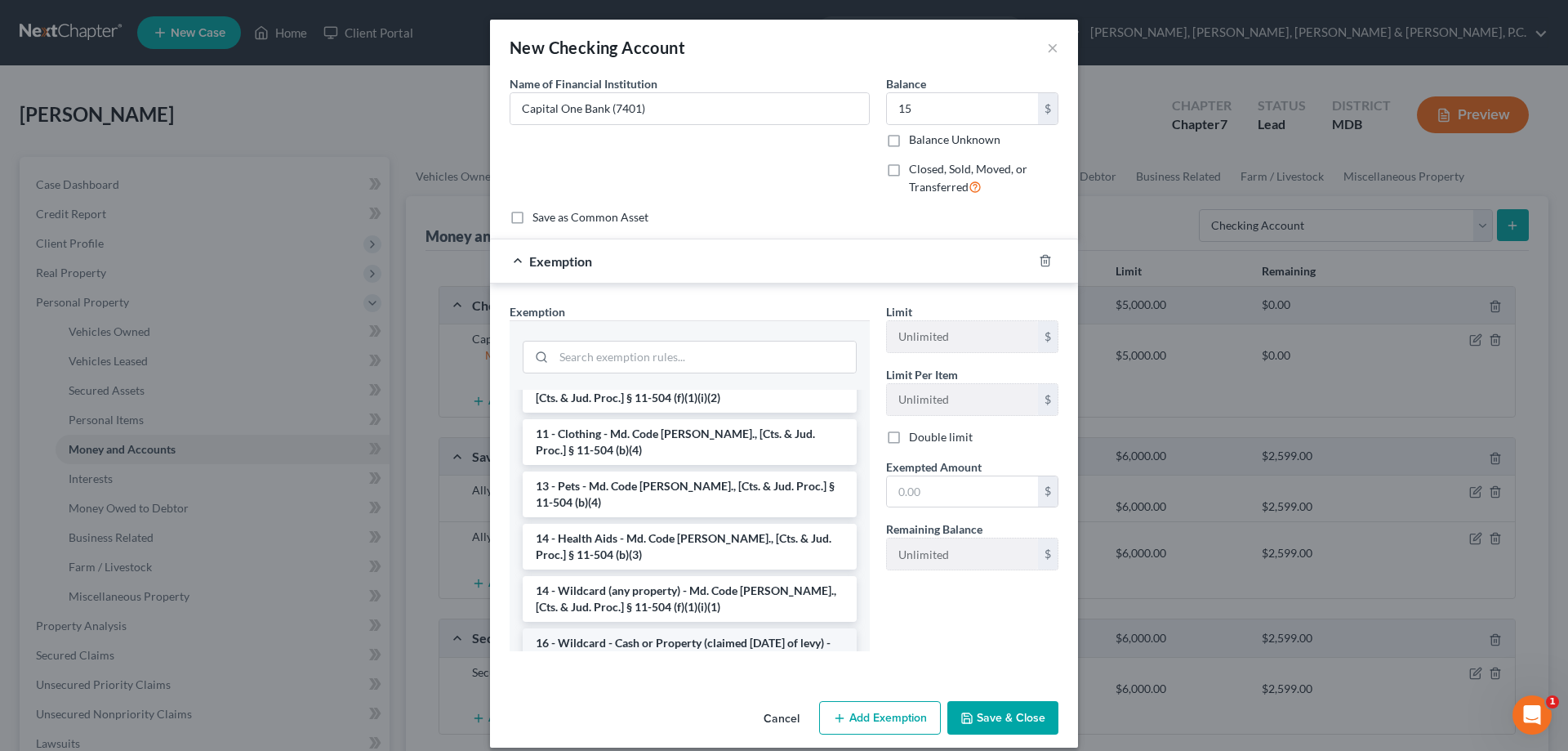
click at [670, 629] on li "16 - Wildcard - Cash or Property (claimed within Thirty Days of levy) - Md. Cod…" at bounding box center [690, 660] width 334 height 63
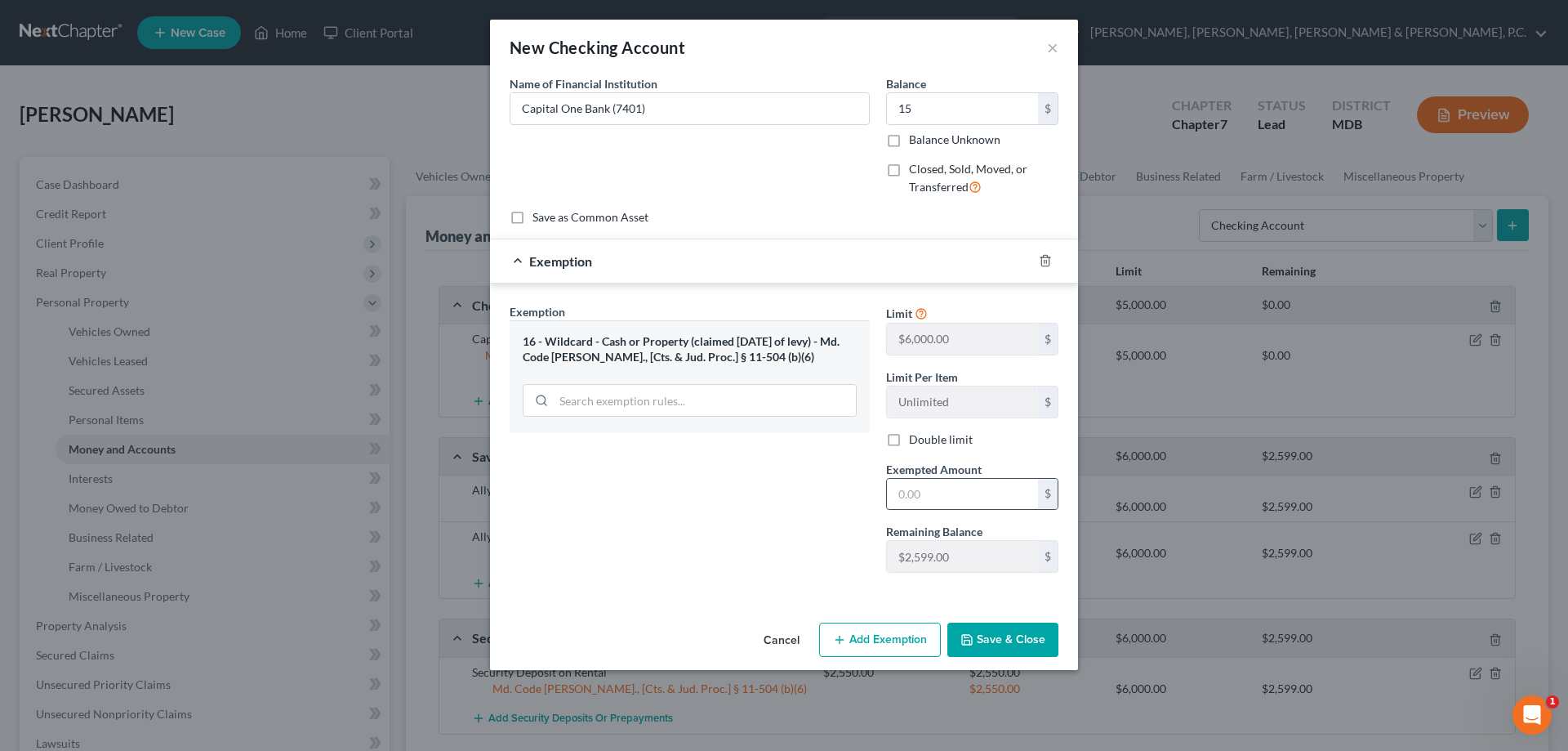
click at [925, 493] on input "text" at bounding box center [963, 494] width 151 height 31
type input "15"
click at [779, 522] on div "Exemption Set must be selected for CA. Exemption * 16 - Wildcard - Cash or Prop…" at bounding box center [690, 444] width 377 height 283
click at [987, 650] on button "Save & Close" at bounding box center [1003, 639] width 111 height 35
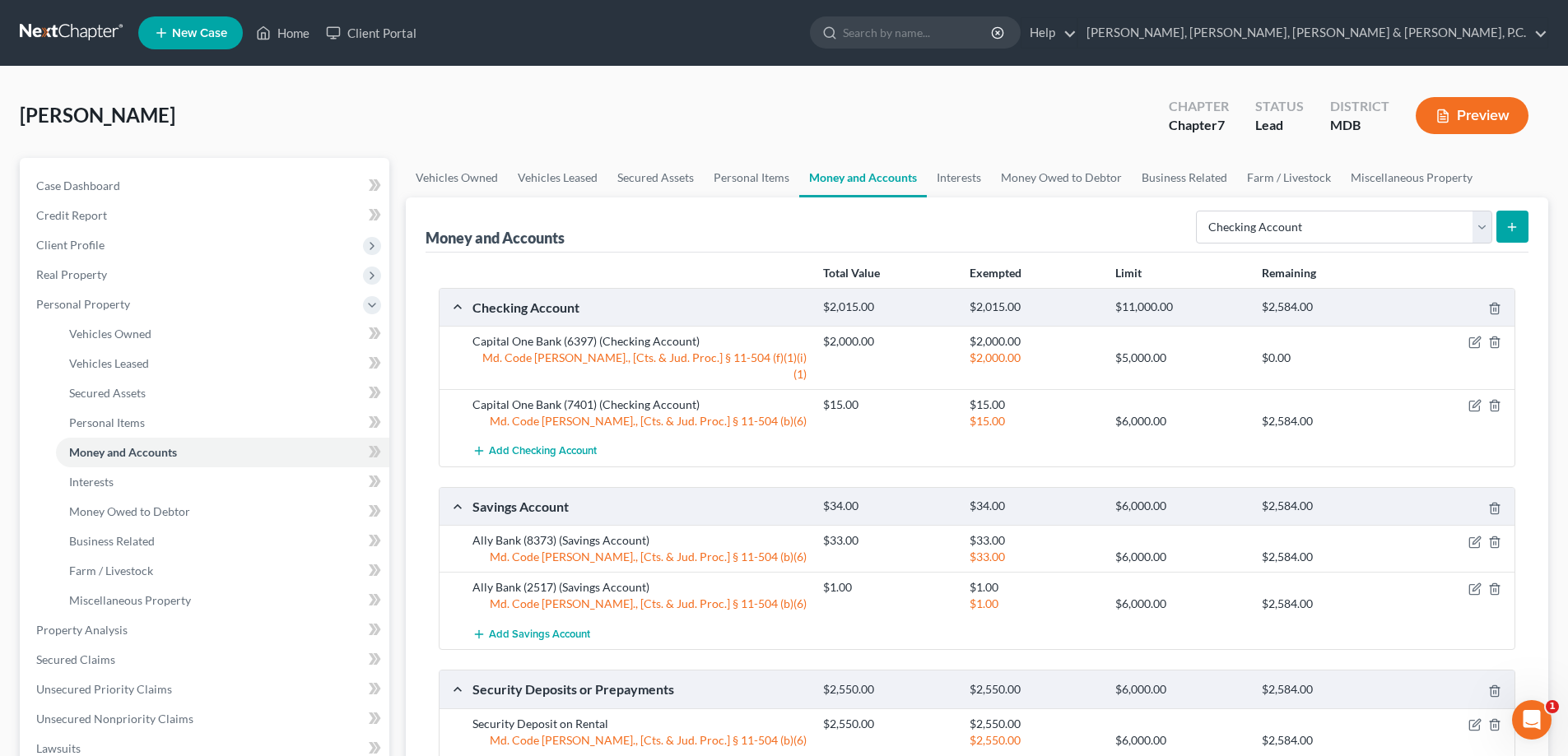
click at [1517, 224] on icon "submit" at bounding box center [1511, 226] width 13 height 13
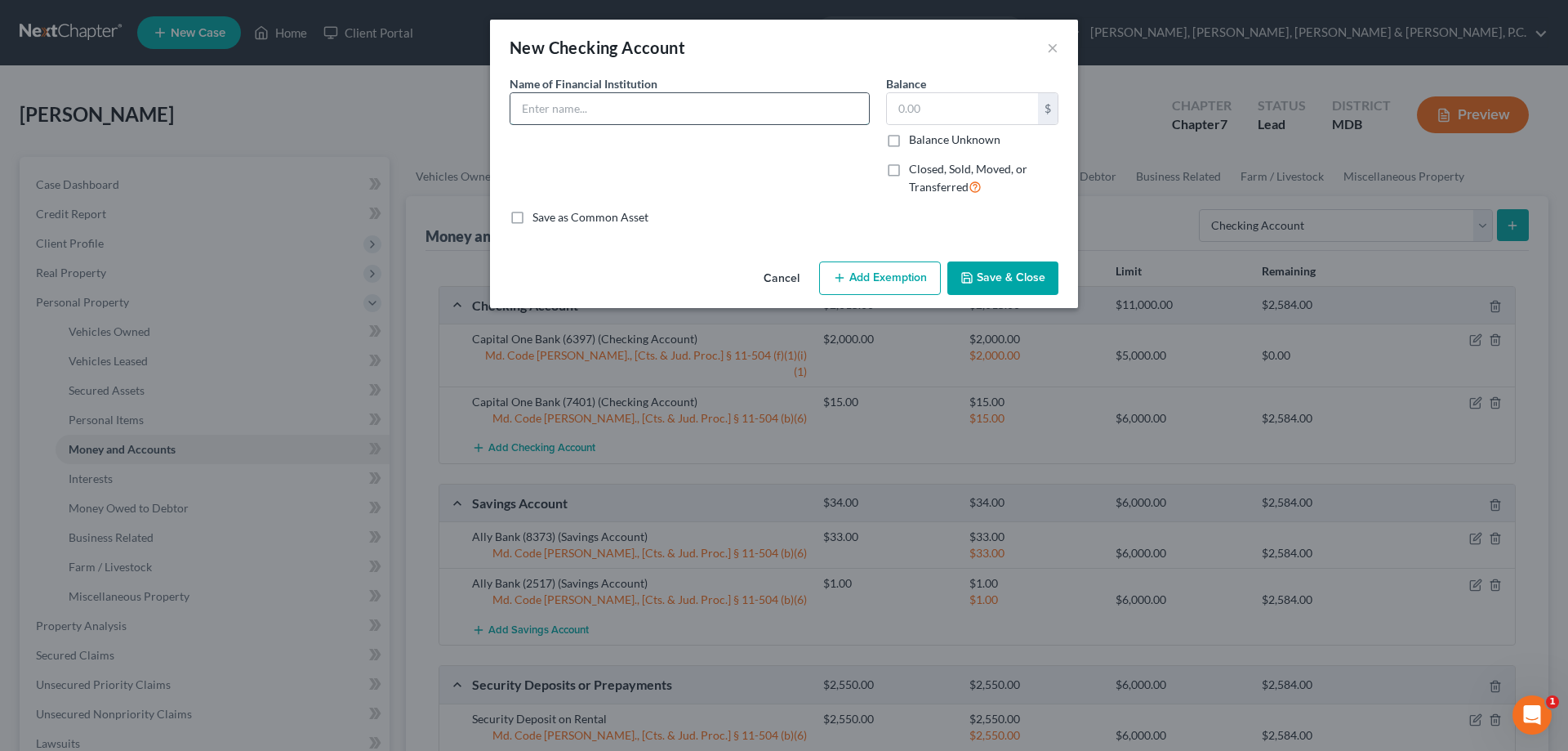
click at [688, 104] on input "text" at bounding box center [690, 108] width 359 height 31
type input "Capital One Bank (8671)"
click at [912, 107] on input "text" at bounding box center [963, 108] width 151 height 31
type input "4"
click at [885, 273] on button "Add Exemption" at bounding box center [880, 279] width 122 height 35
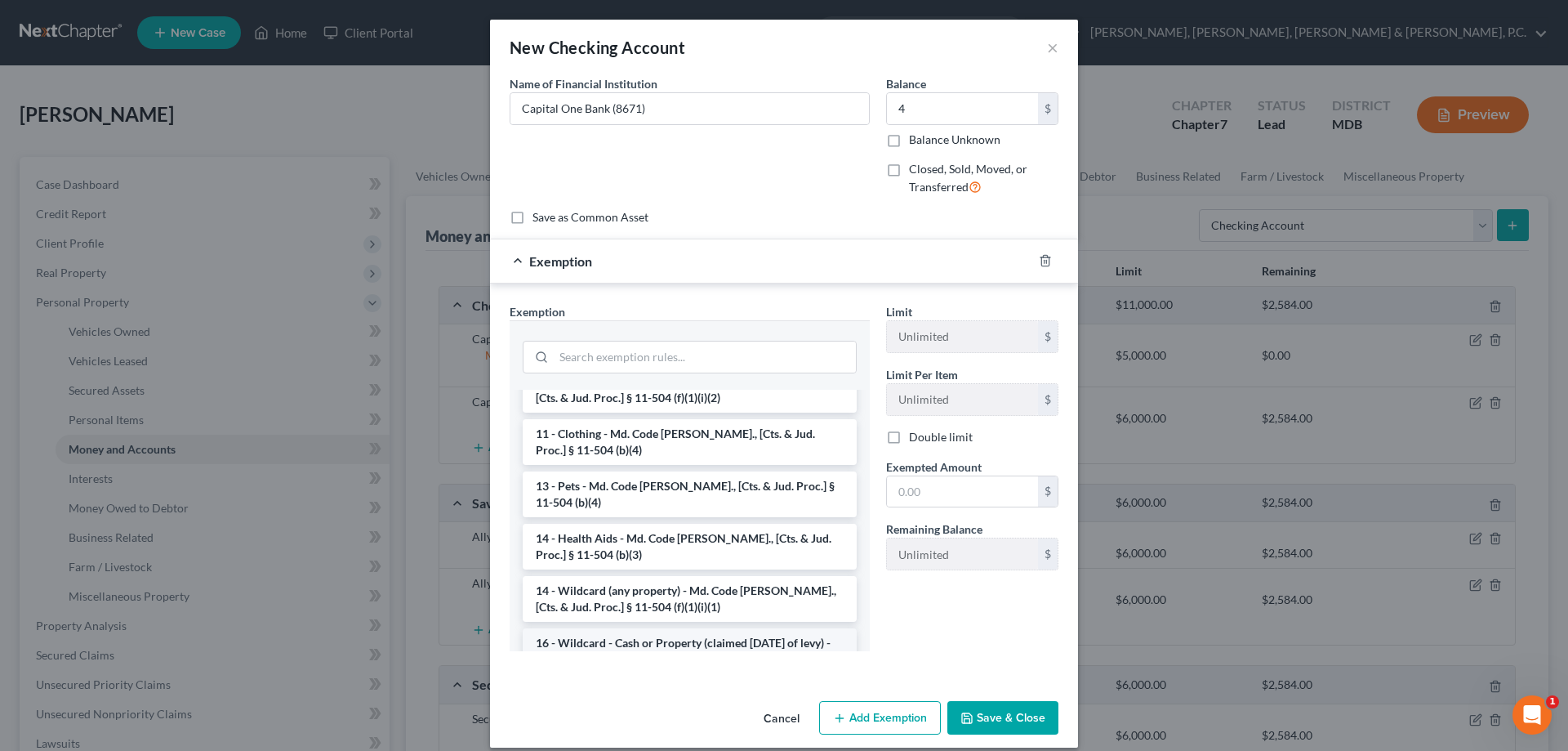
click at [698, 632] on li "16 - Wildcard - Cash or Property (claimed within Thirty Days of levy) - Md. Cod…" at bounding box center [690, 660] width 334 height 63
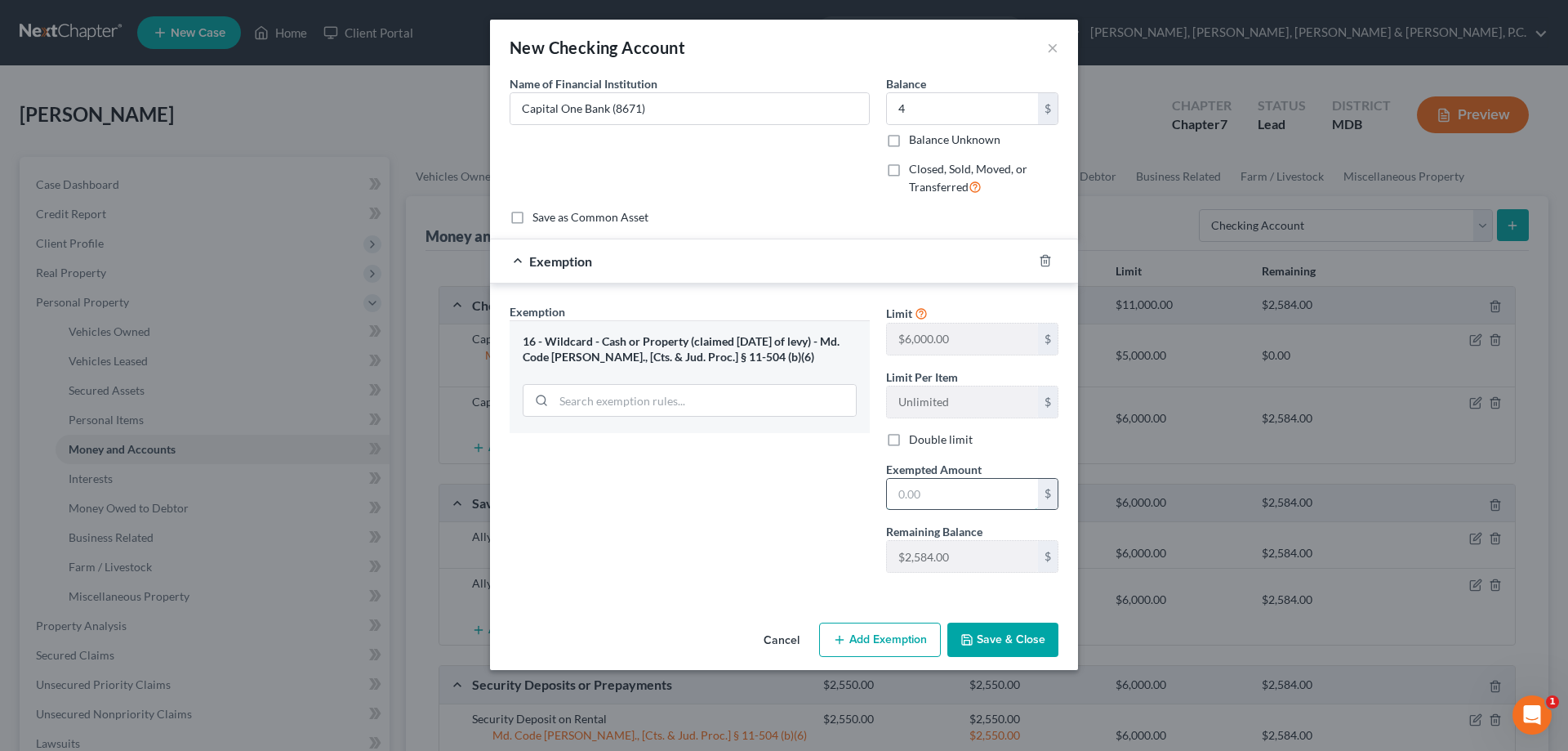
click at [921, 489] on input "text" at bounding box center [963, 494] width 151 height 31
type input "4"
click at [773, 467] on div "Exemption Set must be selected for CA. Exemption * 16 - Wildcard - Cash or Prop…" at bounding box center [690, 444] width 377 height 283
click at [972, 632] on button "Save & Close" at bounding box center [1003, 639] width 111 height 35
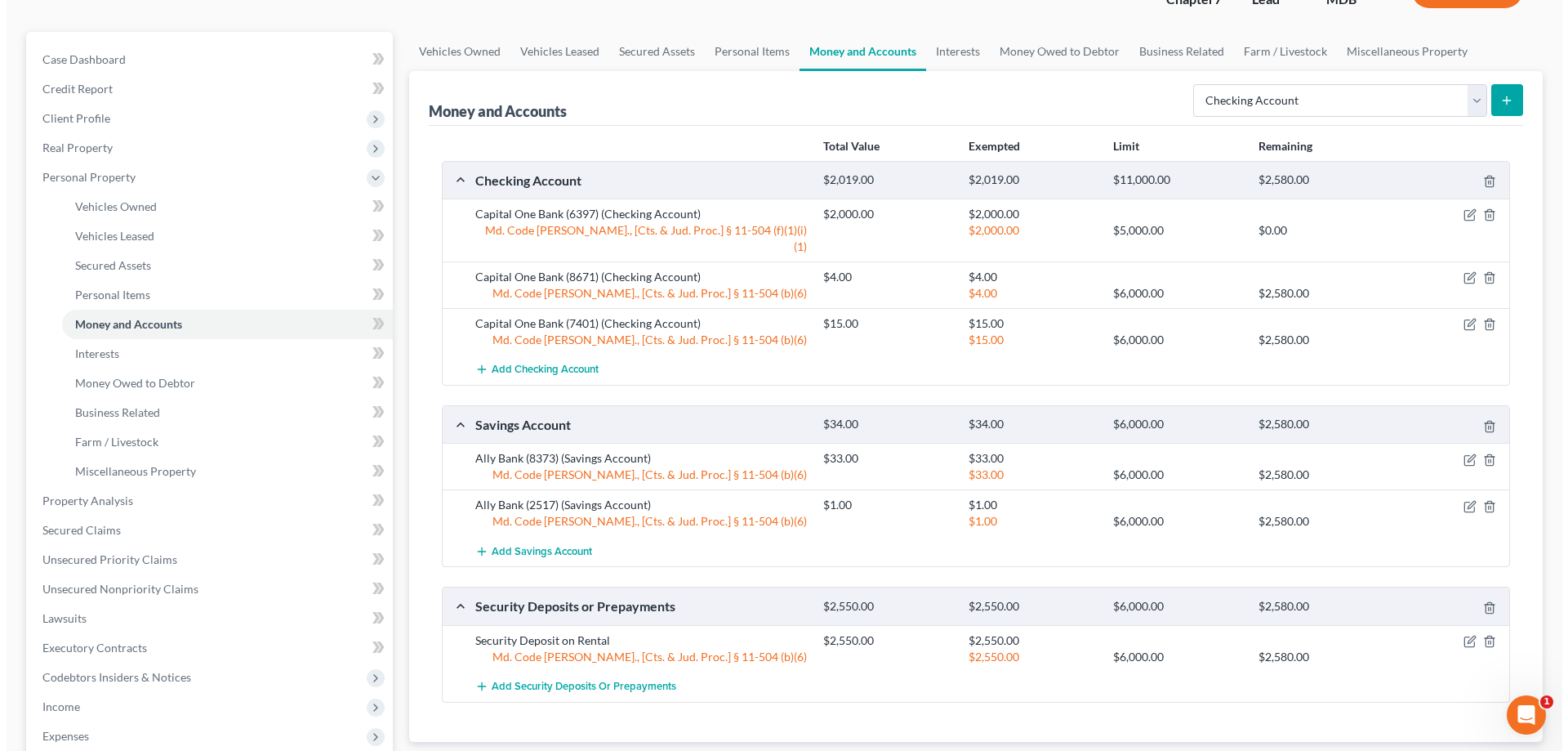
scroll to position [82, 0]
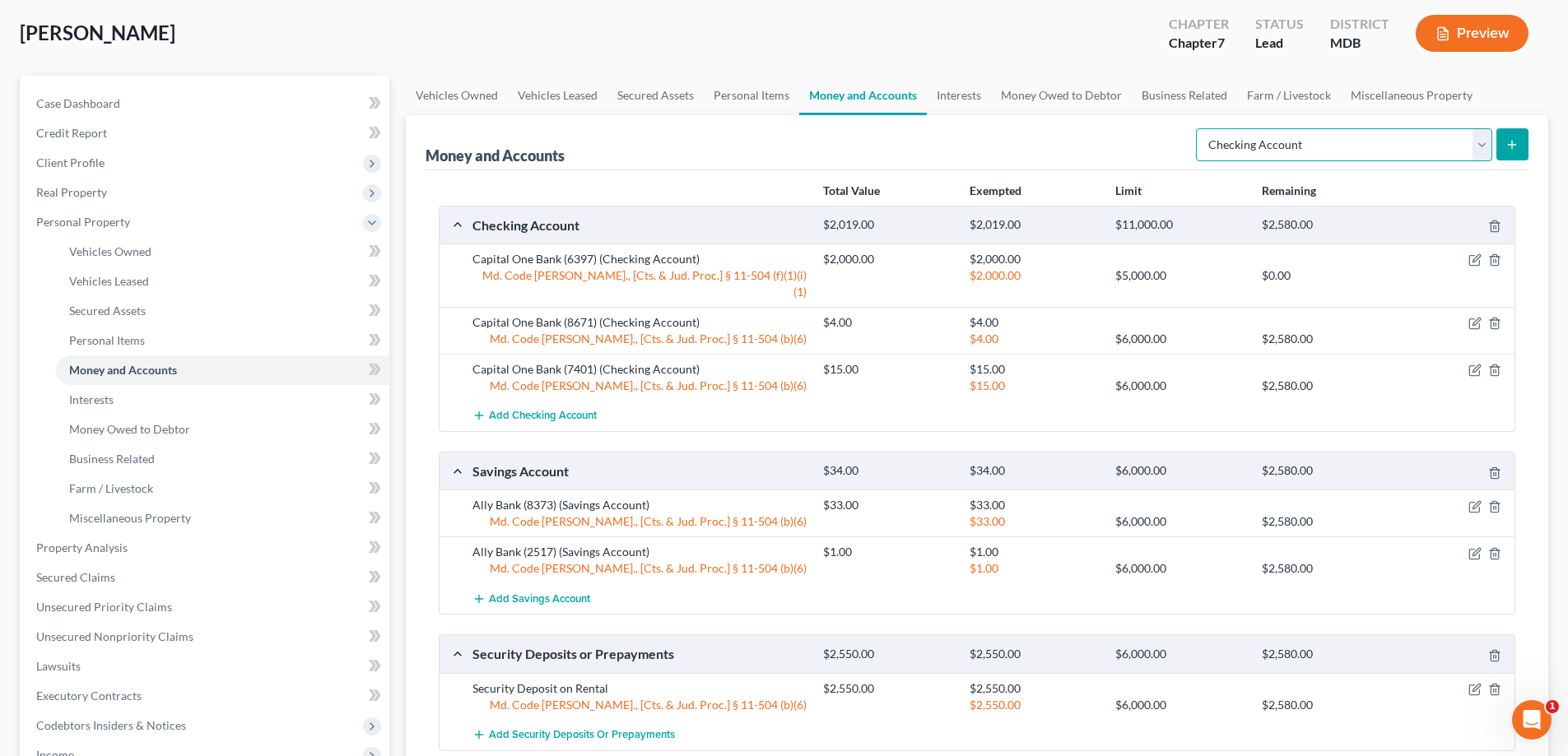
click at [1342, 139] on select "Select Account Type Brokerage Cash on Hand Certificates of Deposit Checking Acc…" at bounding box center [1344, 145] width 296 height 33
select select "savings"
click at [1199, 128] on select "Select Account Type Brokerage Cash on Hand Certificates of Deposit Checking Acc…" at bounding box center [1344, 145] width 296 height 33
click at [1509, 139] on icon "submit" at bounding box center [1511, 145] width 13 height 13
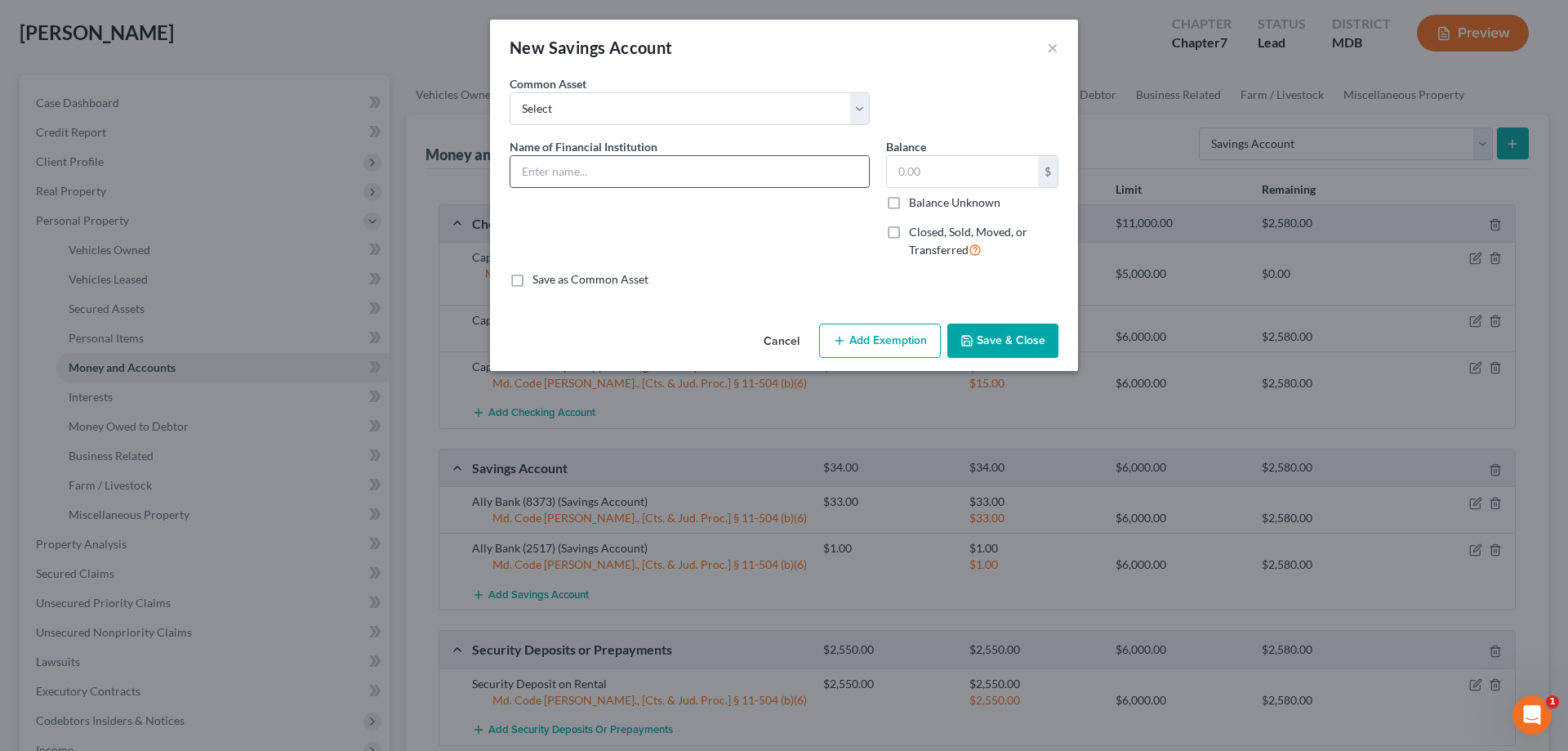
click at [685, 171] on input "text" at bounding box center [690, 171] width 359 height 31
type input "Ally Bank (Nico - 3205)"
click at [990, 160] on input "text" at bounding box center [963, 171] width 151 height 31
type input "50"
click at [925, 334] on button "Add Exemption" at bounding box center [880, 340] width 122 height 35
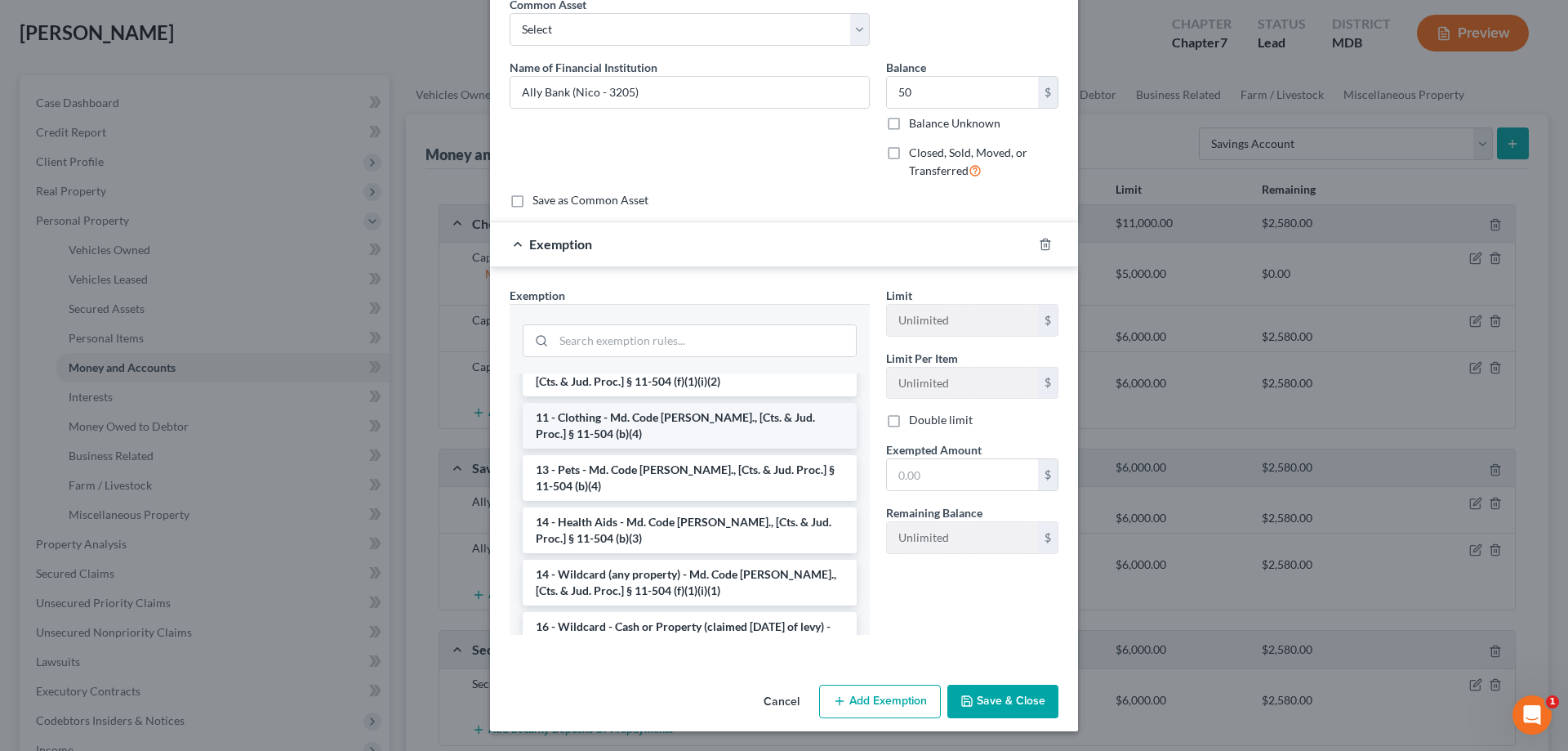
scroll to position [245, 0]
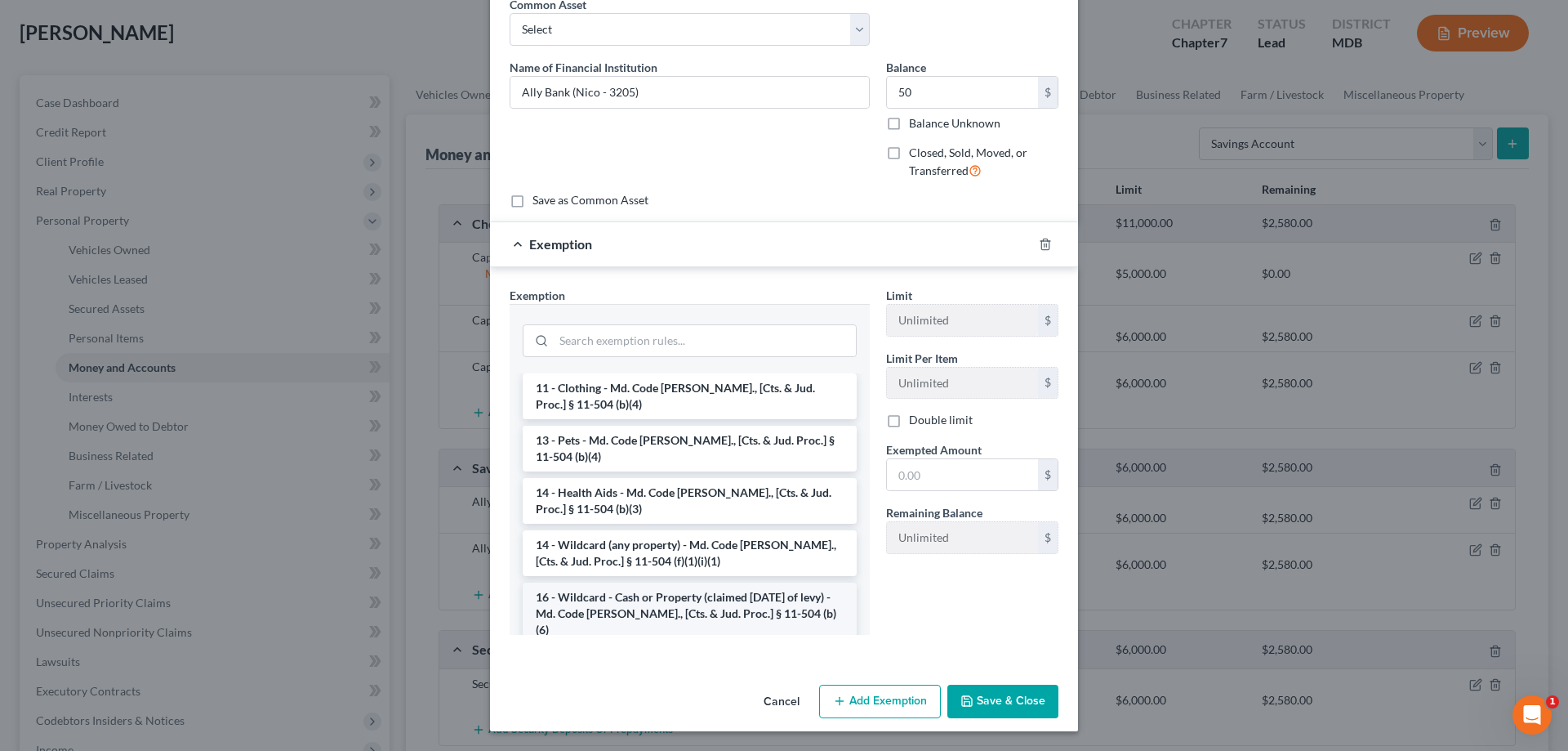
click at [674, 590] on li "16 - Wildcard - Cash or Property (claimed within Thirty Days of levy) - Md. Cod…" at bounding box center [690, 614] width 334 height 63
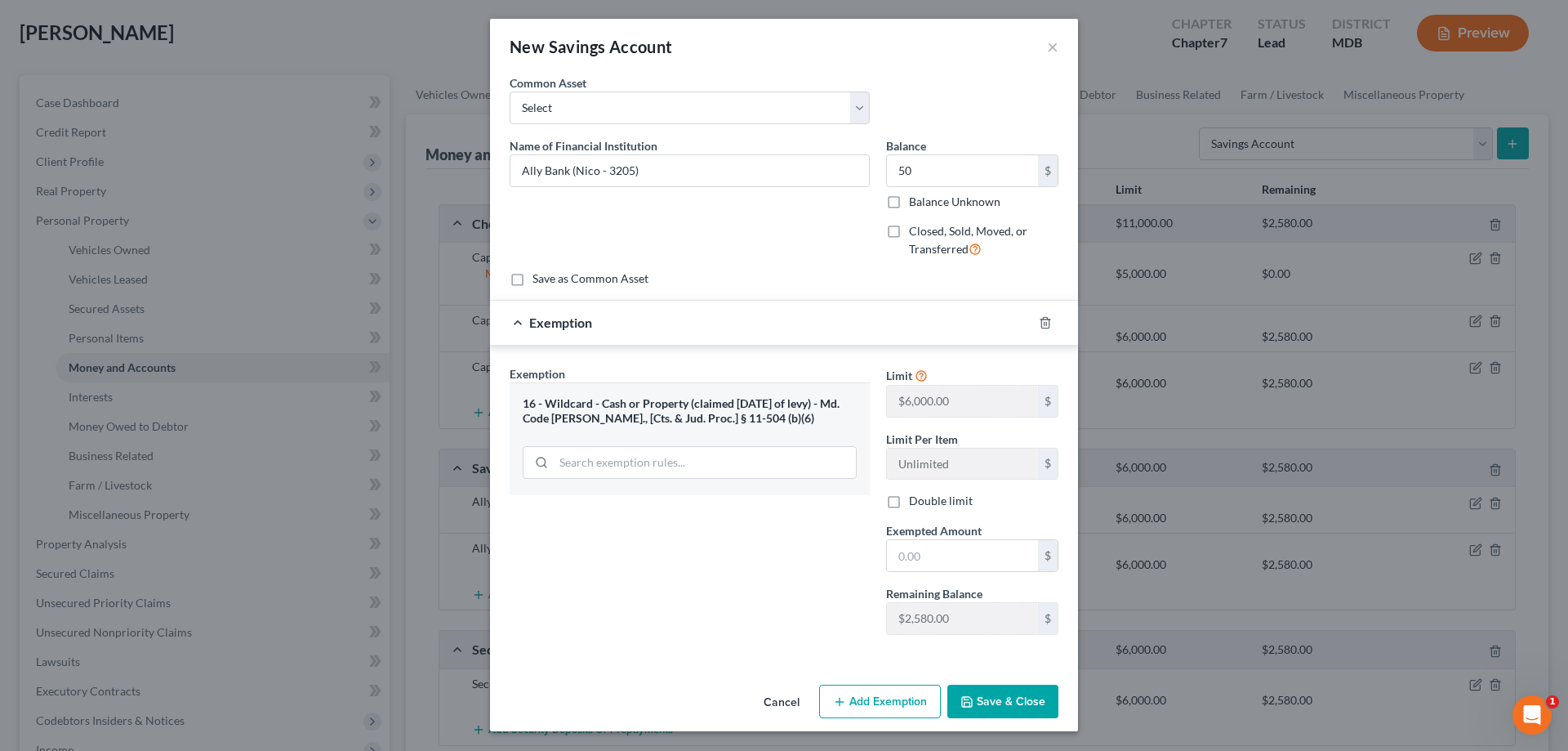
scroll to position [1, 0]
click at [934, 557] on input "text" at bounding box center [963, 555] width 151 height 31
type input "50"
click at [786, 538] on div "Exemption Set must be selected for CA. Exemption * 16 - Wildcard - Cash or Prop…" at bounding box center [690, 506] width 377 height 283
click at [1012, 699] on button "Save & Close" at bounding box center [1003, 702] width 111 height 35
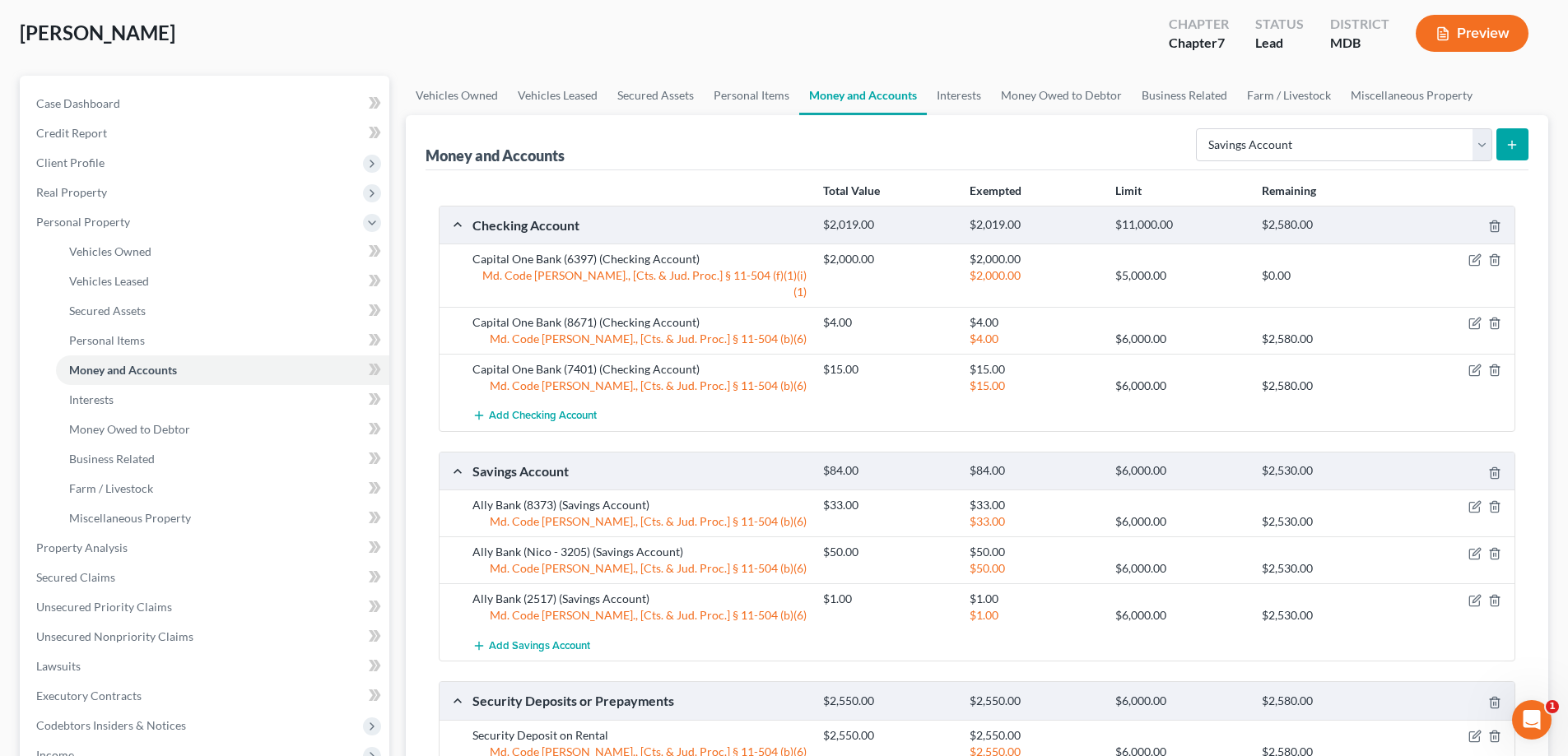
click at [1519, 144] on icon "submit" at bounding box center [1511, 145] width 13 height 13
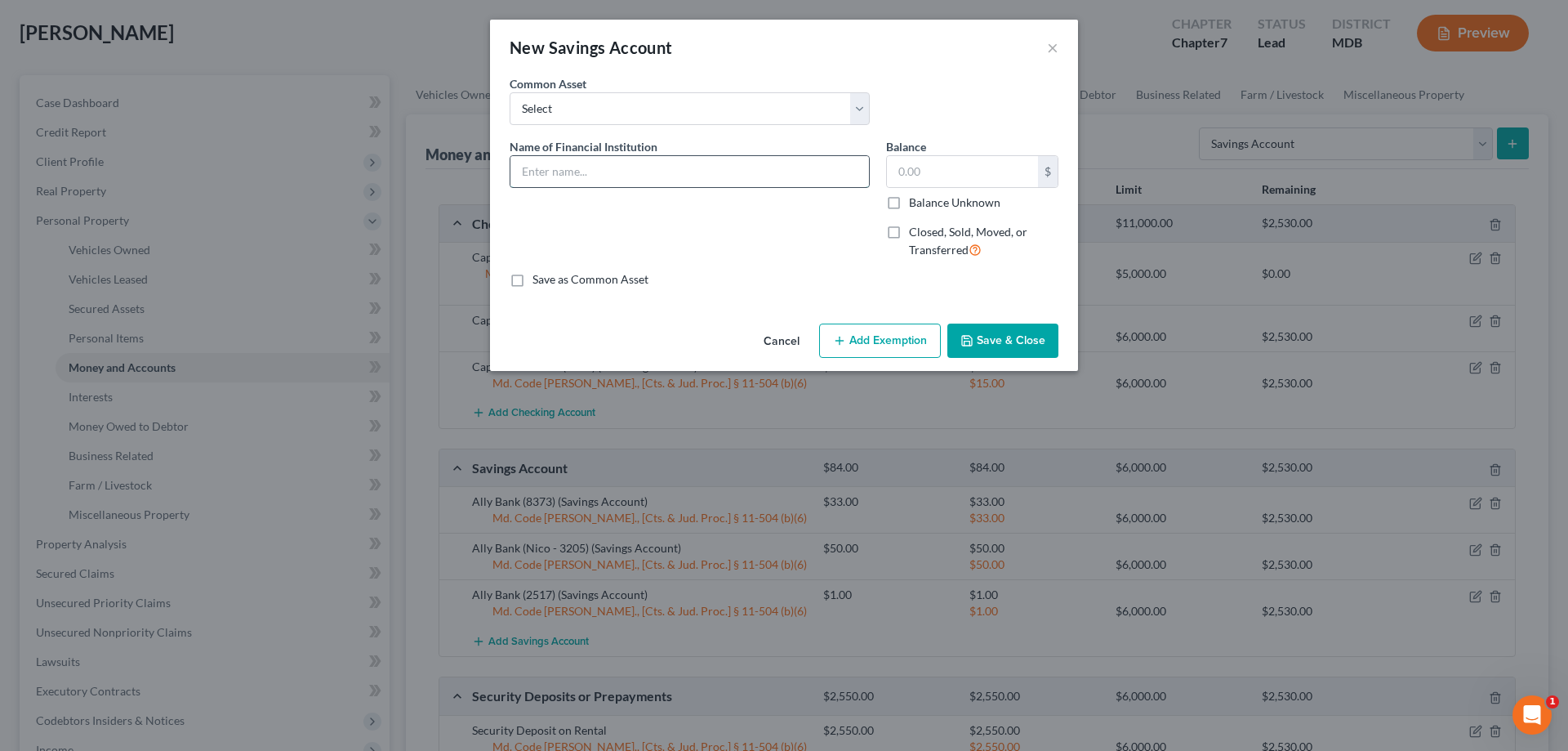
click at [715, 177] on input "text" at bounding box center [690, 171] width 359 height 31
type input "Ally Bank (Max- 3296)"
click at [938, 181] on input "text" at bounding box center [963, 171] width 151 height 31
type input "25"
click at [887, 329] on button "Add Exemption" at bounding box center [880, 340] width 122 height 35
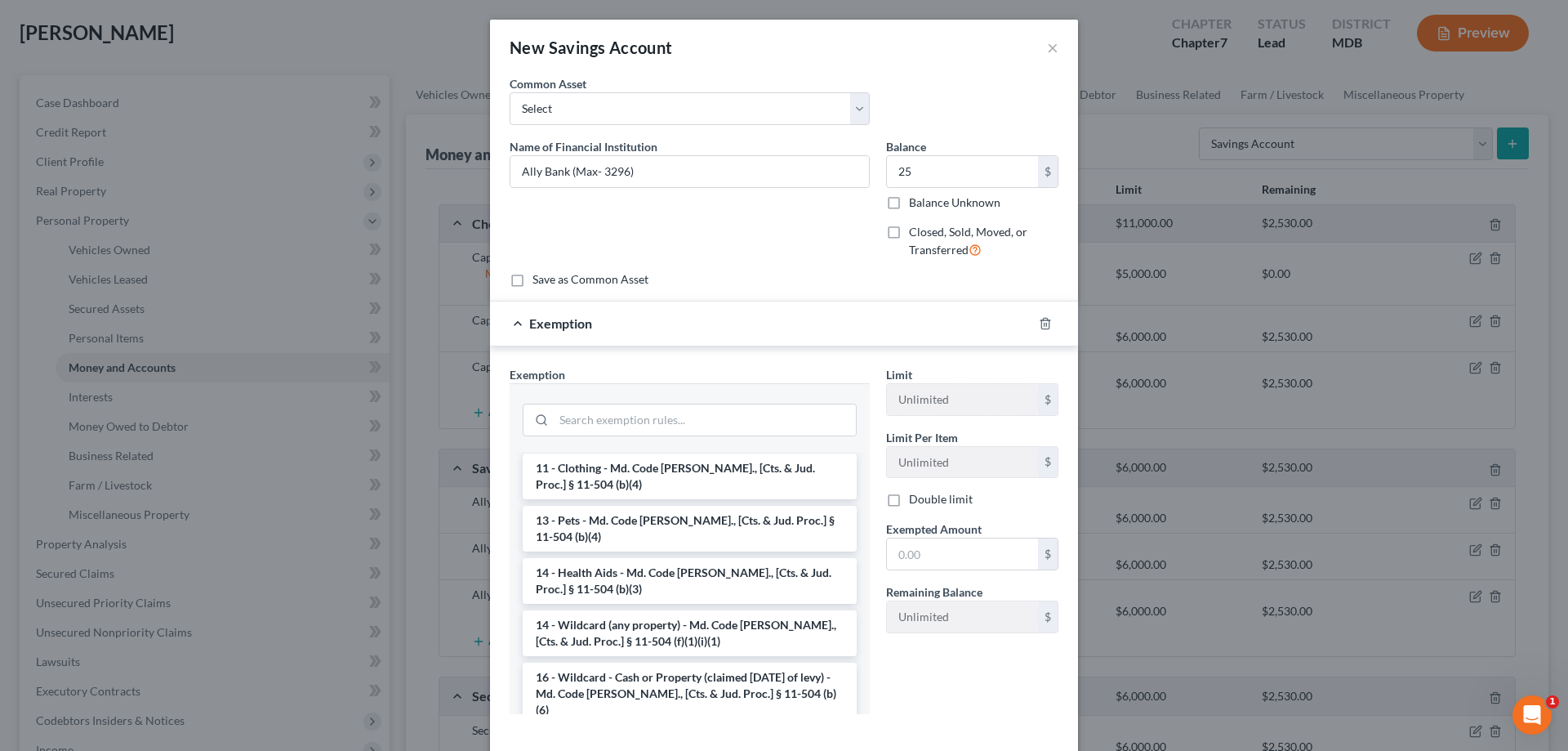
scroll to position [245, 0]
click at [649, 665] on li "16 - Wildcard - Cash or Property (claimed within Thirty Days of levy) - Md. Cod…" at bounding box center [690, 694] width 334 height 63
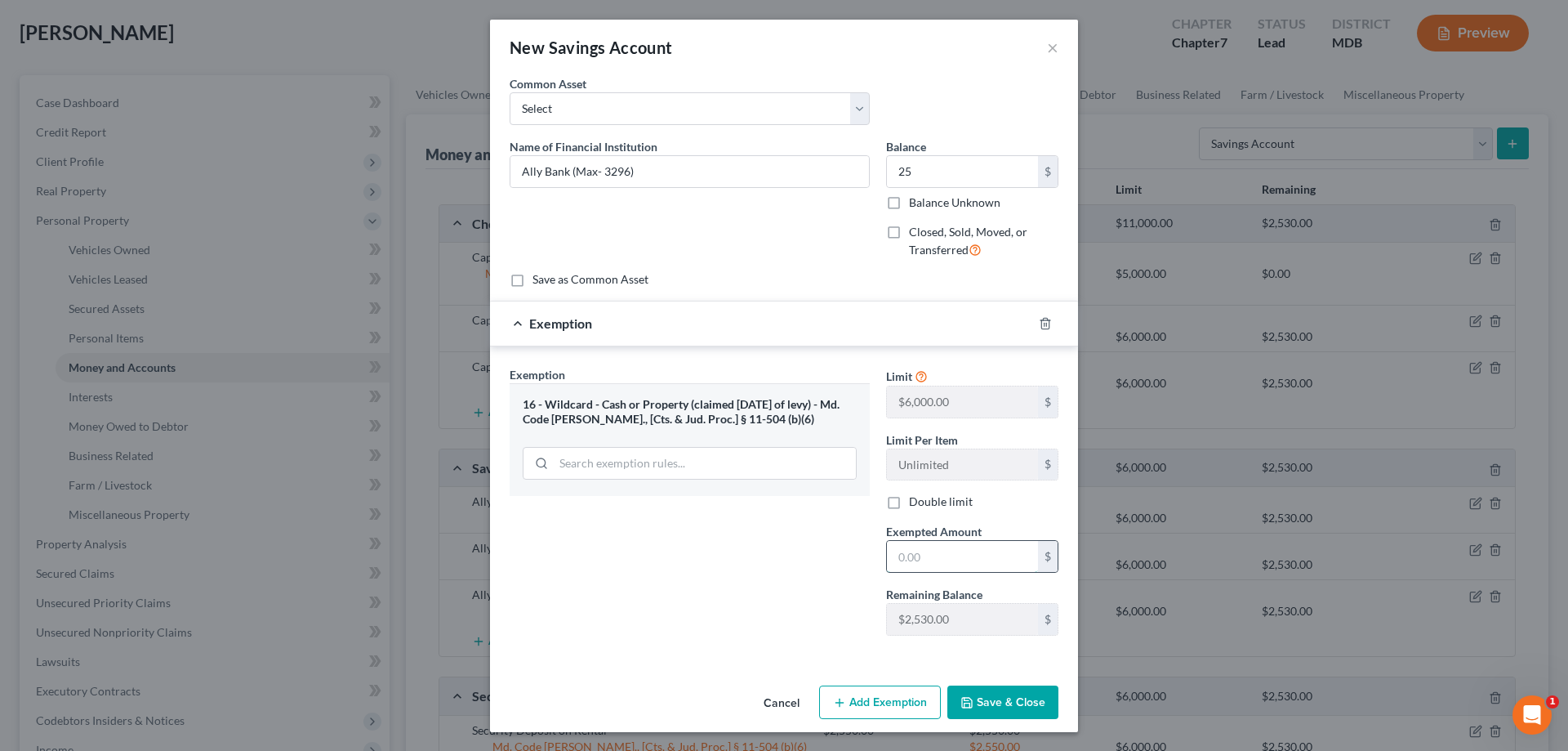
click at [914, 552] on input "text" at bounding box center [963, 556] width 151 height 31
type input "25"
click at [752, 600] on div "Exemption Set must be selected for CA. Exemption * 16 - Wildcard - Cash or Prop…" at bounding box center [690, 507] width 377 height 283
click at [989, 694] on button "Save & Close" at bounding box center [1003, 703] width 111 height 35
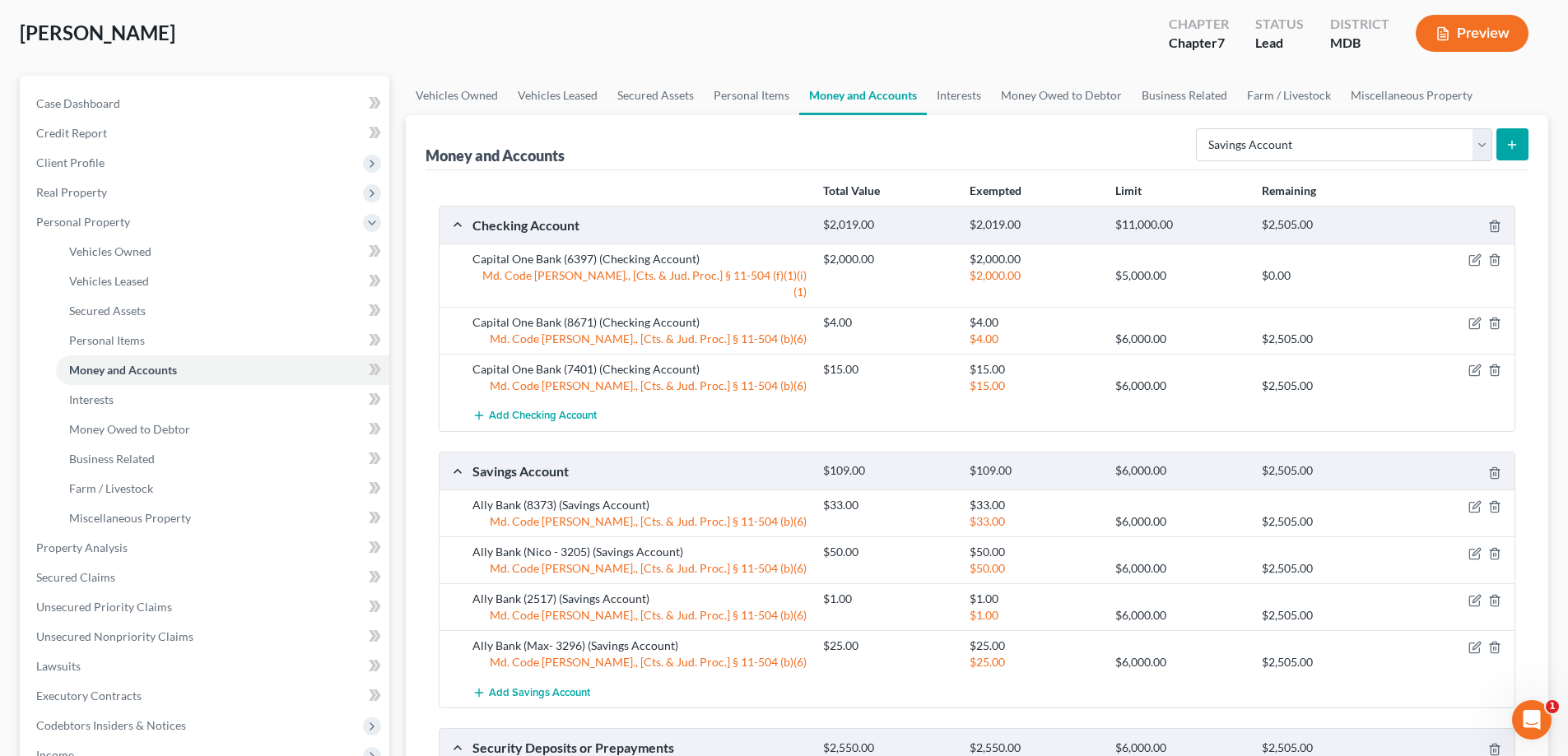
click at [1518, 148] on icon "submit" at bounding box center [1511, 145] width 13 height 13
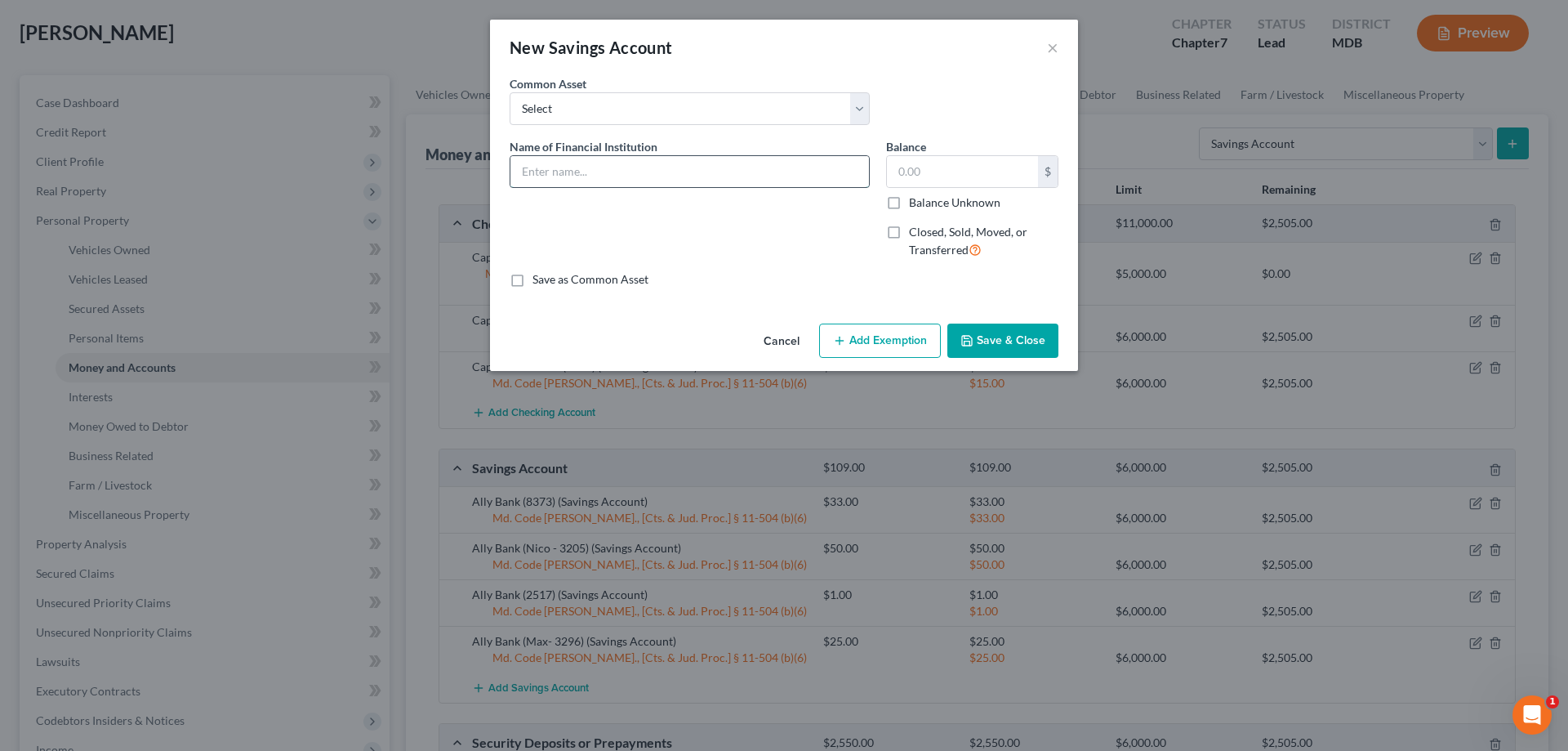
click at [708, 180] on input "text" at bounding box center [690, 171] width 359 height 31
type input "Ally Bank (Nico - 9071)"
click at [936, 174] on input "text" at bounding box center [963, 171] width 151 height 31
type input "1"
click at [889, 346] on button "Add Exemption" at bounding box center [880, 340] width 122 height 35
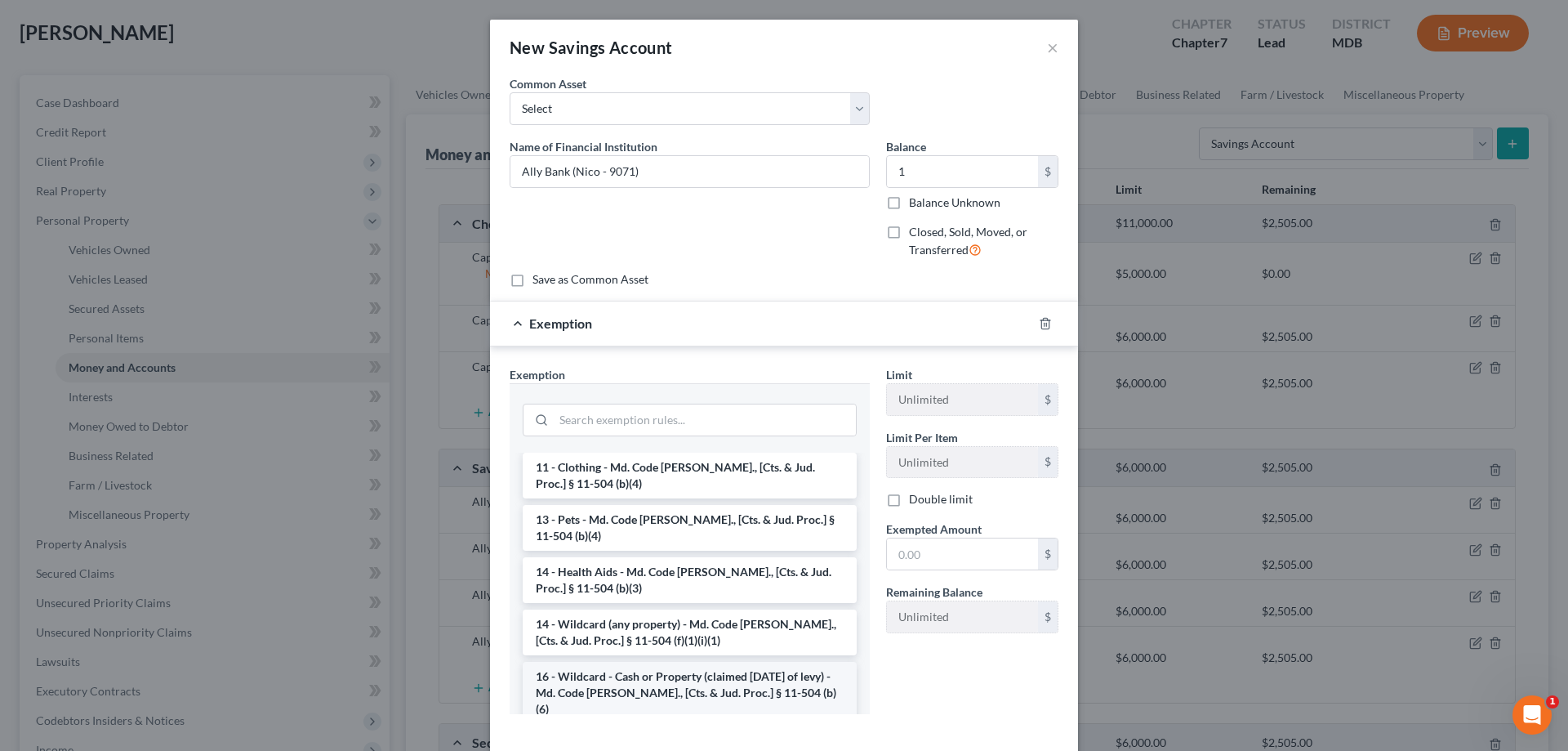
click at [632, 690] on li "16 - Wildcard - Cash or Property (claimed within Thirty Days of levy) - Md. Cod…" at bounding box center [690, 694] width 334 height 63
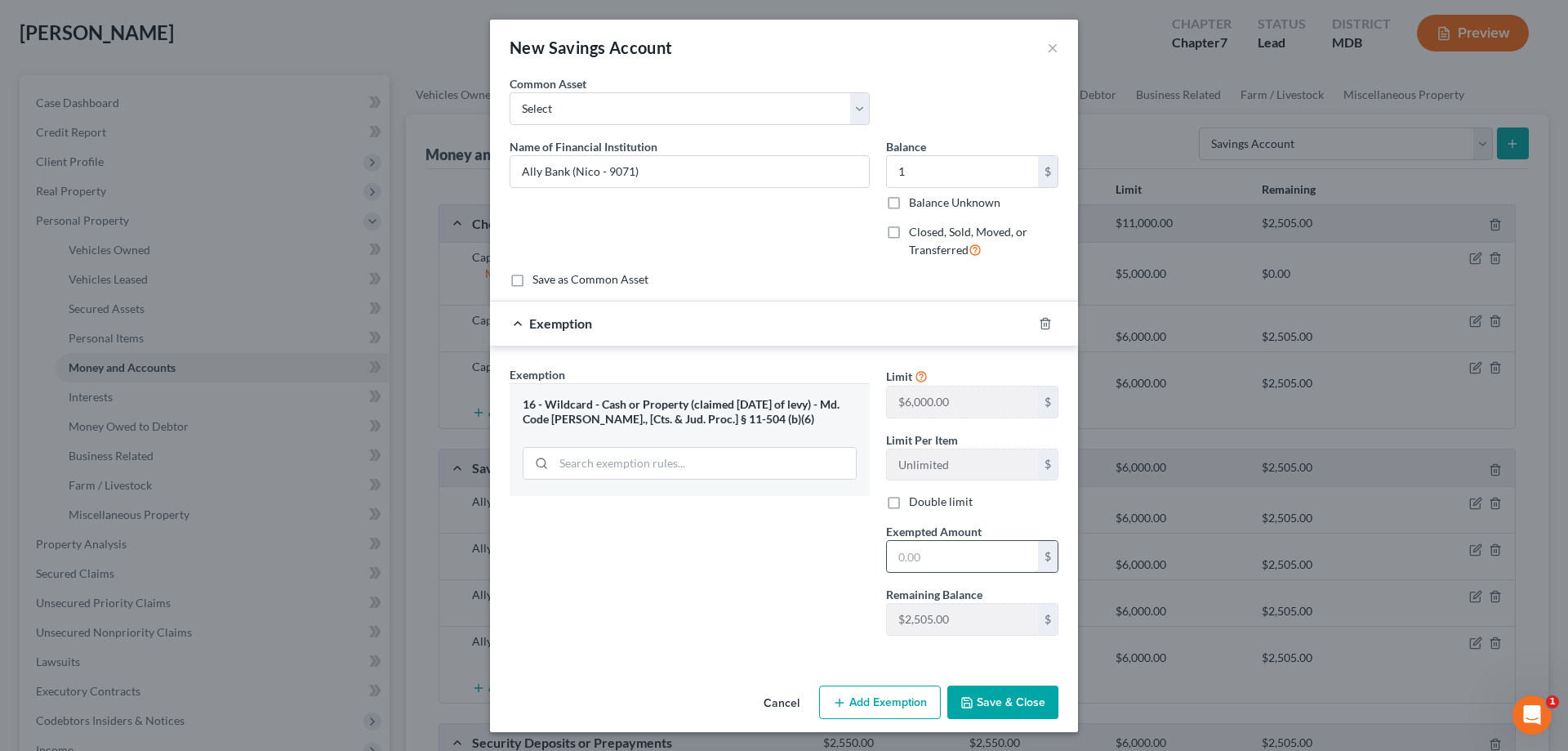
click at [949, 565] on input "text" at bounding box center [963, 556] width 151 height 31
type input "1"
click at [720, 583] on div "Exemption Set must be selected for CA. Exemption * 16 - Wildcard - Cash or Prop…" at bounding box center [690, 507] width 377 height 283
click at [1034, 705] on button "Save & Close" at bounding box center [1003, 703] width 111 height 35
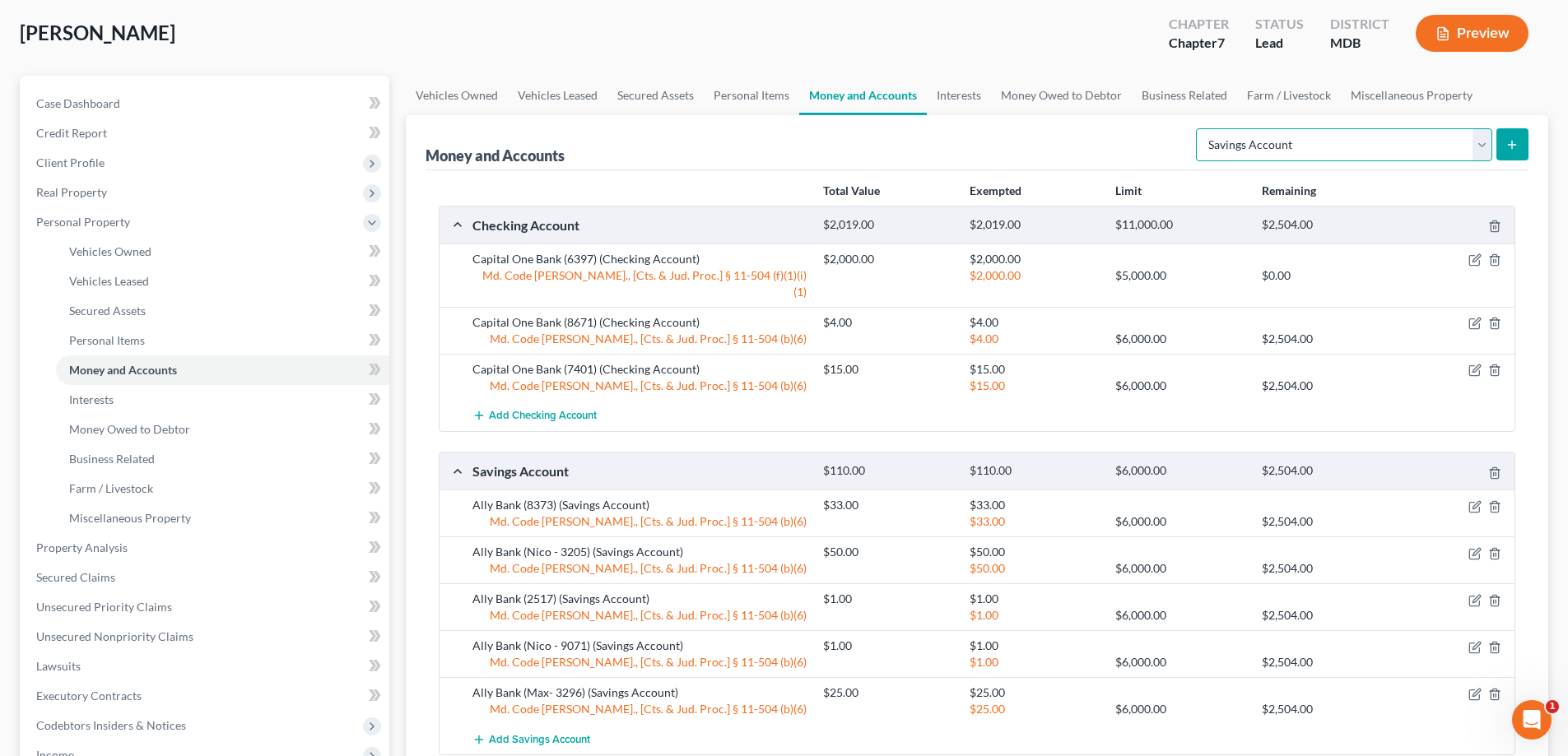
drag, startPoint x: 1308, startPoint y: 147, endPoint x: 1302, endPoint y: 156, distance: 10.8
click at [1308, 147] on select "Select Account Type Brokerage Cash on Hand Certificates of Deposit Checking Acc…" at bounding box center [1344, 145] width 296 height 33
select select "checking"
click at [1199, 128] on select "Select Account Type Brokerage Cash on Hand Certificates of Deposit Checking Acc…" at bounding box center [1344, 145] width 296 height 33
click at [1512, 134] on button "submit" at bounding box center [1513, 145] width 32 height 32
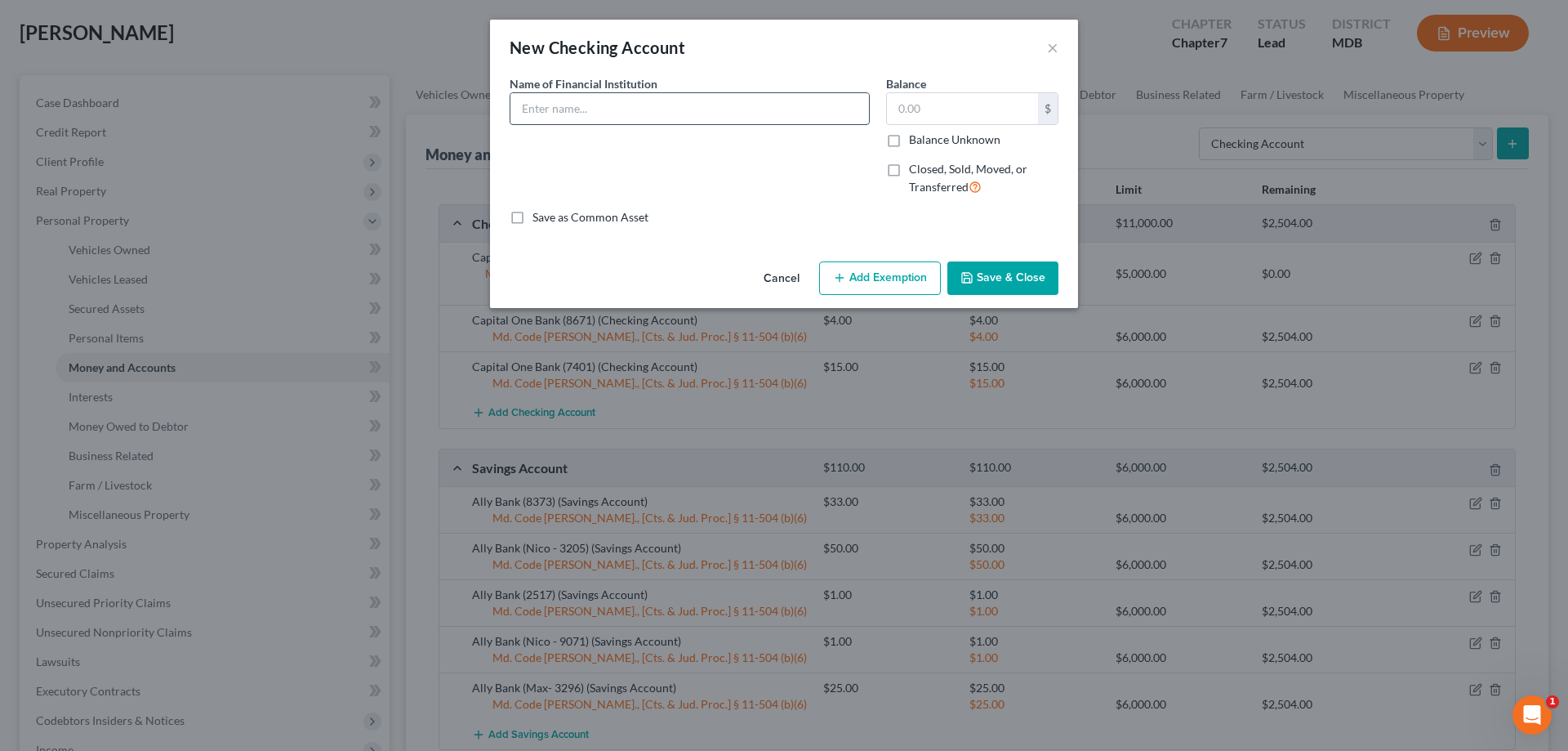
click at [747, 114] on input "text" at bounding box center [690, 108] width 359 height 31
click at [679, 116] on input "Capital One Bank" at bounding box center [690, 108] width 359 height 31
type input "Capital One Bank (Nelson)"
click at [922, 107] on input "text" at bounding box center [963, 108] width 151 height 31
type input "0"
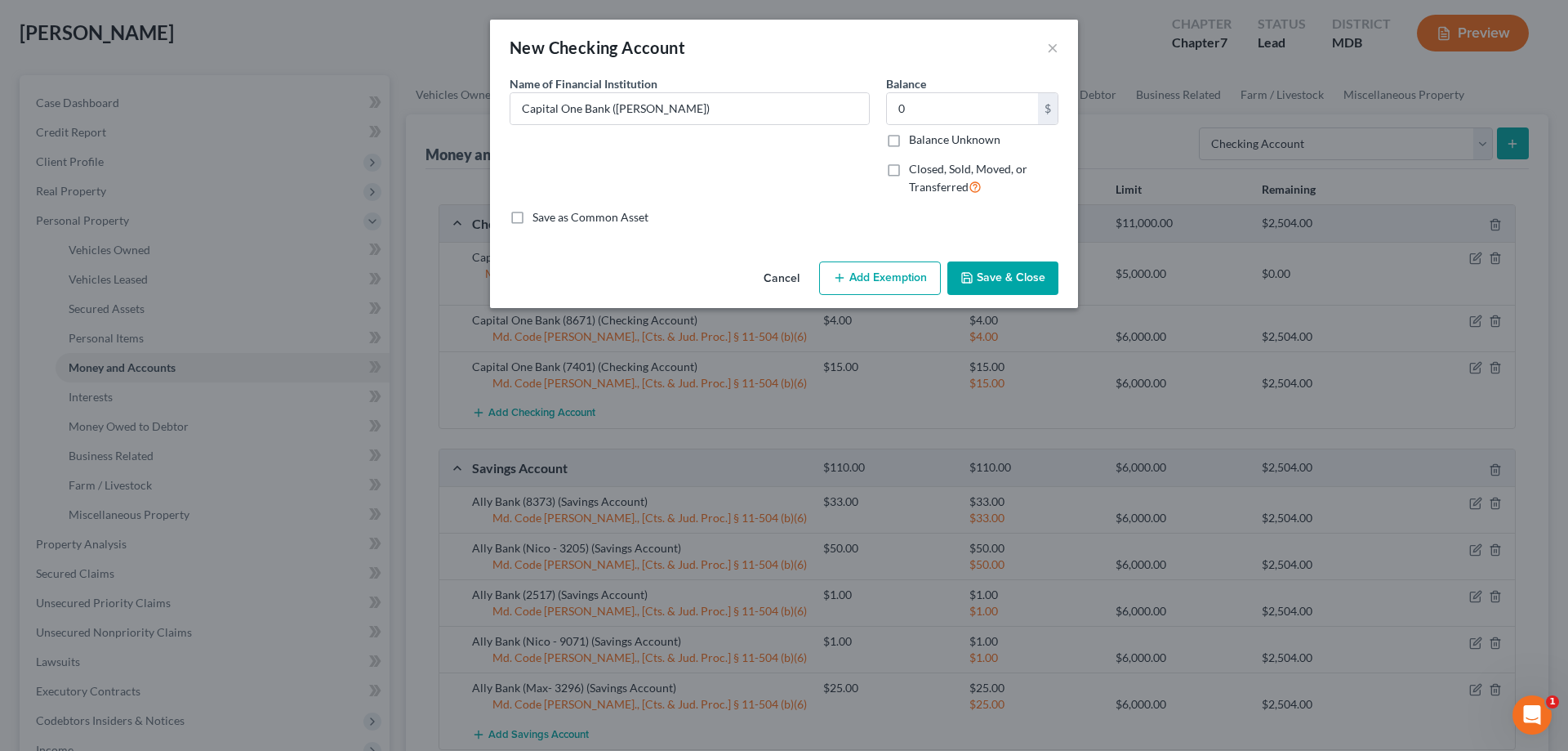
click at [1001, 268] on button "Save & Close" at bounding box center [1003, 279] width 111 height 35
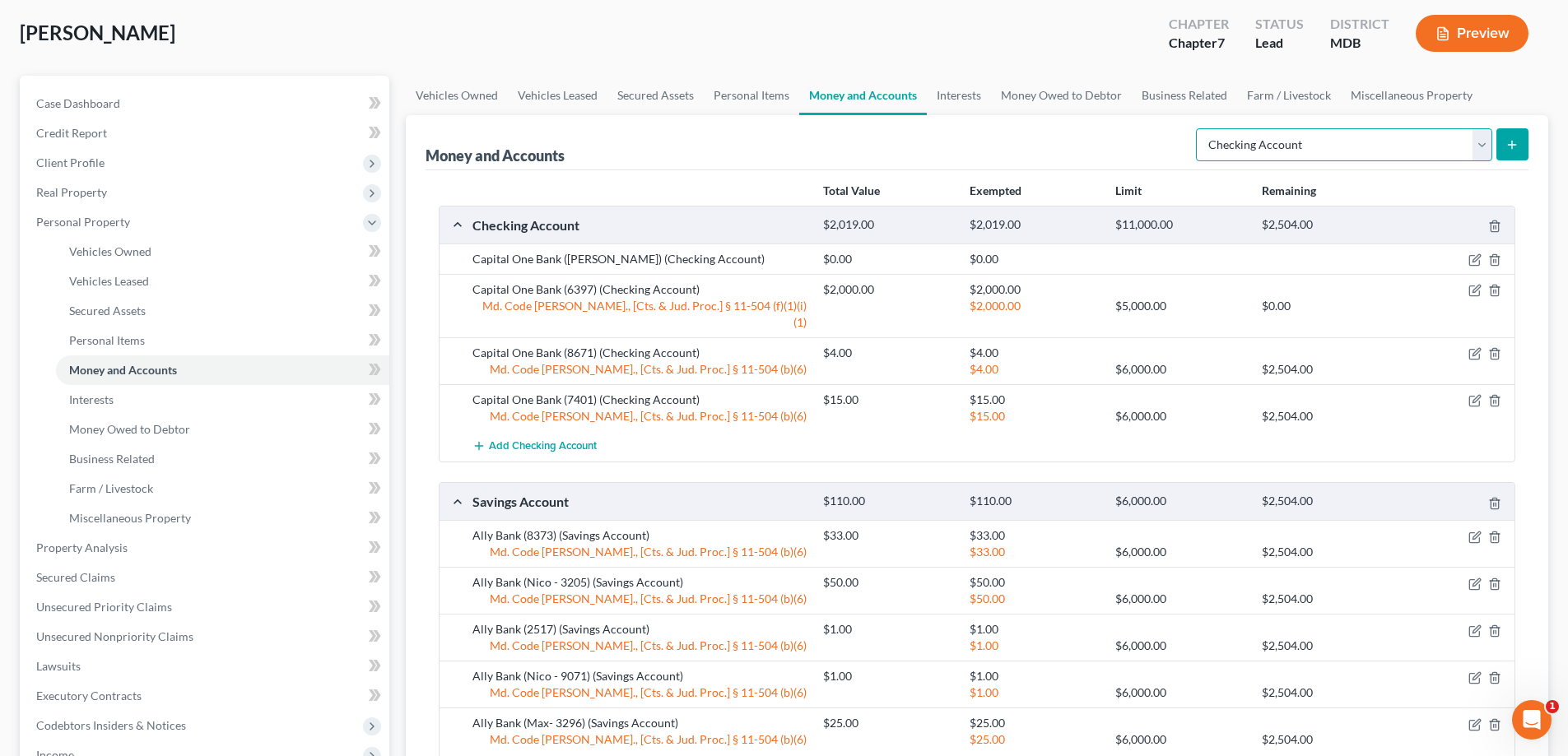
drag, startPoint x: 1252, startPoint y: 147, endPoint x: 1253, endPoint y: 160, distance: 13.0
click at [1252, 147] on select "Select Account Type Brokerage Cash on Hand Certificates of Deposit Checking Acc…" at bounding box center [1344, 145] width 296 height 33
select select "savings"
click at [1199, 128] on select "Select Account Type Brokerage Cash on Hand Certificates of Deposit Checking Acc…" at bounding box center [1344, 145] width 296 height 33
click at [1512, 139] on icon "submit" at bounding box center [1511, 145] width 13 height 13
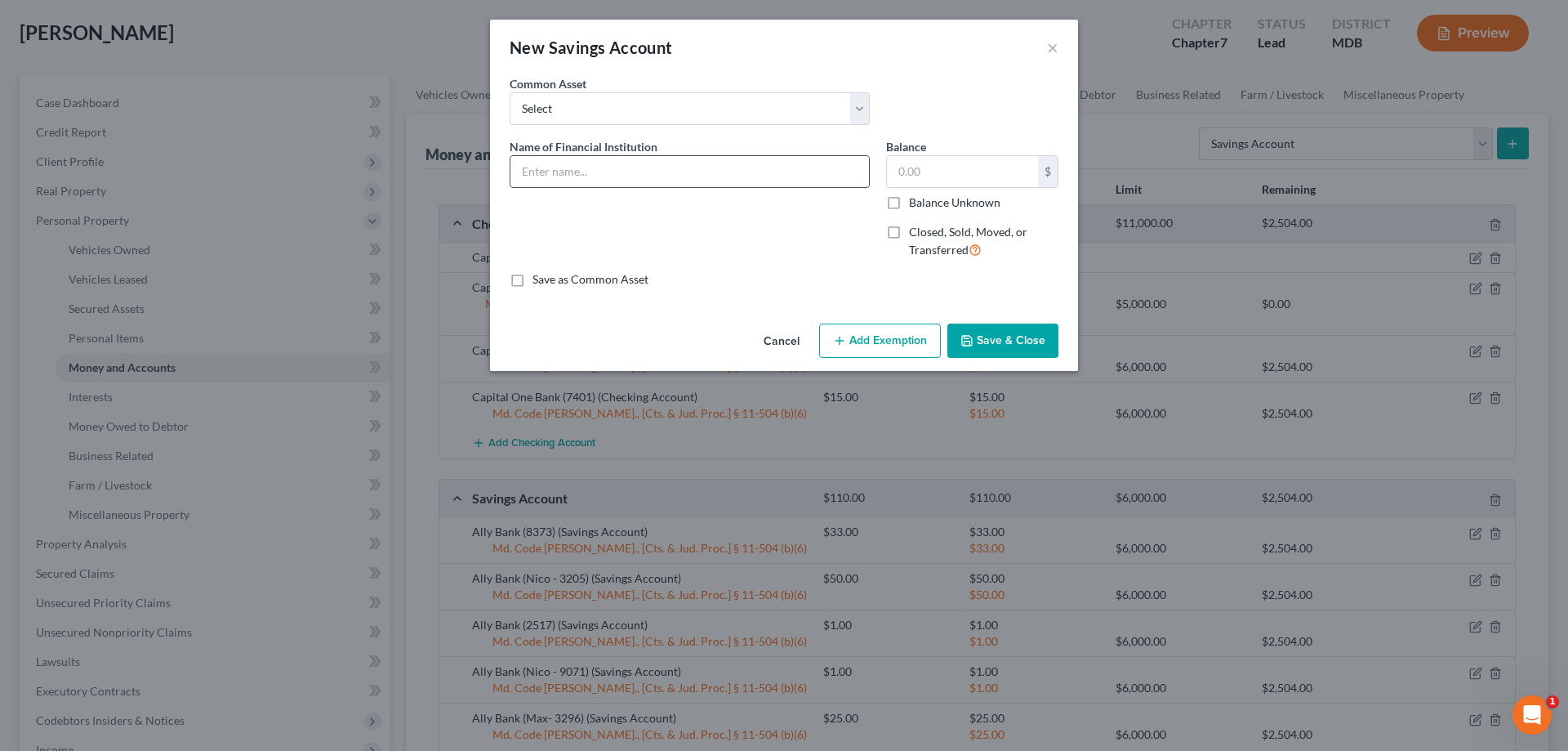
click at [661, 163] on input "text" at bounding box center [690, 171] width 359 height 31
click at [686, 160] on input "Capital One Bank" at bounding box center [690, 171] width 359 height 31
type input "Capital One Bank (Roma) -"
click at [1032, 163] on input "text" at bounding box center [963, 171] width 151 height 31
type input "5"
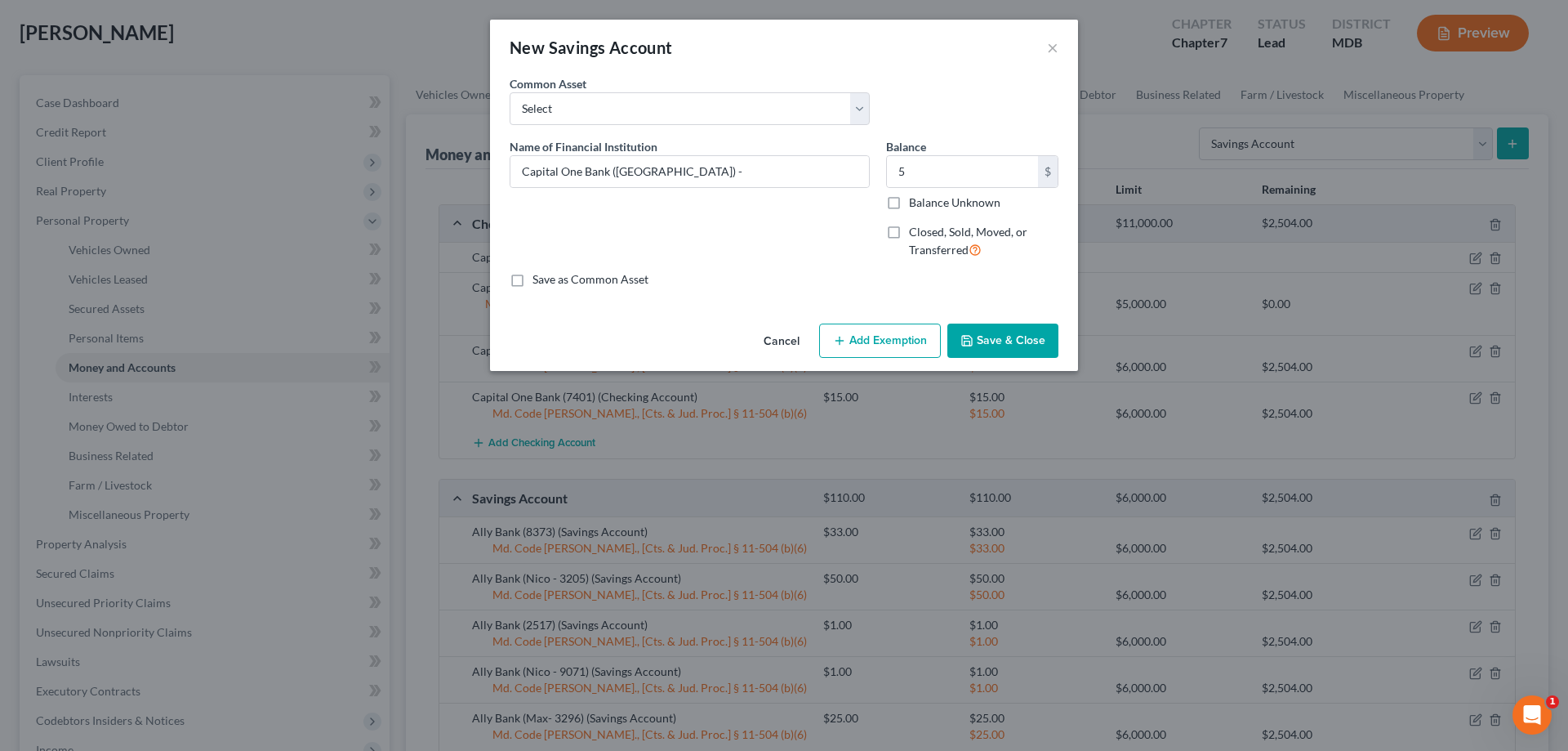
click at [903, 341] on button "Add Exemption" at bounding box center [880, 340] width 122 height 35
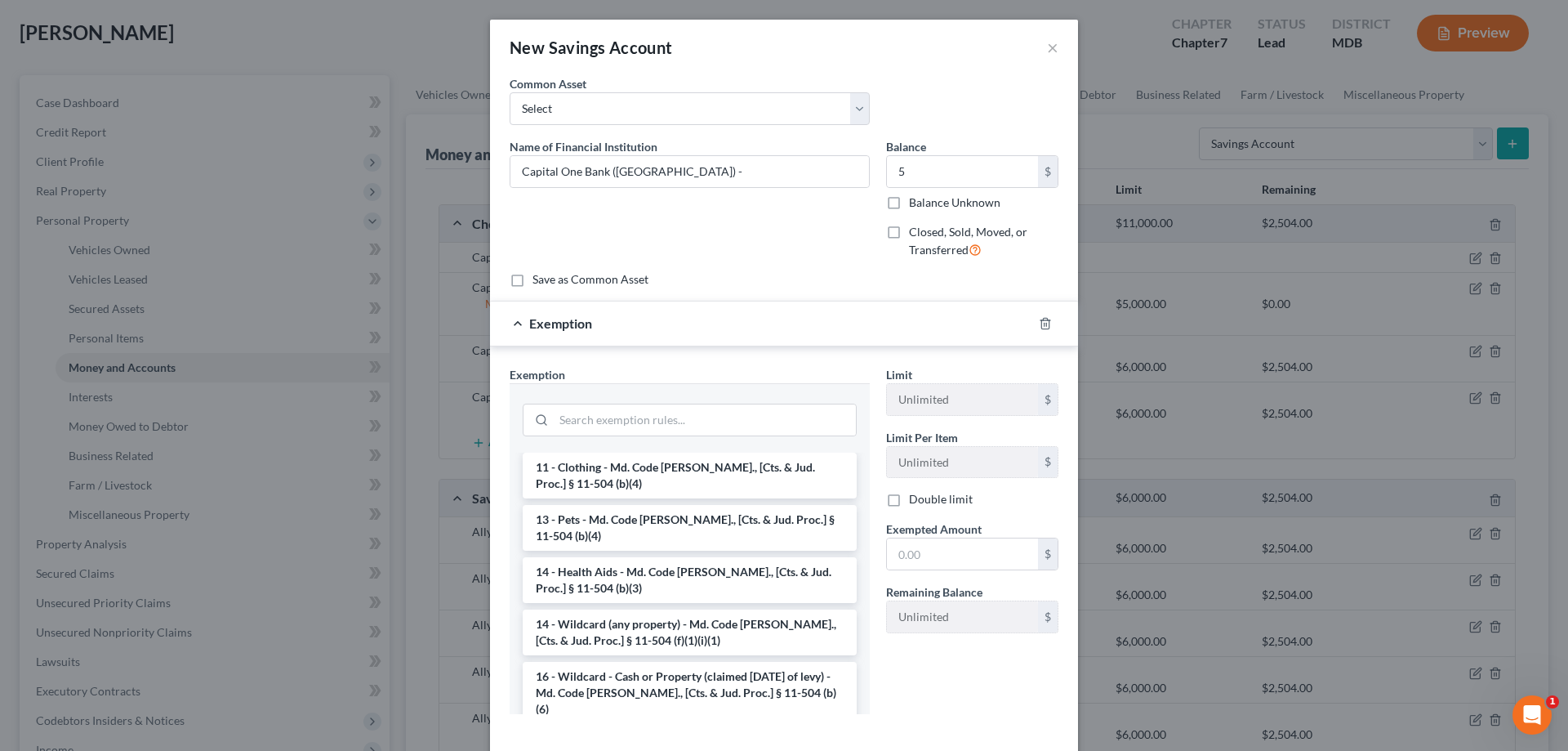
scroll to position [327, 0]
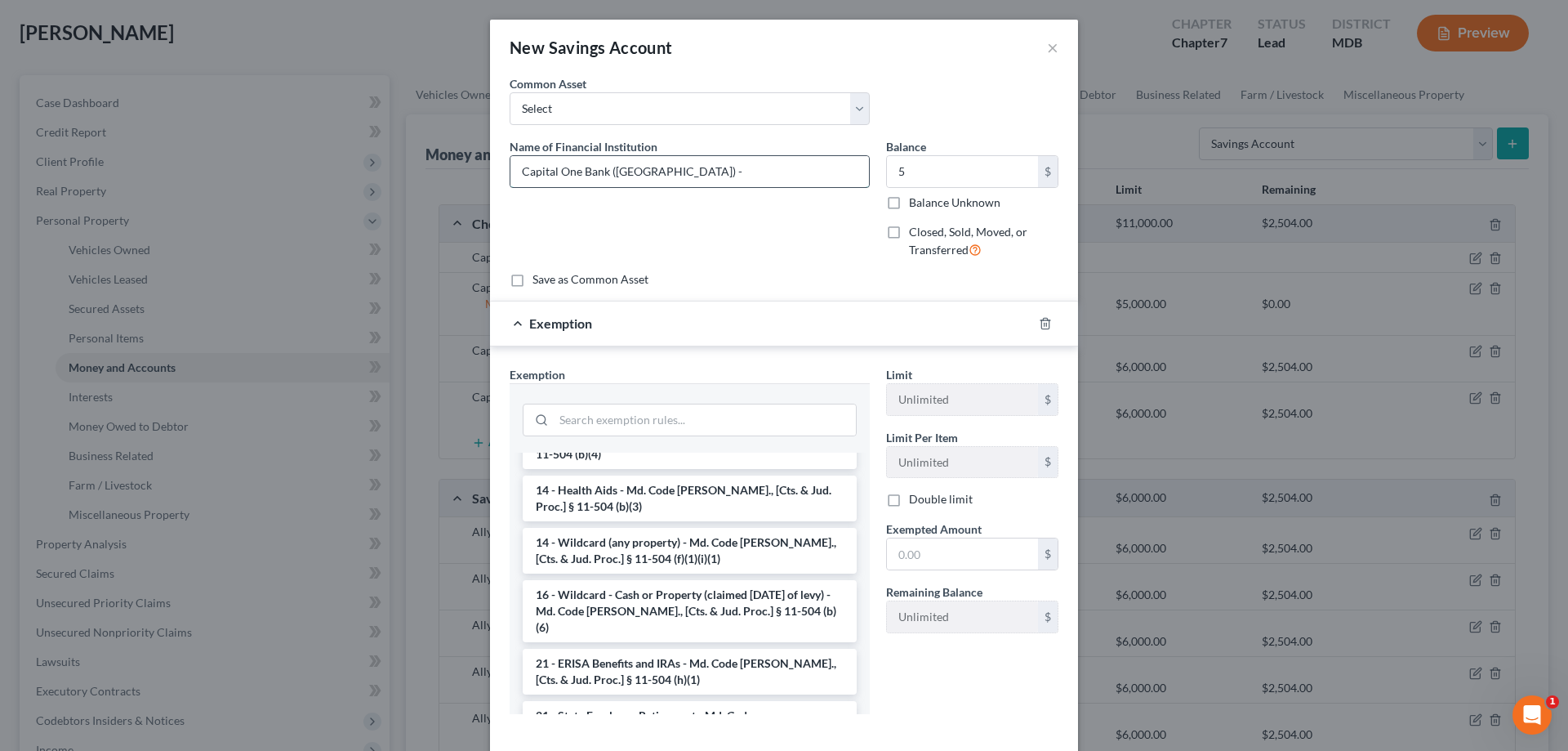
click at [677, 167] on input "Capital One Bank (Roma) -" at bounding box center [690, 171] width 359 height 31
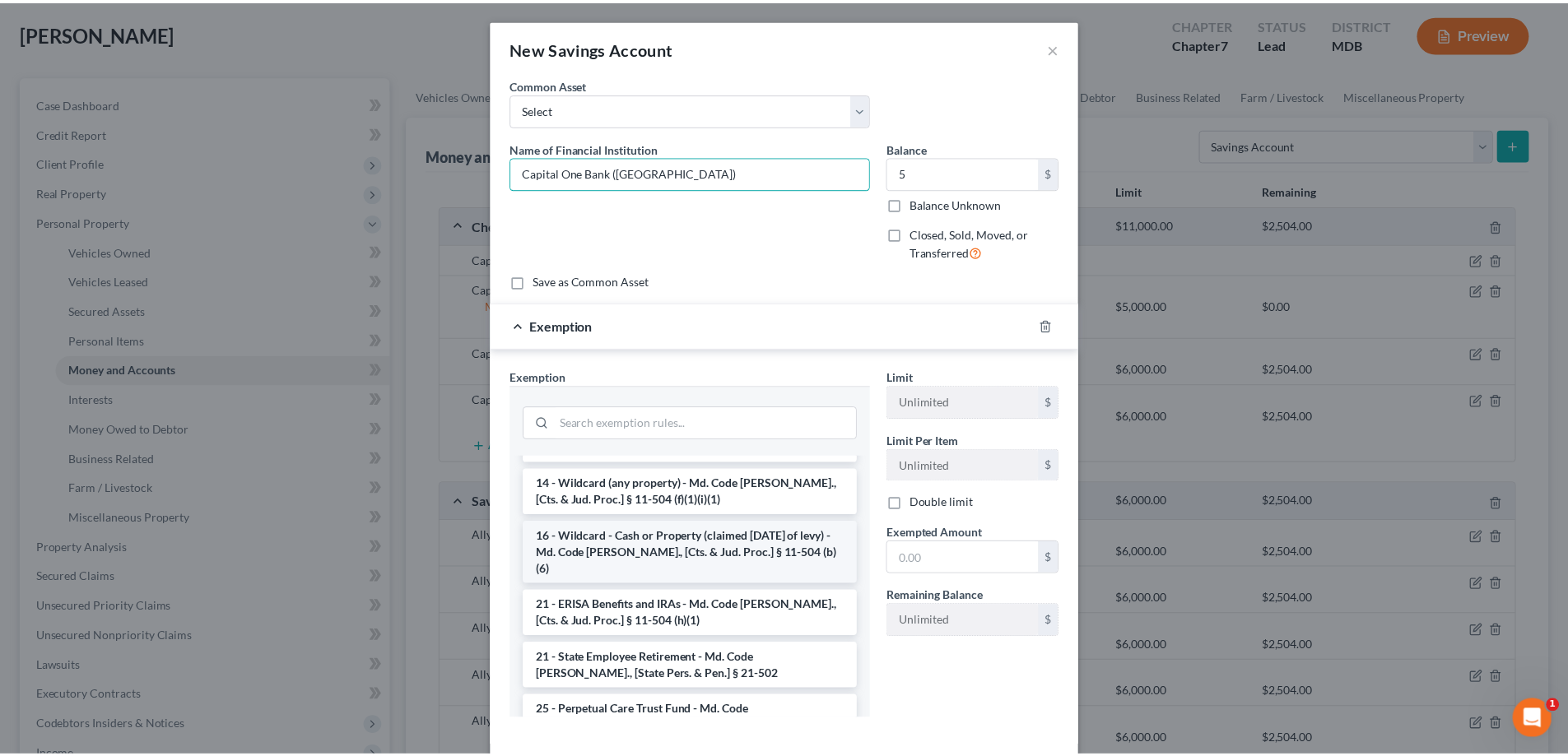
scroll to position [247, 0]
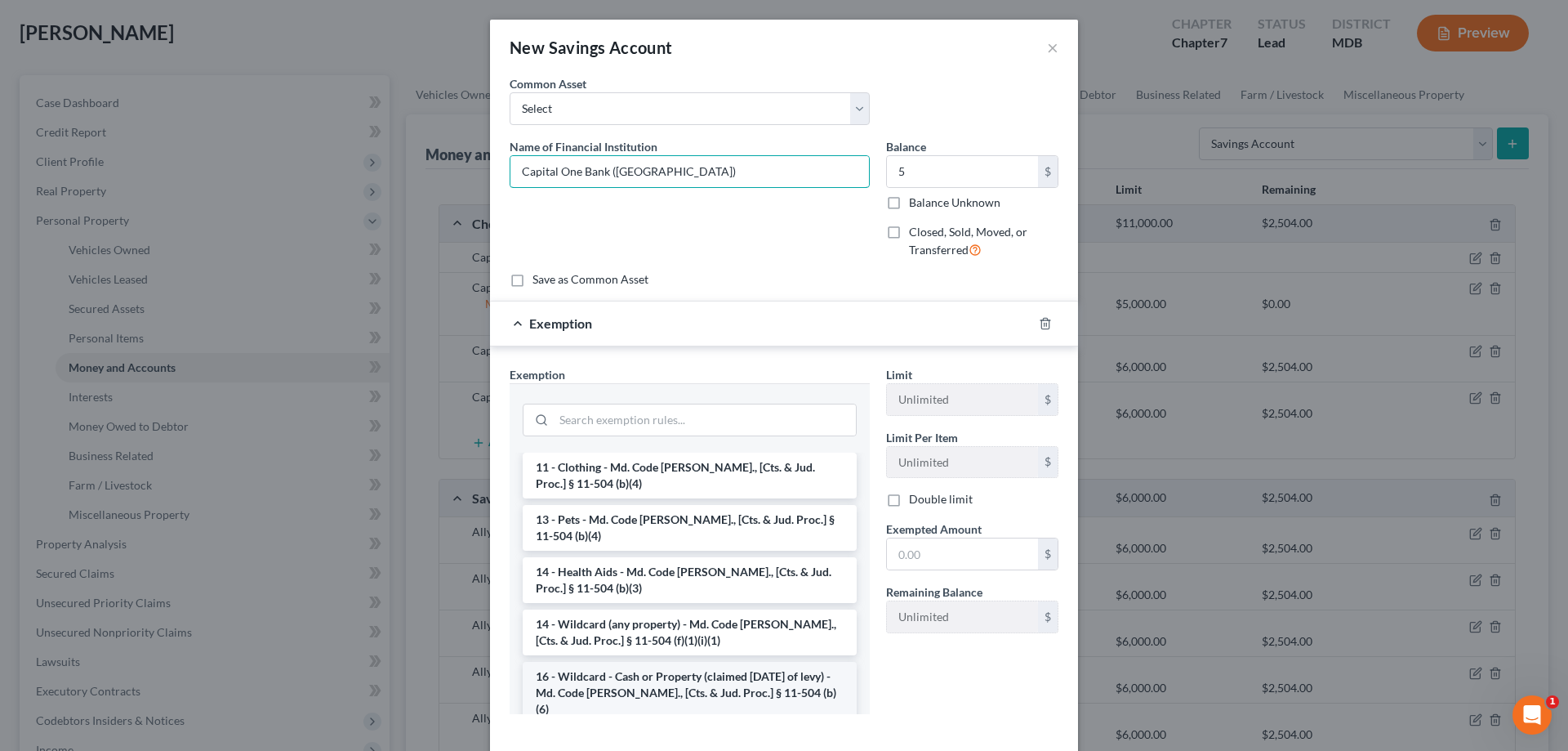
type input "Capital One Bank (Roma)"
click at [655, 676] on li "16 - Wildcard - Cash or Property (claimed within Thirty Days of levy) - Md. Cod…" at bounding box center [690, 694] width 334 height 63
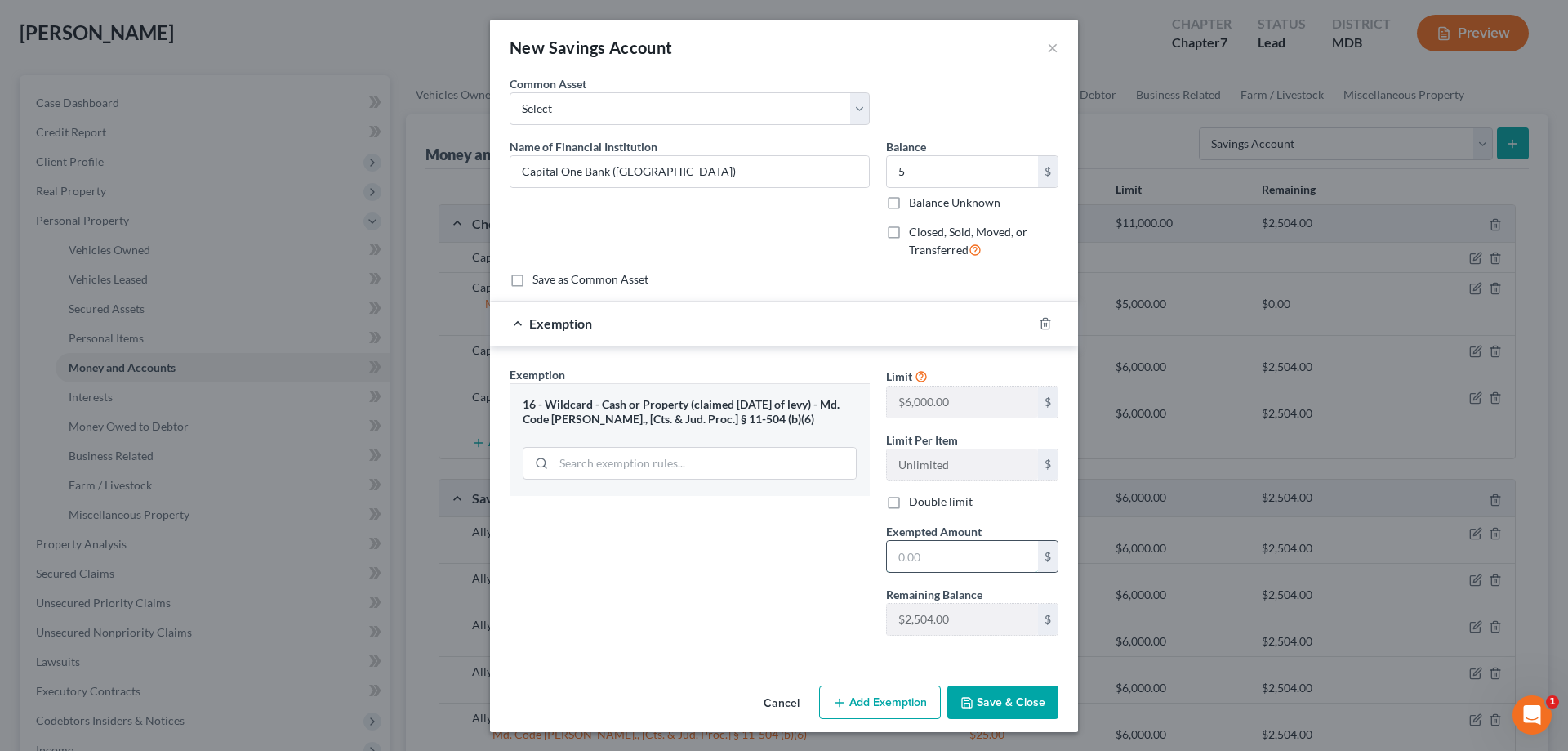
click at [936, 552] on input "text" at bounding box center [963, 556] width 151 height 31
type input "5"
click at [988, 694] on button "Save & Close" at bounding box center [1003, 703] width 111 height 35
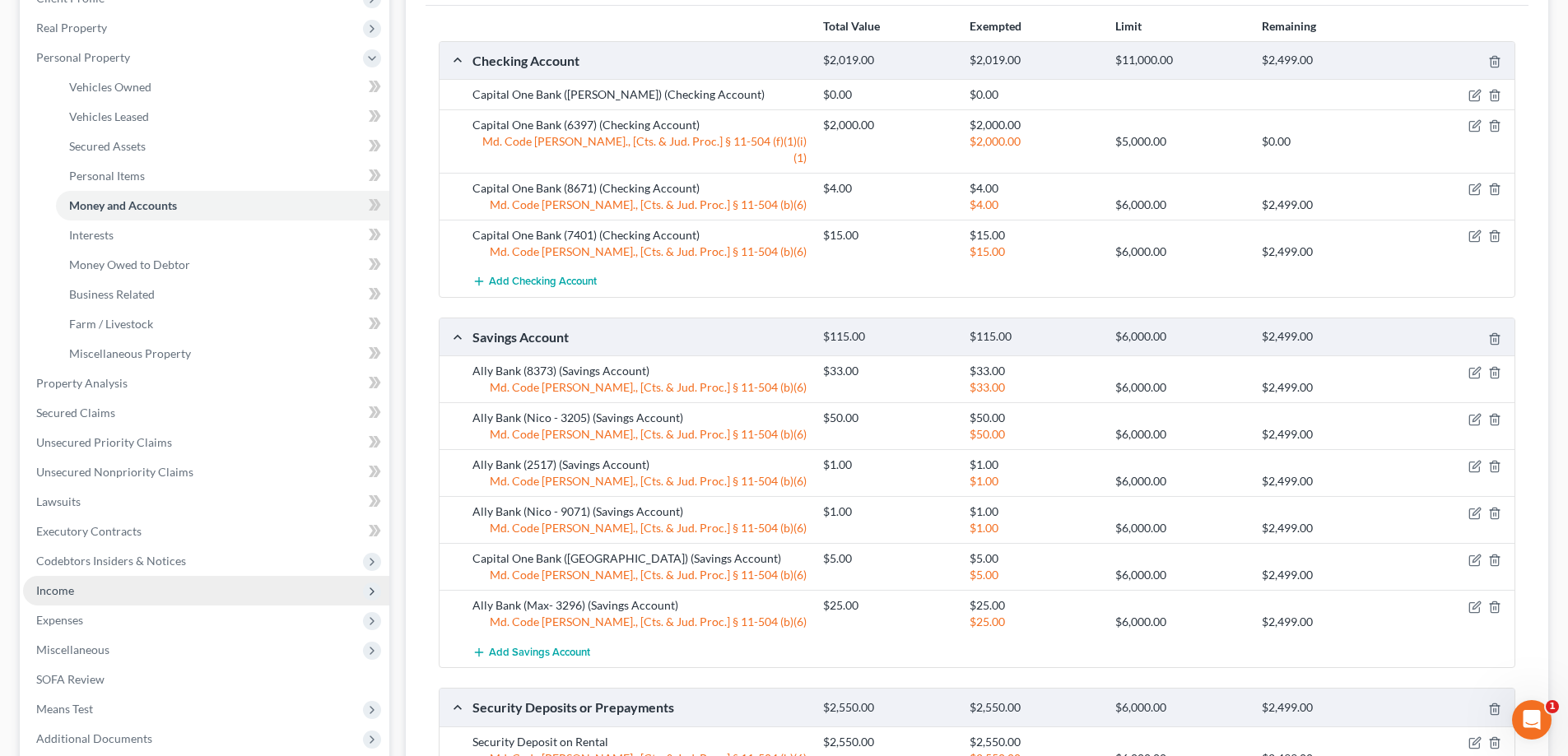
click at [74, 592] on span "Income" at bounding box center [206, 590] width 366 height 30
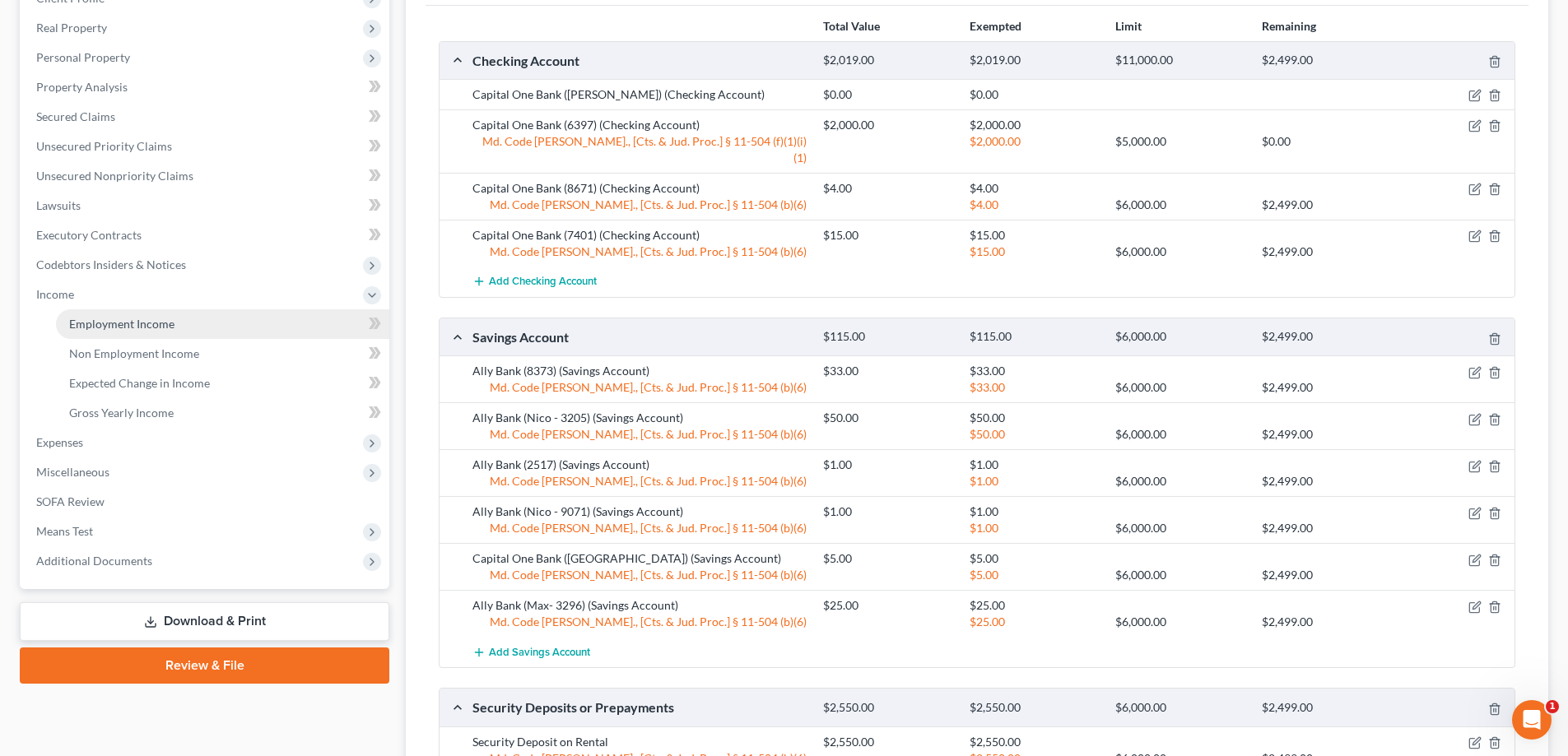
click at [109, 322] on span "Employment Income" at bounding box center [122, 323] width 105 height 14
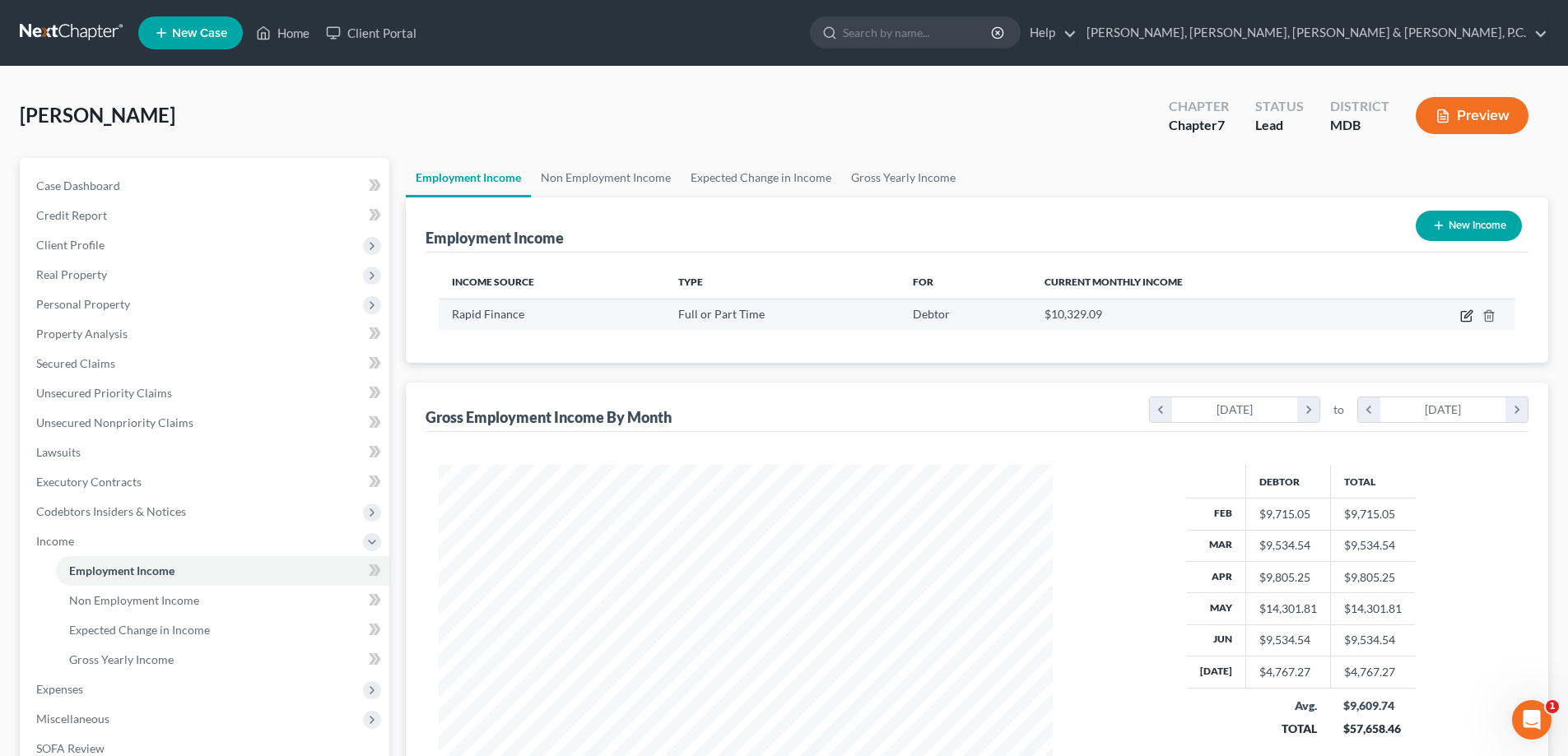
click at [1465, 315] on icon "button" at bounding box center [1466, 315] width 13 height 13
select select "0"
select select "21"
select select "2"
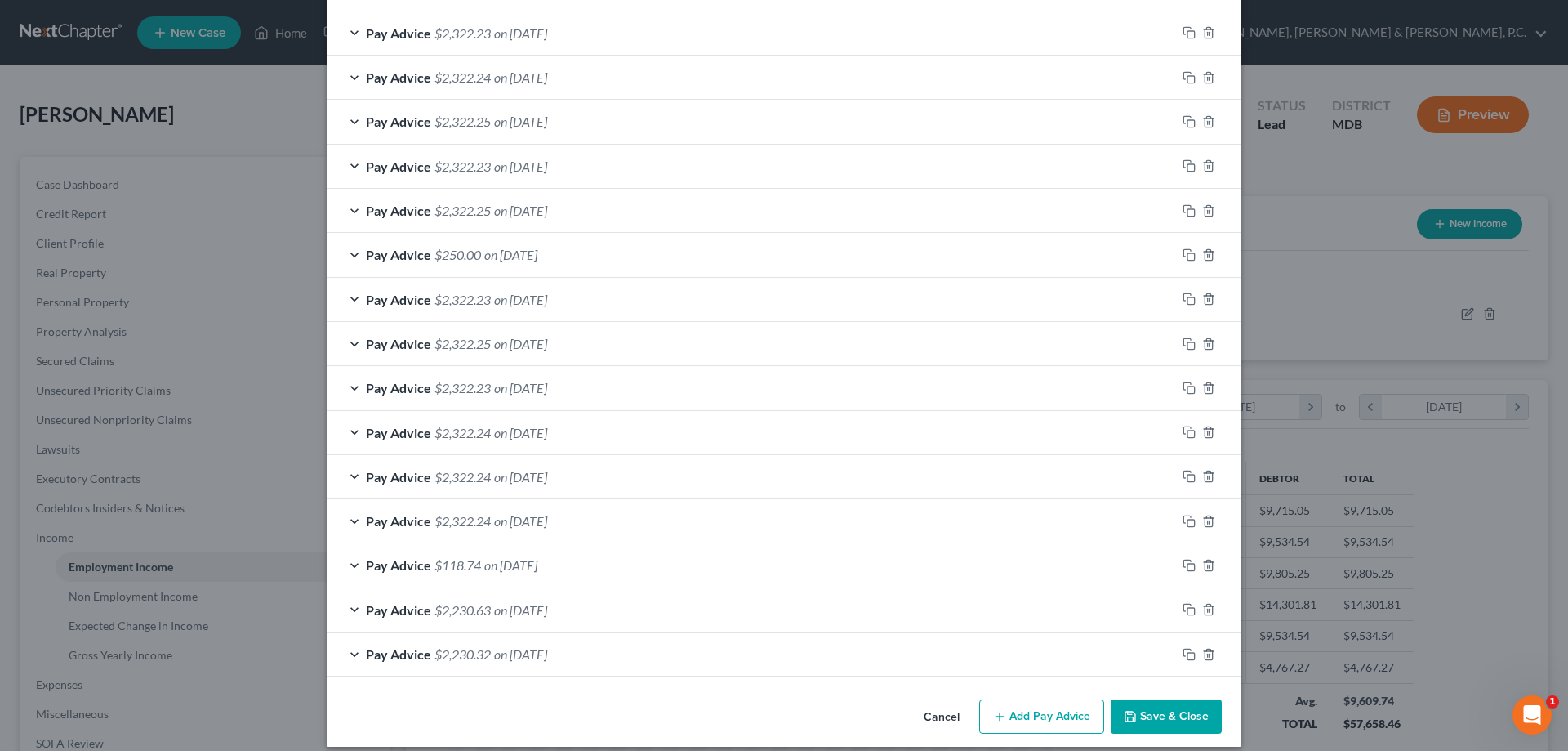
scroll to position [605, 0]
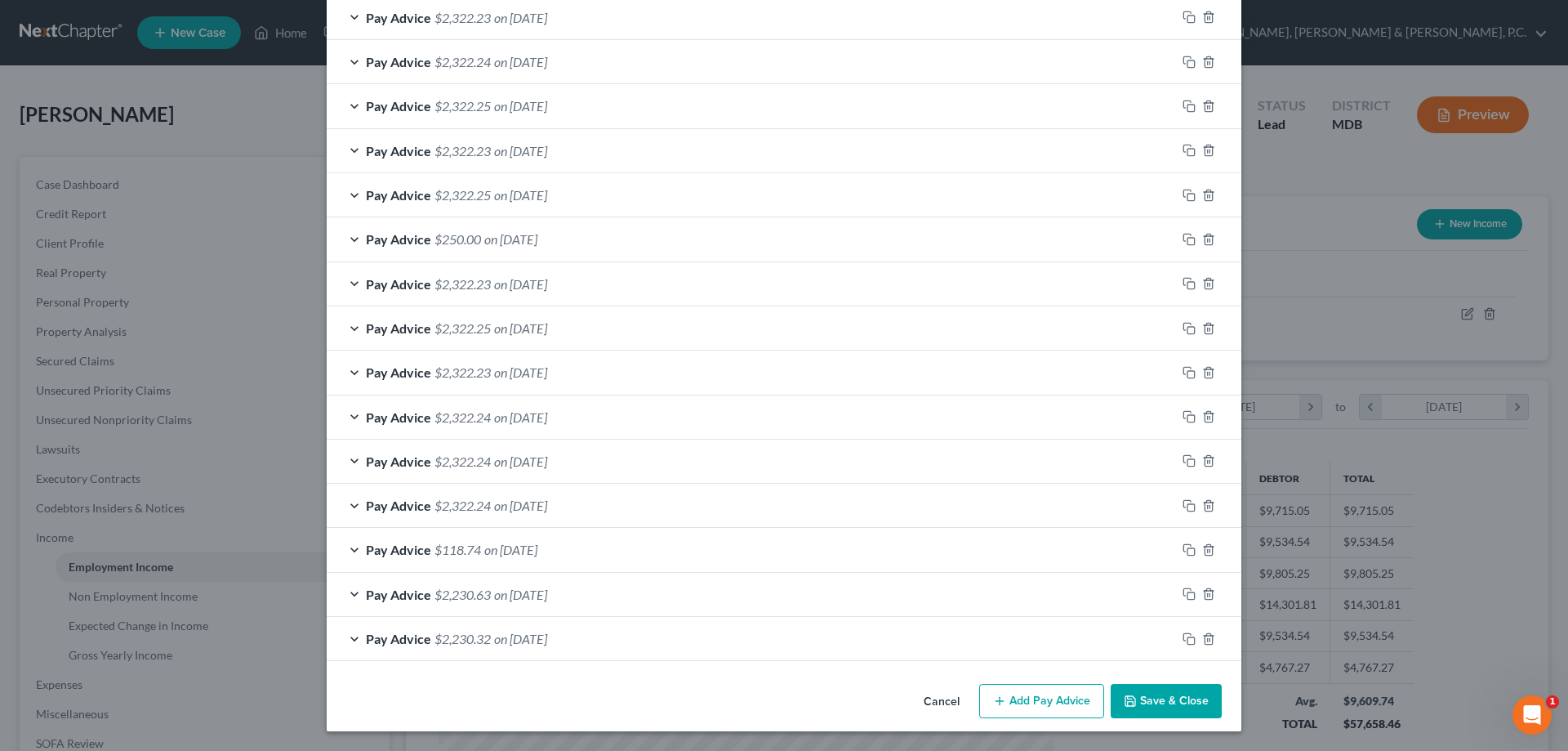
click at [1015, 698] on button "Add Pay Advice" at bounding box center [1042, 701] width 125 height 35
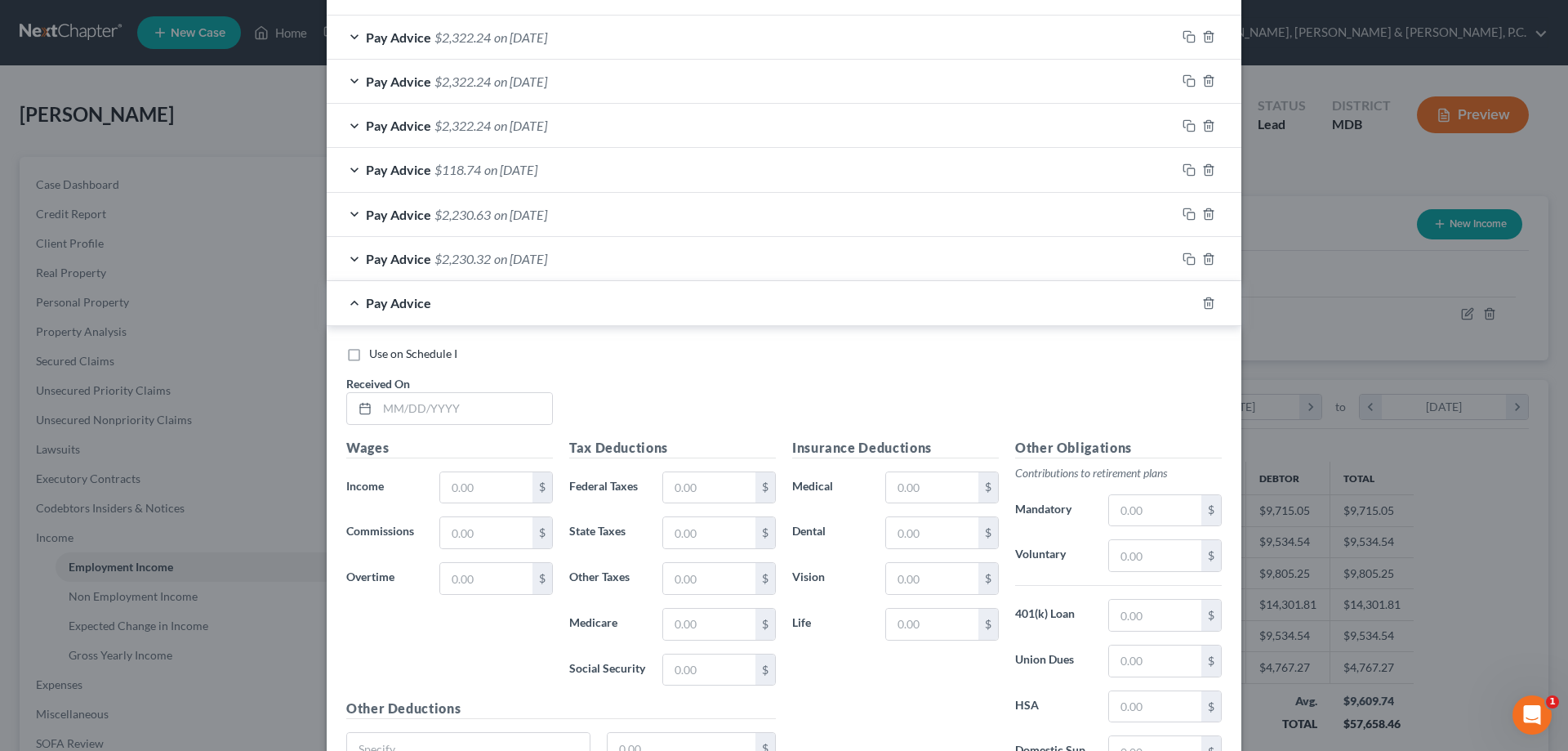
scroll to position [1014, 0]
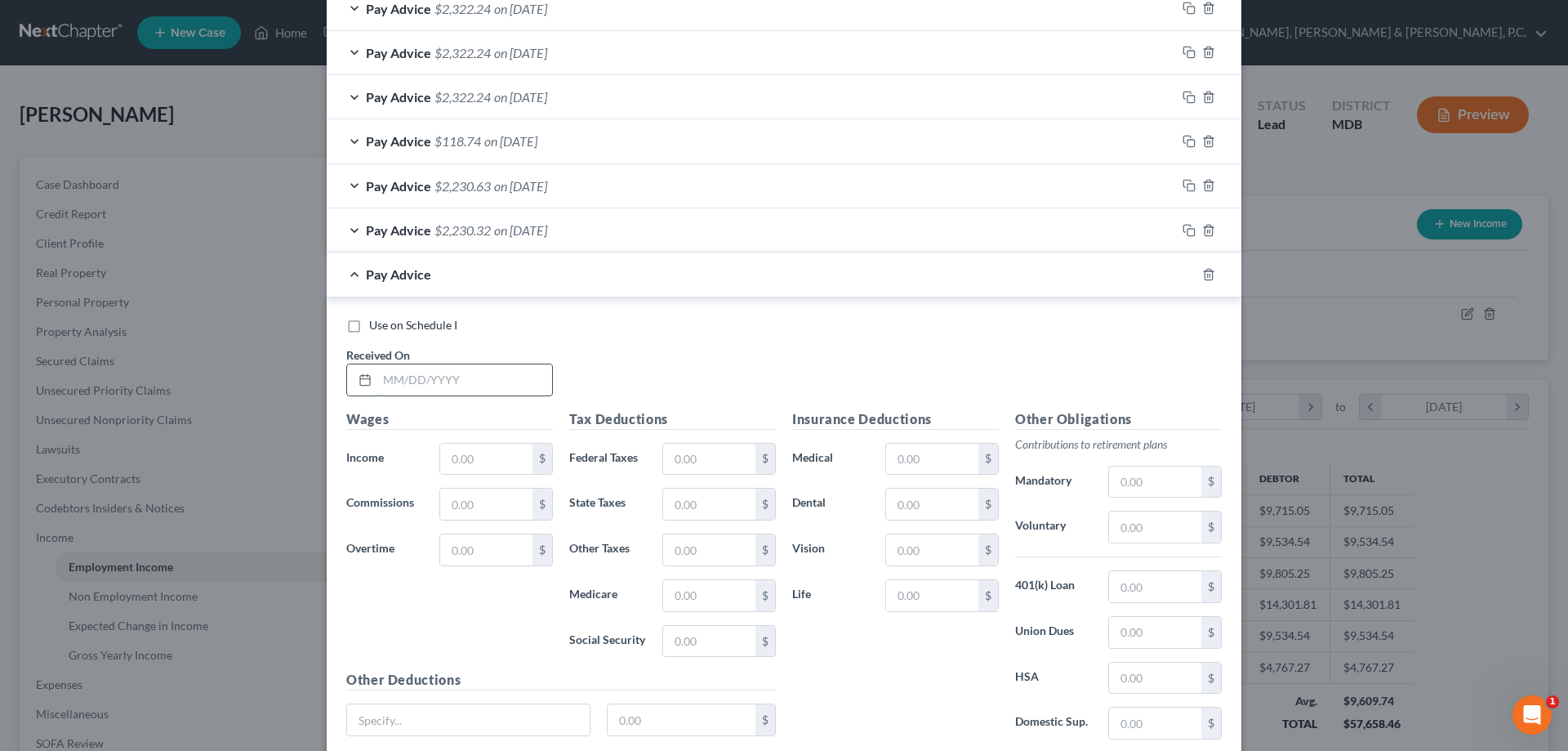
click at [503, 382] on input "text" at bounding box center [464, 379] width 175 height 31
type input "07/25/2025"
type input "4,767.27"
click at [703, 460] on input "text" at bounding box center [708, 459] width 92 height 31
type input "259.02"
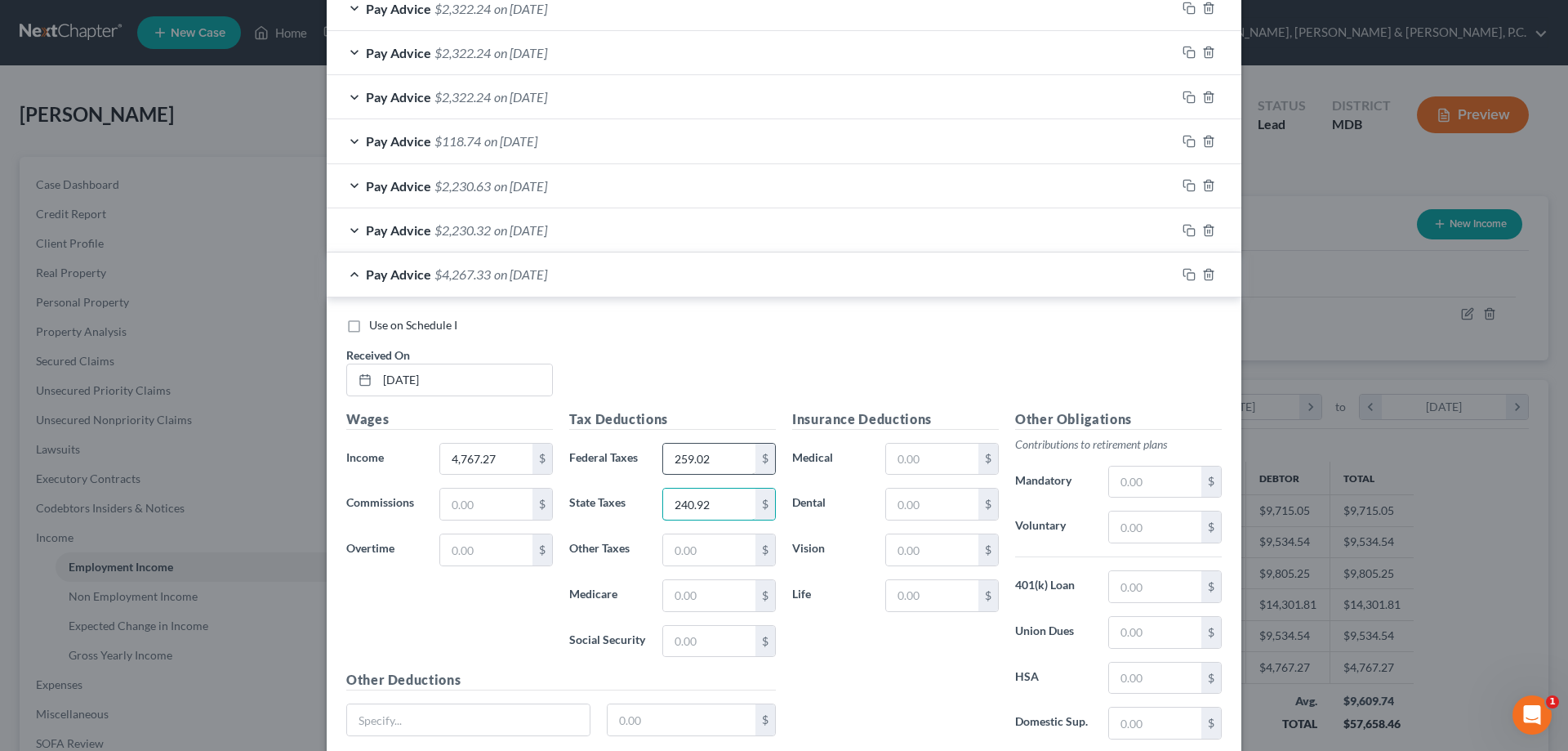
type input "240.92"
type input "58.25"
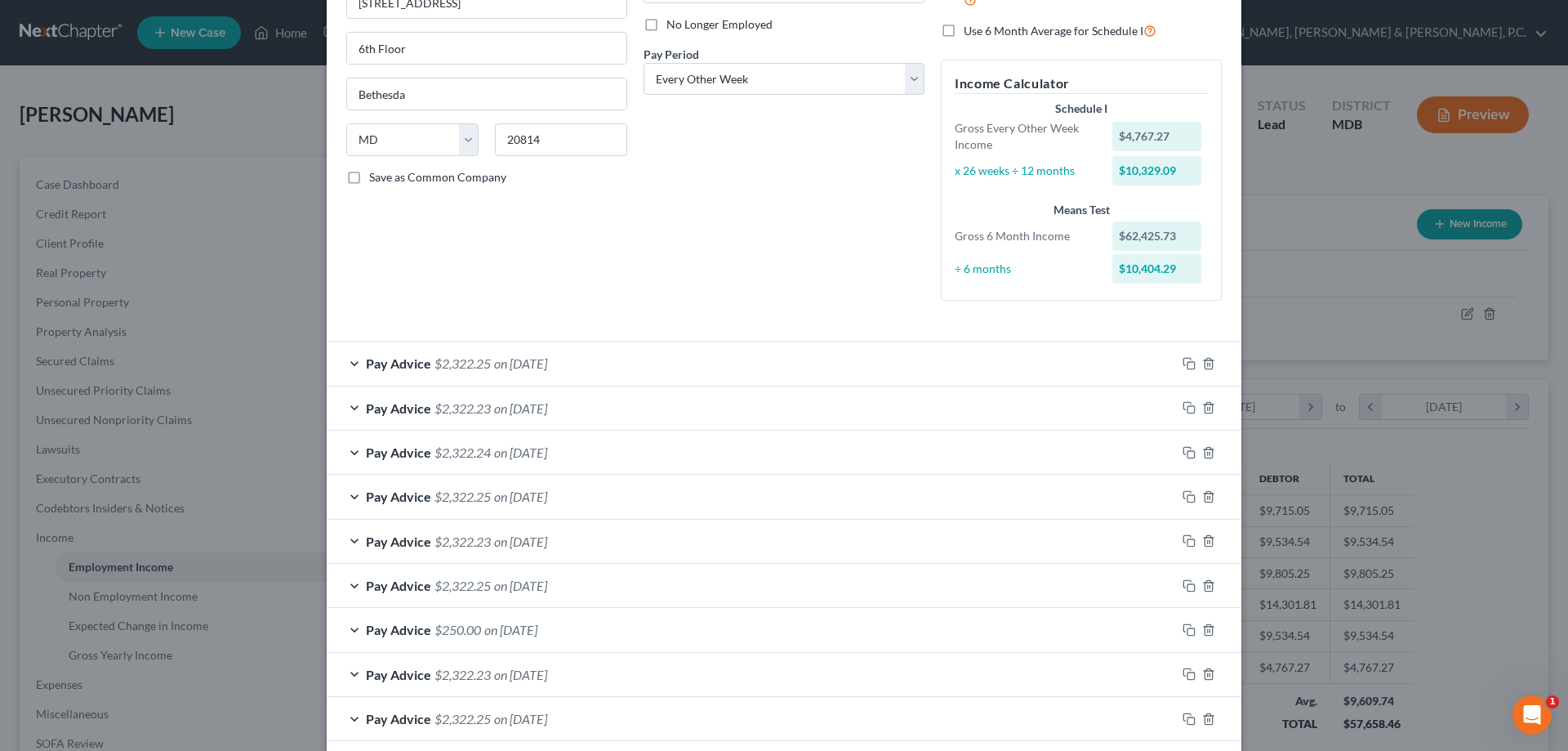
scroll to position [196, 0]
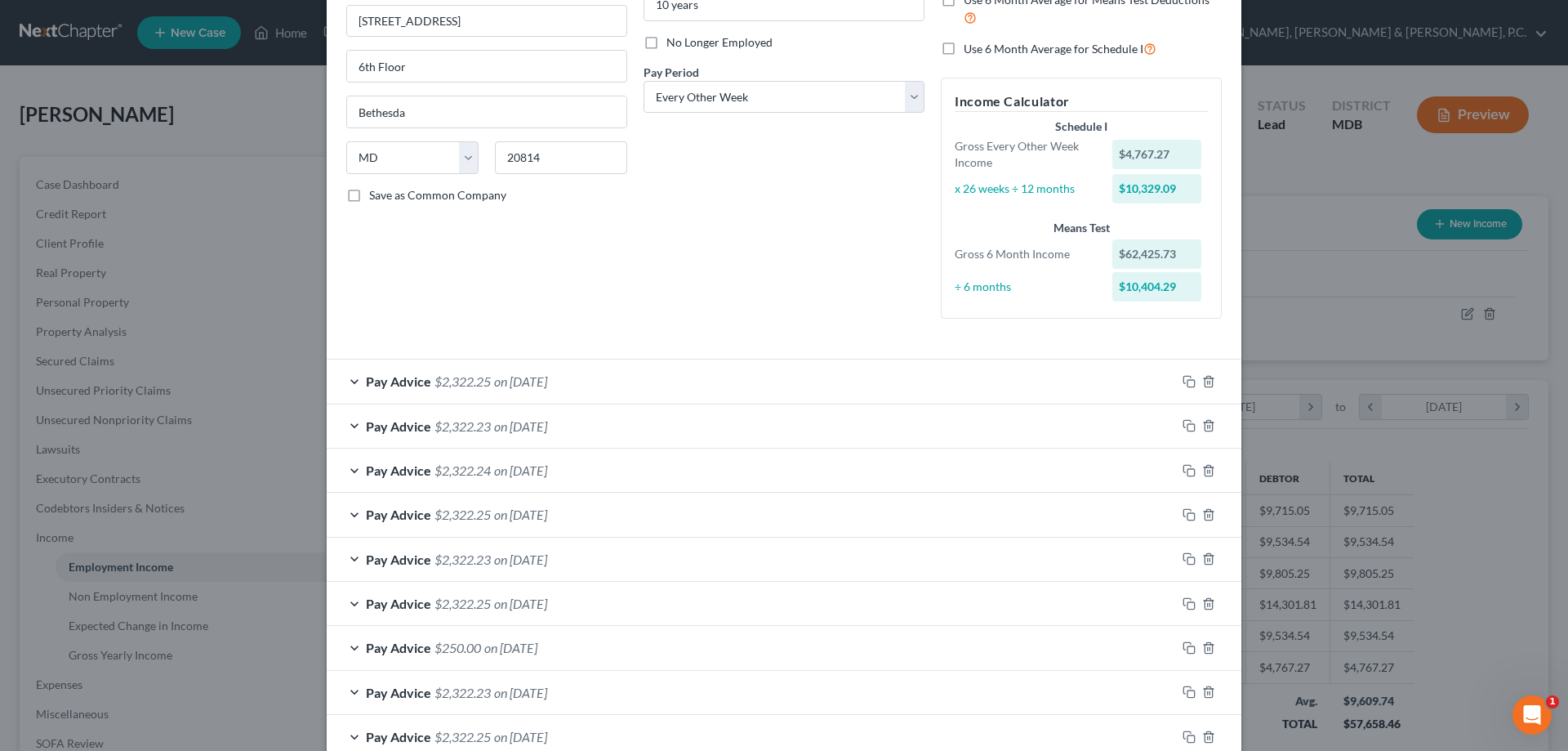
type input "249.06"
click at [670, 379] on div "Pay Advice $2,322.25 on 07/11/2025" at bounding box center [751, 381] width 849 height 43
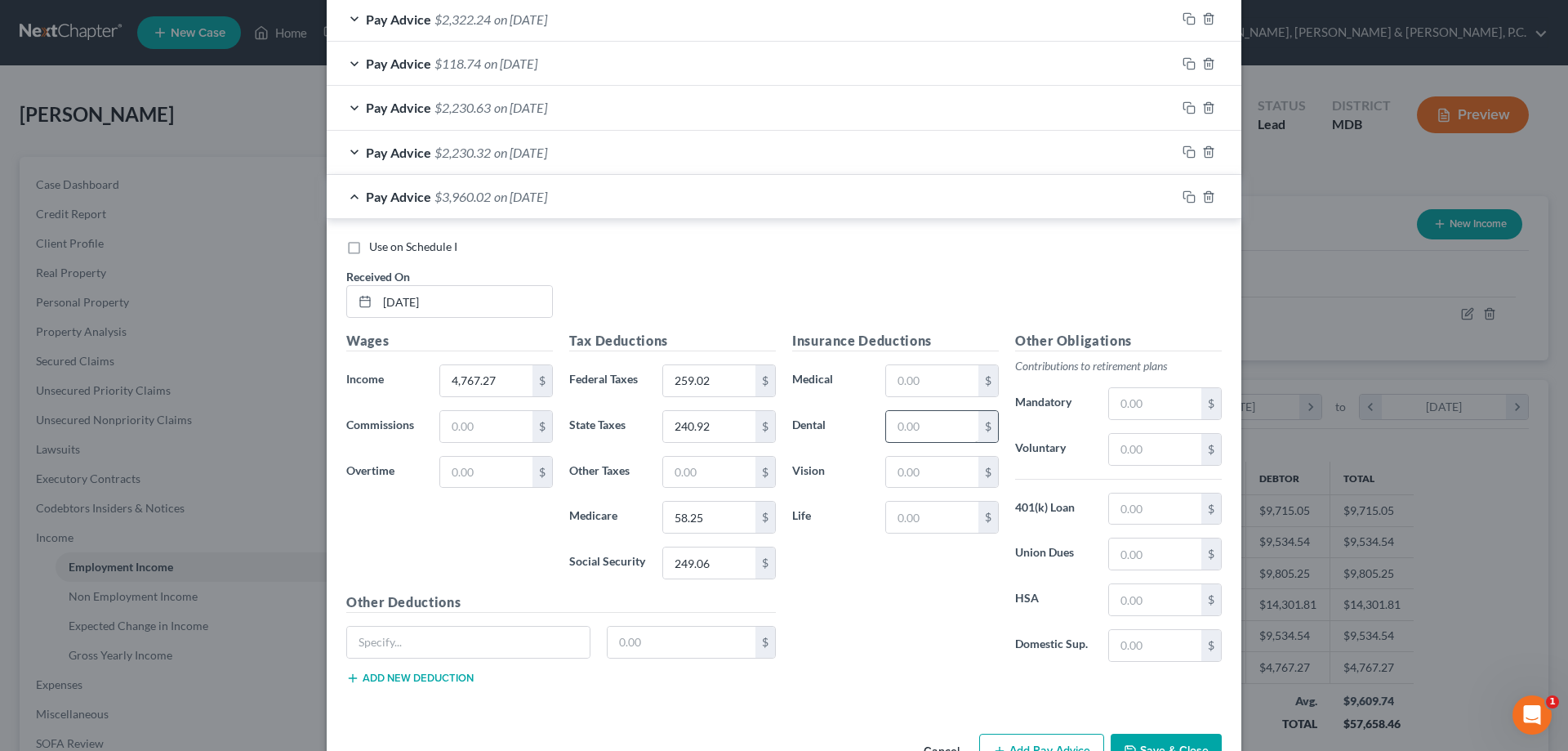
scroll to position [1586, 0]
click at [920, 378] on input "text" at bounding box center [932, 378] width 92 height 31
type input "507.69"
type input "49.38"
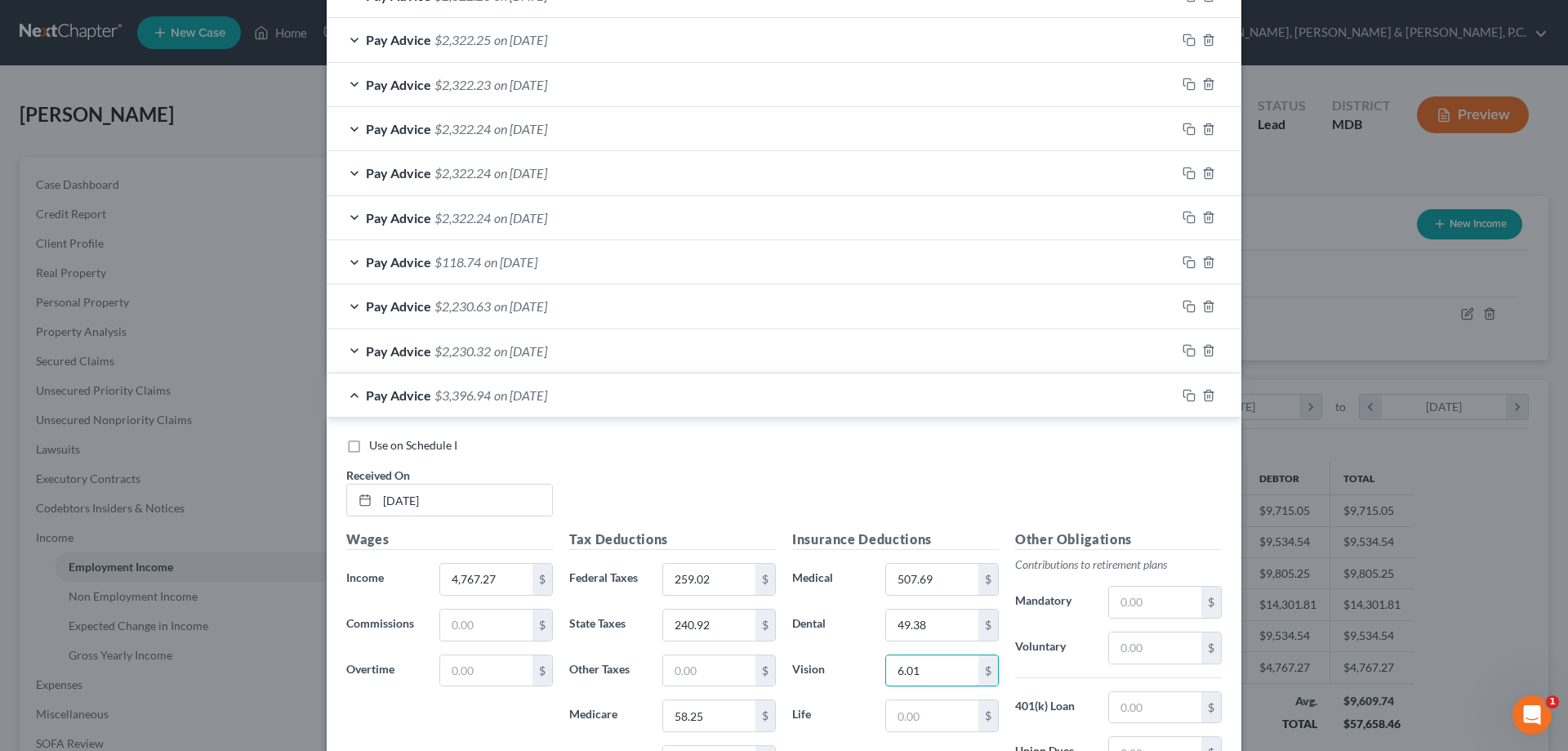
scroll to position [1633, 0]
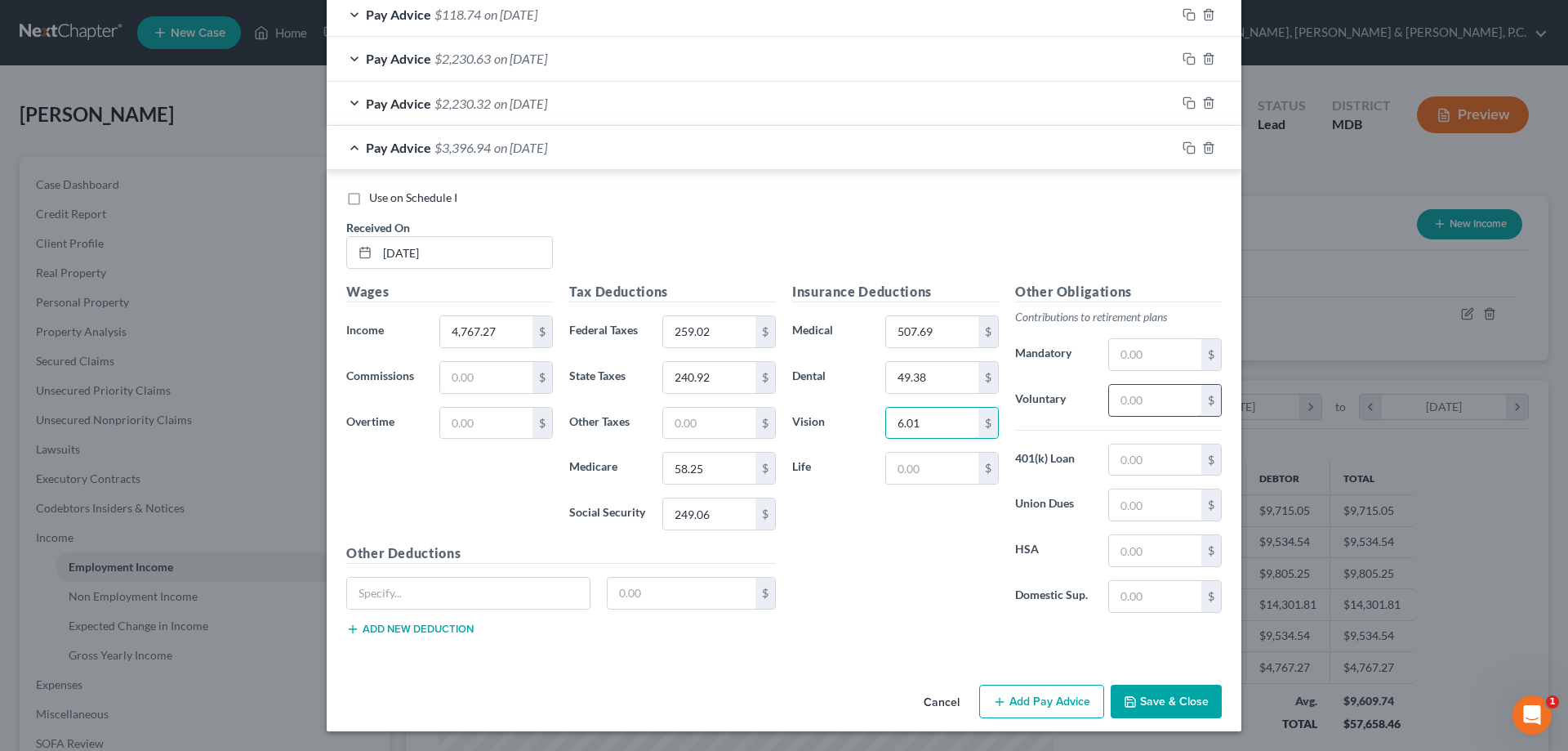
type input "6.01"
click at [1123, 395] on input "text" at bounding box center [1155, 400] width 92 height 31
type input "381.38"
type input "501.02"
click at [1146, 549] on input "text" at bounding box center [1155, 551] width 92 height 31
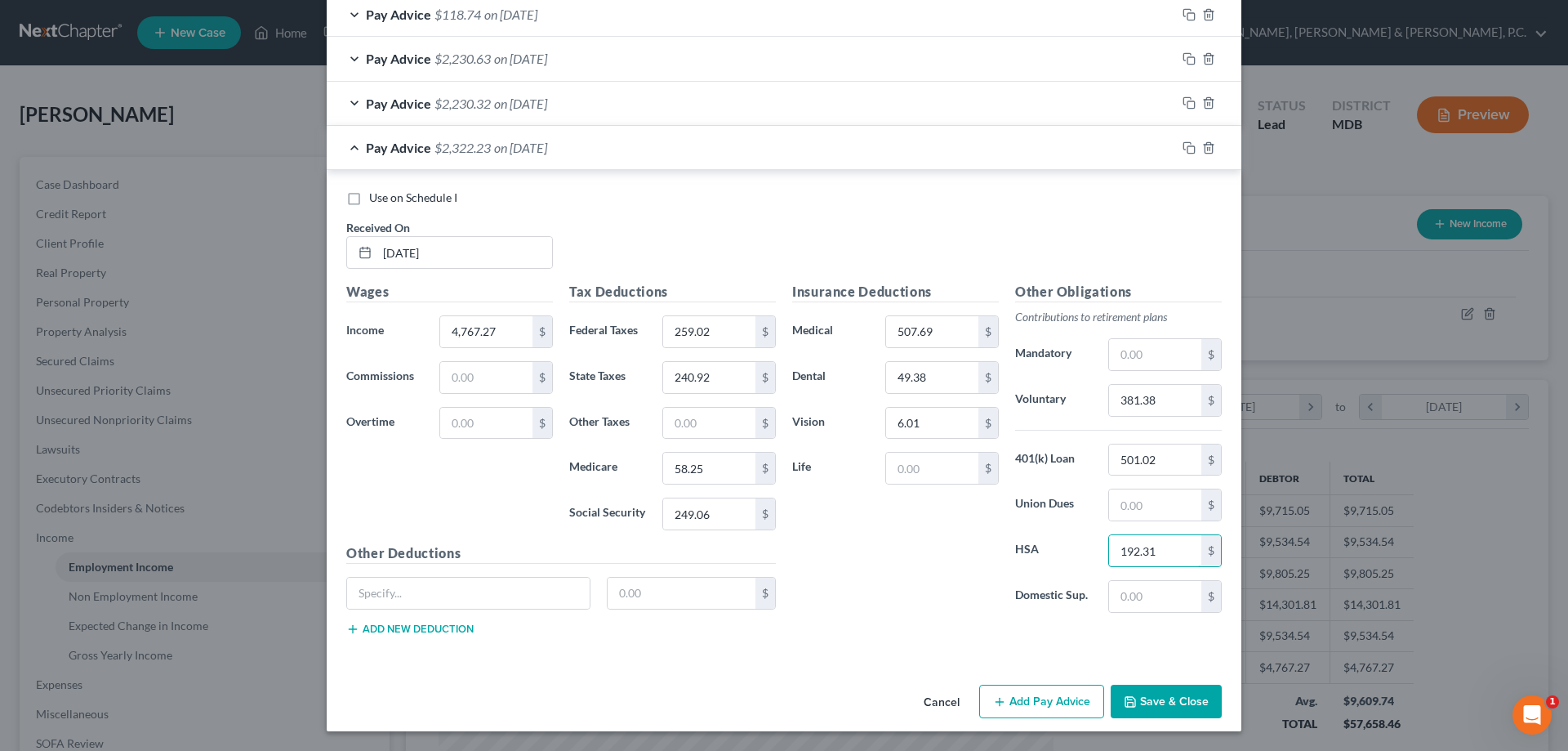
type input "192.31"
click at [1068, 700] on button "Add Pay Advice" at bounding box center [1042, 702] width 125 height 35
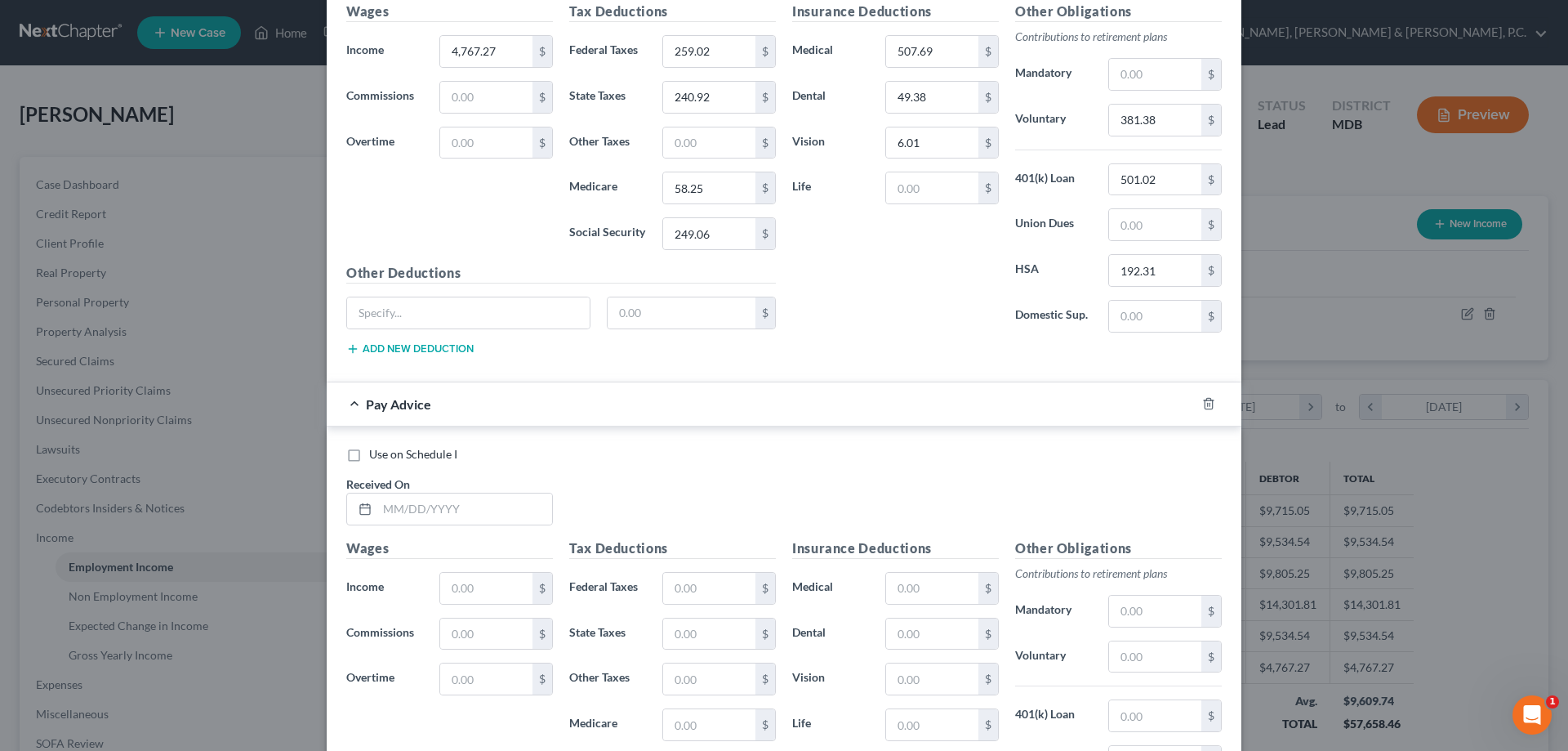
scroll to position [1960, 0]
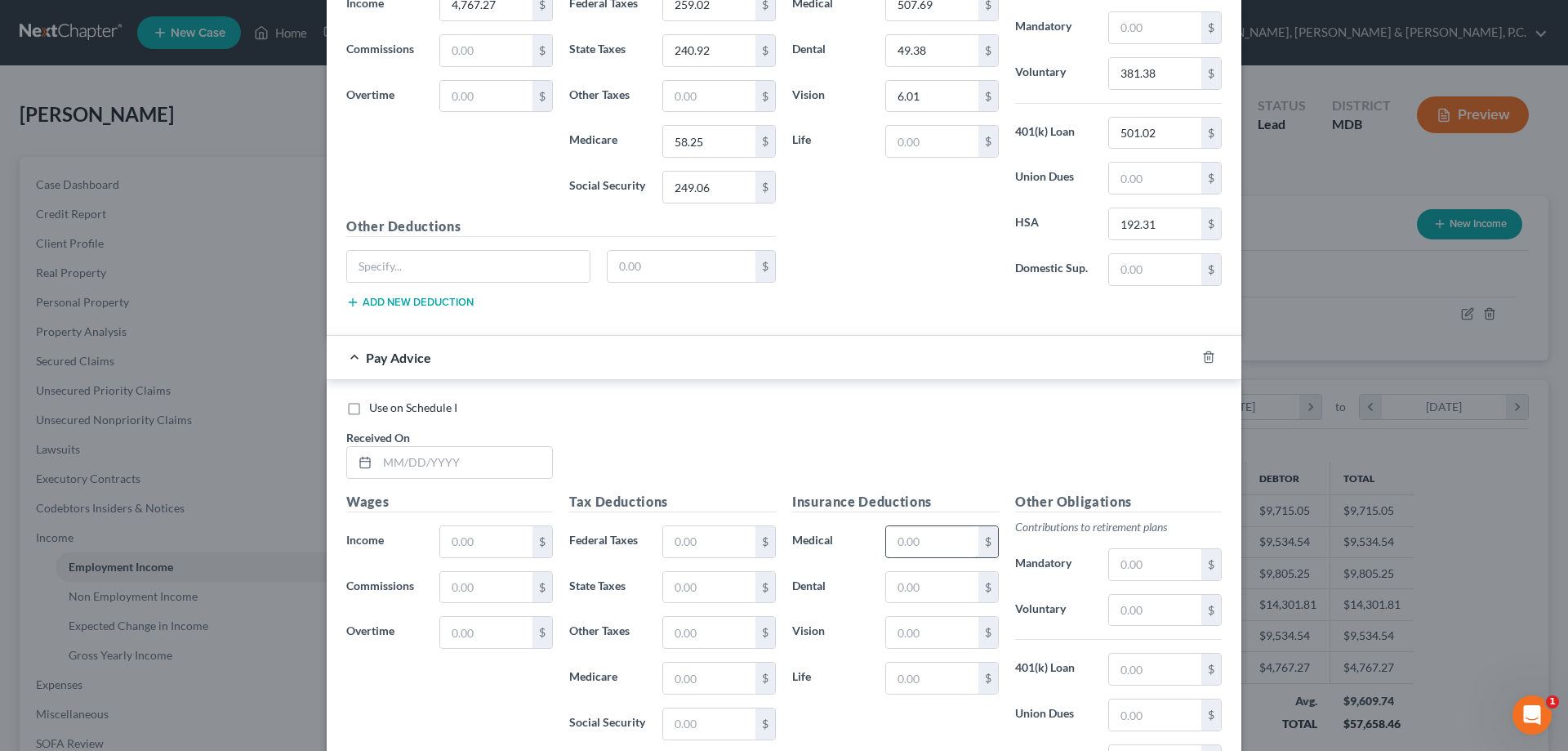
click at [941, 545] on input "text" at bounding box center [932, 541] width 92 height 31
type input "507.69"
type input "49.38"
type input "6.01"
type input "381.38"
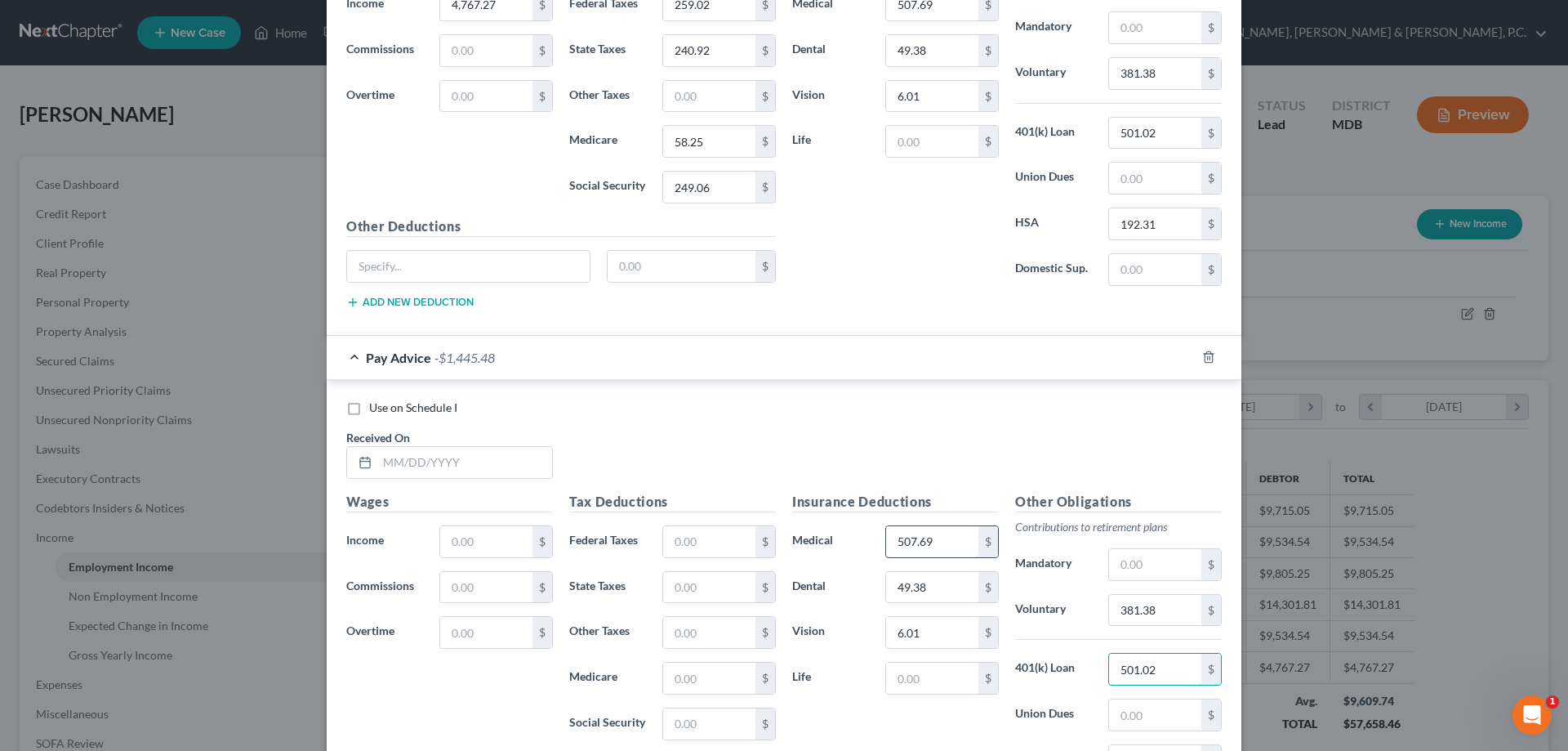
type input "501.02"
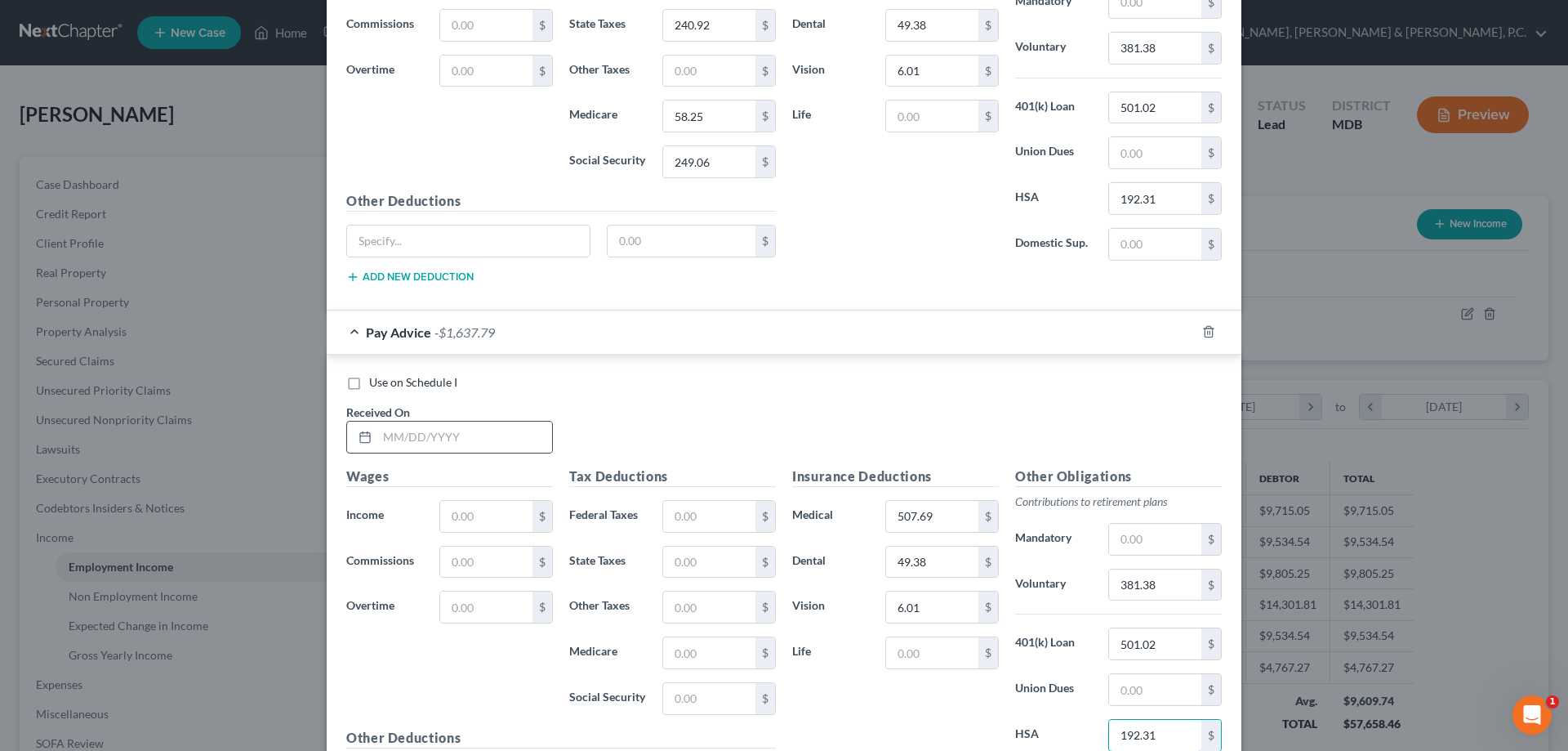
type input "192.31"
drag, startPoint x: 370, startPoint y: 423, endPoint x: 397, endPoint y: 438, distance: 30.9
click at [378, 427] on div at bounding box center [449, 437] width 207 height 33
click at [397, 438] on input "text" at bounding box center [464, 437] width 175 height 31
type input "08/08/2025"
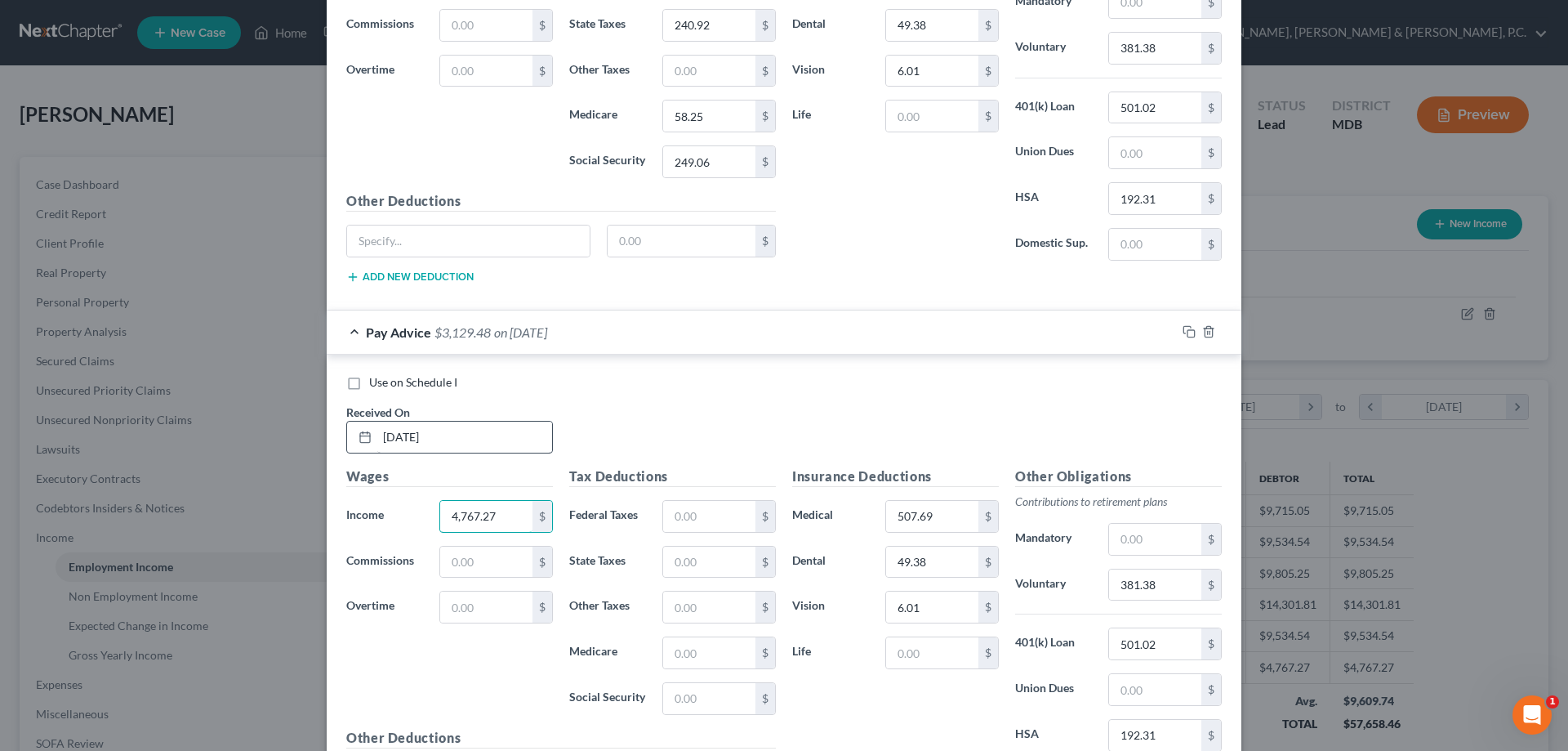
type input "4,767.27"
type input "259.02"
type input "240.92"
type input "58.25"
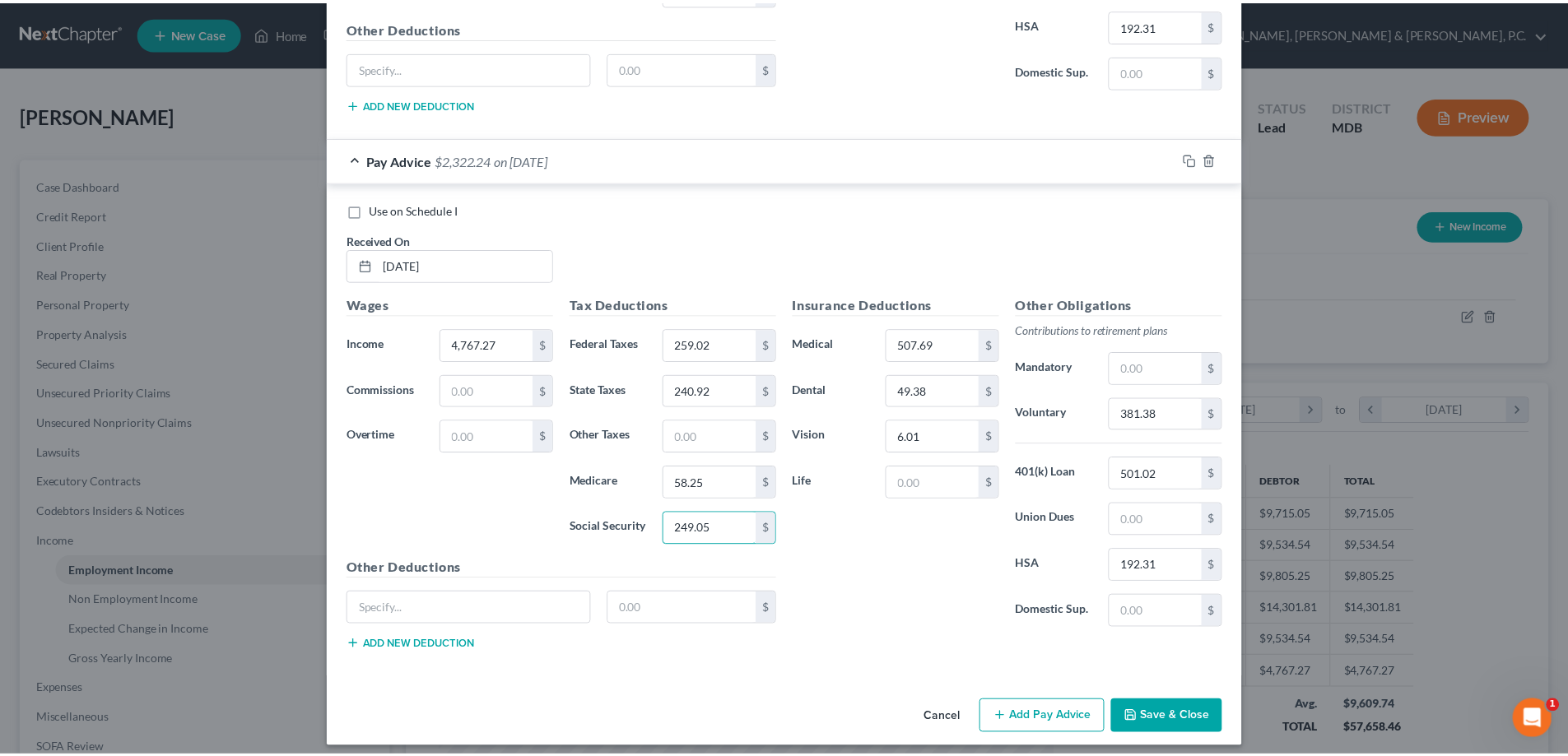
scroll to position [2184, 0]
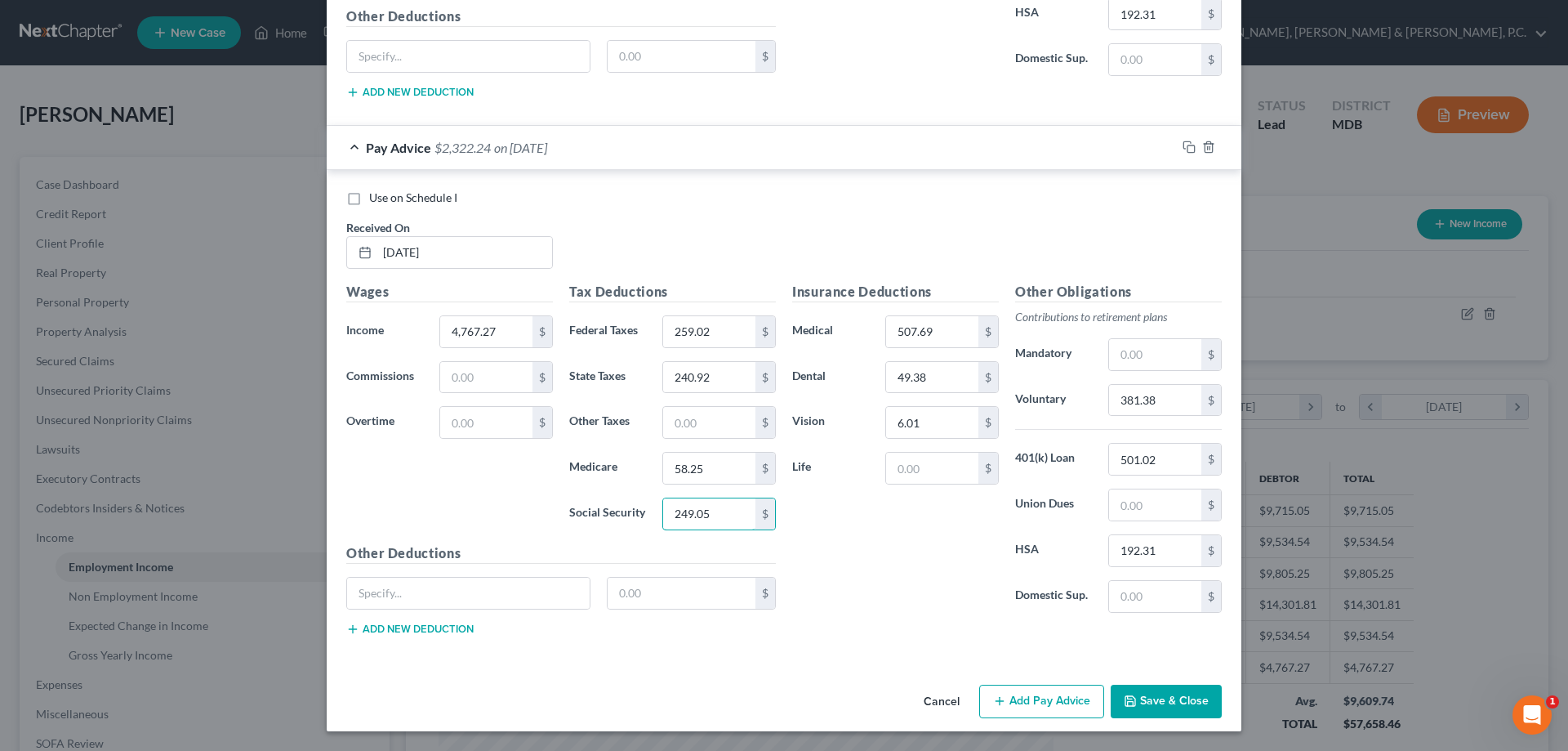
type input "249.05"
click at [1146, 695] on button "Save & Close" at bounding box center [1167, 702] width 111 height 35
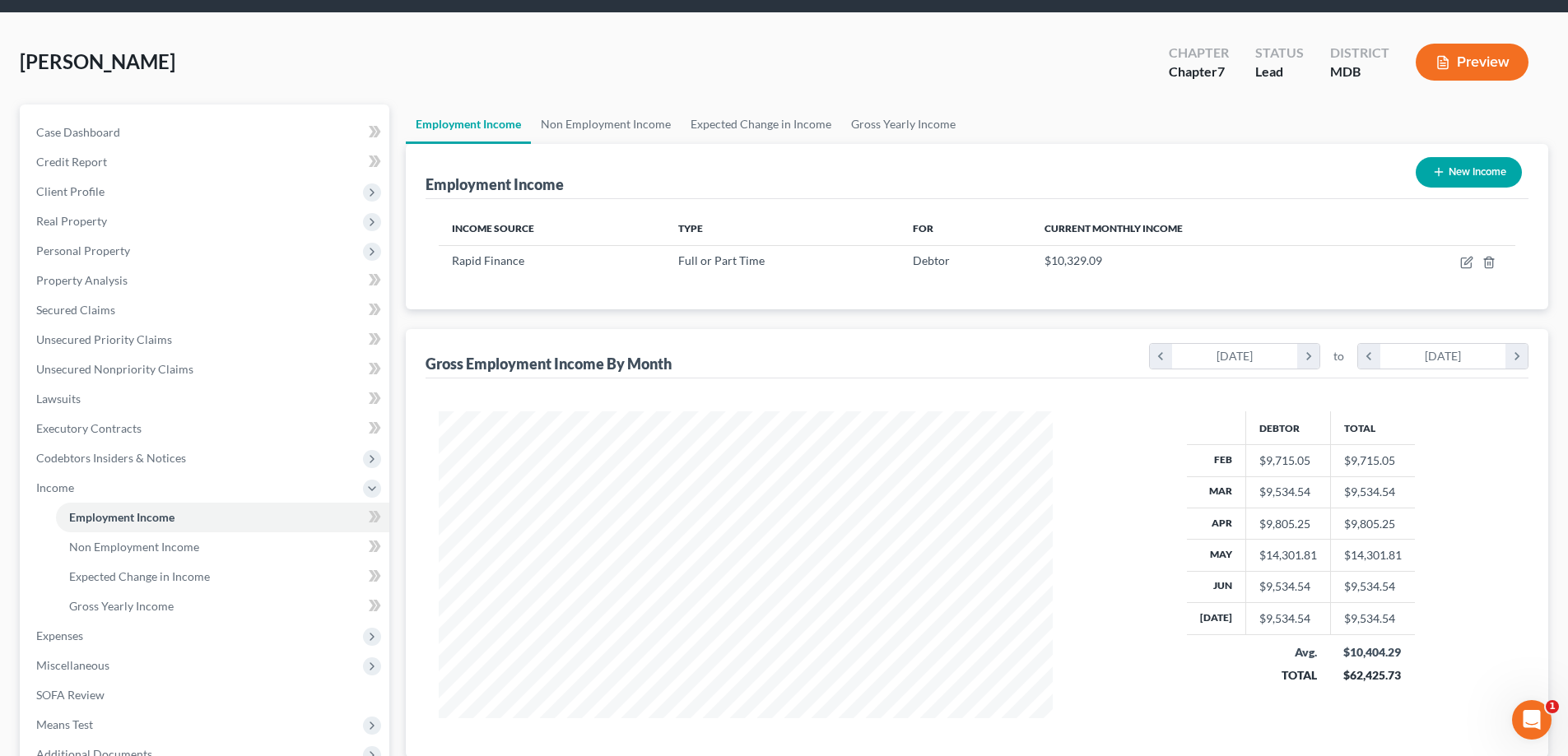
scroll to position [82, 0]
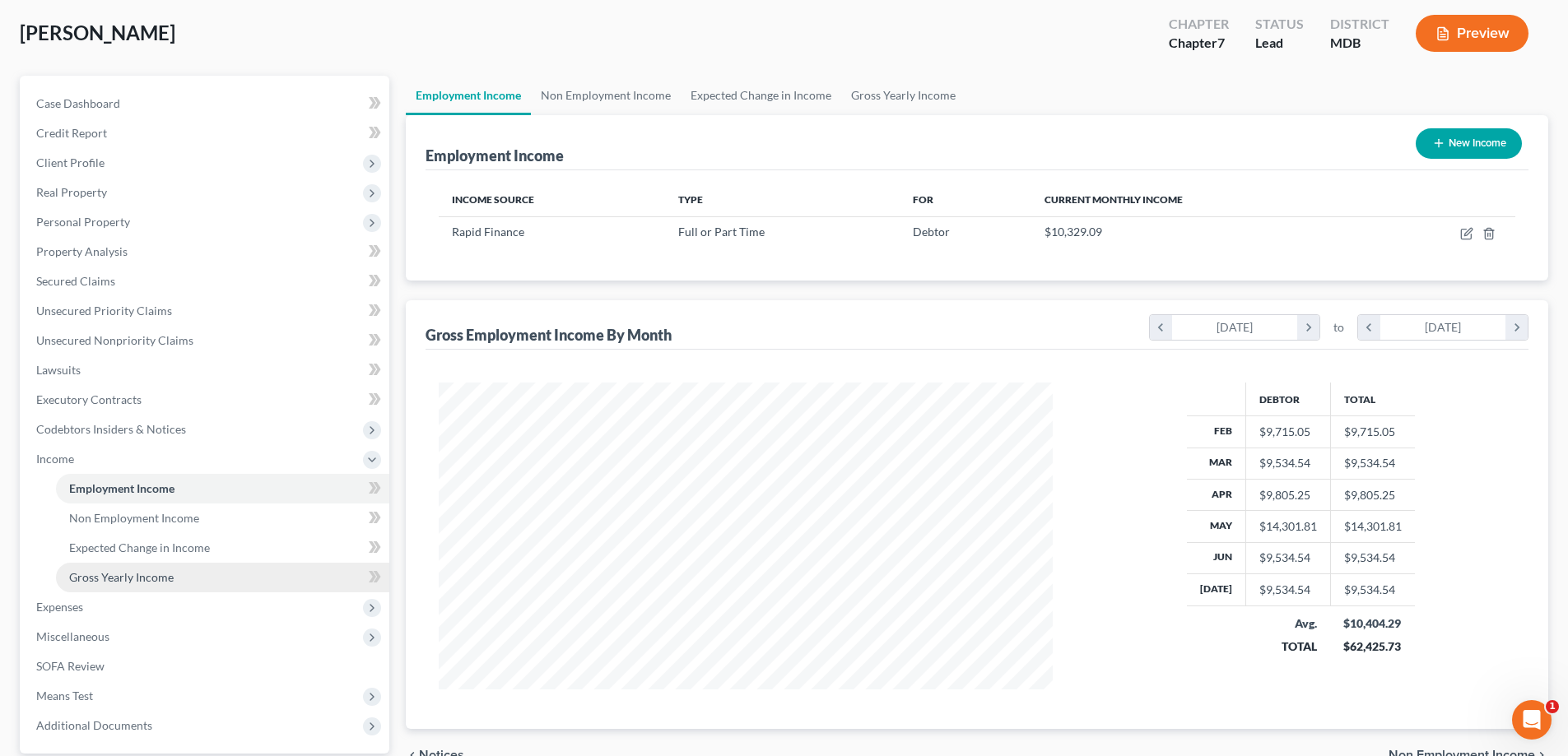
click at [166, 573] on span "Gross Yearly Income" at bounding box center [121, 577] width 105 height 14
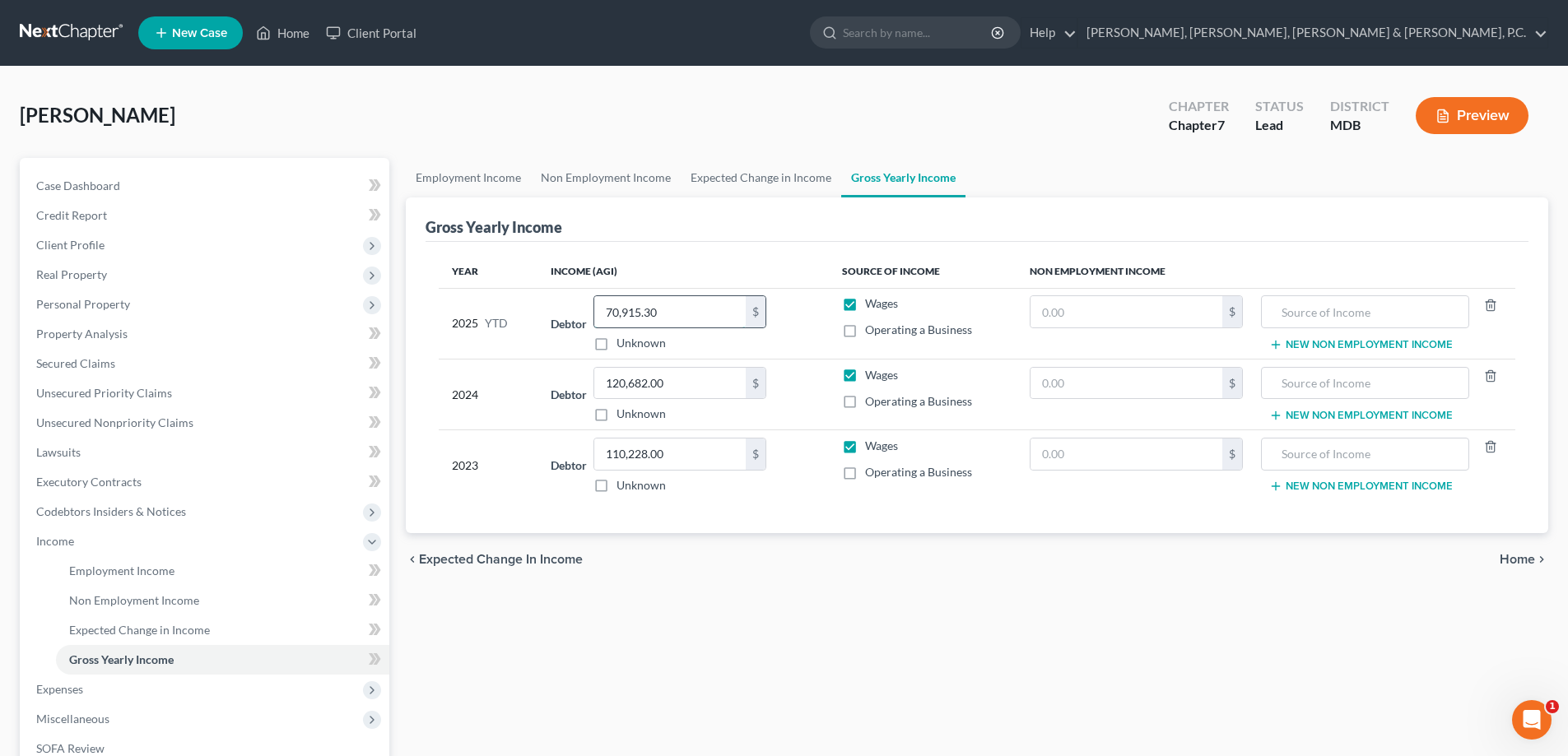
click at [637, 304] on input "70,915.30" at bounding box center [670, 311] width 151 height 31
type input "80,449.84"
click at [80, 688] on span "Expenses" at bounding box center [60, 689] width 47 height 14
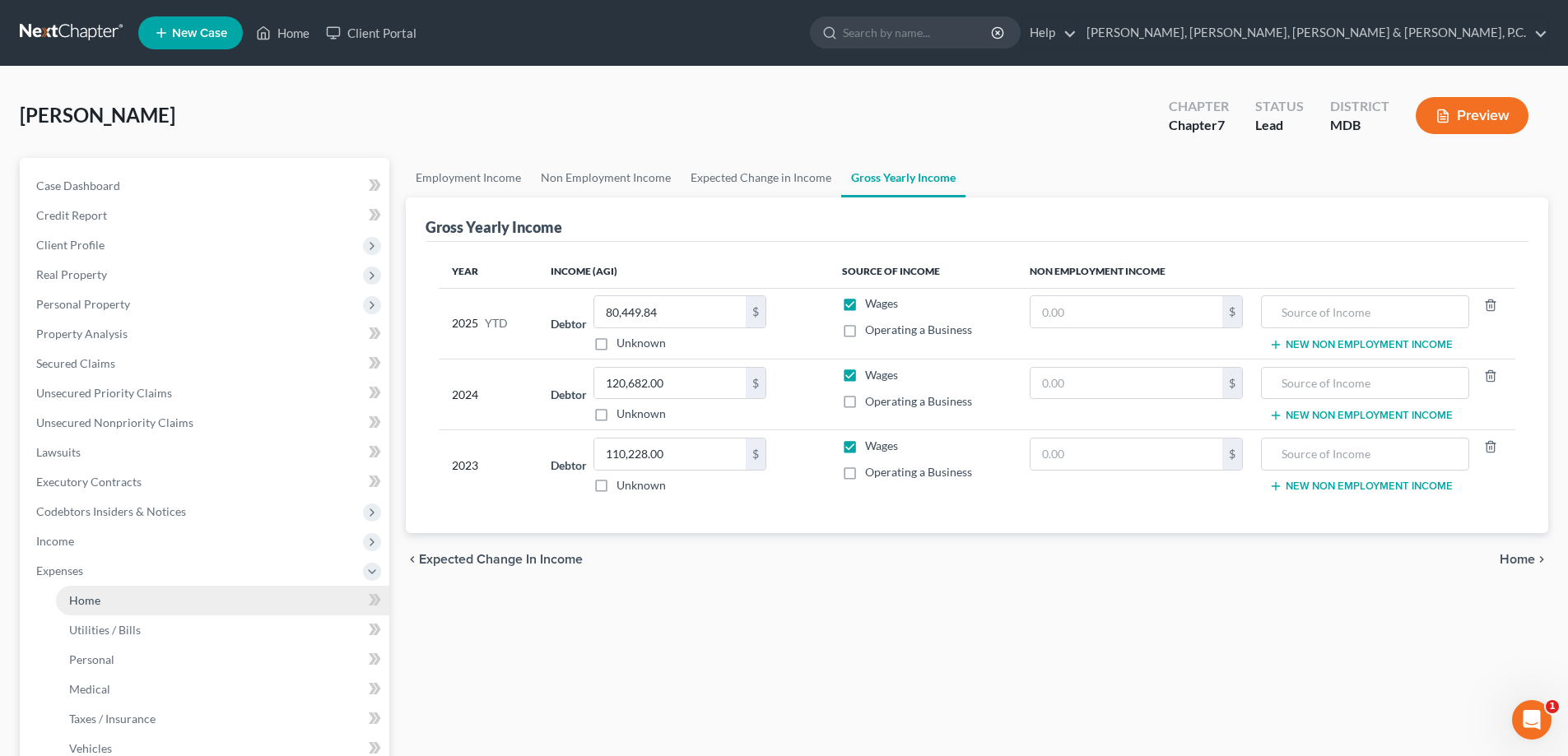
click at [97, 594] on span "Home" at bounding box center [84, 600] width 31 height 14
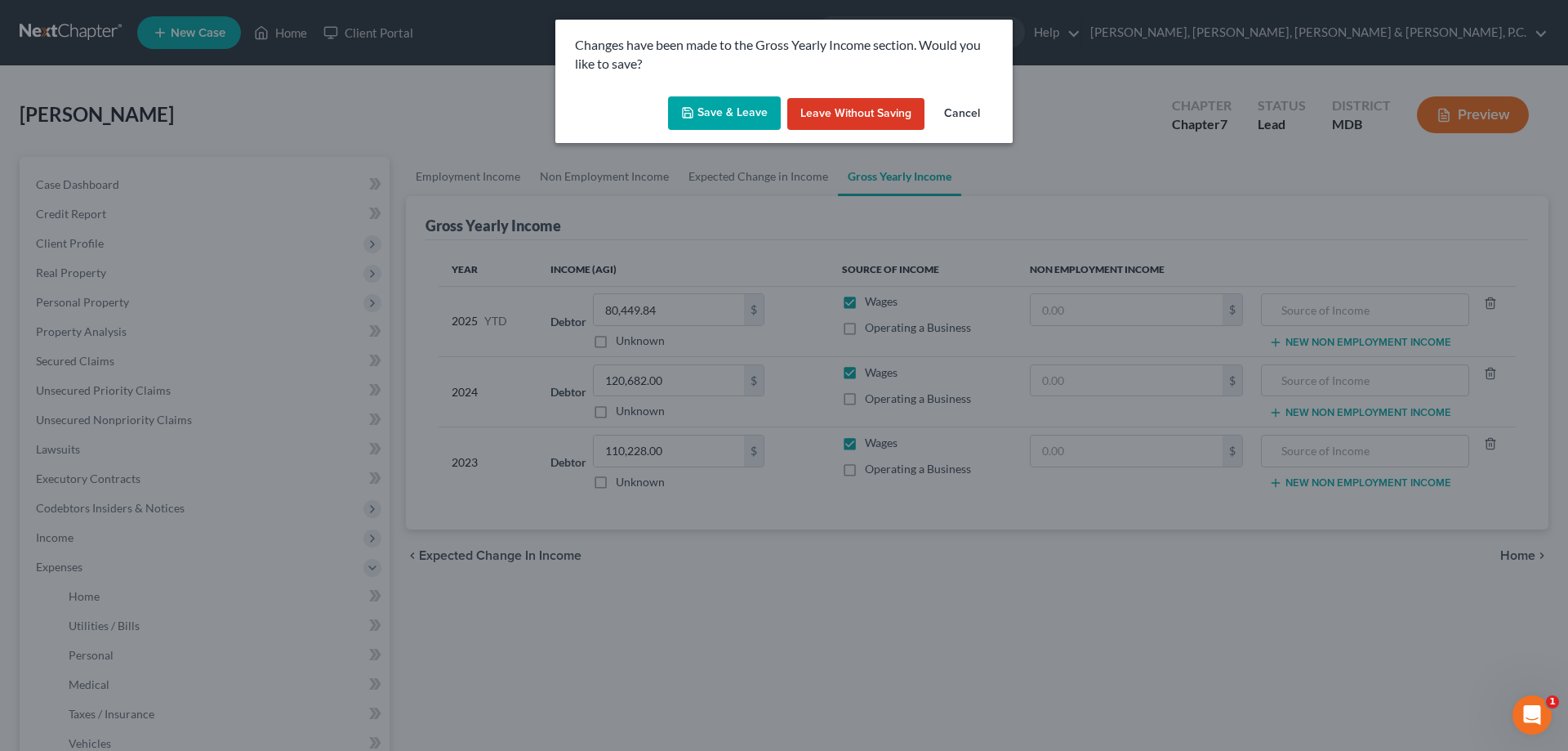
click at [719, 106] on button "Save & Leave" at bounding box center [724, 113] width 112 height 35
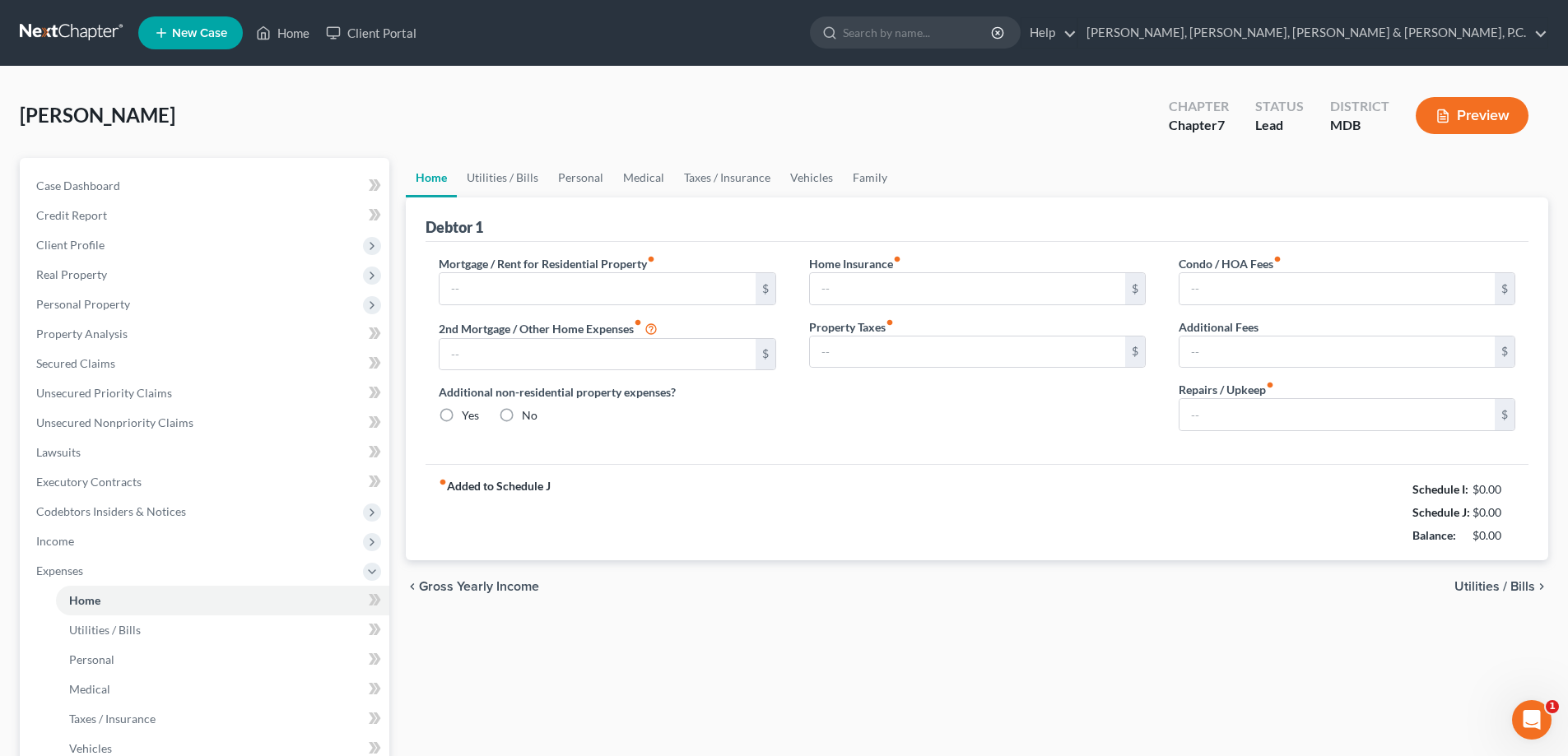
type input "2,550.00"
type input "3,766.00"
radio input "true"
type input "0.00"
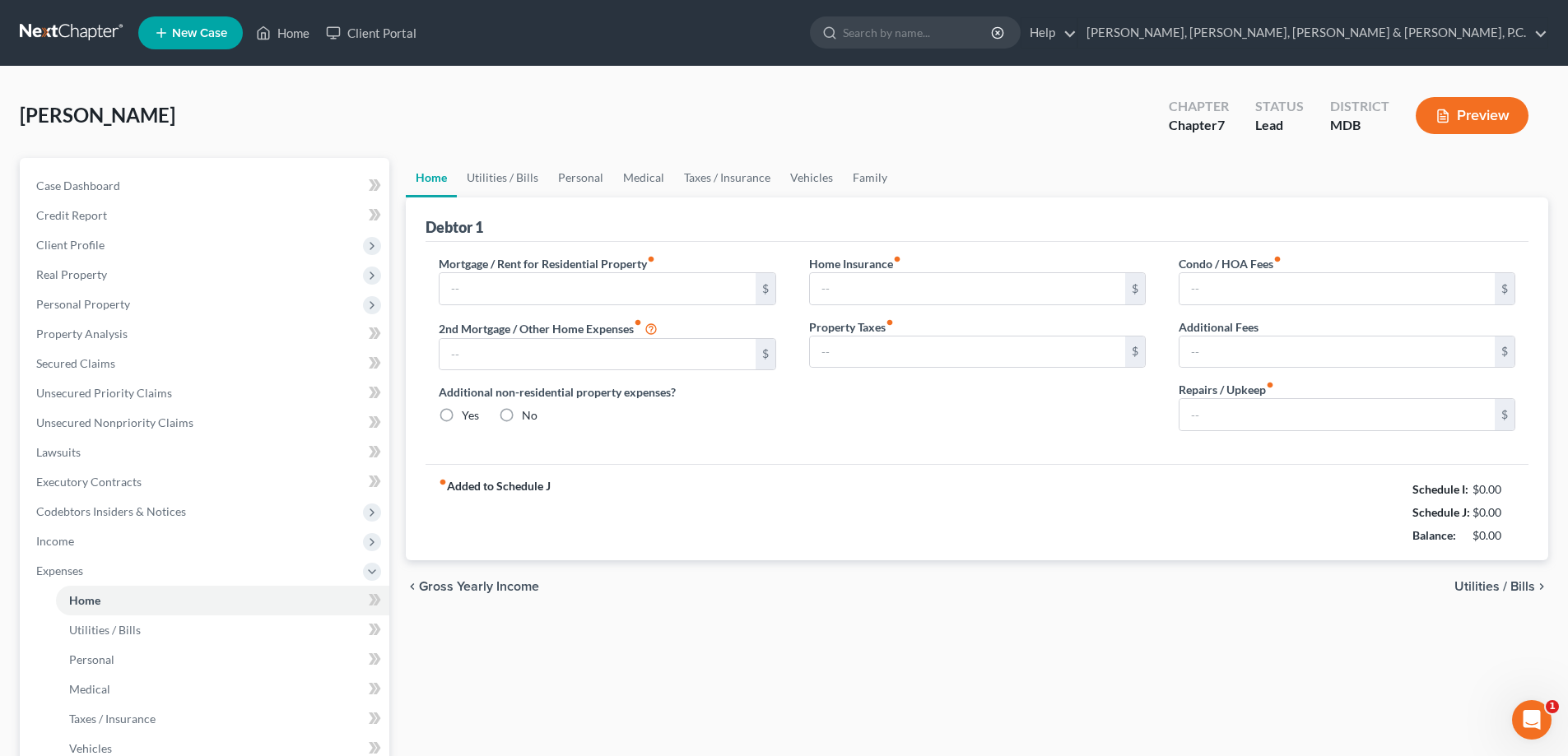
type input "0.00"
click at [287, 28] on link "Home" at bounding box center [282, 32] width 70 height 30
